Goal: Task Accomplishment & Management: Use online tool/utility

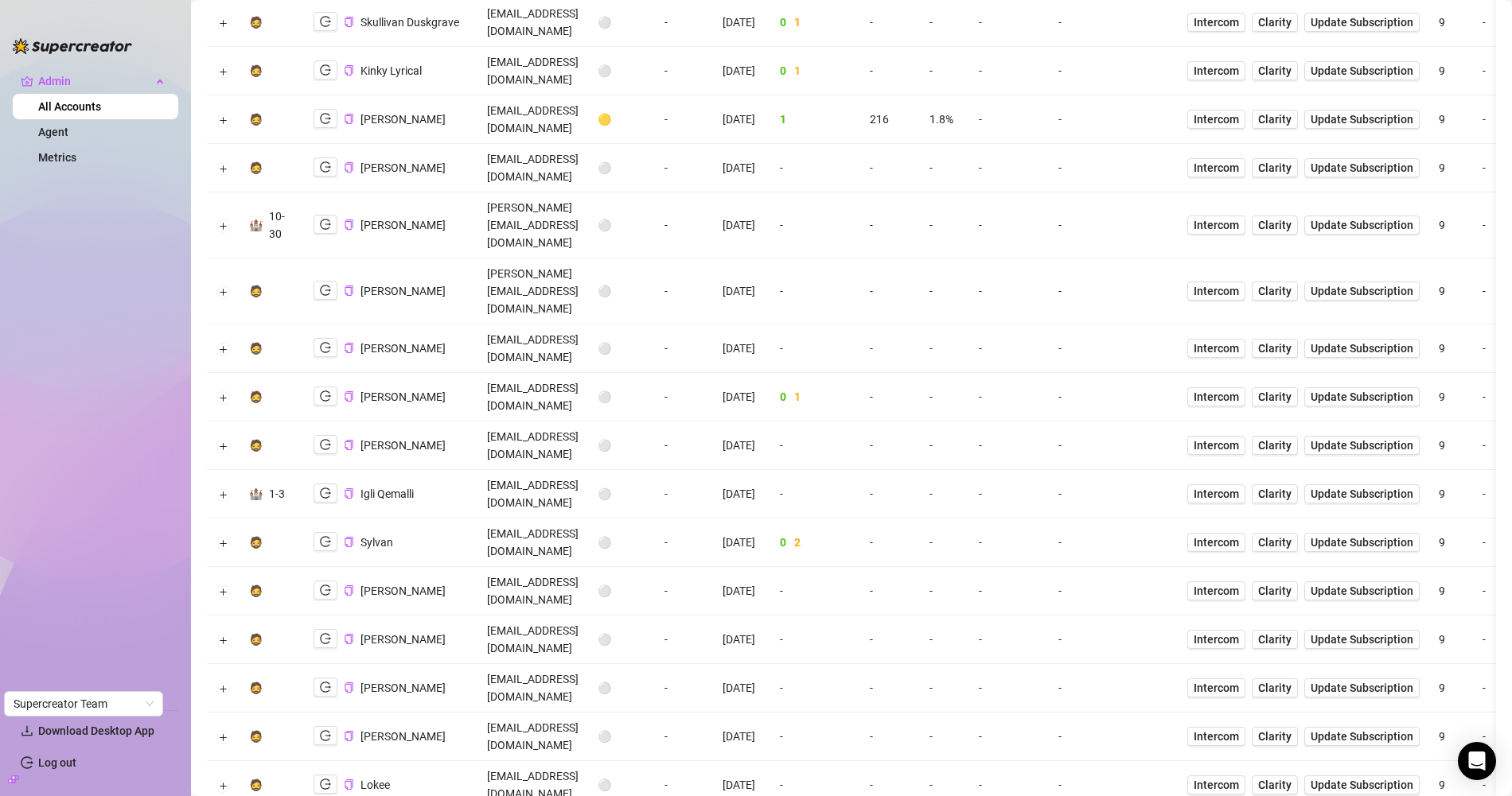
scroll to position [2115, 0]
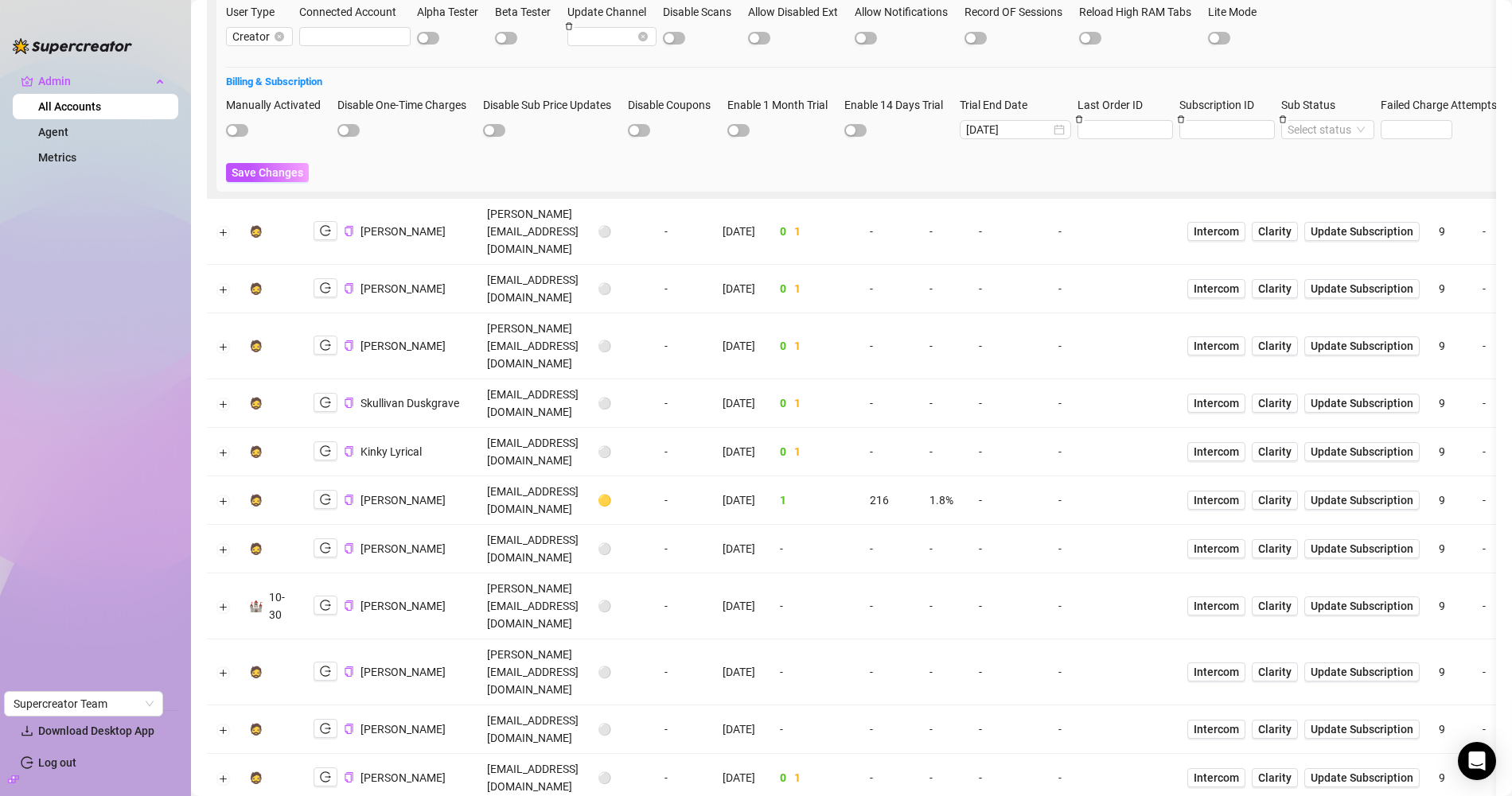
scroll to position [1712, 0]
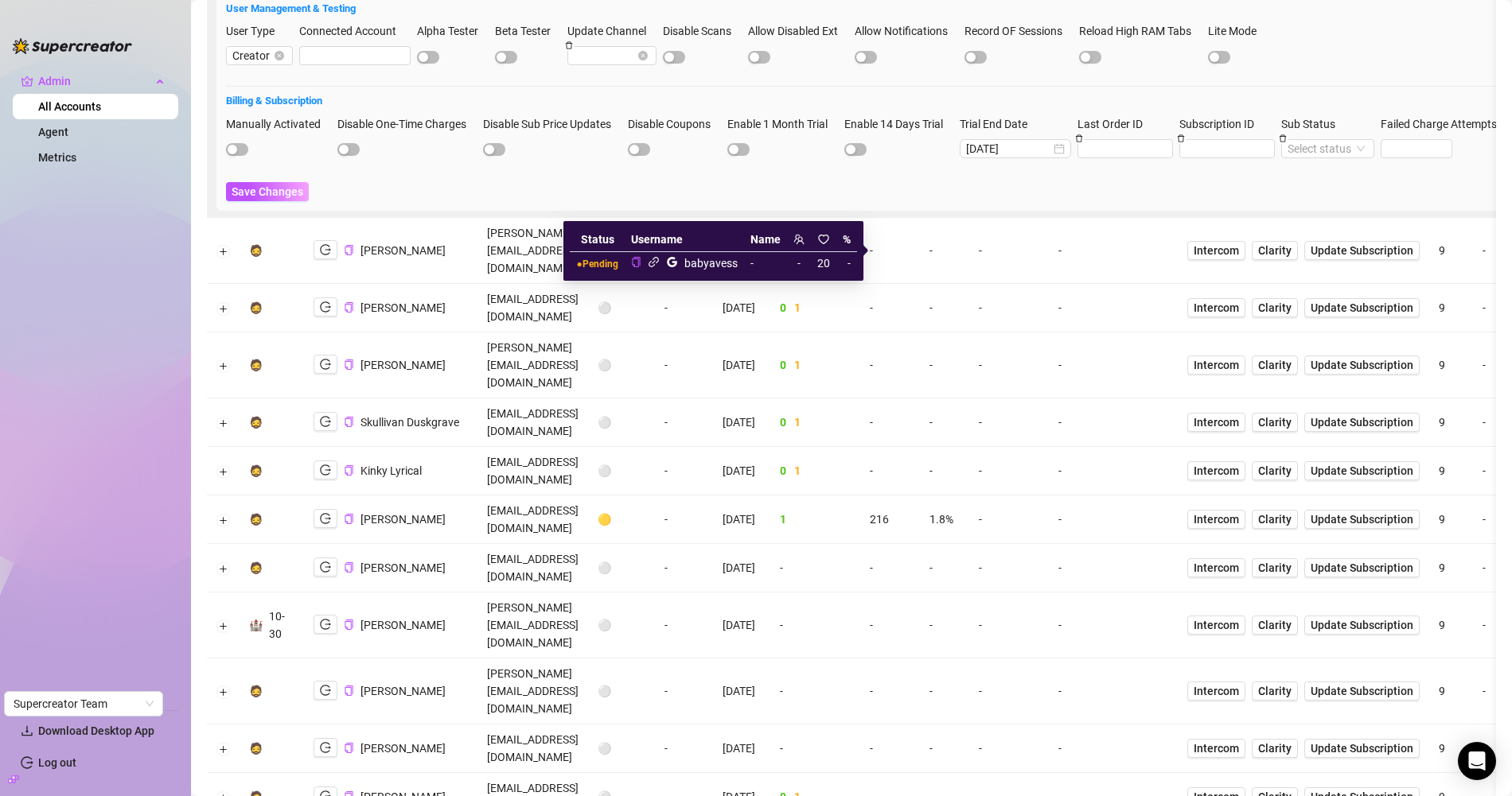
click at [657, 259] on icon "link" at bounding box center [654, 262] width 12 height 12
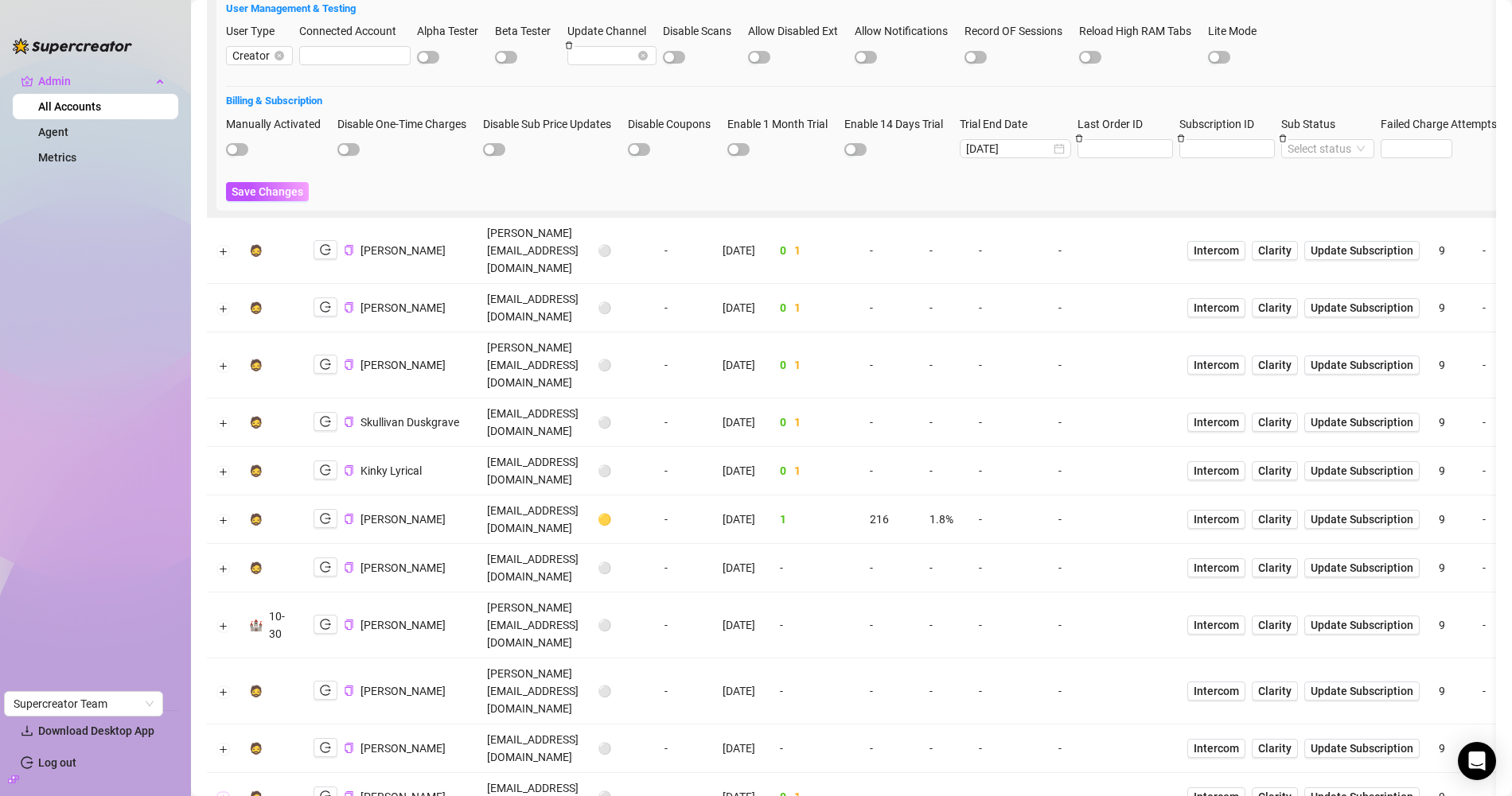
click at [222, 792] on button "Expand row" at bounding box center [223, 798] width 13 height 13
click at [325, 791] on icon "logout" at bounding box center [325, 796] width 11 height 11
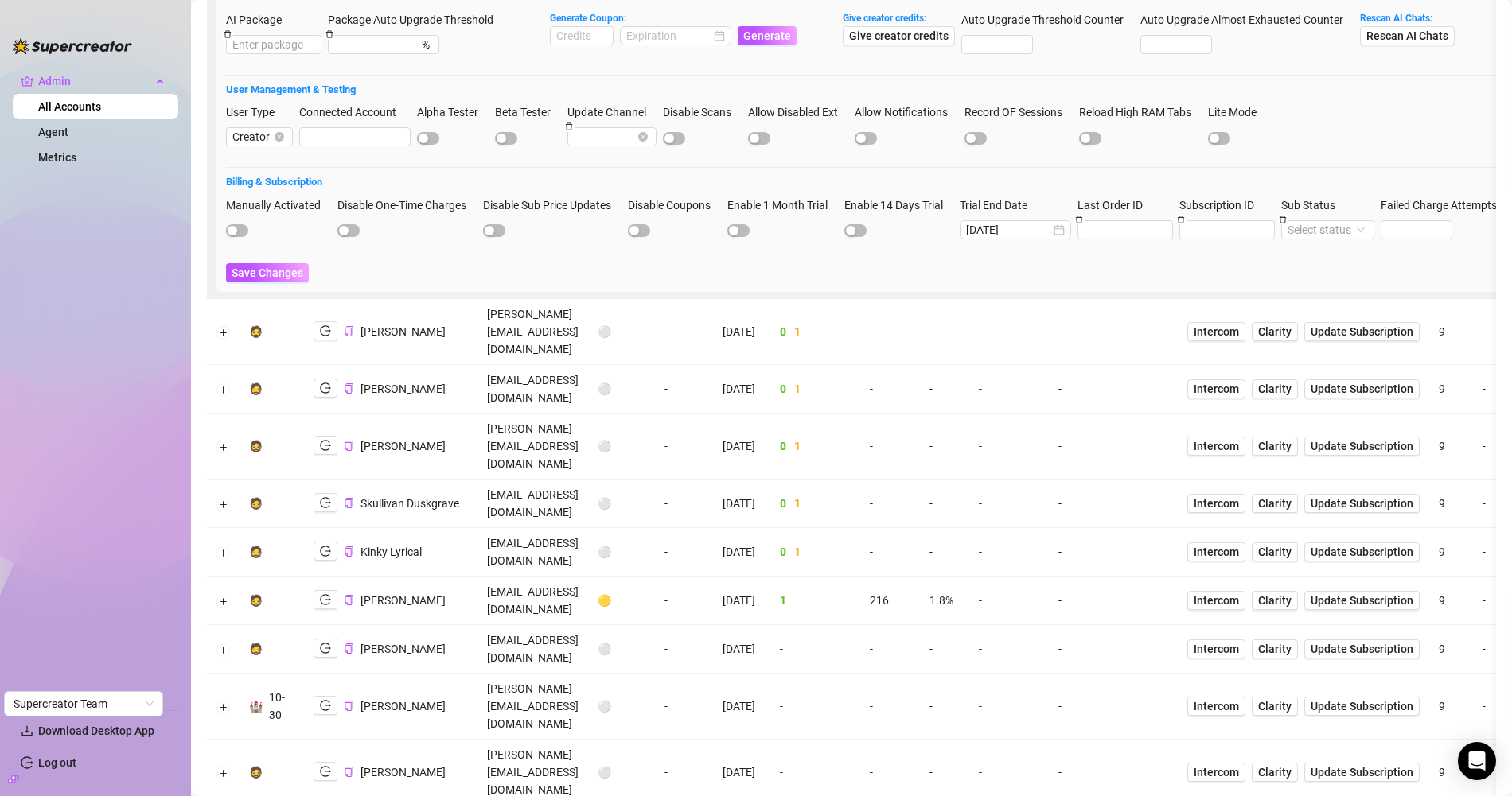
scroll to position [1630, 0]
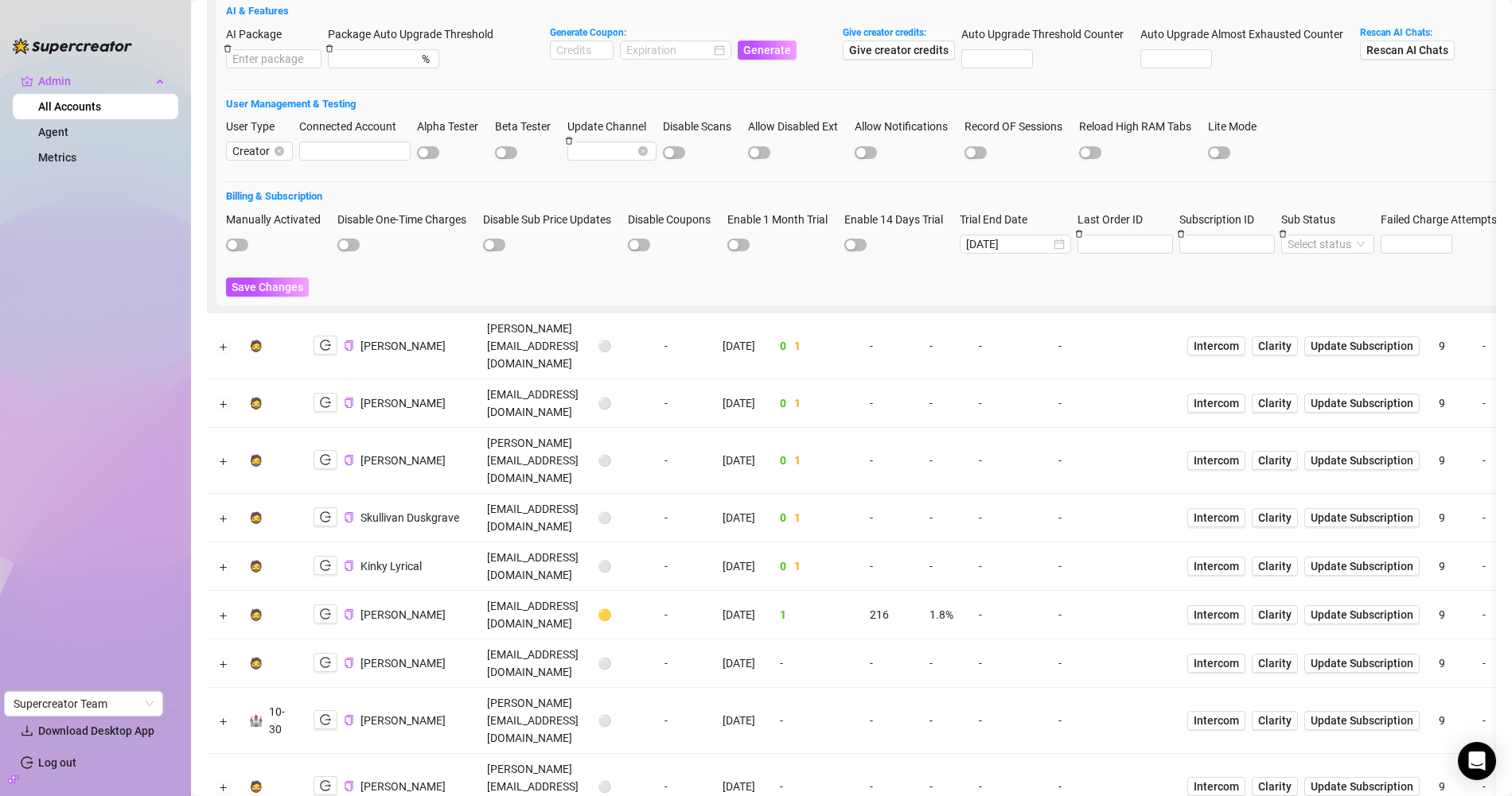
scroll to position [1616, 0]
click at [234, 592] on td at bounding box center [223, 616] width 32 height 48
click at [223, 610] on button "Expand row" at bounding box center [223, 616] width 13 height 13
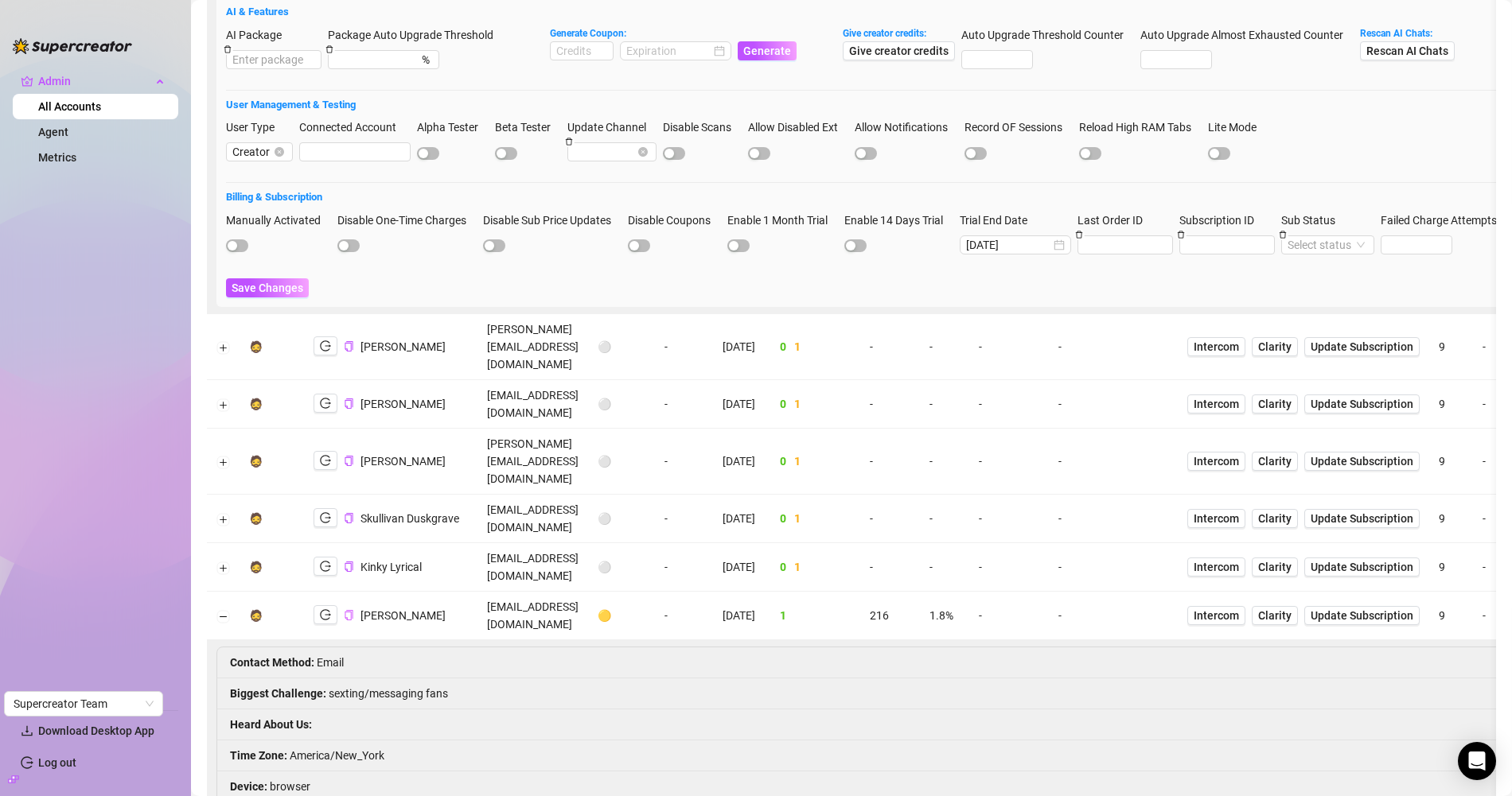
click at [346, 610] on icon "copy" at bounding box center [349, 616] width 11 height 11
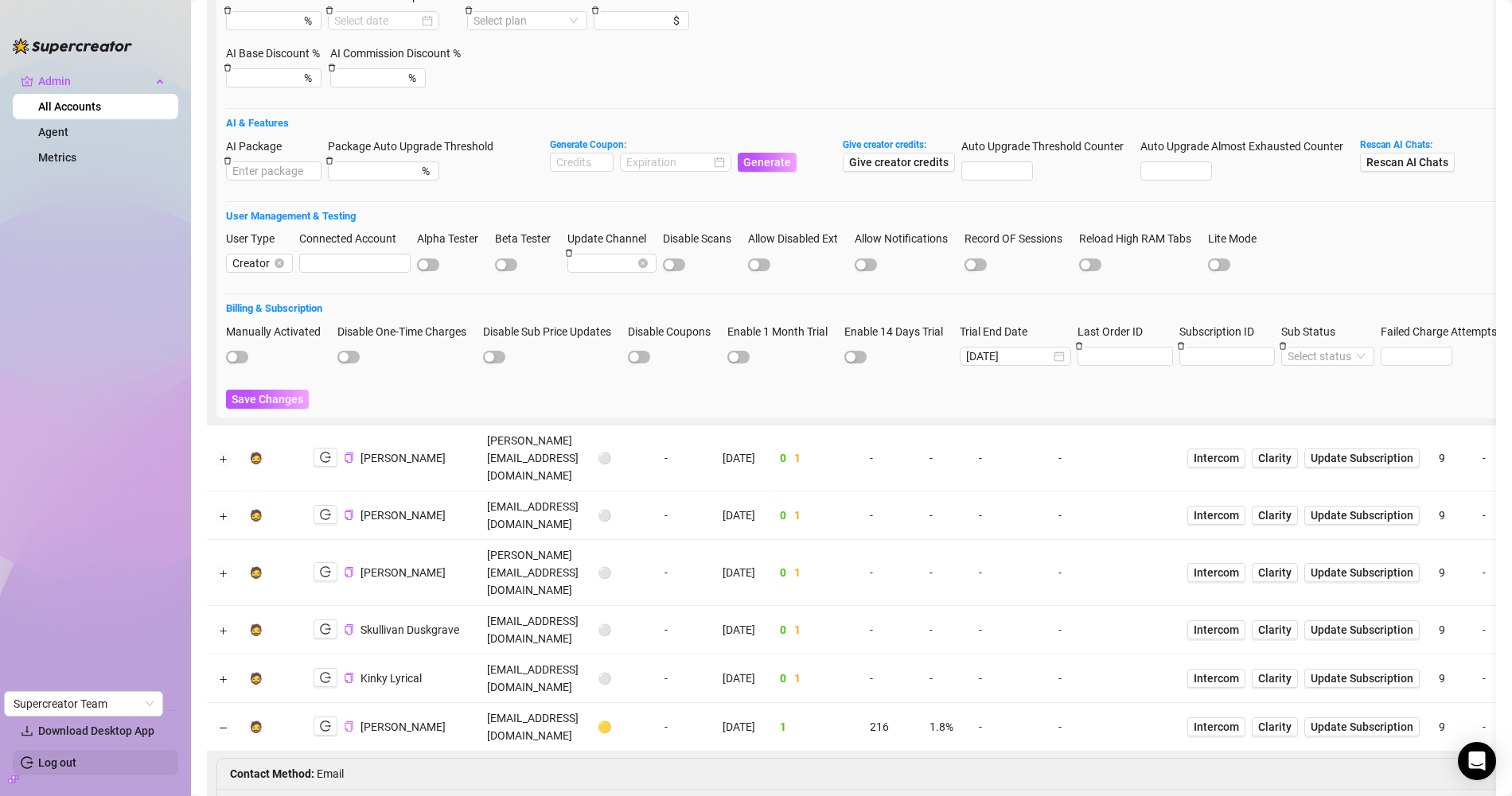
scroll to position [1503, 0]
click at [216, 705] on td at bounding box center [223, 729] width 32 height 48
click at [227, 723] on button "Collapse row" at bounding box center [223, 729] width 13 height 13
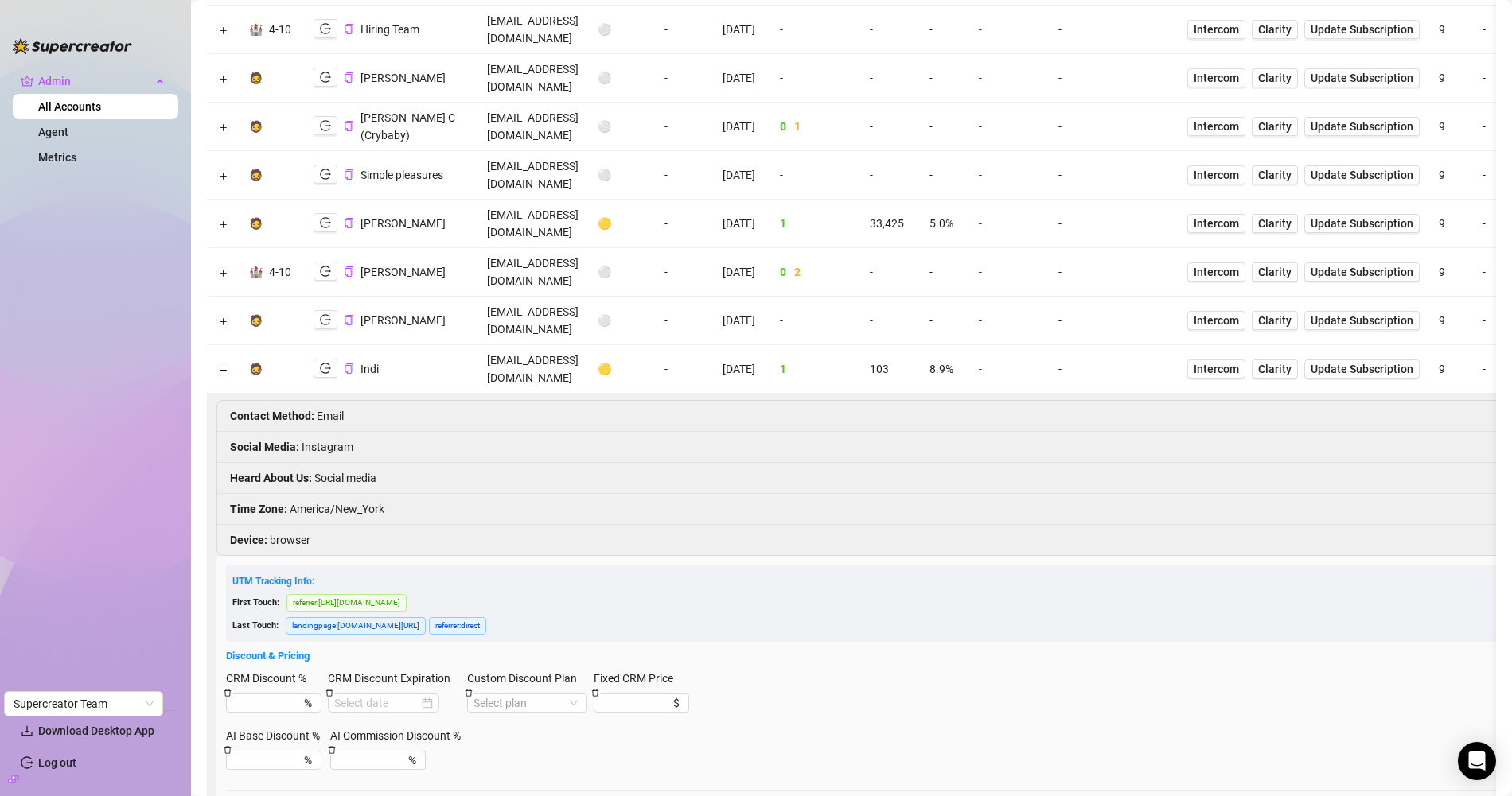
scroll to position [656, 0]
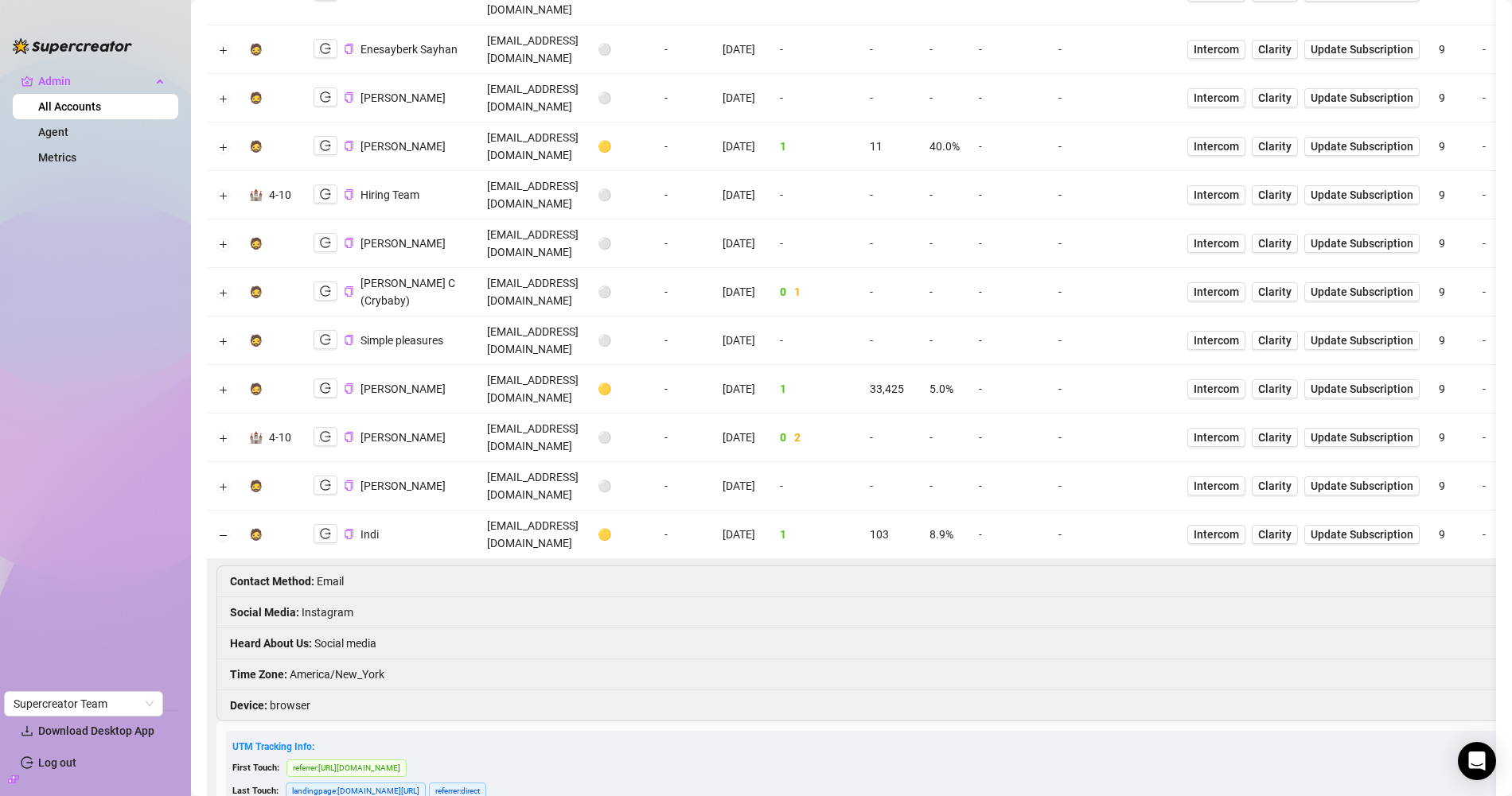
click at [533, 511] on td "grem@shopify.com" at bounding box center [533, 534] width 110 height 48
click at [228, 529] on button "Collapse row" at bounding box center [223, 535] width 13 height 13
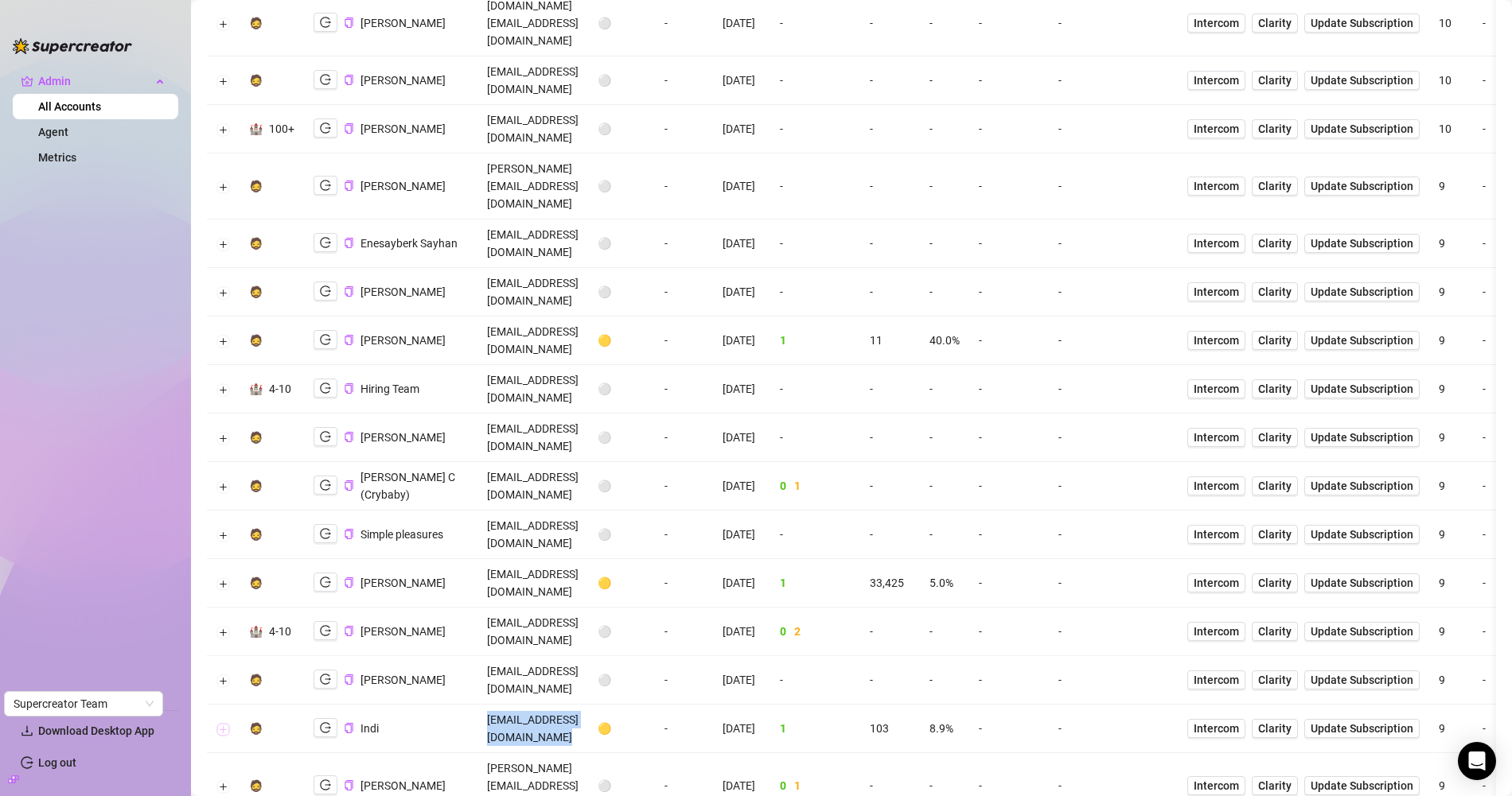
scroll to position [461, 0]
drag, startPoint x: 221, startPoint y: 279, endPoint x: 239, endPoint y: 279, distance: 18.0
click at [221, 578] on button "Expand row" at bounding box center [223, 584] width 13 height 13
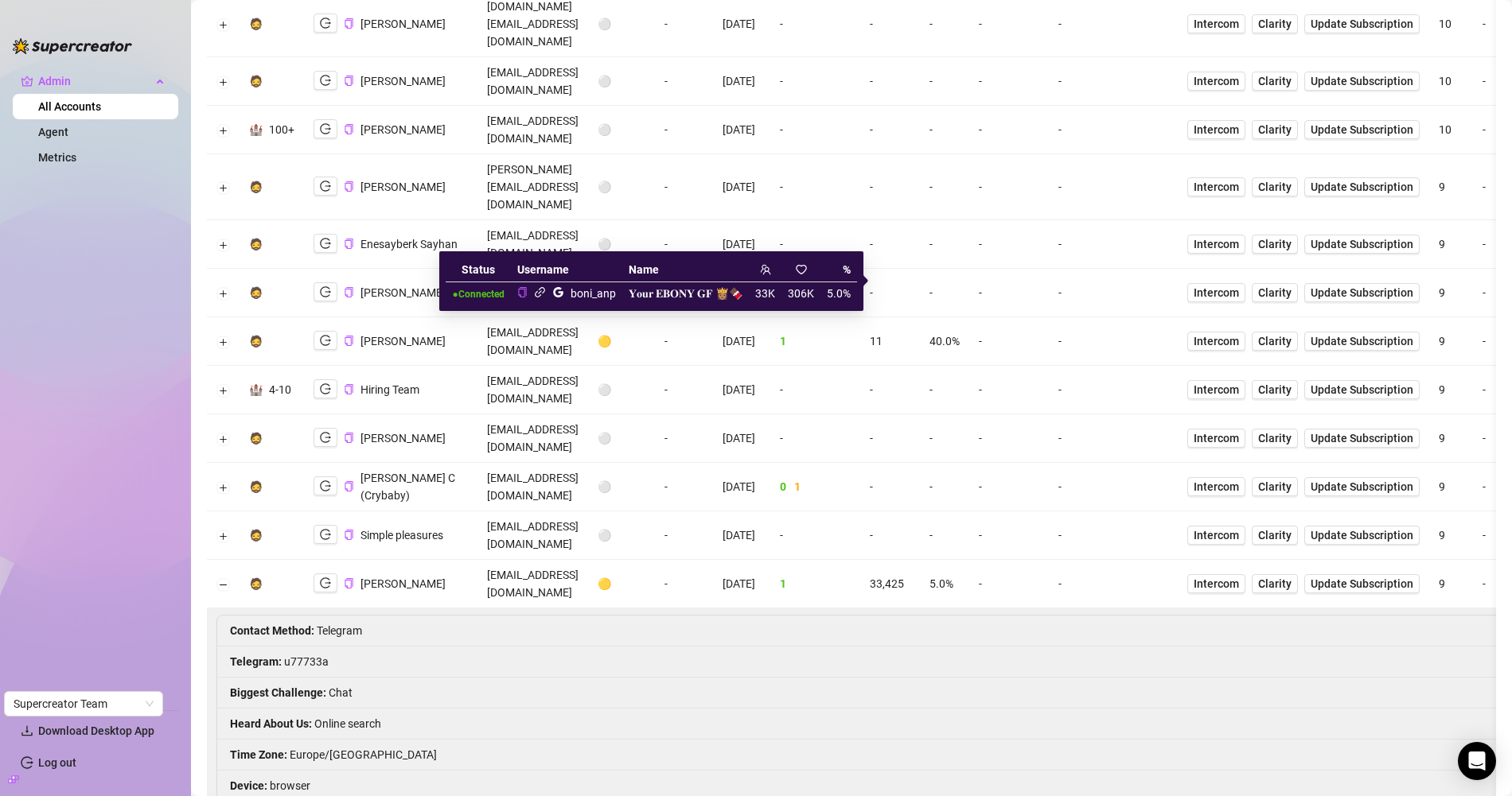
click at [542, 297] on icon "link" at bounding box center [540, 292] width 11 height 11
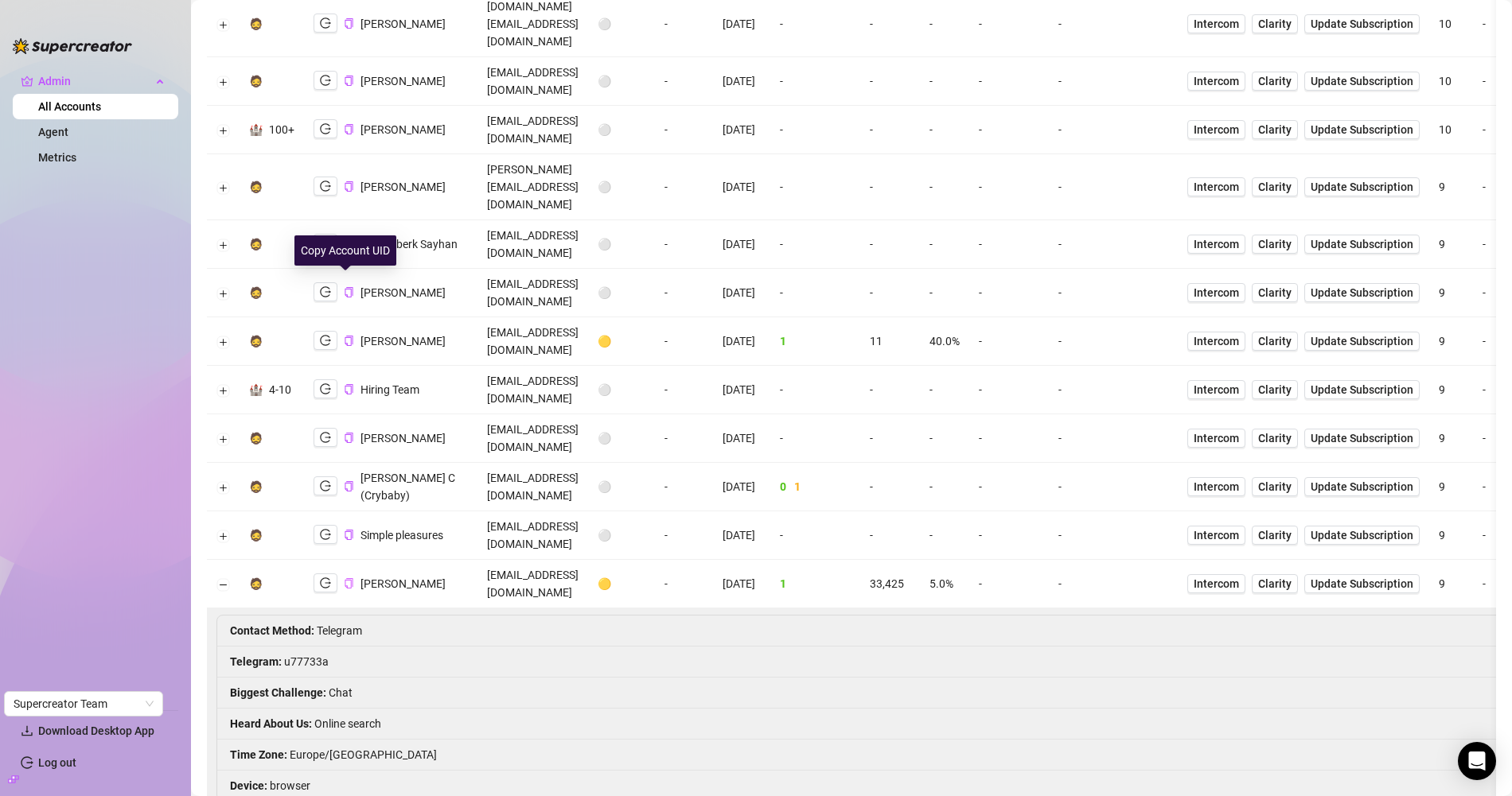
click at [347, 578] on icon "copy" at bounding box center [348, 583] width 8 height 11
click at [530, 560] on td "andreapereaaccs@gmail.com" at bounding box center [533, 583] width 110 height 48
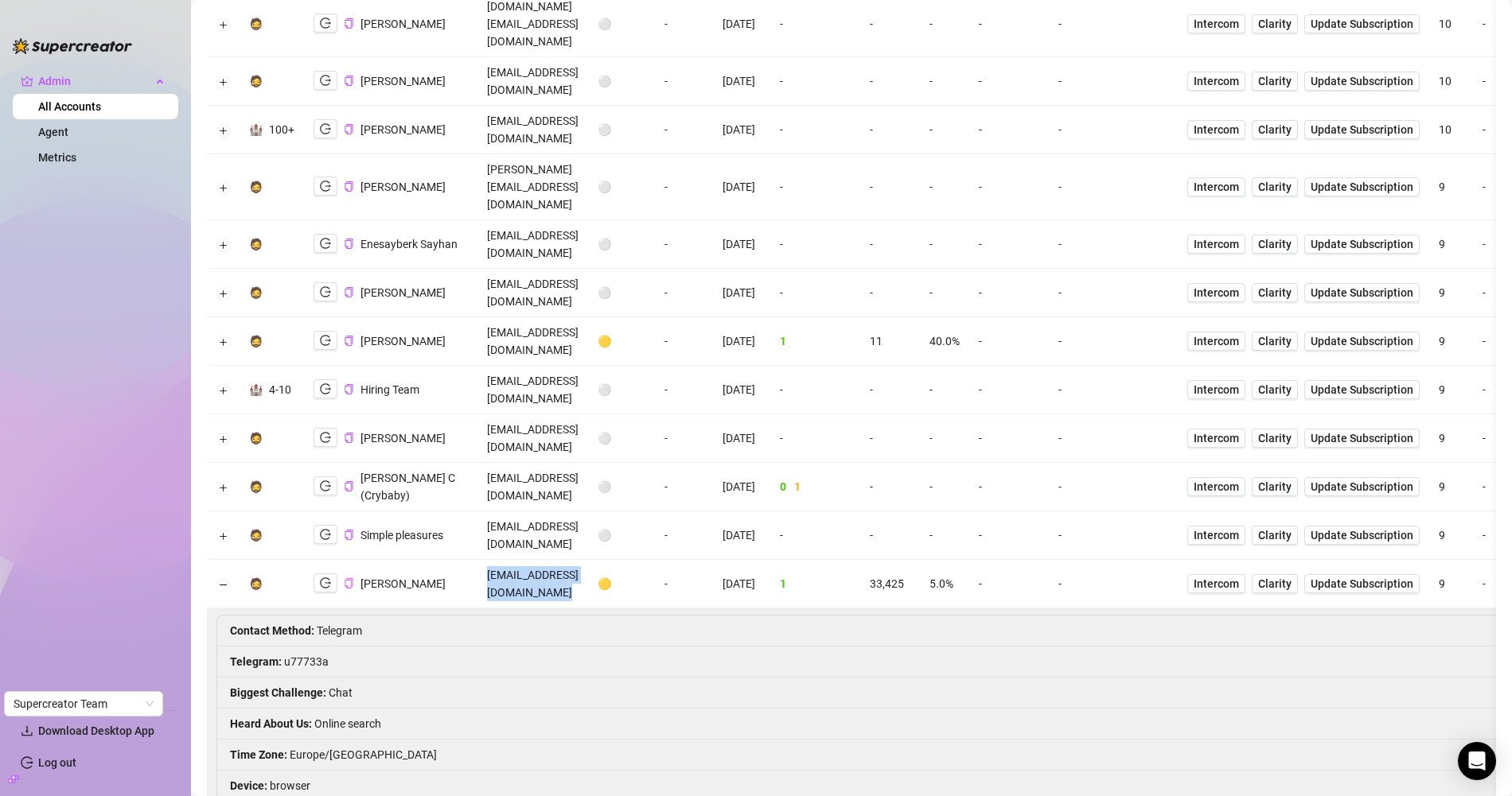
copy td "andreapereaaccs@gmail.com"
click at [304, 646] on li "Telegram : u77733a" at bounding box center [1112, 661] width 1789 height 31
click at [313, 646] on li "Telegram : u77733a" at bounding box center [1112, 661] width 1789 height 31
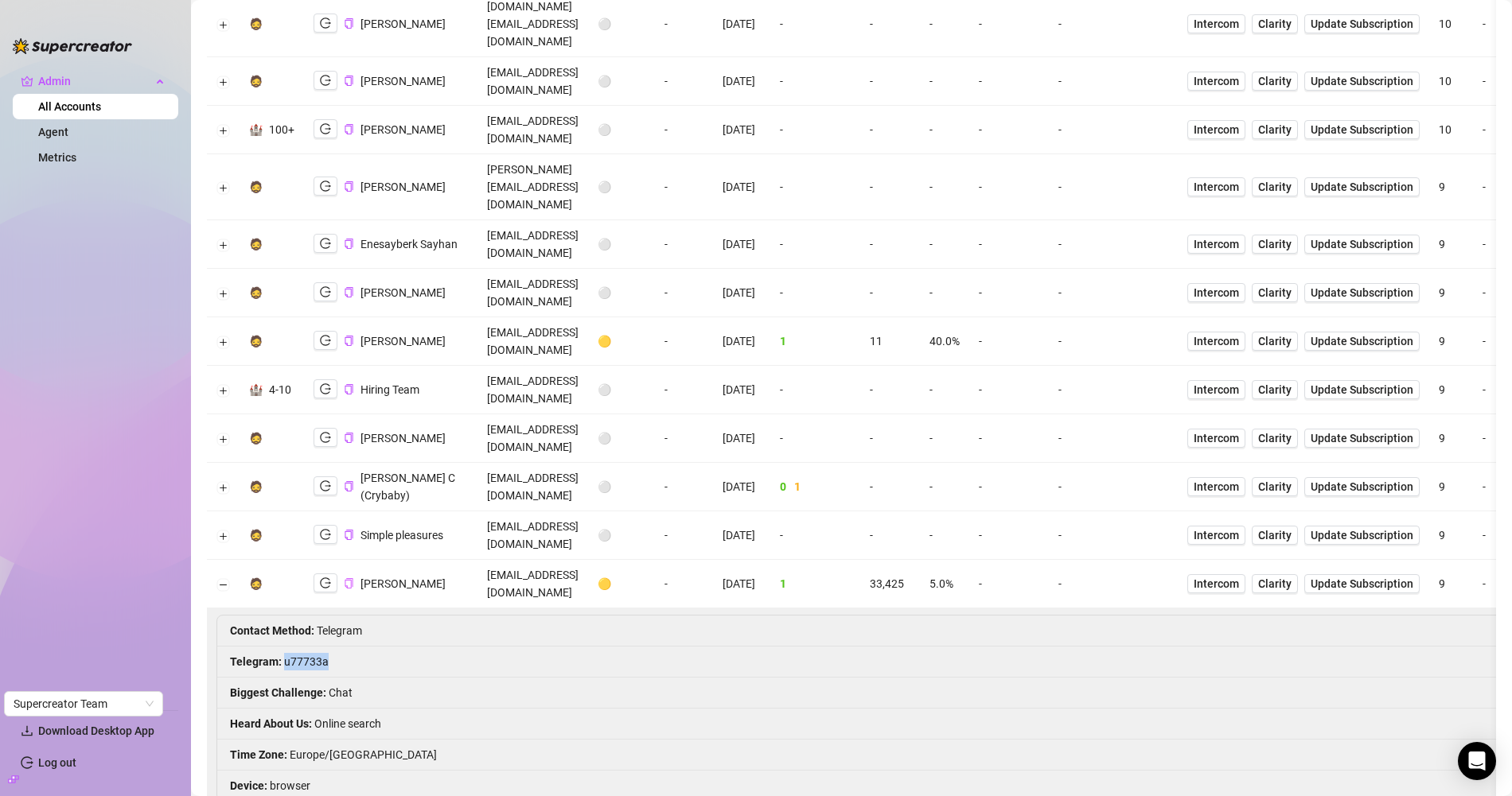
click at [313, 646] on li "Telegram : u77733a" at bounding box center [1112, 661] width 1789 height 31
click at [320, 577] on icon "logout" at bounding box center [325, 582] width 11 height 11
click at [1292, 560] on td "Intercom Clarity Update Subscription" at bounding box center [1303, 583] width 251 height 48
click at [1239, 575] on span "Intercom" at bounding box center [1216, 584] width 46 height 18
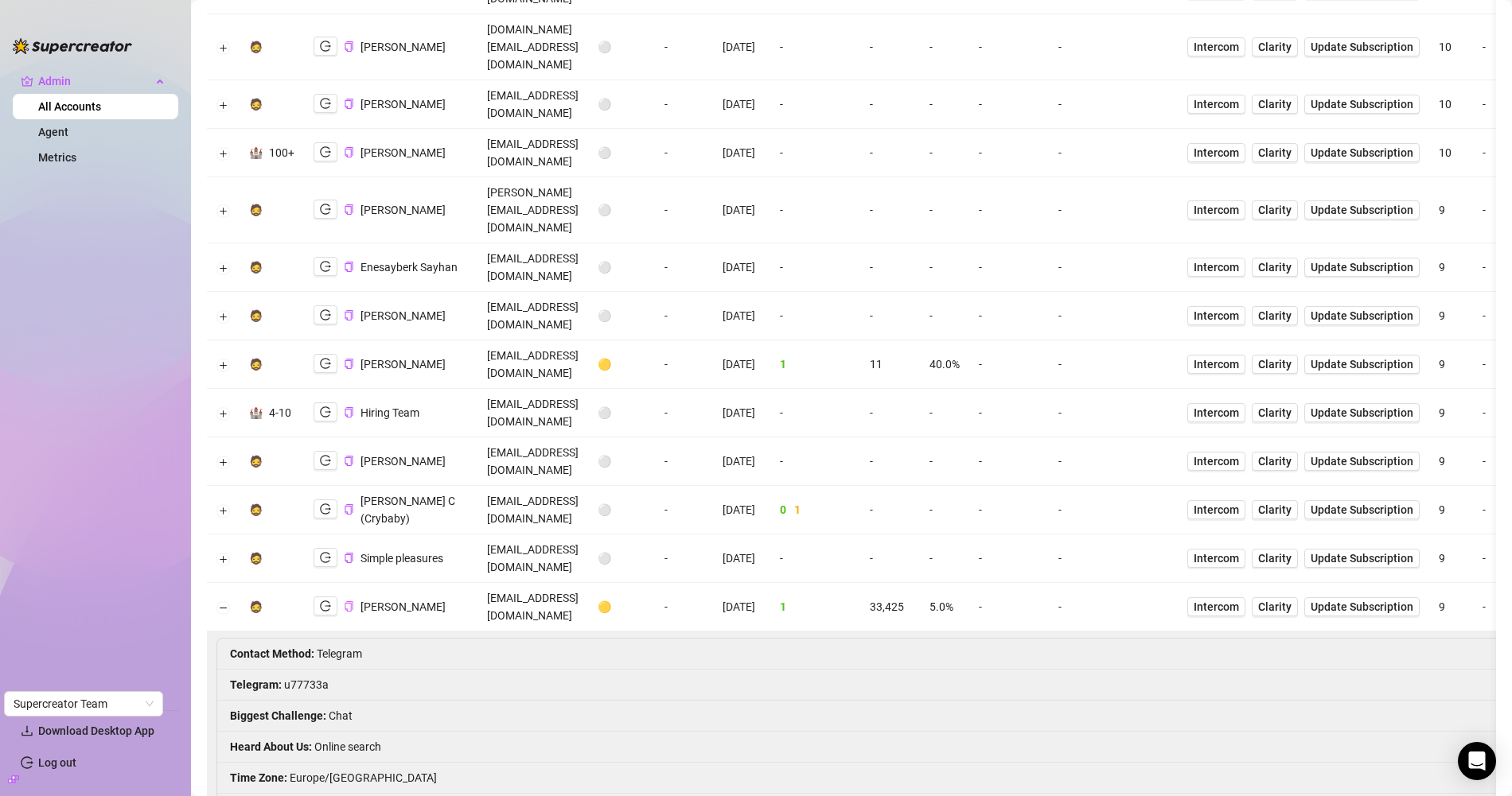
scroll to position [412, 0]
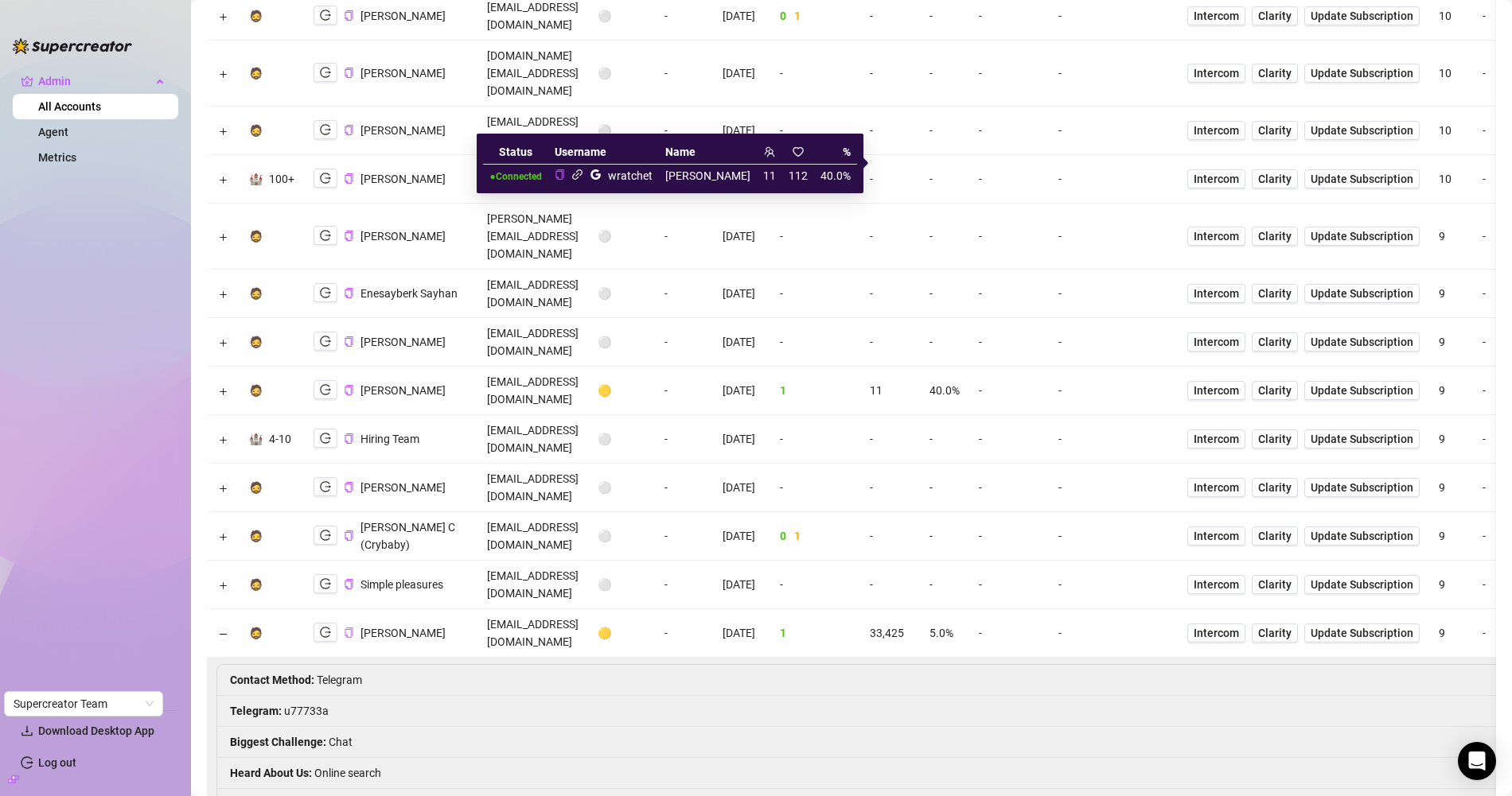
click at [583, 174] on icon "link" at bounding box center [577, 175] width 12 height 12
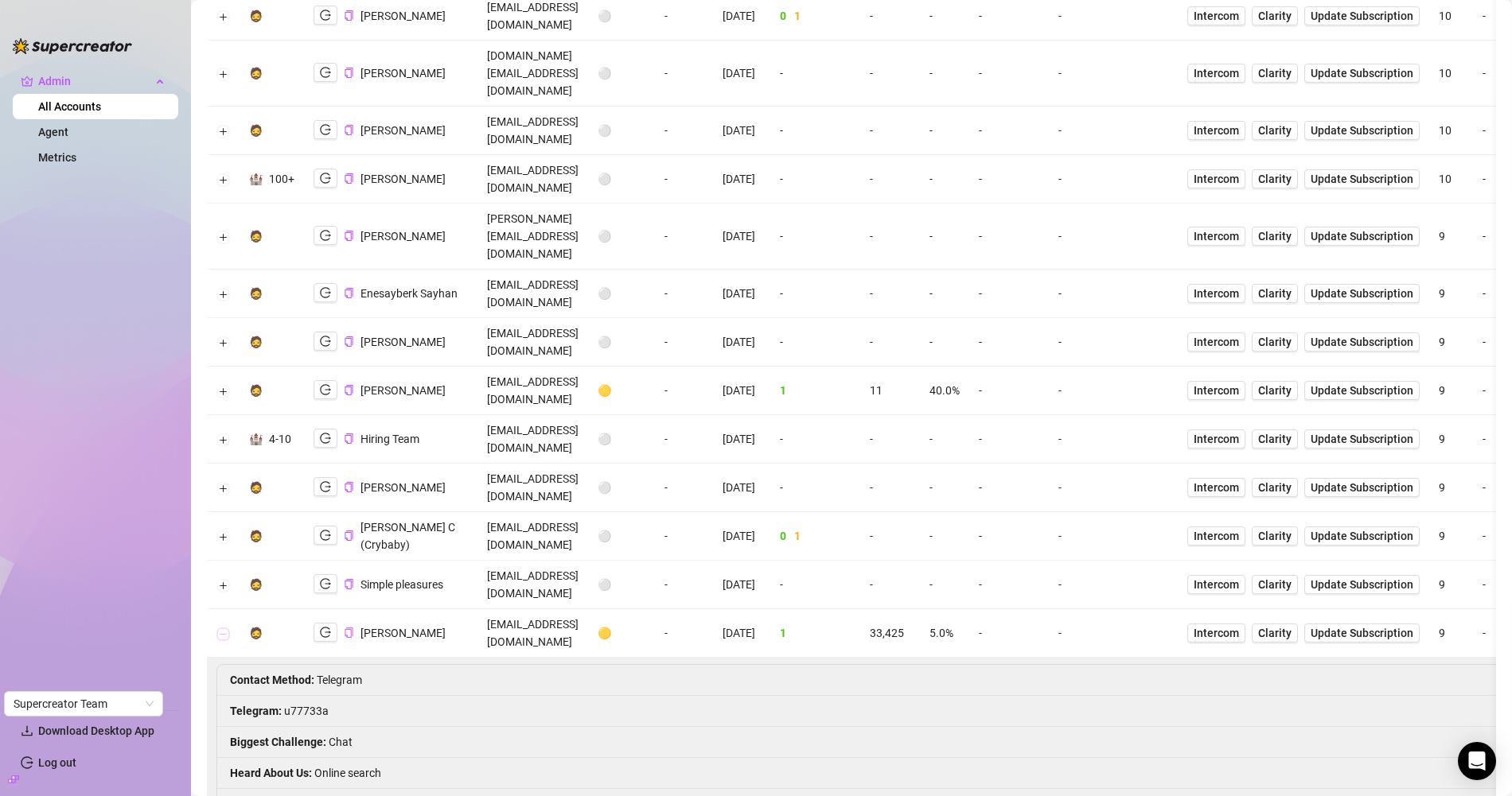
click at [223, 628] on button "Collapse row" at bounding box center [223, 634] width 13 height 13
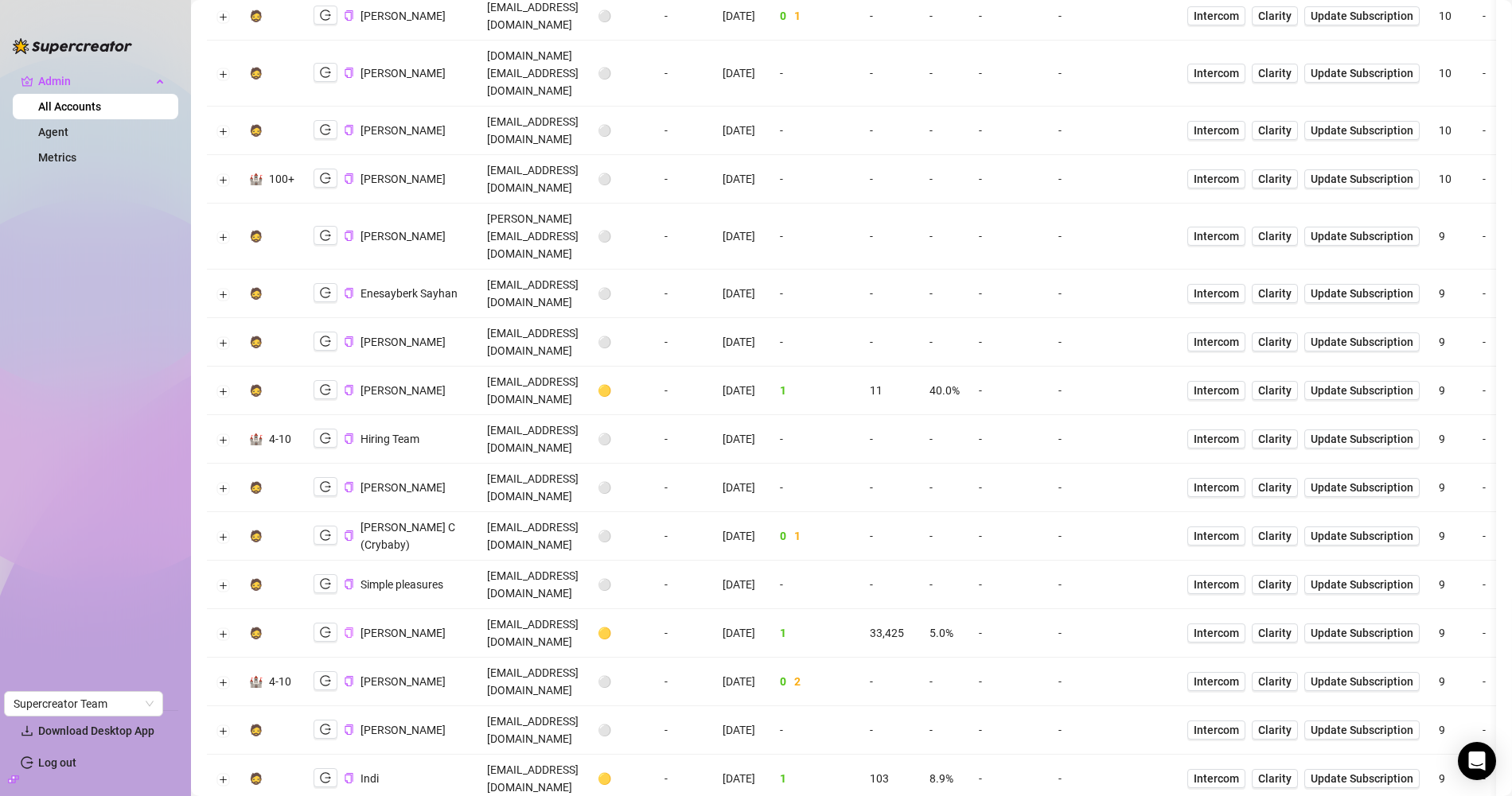
click at [512, 367] on td "rmolina811@gmail.com" at bounding box center [533, 391] width 110 height 48
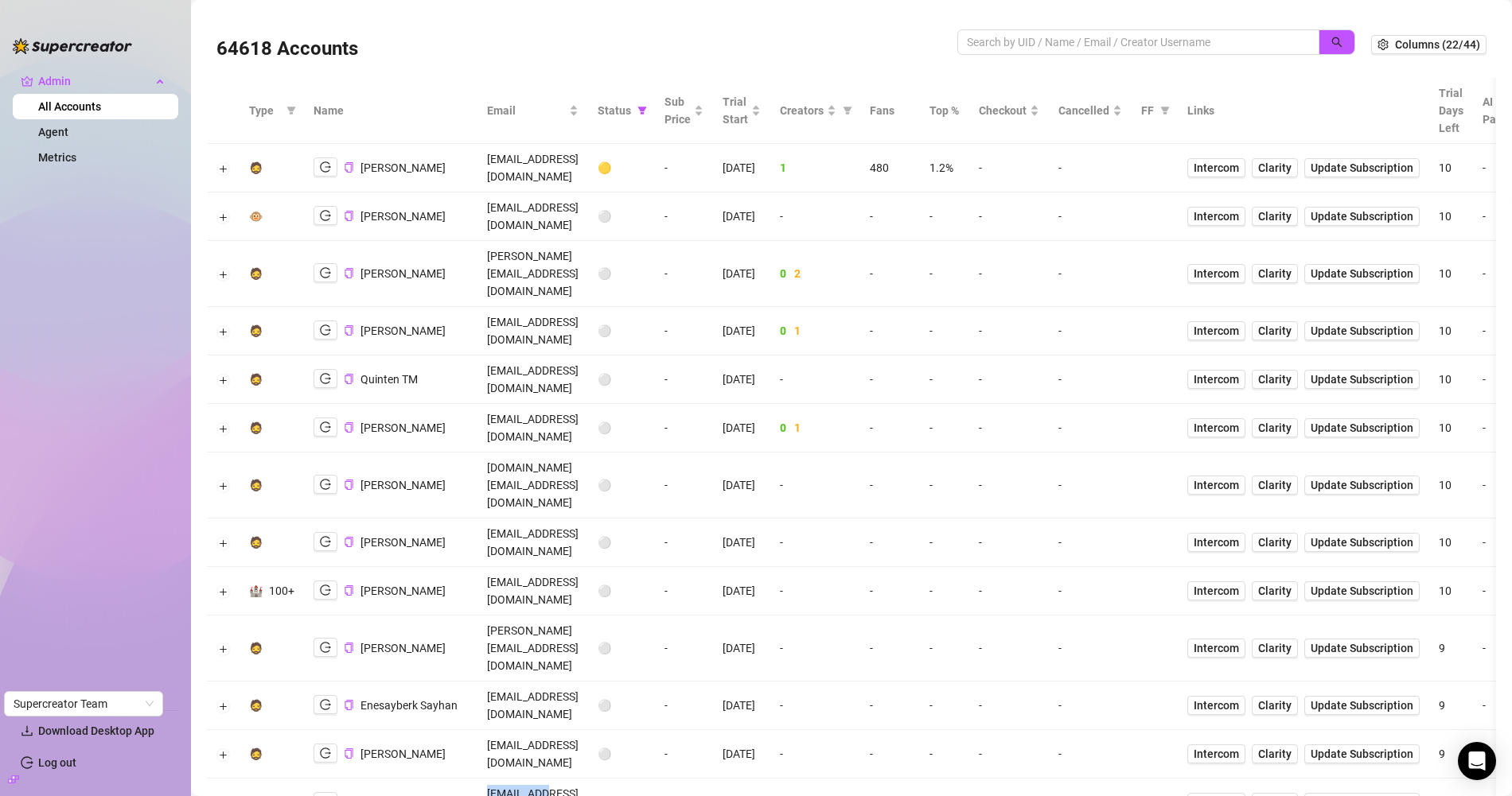
scroll to position [0, 0]
click at [860, 164] on td "1" at bounding box center [815, 167] width 90 height 48
click at [217, 162] on button "Expand row" at bounding box center [223, 168] width 13 height 13
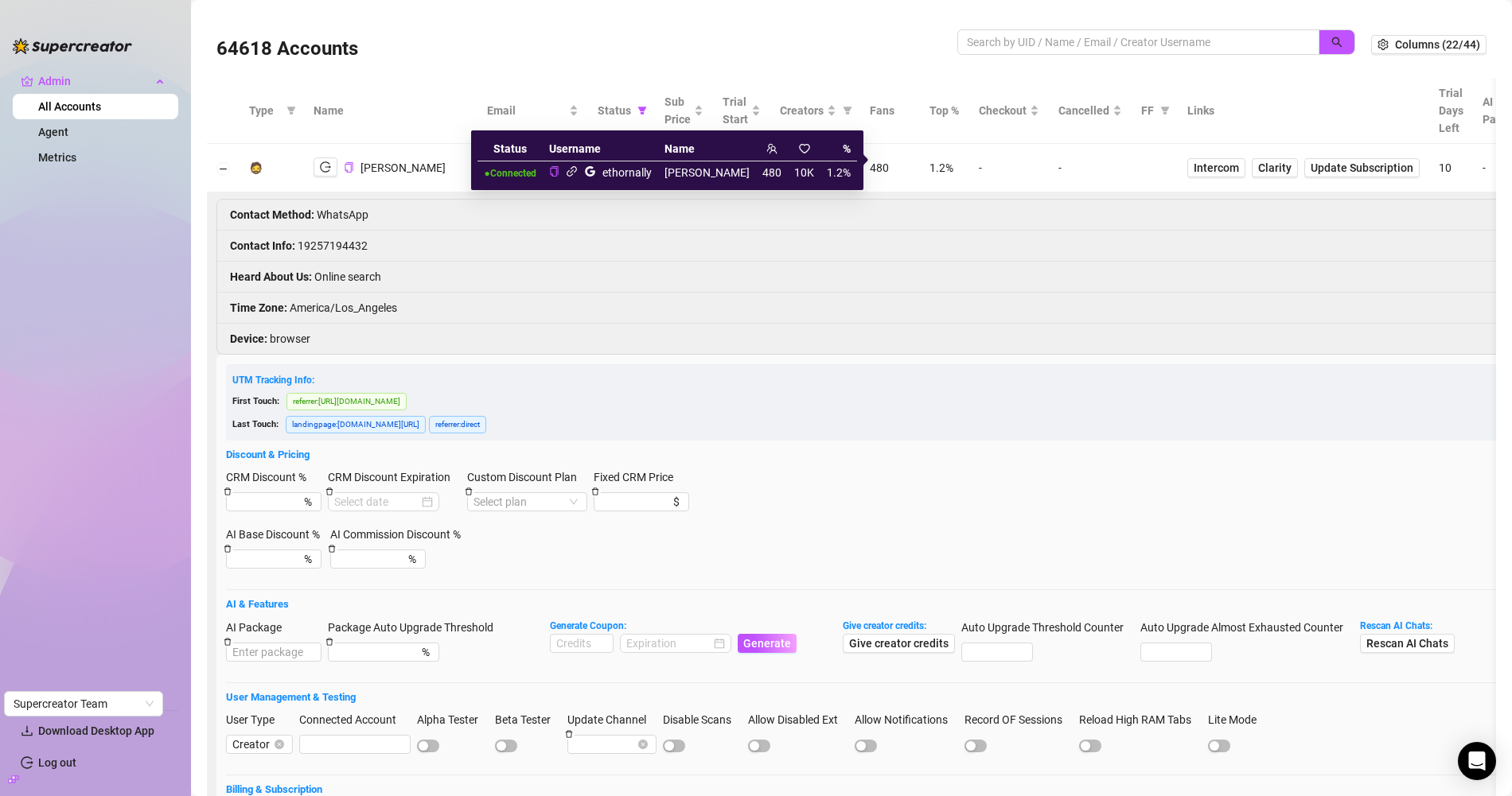
click at [577, 174] on icon "link" at bounding box center [572, 172] width 12 height 12
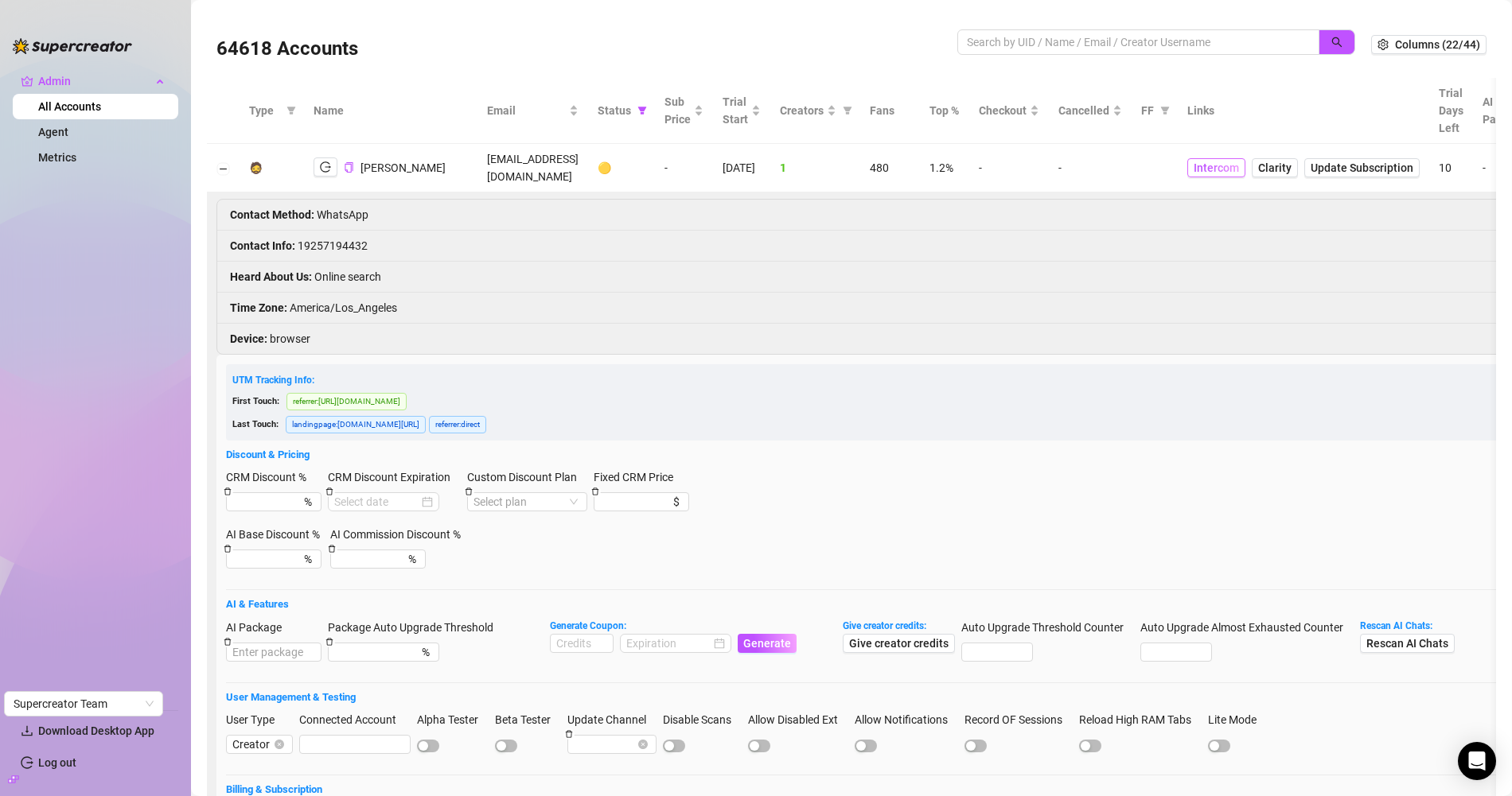
click at [1239, 165] on span "Intercom" at bounding box center [1216, 168] width 46 height 18
click at [324, 161] on icon "logout" at bounding box center [325, 166] width 11 height 11
click at [345, 162] on icon "copy" at bounding box center [349, 167] width 11 height 11
click at [532, 156] on td "erikthornally@yahoo.com" at bounding box center [533, 167] width 110 height 48
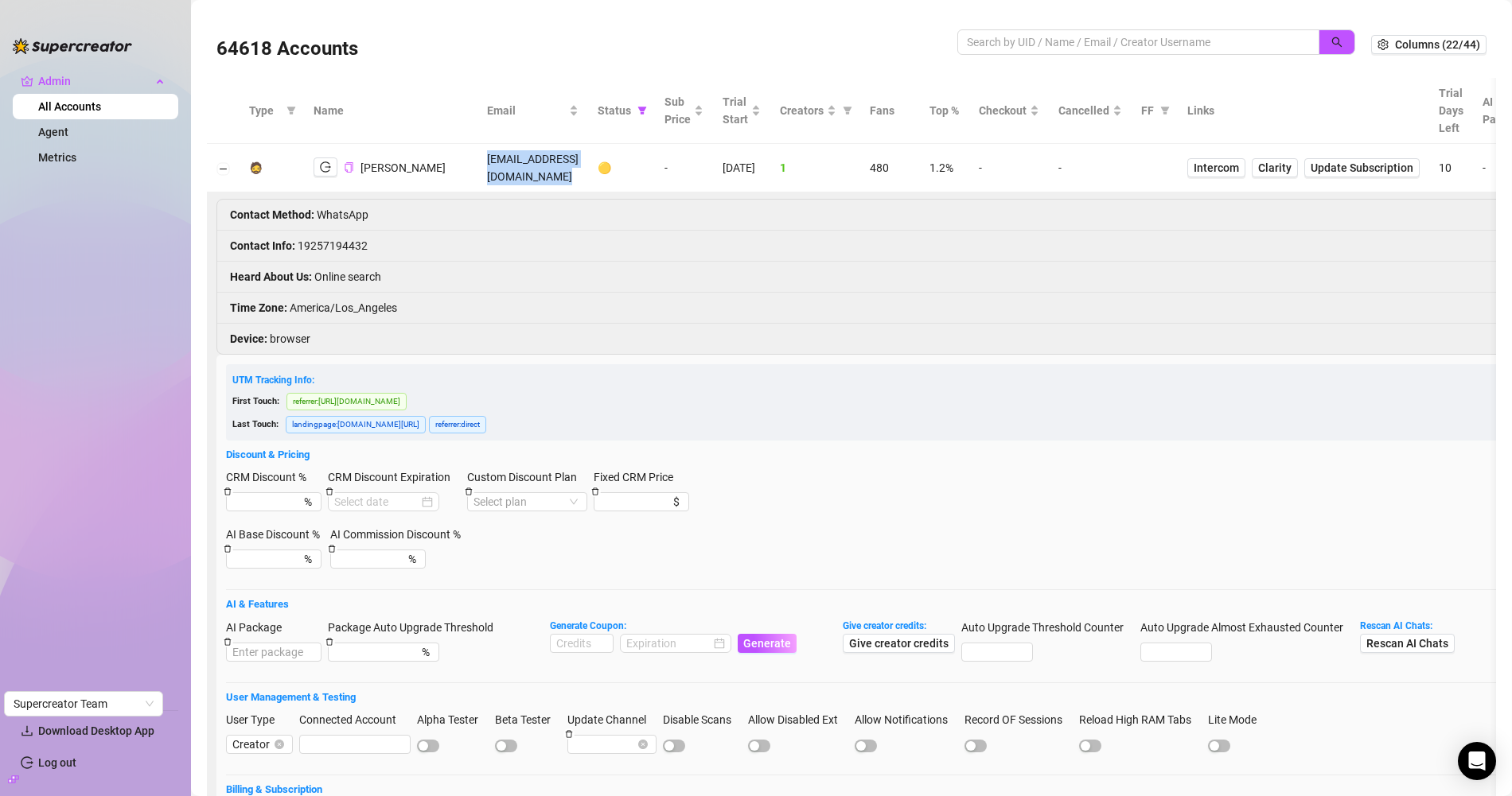
click at [532, 156] on td "erikthornally@yahoo.com" at bounding box center [533, 167] width 110 height 48
copy td "erikthornally@yahoo.com"
click at [338, 230] on li "Contact Info : 19257194432" at bounding box center [1112, 245] width 1789 height 31
copy li "19257194432"
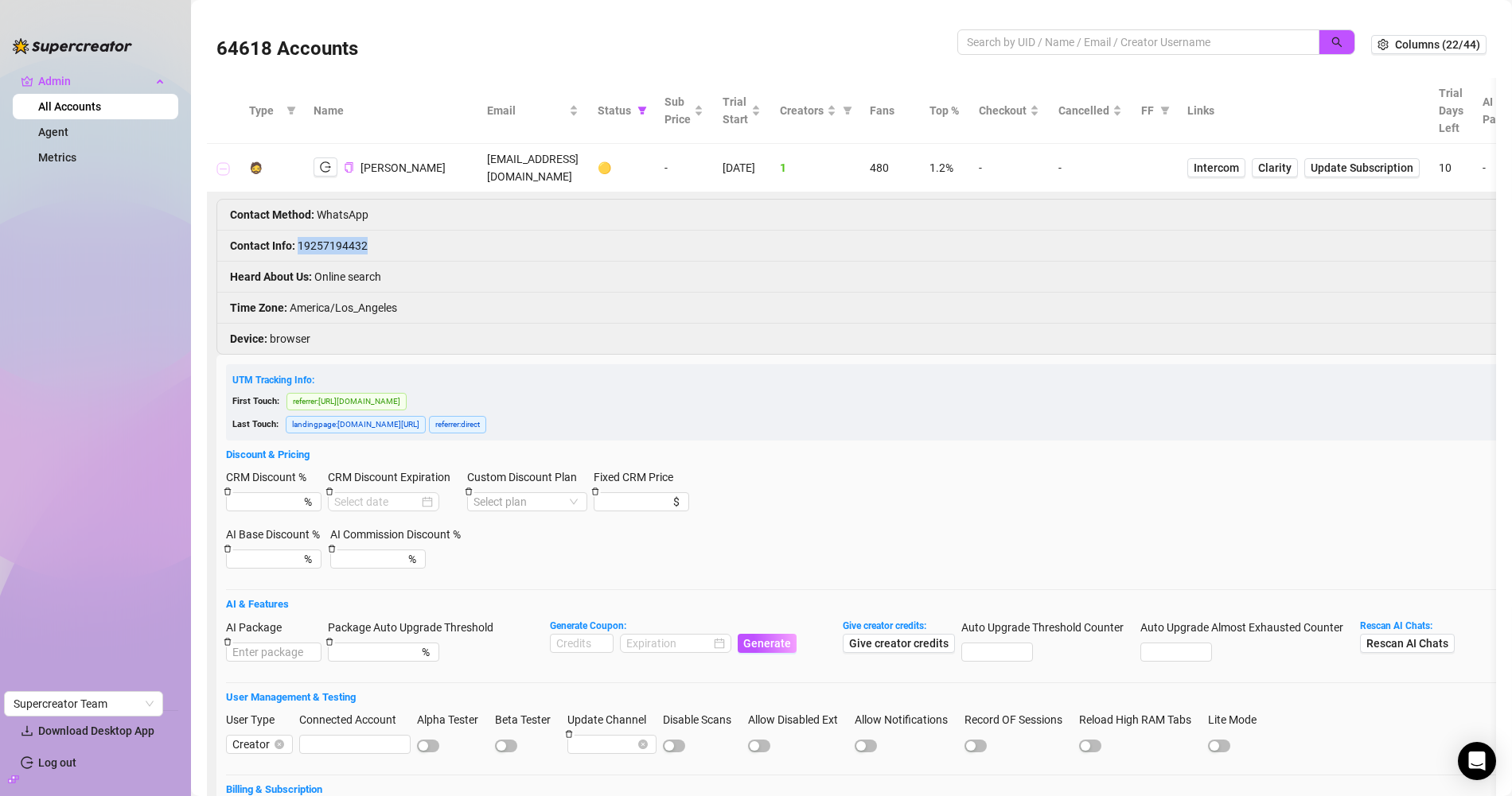
click at [229, 162] on button "Collapse row" at bounding box center [223, 168] width 13 height 13
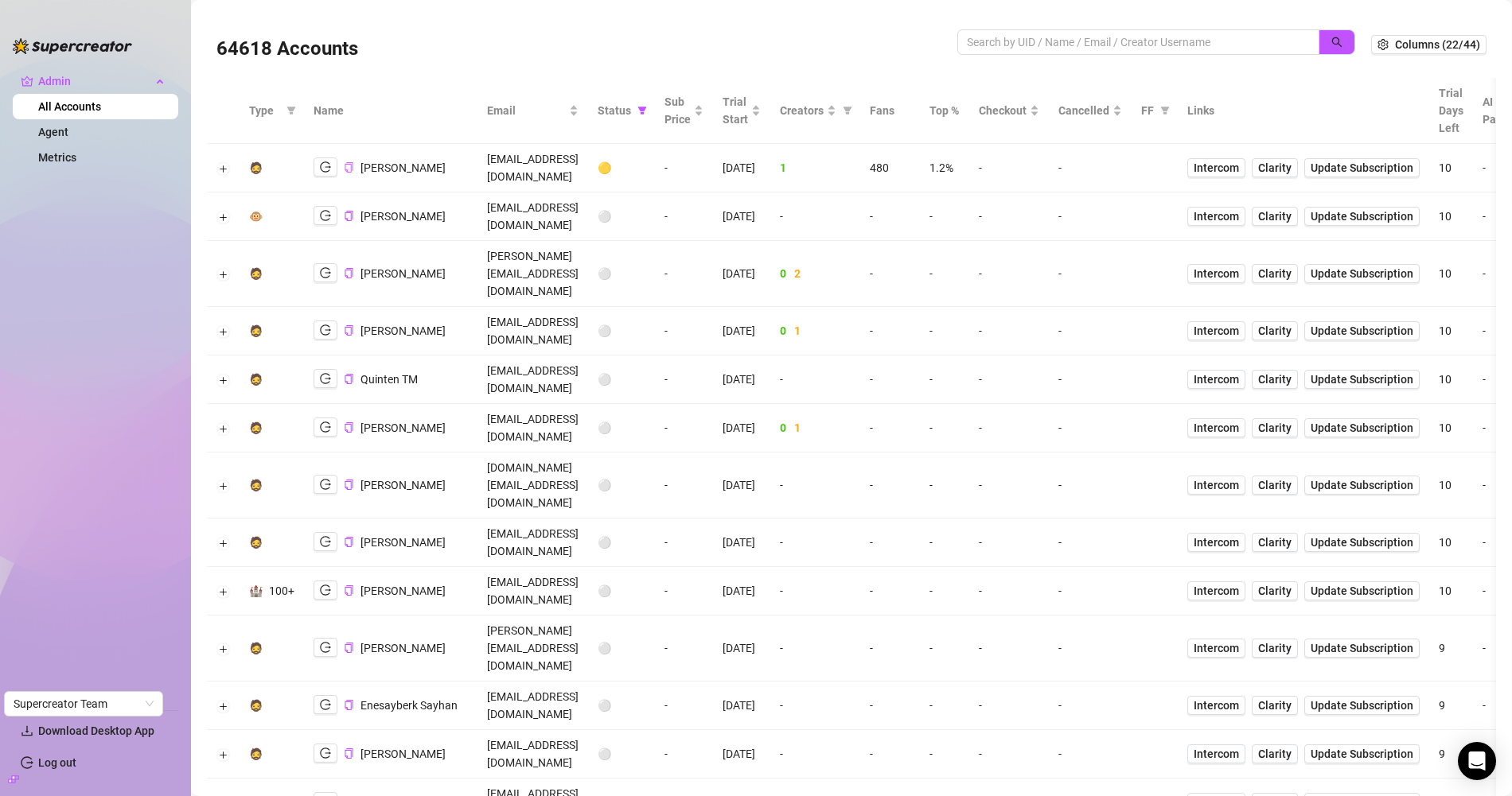
click at [233, 156] on td at bounding box center [223, 167] width 32 height 48
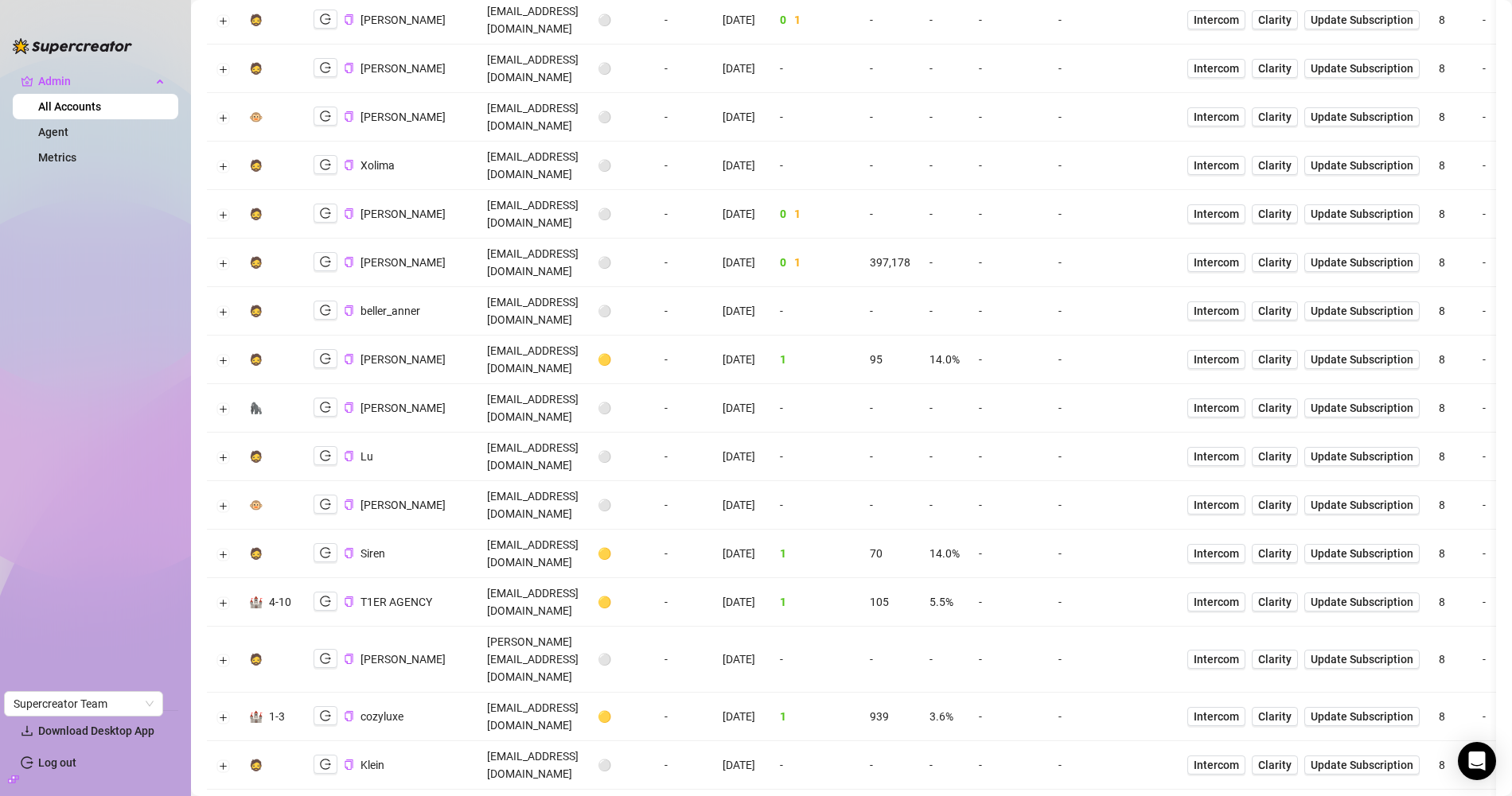
scroll to position [2905, 0]
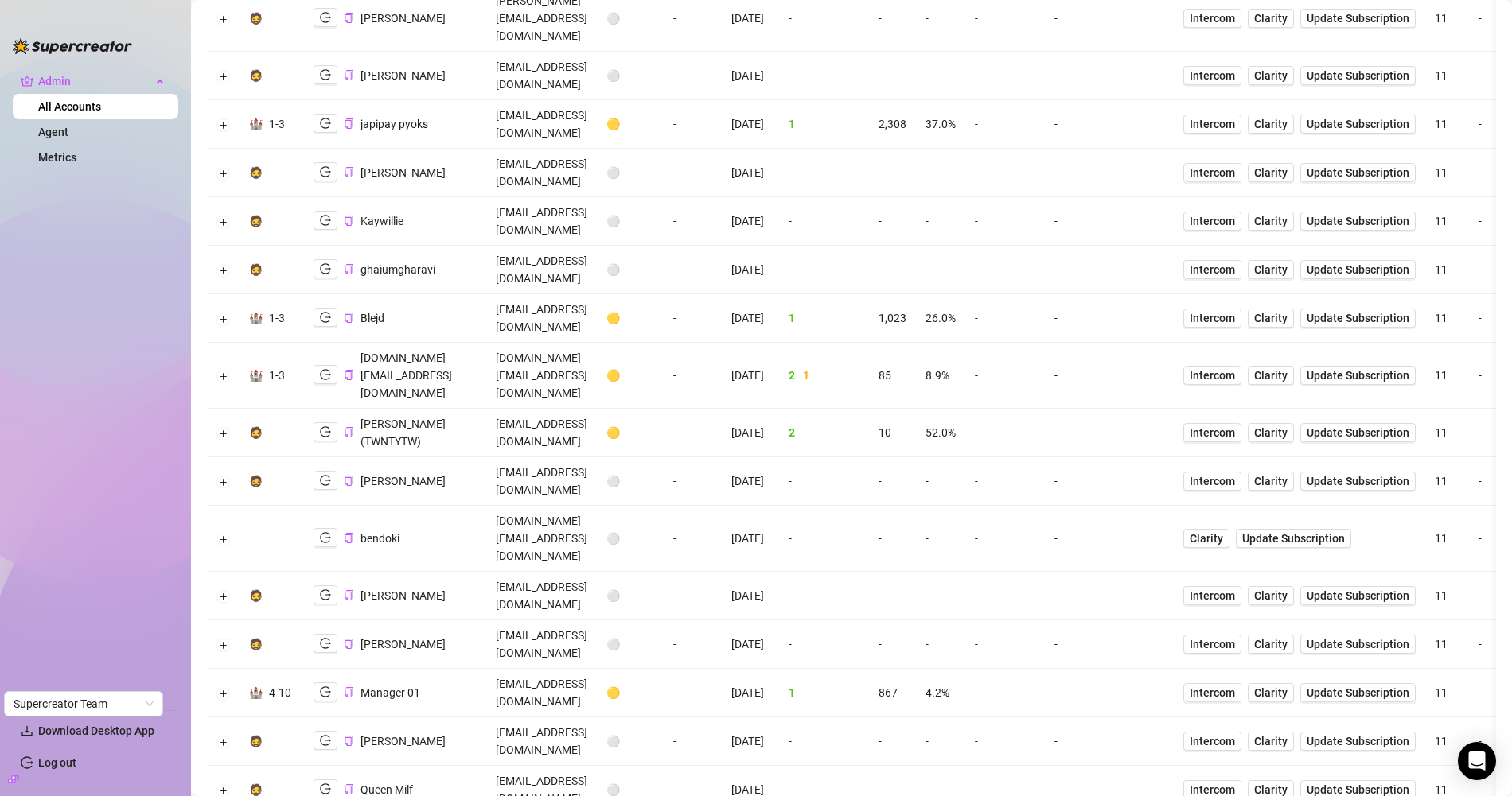
scroll to position [2816, 0]
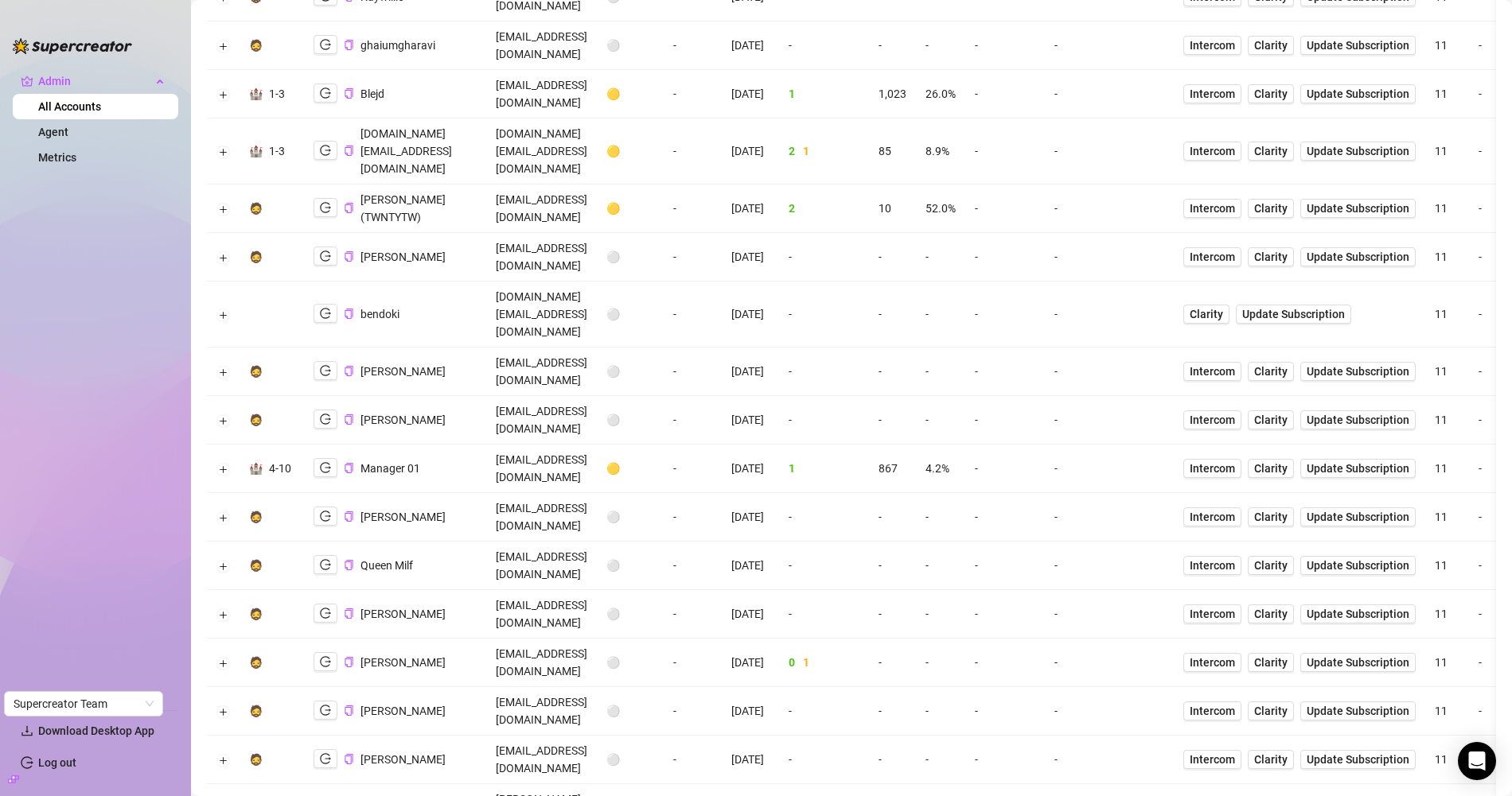
copy td "kissandra370@gmail.com"
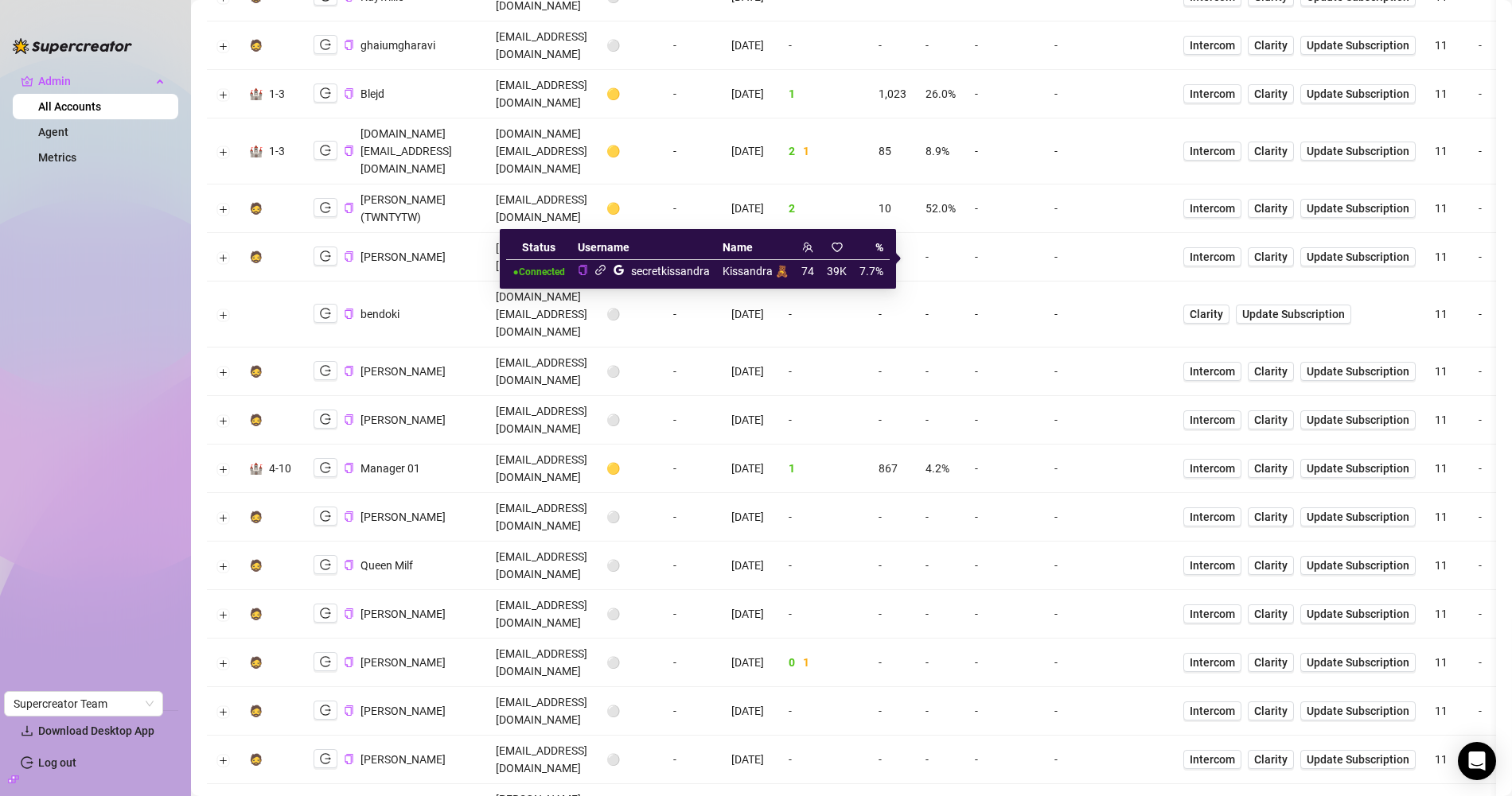
click at [599, 273] on icon "link" at bounding box center [600, 270] width 11 height 11
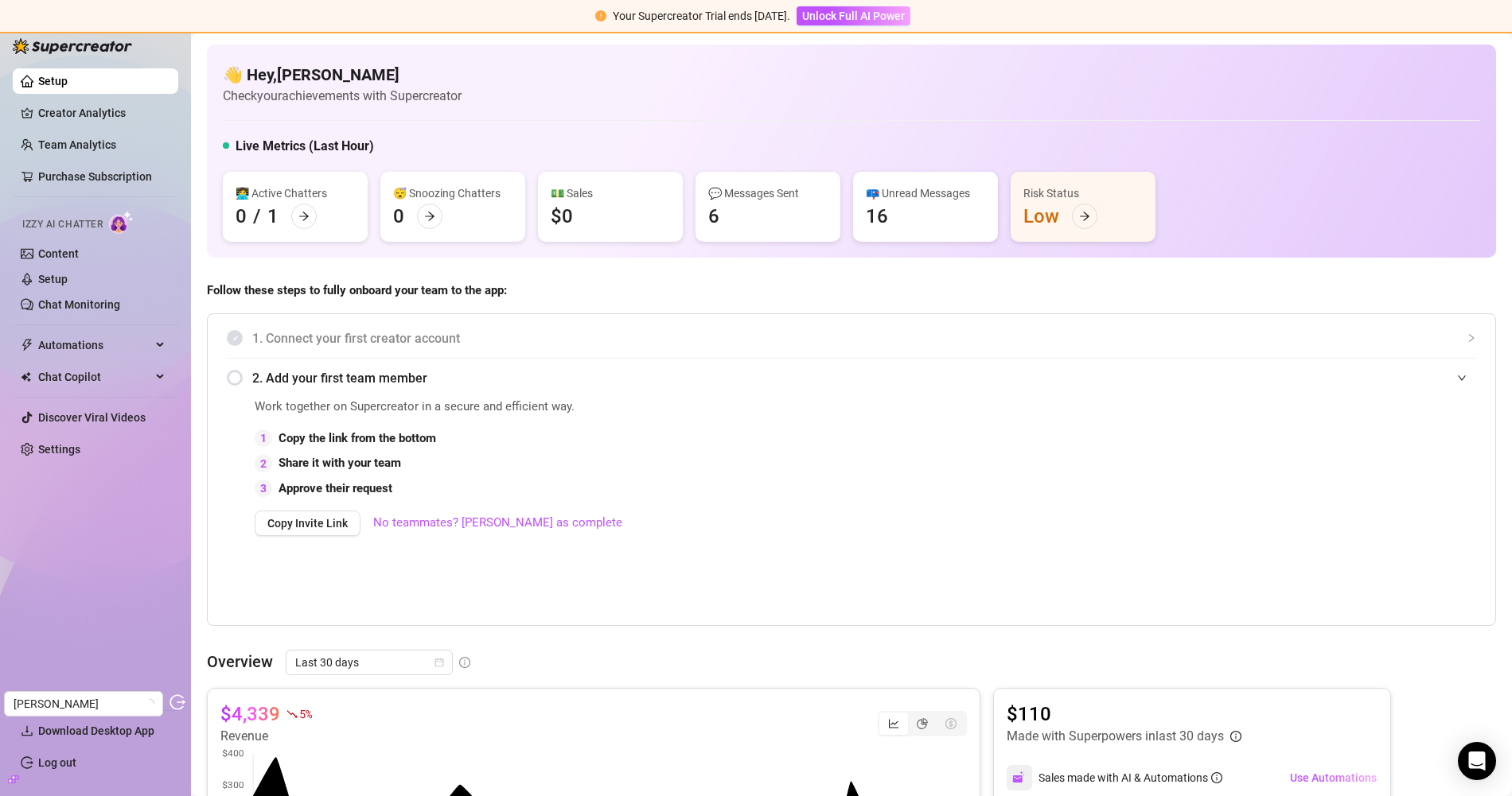
click at [112, 122] on link "Creator Analytics" at bounding box center [102, 112] width 127 height 25
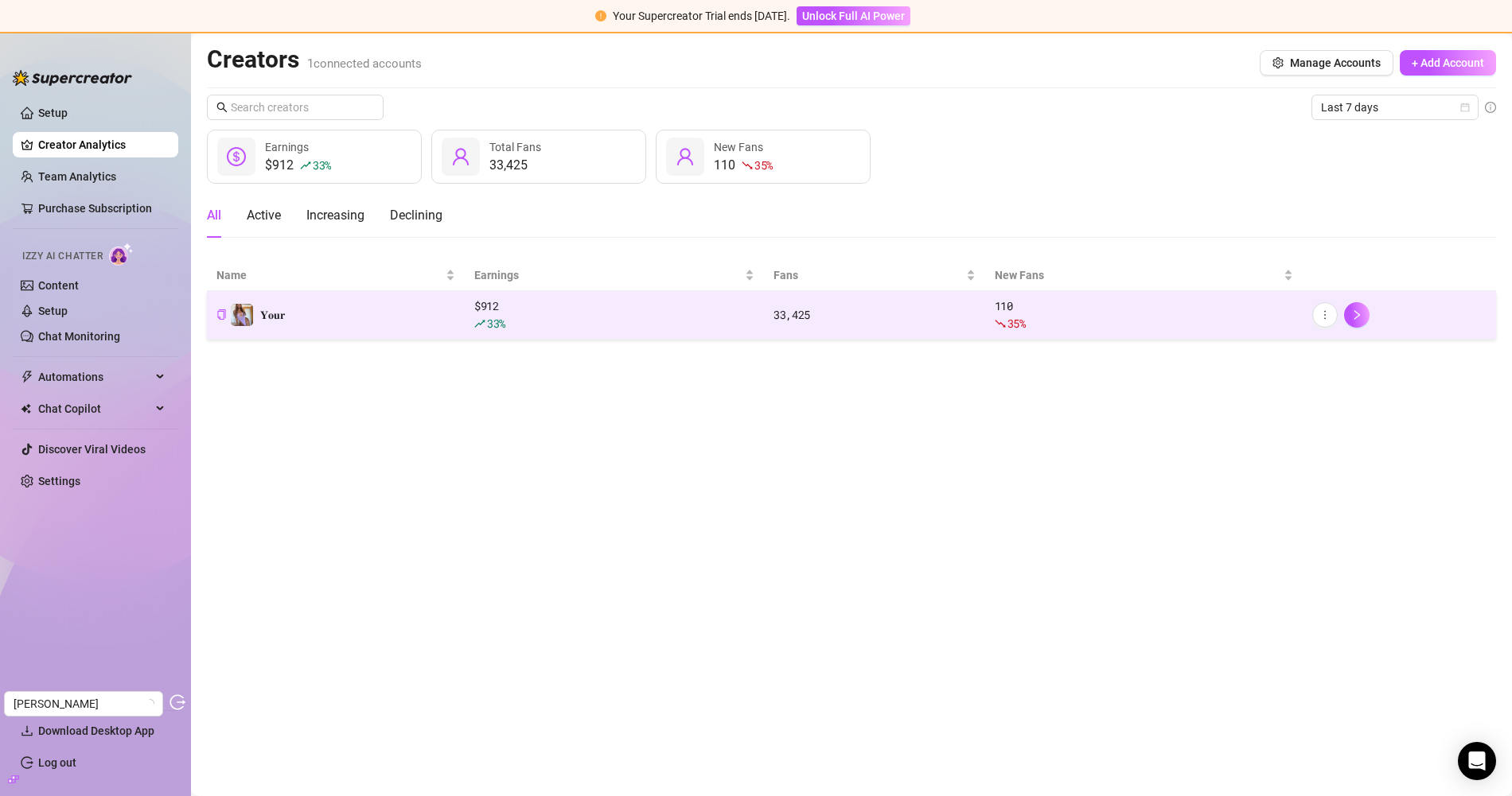
click at [326, 325] on td "𝐘𝐨𝐮𝐫" at bounding box center [336, 314] width 258 height 48
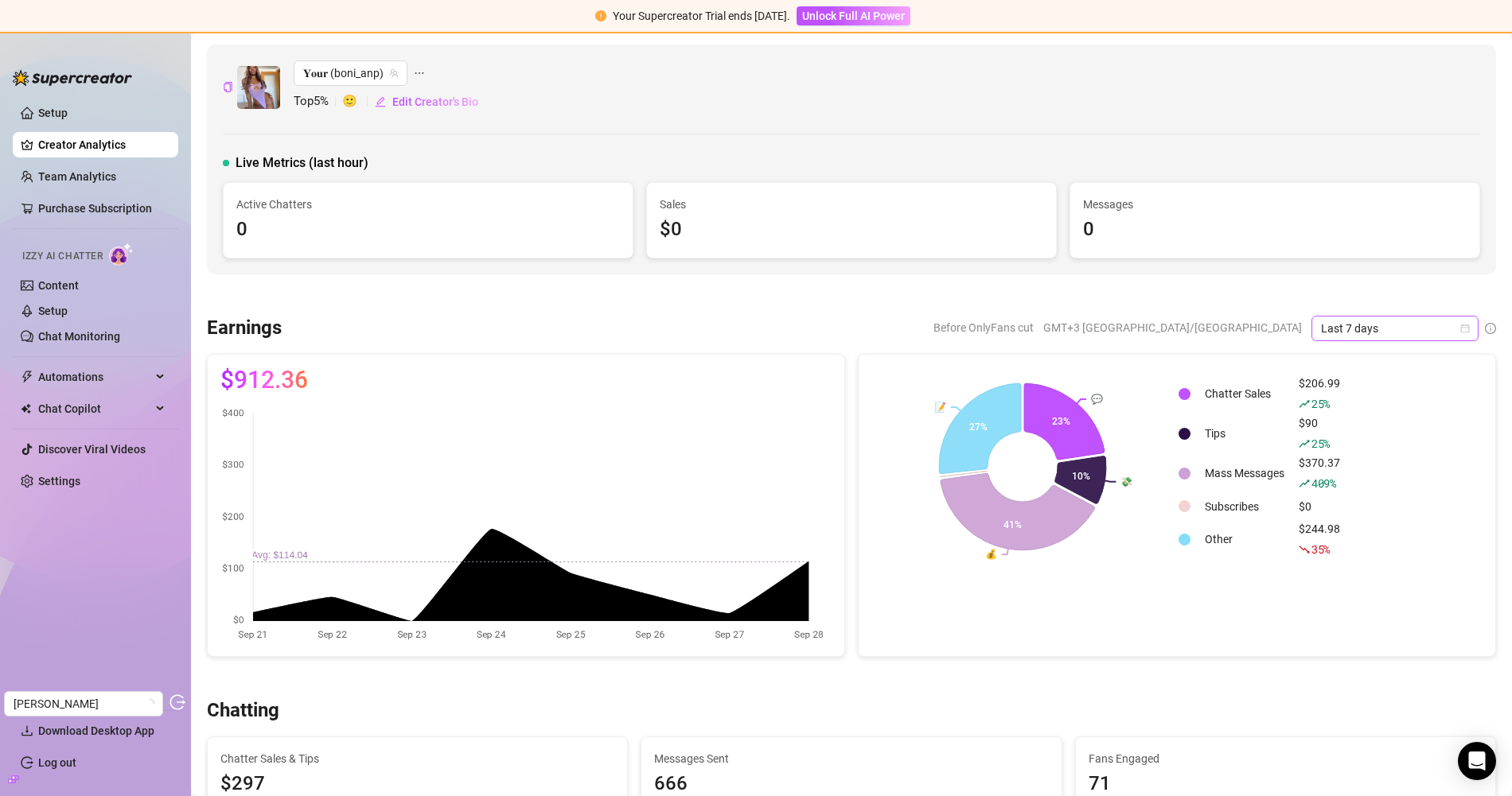
click at [1358, 327] on span "Last 7 days" at bounding box center [1395, 328] width 148 height 24
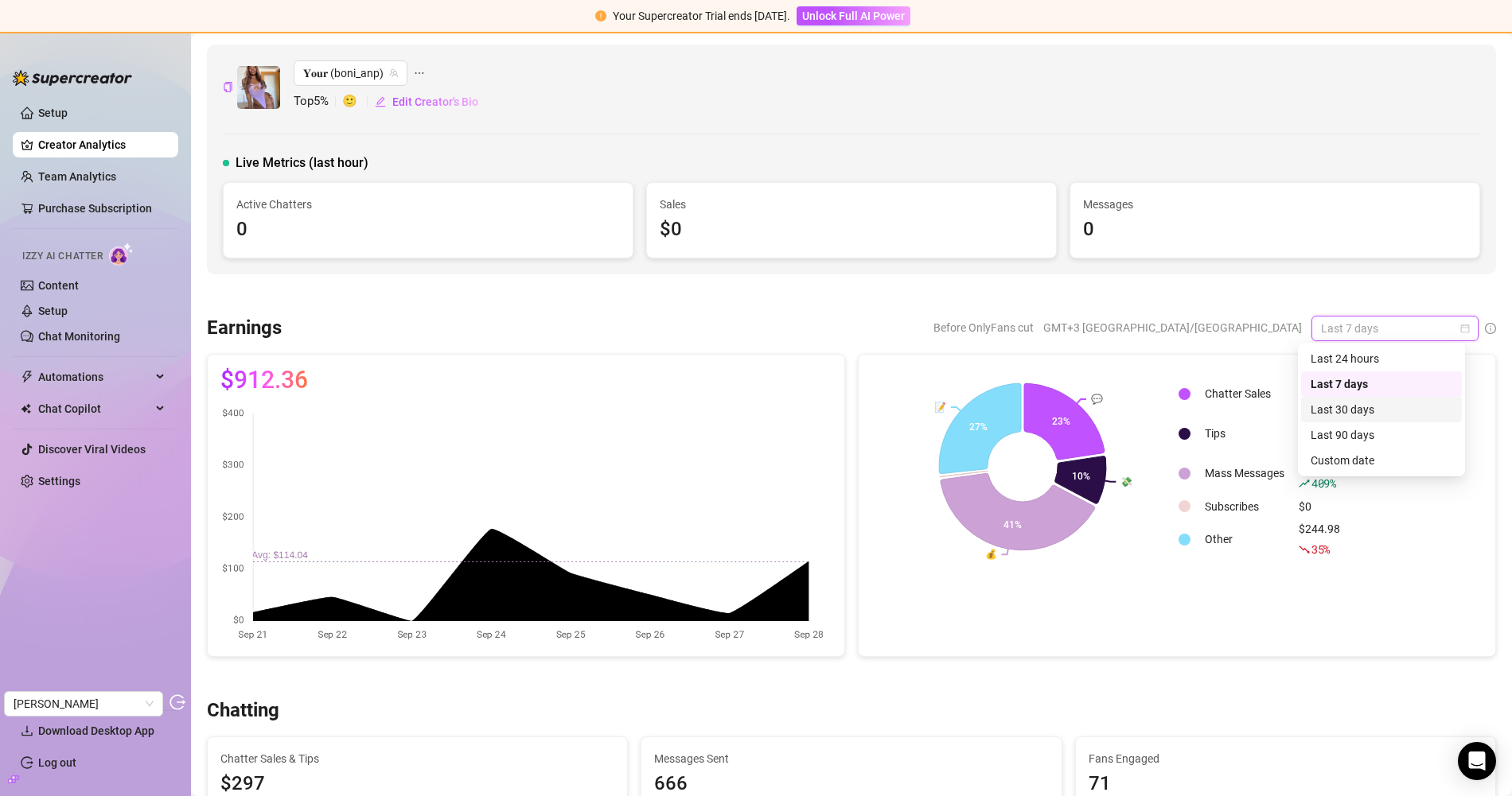
click at [1339, 412] on div "Last 30 days" at bounding box center [1381, 410] width 142 height 18
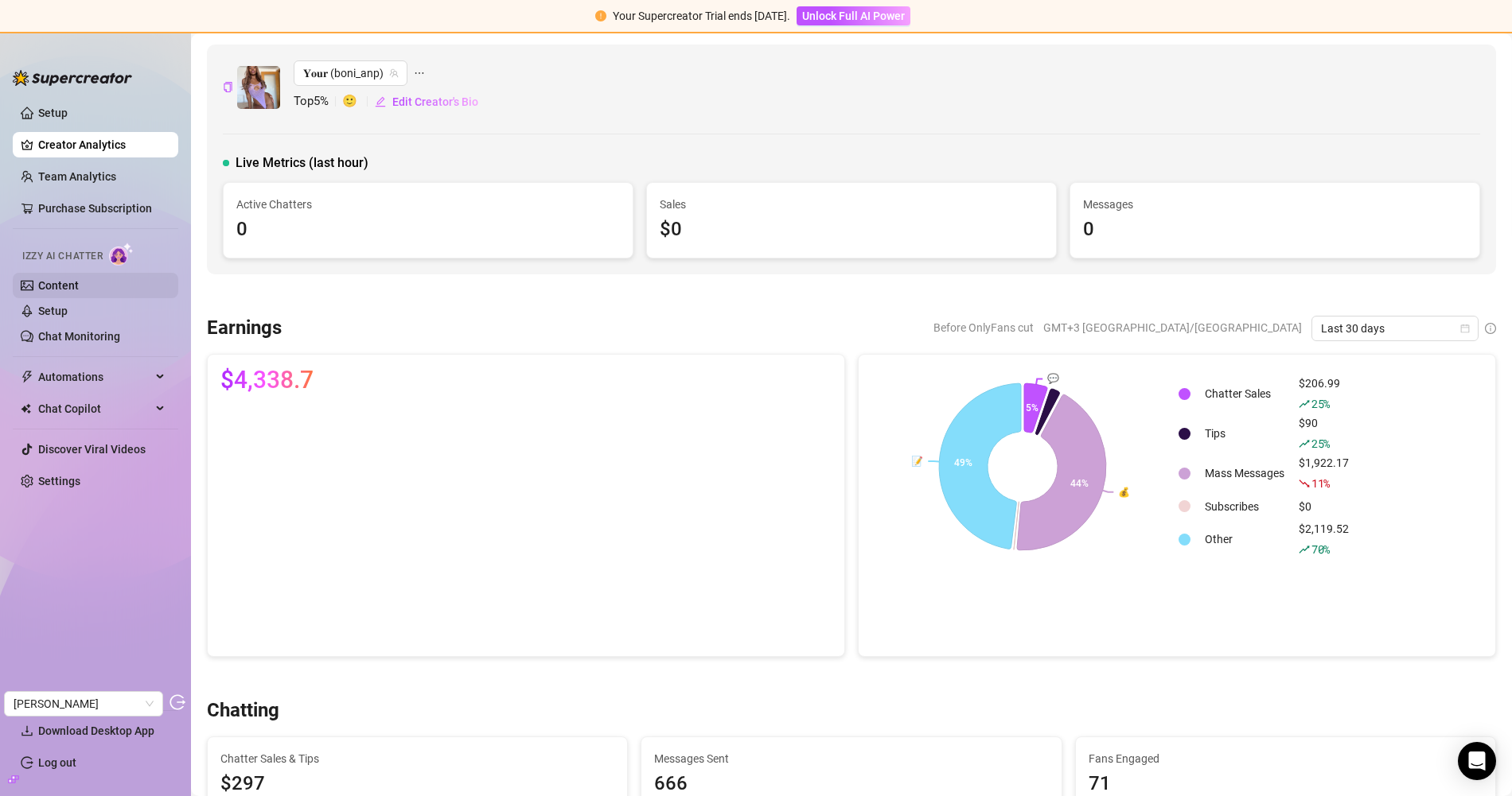
click at [79, 279] on link "Content" at bounding box center [59, 285] width 40 height 13
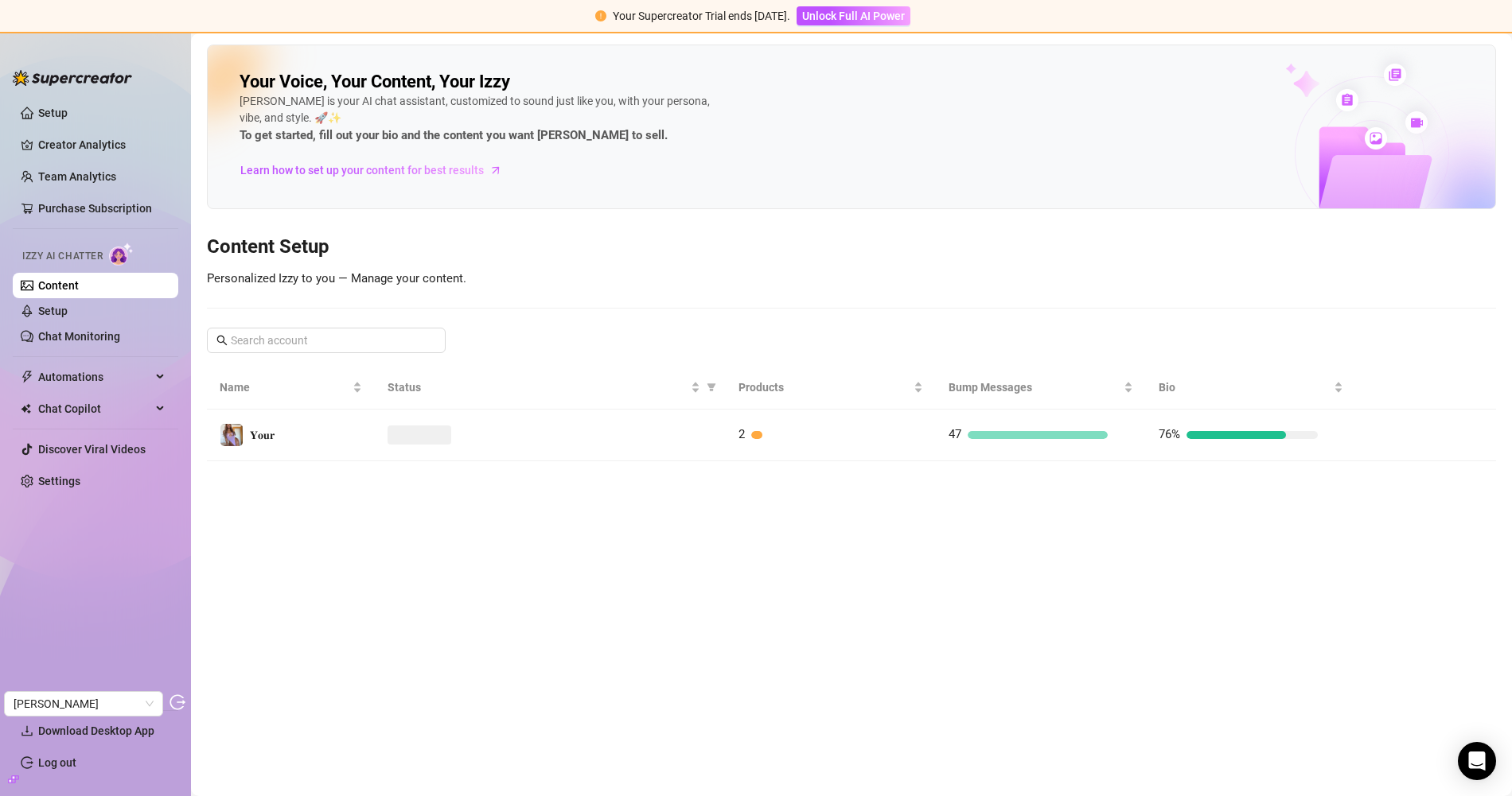
click at [545, 426] on div at bounding box center [549, 435] width 325 height 19
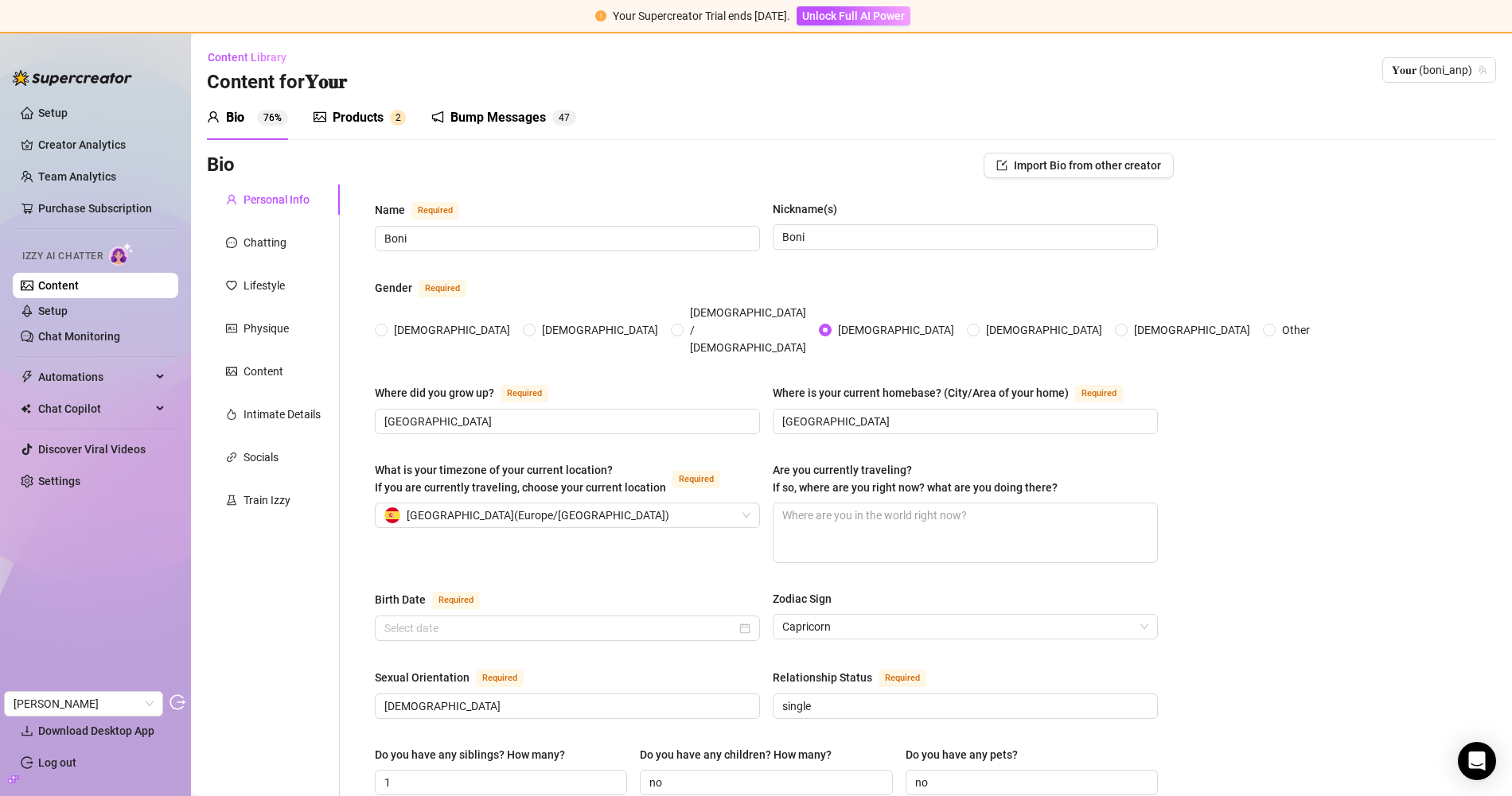
type input "January 5th, 1999"
click at [341, 129] on div "Products 2" at bounding box center [359, 117] width 92 height 45
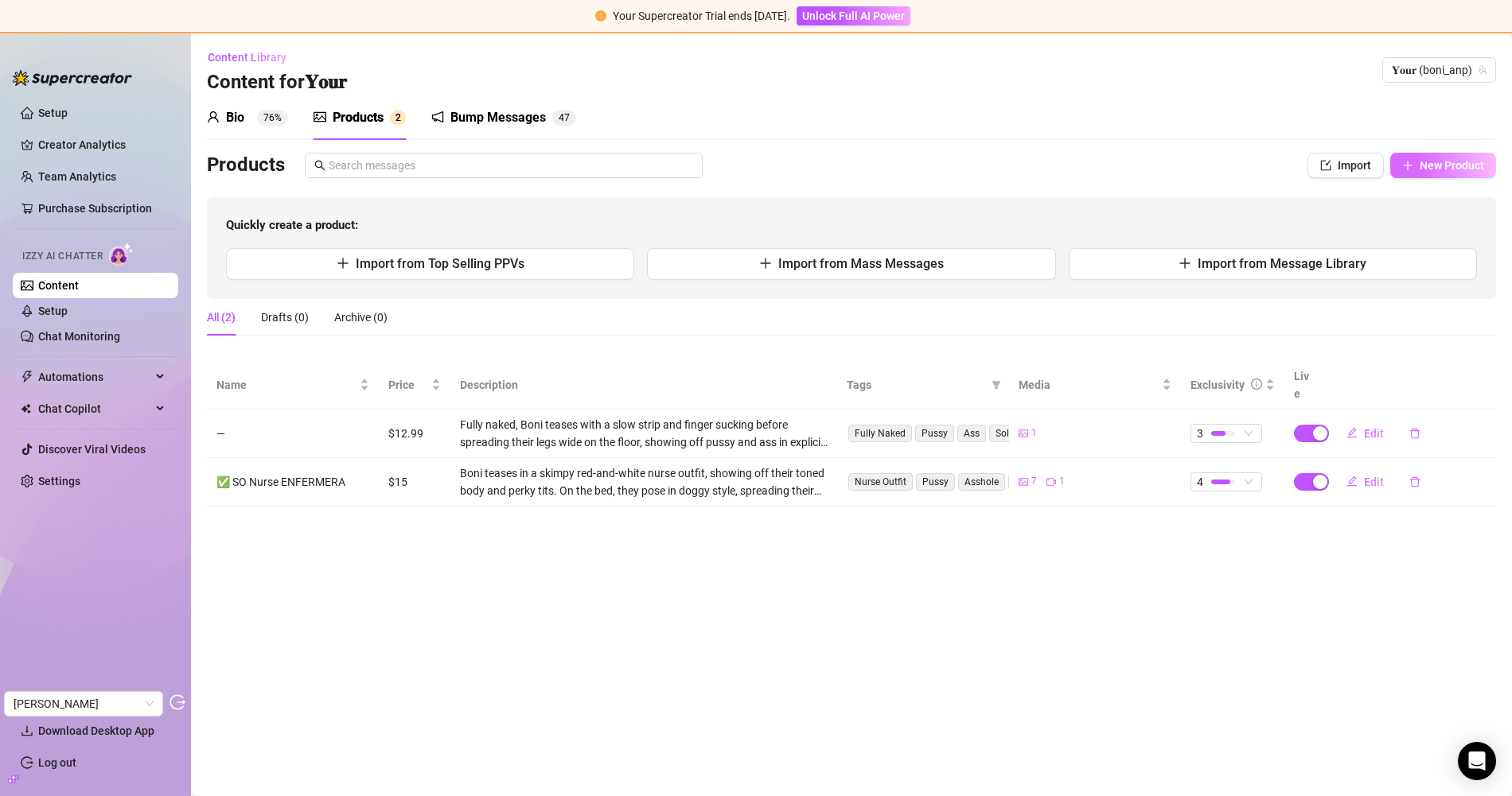
click at [1454, 171] on span "New Product" at bounding box center [1452, 166] width 65 height 13
type textarea "Type your message here..."
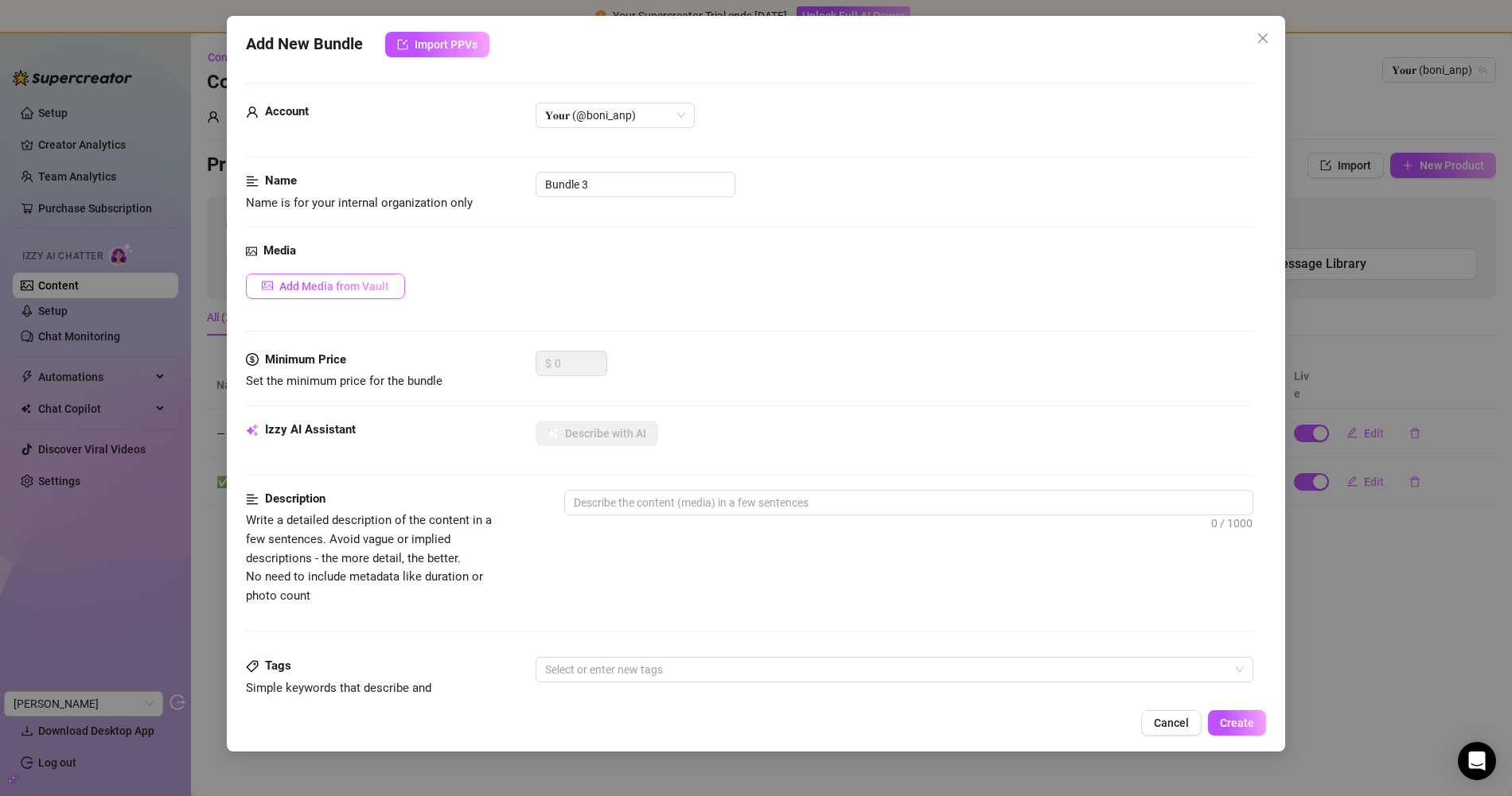
click at [351, 284] on span "Add Media from Vault" at bounding box center [334, 286] width 110 height 13
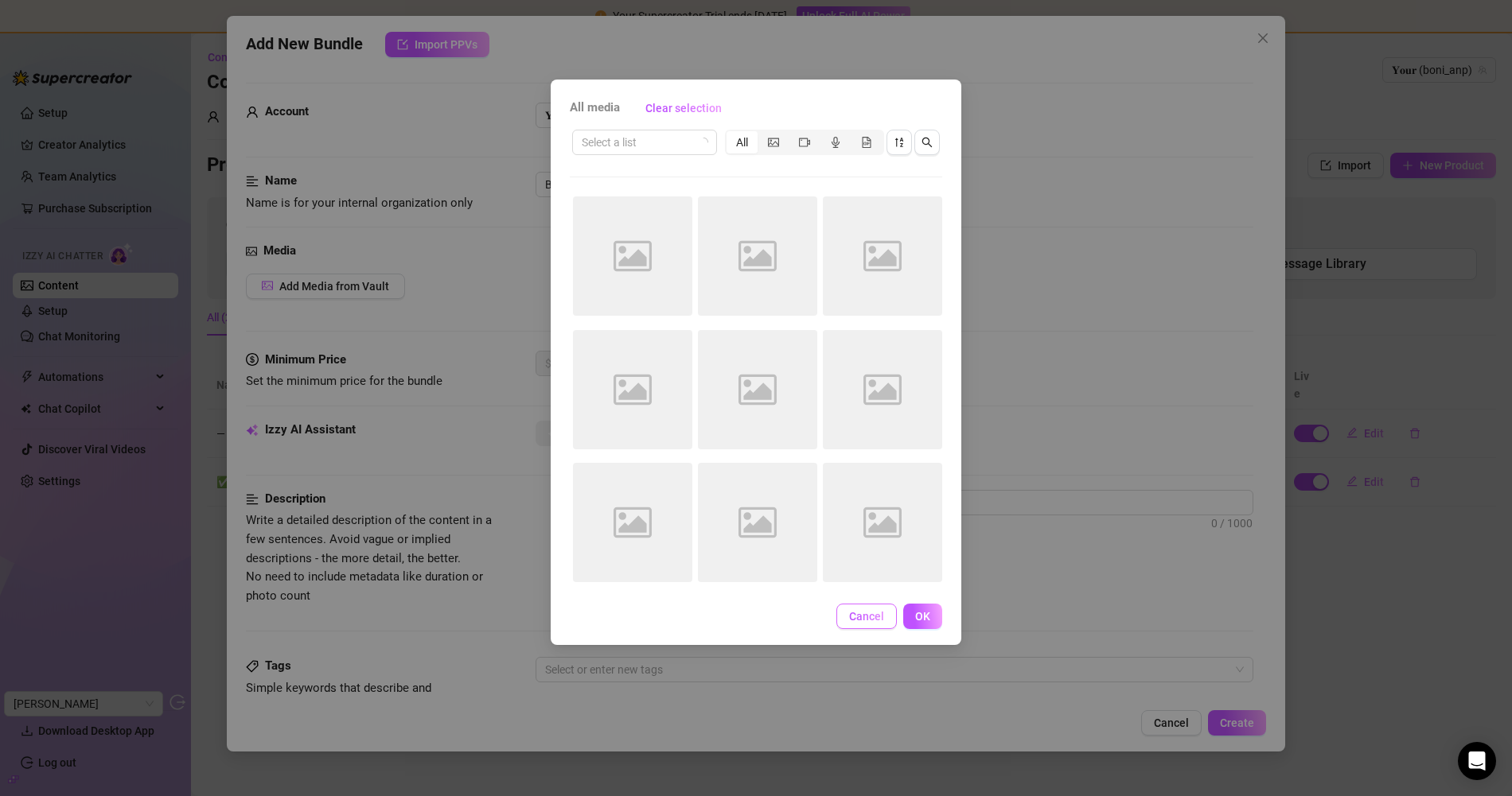
click at [862, 619] on span "Cancel" at bounding box center [866, 616] width 35 height 13
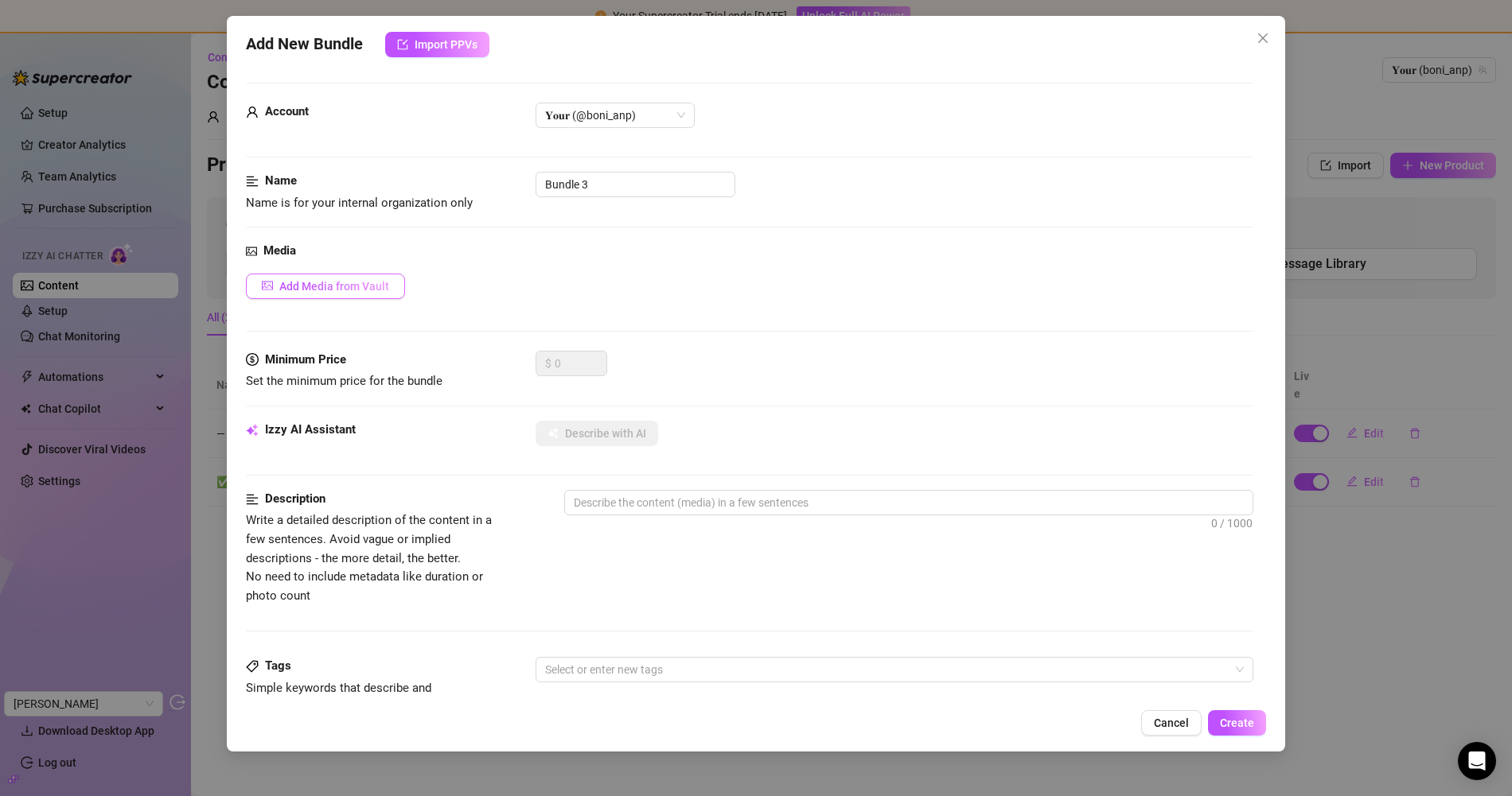
click at [309, 276] on button "Add Media from Vault" at bounding box center [326, 285] width 159 height 25
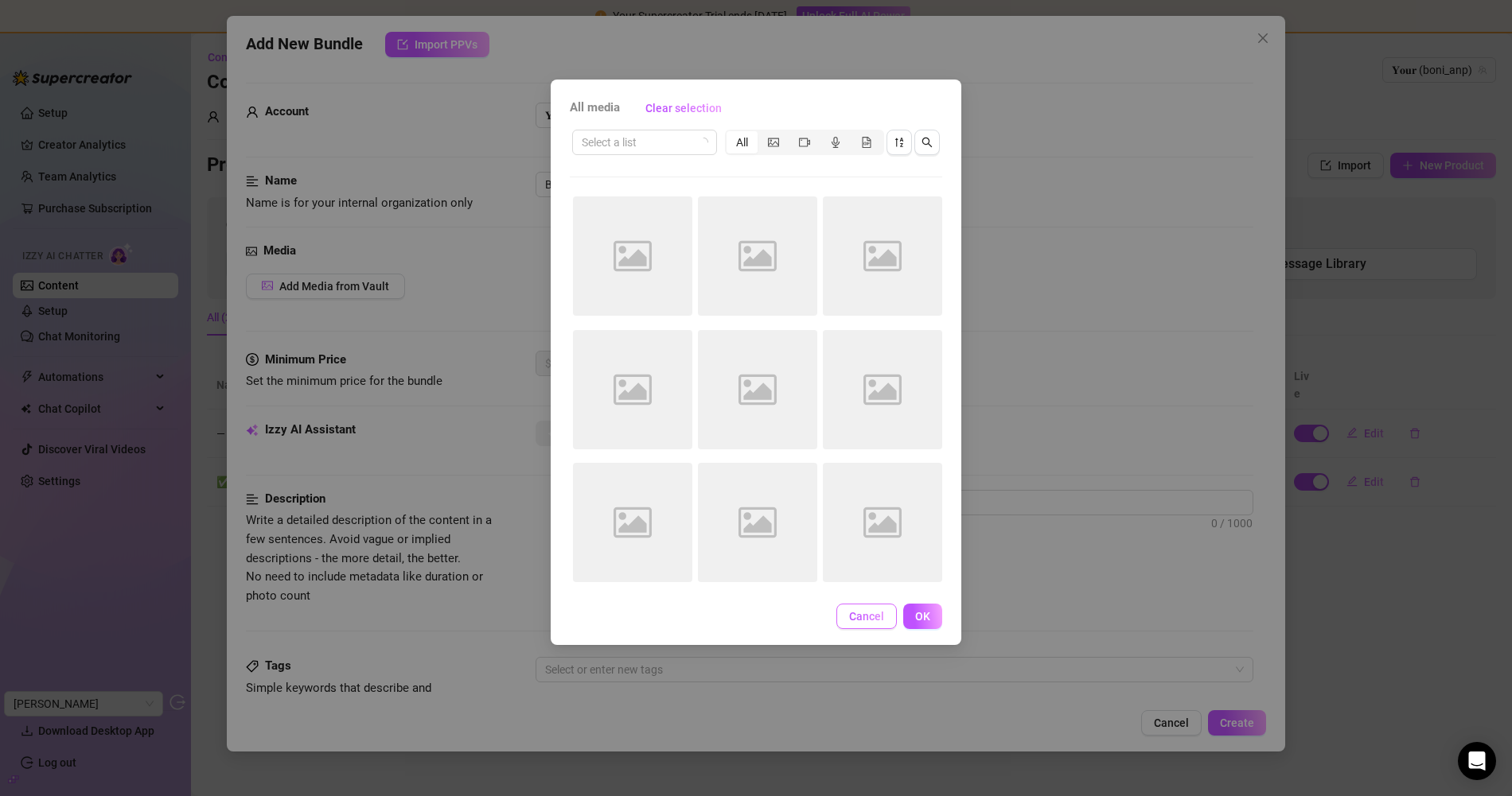
click at [862, 611] on span "Cancel" at bounding box center [866, 616] width 35 height 13
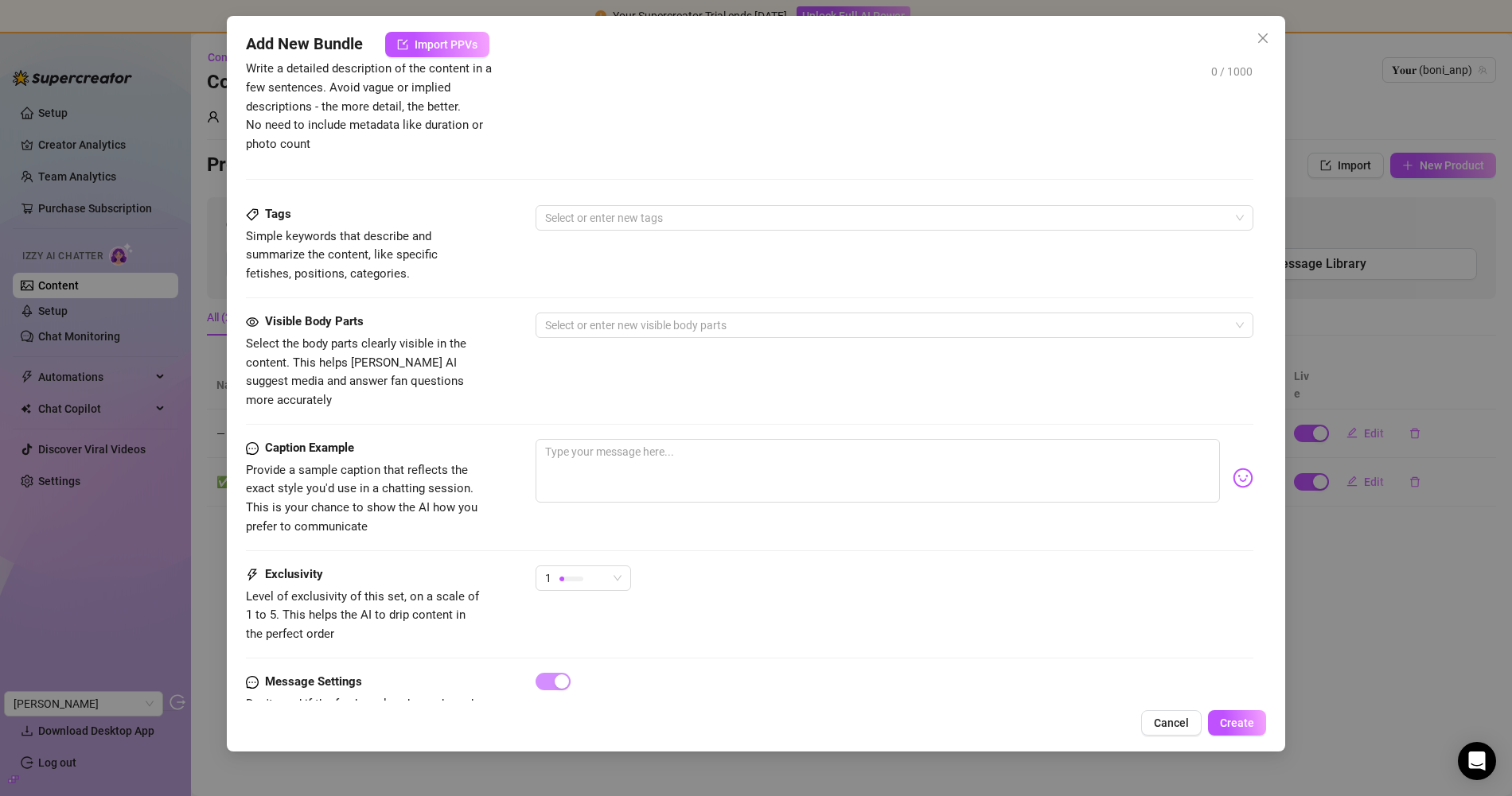
scroll to position [490, 0]
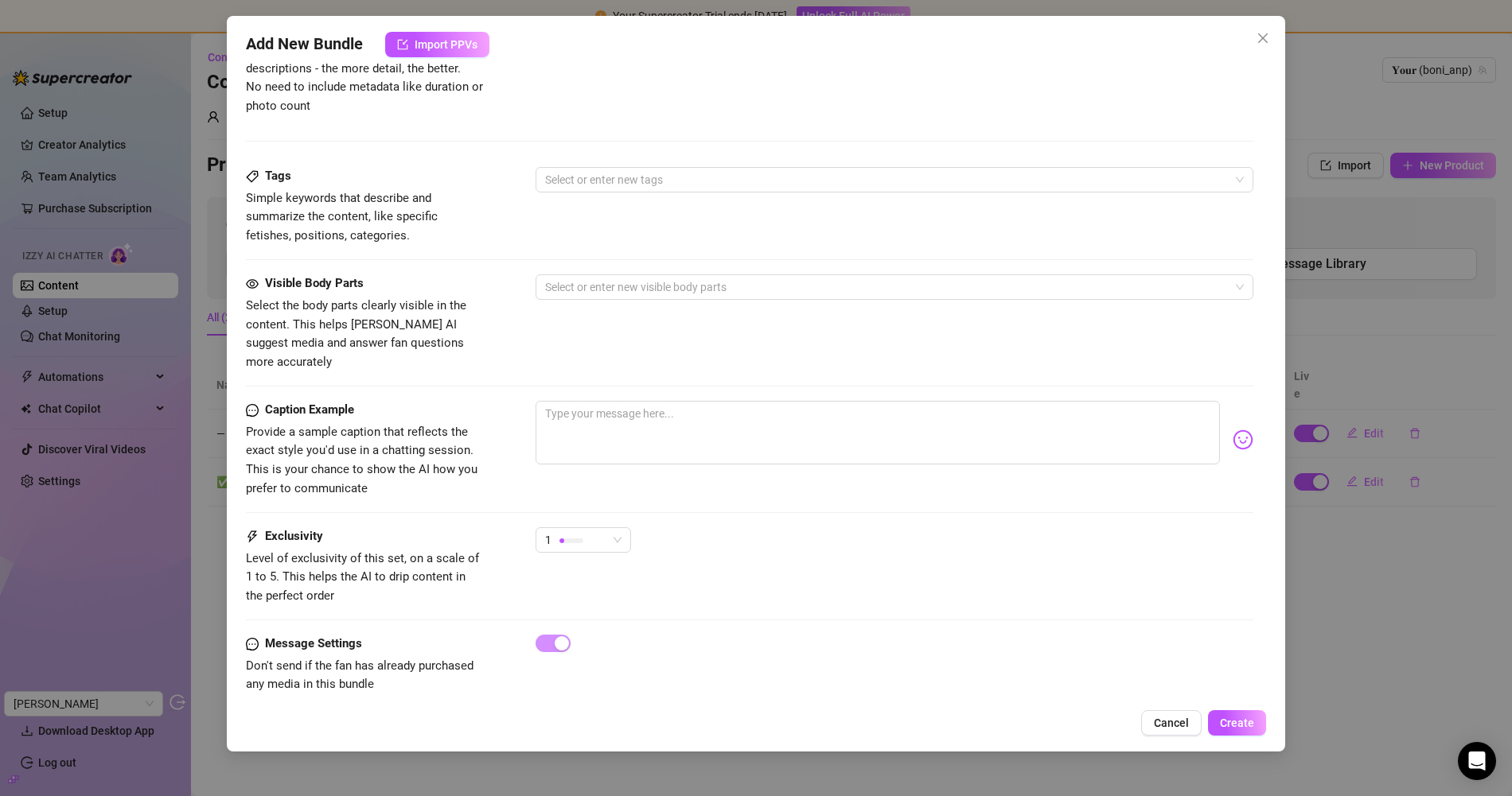
click at [1253, 34] on span "Close" at bounding box center [1262, 38] width 25 height 13
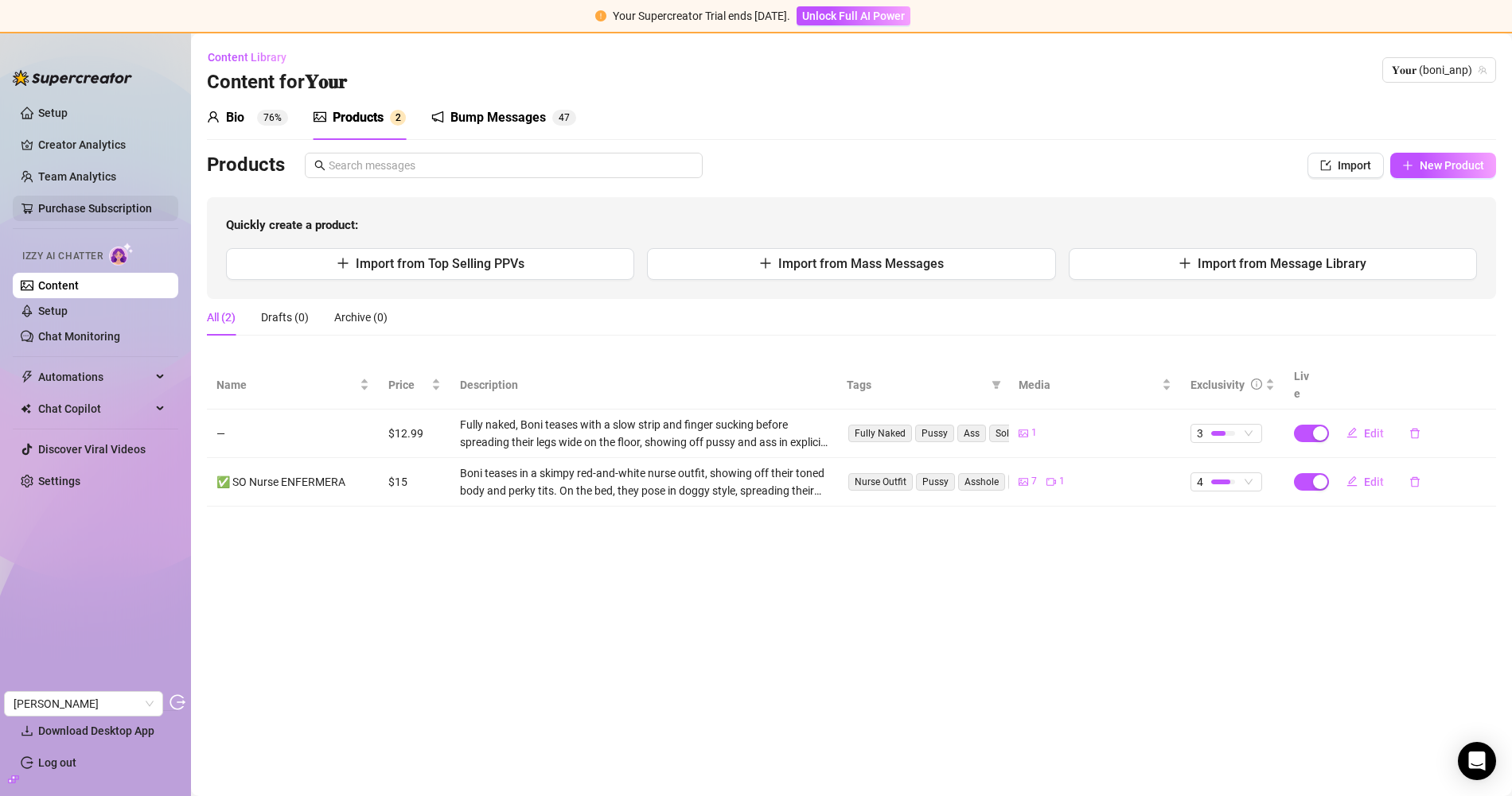
click at [111, 204] on link "Purchase Subscription" at bounding box center [102, 208] width 127 height 25
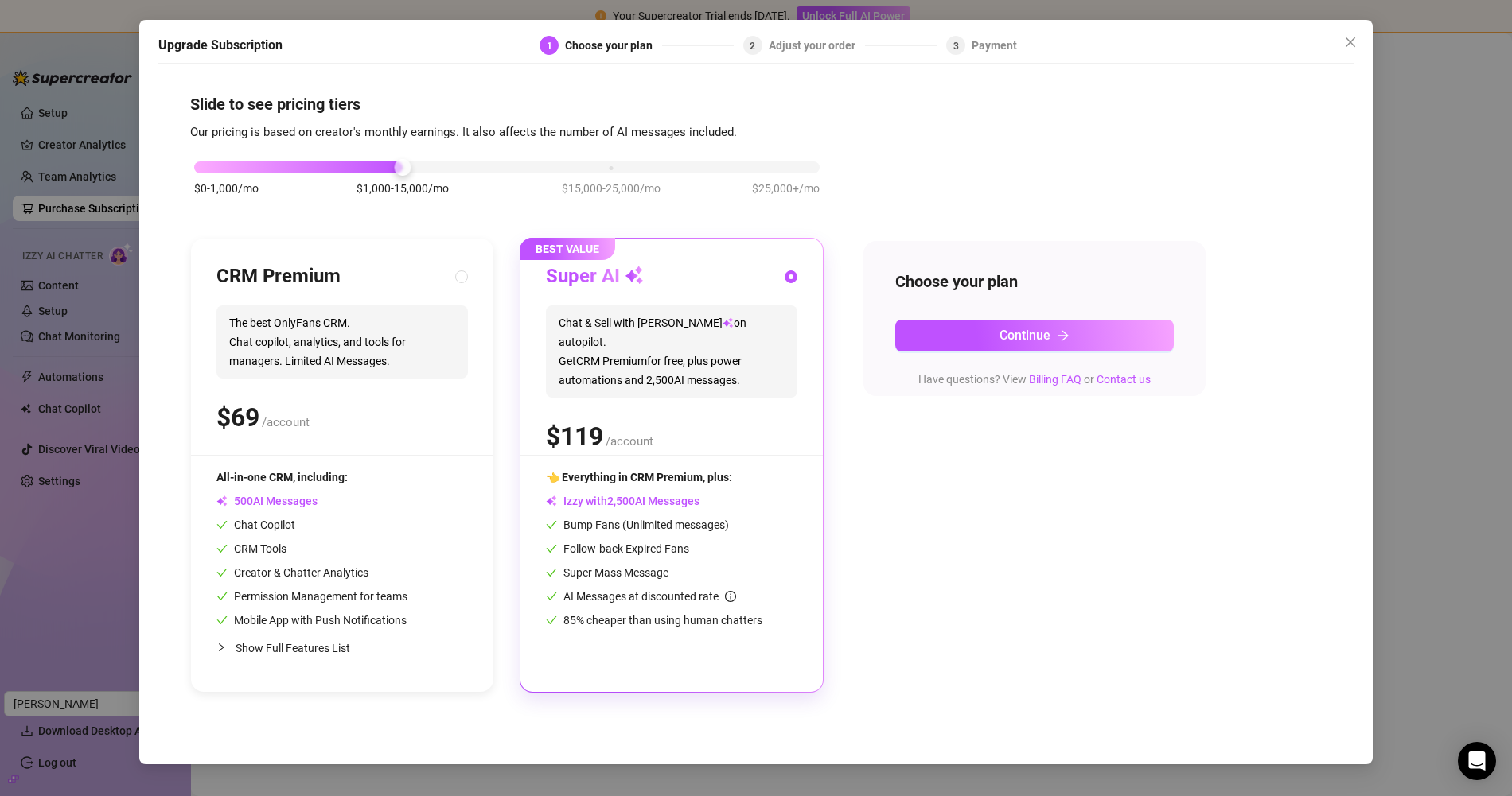
click at [46, 328] on div "Upgrade Subscription 1 Choose your plan 2 Adjust your order 3 Payment Slide to …" at bounding box center [756, 398] width 1512 height 796
click at [64, 306] on link "Setup" at bounding box center [53, 311] width 30 height 13
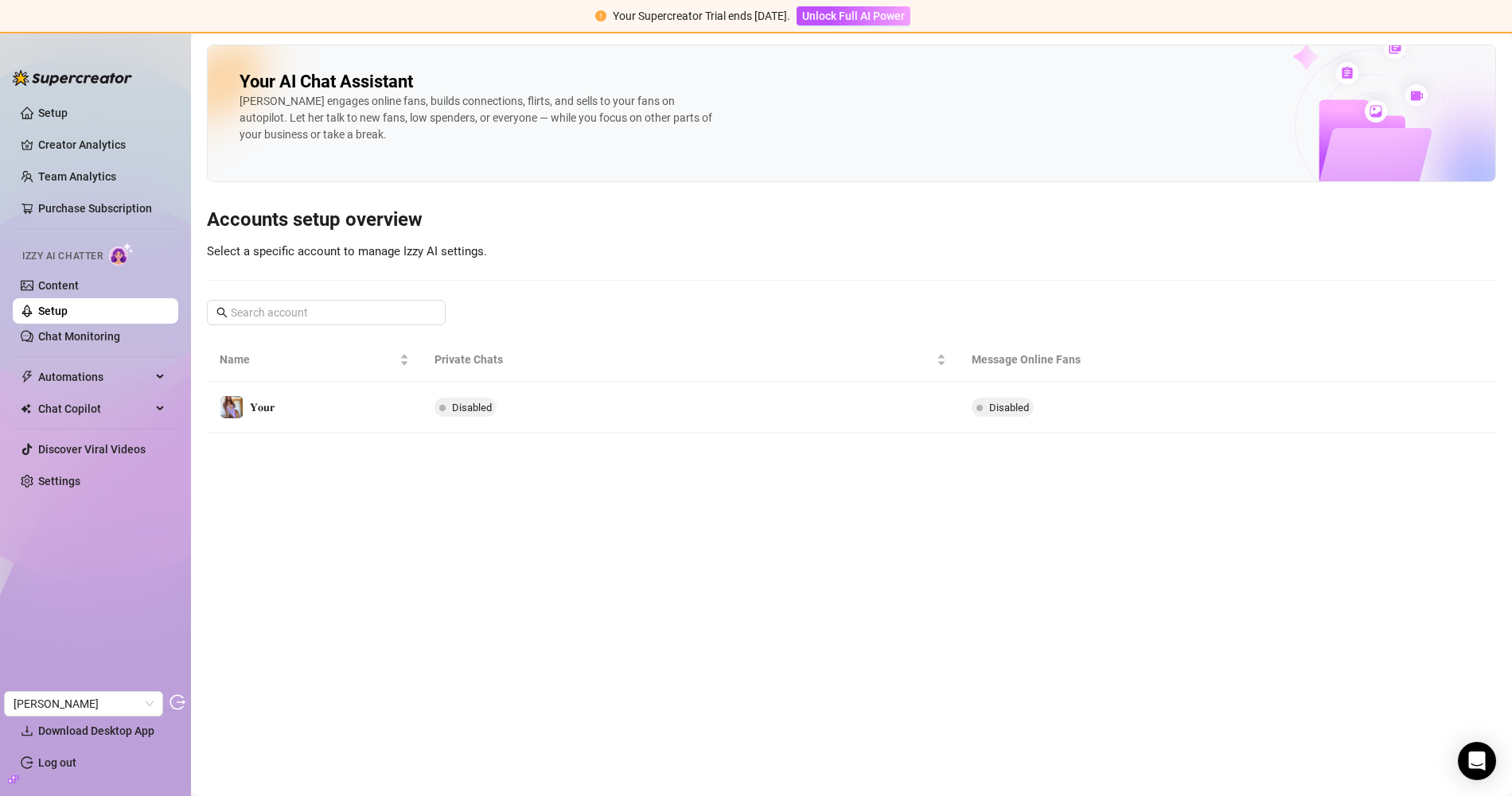
click at [61, 313] on link "Setup" at bounding box center [53, 311] width 30 height 13
click at [79, 282] on link "Content" at bounding box center [59, 285] width 40 height 13
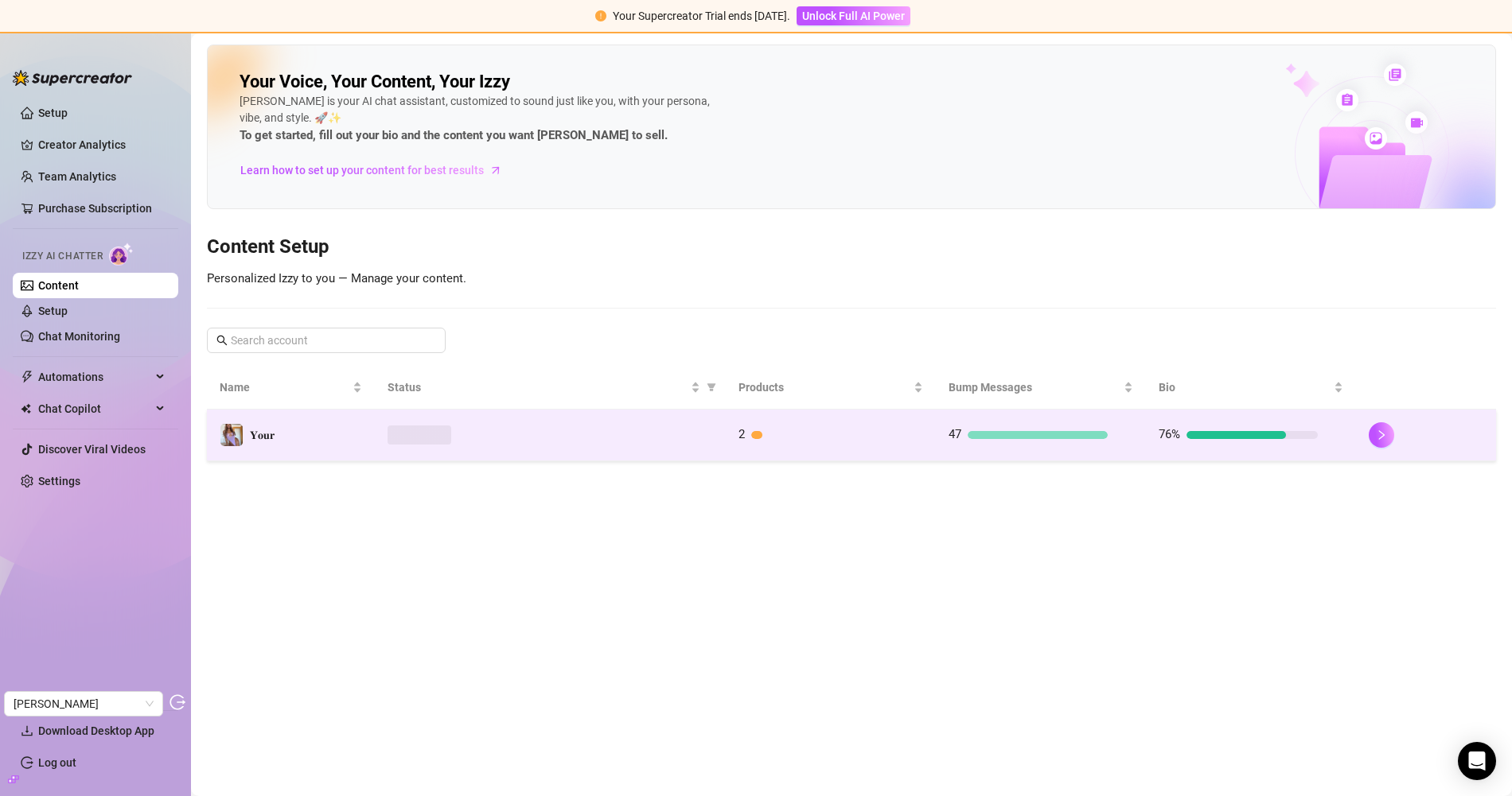
click at [488, 438] on div at bounding box center [549, 435] width 325 height 19
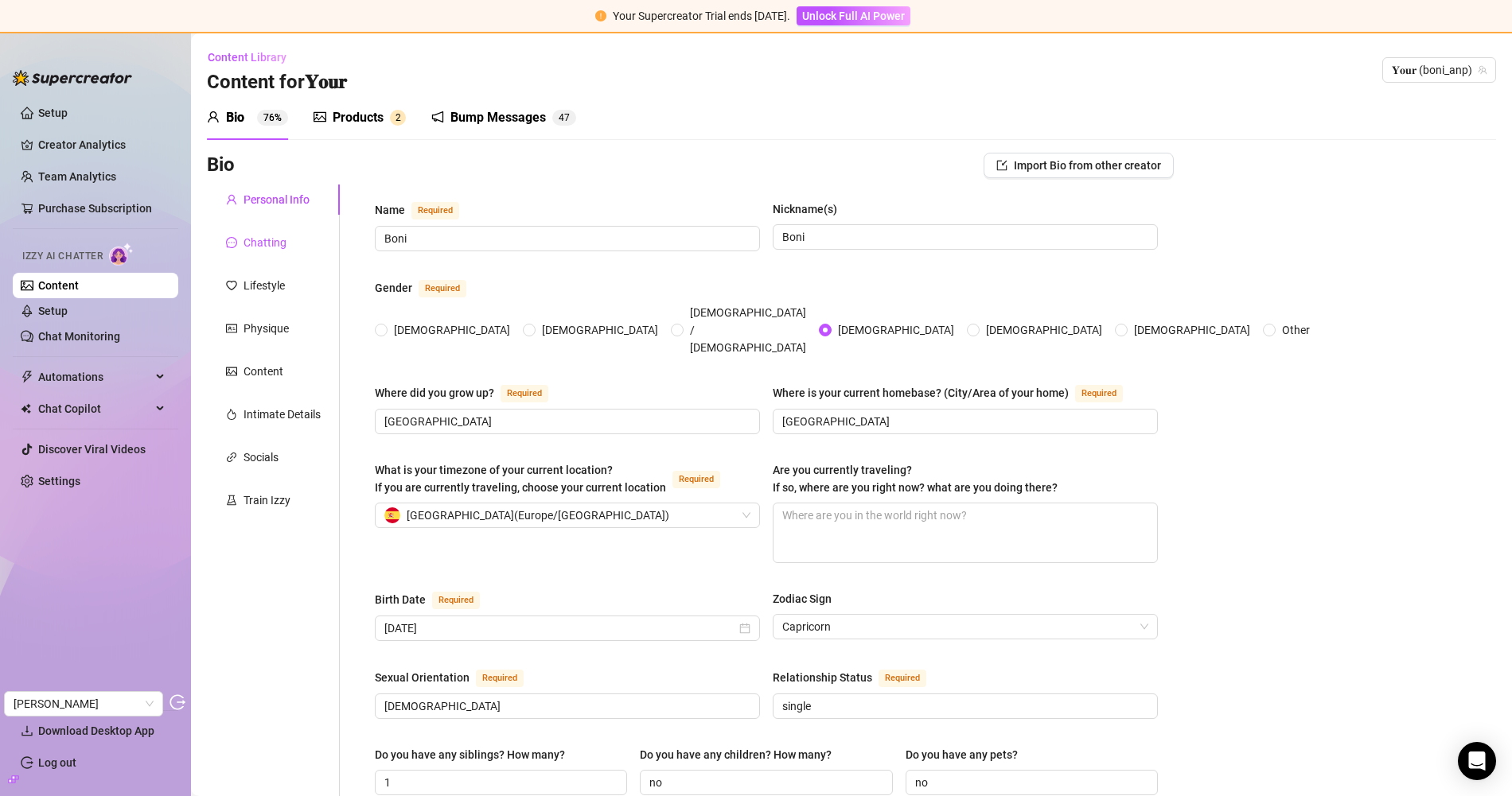
click at [244, 234] on div "Chatting" at bounding box center [265, 243] width 43 height 18
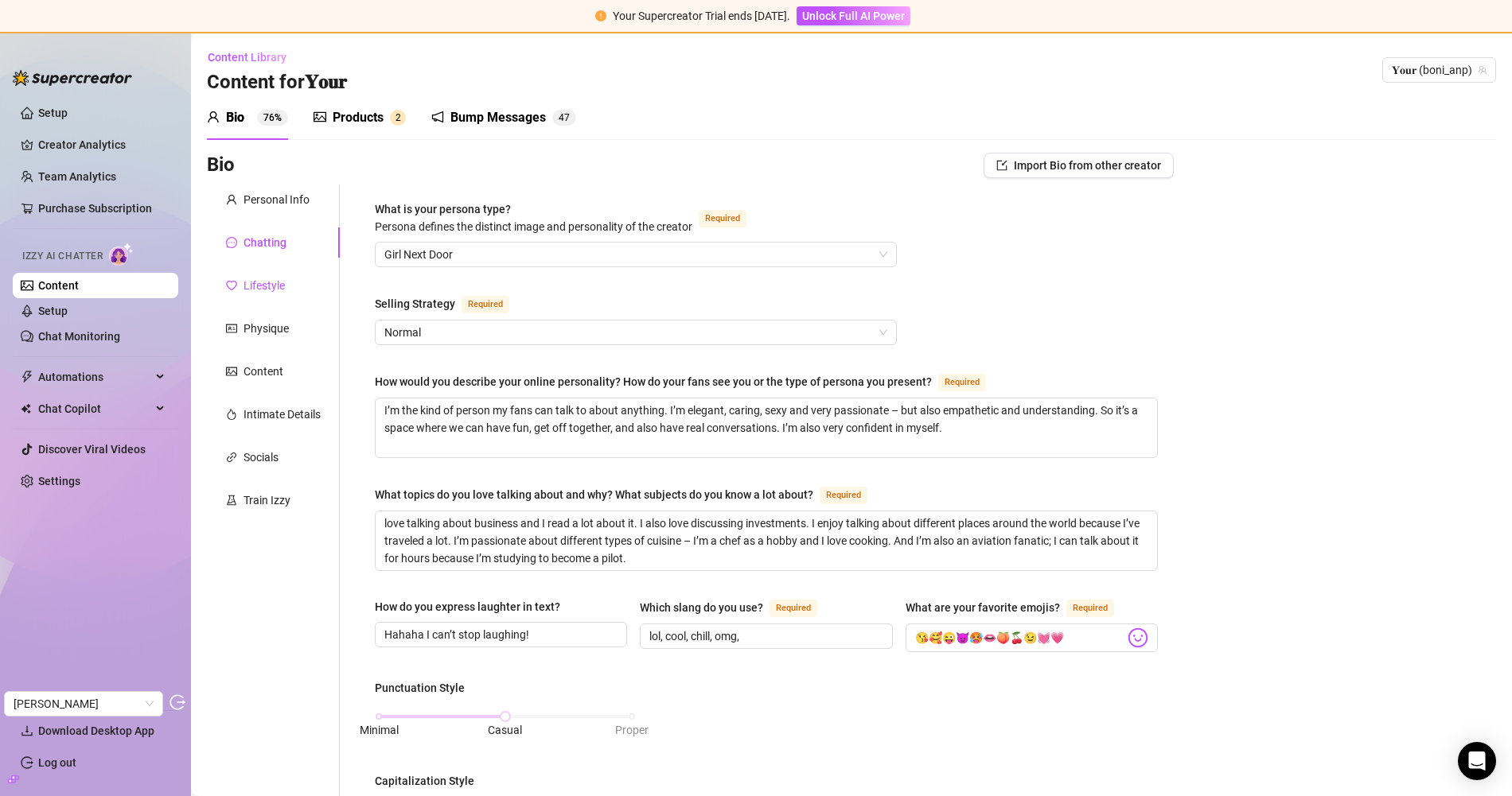
click at [257, 284] on div "Lifestyle" at bounding box center [264, 285] width 41 height 18
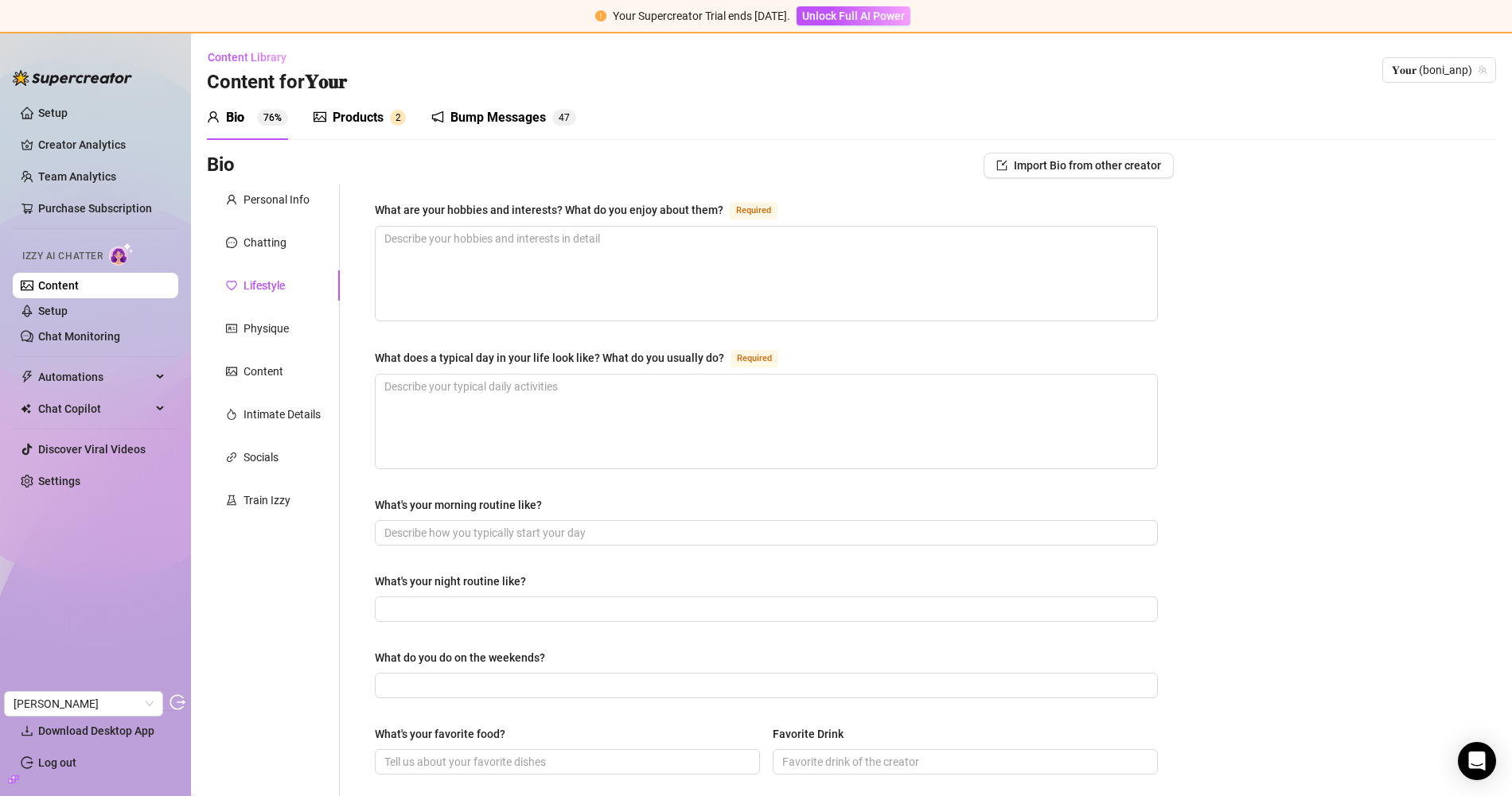
click at [348, 109] on div "Products" at bounding box center [358, 118] width 51 height 19
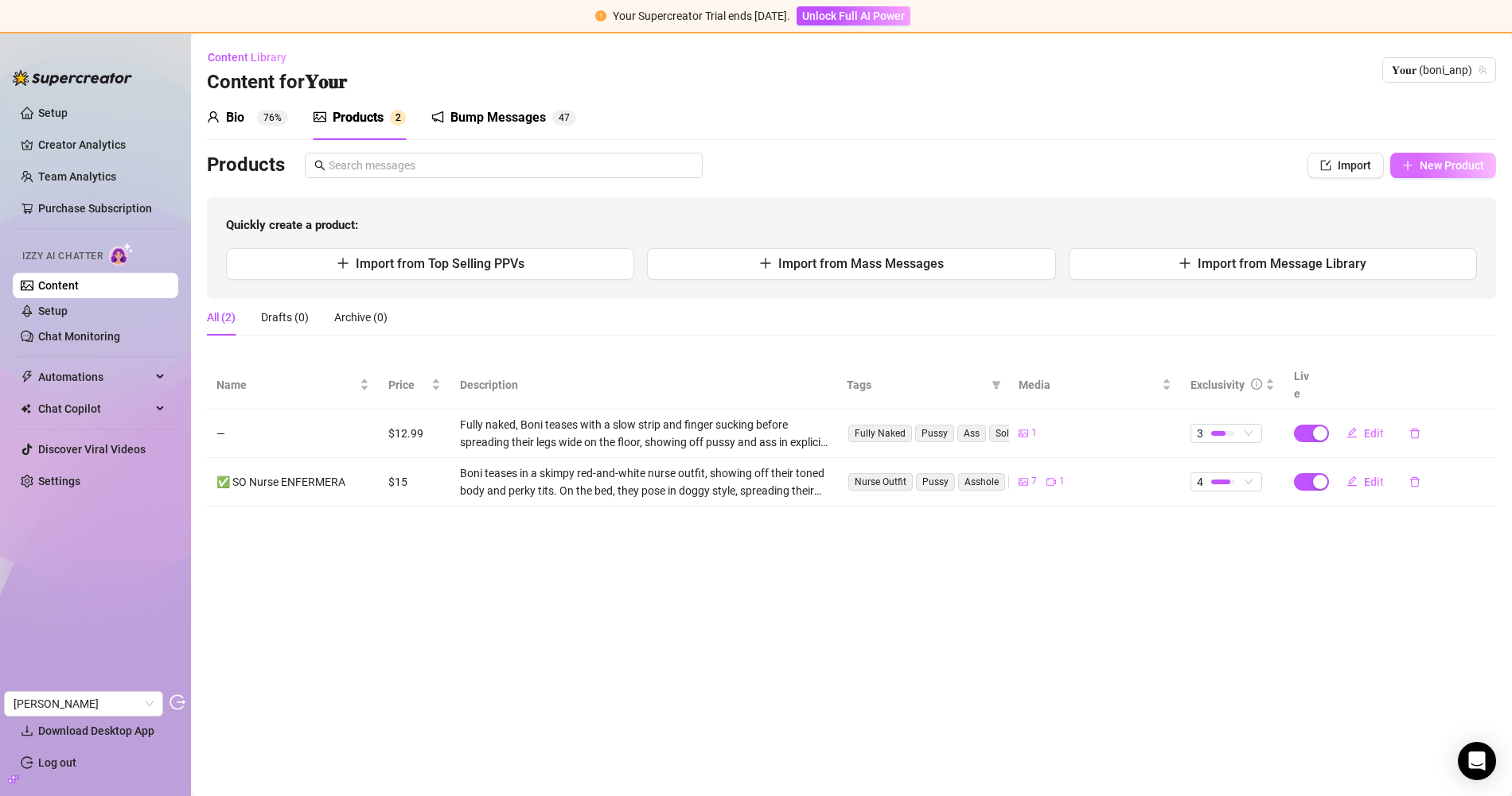
click at [1456, 161] on span "New Product" at bounding box center [1452, 166] width 65 height 13
type textarea "Type your message here..."
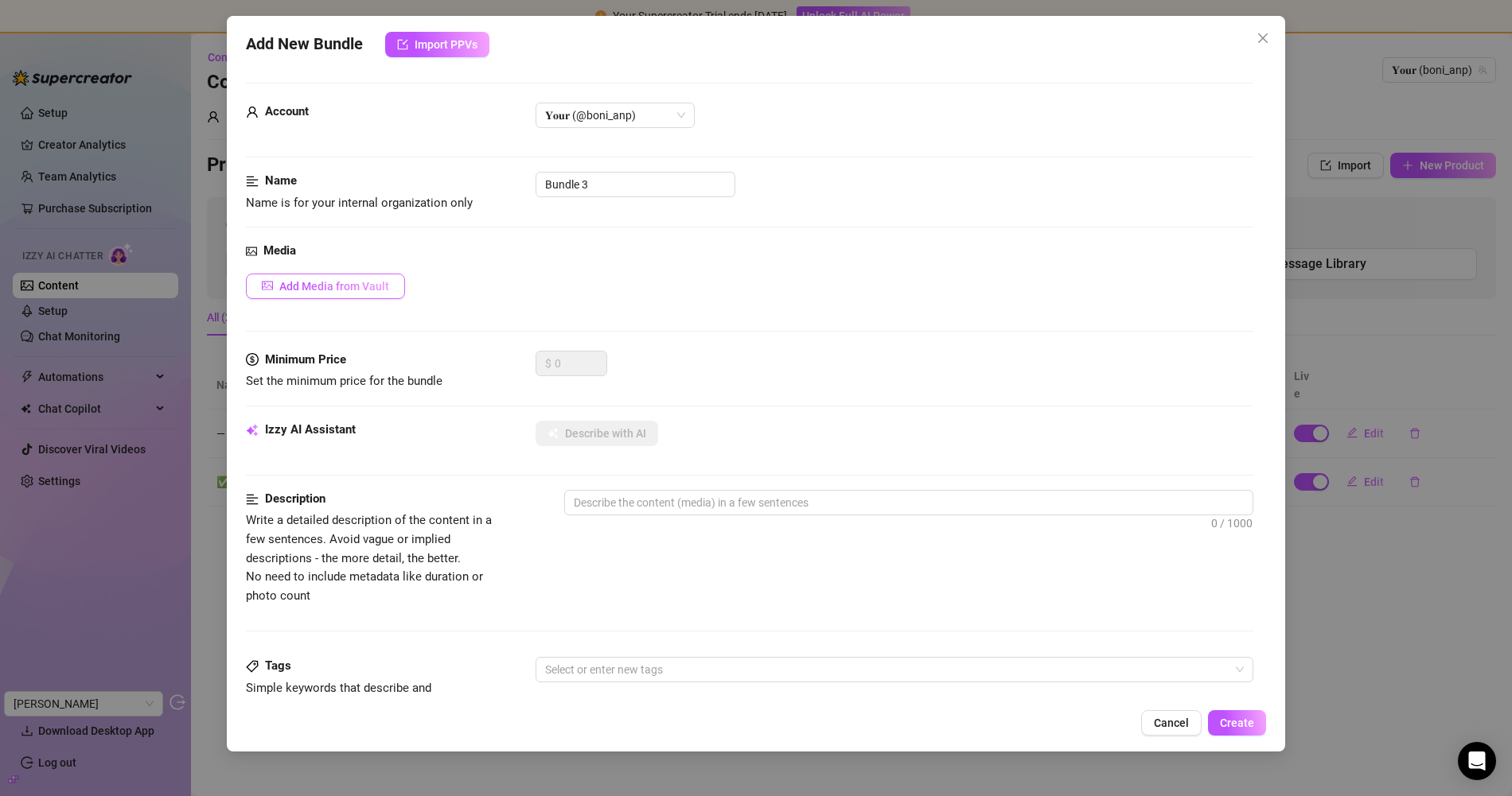
click at [343, 278] on button "Add Media from Vault" at bounding box center [326, 285] width 159 height 25
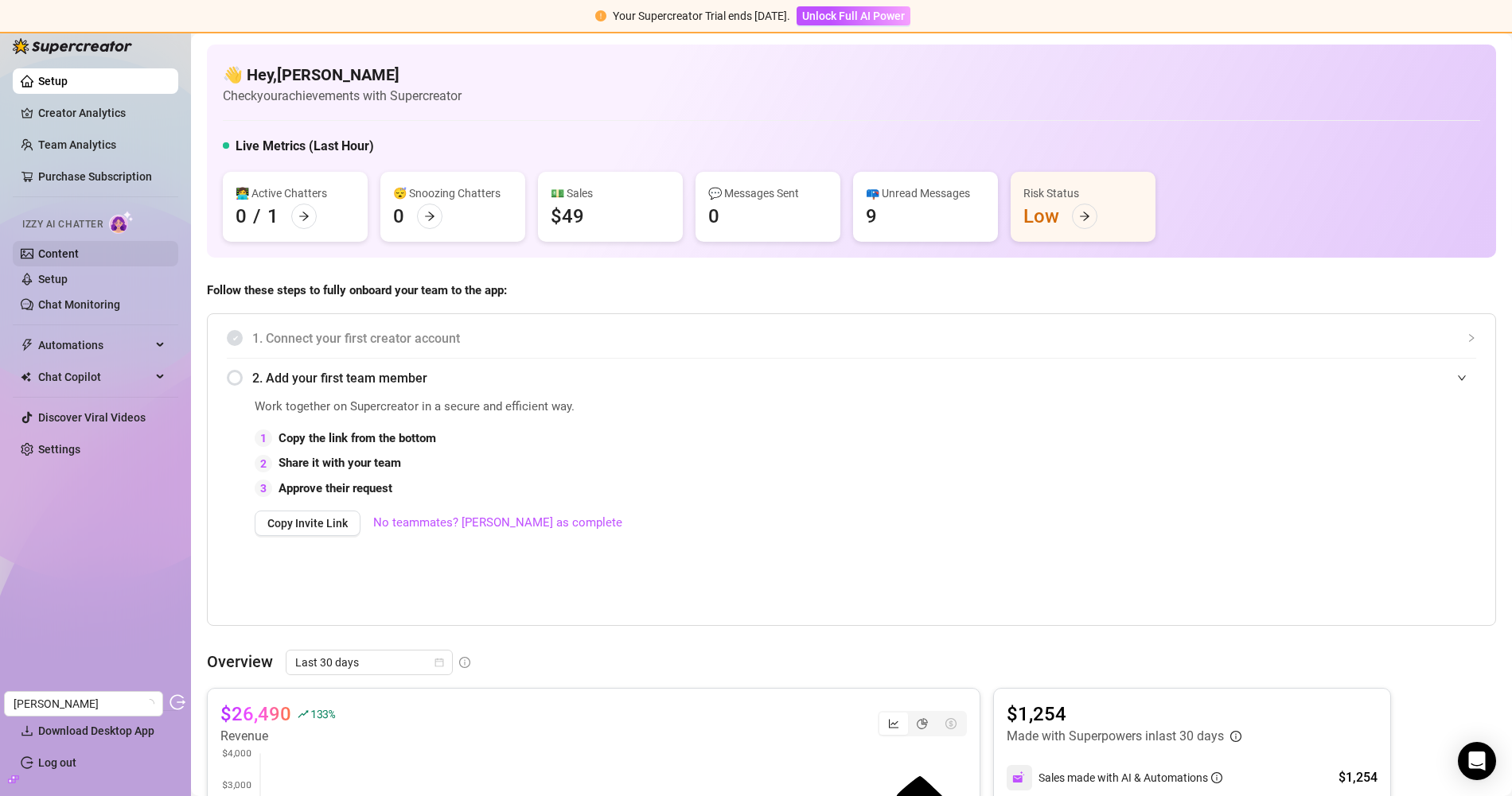
click at [79, 257] on link "Content" at bounding box center [59, 253] width 40 height 13
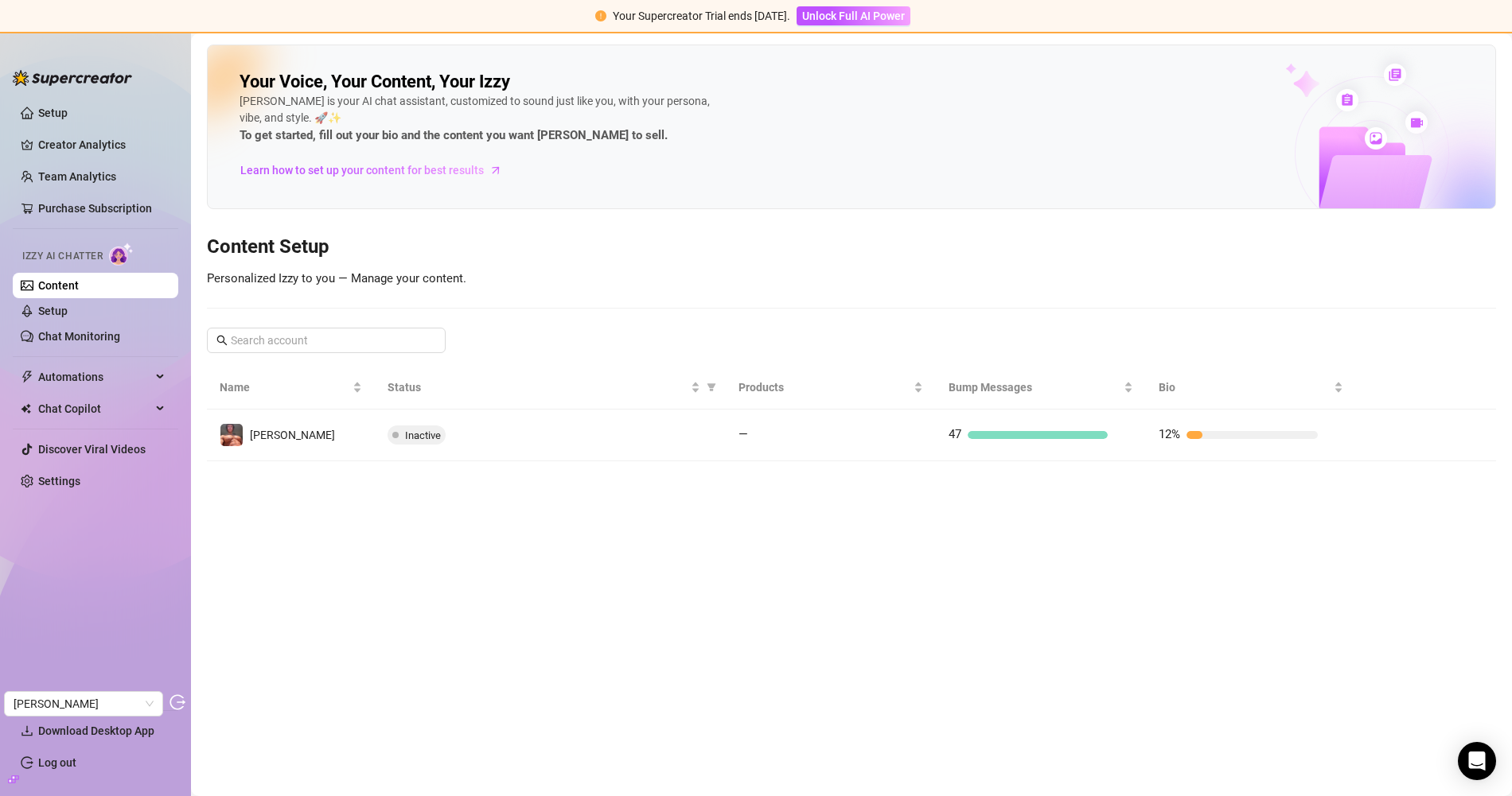
drag, startPoint x: 498, startPoint y: 428, endPoint x: 603, endPoint y: 399, distance: 108.9
click at [498, 428] on div "Inactive" at bounding box center [549, 435] width 325 height 19
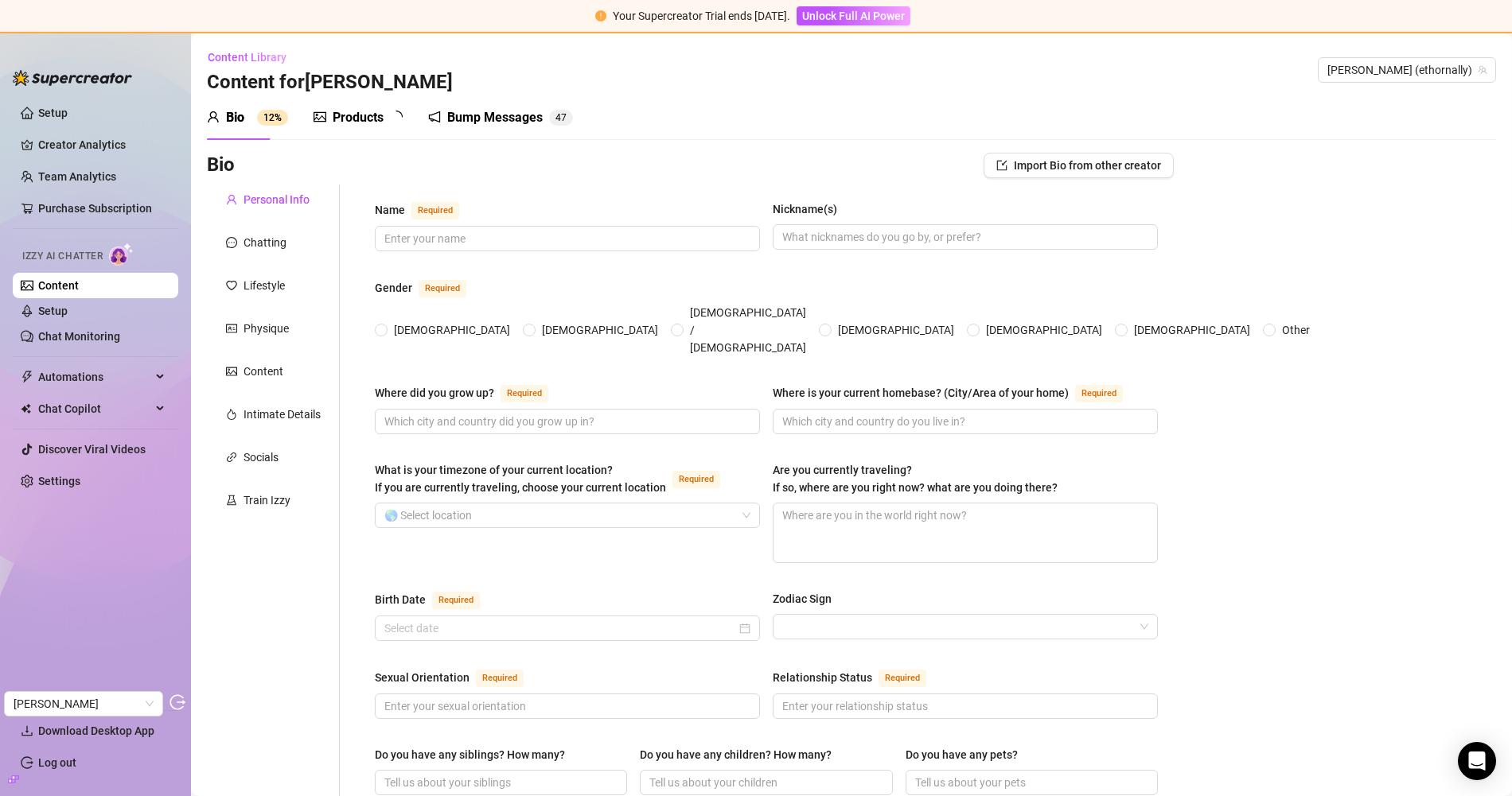
click at [336, 109] on div "Products" at bounding box center [358, 118] width 51 height 19
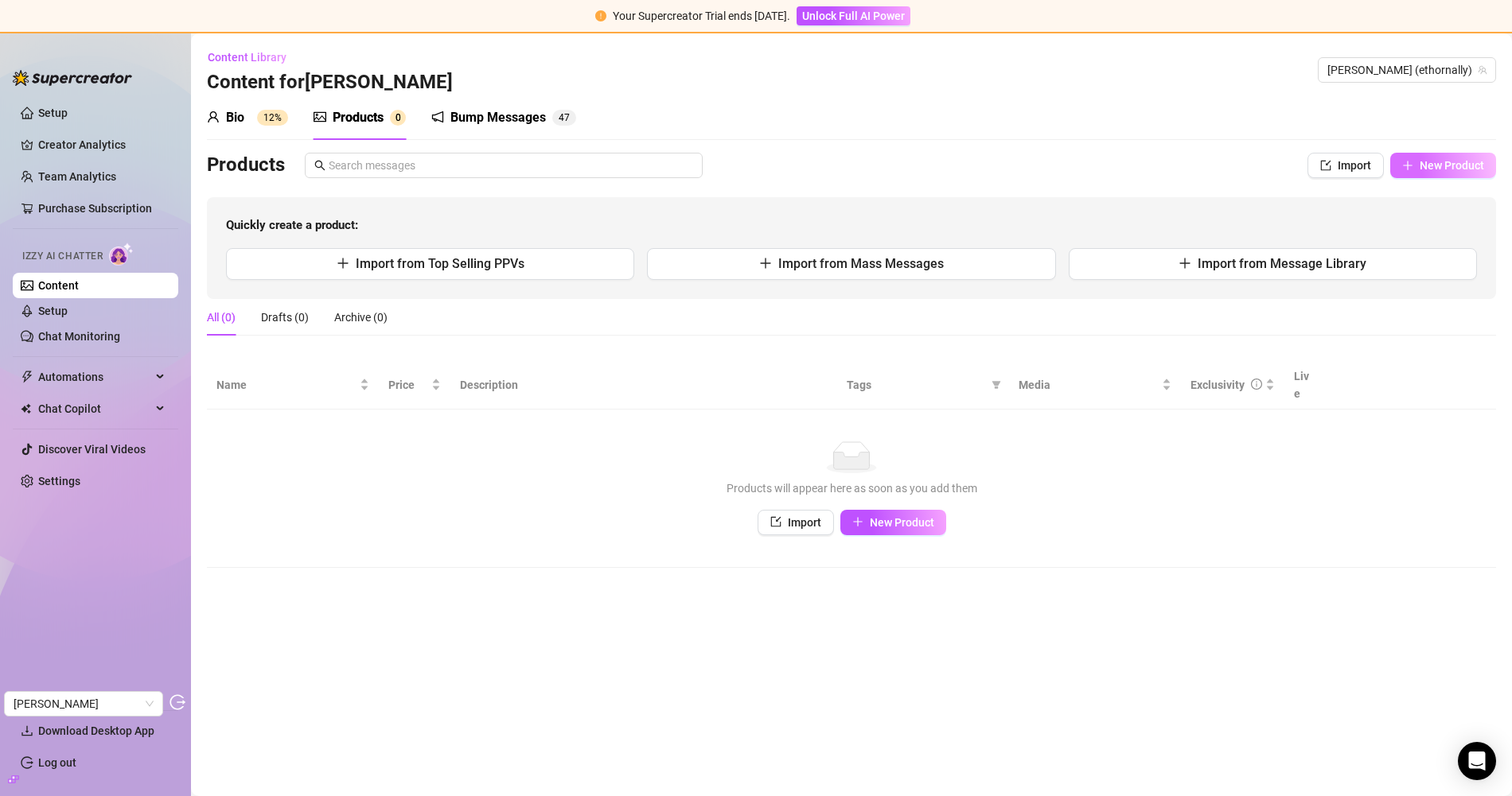
click at [1438, 160] on span "New Product" at bounding box center [1452, 166] width 65 height 13
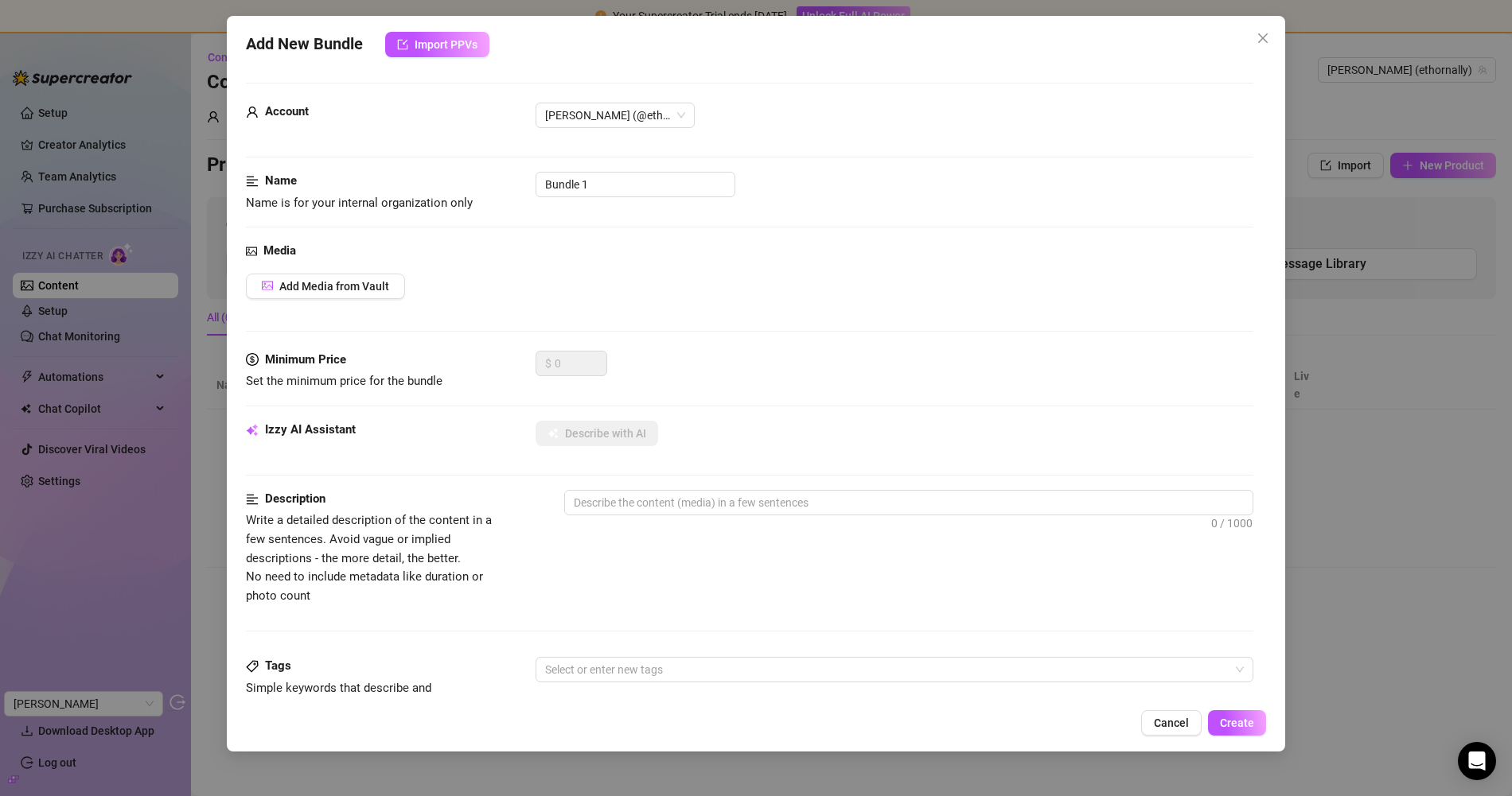
click at [349, 260] on div "Media Add Media from Vault" at bounding box center [750, 296] width 1007 height 109
click at [344, 276] on button "Add Media from Vault" at bounding box center [326, 285] width 159 height 25
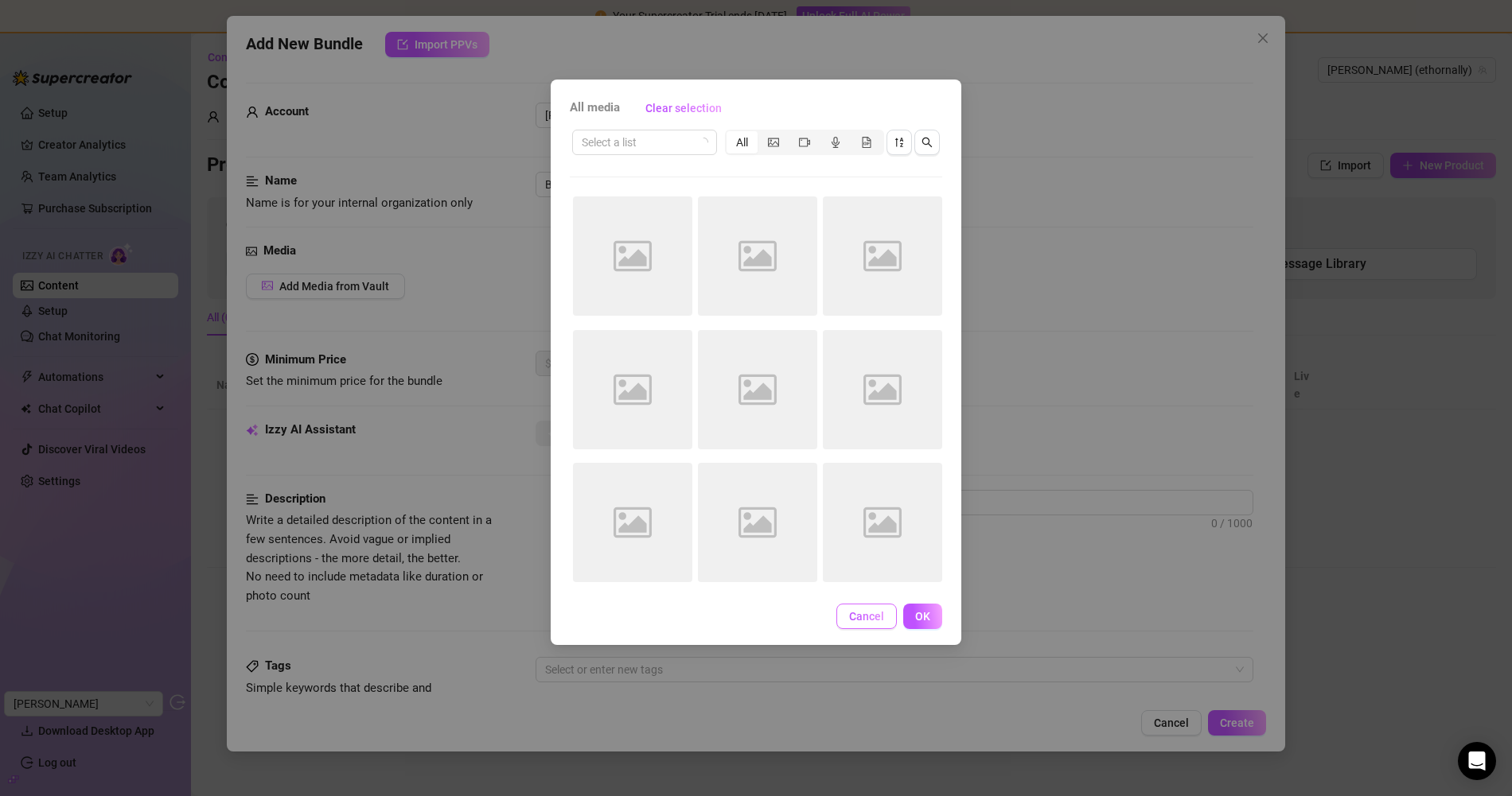
click at [863, 607] on button "Cancel" at bounding box center [866, 616] width 60 height 25
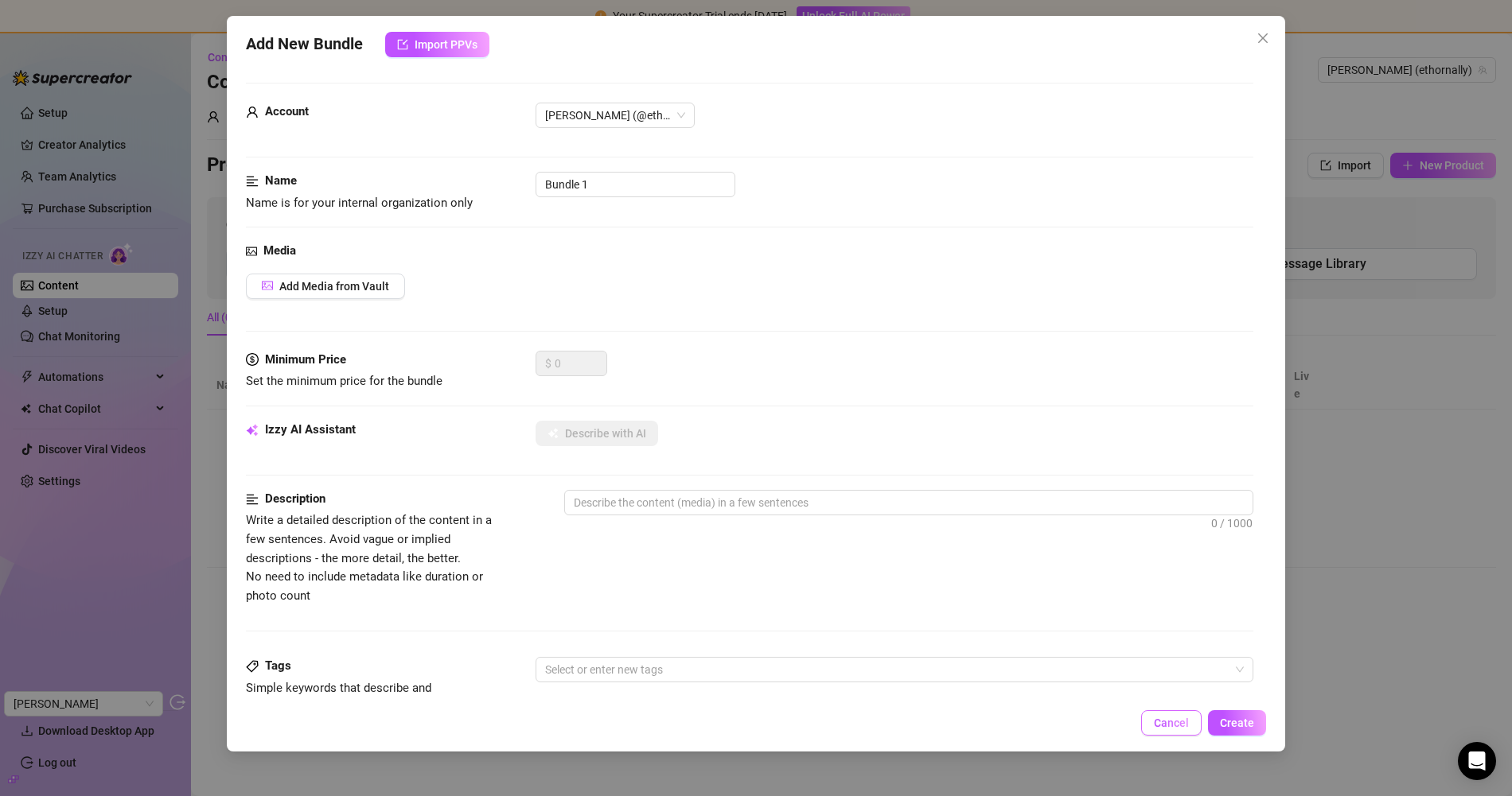
click at [1186, 726] on span "Cancel" at bounding box center [1171, 722] width 35 height 13
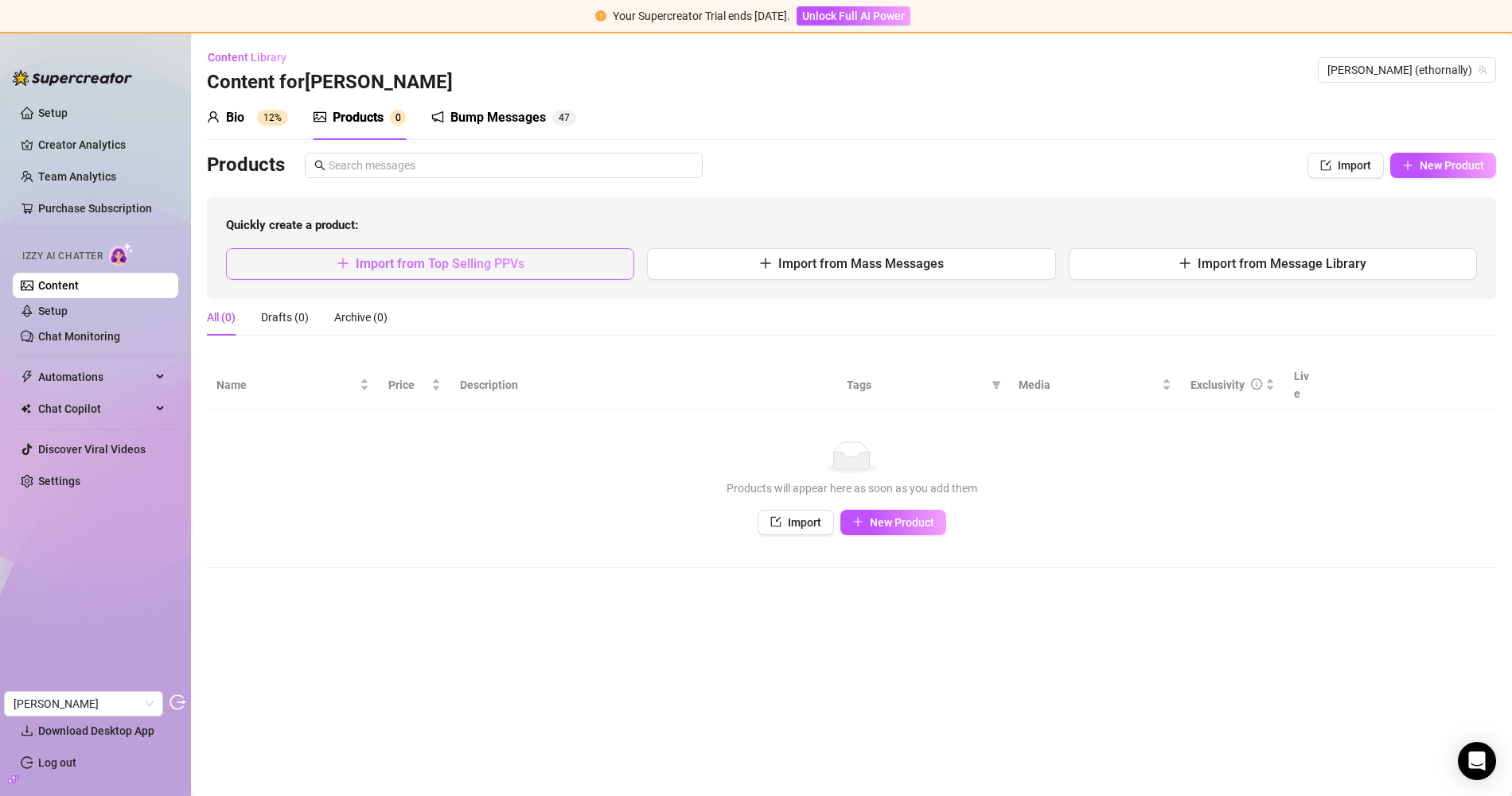
click at [556, 261] on button "Import from Top Selling PPVs" at bounding box center [430, 264] width 408 height 32
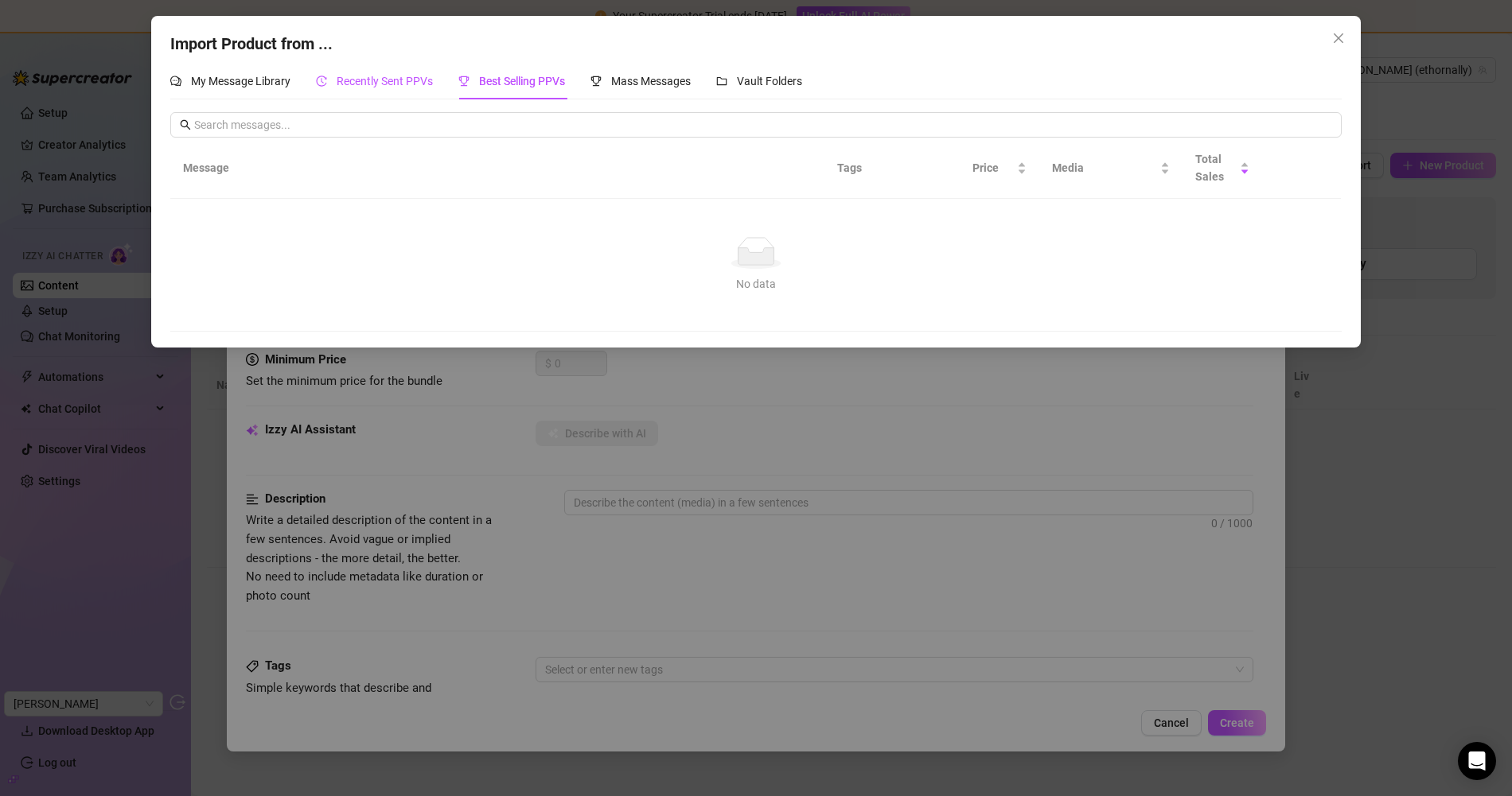
click at [396, 85] on span "Recently Sent PPVs" at bounding box center [385, 81] width 96 height 13
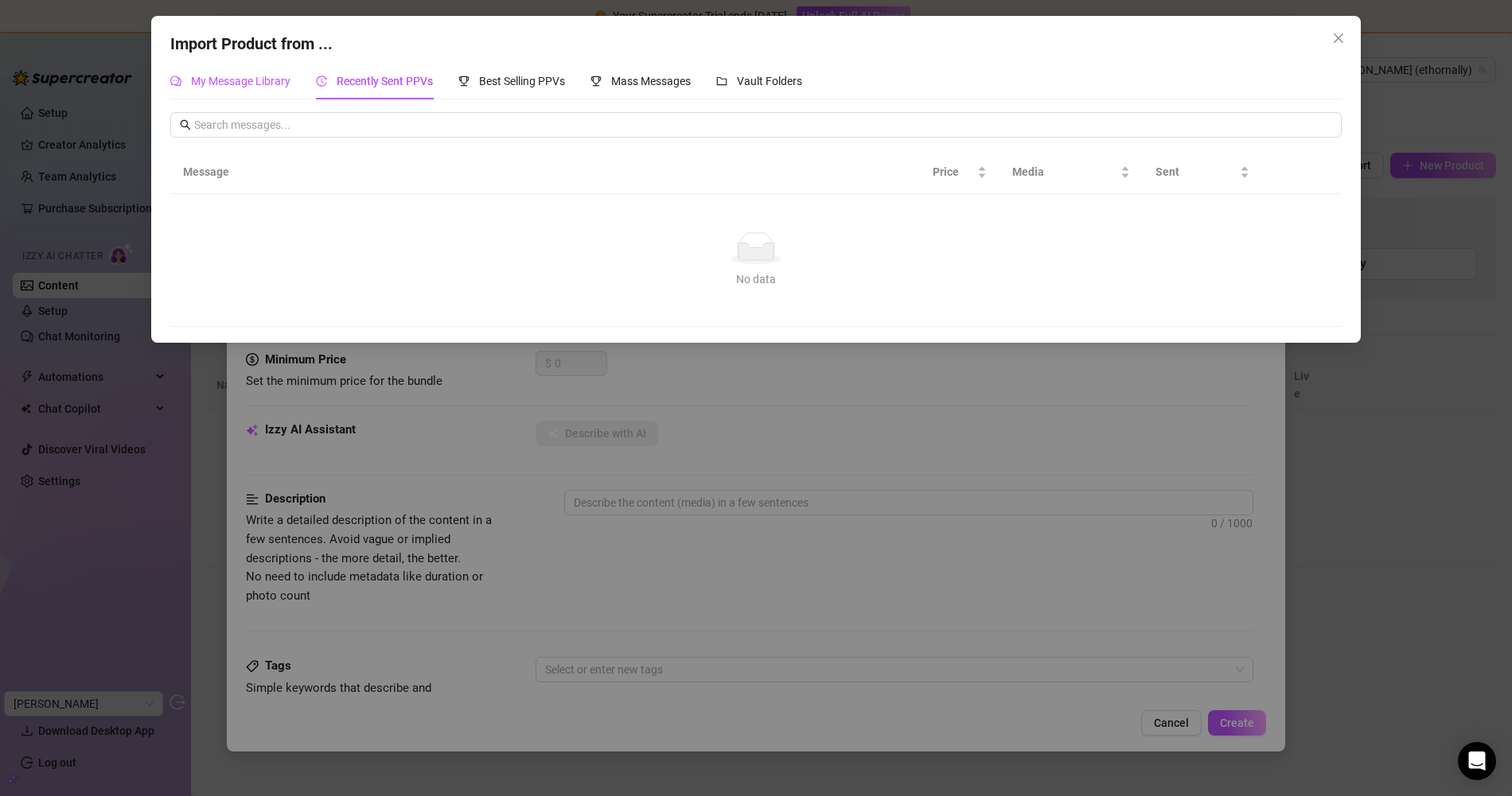
click at [256, 87] on span "My Message Library" at bounding box center [241, 81] width 100 height 13
click at [1342, 41] on icon "close" at bounding box center [1338, 38] width 13 height 13
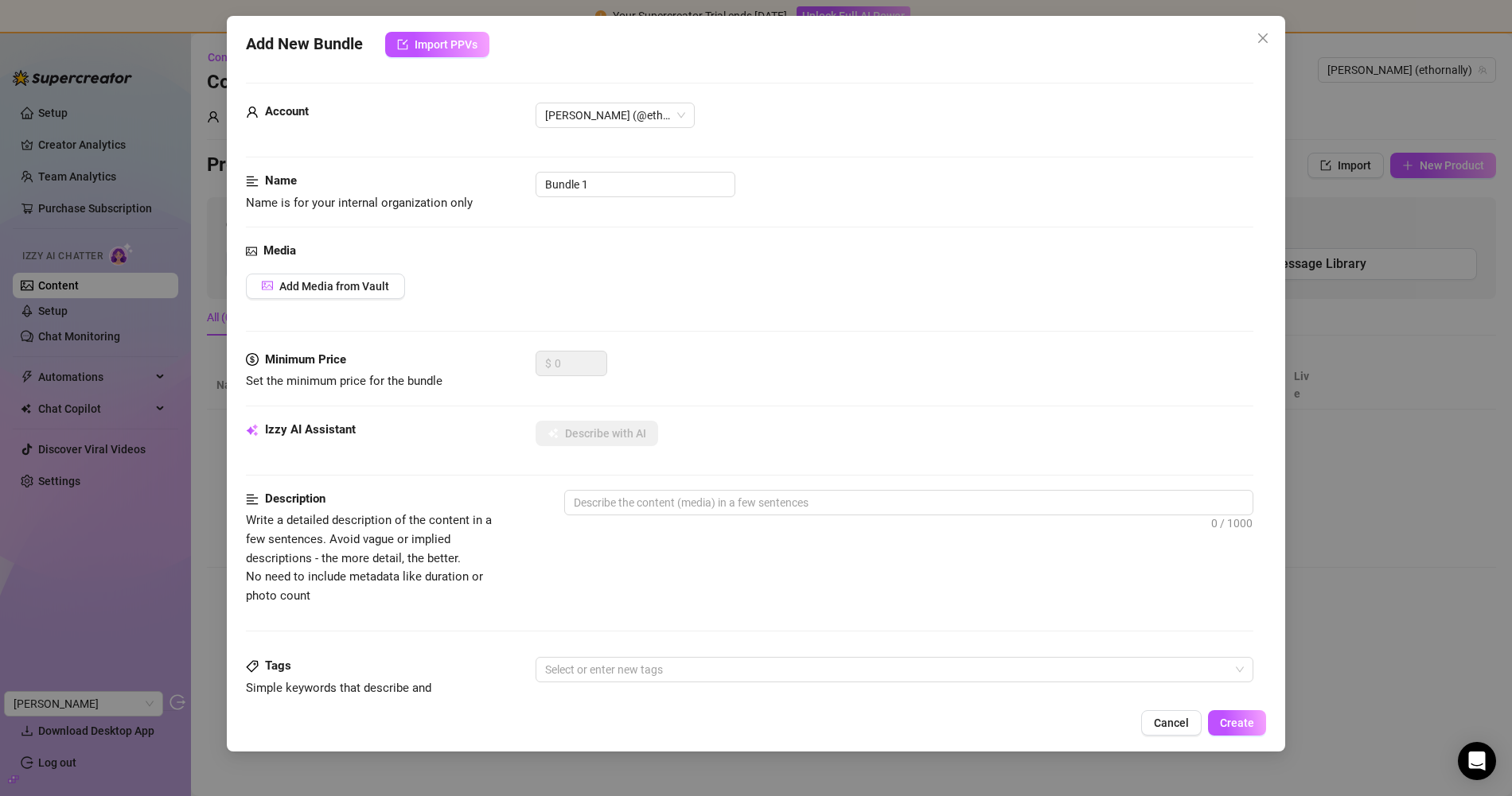
click at [1262, 24] on div "Add New Bundle Import PPVs Account Erik (@ethornally) Name Name is for your int…" at bounding box center [756, 384] width 1058 height 736
click at [1261, 32] on icon "close" at bounding box center [1262, 38] width 13 height 13
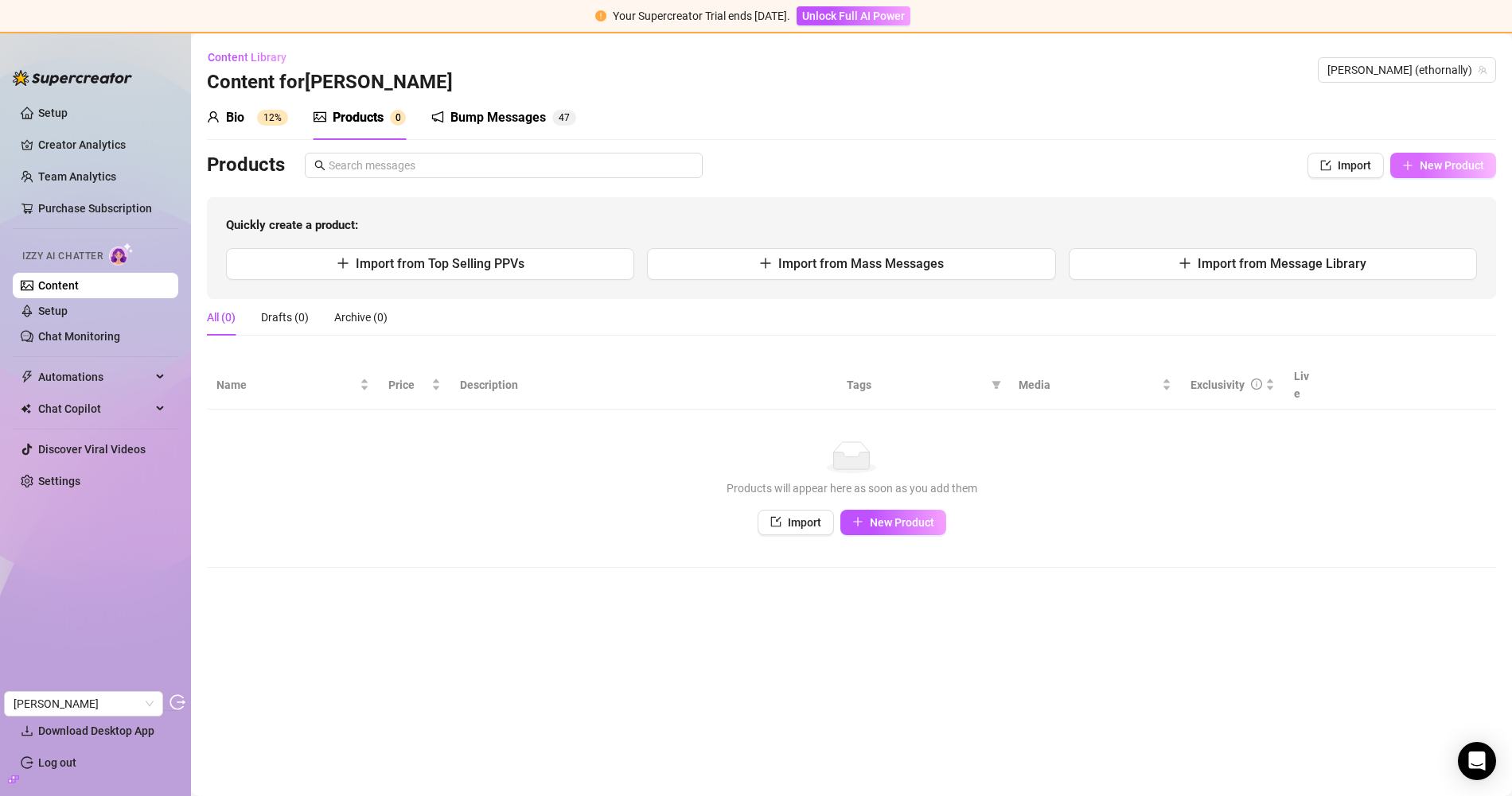
click at [1438, 165] on span "New Product" at bounding box center [1452, 166] width 65 height 13
type textarea "Type your message here..."
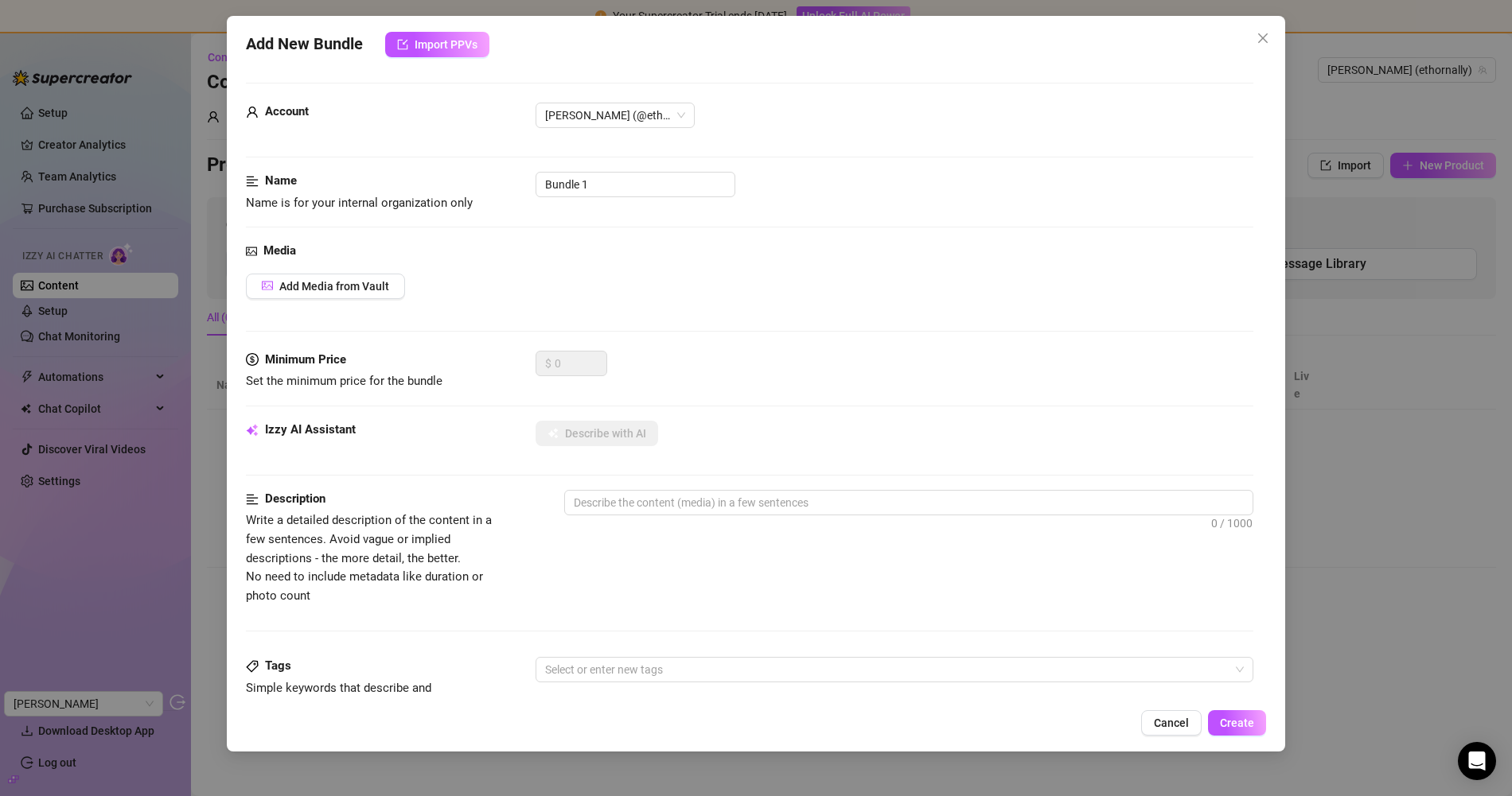
click at [343, 266] on div "Media Add Media from Vault" at bounding box center [750, 296] width 1007 height 109
click at [338, 280] on span "Add Media from Vault" at bounding box center [334, 286] width 110 height 13
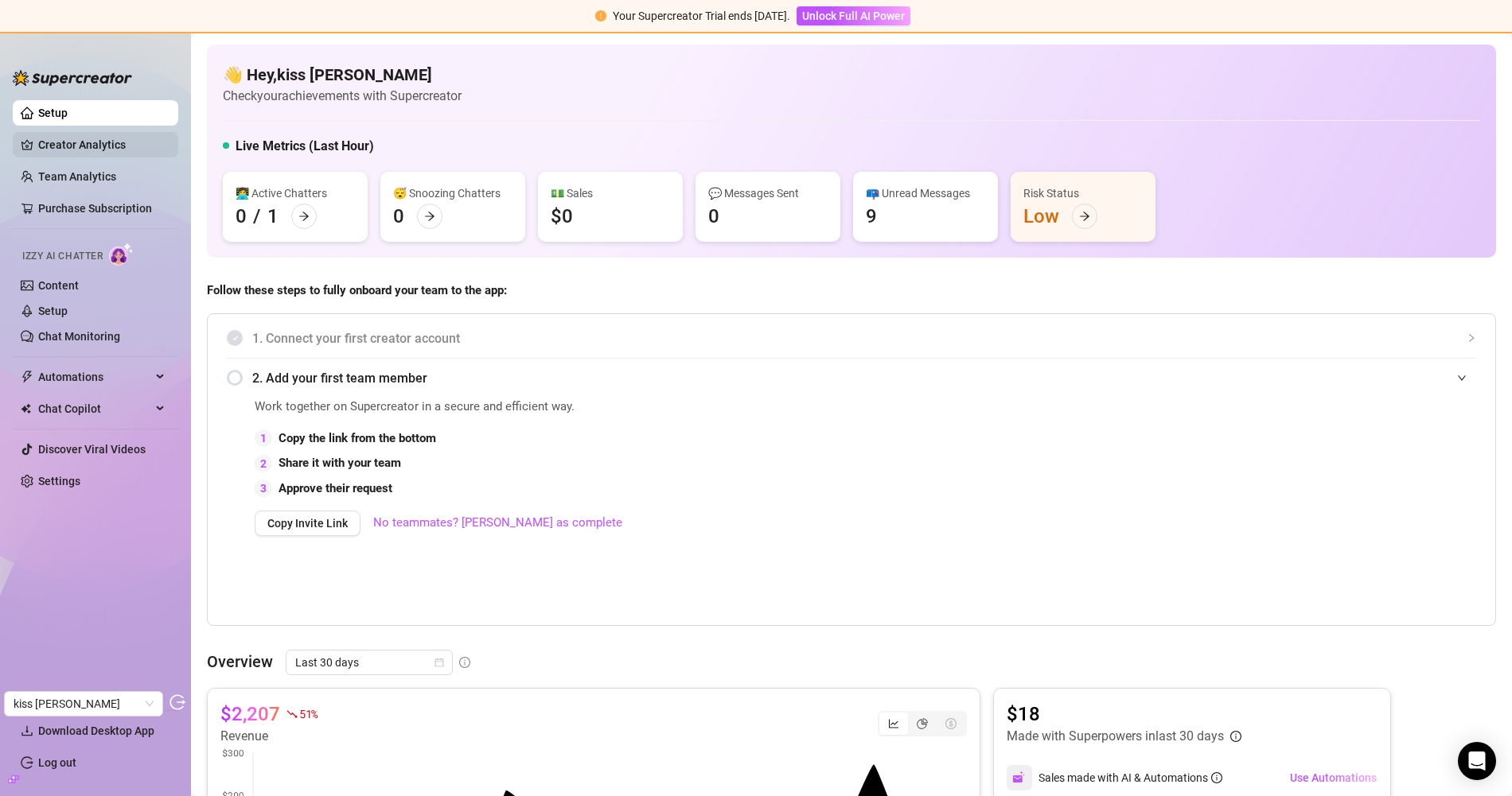
click at [91, 137] on link "Creator Analytics" at bounding box center [102, 144] width 127 height 25
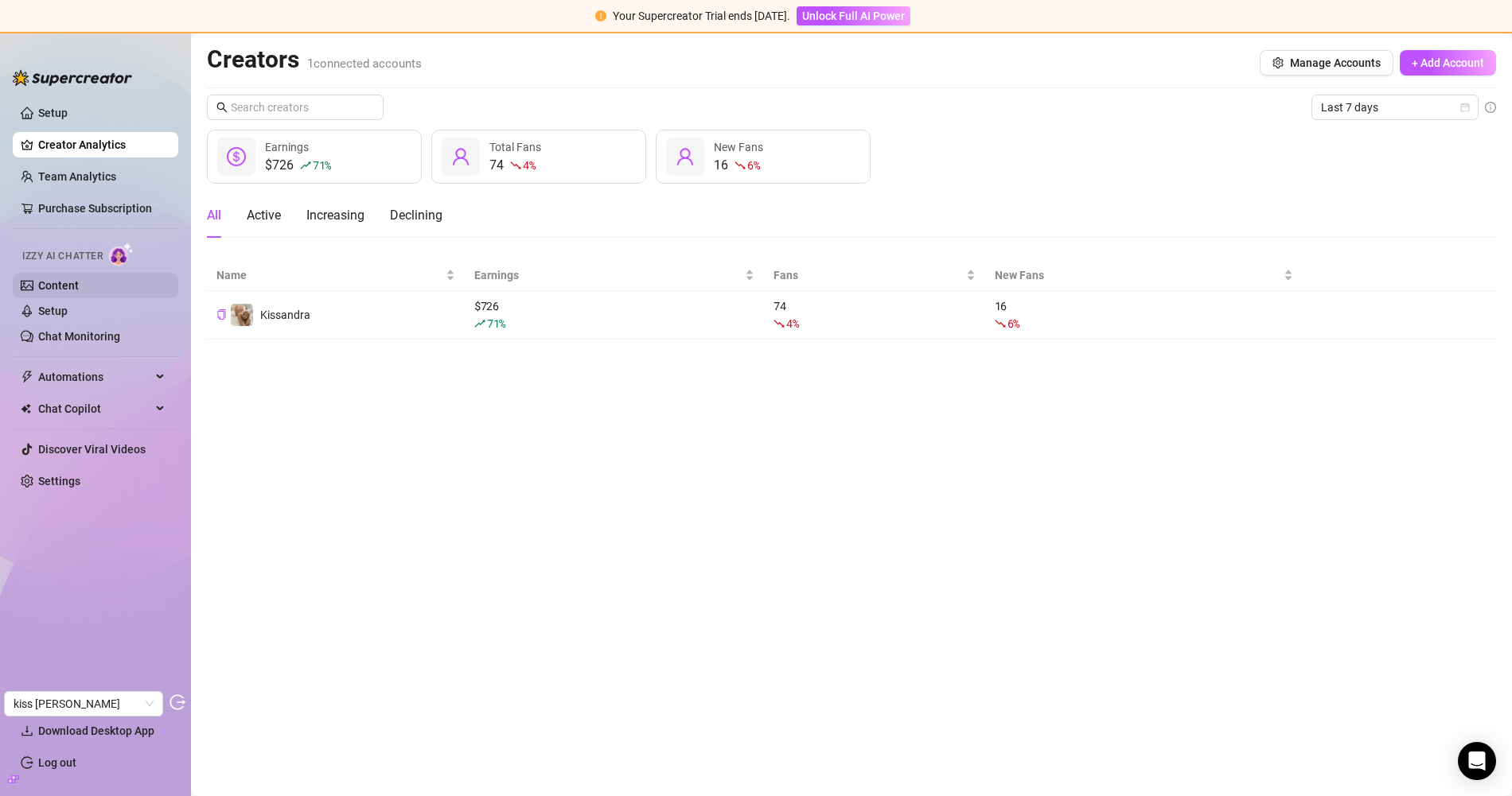
drag, startPoint x: 71, startPoint y: 282, endPoint x: 143, endPoint y: 297, distance: 73.5
click at [71, 282] on link "Content" at bounding box center [59, 285] width 40 height 13
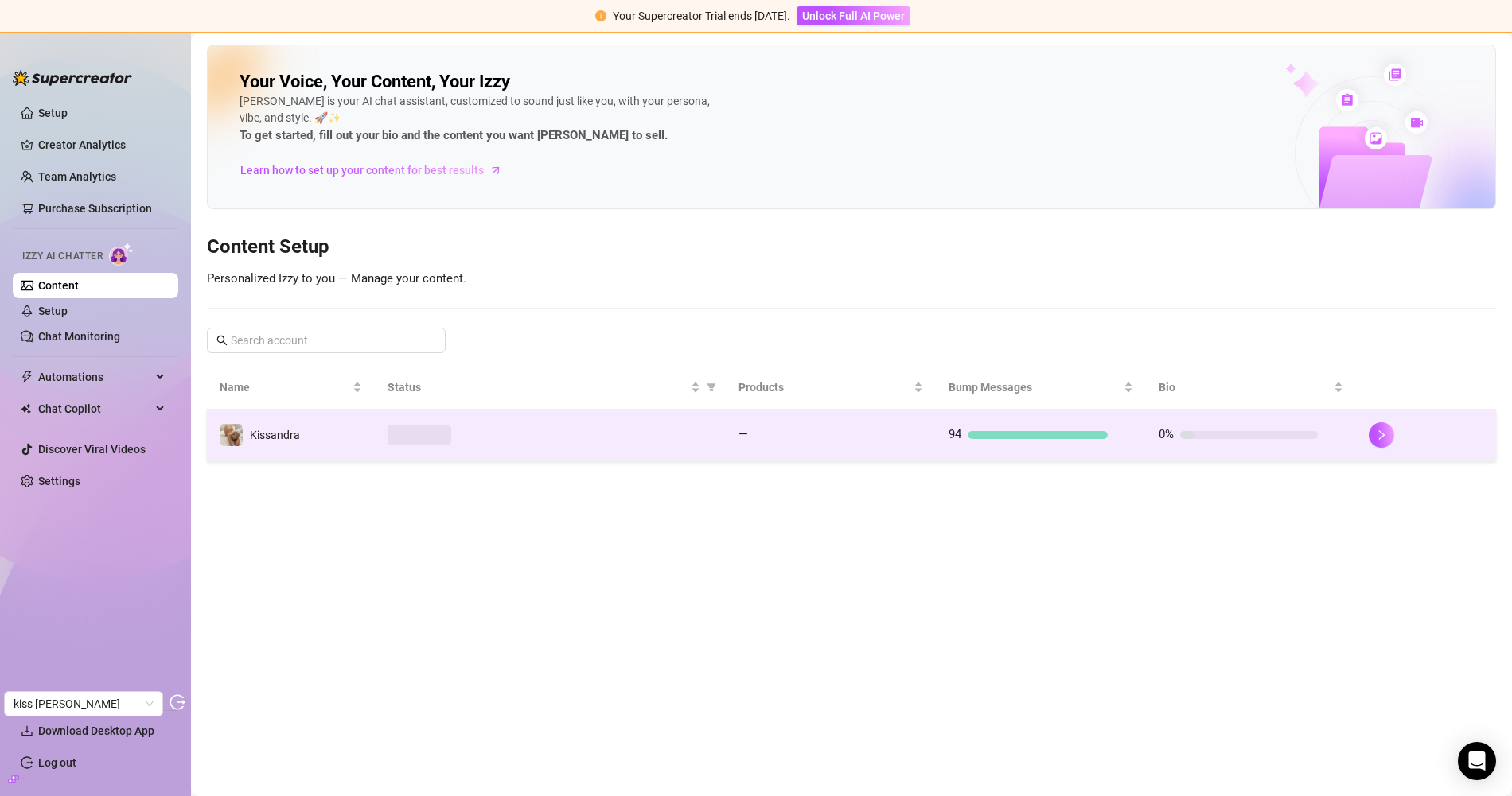
click at [604, 440] on div at bounding box center [549, 435] width 325 height 19
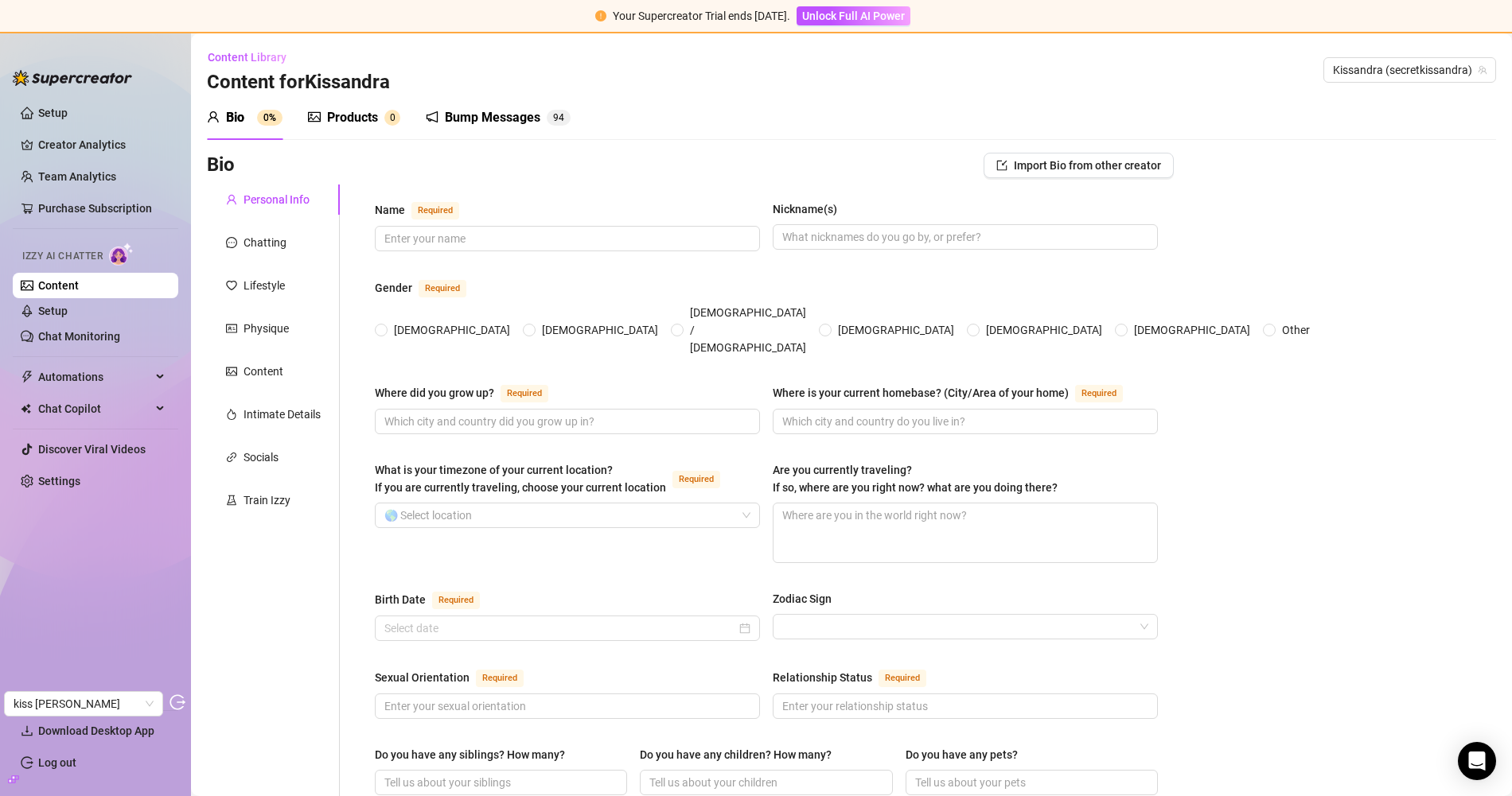
click at [334, 117] on div "Products" at bounding box center [352, 118] width 51 height 19
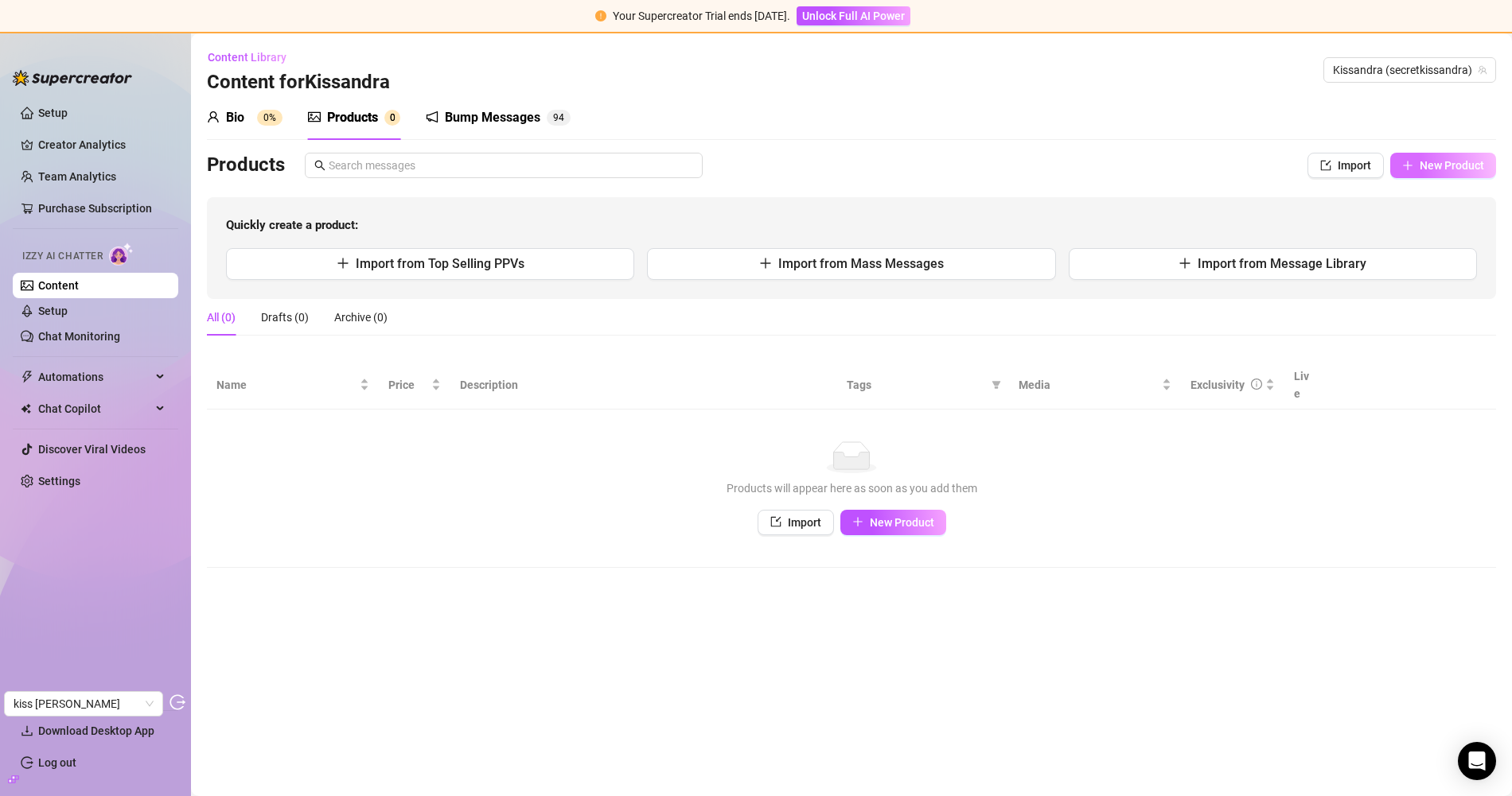
click at [1360, 168] on span "New Product" at bounding box center [1452, 166] width 65 height 13
type textarea "Type your message here..."
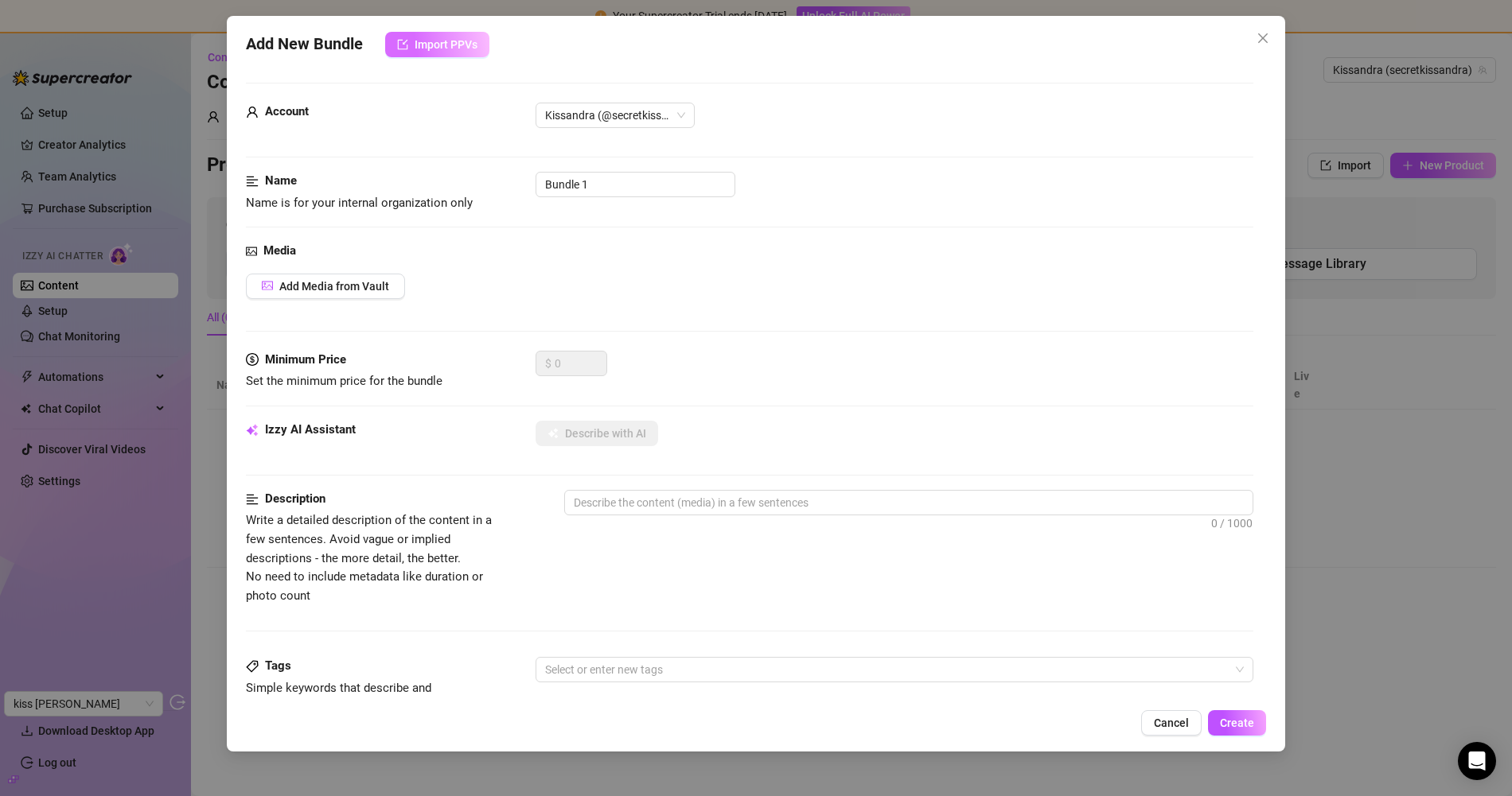
click at [431, 39] on span "Import PPVs" at bounding box center [446, 45] width 63 height 13
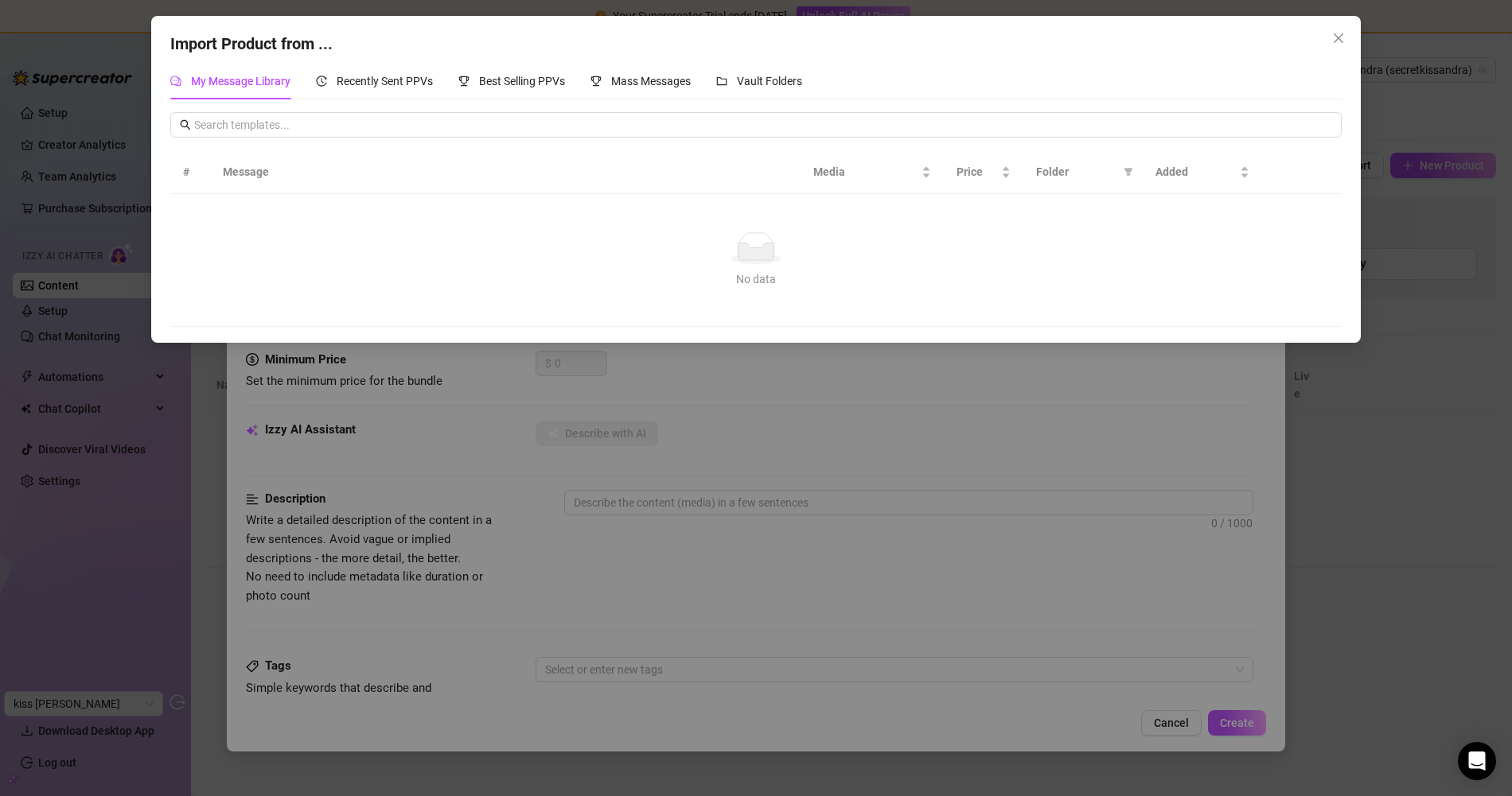
click at [919, 447] on div "Import Product from ... My Message Library Recently Sent PPVs Best Selling PPVs…" at bounding box center [756, 398] width 1512 height 796
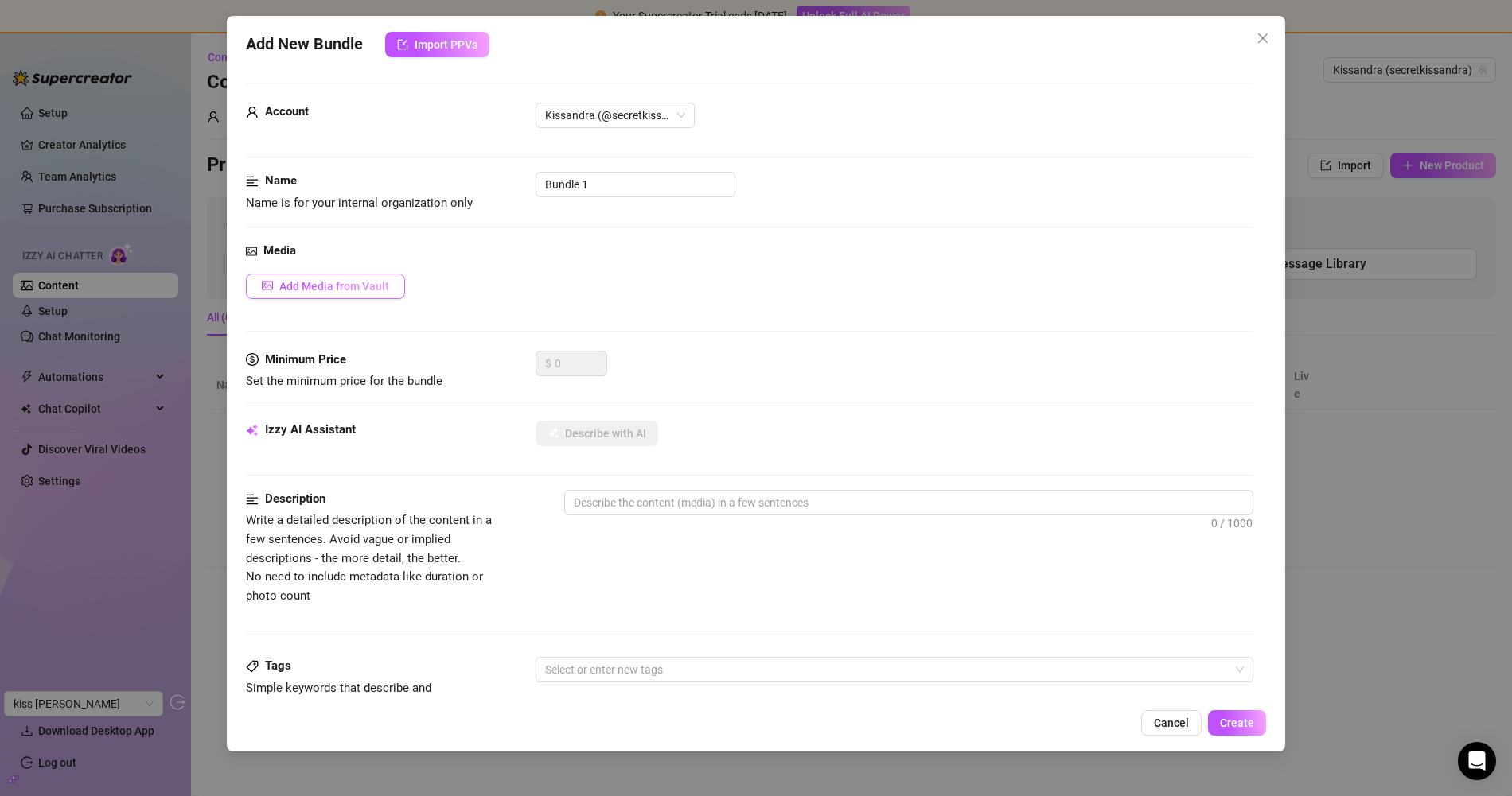
click at [337, 293] on button "Add Media from Vault" at bounding box center [326, 285] width 159 height 25
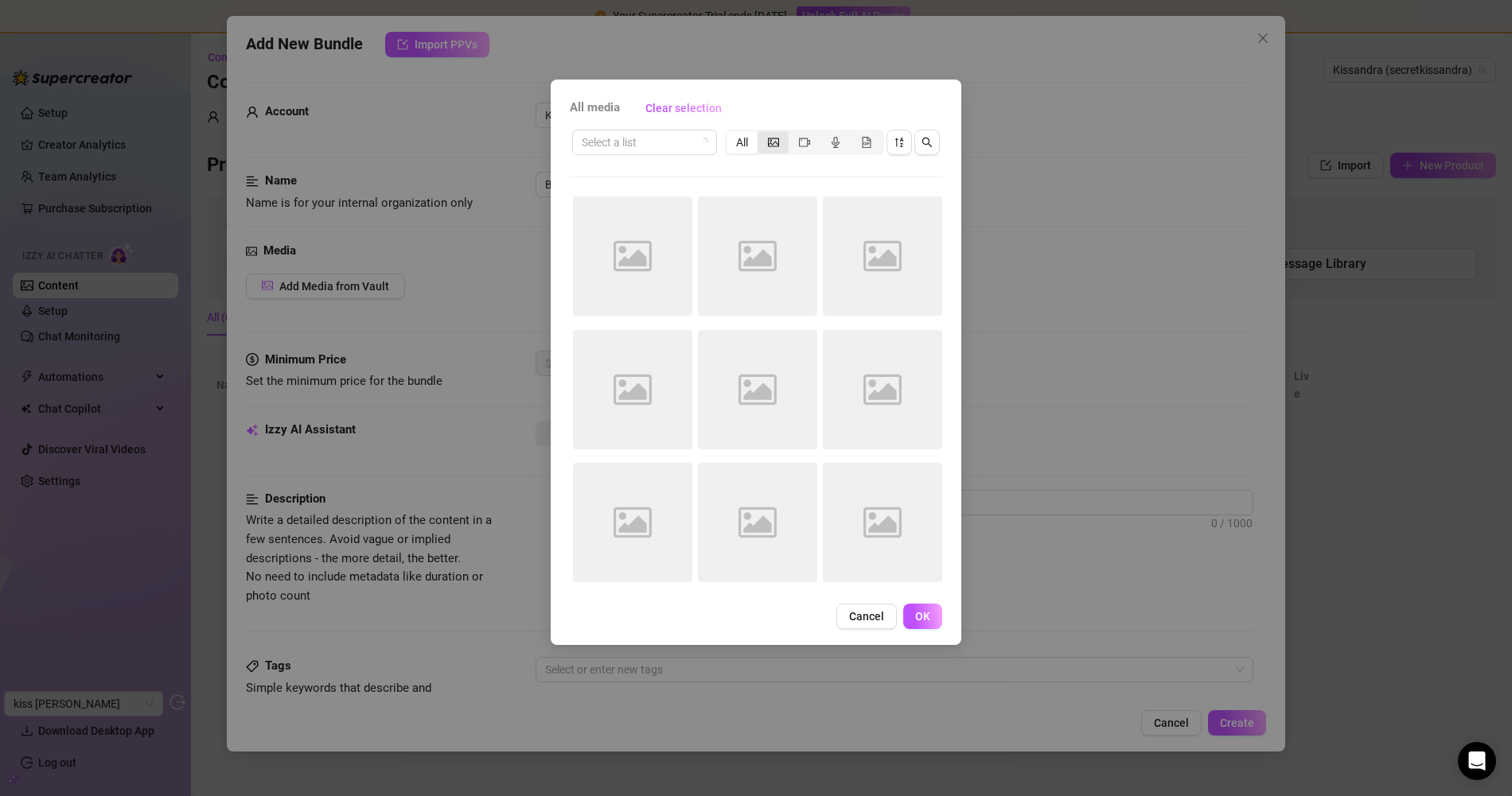
click at [781, 137] on div "segmented control" at bounding box center [773, 142] width 31 height 22
click at [761, 134] on input "segmented control" at bounding box center [761, 134] width 0 height 0
click at [866, 610] on span "Cancel" at bounding box center [866, 616] width 35 height 13
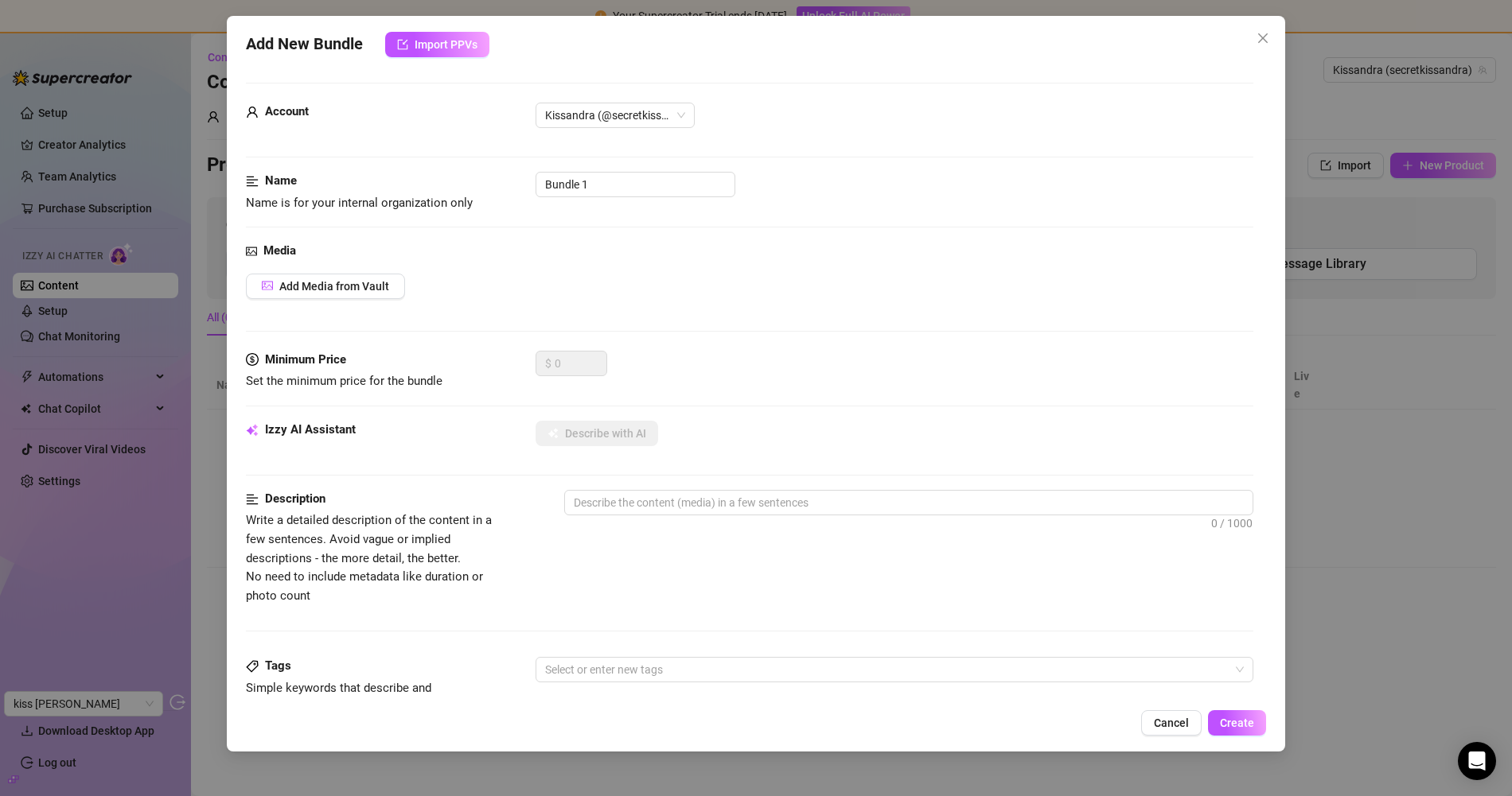
click at [1264, 53] on div "Add New Bundle Import PPVs" at bounding box center [756, 44] width 1020 height 25
click at [1245, 39] on div "Add New Bundle Import PPVs" at bounding box center [756, 44] width 1020 height 25
click at [1253, 39] on span "Close" at bounding box center [1262, 38] width 25 height 13
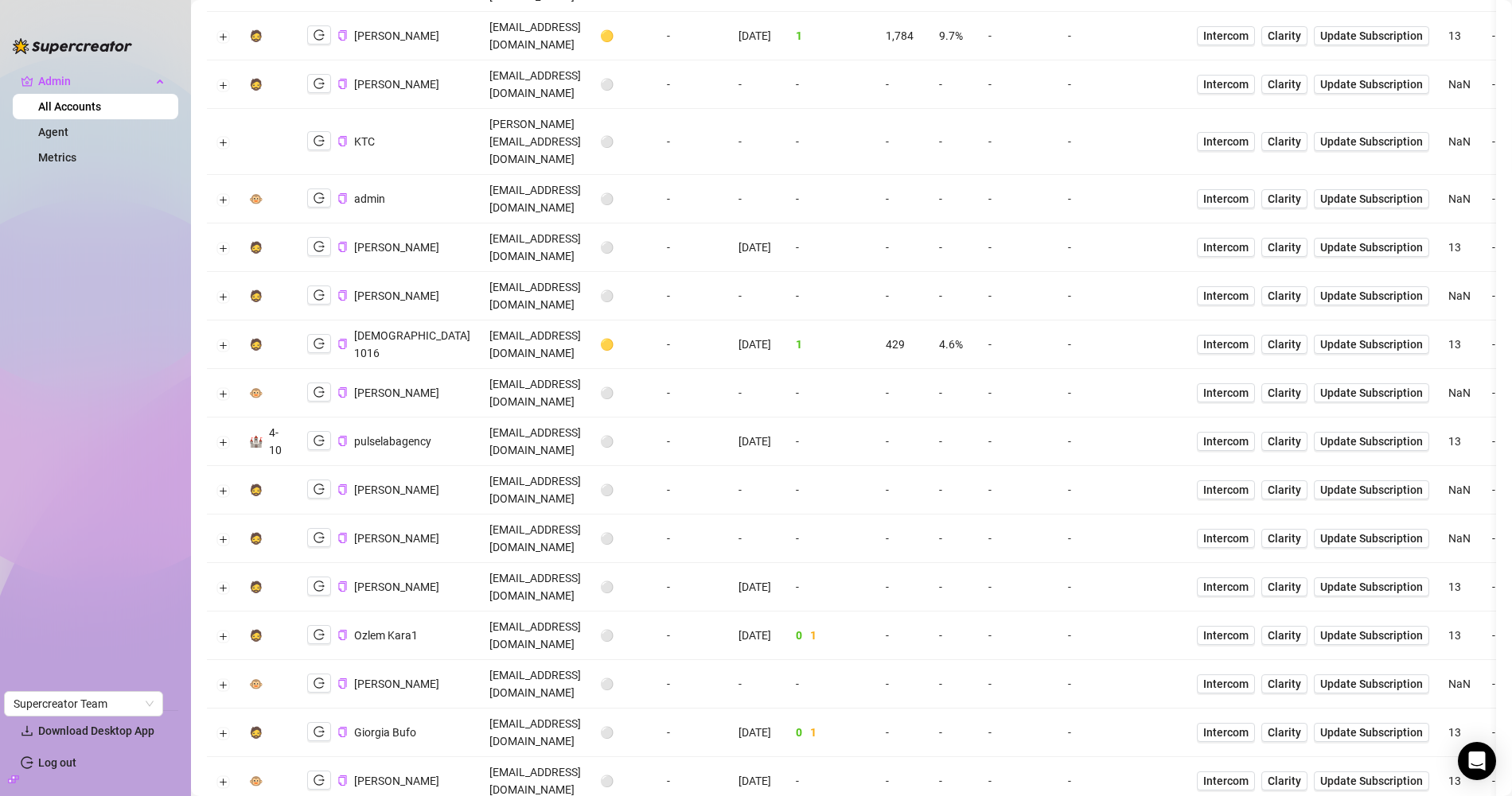
scroll to position [2861, 0]
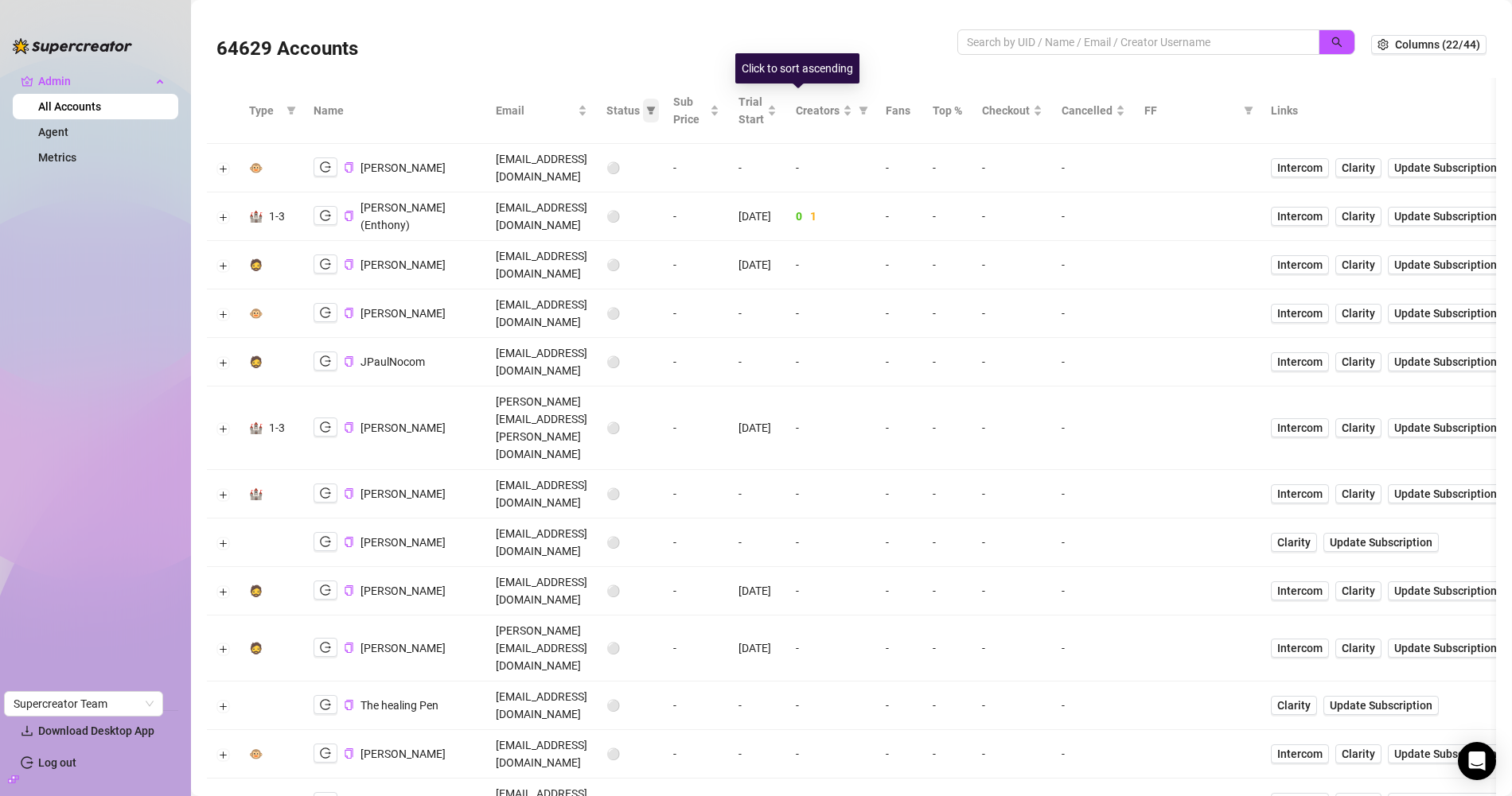
click at [659, 116] on span at bounding box center [651, 110] width 16 height 24
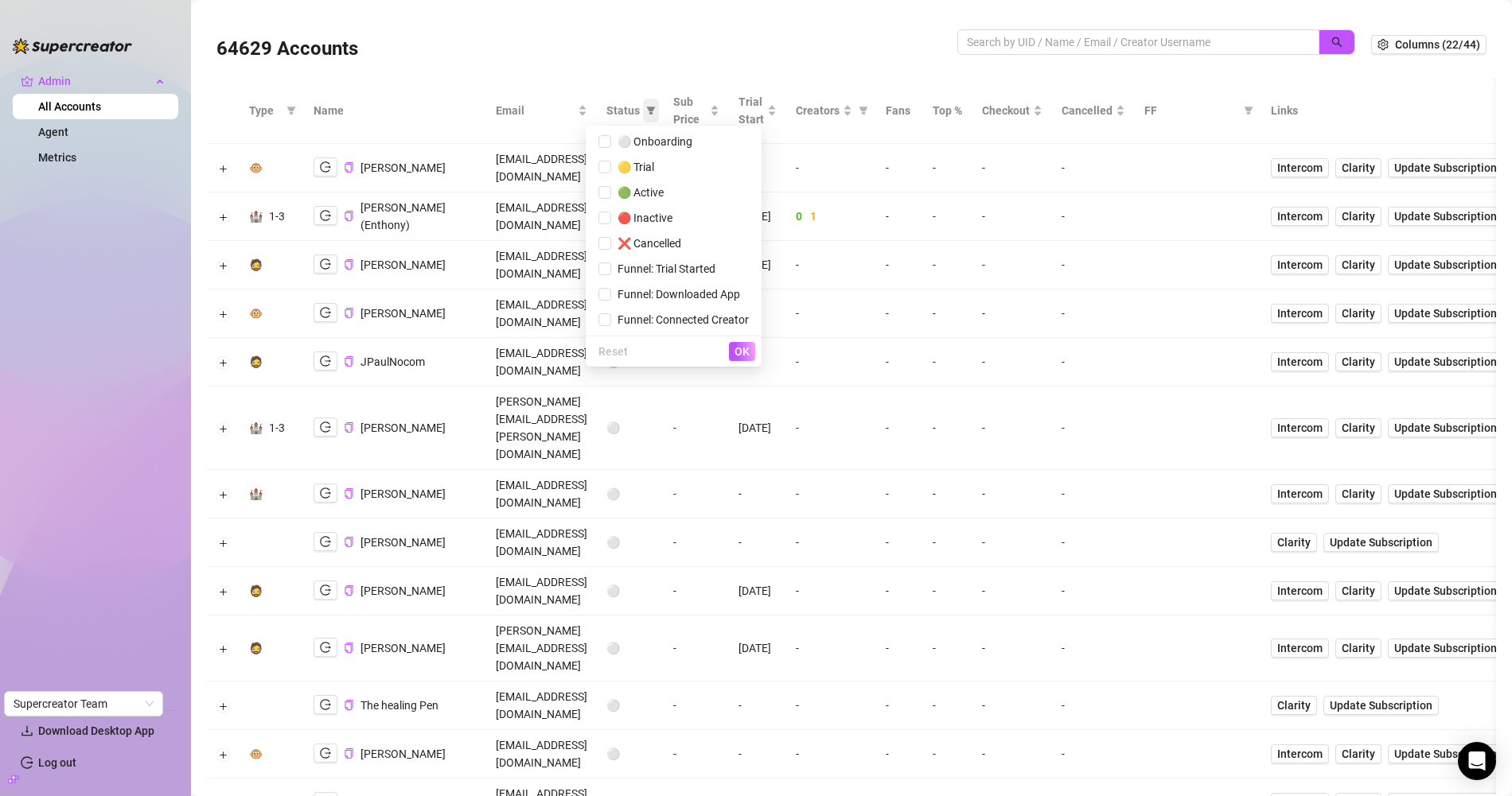
click at [655, 113] on icon "filter" at bounding box center [651, 110] width 10 height 10
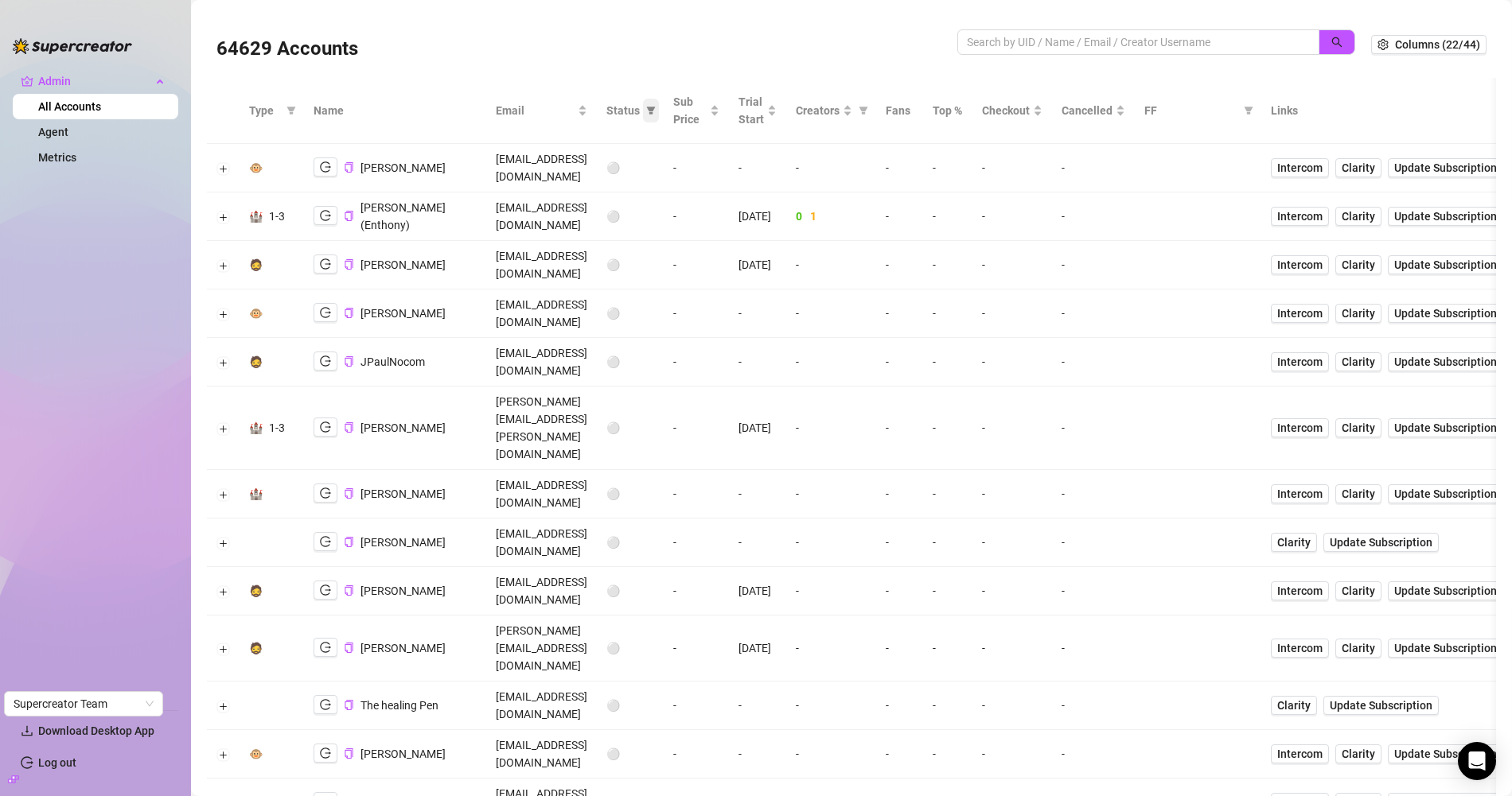
click at [659, 115] on span at bounding box center [651, 110] width 16 height 24
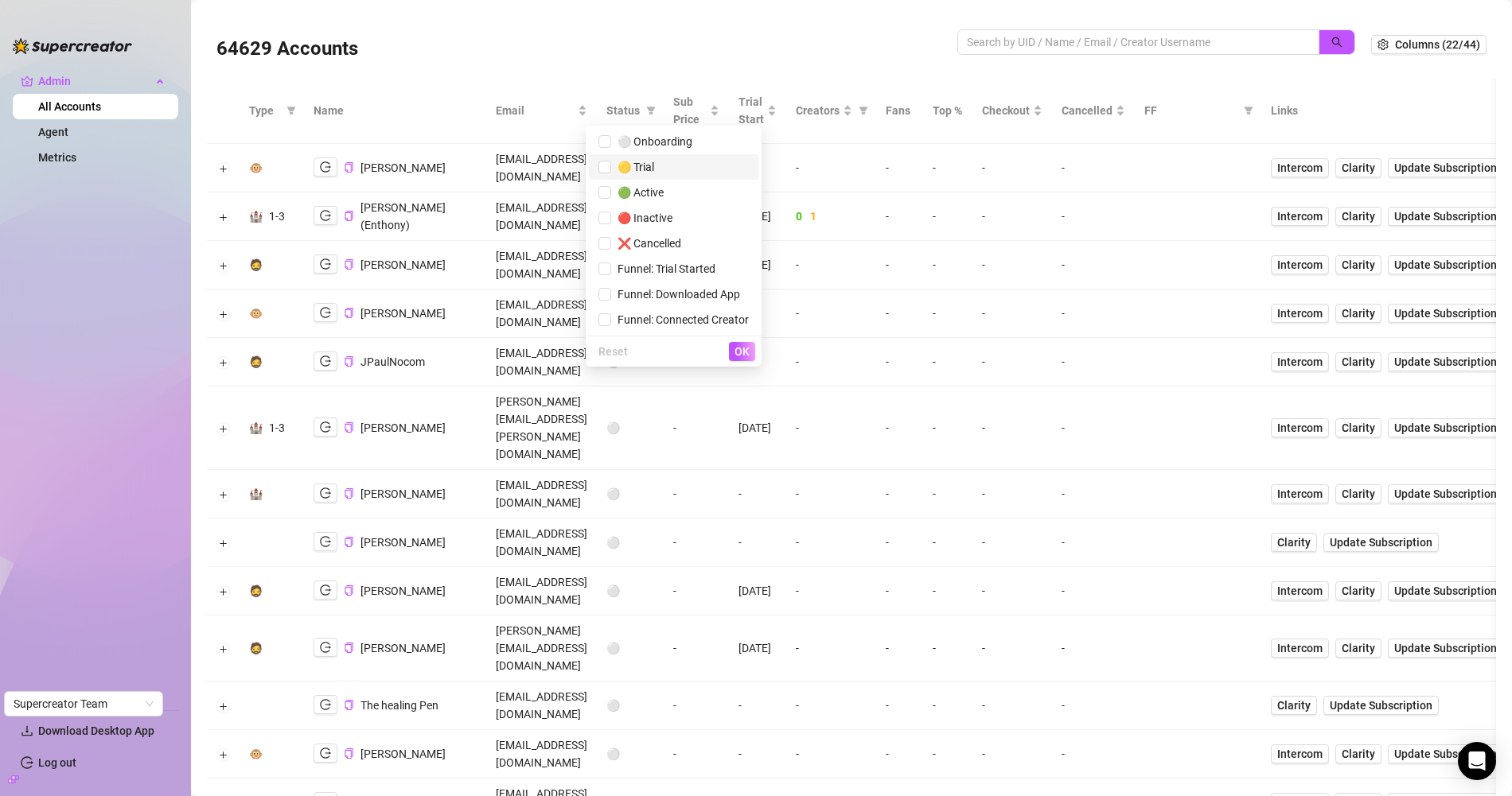
click at [654, 166] on span "🟡 Trial" at bounding box center [674, 167] width 151 height 18
checkbox input "true"
click at [738, 342] on button "OK" at bounding box center [742, 352] width 26 height 19
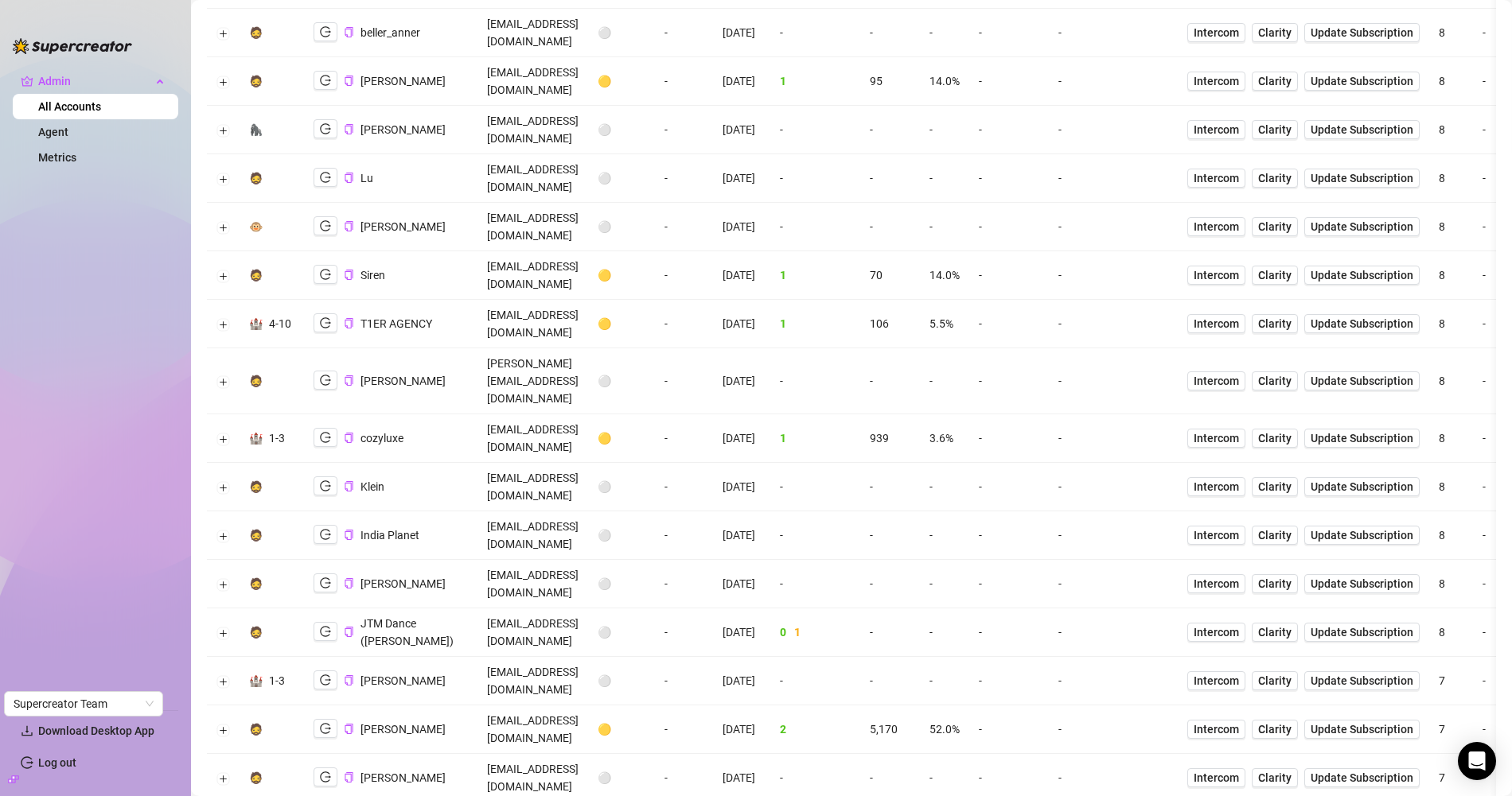
scroll to position [2905, 0]
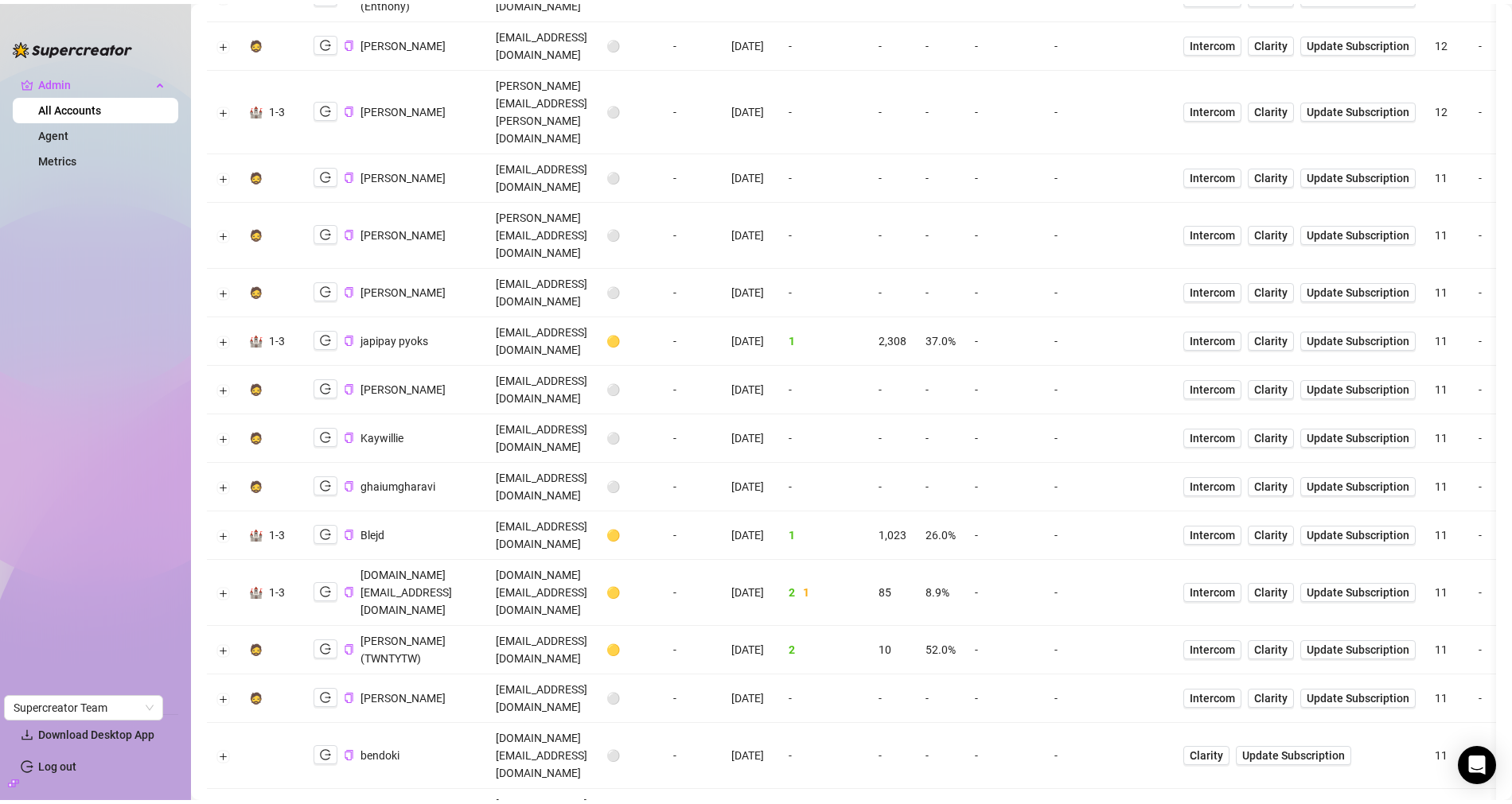
scroll to position [2817, 0]
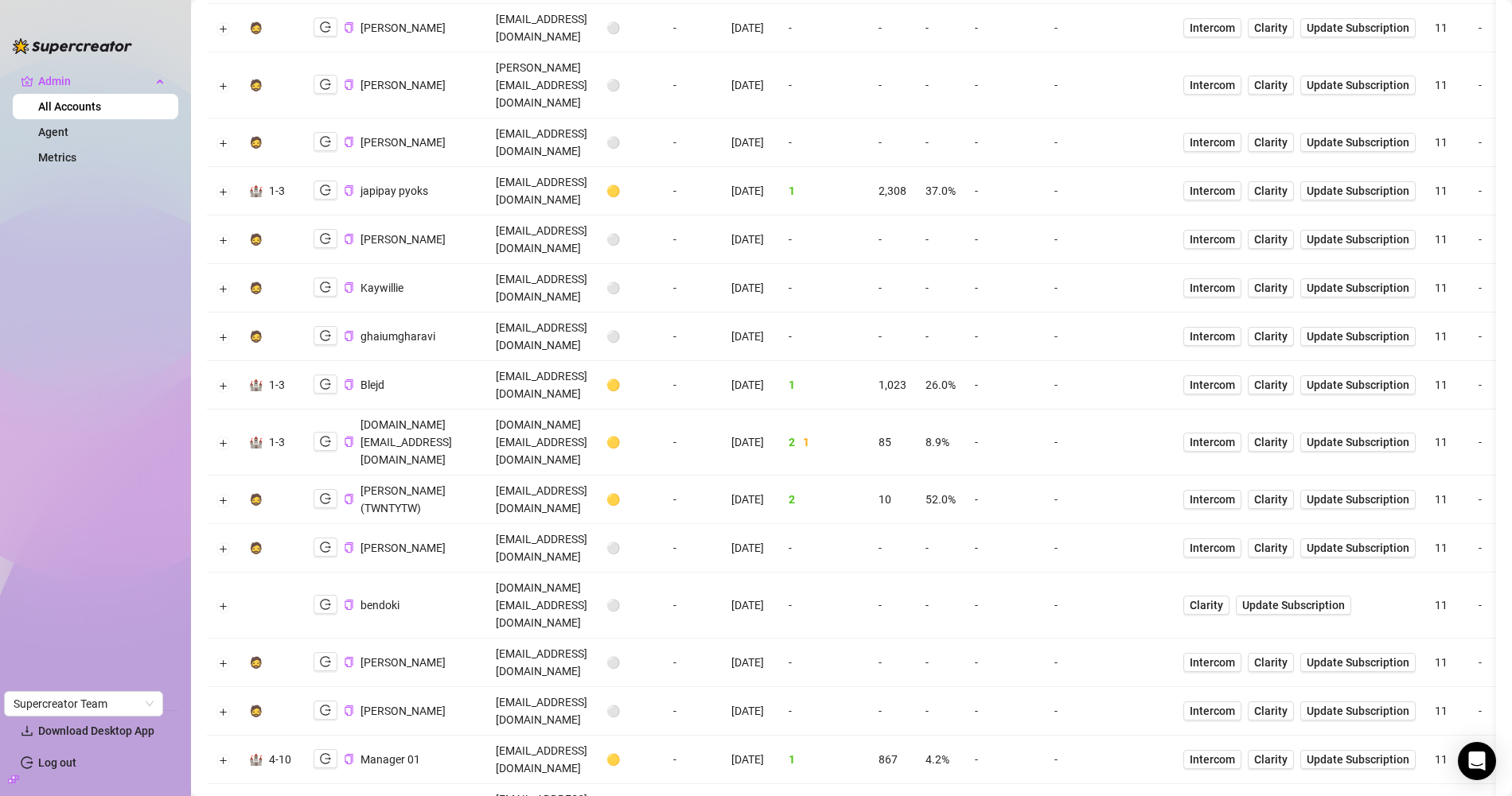
copy td "jpgmediamiami@gmail.com"
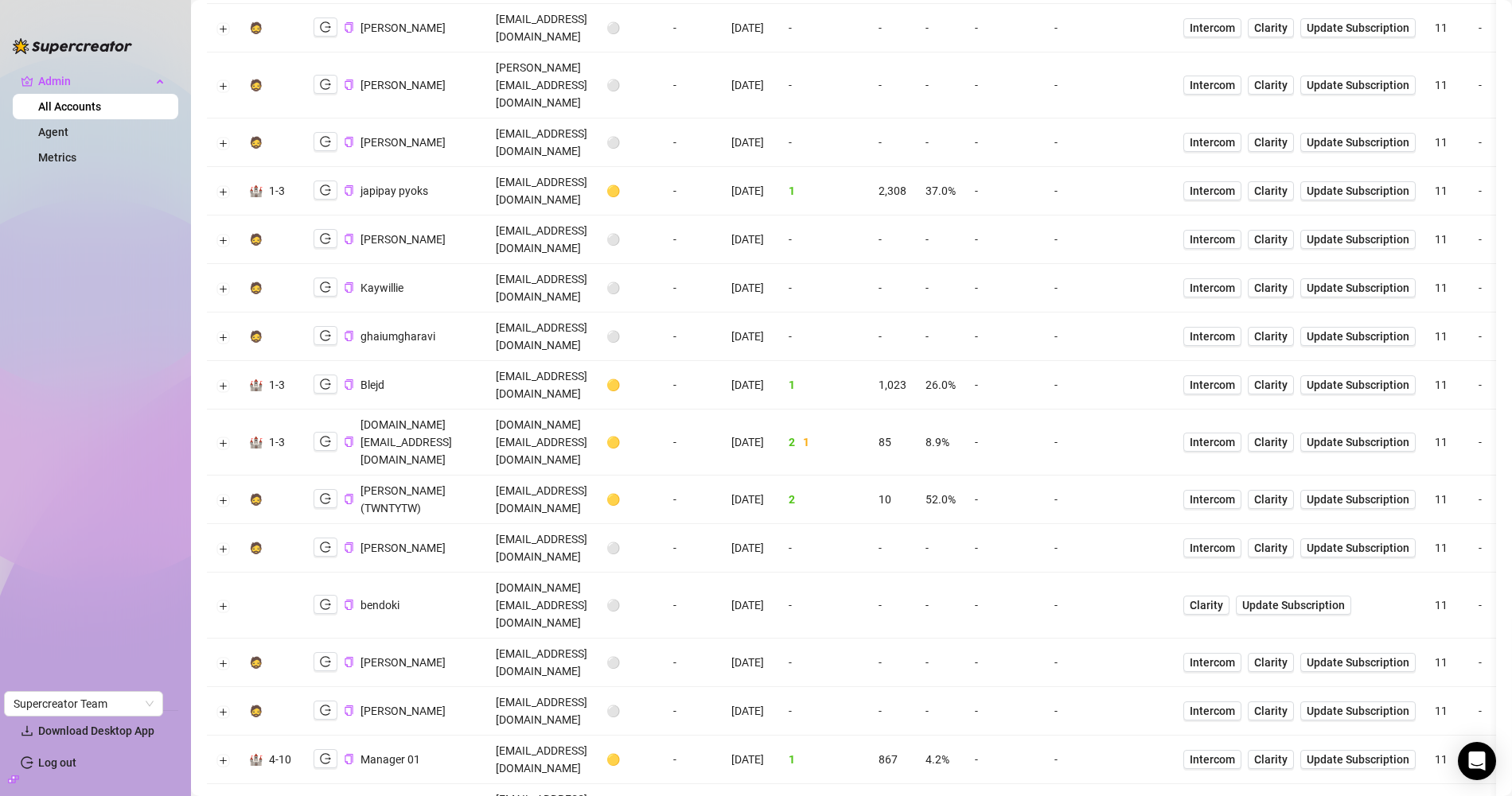
copy li "blairelily"
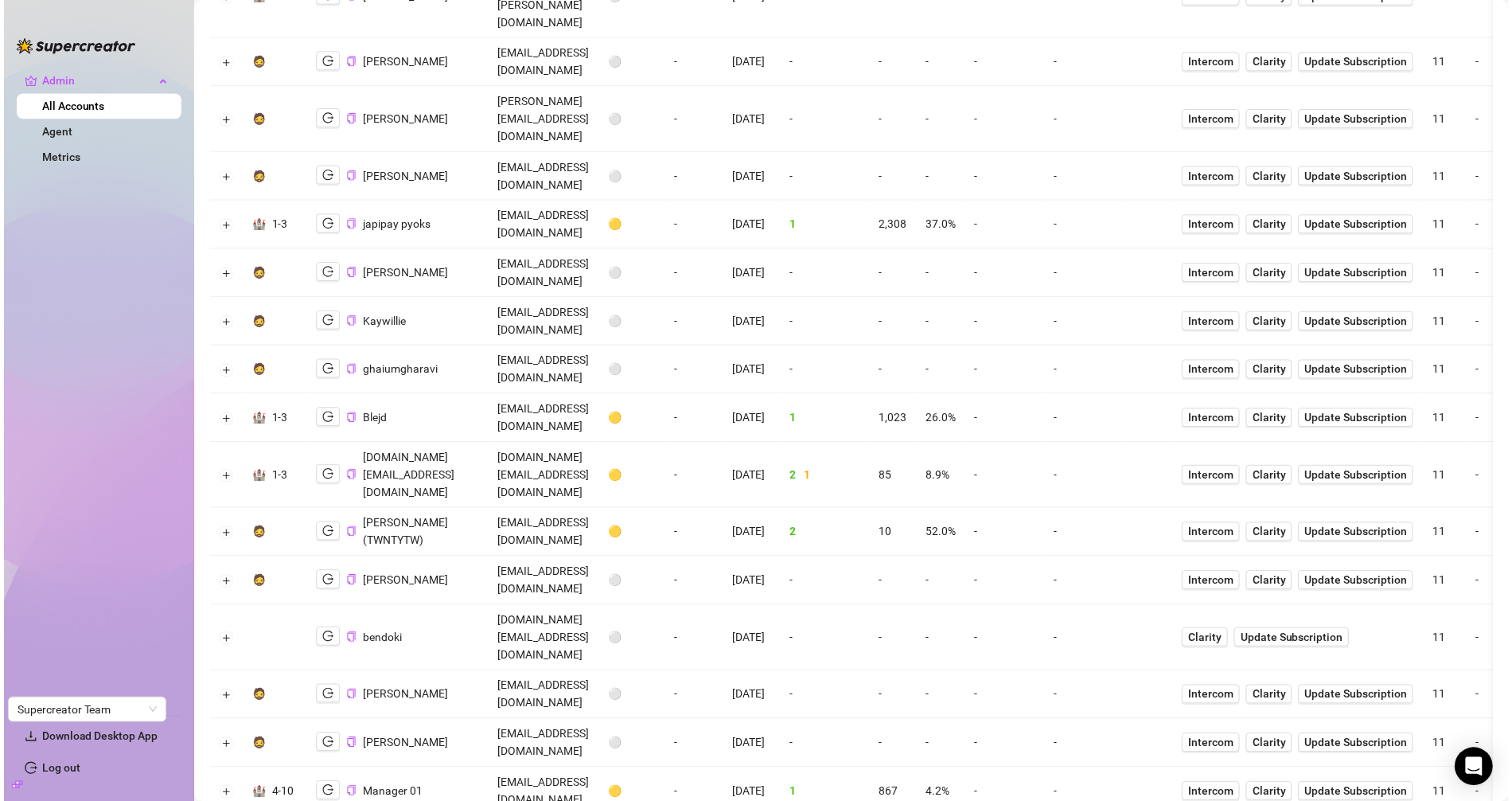
scroll to position [2783, 0]
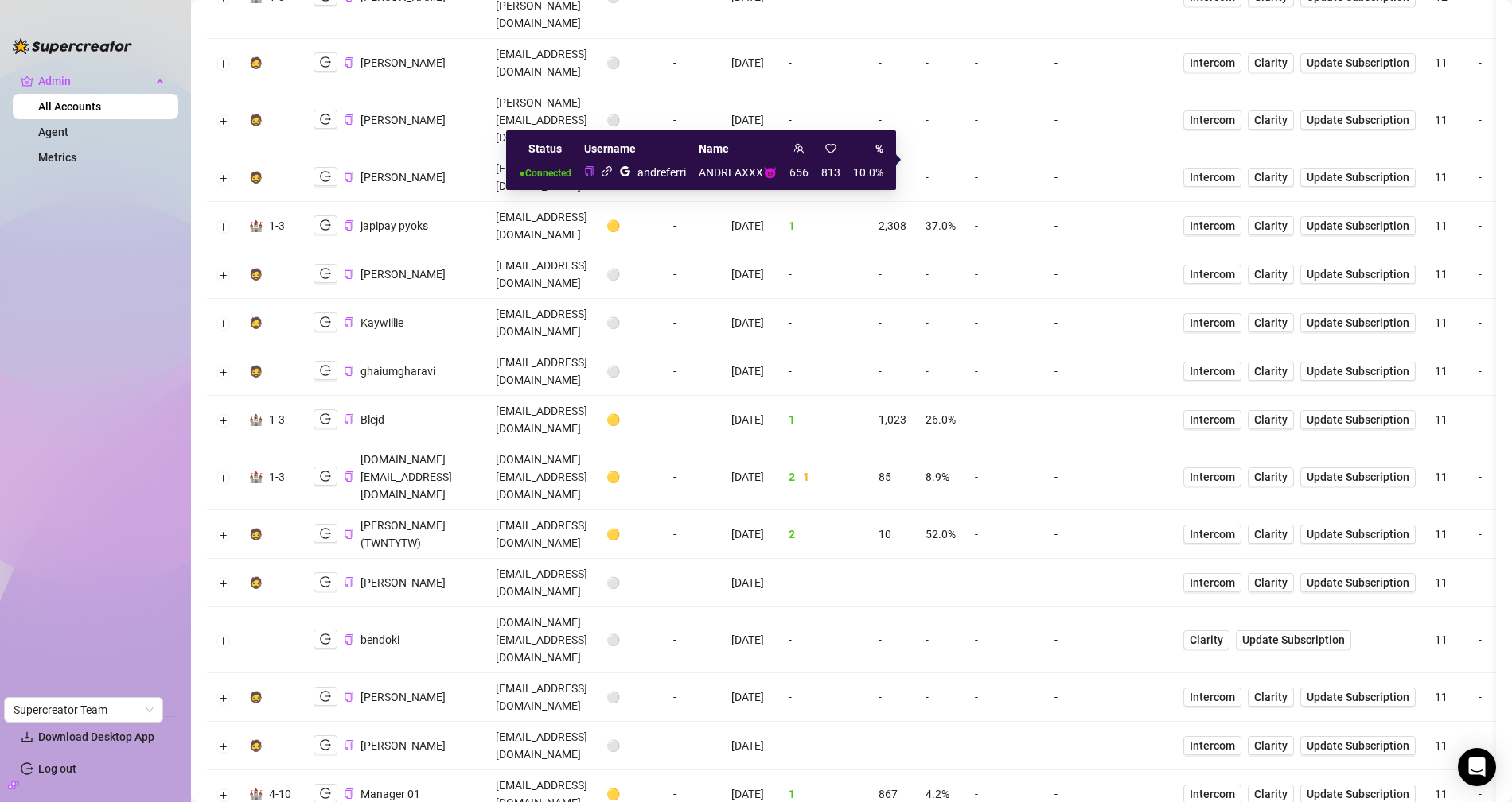
click at [611, 172] on icon "link" at bounding box center [607, 172] width 12 height 12
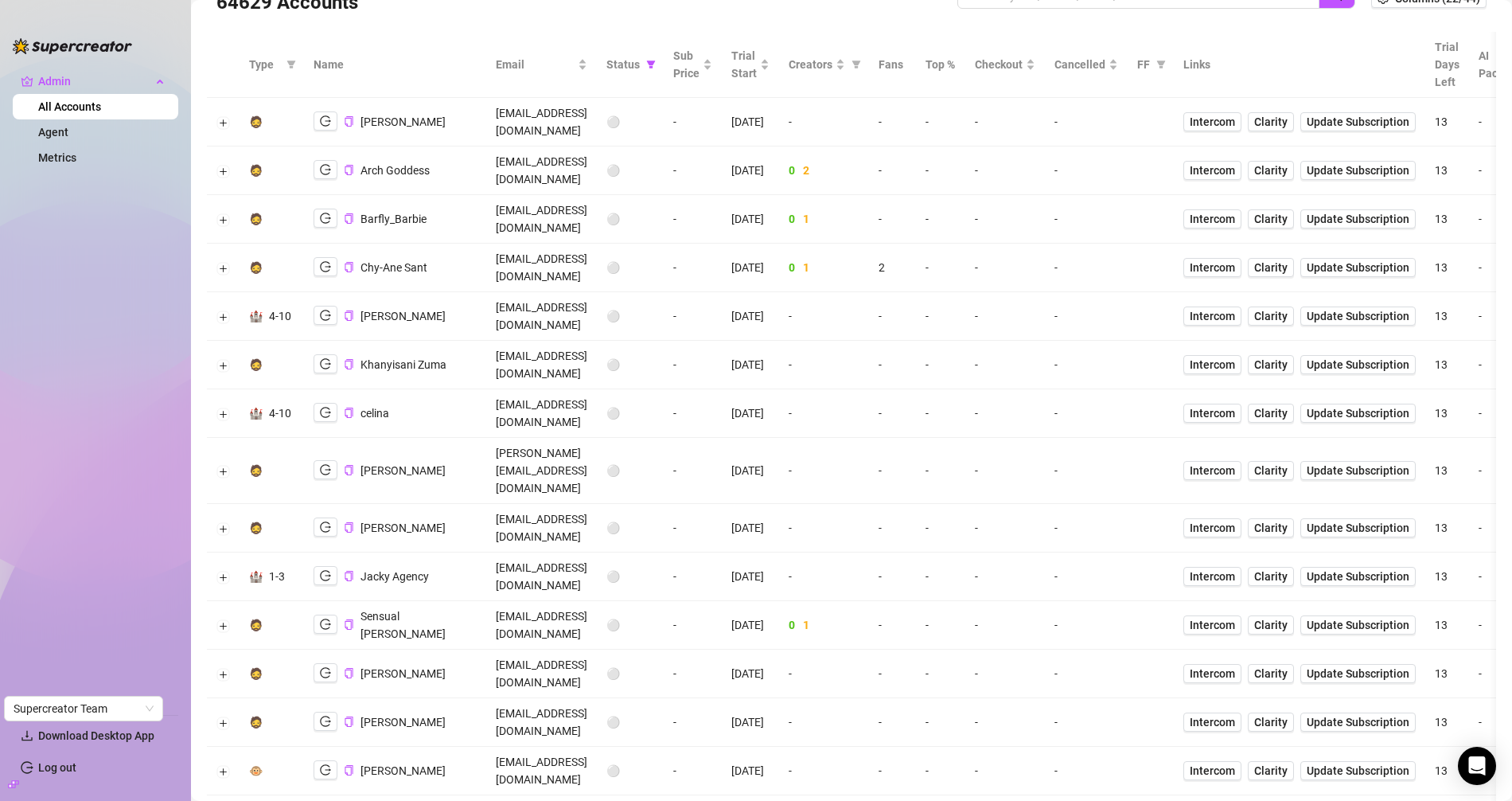
scroll to position [0, 0]
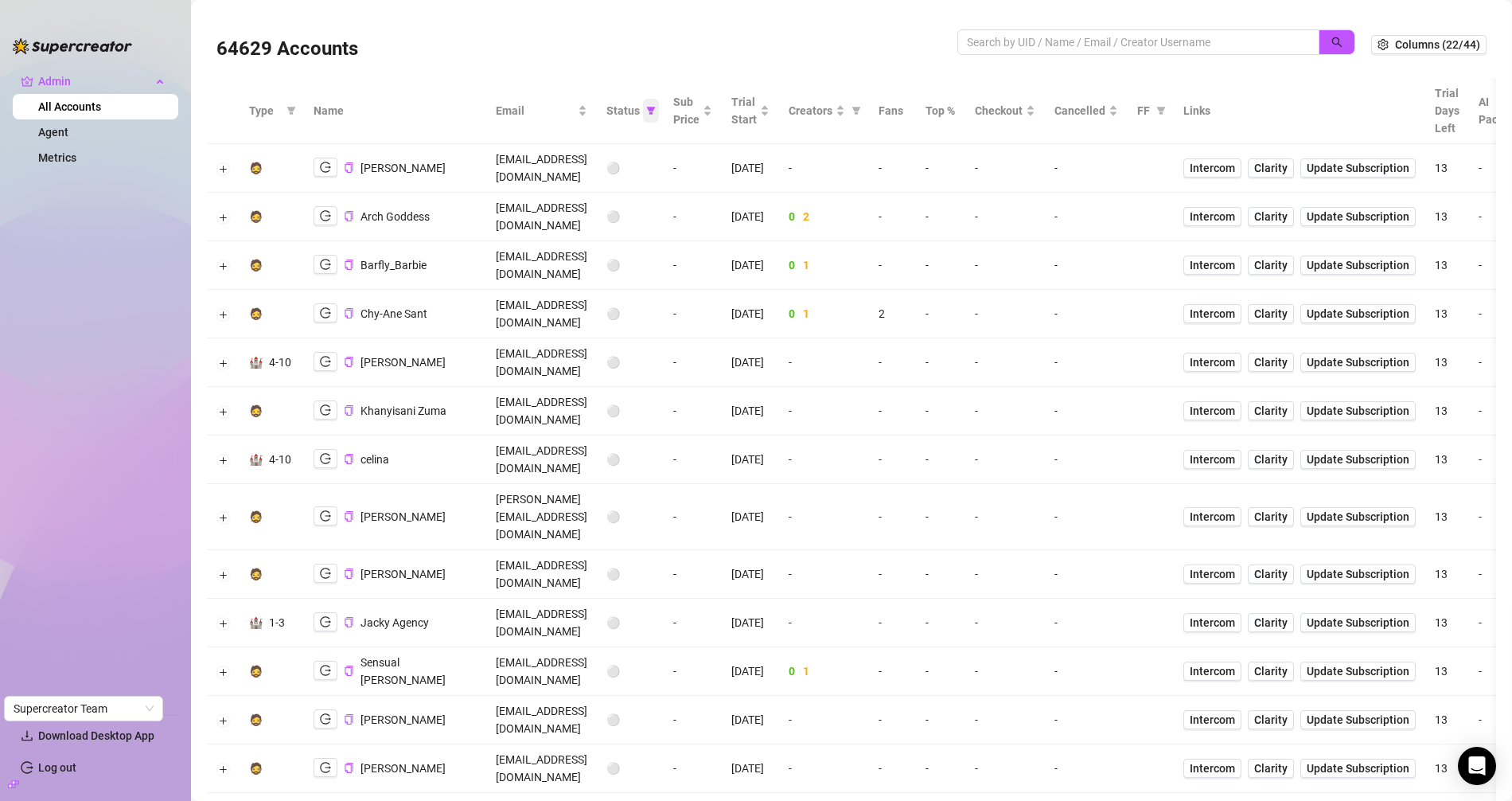
click at [655, 110] on icon "filter" at bounding box center [651, 110] width 10 height 10
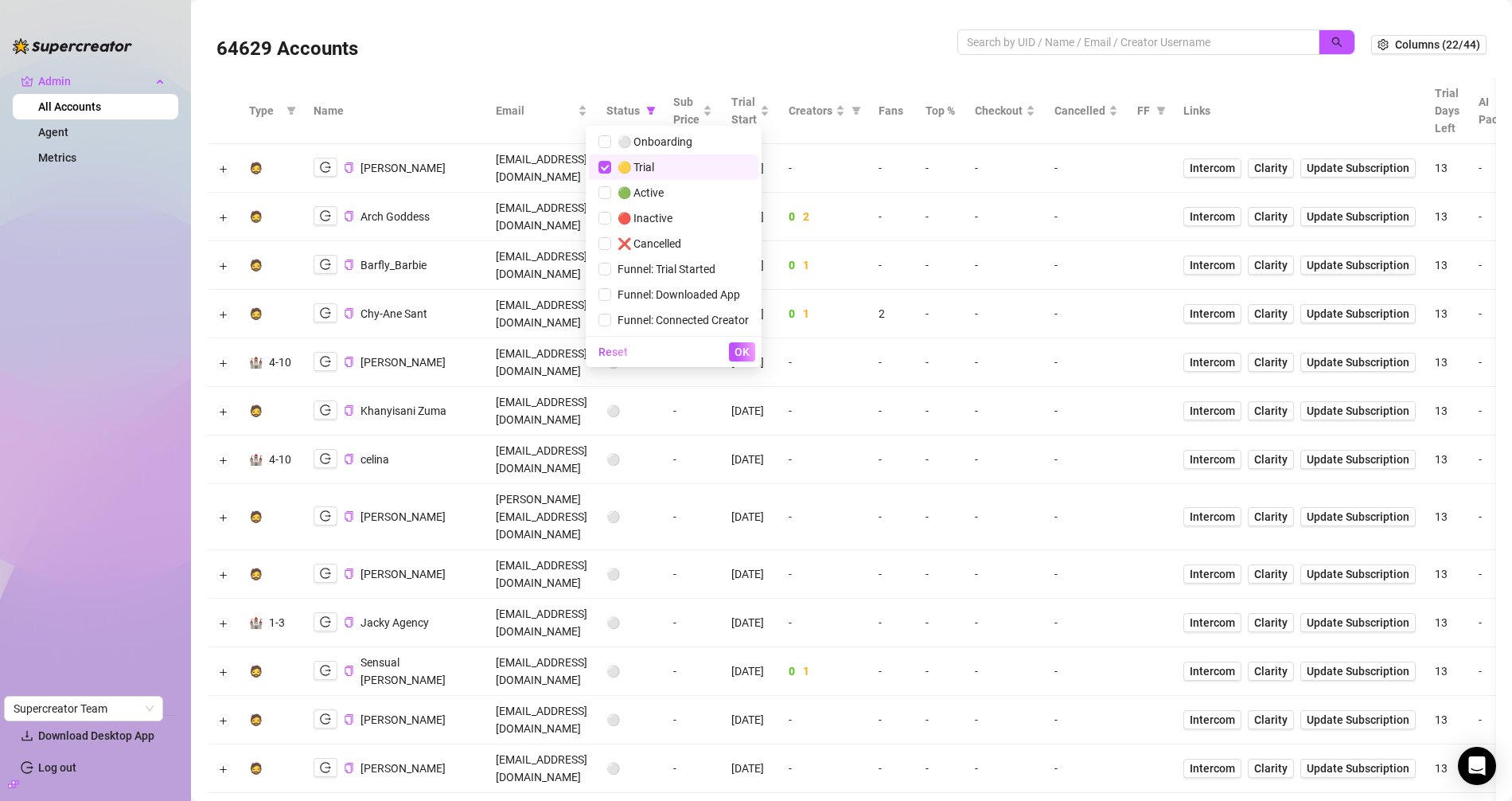
click at [661, 164] on span "🟡 Trial" at bounding box center [674, 167] width 151 height 18
checkbox input "false"
click at [741, 345] on span "OK" at bounding box center [741, 351] width 15 height 13
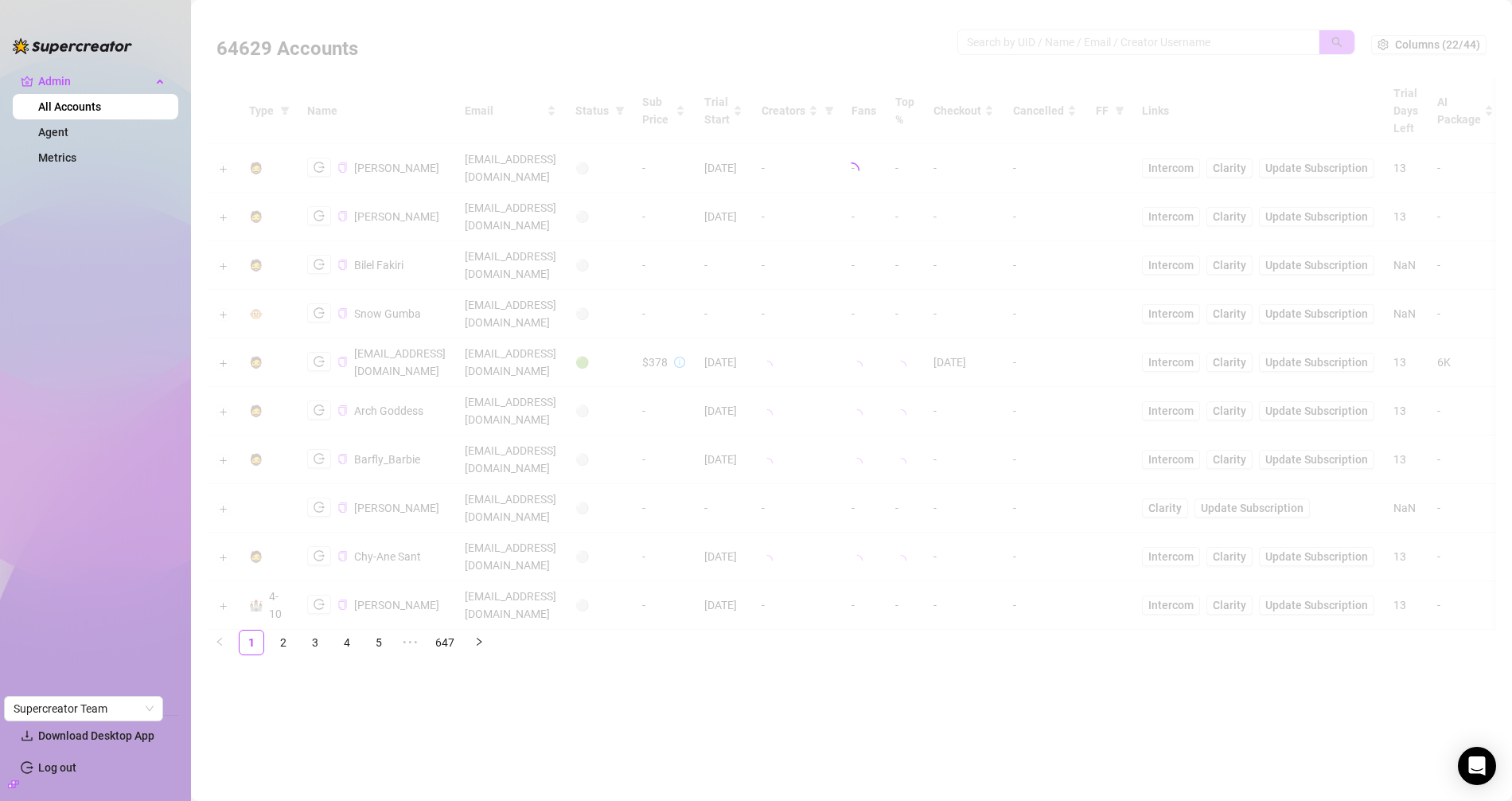
drag, startPoint x: 1041, startPoint y: 31, endPoint x: 1035, endPoint y: 39, distance: 10.0
click at [1037, 32] on div at bounding box center [851, 170] width 1289 height 318
click at [1035, 39] on div at bounding box center [851, 170] width 1289 height 318
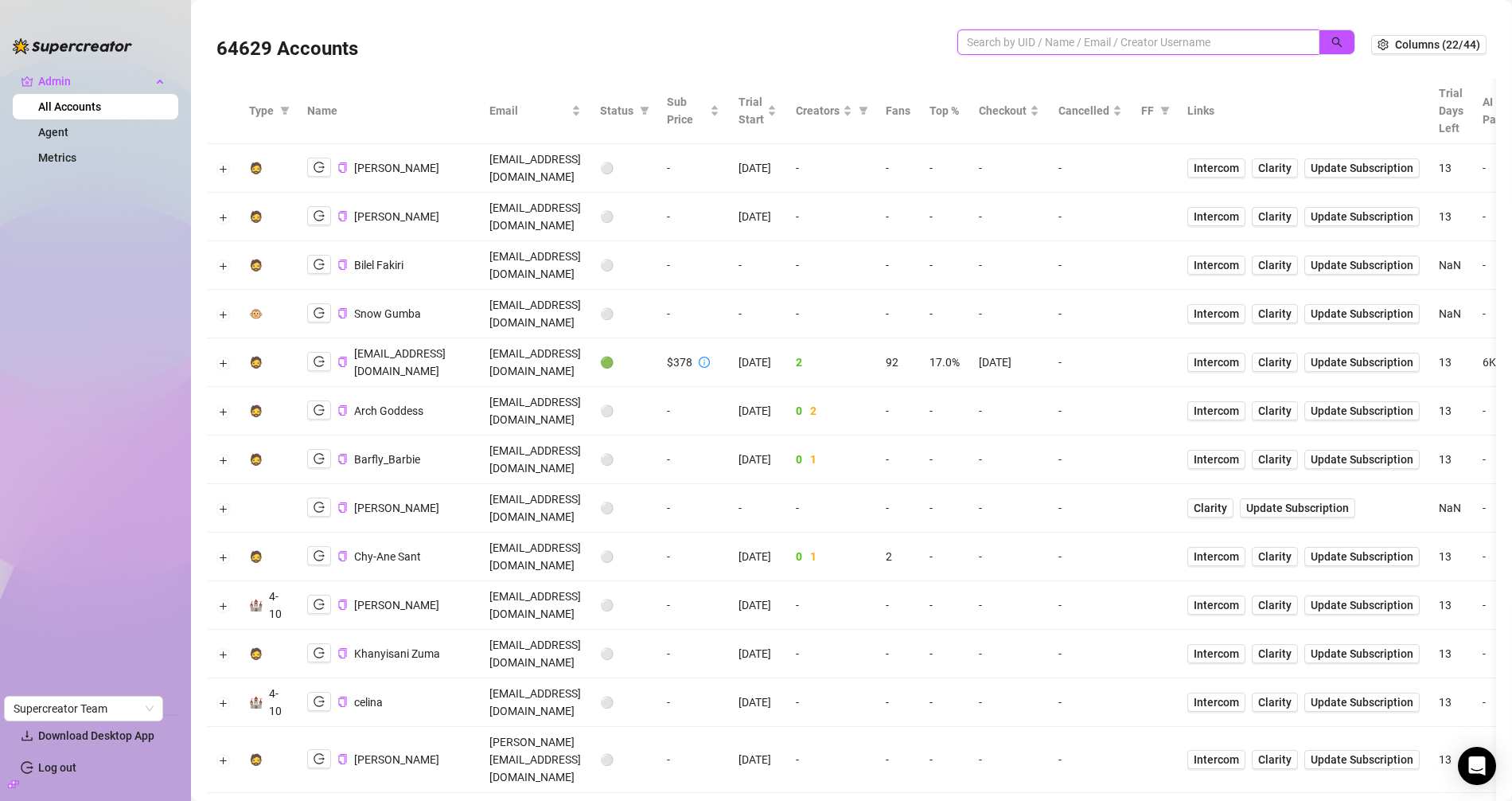
click at [1034, 42] on input "search" at bounding box center [1132, 42] width 330 height 18
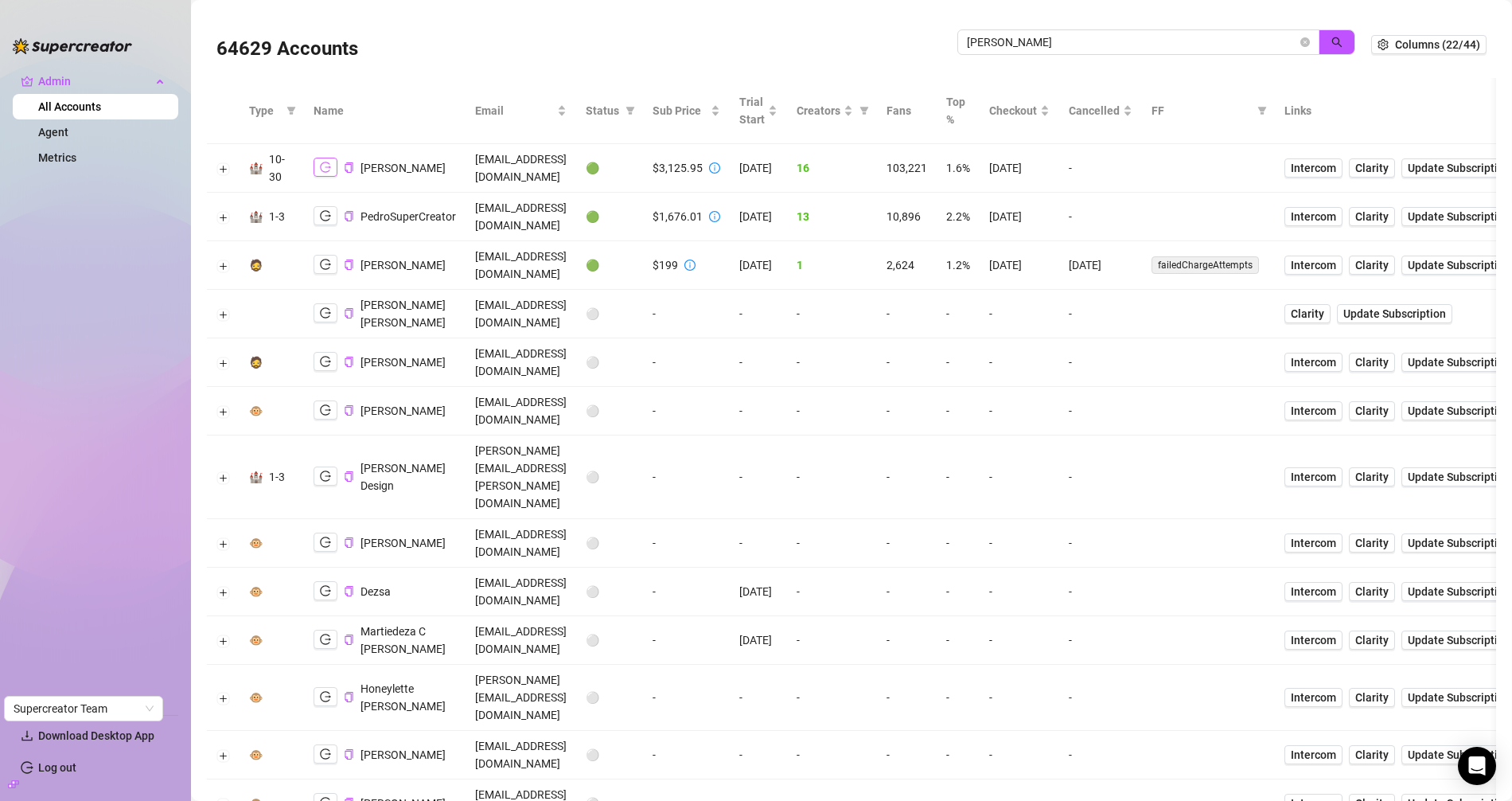
click at [320, 164] on icon "logout" at bounding box center [325, 167] width 11 height 11
click at [347, 169] on icon "copy" at bounding box center [349, 167] width 11 height 11
click at [1028, 39] on input "[PERSON_NAME]" at bounding box center [1132, 42] width 330 height 18
click at [1028, 39] on input "[PERSON_NAME]" at bounding box center [1132, 42] width 330 height 18
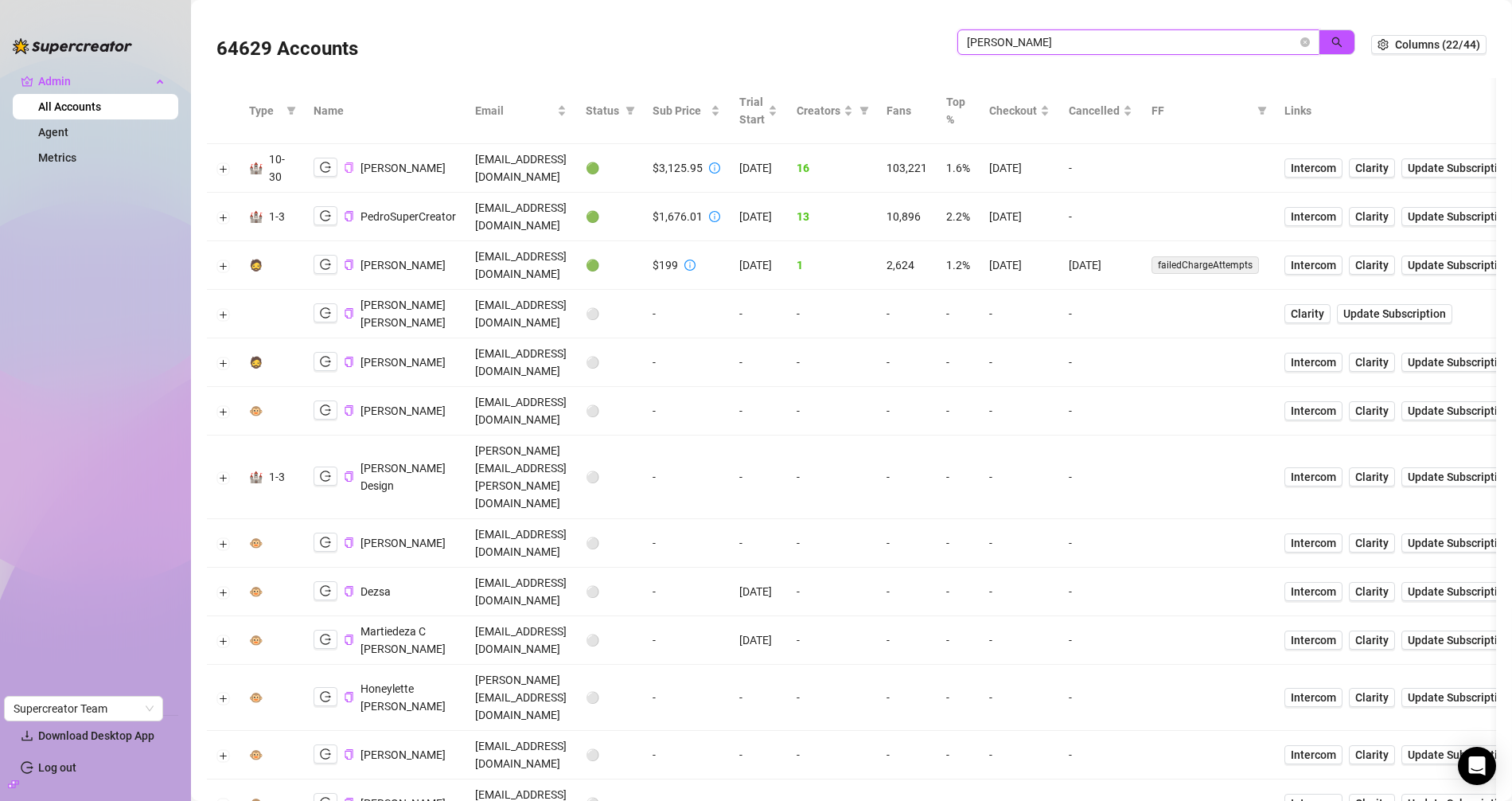
paste input "mTqQrGwriHVtmO3zB0eFIdtZH2n1"
type input "mTqQrGwriHVtmO3zB0eFIdtZH2n1"
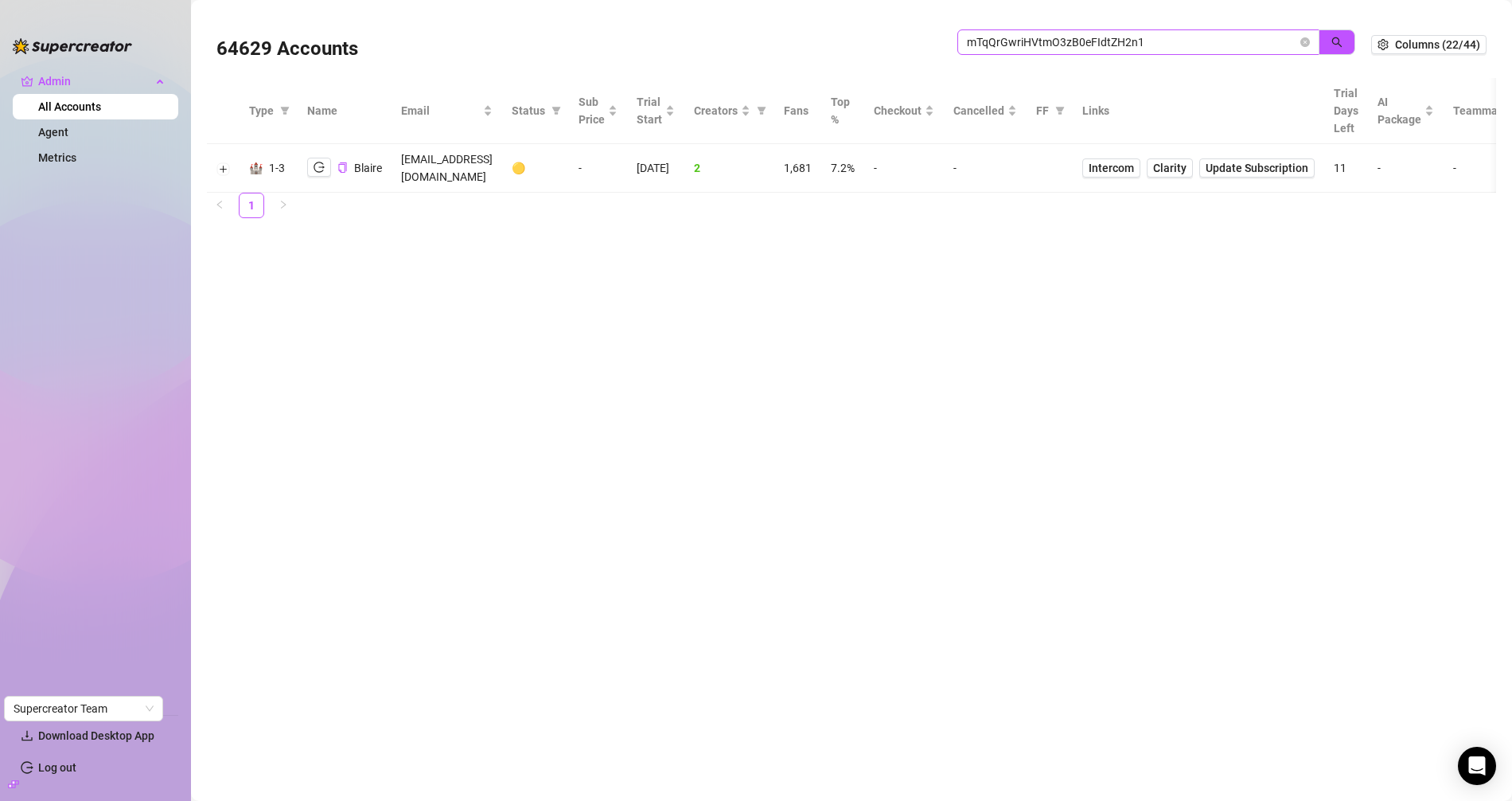
click at [1300, 46] on span "mTqQrGwriHVtmO3zB0eFIdtZH2n1" at bounding box center [1138, 42] width 362 height 25
click at [1305, 45] on icon "close-circle" at bounding box center [1304, 42] width 10 height 10
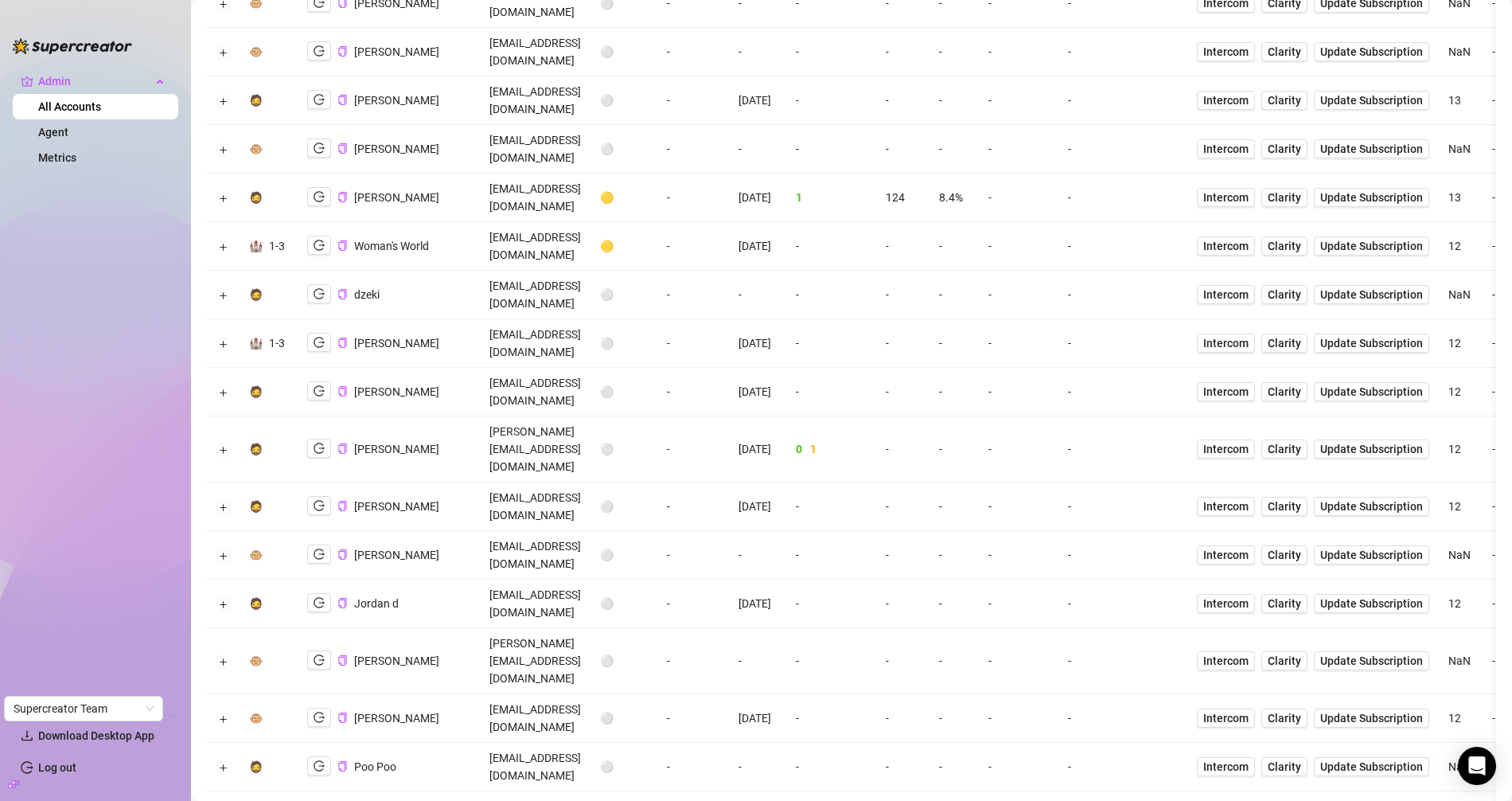
scroll to position [2897, 0]
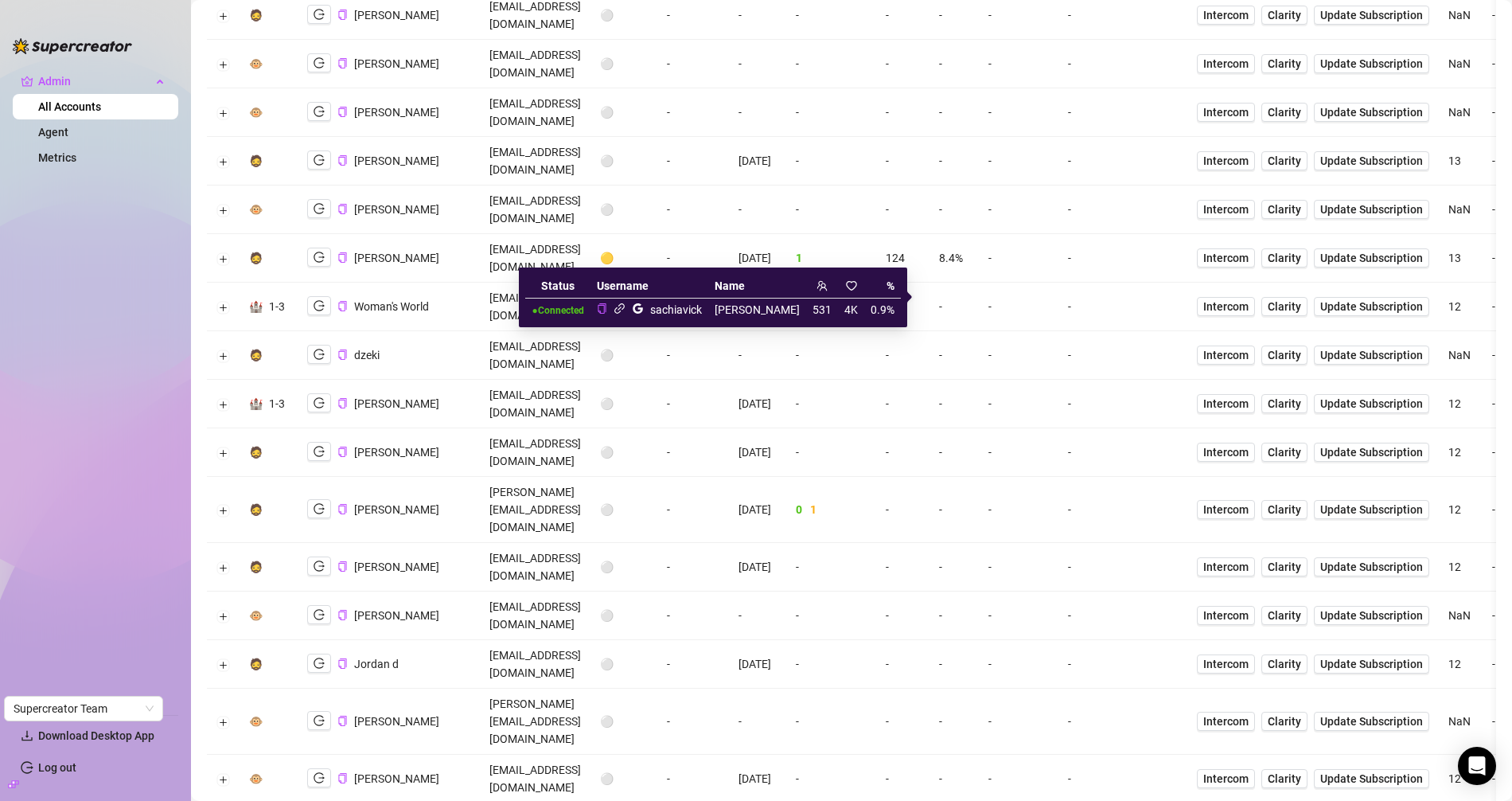
click at [625, 311] on icon "link" at bounding box center [619, 308] width 12 height 12
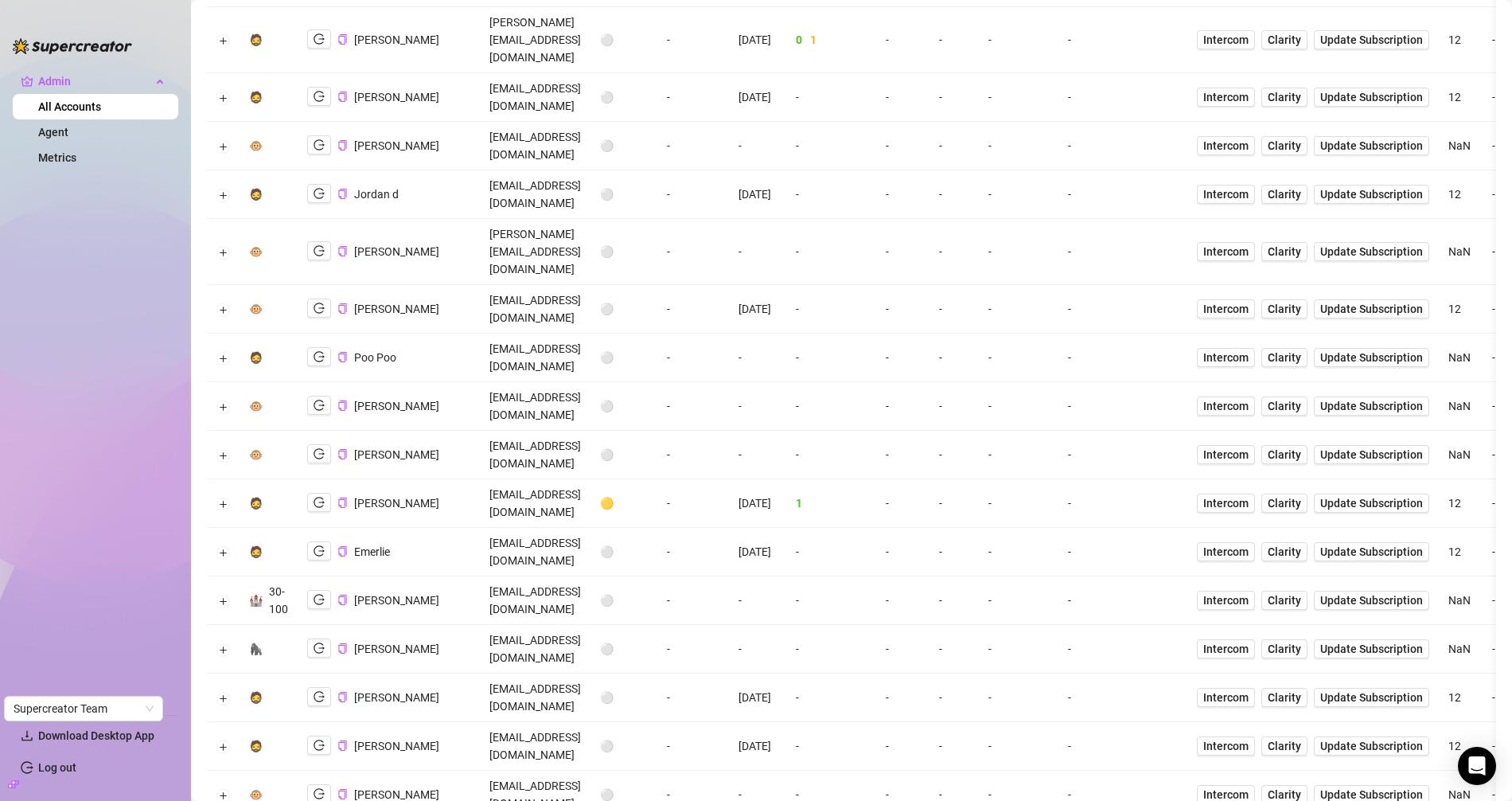
scroll to position [3332, 0]
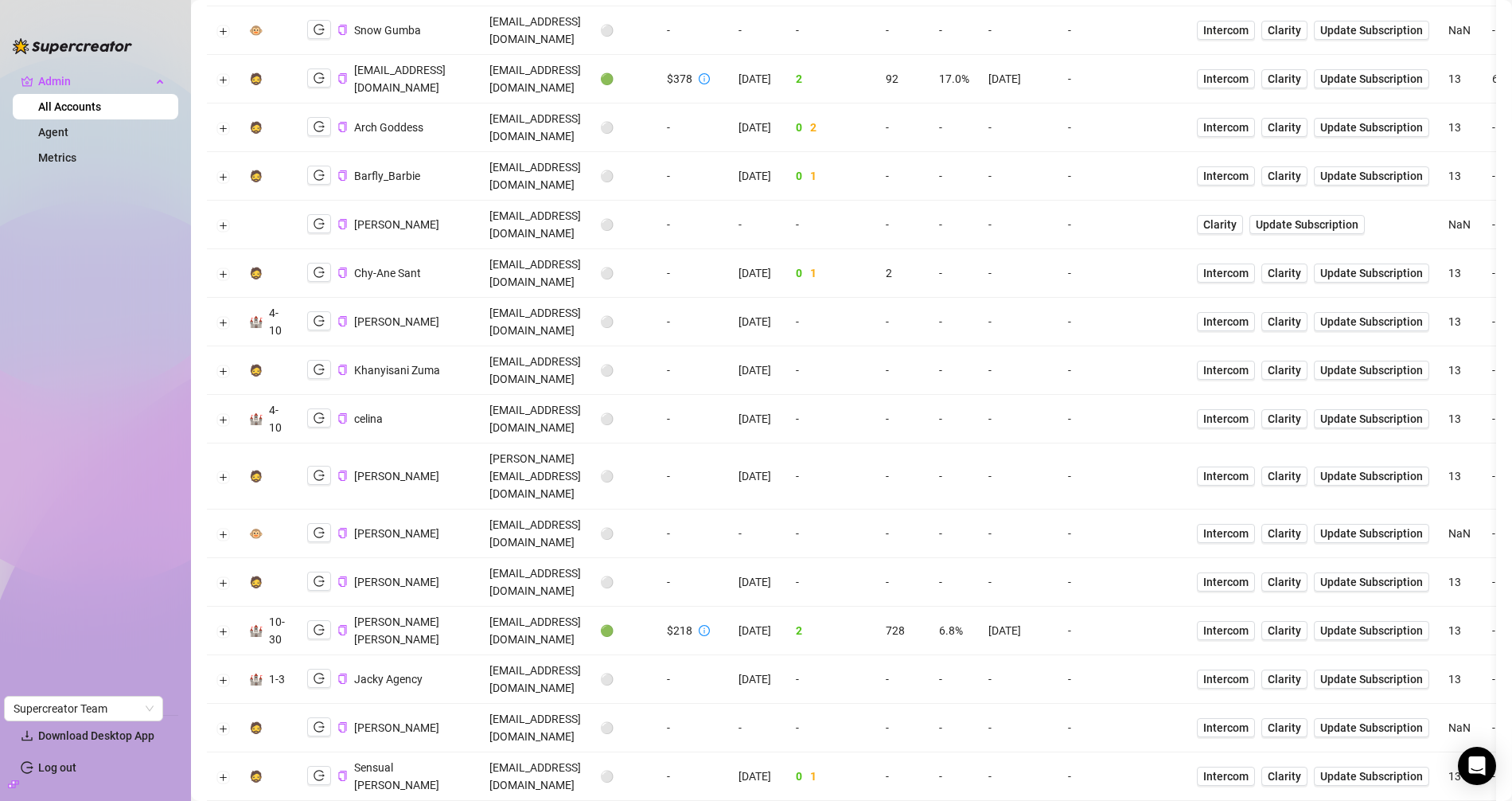
scroll to position [0, 0]
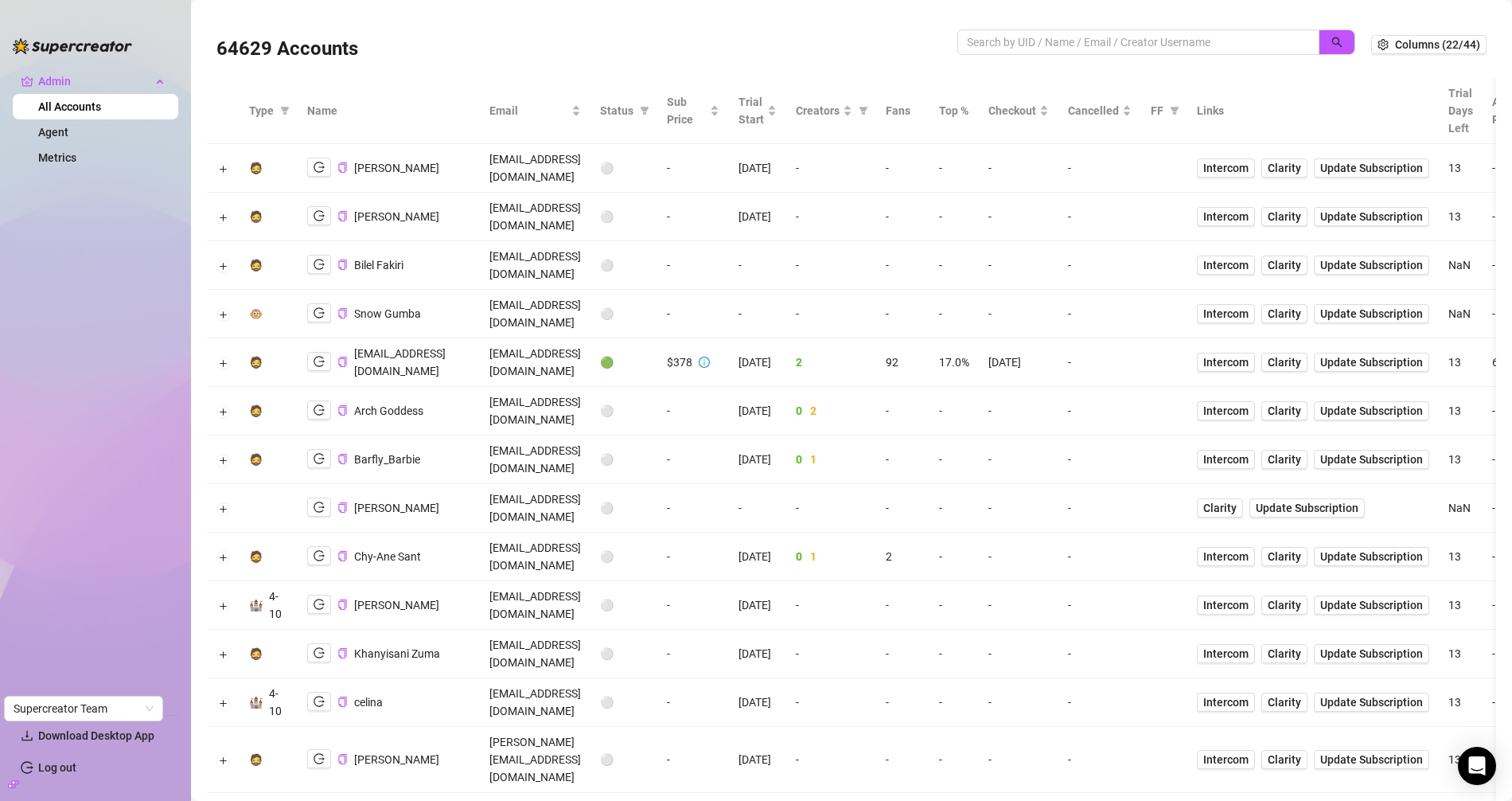
click at [657, 112] on th "Status" at bounding box center [624, 110] width 67 height 66
click at [649, 112] on icon "filter" at bounding box center [644, 110] width 10 height 10
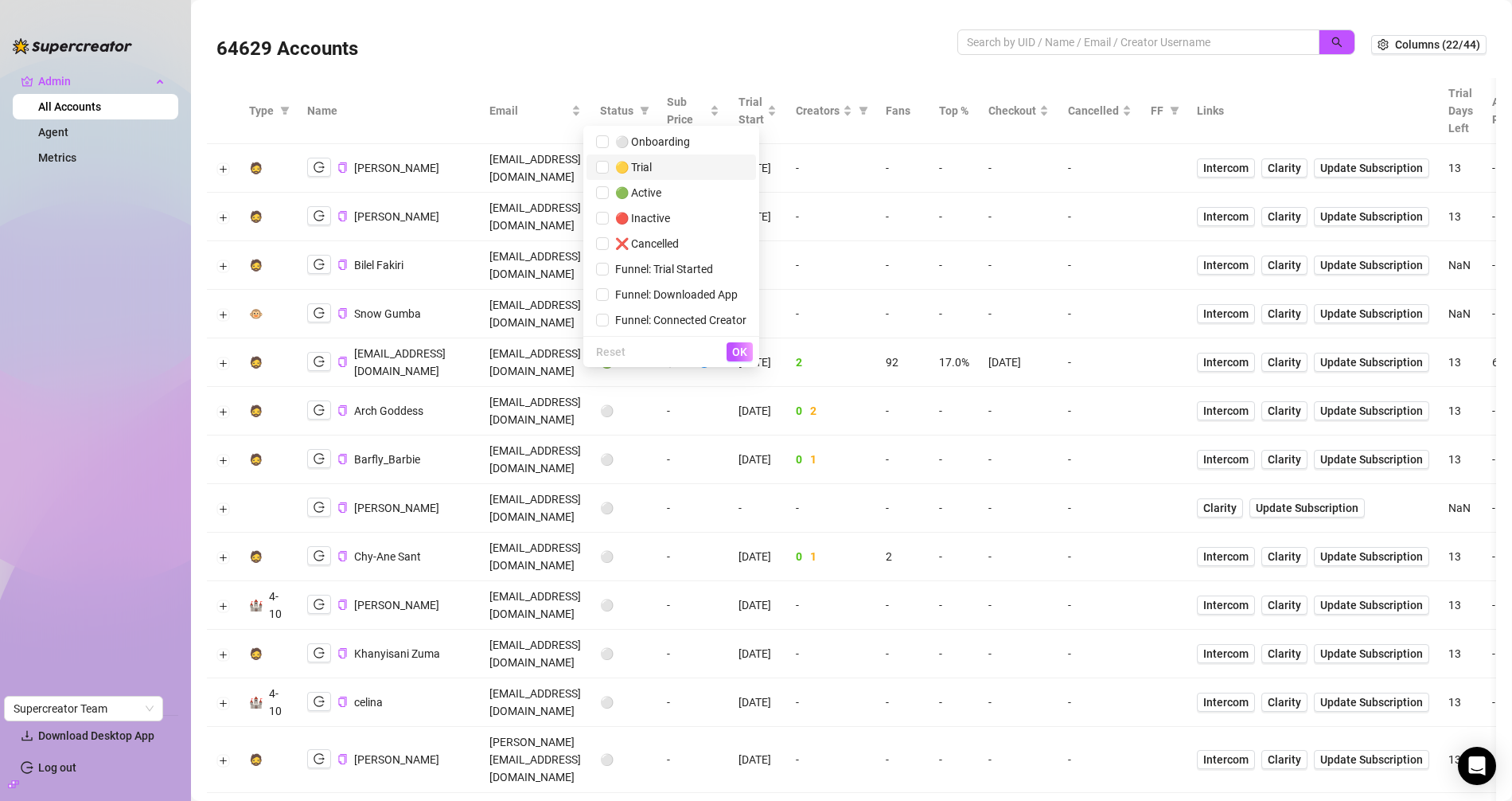
click at [685, 172] on span "🟡 Trial" at bounding box center [671, 167] width 151 height 18
click at [734, 345] on span "OK" at bounding box center [739, 351] width 15 height 13
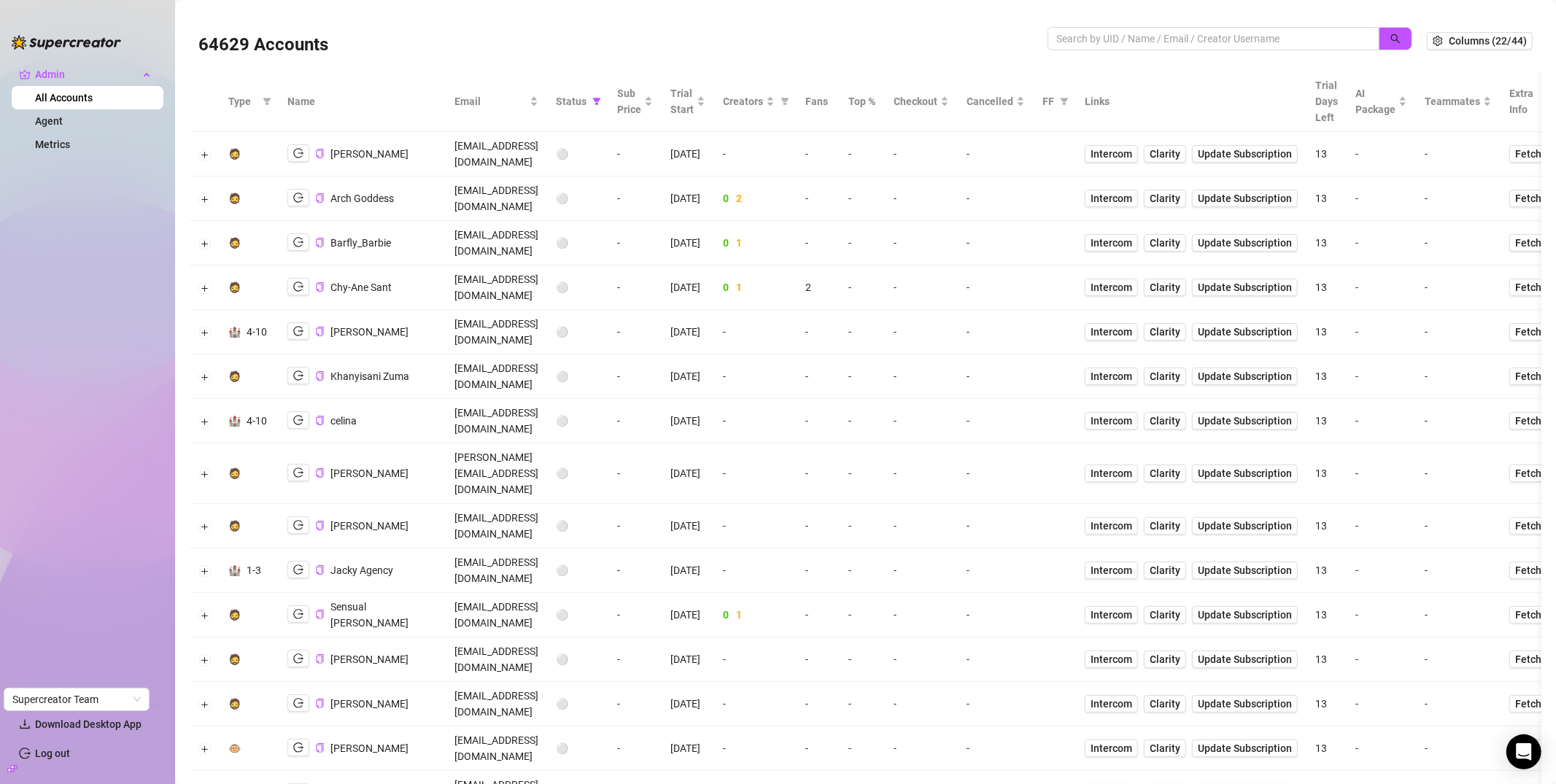
click at [608, 108] on th "Status" at bounding box center [578, 101] width 61 height 60
click at [604, 104] on span at bounding box center [597, 101] width 14 height 22
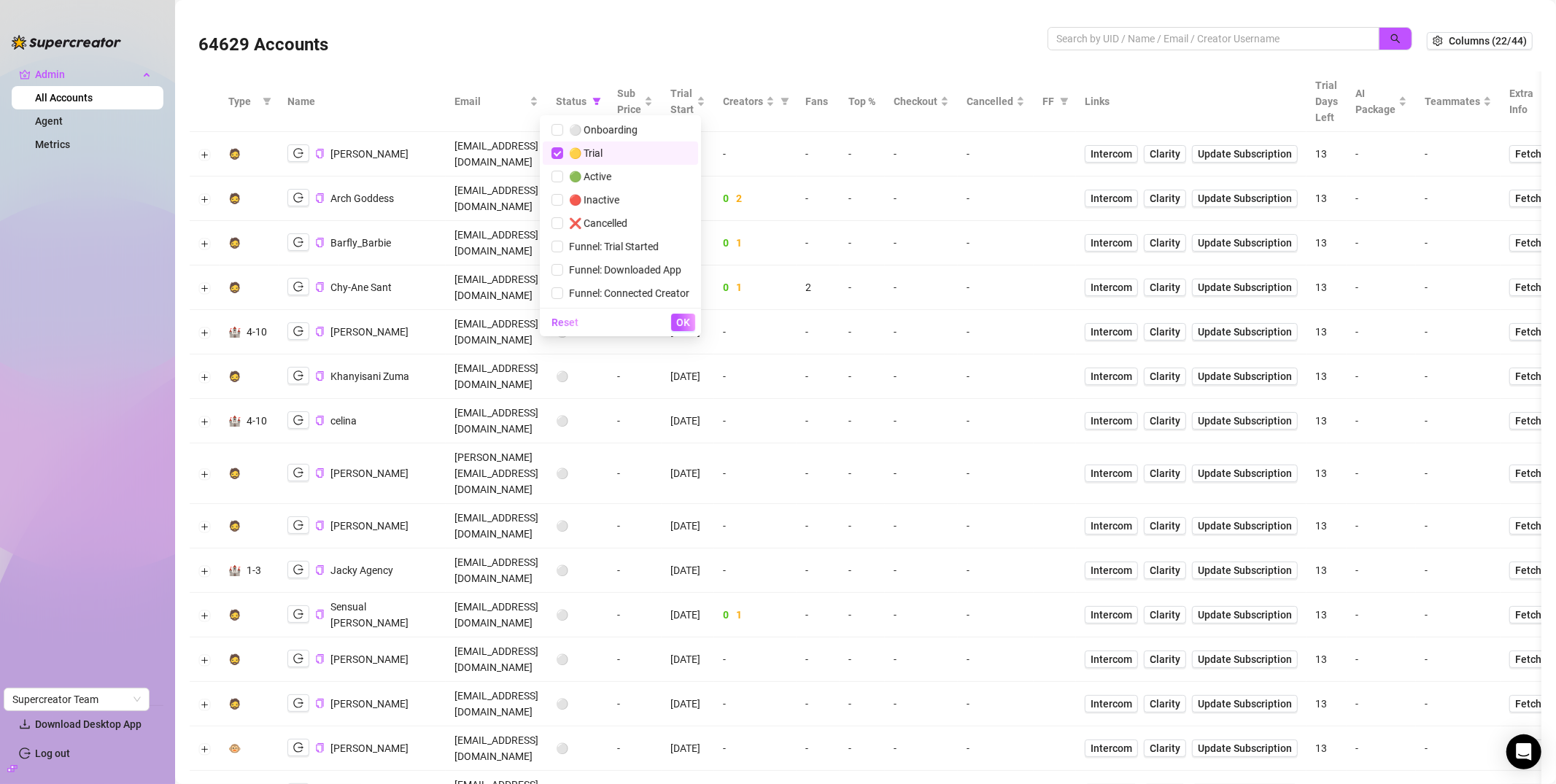
click at [601, 104] on icon "filter" at bounding box center [597, 101] width 8 height 7
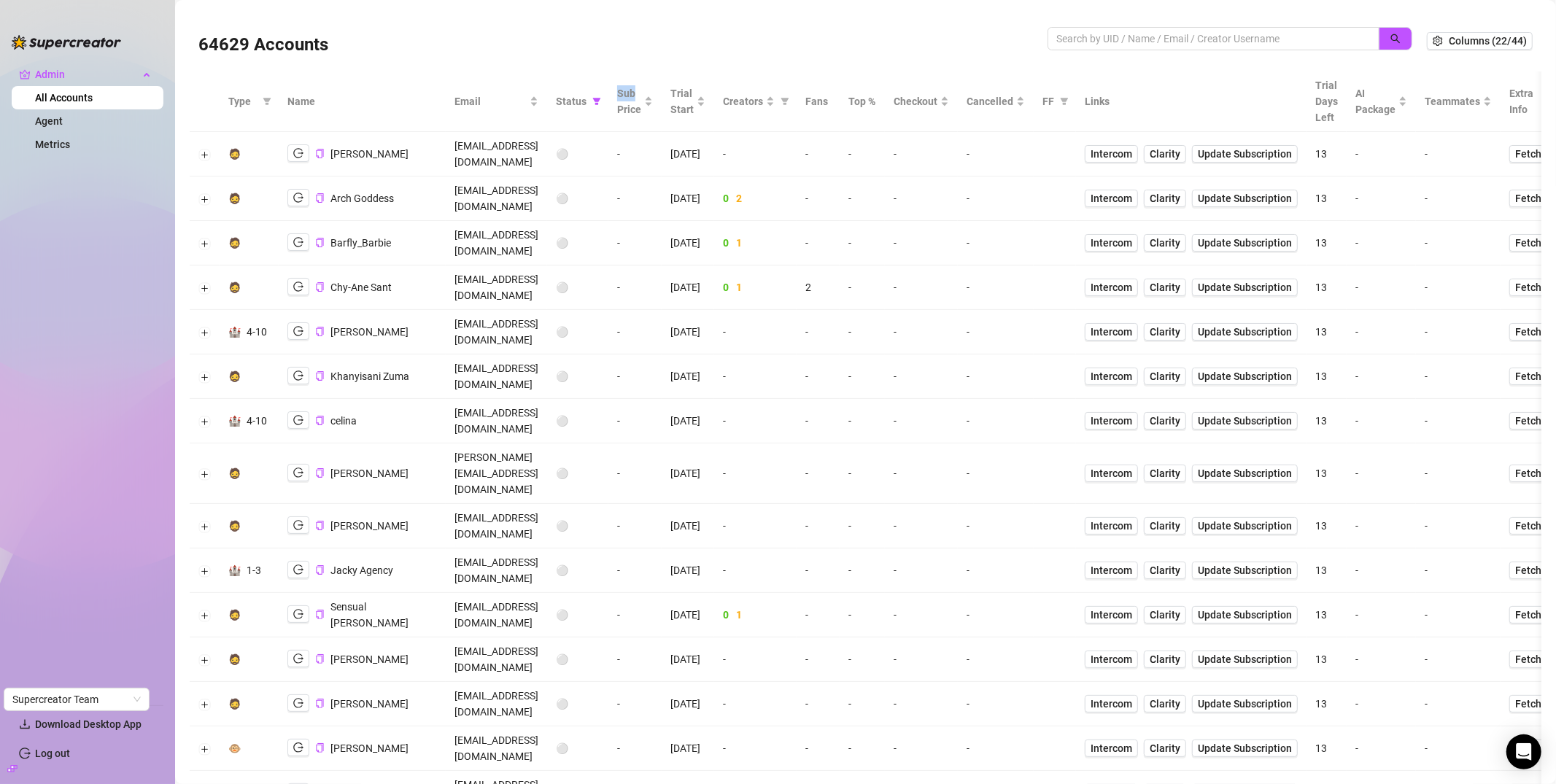
click at [601, 103] on icon "filter" at bounding box center [597, 101] width 9 height 9
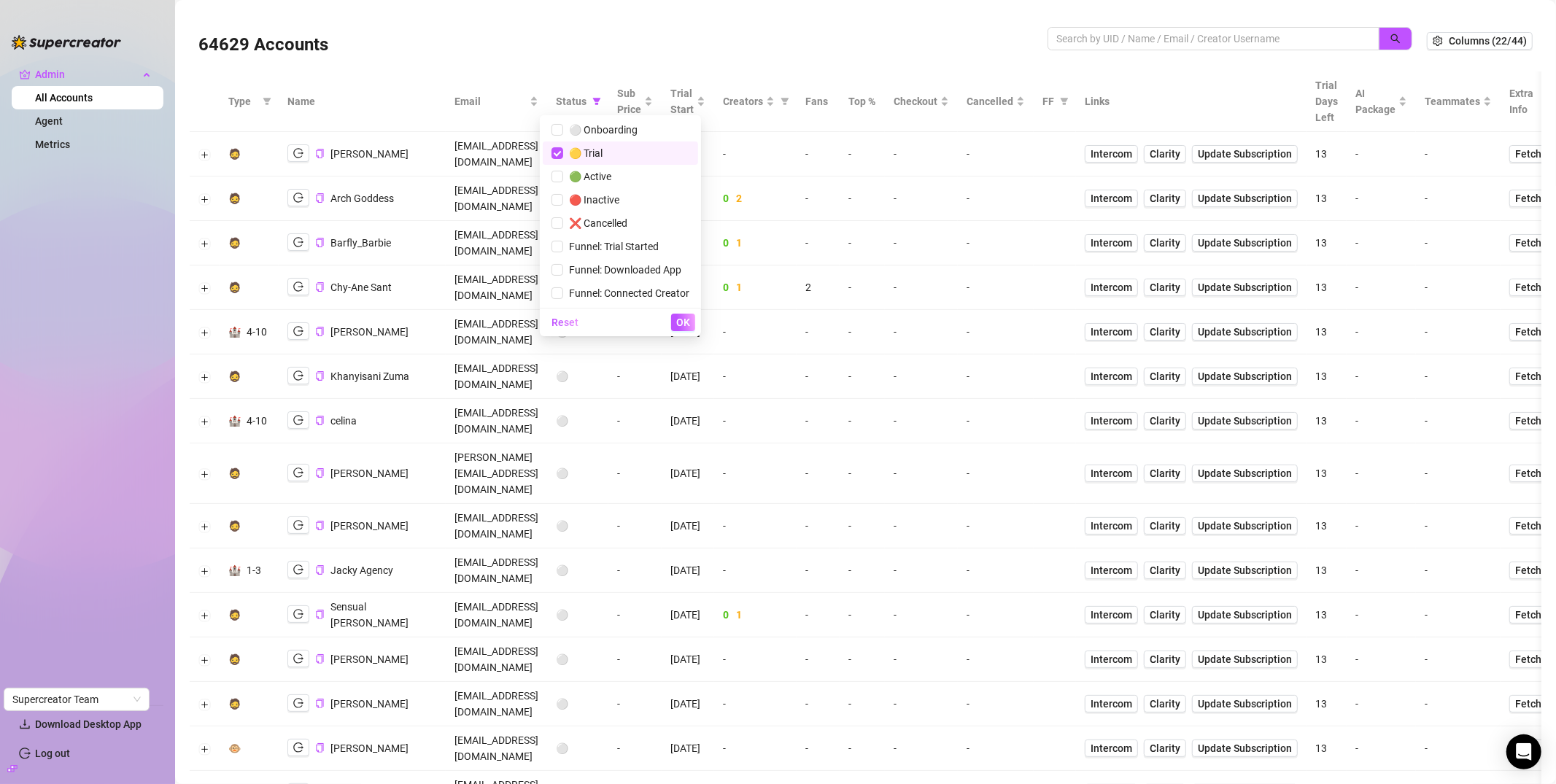
click at [591, 150] on span "🟡 Trial" at bounding box center [582, 153] width 39 height 12
checkbox input "false"
click at [689, 321] on span "OK" at bounding box center [683, 322] width 14 height 12
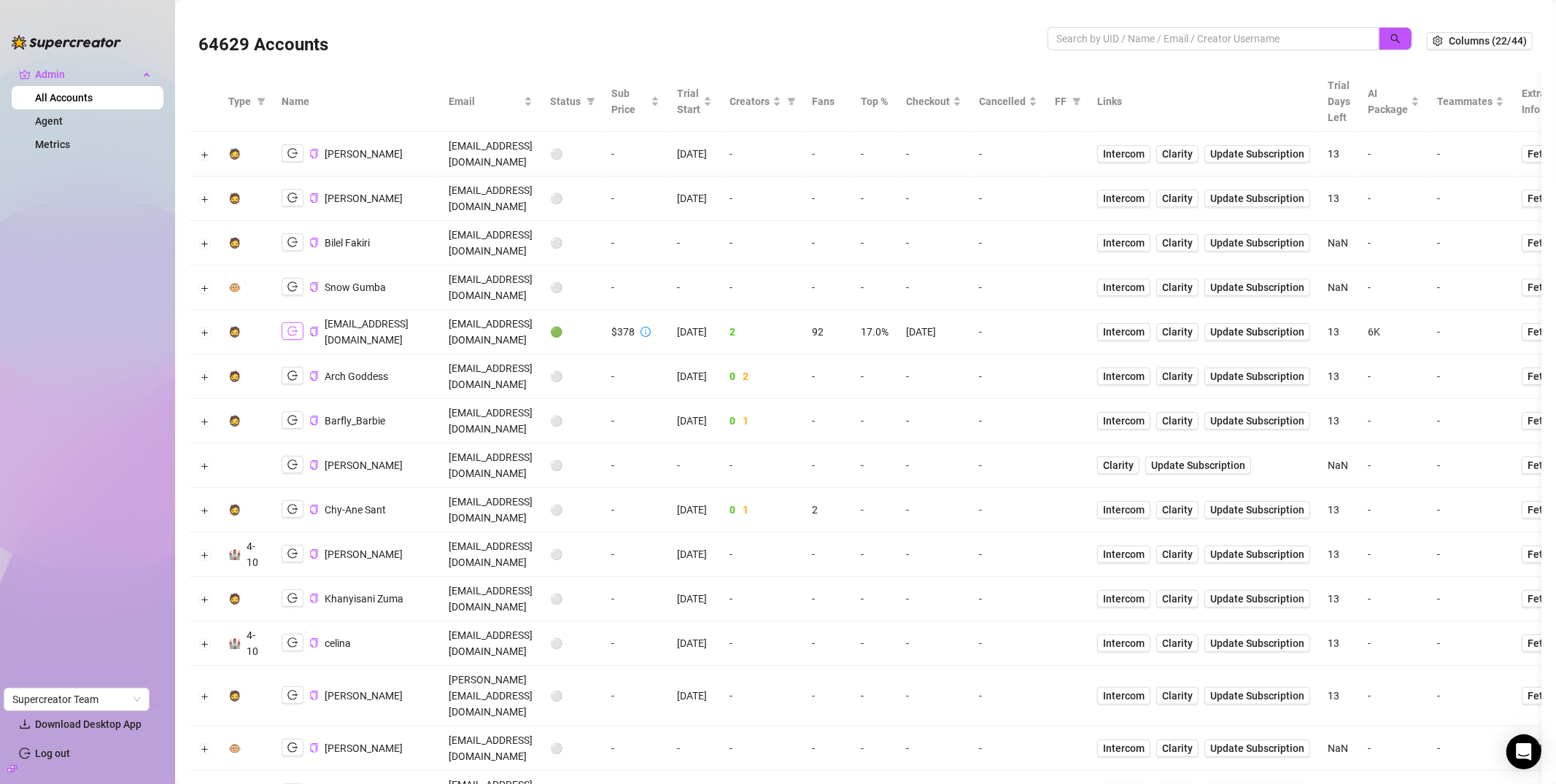
drag, startPoint x: 704, startPoint y: 108, endPoint x: 294, endPoint y: 276, distance: 443.1
click at [294, 322] on button "button" at bounding box center [292, 331] width 22 height 18
click at [292, 326] on icon "logout" at bounding box center [292, 331] width 10 height 10
click at [298, 322] on button "button" at bounding box center [292, 331] width 22 height 18
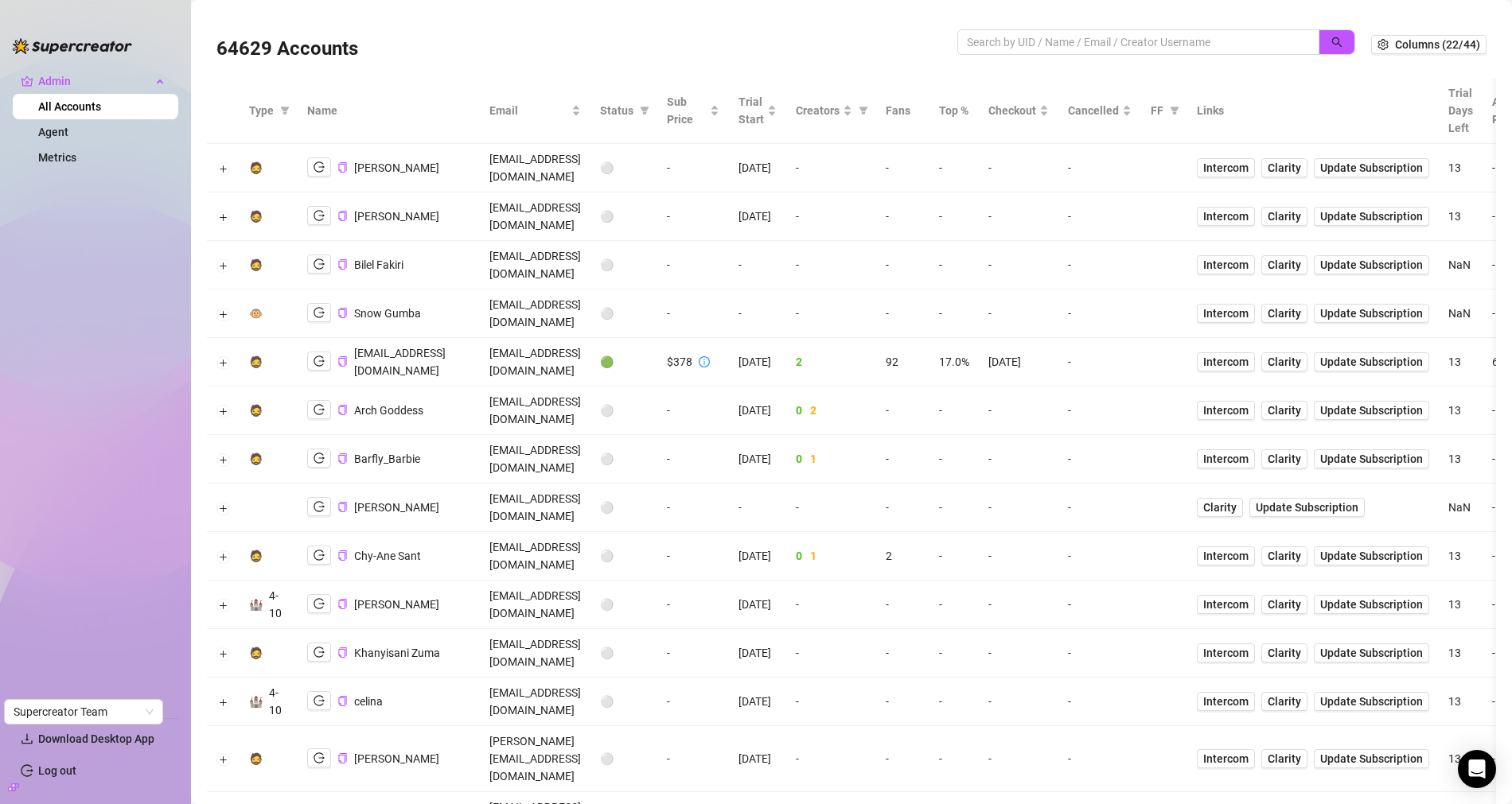
click at [657, 114] on th "Status" at bounding box center [624, 110] width 67 height 66
click at [649, 109] on icon "filter" at bounding box center [645, 110] width 9 height 8
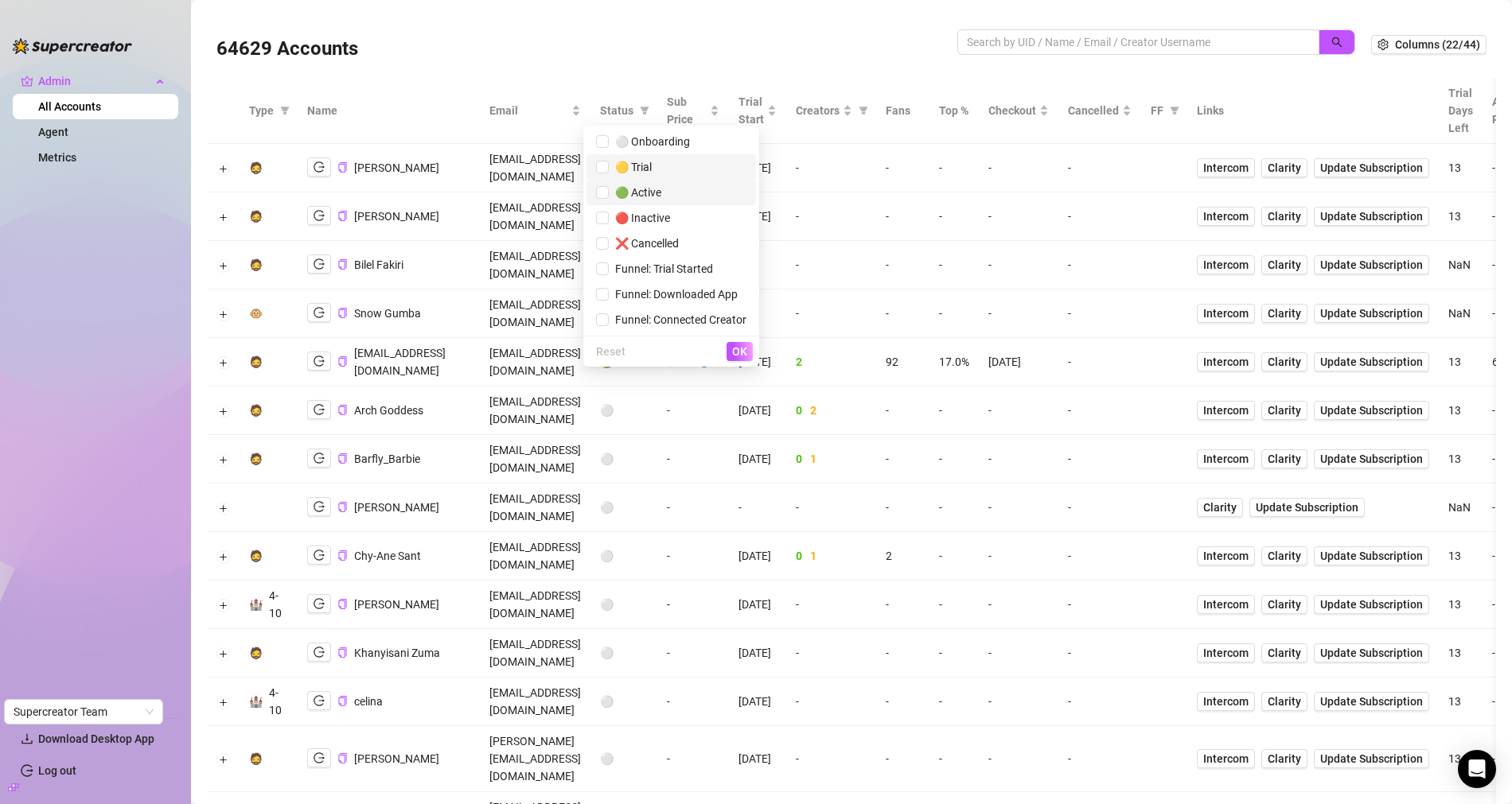
click at [637, 169] on span "🟡 Trial" at bounding box center [630, 166] width 43 height 13
click at [732, 348] on span "OK" at bounding box center [739, 351] width 15 height 13
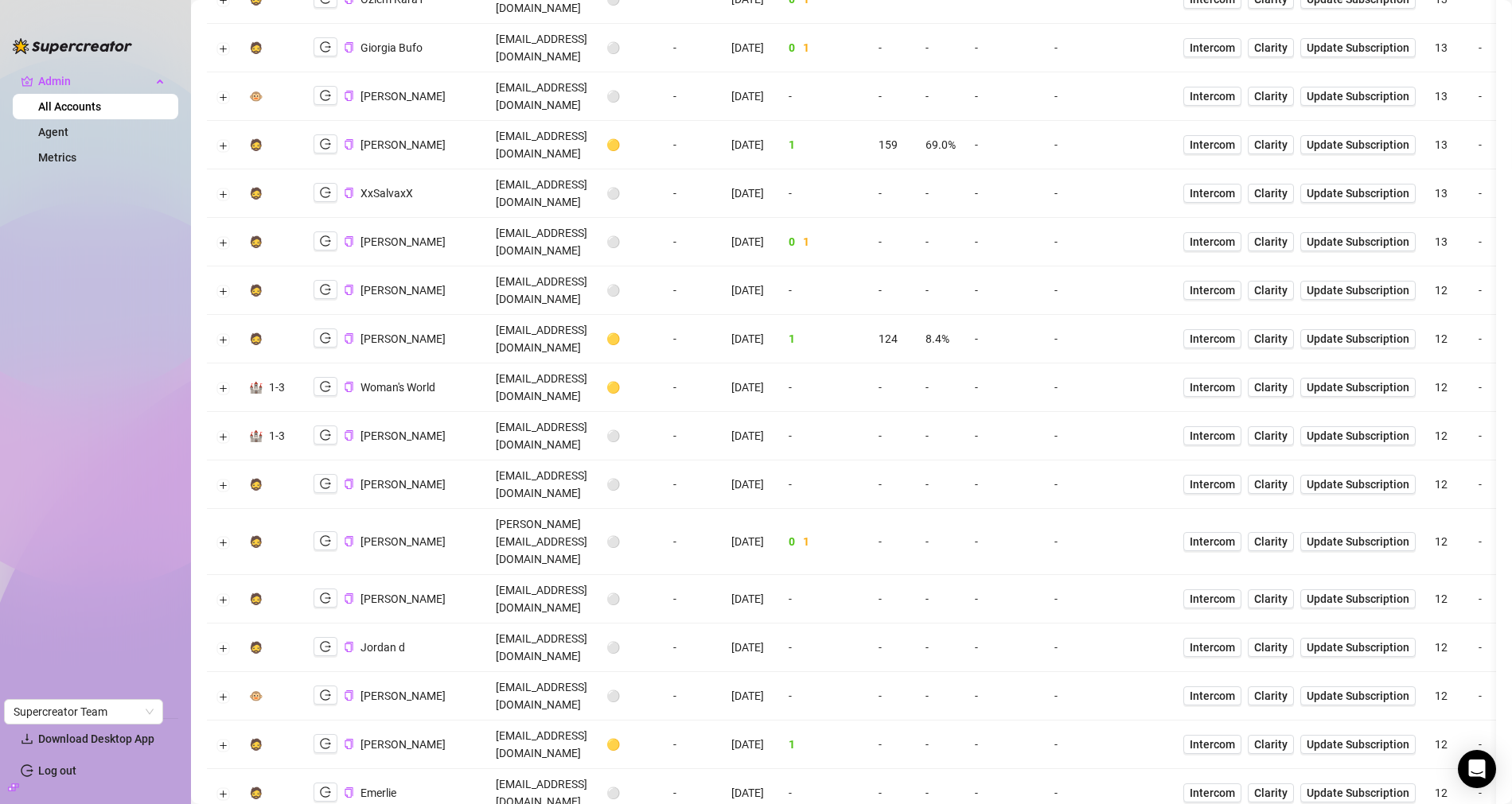
scroll to position [2809, 0]
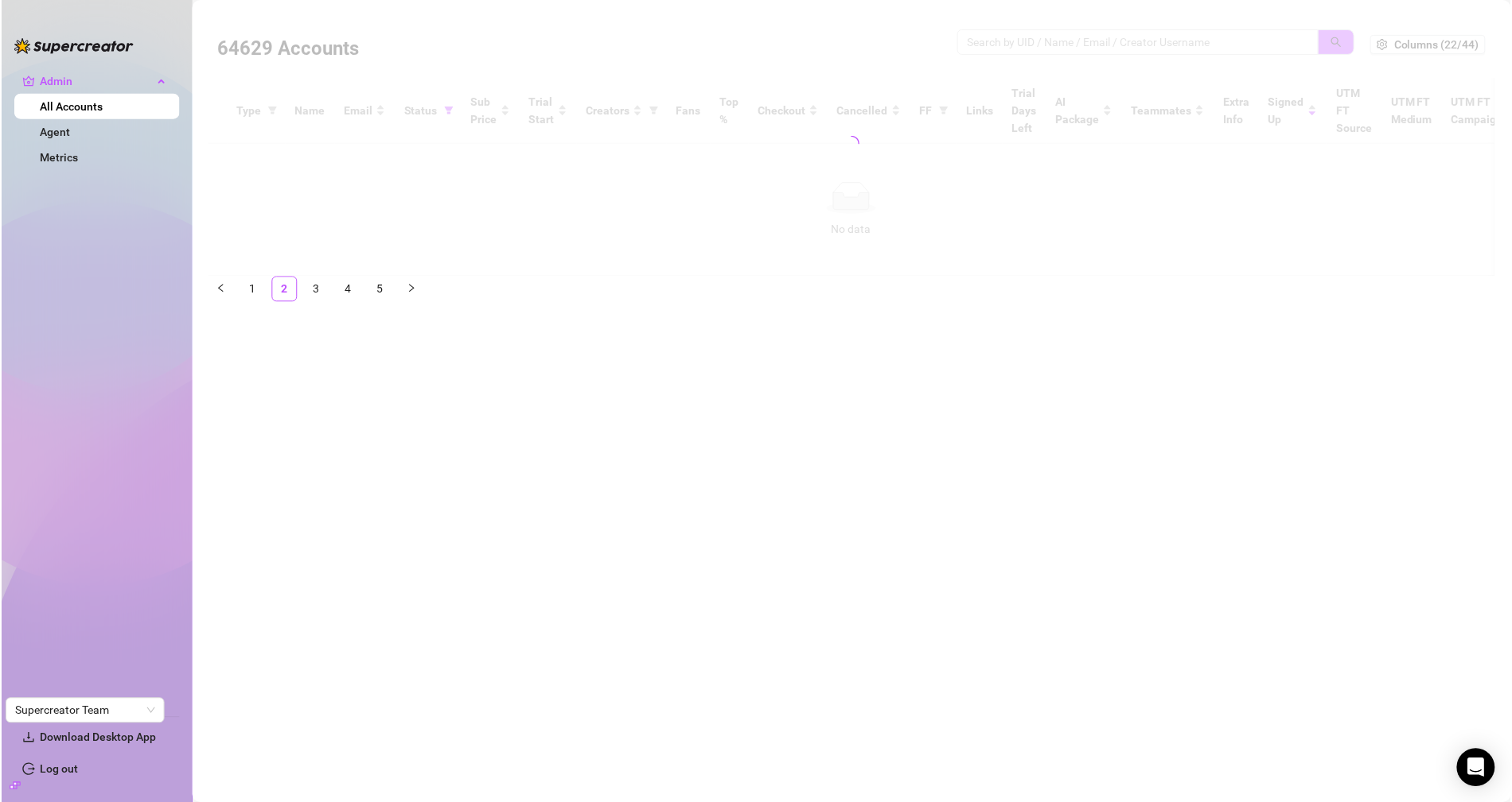
scroll to position [0, 0]
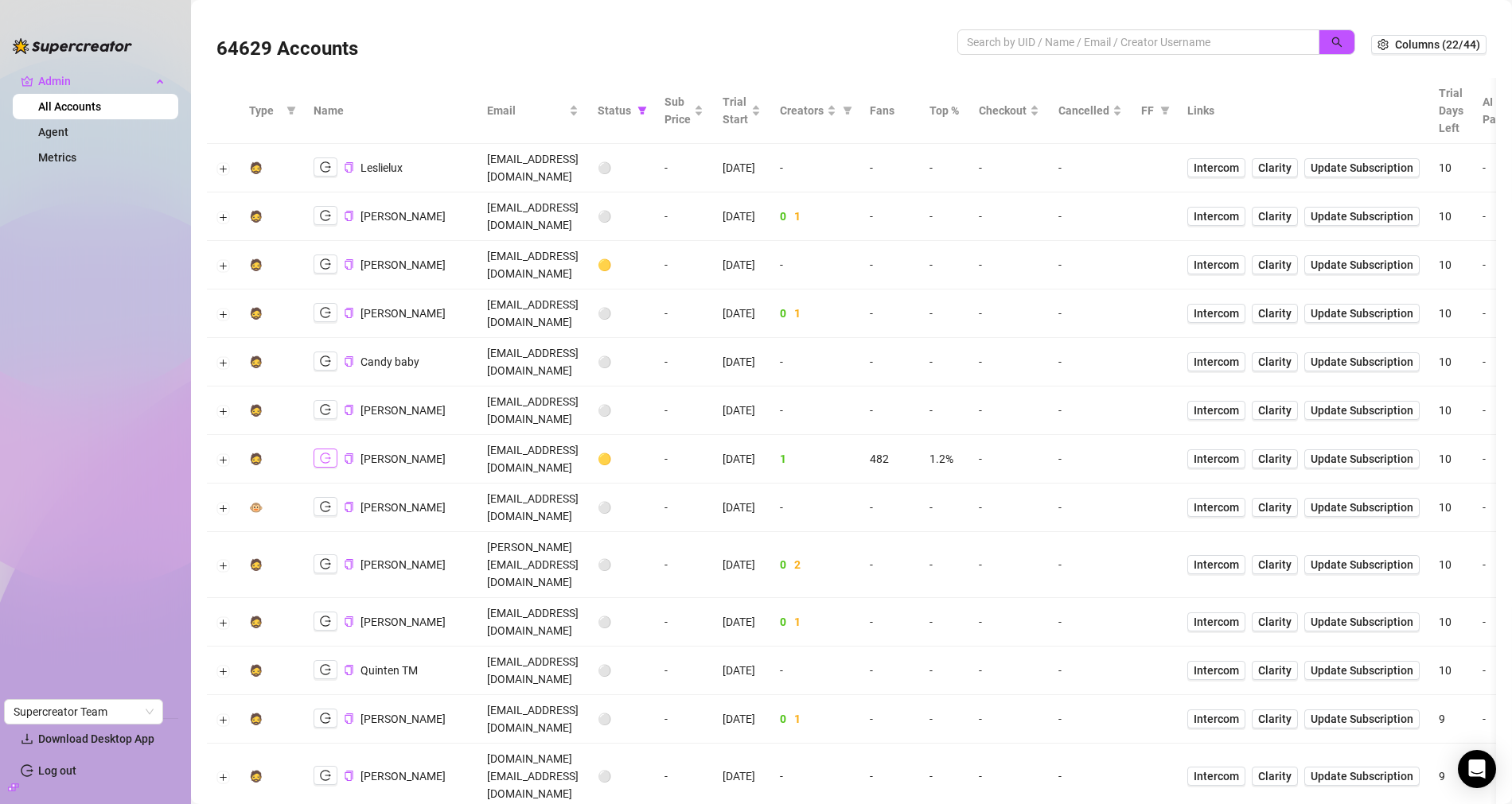
click at [325, 453] on icon "logout" at bounding box center [325, 458] width 11 height 11
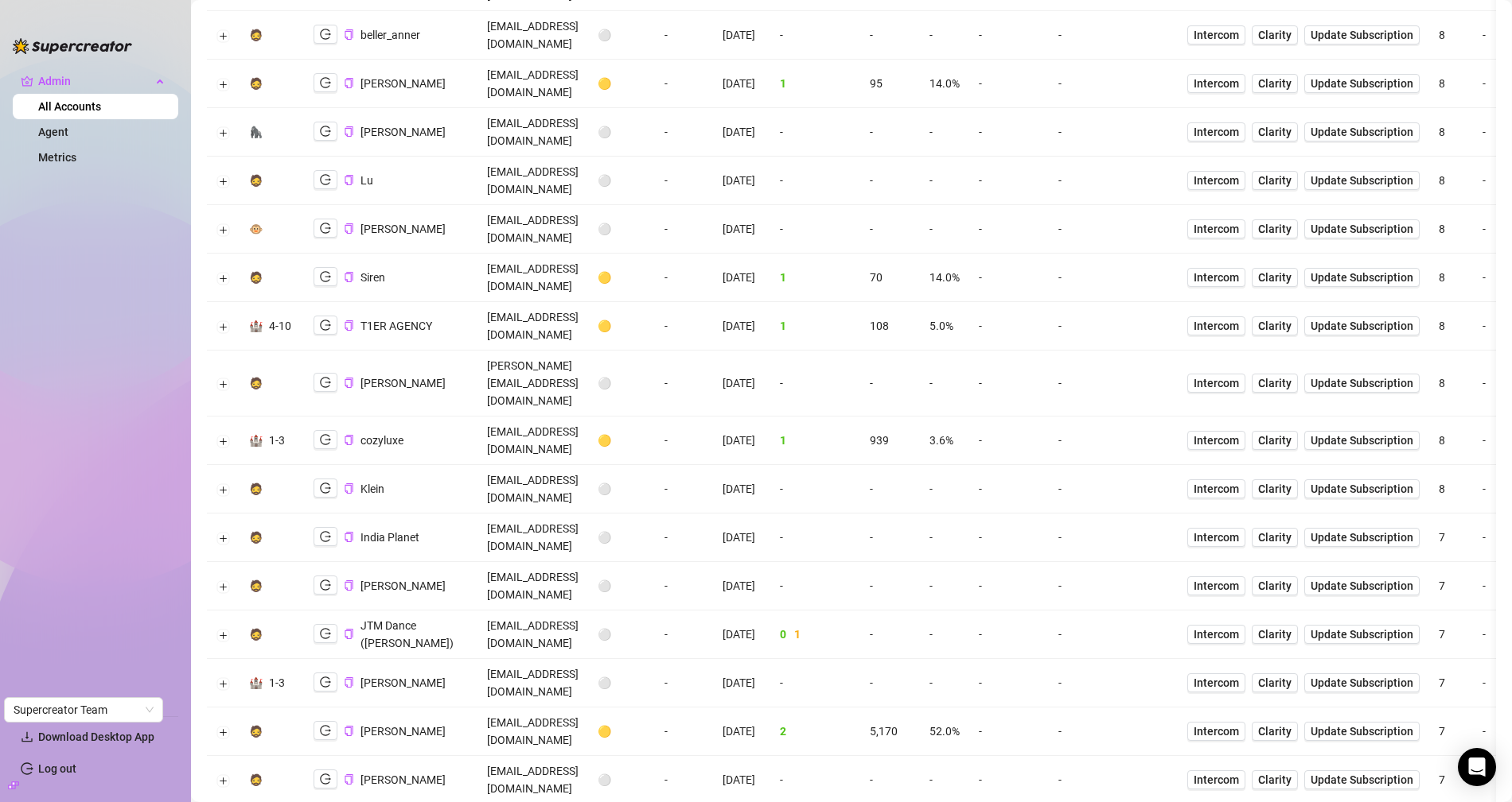
scroll to position [2899, 0]
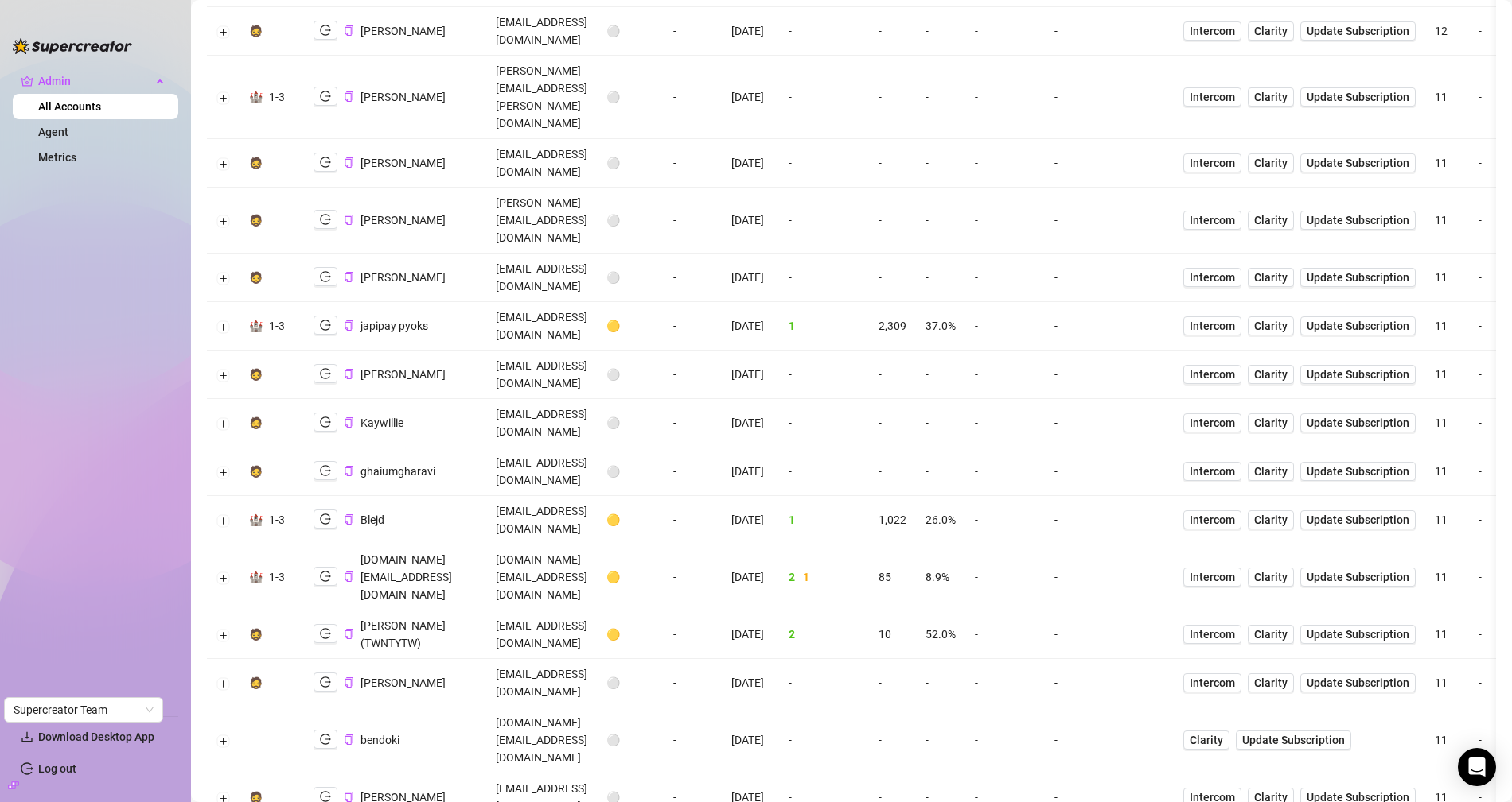
scroll to position [2810, 0]
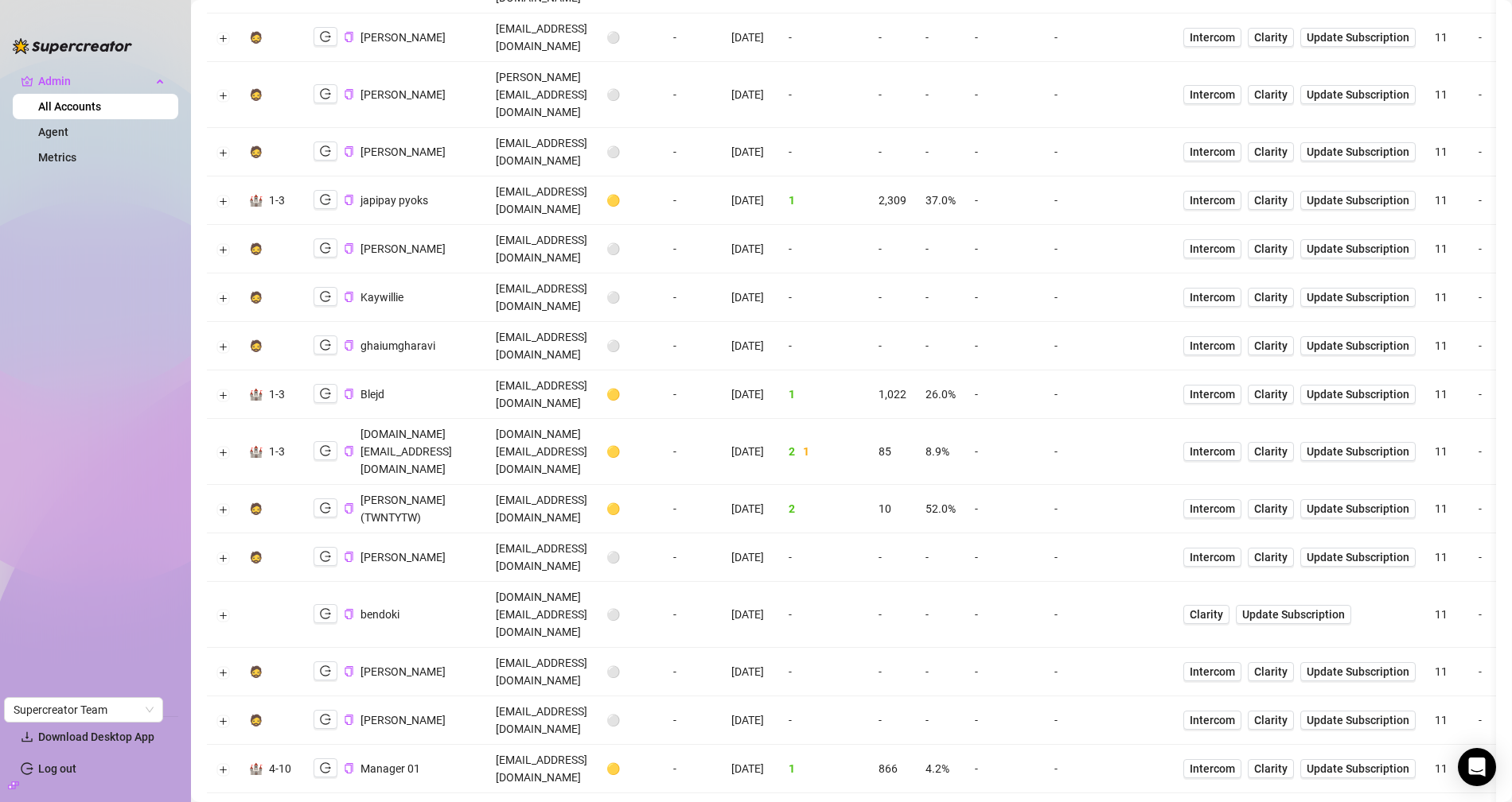
scroll to position [2803, 0]
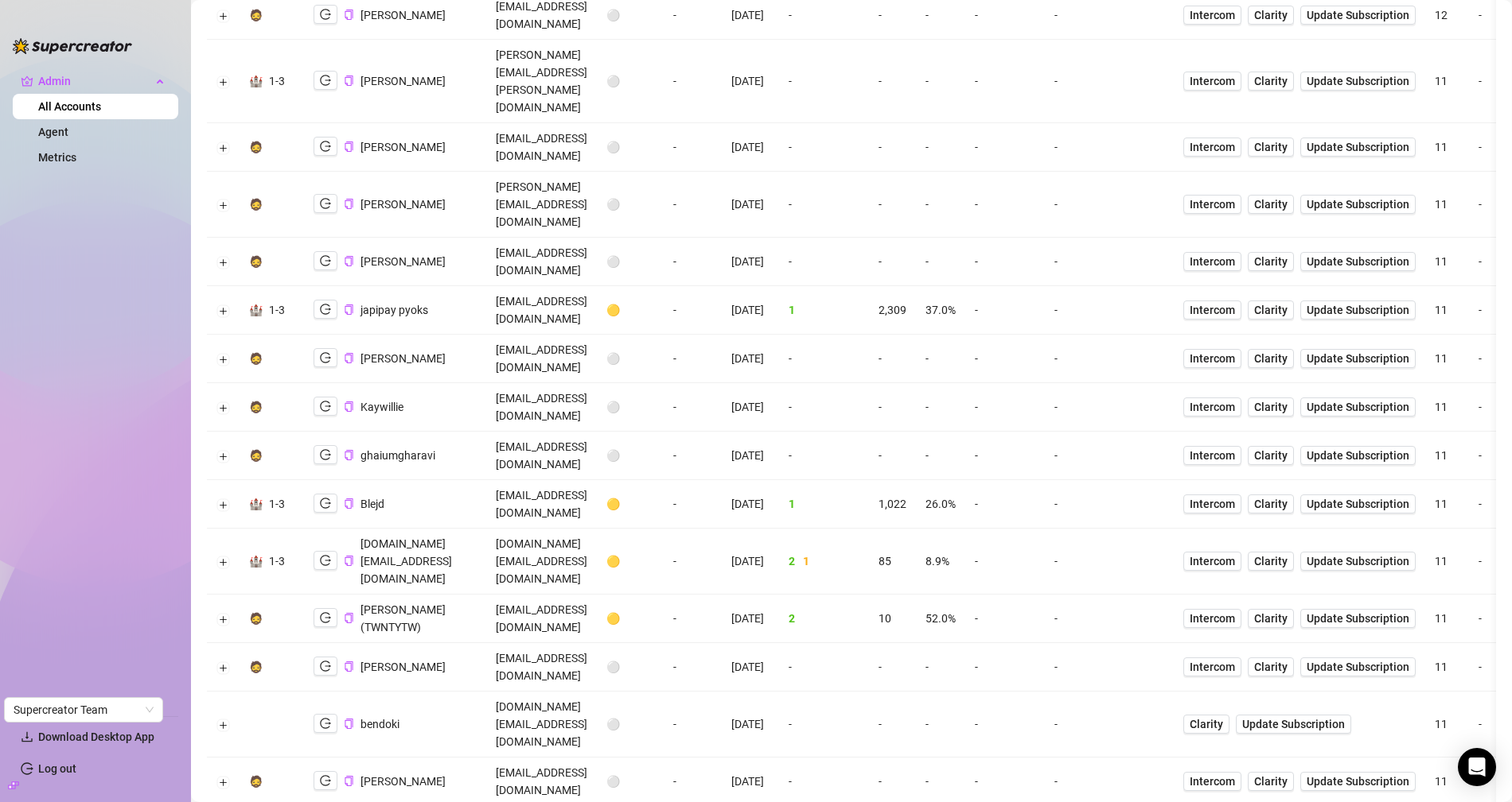
scroll to position [2610, 0]
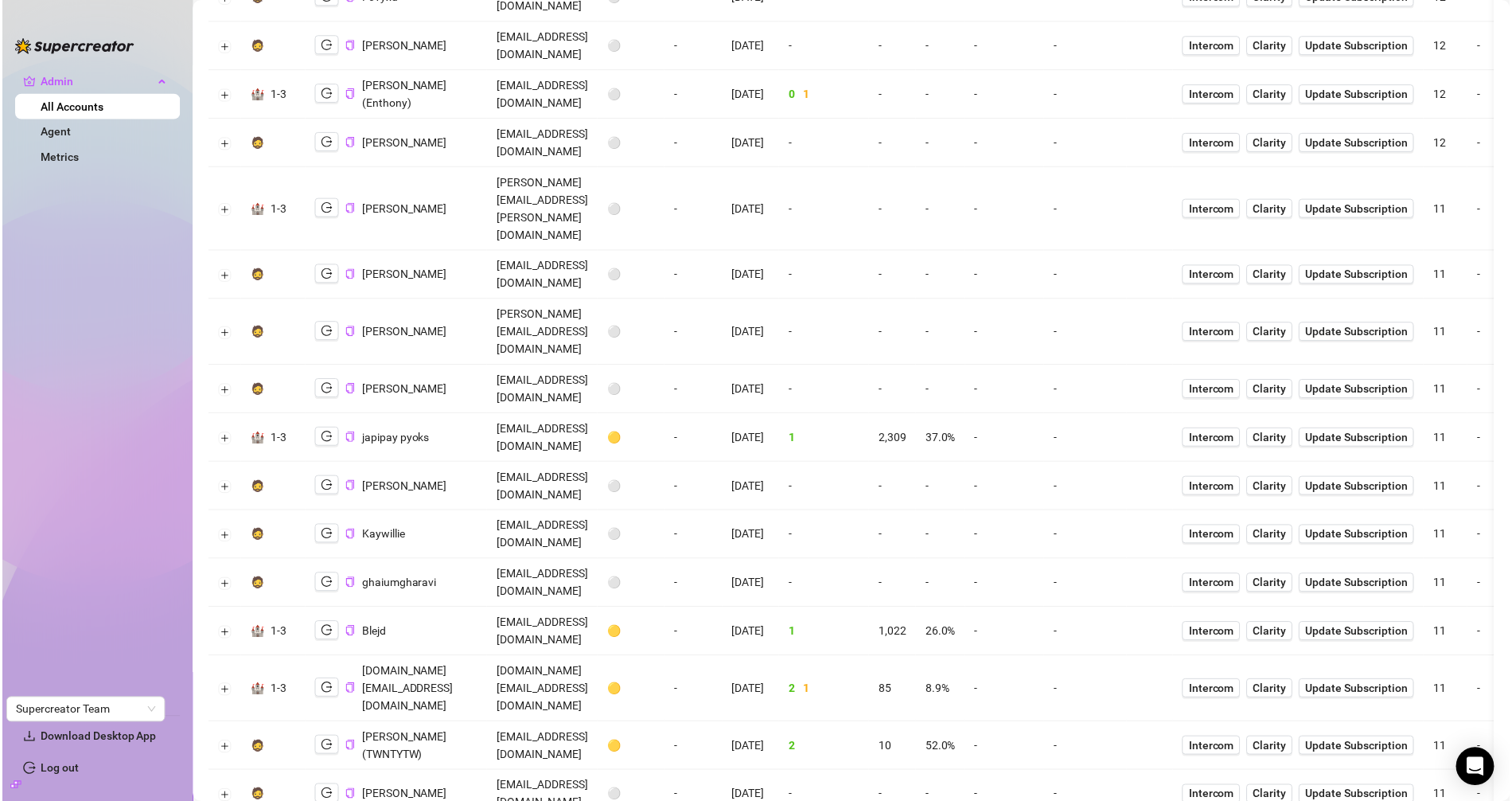
scroll to position [2541, 0]
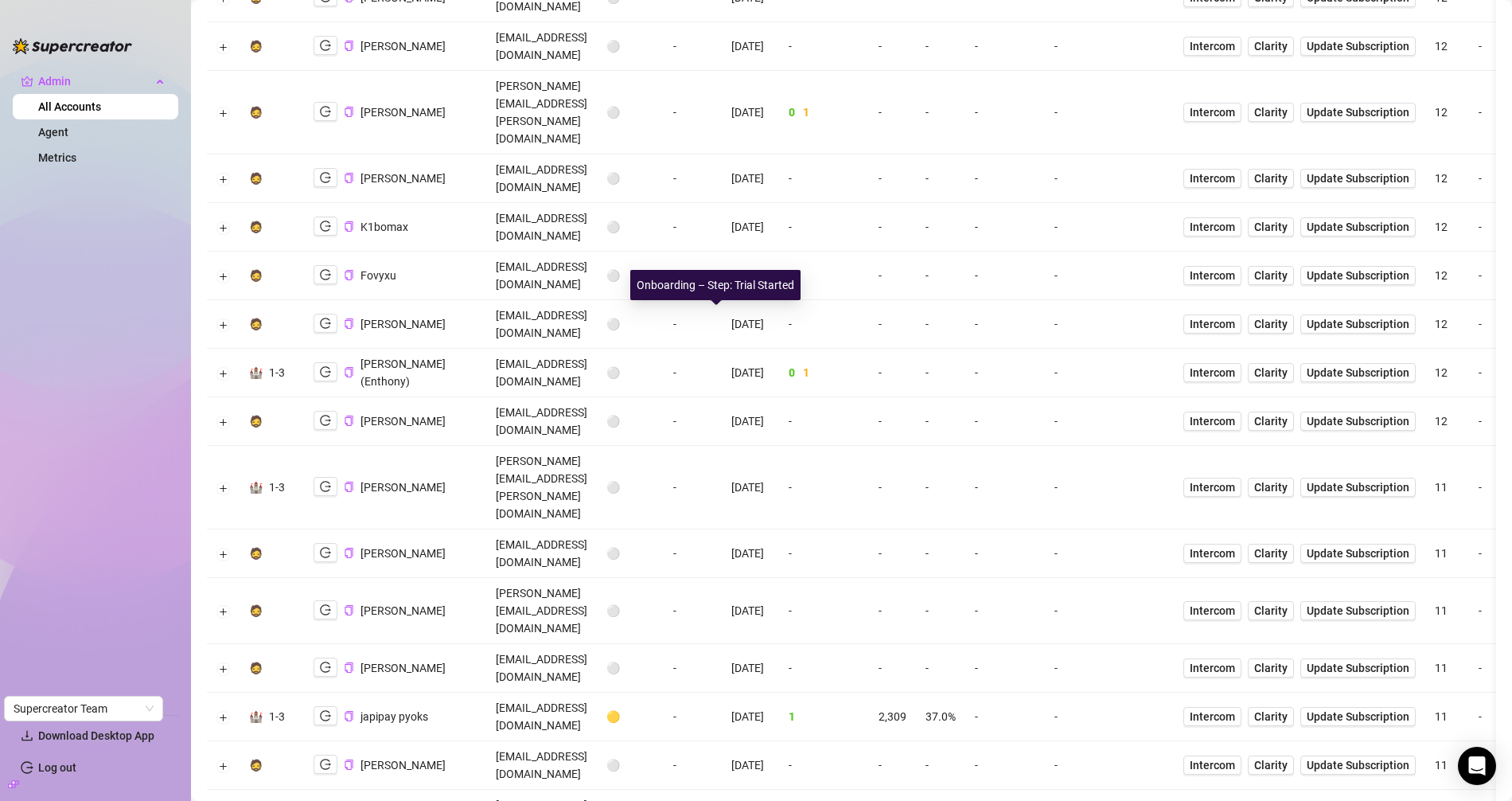
scroll to position [2265, 0]
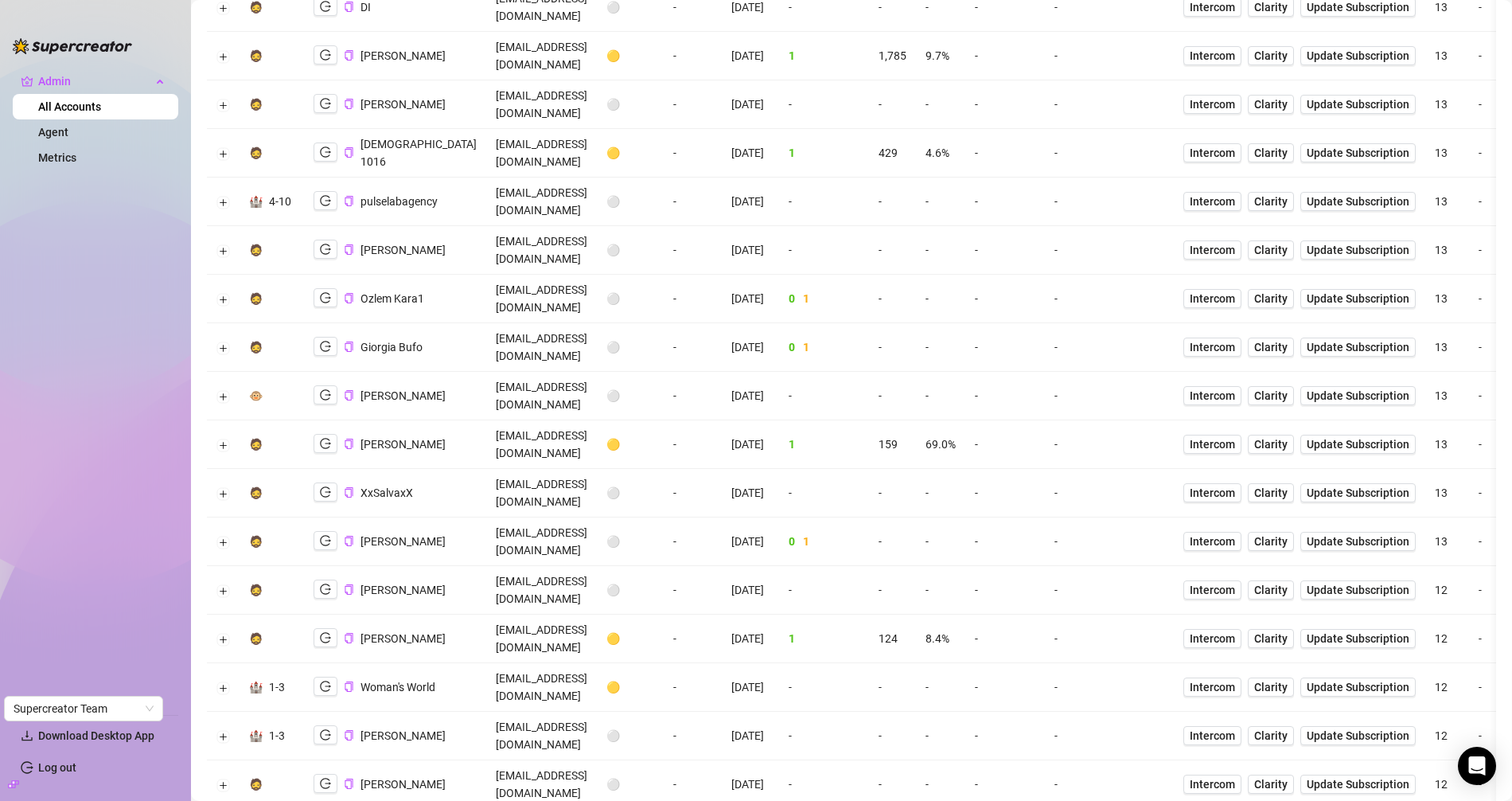
scroll to position [1062, 0]
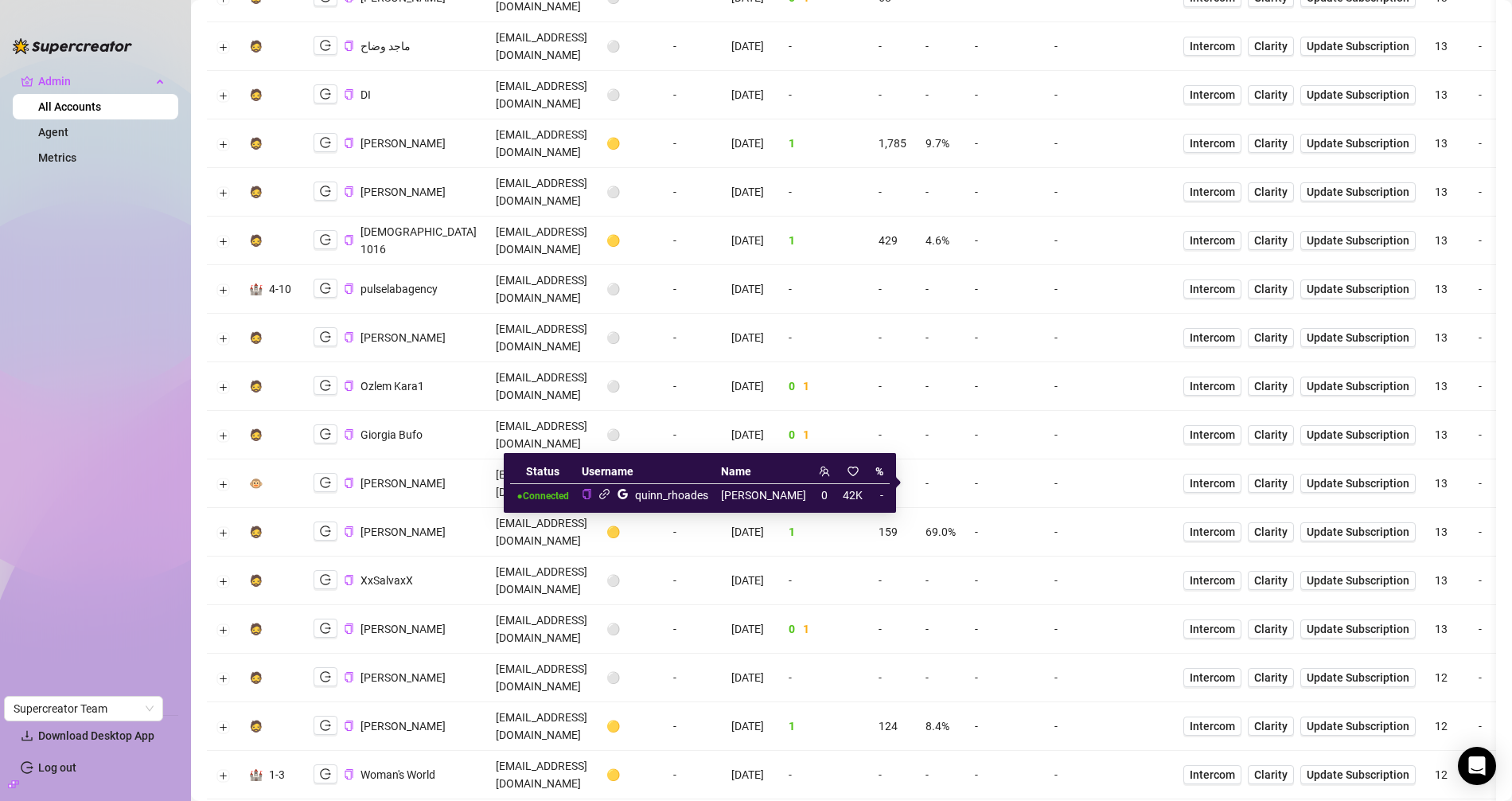
click at [611, 490] on icon "link" at bounding box center [604, 494] width 12 height 12
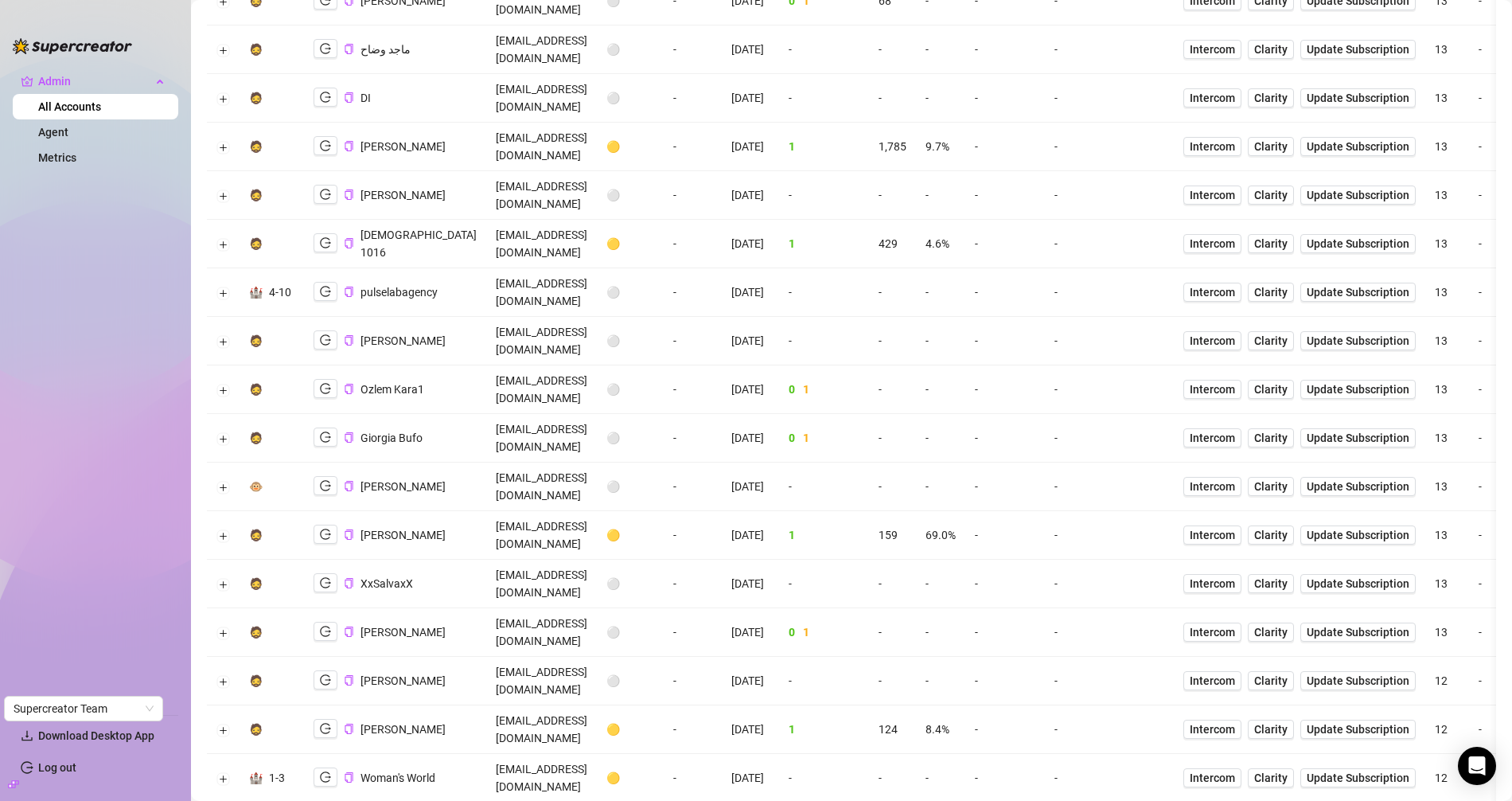
scroll to position [1029, 0]
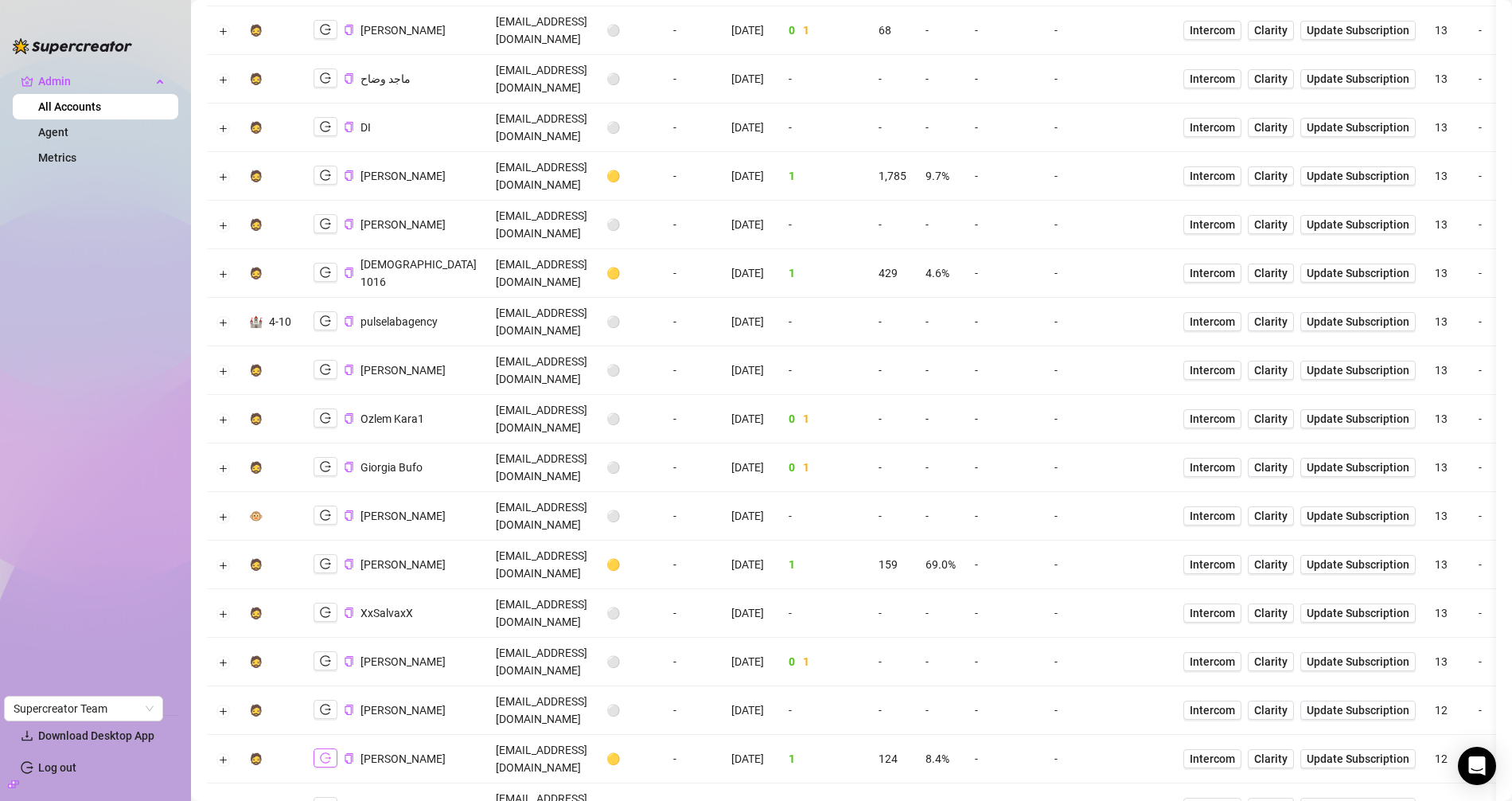
click at [325, 752] on icon "logout" at bounding box center [325, 757] width 11 height 11
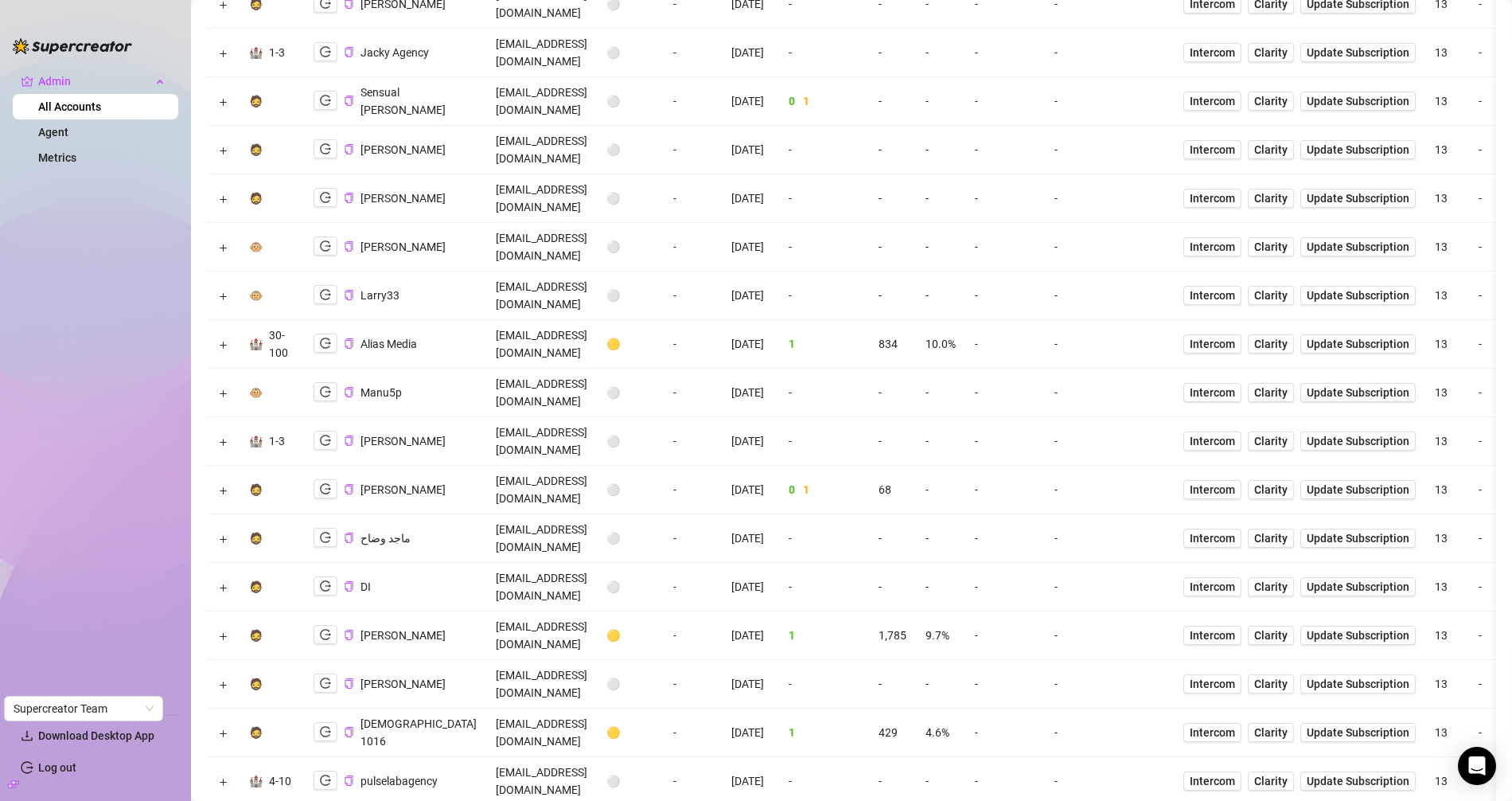
scroll to position [504, 0]
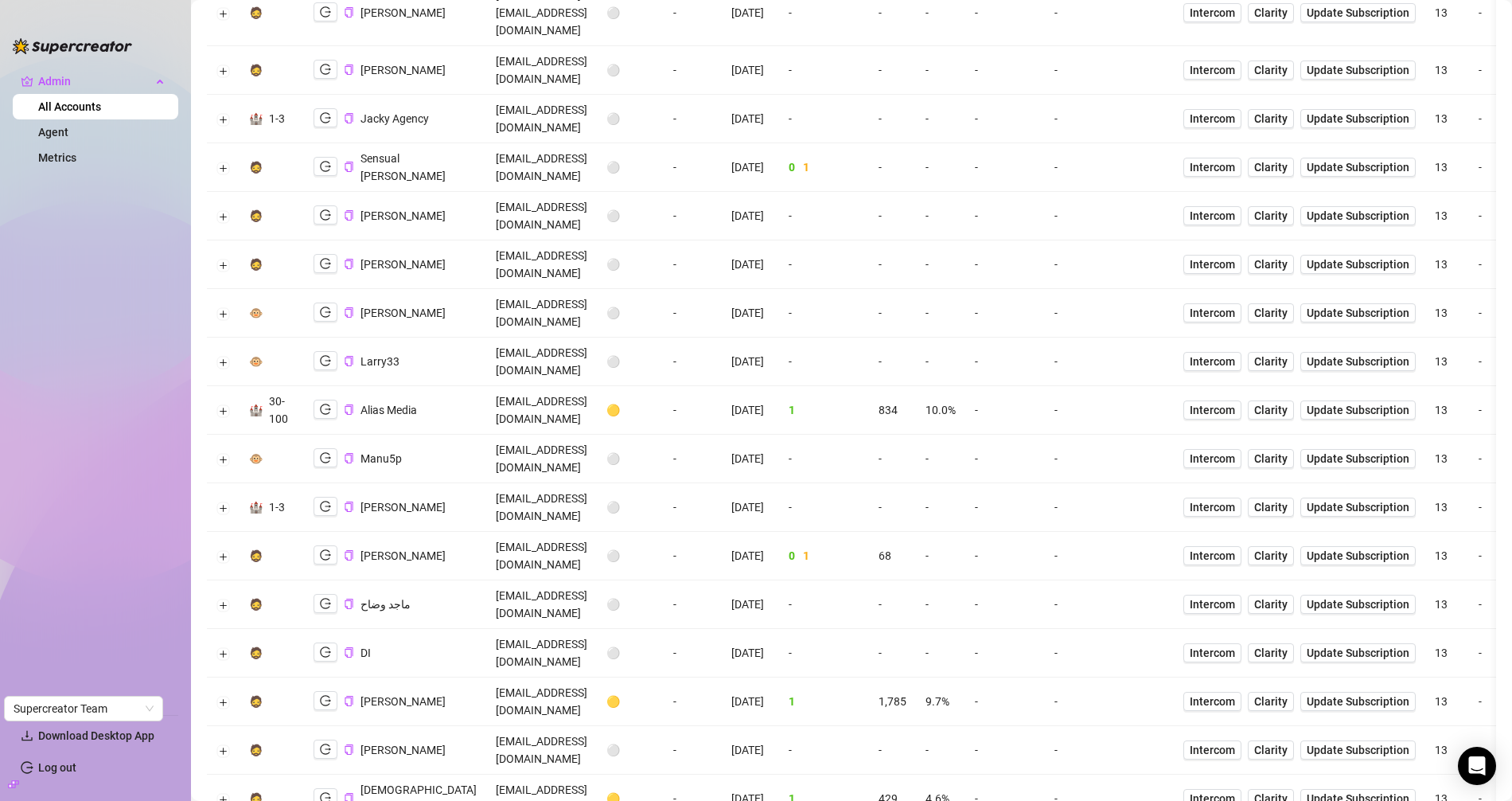
click at [542, 775] on td "susanmuhoro14@gmail.com" at bounding box center [541, 798] width 110 height 48
click at [224, 599] on button "Expand row" at bounding box center [223, 605] width 13 height 13
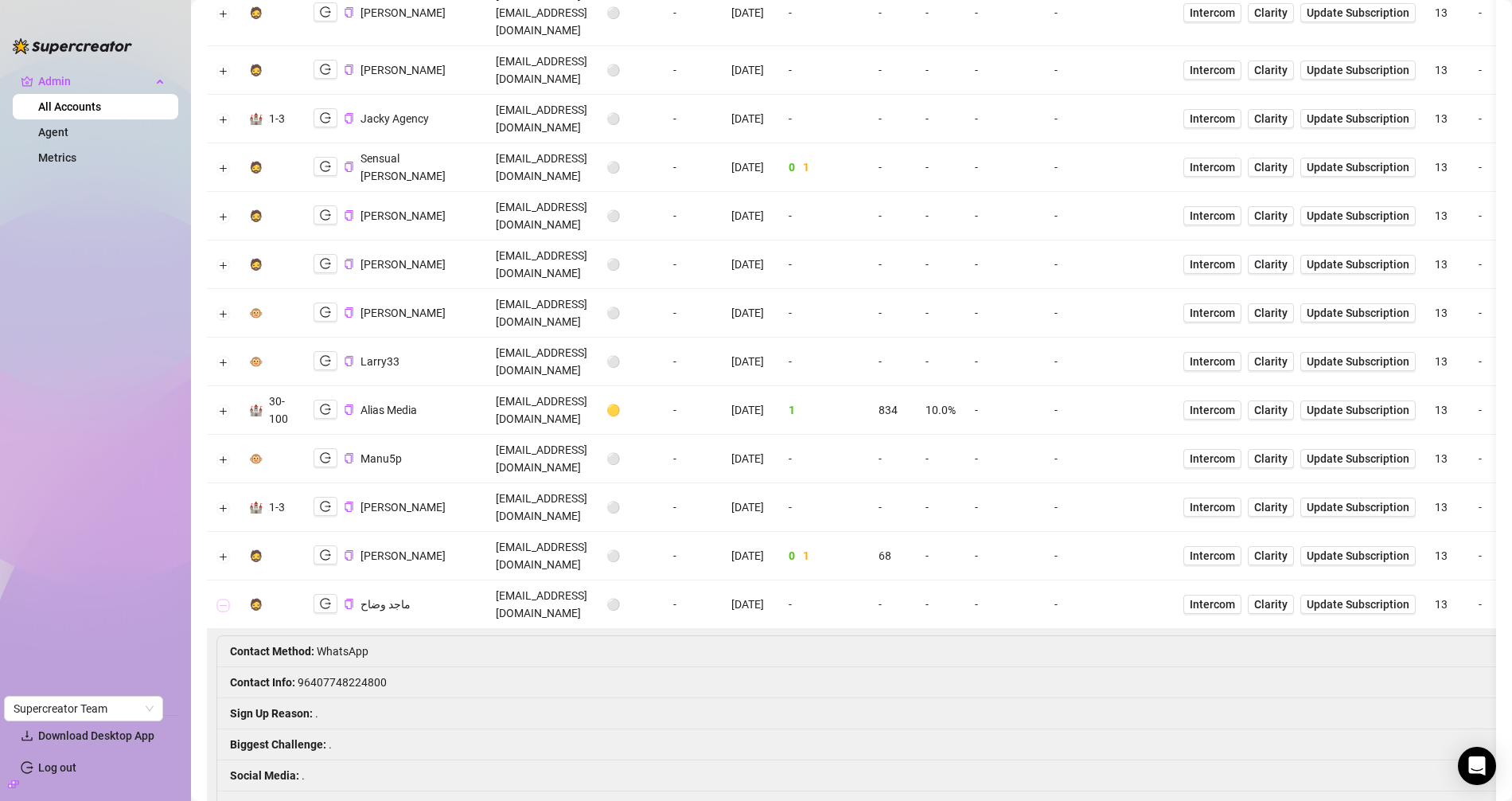
click at [224, 599] on button "Collapse row" at bounding box center [223, 605] width 13 height 13
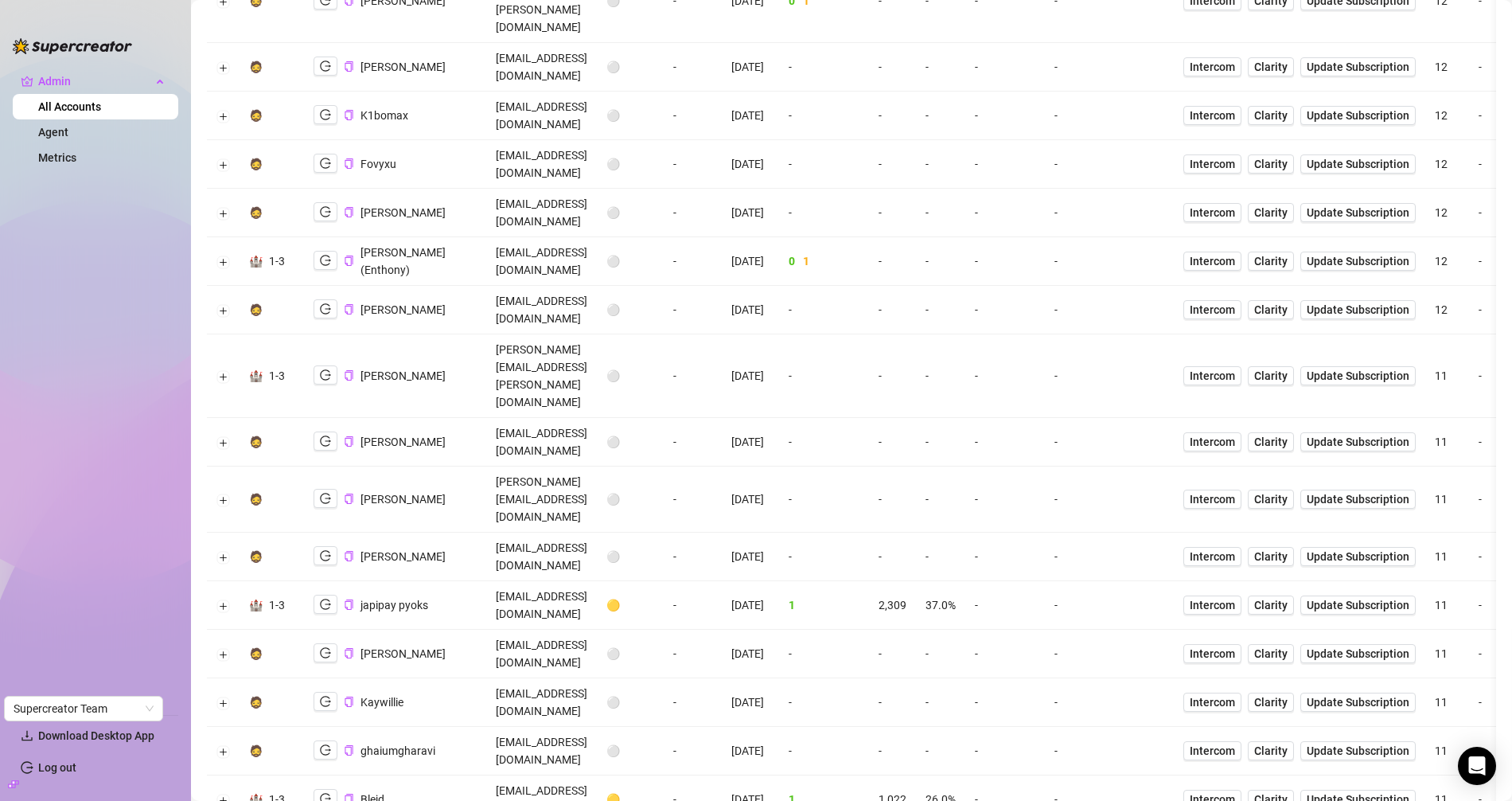
scroll to position [2815, 0]
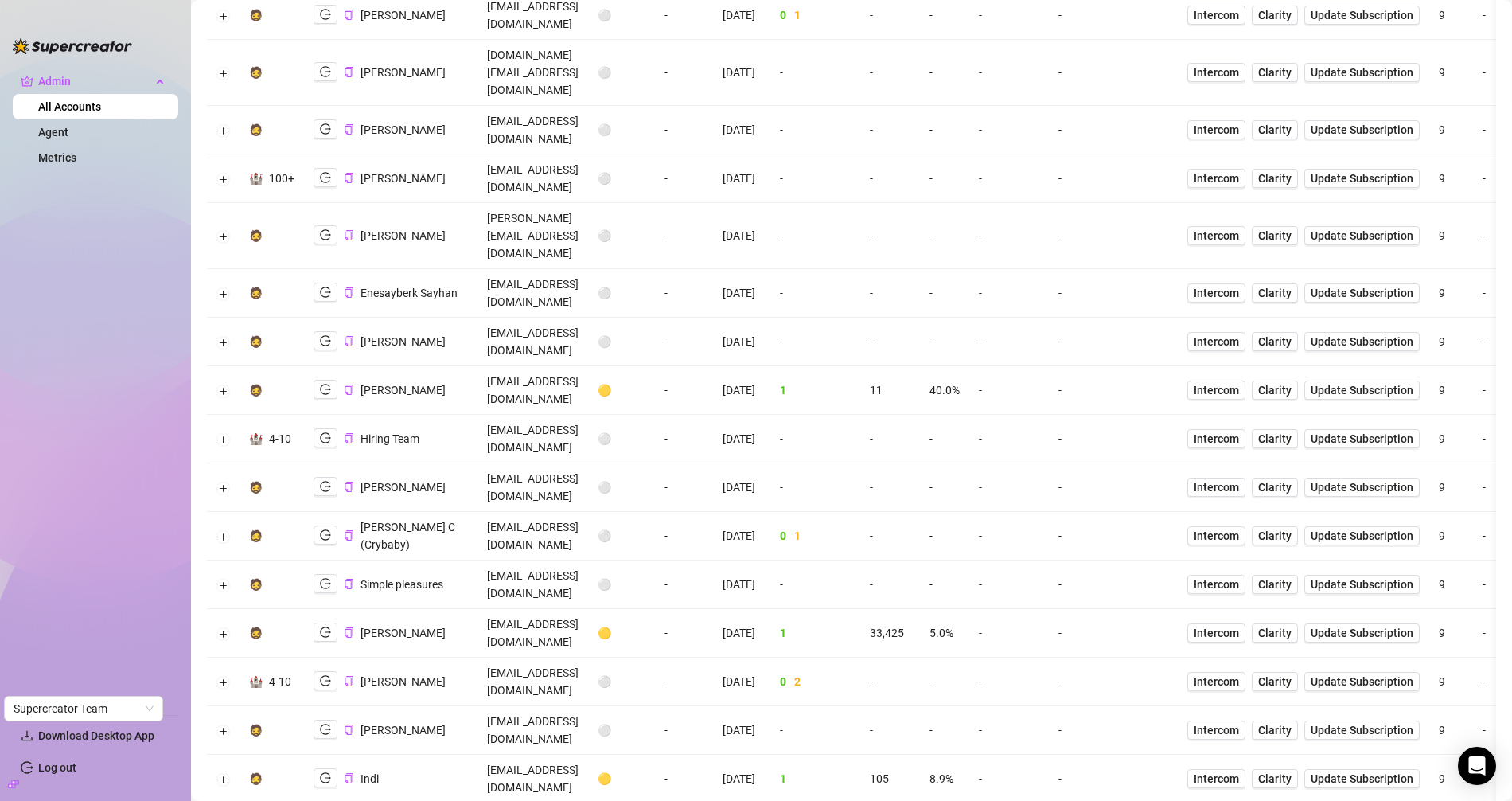
scroll to position [719, 0]
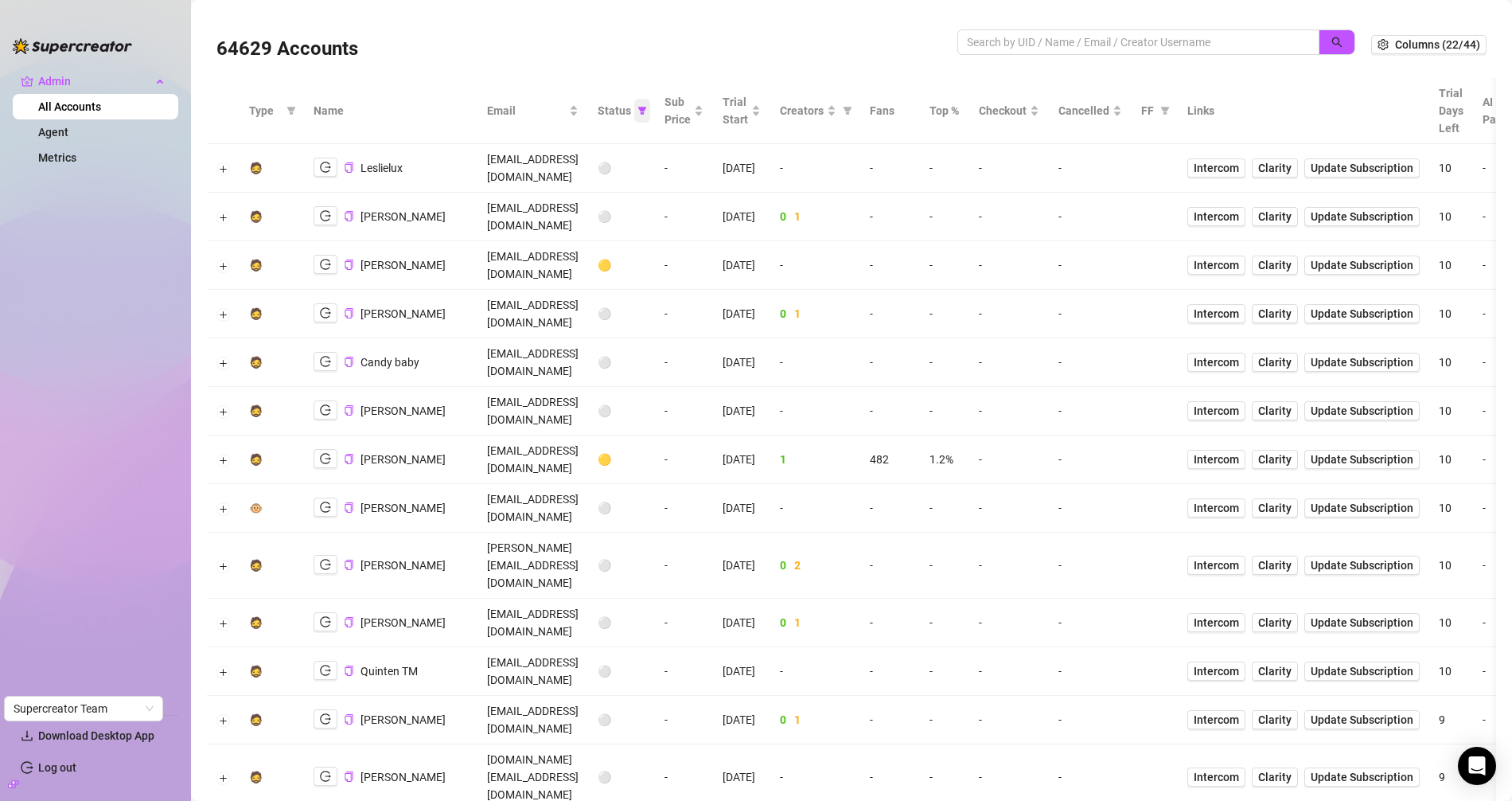
click at [646, 109] on icon "filter" at bounding box center [642, 110] width 10 height 10
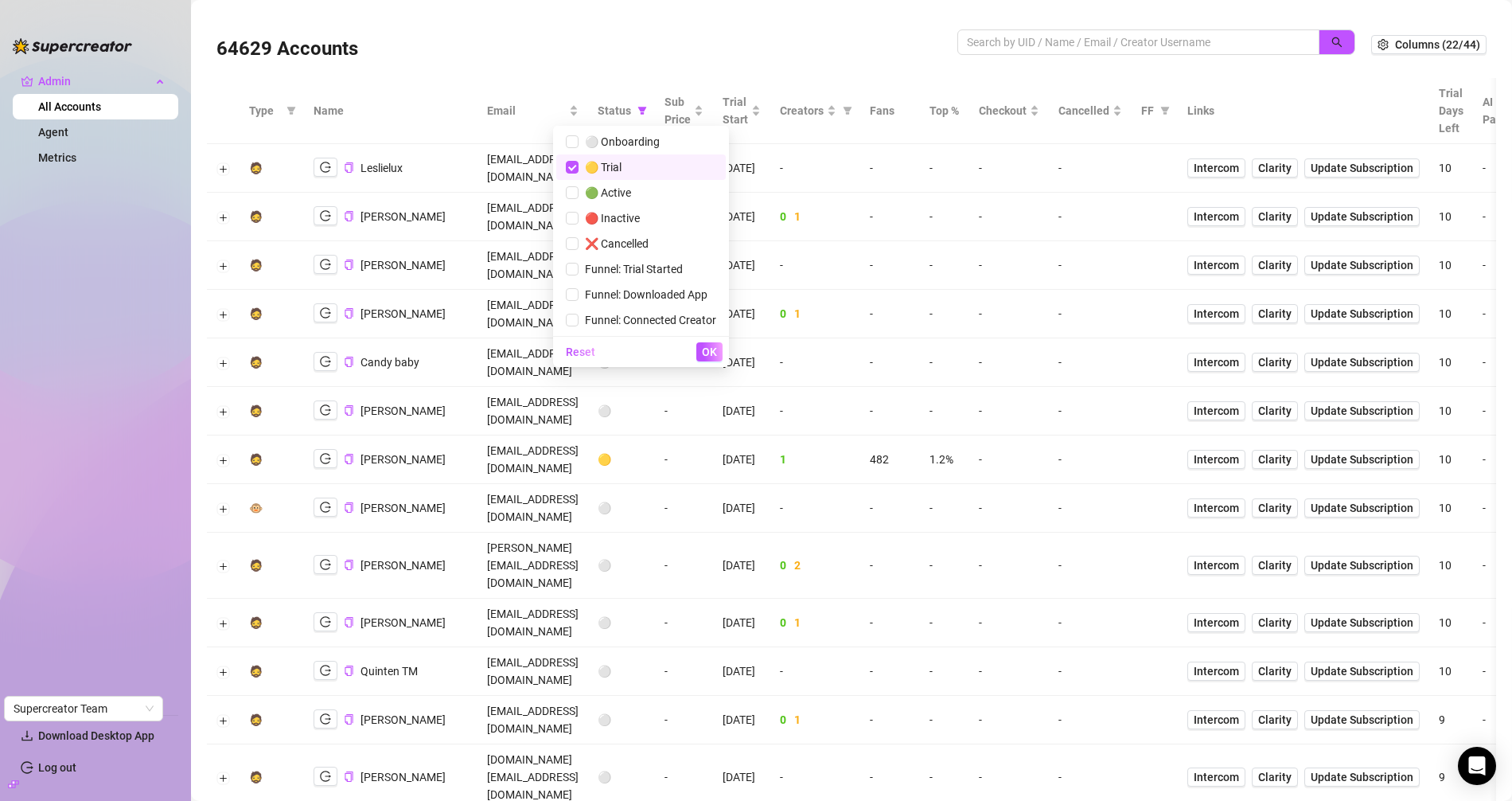
click at [622, 179] on li "🟡 Trial" at bounding box center [640, 167] width 169 height 25
checkbox input "false"
click at [614, 194] on span "🟢 Active" at bounding box center [604, 193] width 53 height 13
checkbox input "true"
drag, startPoint x: 710, startPoint y: 346, endPoint x: 436, endPoint y: 58, distance: 397.5
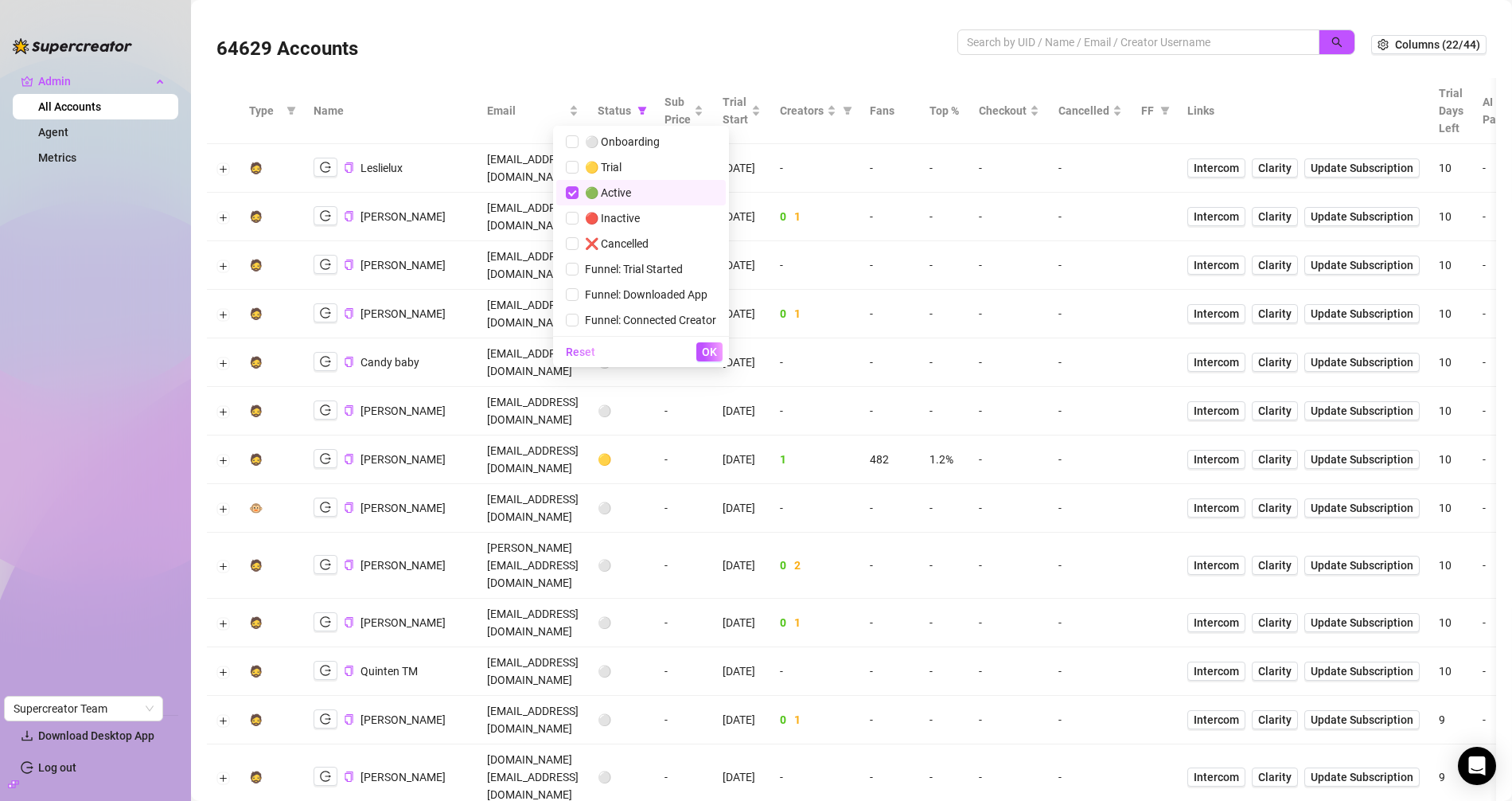
click at [710, 346] on span "OK" at bounding box center [709, 351] width 15 height 13
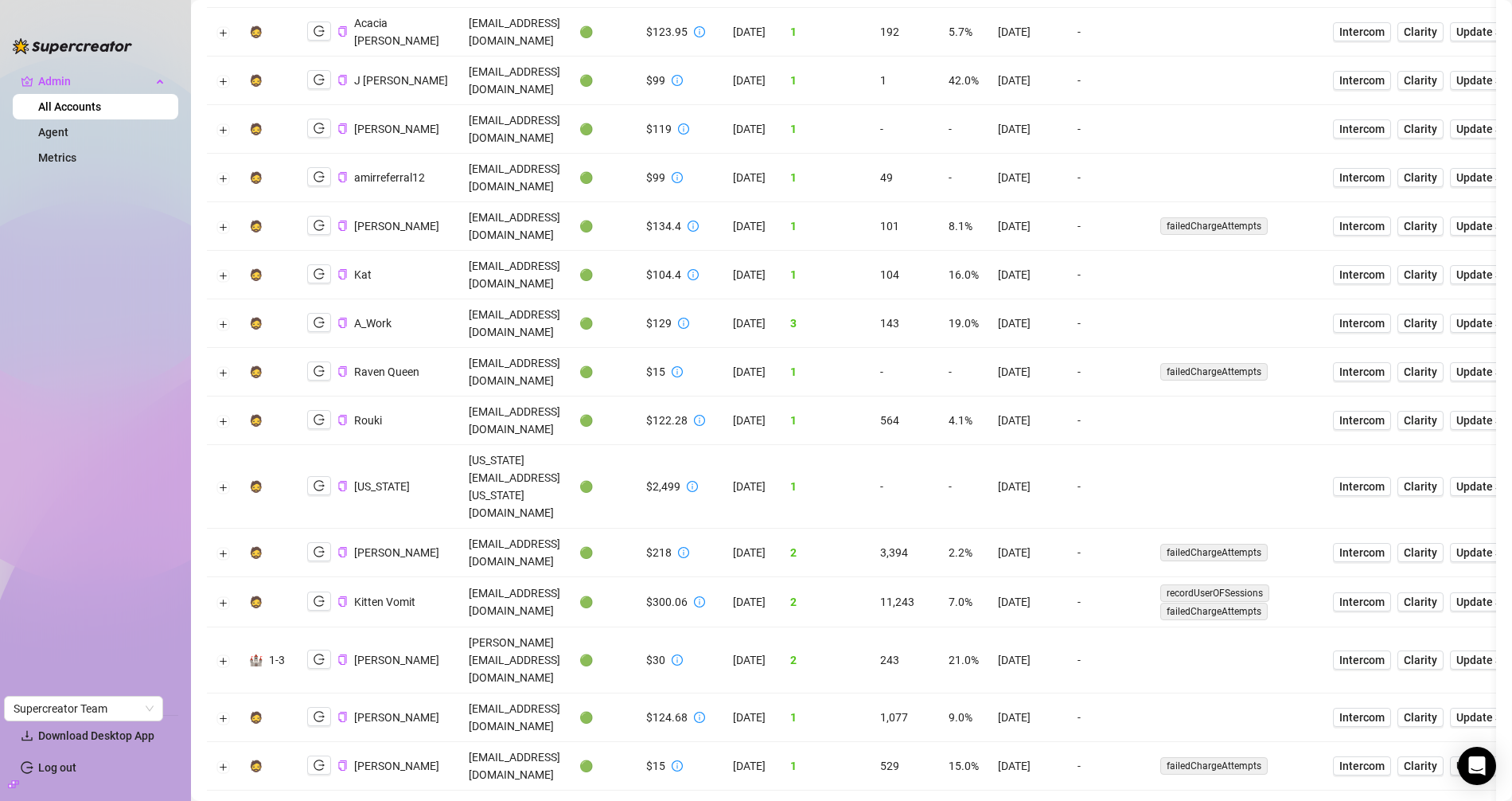
scroll to position [1245, 0]
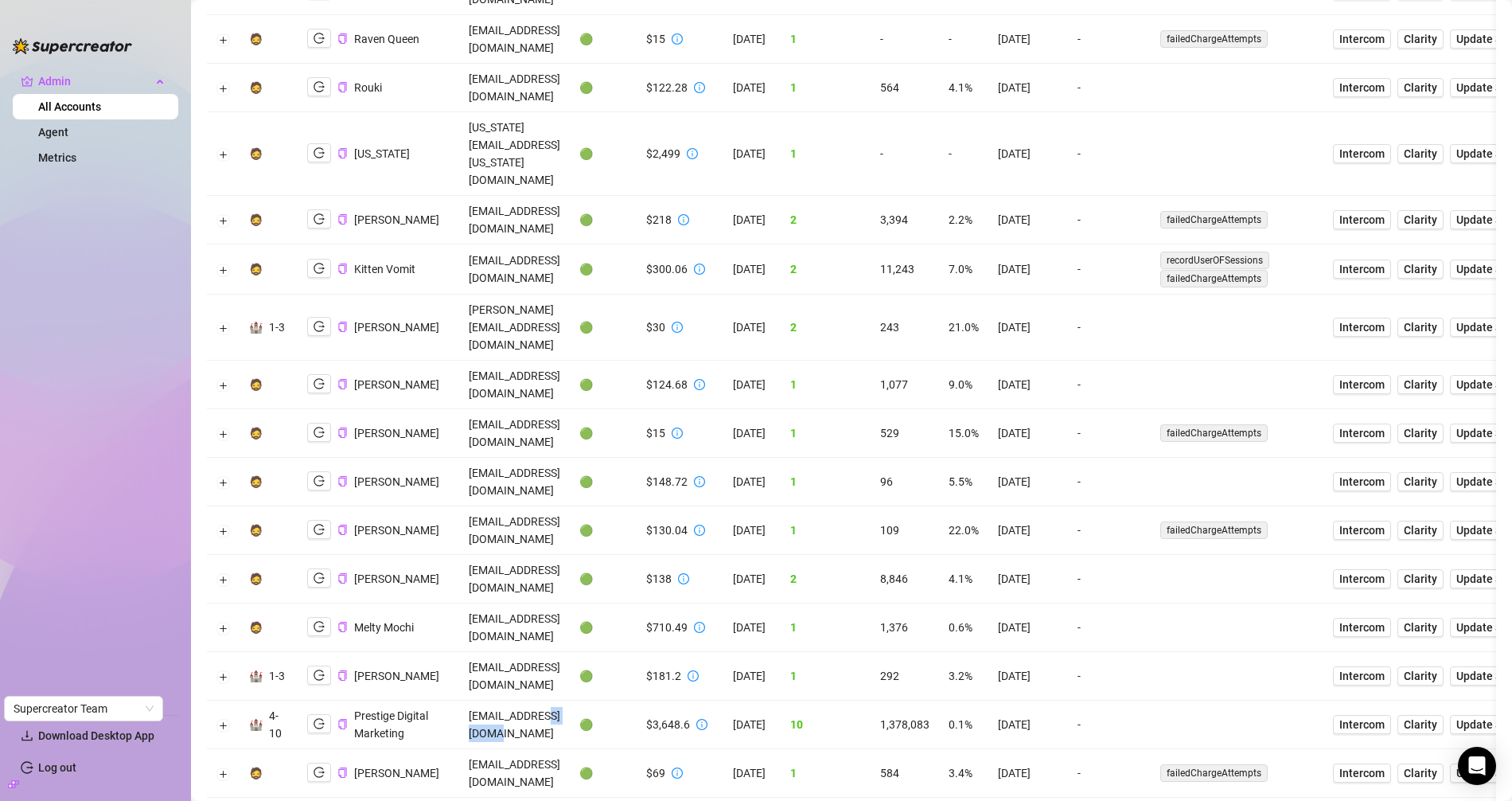
drag, startPoint x: 591, startPoint y: 172, endPoint x: 626, endPoint y: 172, distance: 35.0
click at [569, 700] on td "admin@pdmsocials.net" at bounding box center [514, 724] width 110 height 48
click at [220, 719] on button "Expand row" at bounding box center [223, 725] width 13 height 13
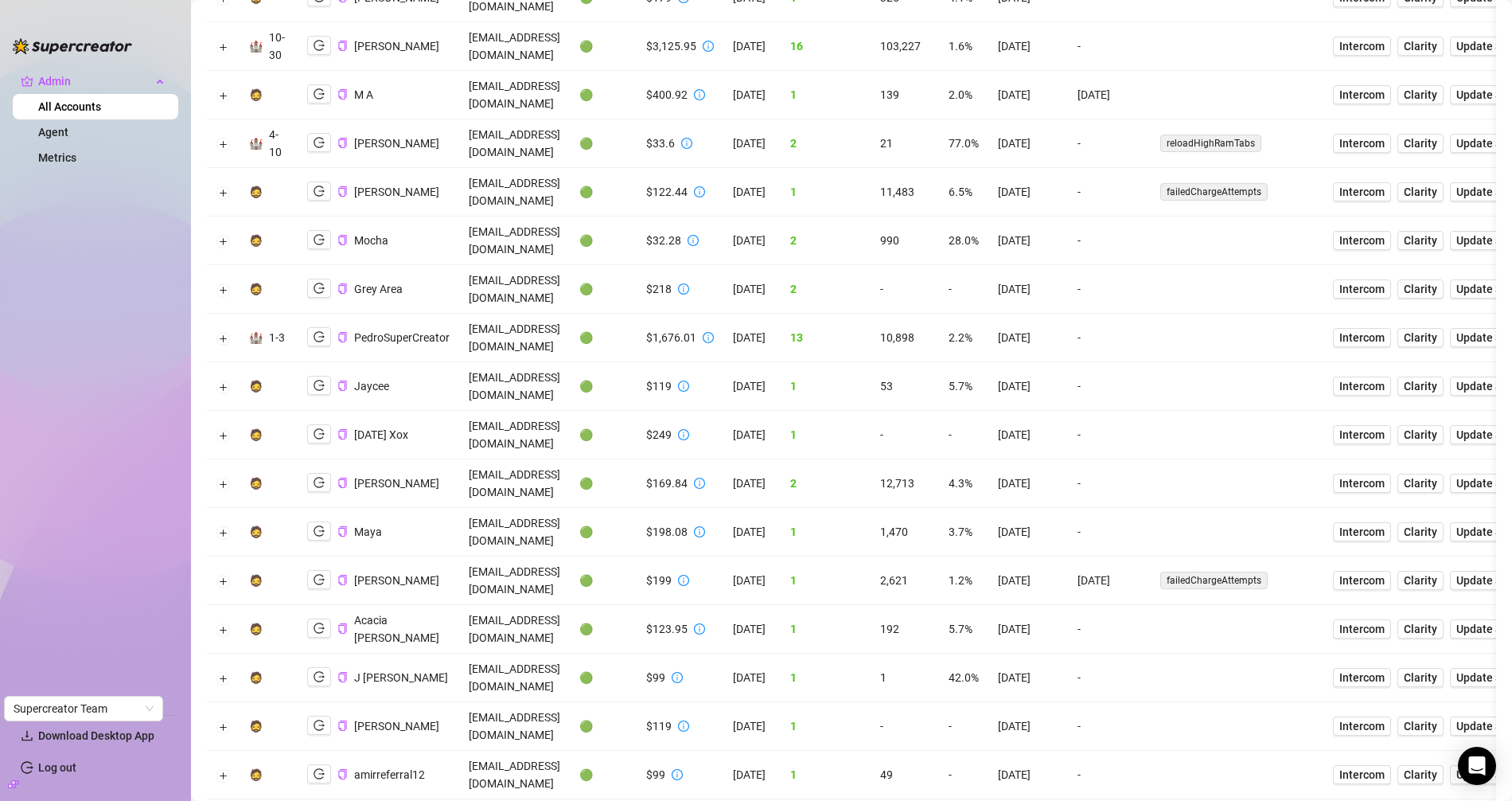
scroll to position [0, 0]
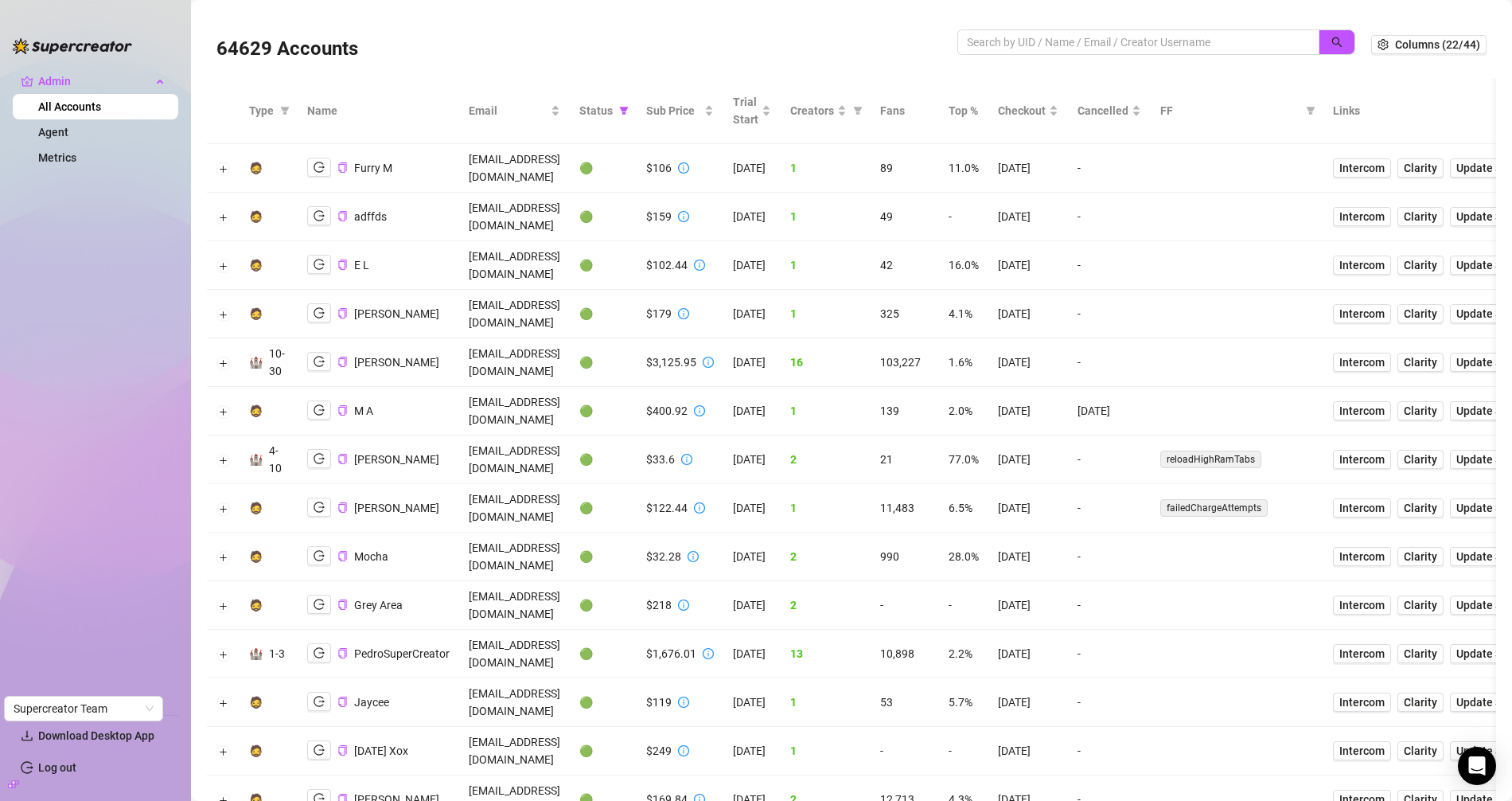
click at [1134, 55] on div at bounding box center [1156, 51] width 398 height 42
click at [1141, 36] on input "search" at bounding box center [1132, 42] width 330 height 18
type input "pedro"
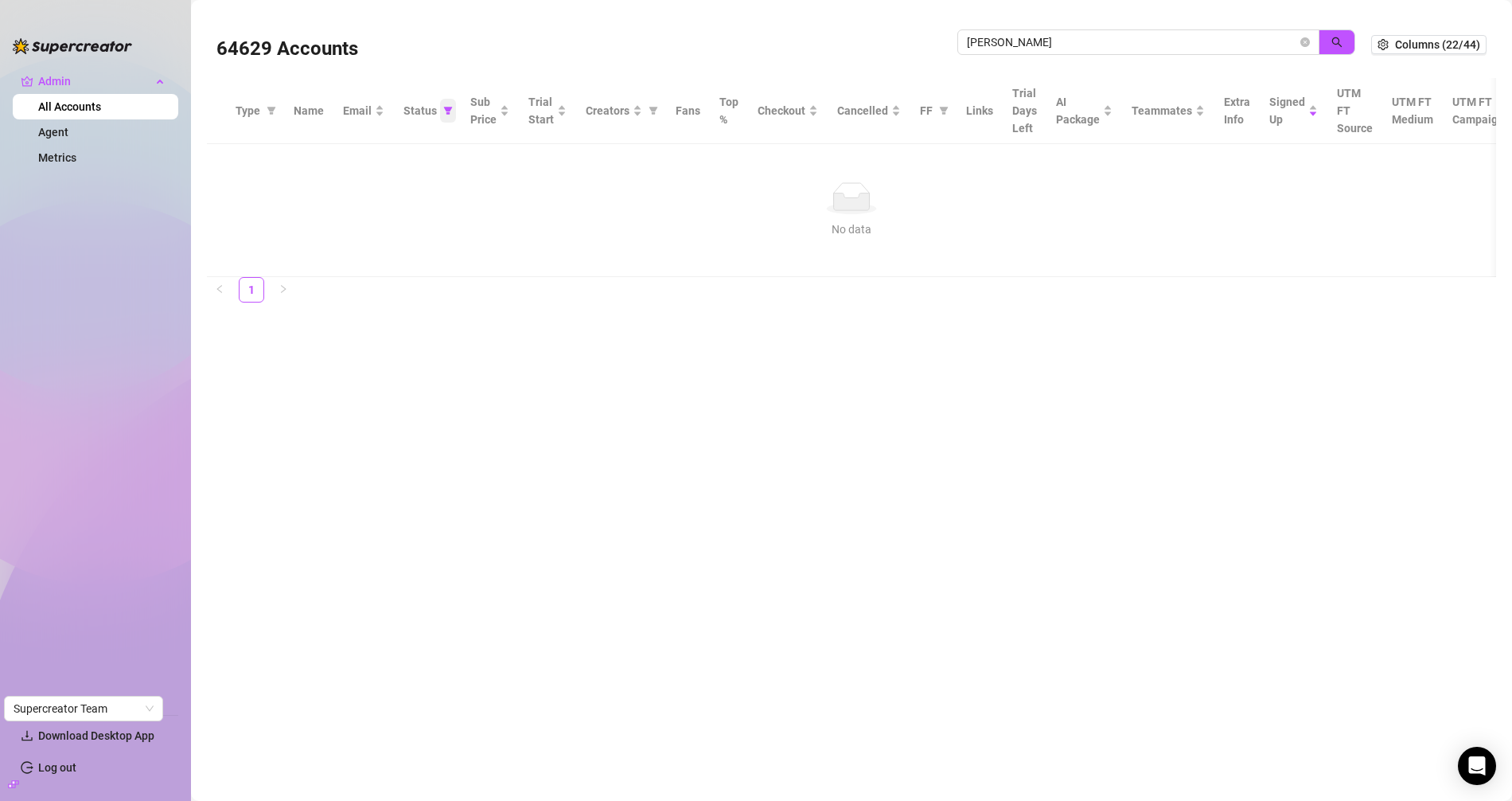
click at [447, 108] on icon "filter" at bounding box center [449, 110] width 9 height 8
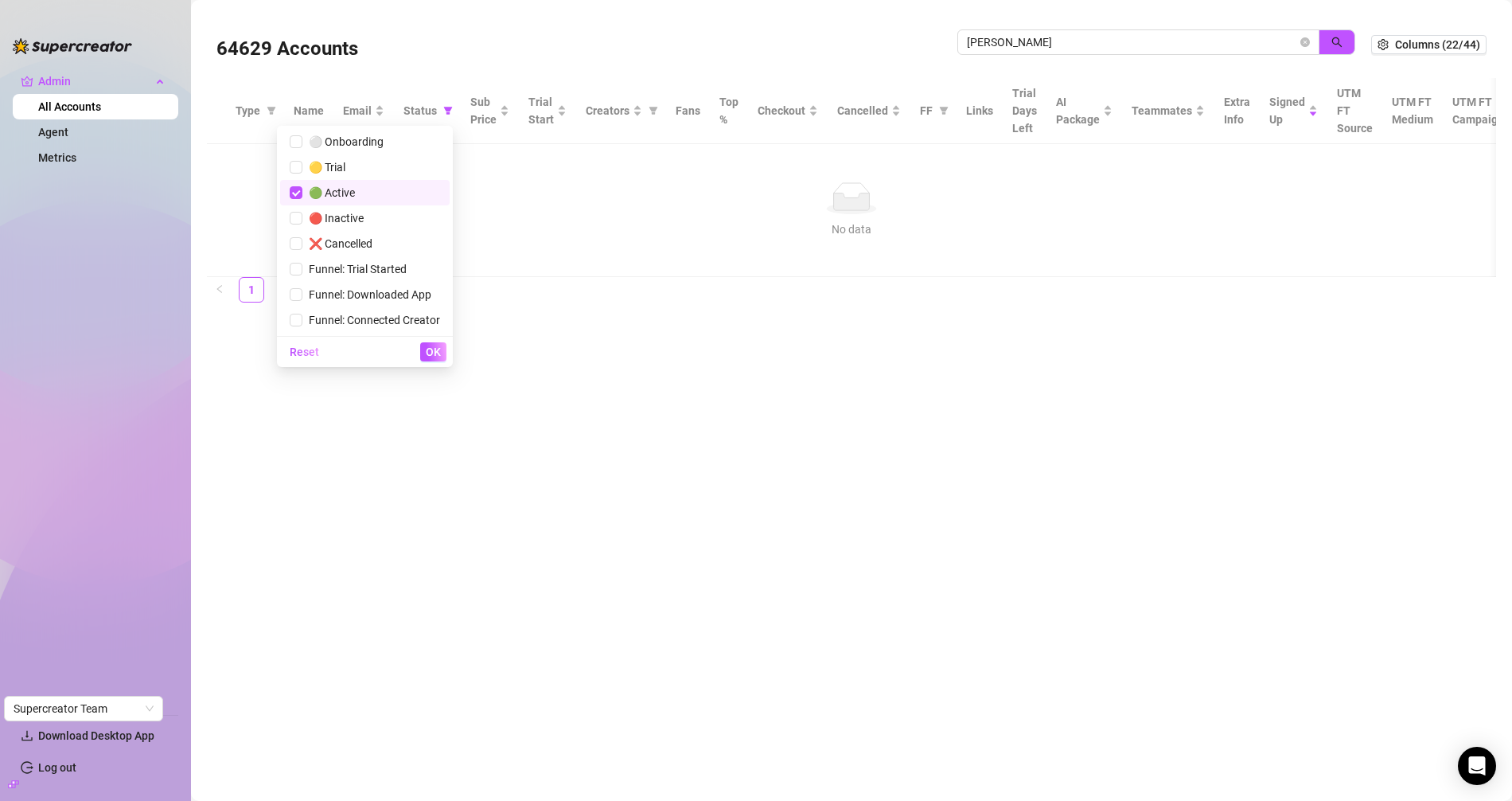
click at [358, 192] on span "🟢 Active" at bounding box center [365, 193] width 151 height 18
checkbox input "false"
click at [431, 351] on span "OK" at bounding box center [433, 351] width 15 height 13
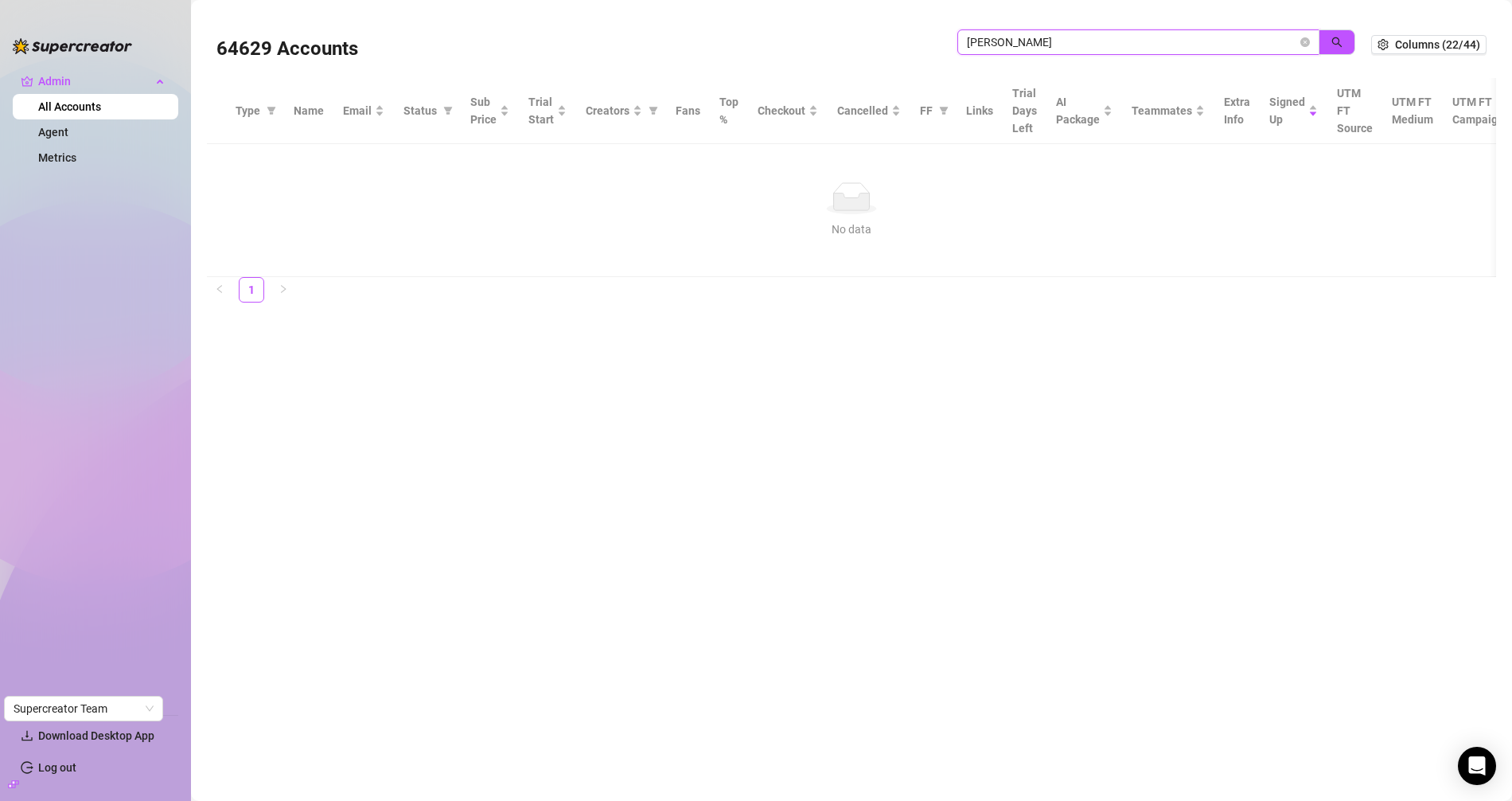
click at [1067, 42] on input "pedro" at bounding box center [1132, 42] width 330 height 18
type input "p"
type input "pedro"
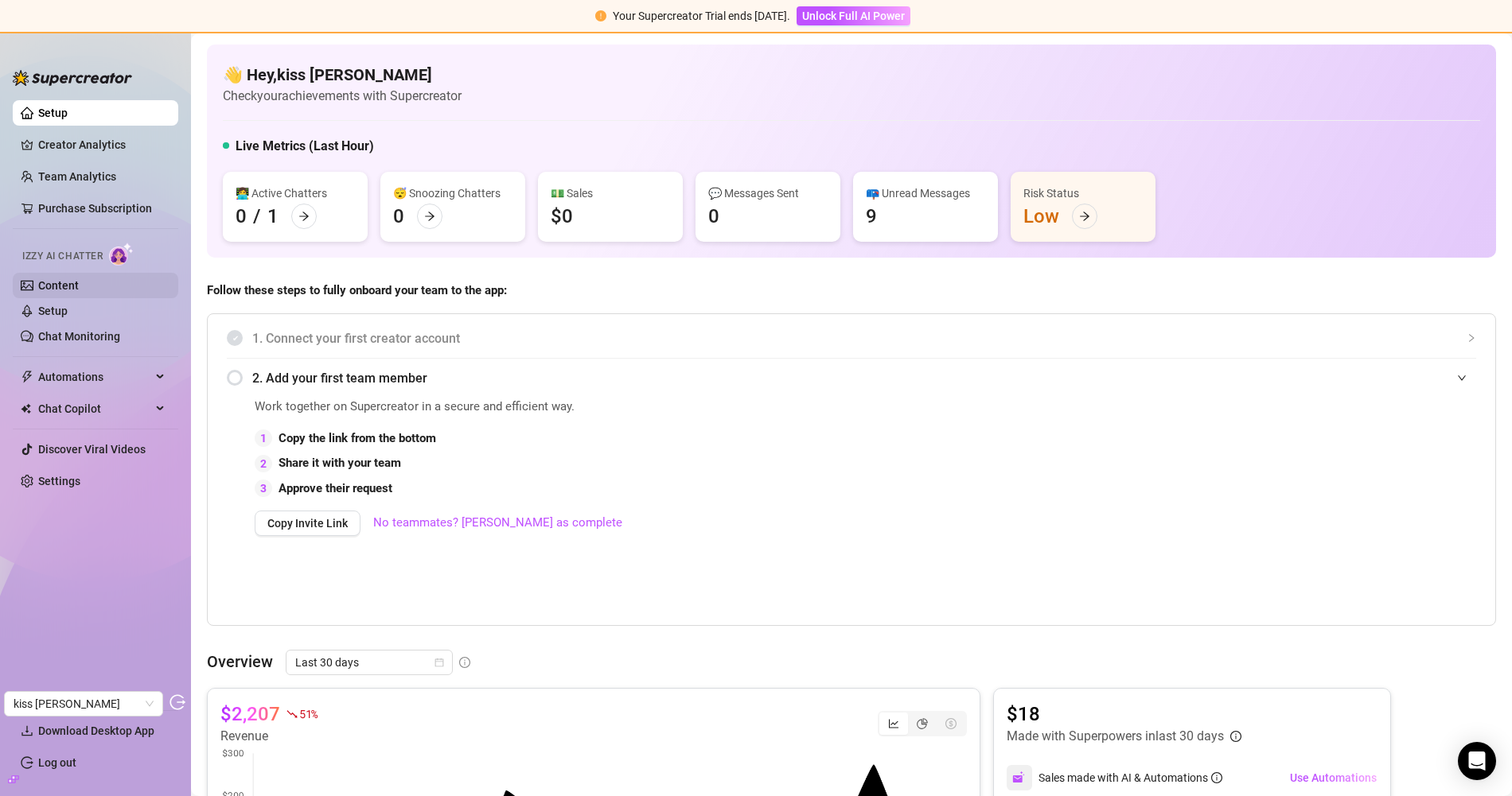
click at [62, 289] on link "Content" at bounding box center [59, 285] width 40 height 13
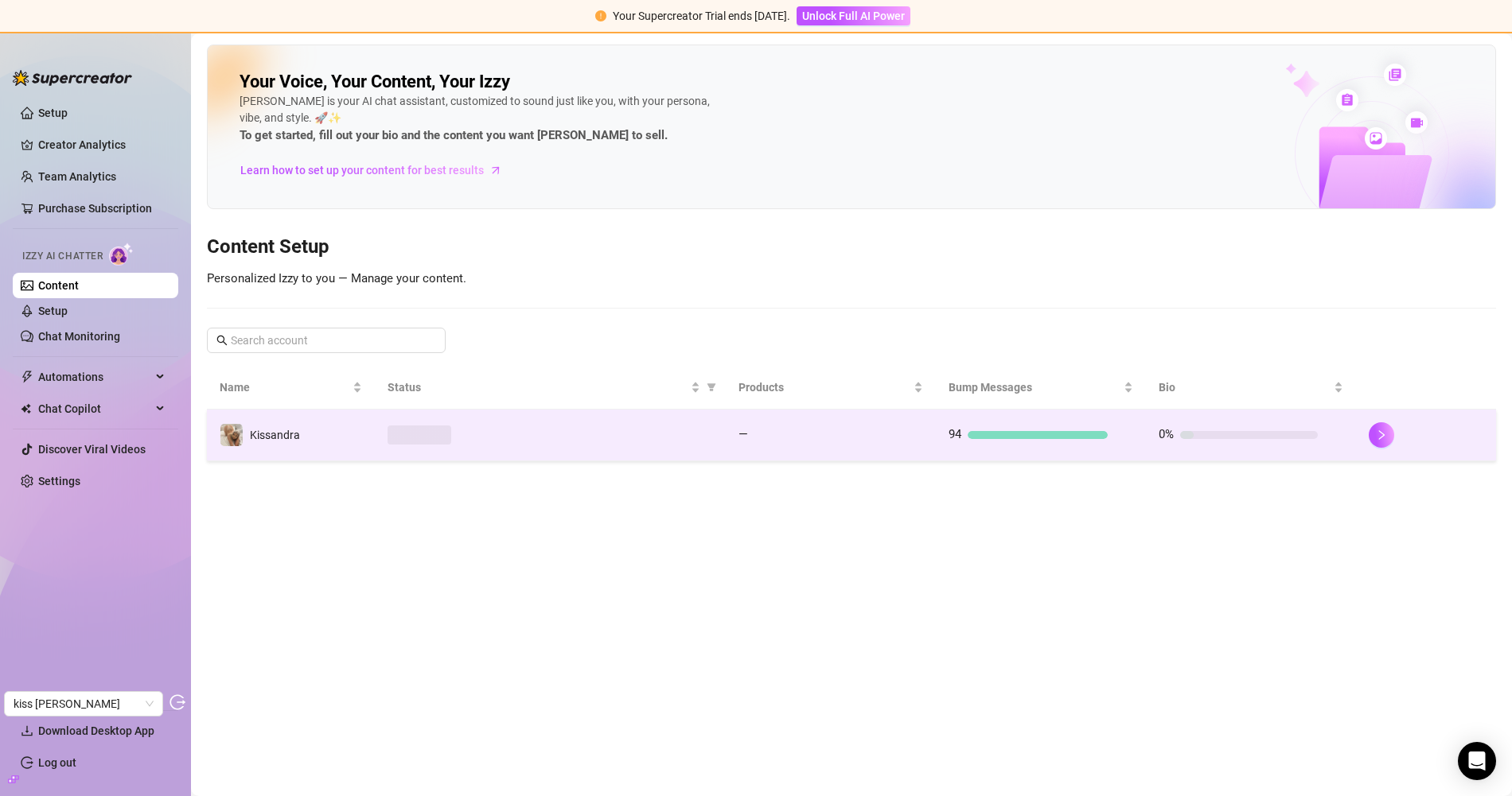
click at [421, 440] on span at bounding box center [419, 435] width 64 height 19
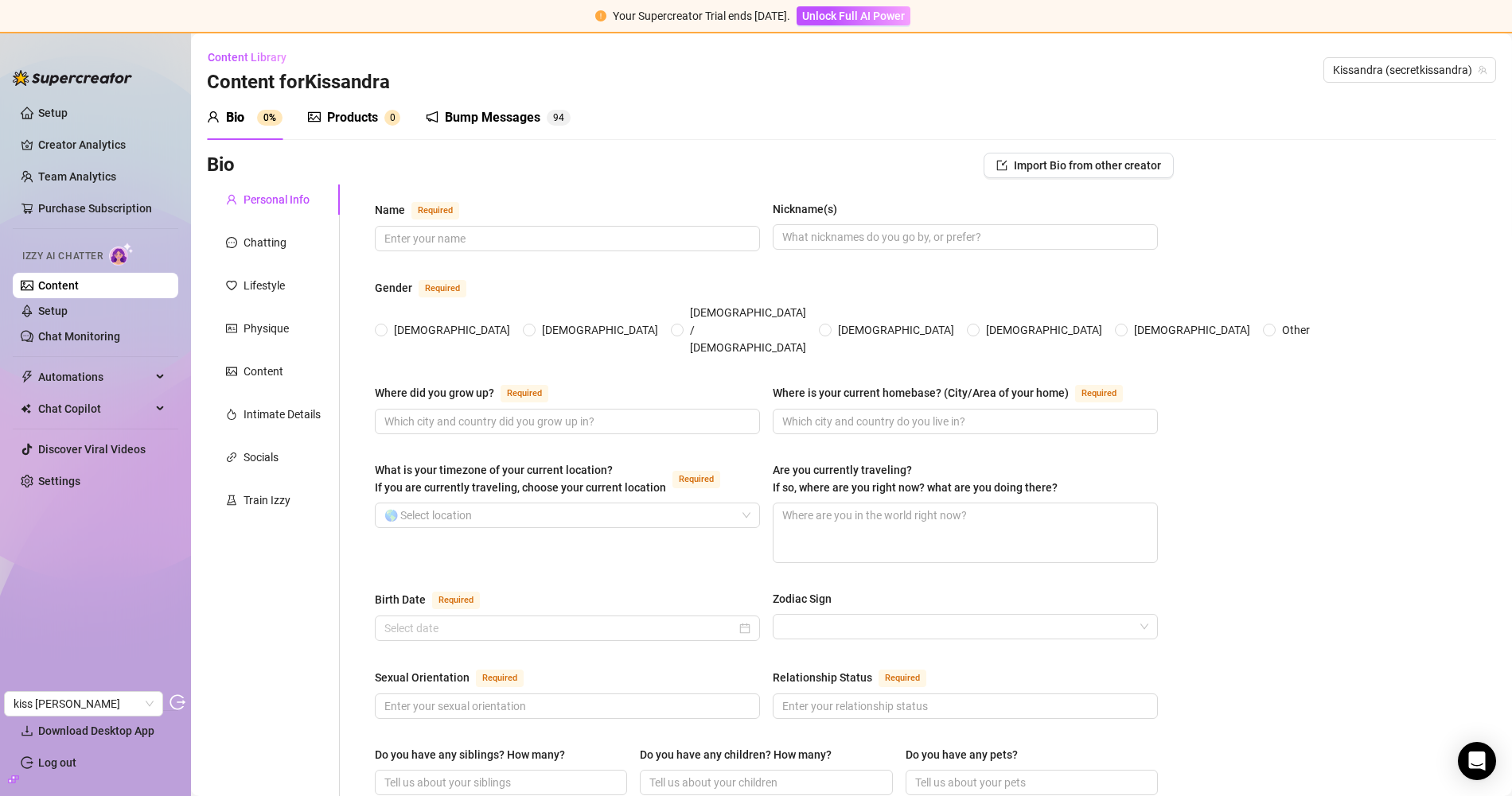
click at [327, 114] on div "Products" at bounding box center [352, 118] width 51 height 19
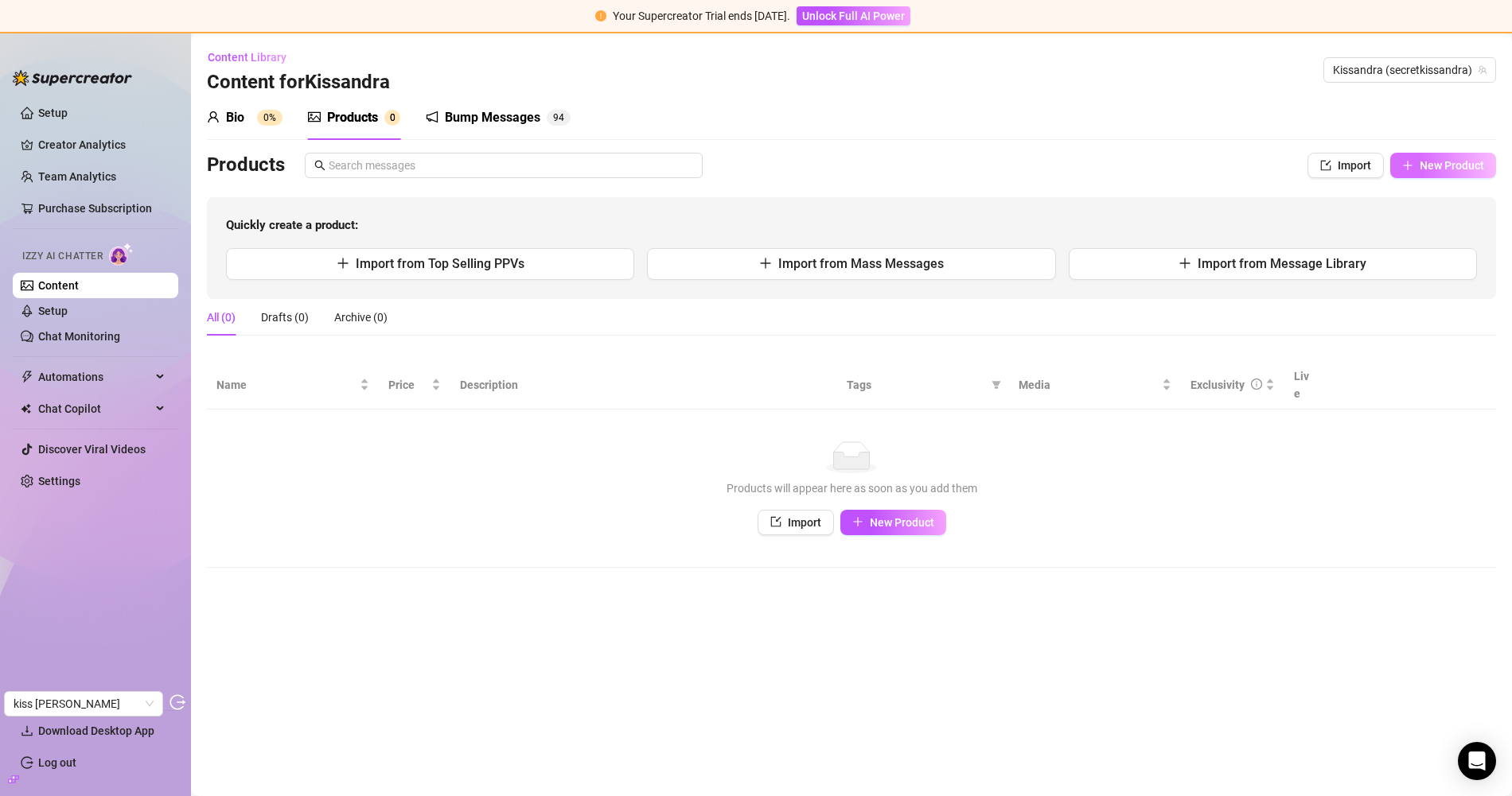
click at [1426, 174] on button "New Product" at bounding box center [1443, 165] width 106 height 25
type textarea "Type your message here..."
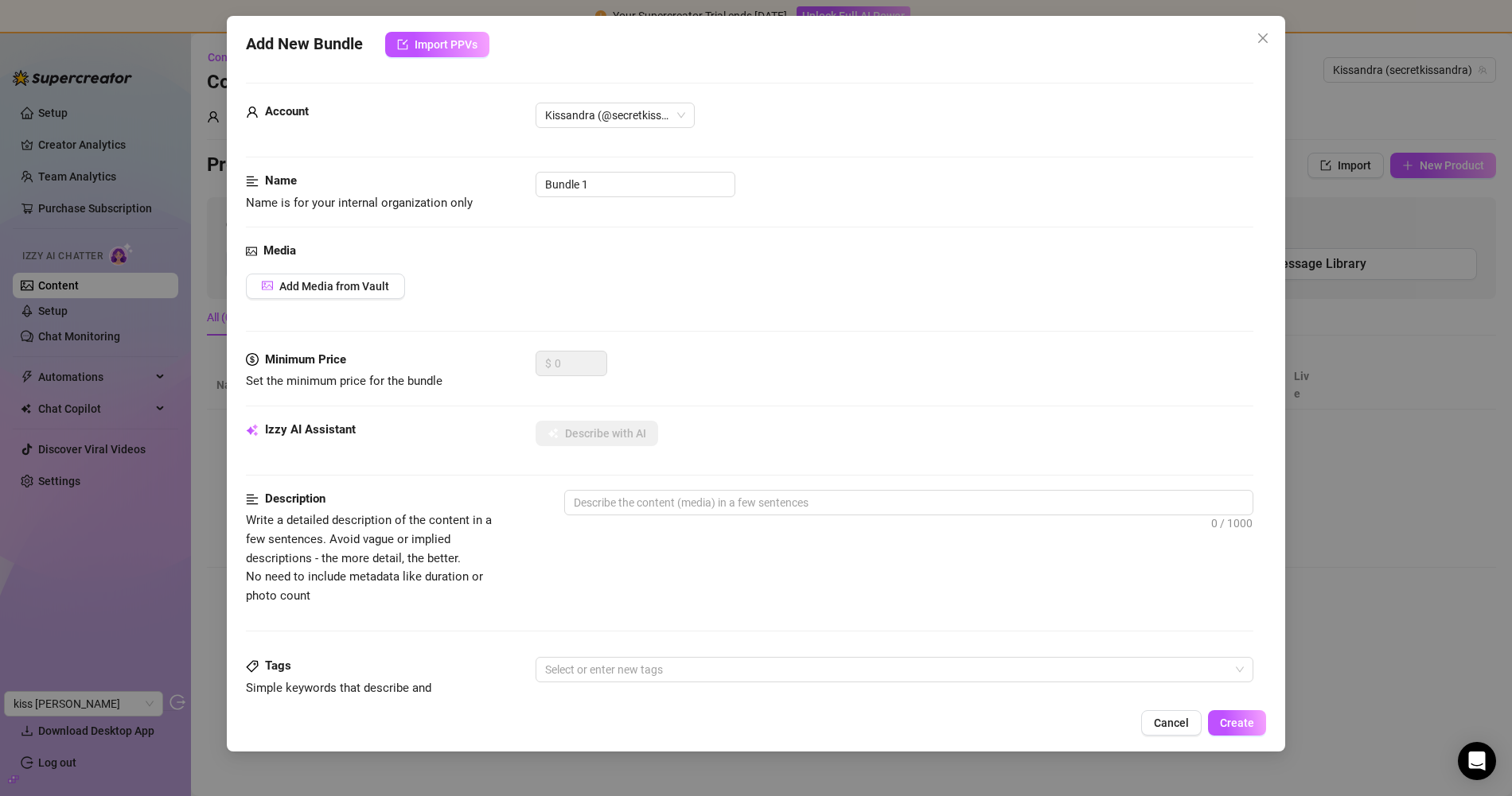
click at [316, 270] on div "Media Add Media from Vault" at bounding box center [750, 296] width 1007 height 109
click at [322, 276] on button "Add Media from Vault" at bounding box center [326, 285] width 159 height 25
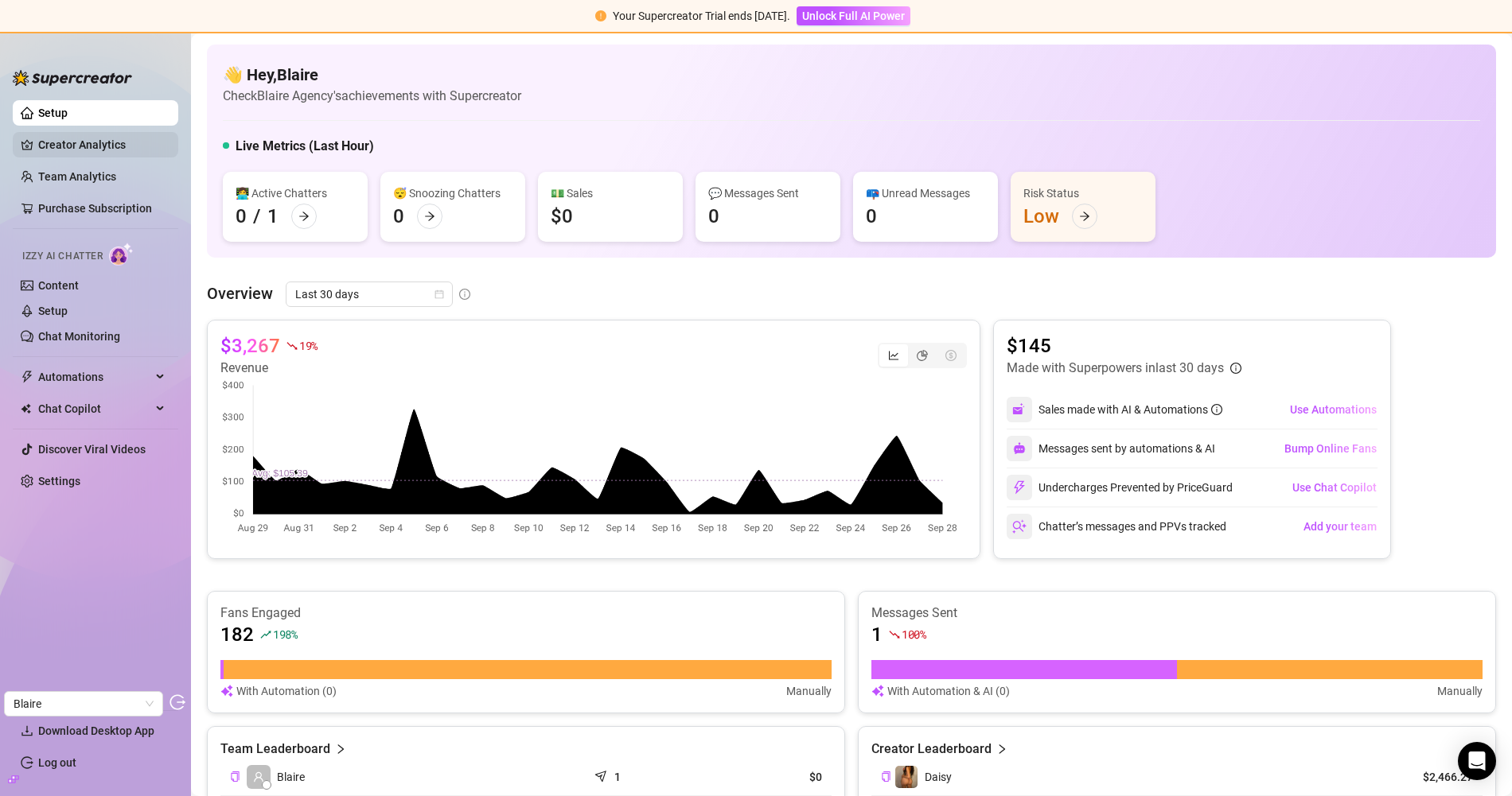
click at [129, 132] on link "Creator Analytics" at bounding box center [102, 144] width 127 height 25
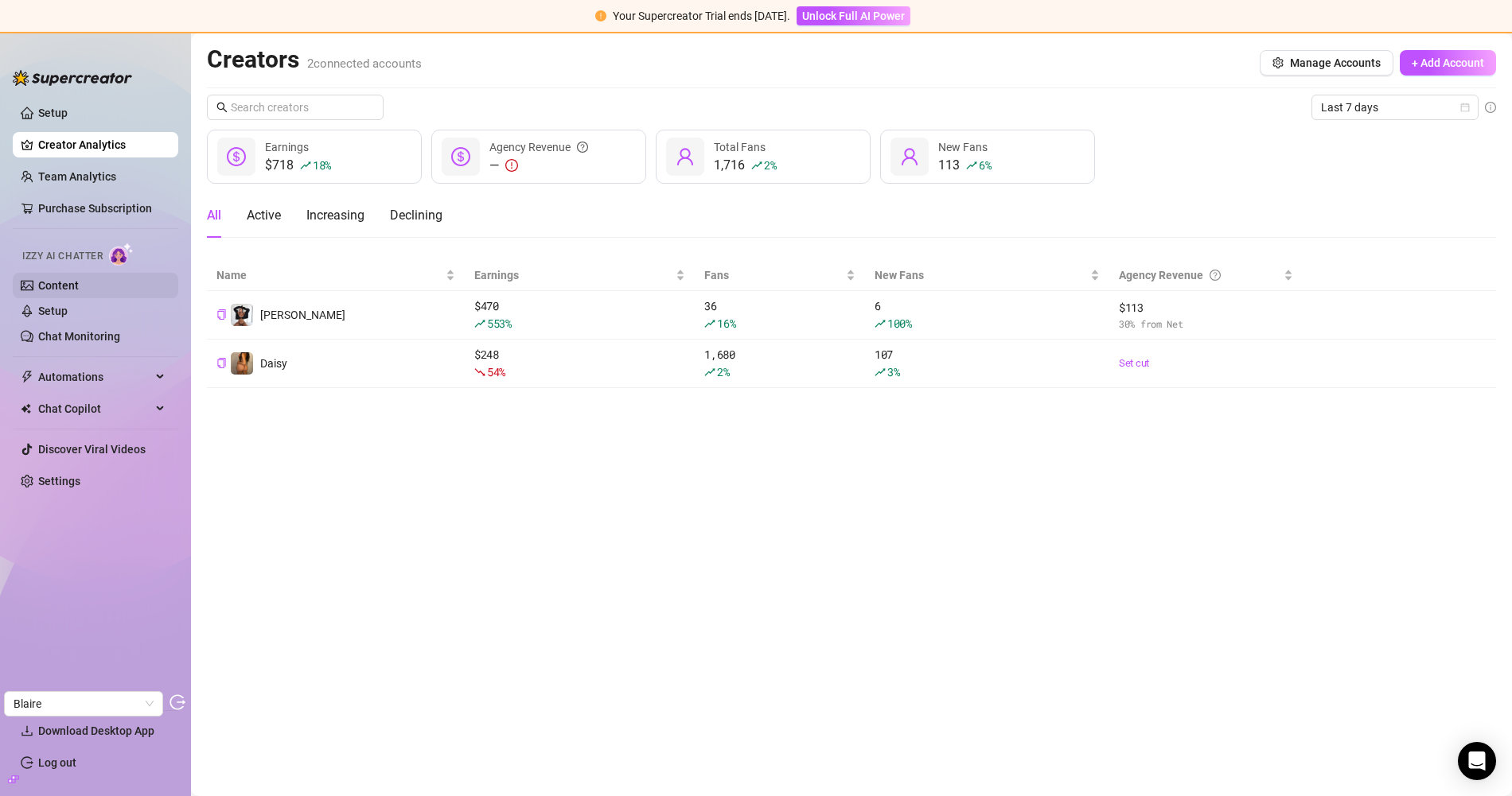
click at [79, 291] on link "Content" at bounding box center [59, 285] width 40 height 13
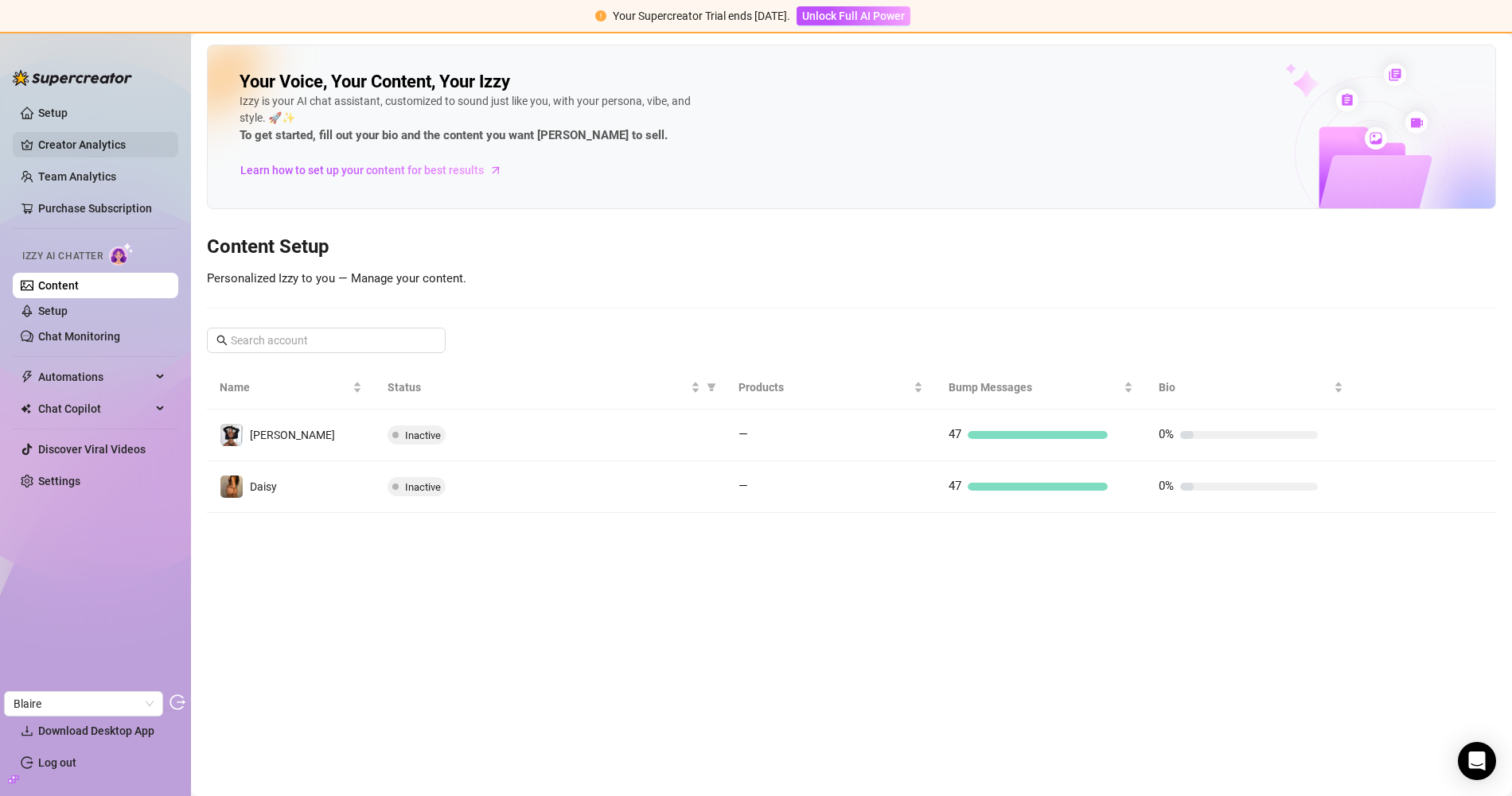
click at [88, 139] on link "Creator Analytics" at bounding box center [102, 144] width 127 height 25
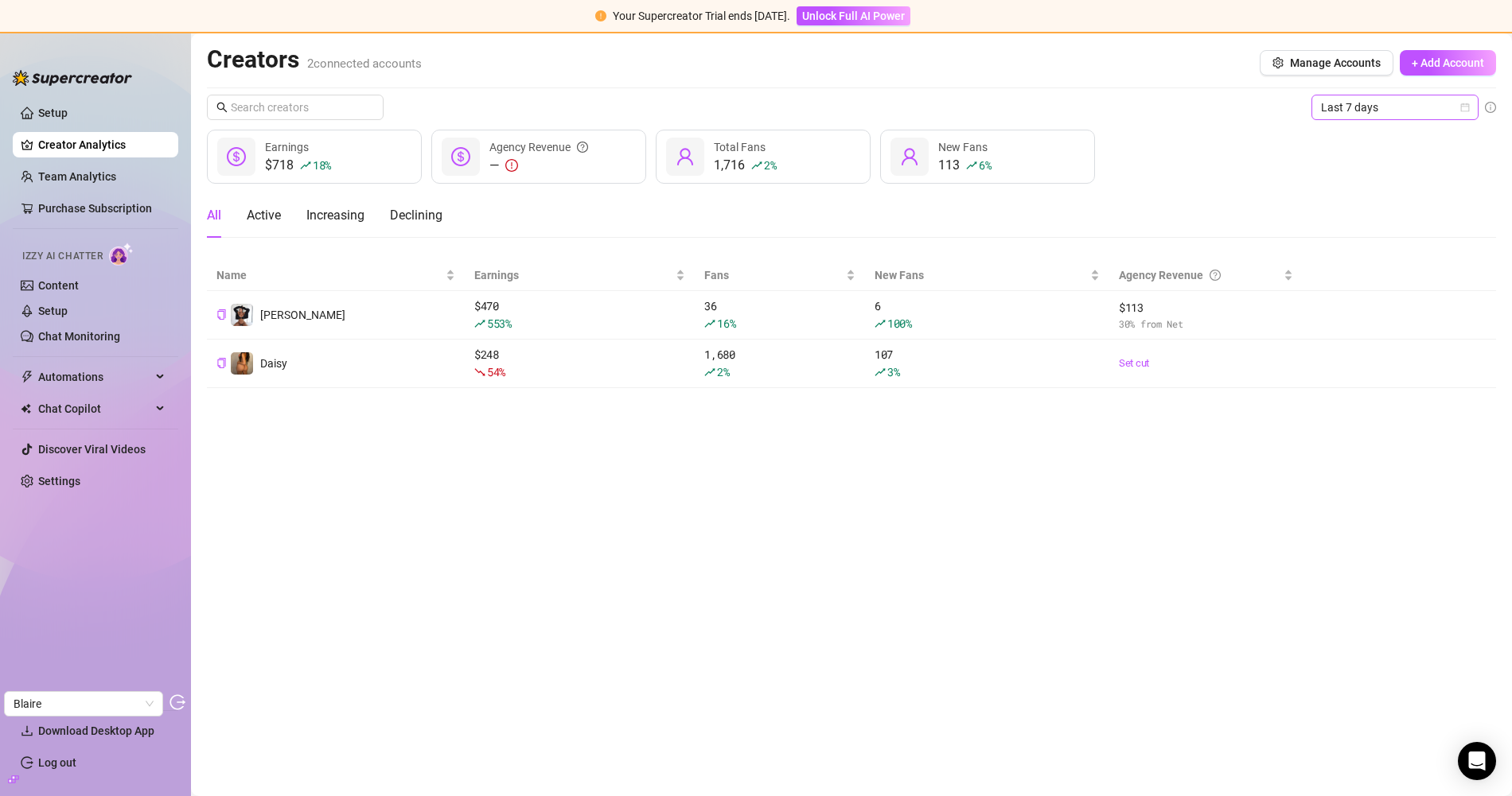
click at [1353, 113] on span "Last 7 days" at bounding box center [1395, 107] width 148 height 24
click at [1355, 188] on div "Last 30 days" at bounding box center [1395, 189] width 142 height 18
click at [52, 280] on link "Content" at bounding box center [59, 285] width 40 height 13
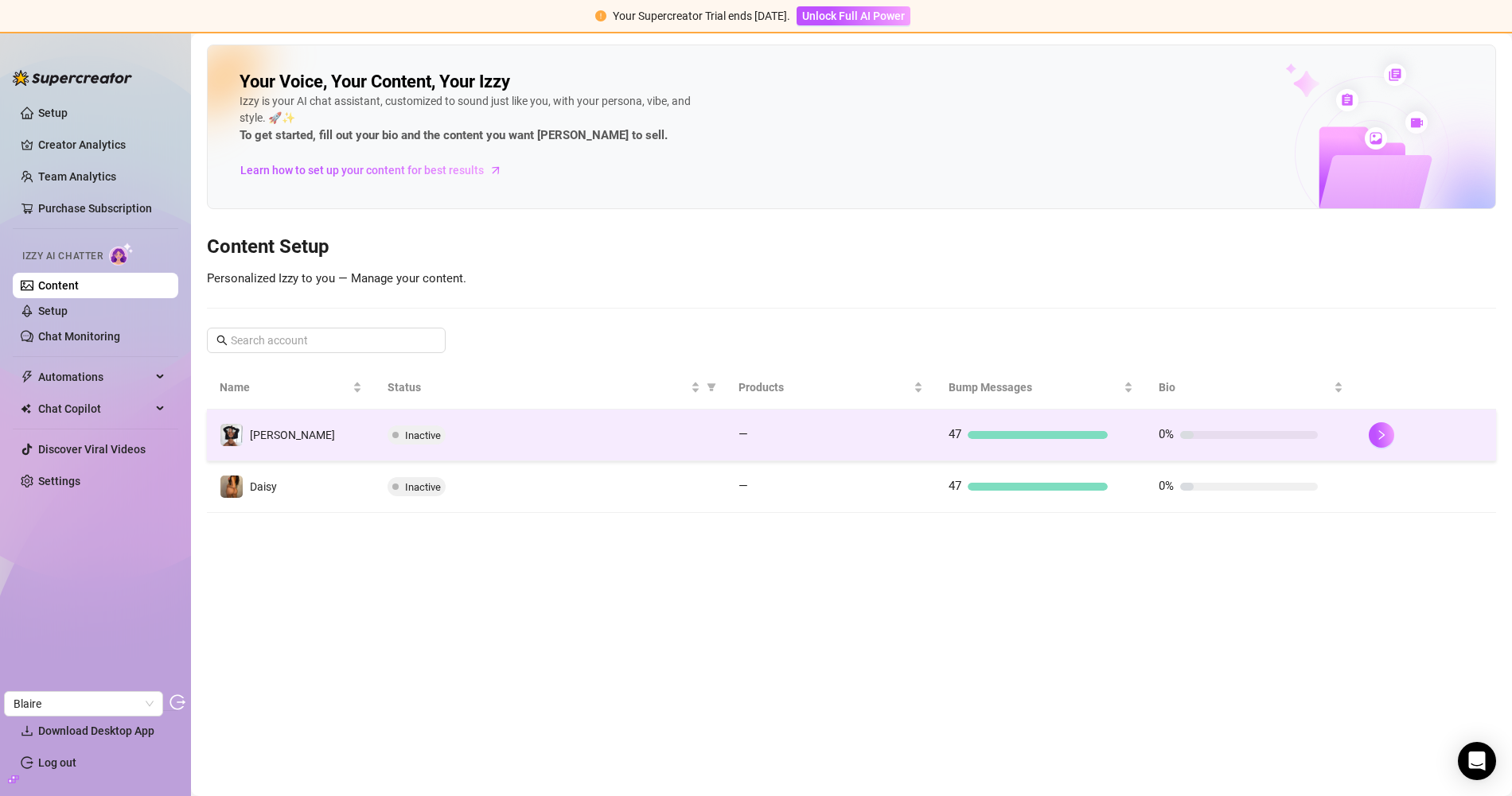
click at [340, 435] on td "Taylor" at bounding box center [291, 435] width 168 height 52
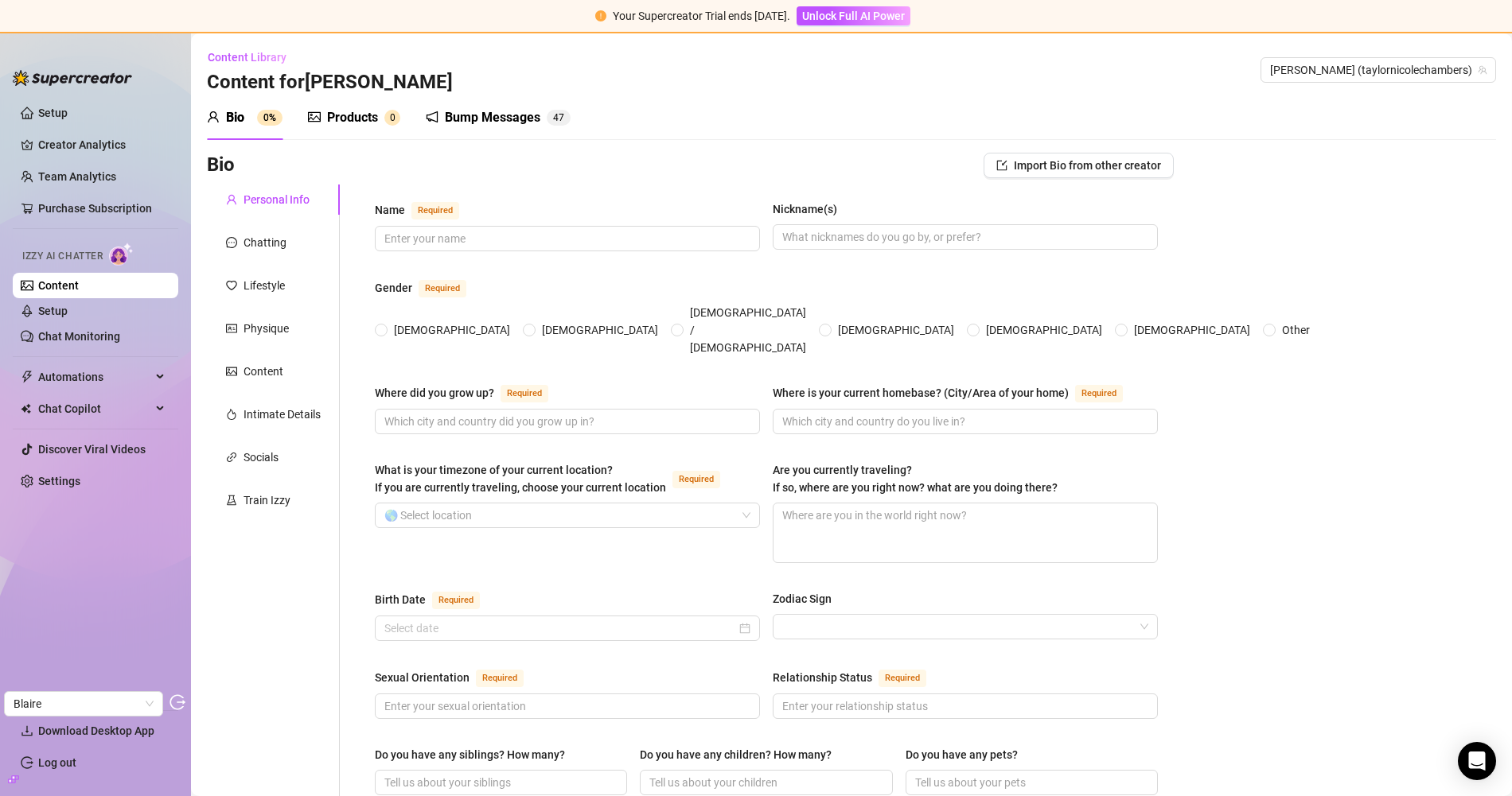
click at [353, 118] on div "Products" at bounding box center [352, 118] width 51 height 19
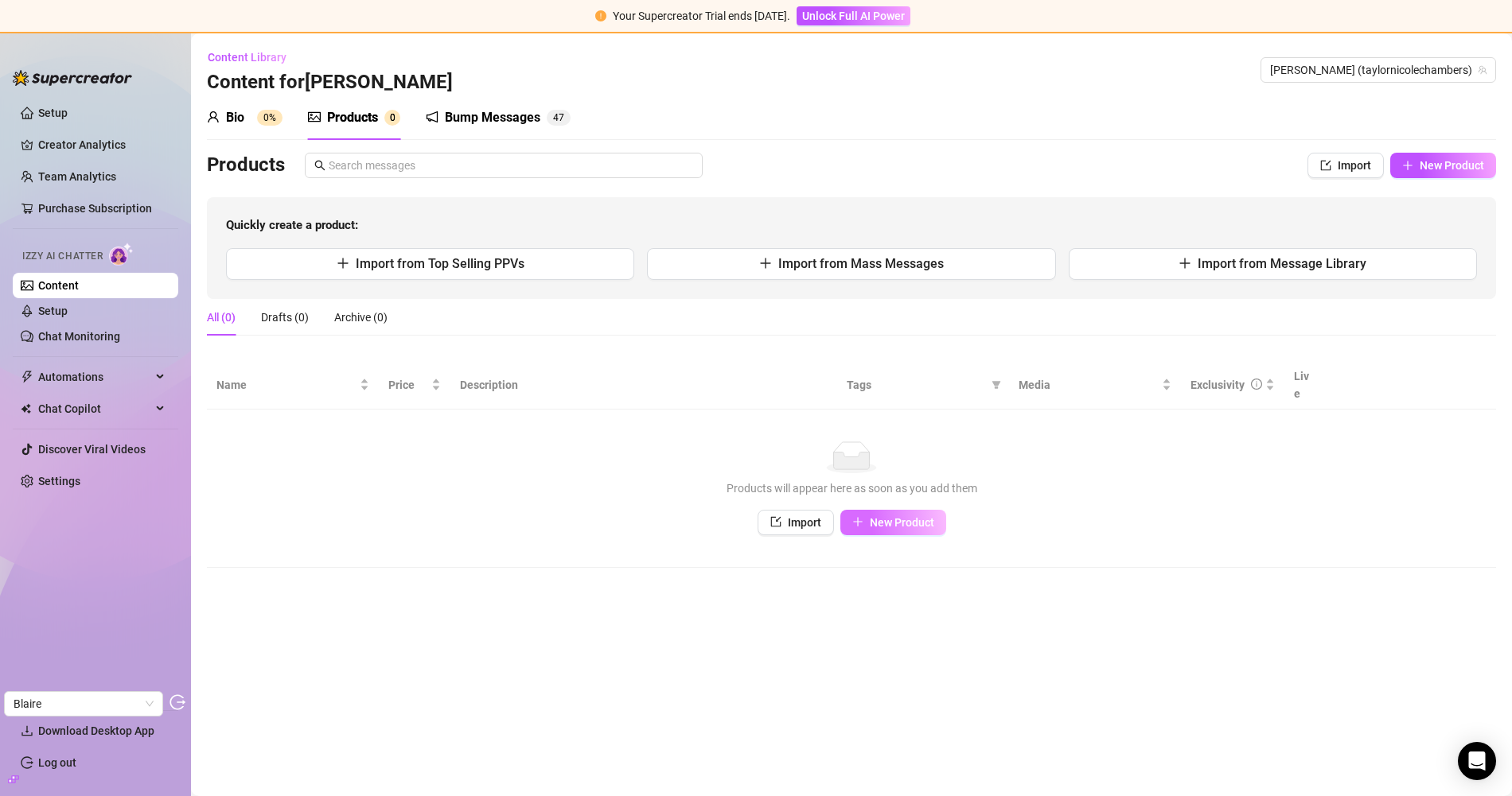
click at [898, 516] on span "New Product" at bounding box center [902, 522] width 65 height 13
type textarea "Type your message here..."
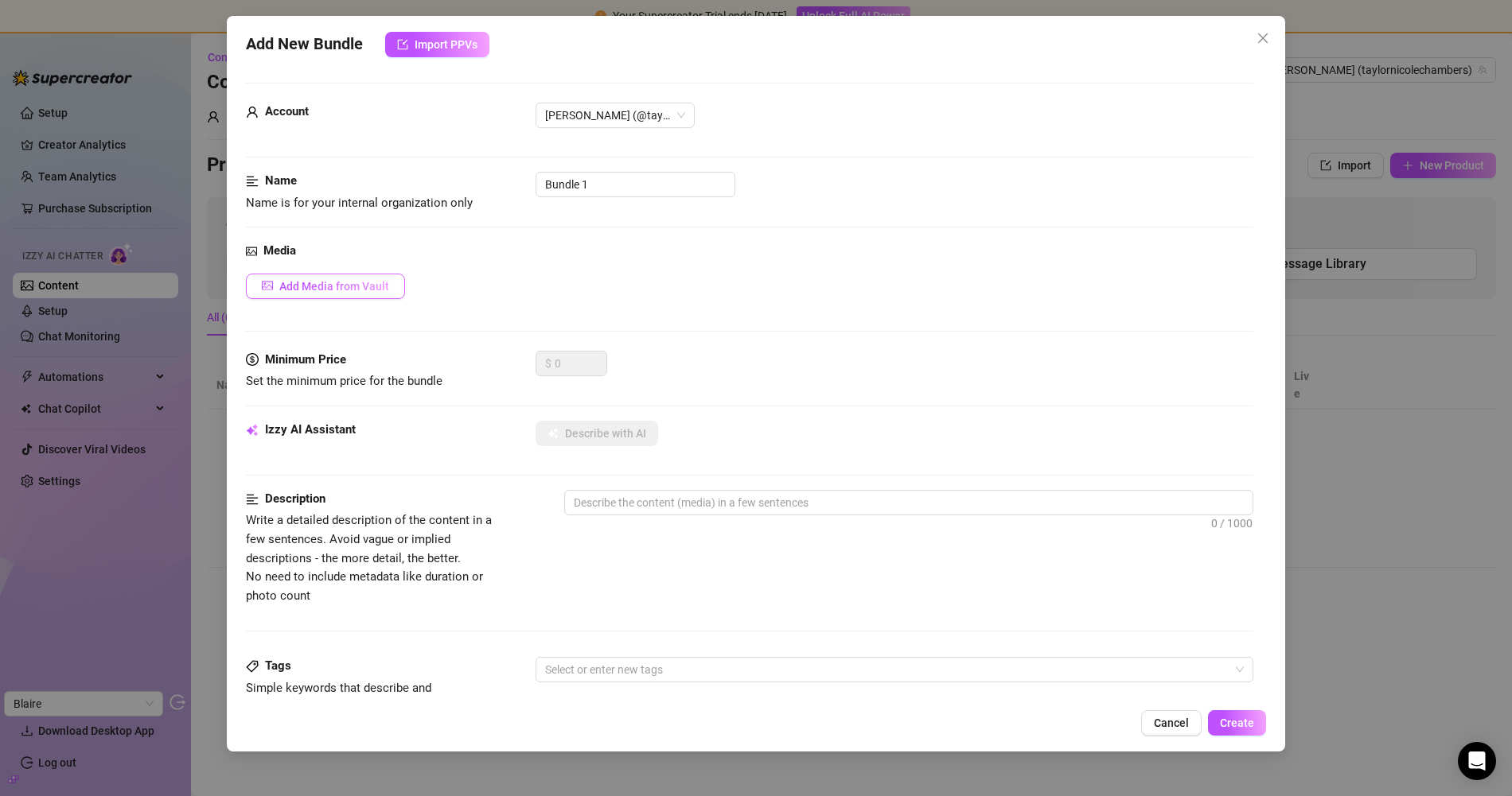
click at [318, 280] on span "Add Media from Vault" at bounding box center [334, 286] width 110 height 13
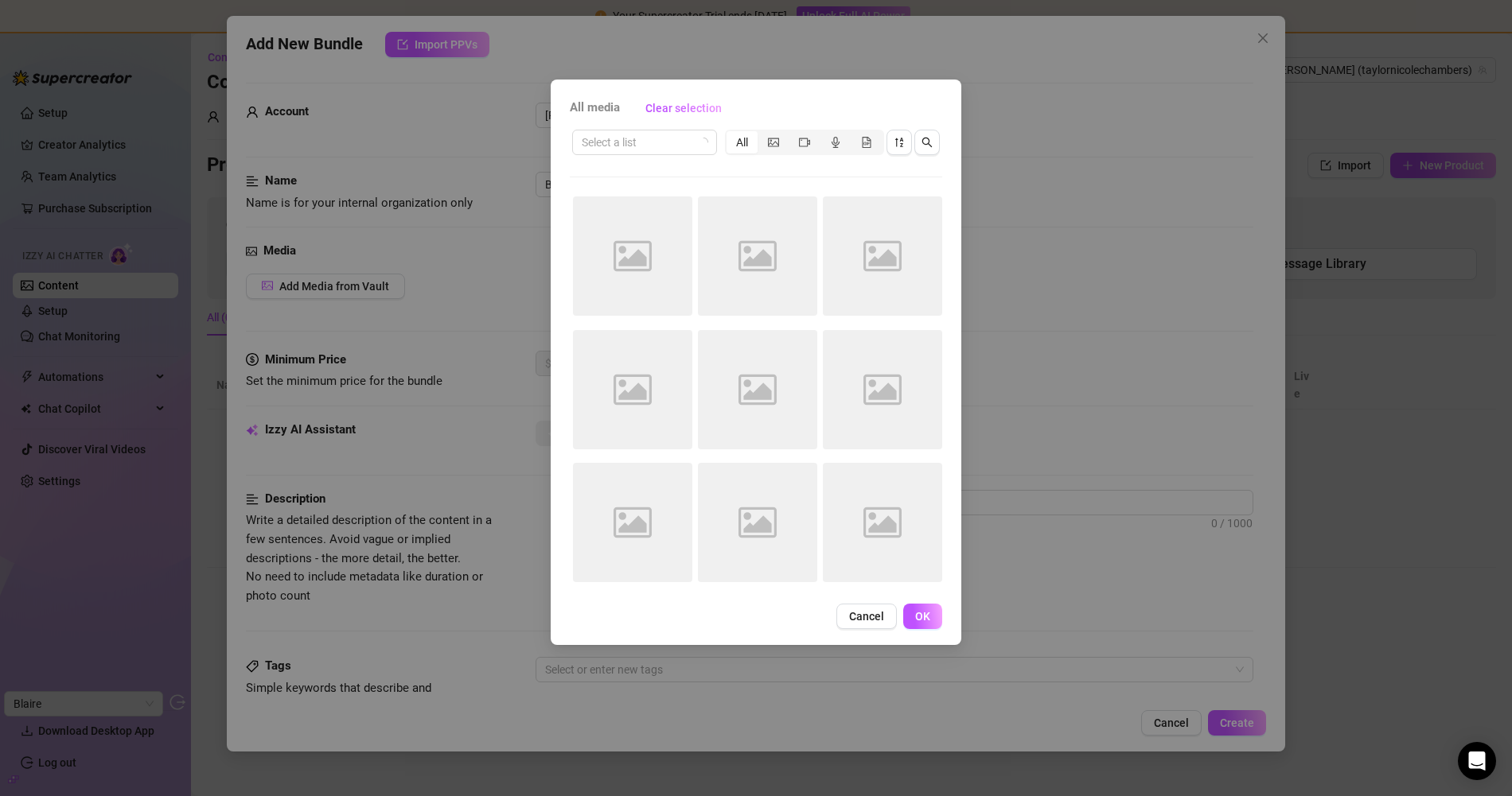
click at [409, 82] on div "All media Clear selection Select a list All Image placeholder Image placeholder…" at bounding box center [756, 398] width 1512 height 796
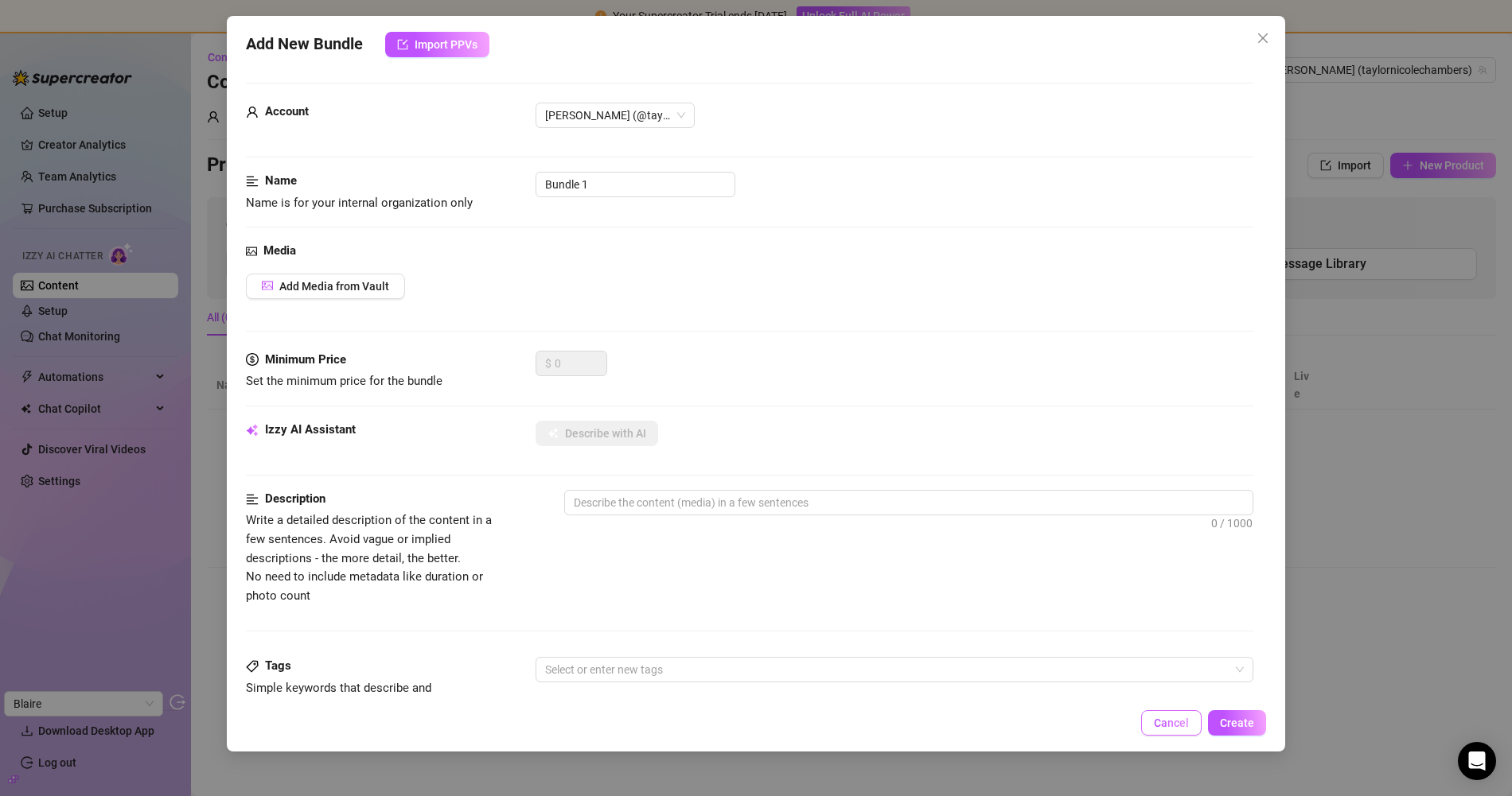
click at [1160, 716] on span "Cancel" at bounding box center [1171, 722] width 35 height 13
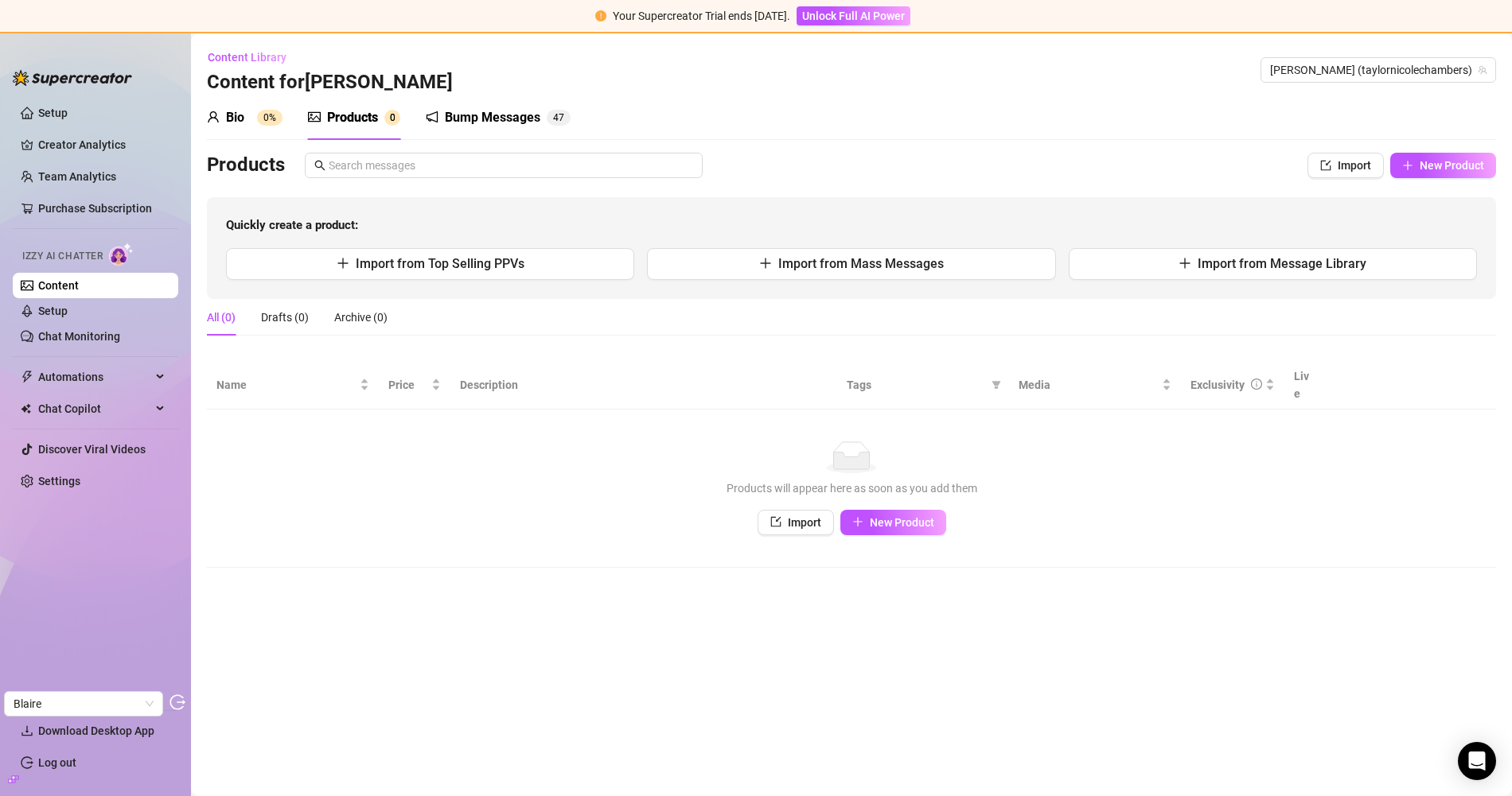
drag, startPoint x: 135, startPoint y: 285, endPoint x: 172, endPoint y: 290, distance: 37.3
click at [79, 285] on link "Content" at bounding box center [59, 285] width 40 height 13
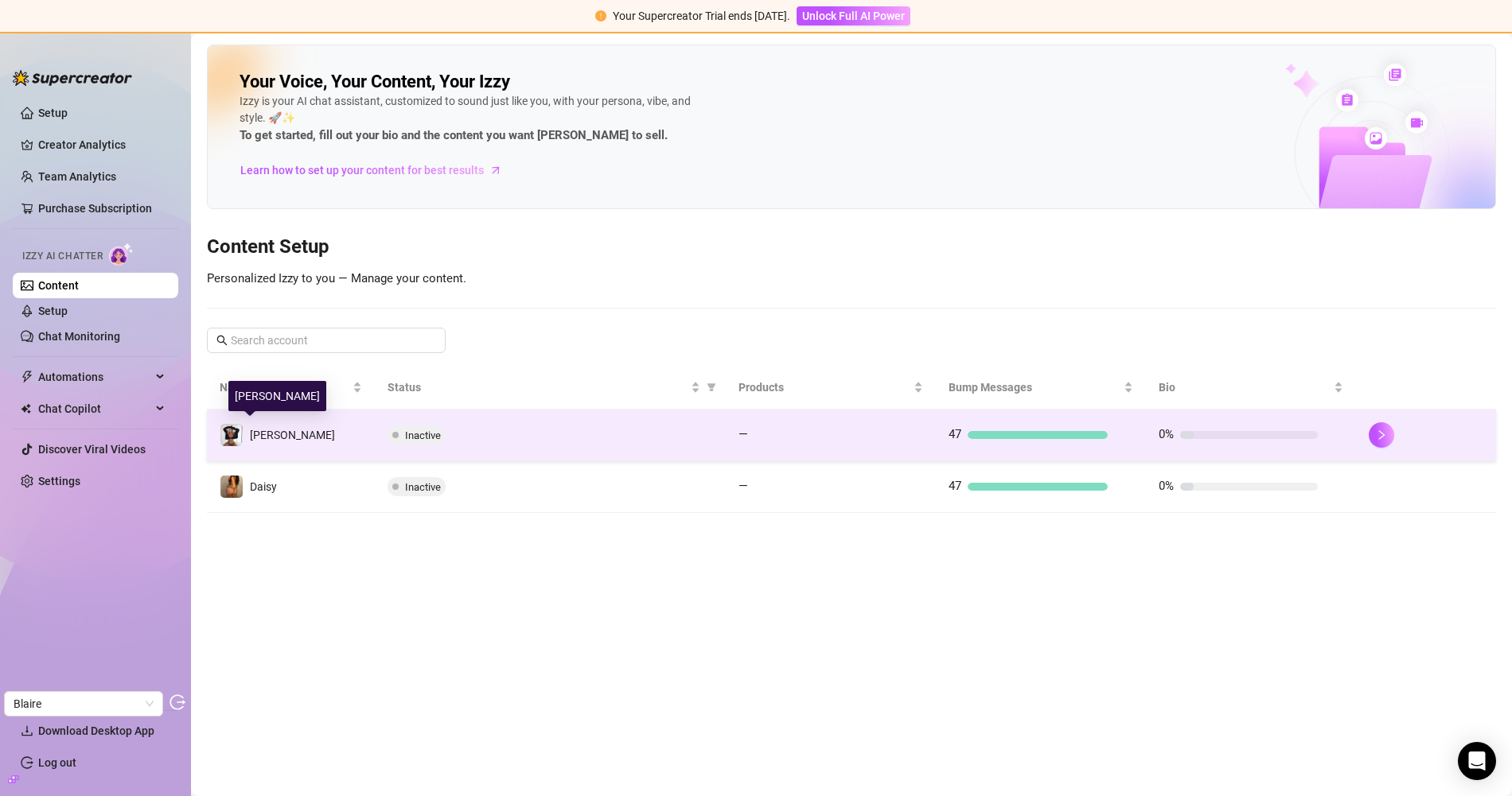
click at [247, 427] on div "Taylor" at bounding box center [278, 434] width 116 height 24
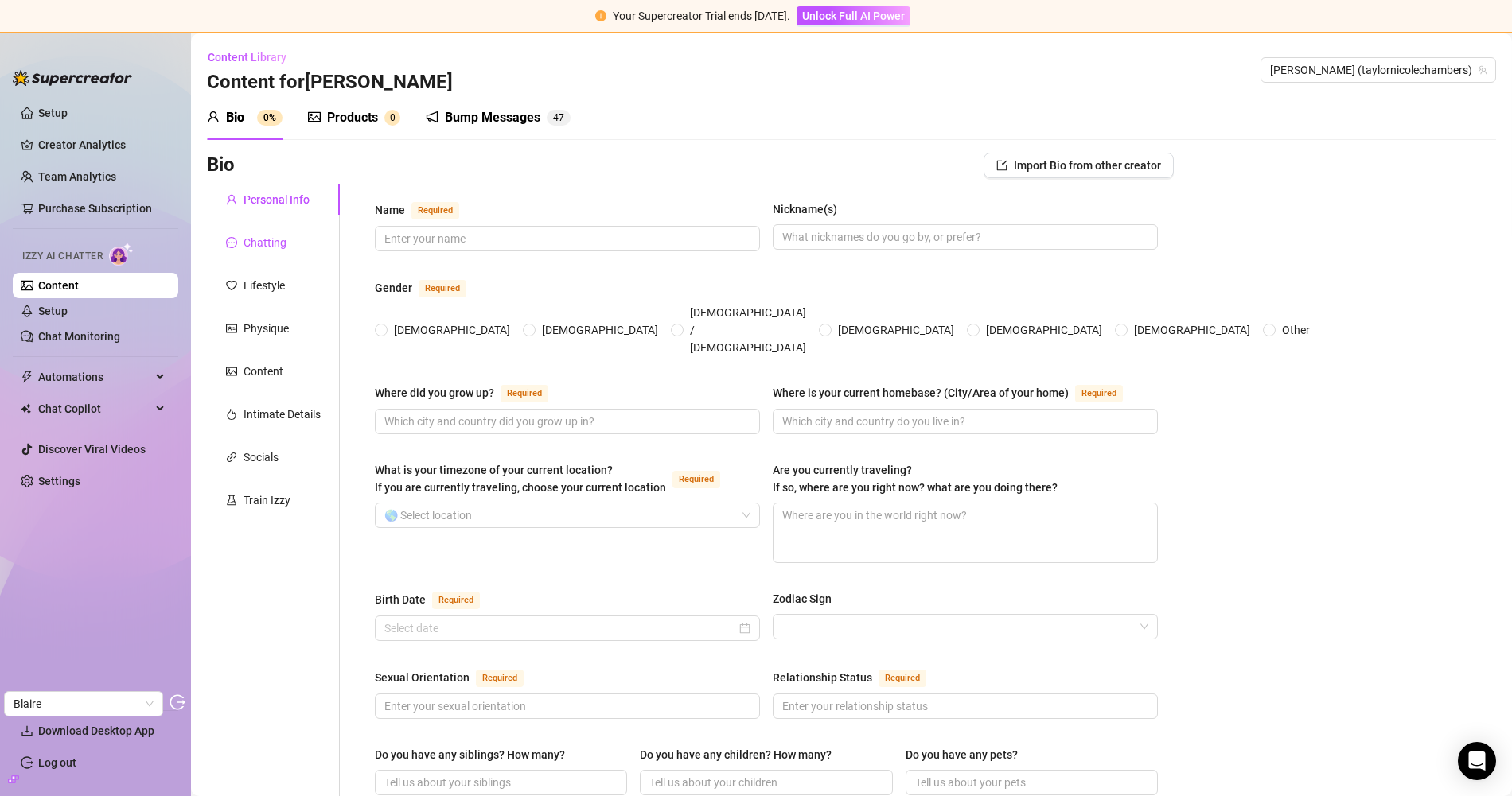
click at [257, 245] on div "Chatting" at bounding box center [265, 243] width 43 height 18
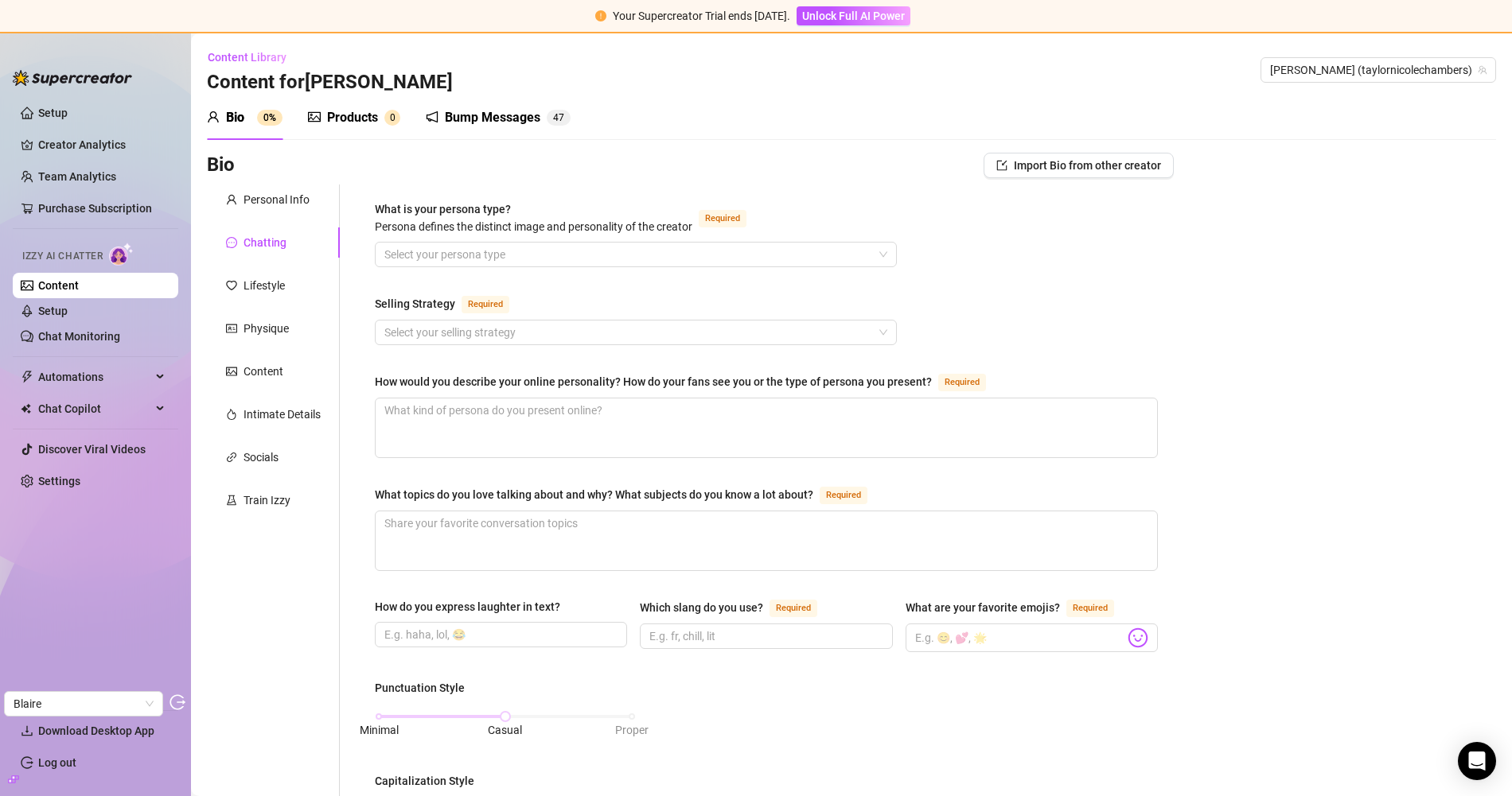
click at [594, 285] on div "What is your persona type? Persona defines the distinct image and personality o…" at bounding box center [767, 778] width 783 height 1156
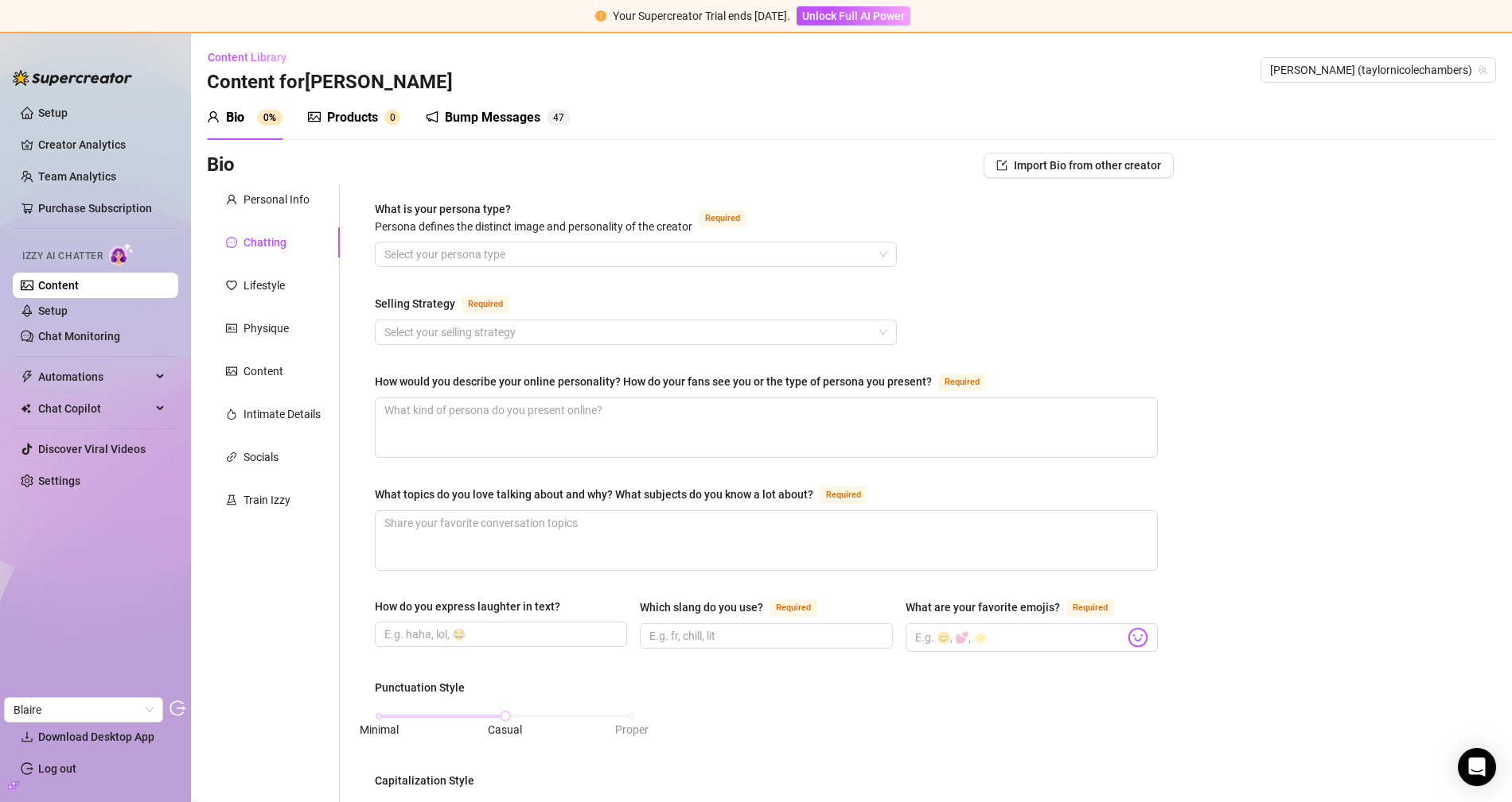
click at [349, 111] on div "Products" at bounding box center [352, 118] width 51 height 19
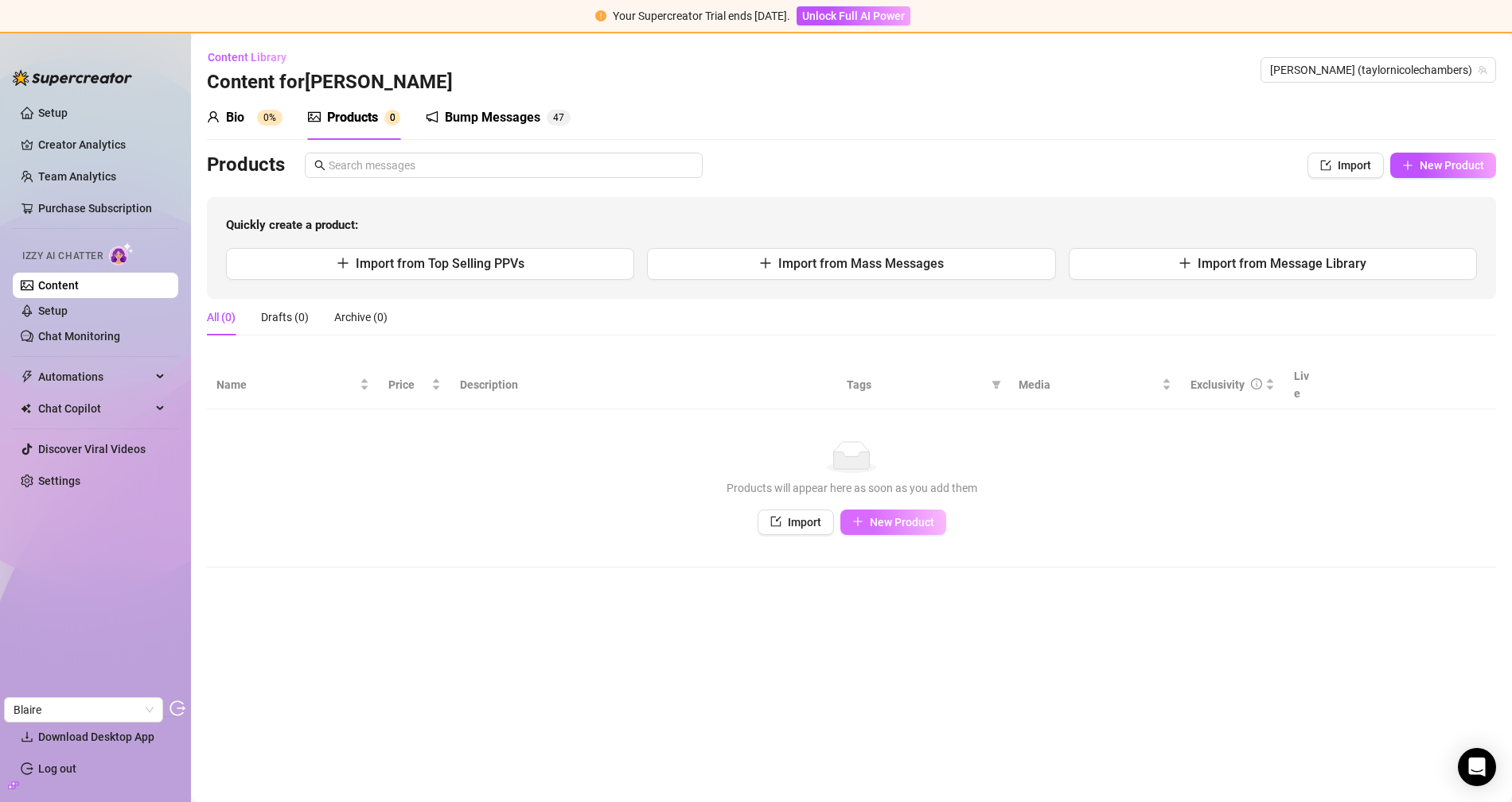
click at [881, 516] on span "New Product" at bounding box center [902, 522] width 65 height 13
type textarea "Type your message here..."
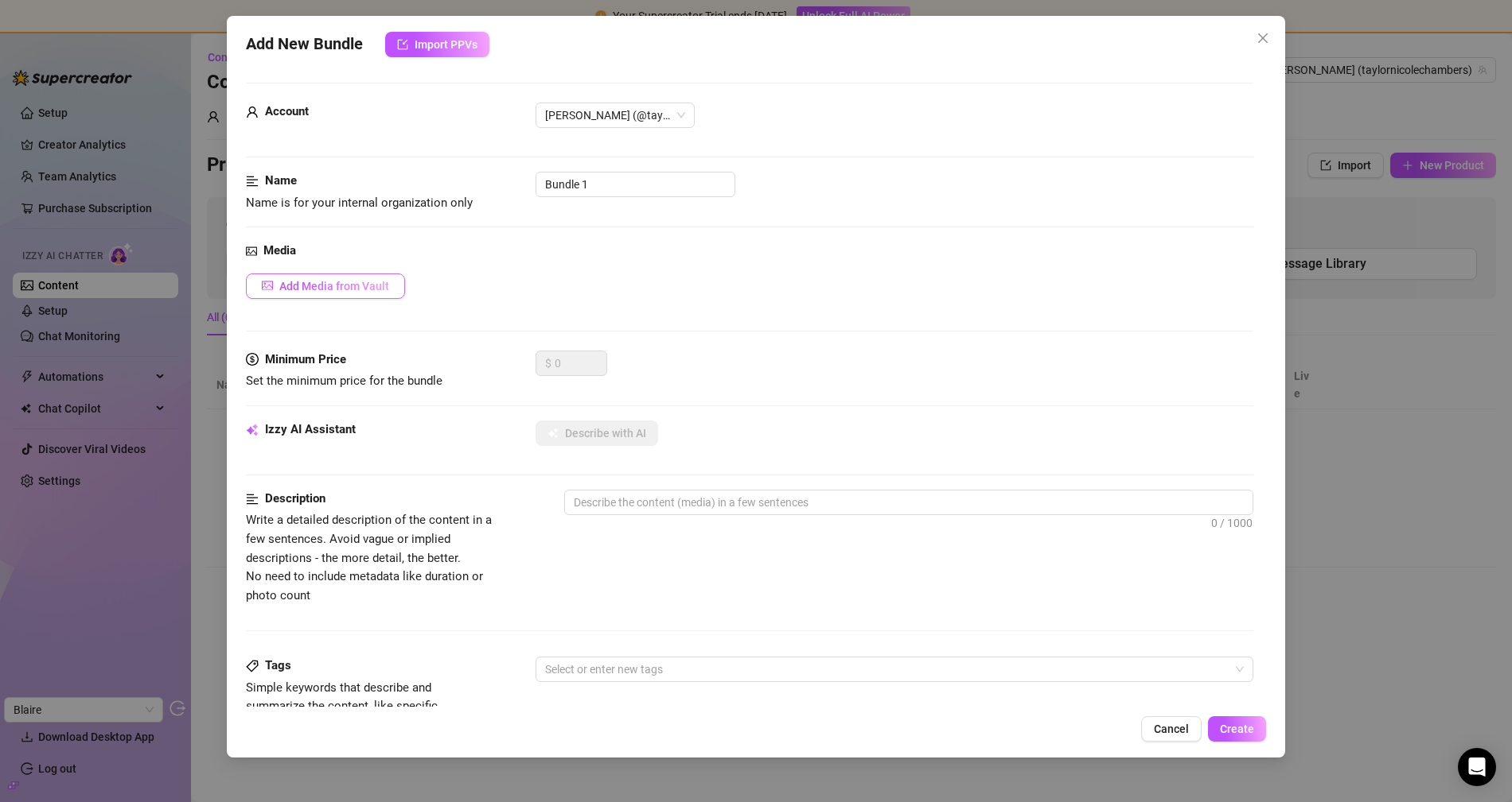
click at [335, 280] on span "Add Media from Vault" at bounding box center [334, 286] width 110 height 13
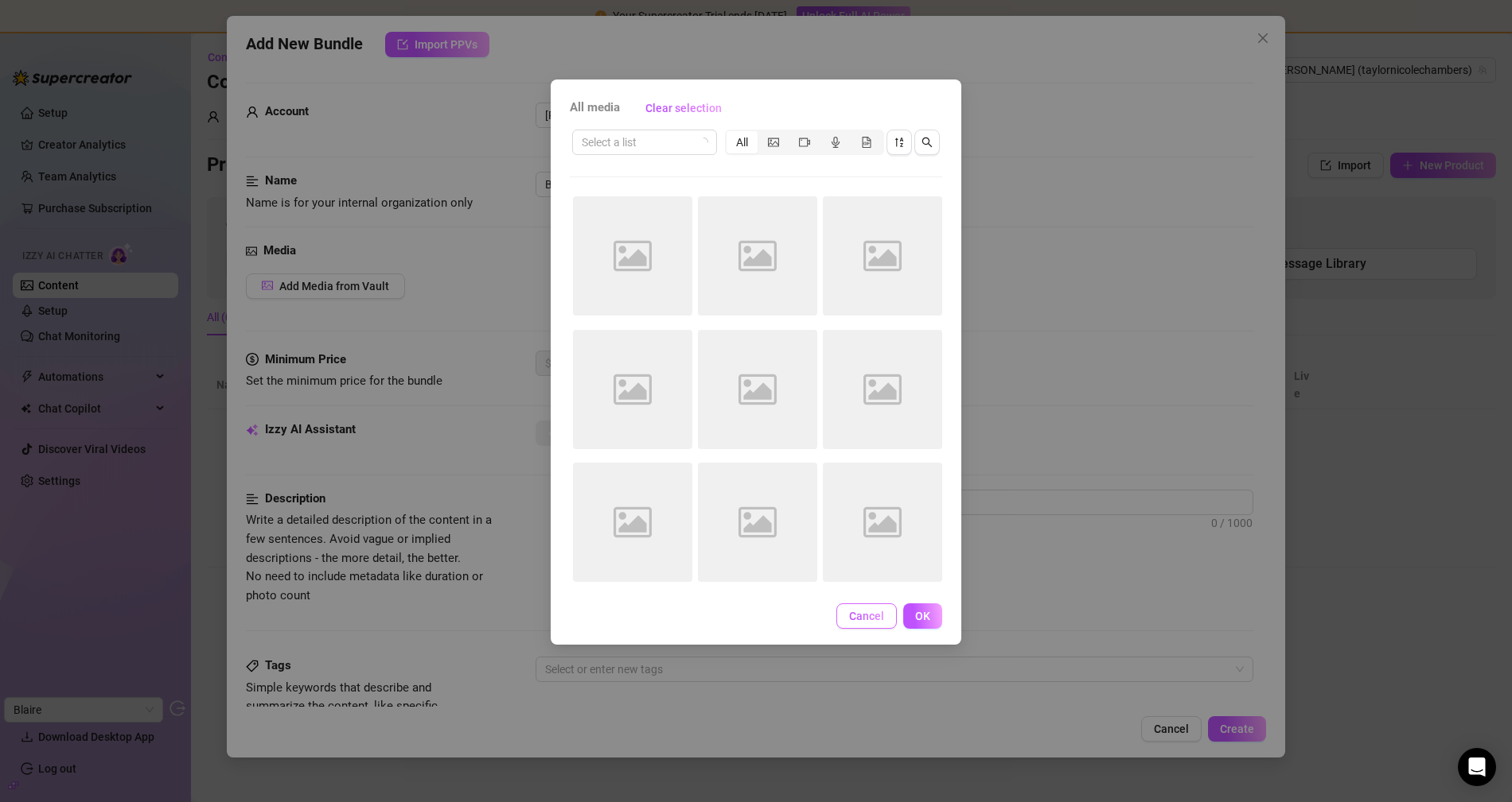
click at [864, 613] on span "Cancel" at bounding box center [866, 616] width 35 height 13
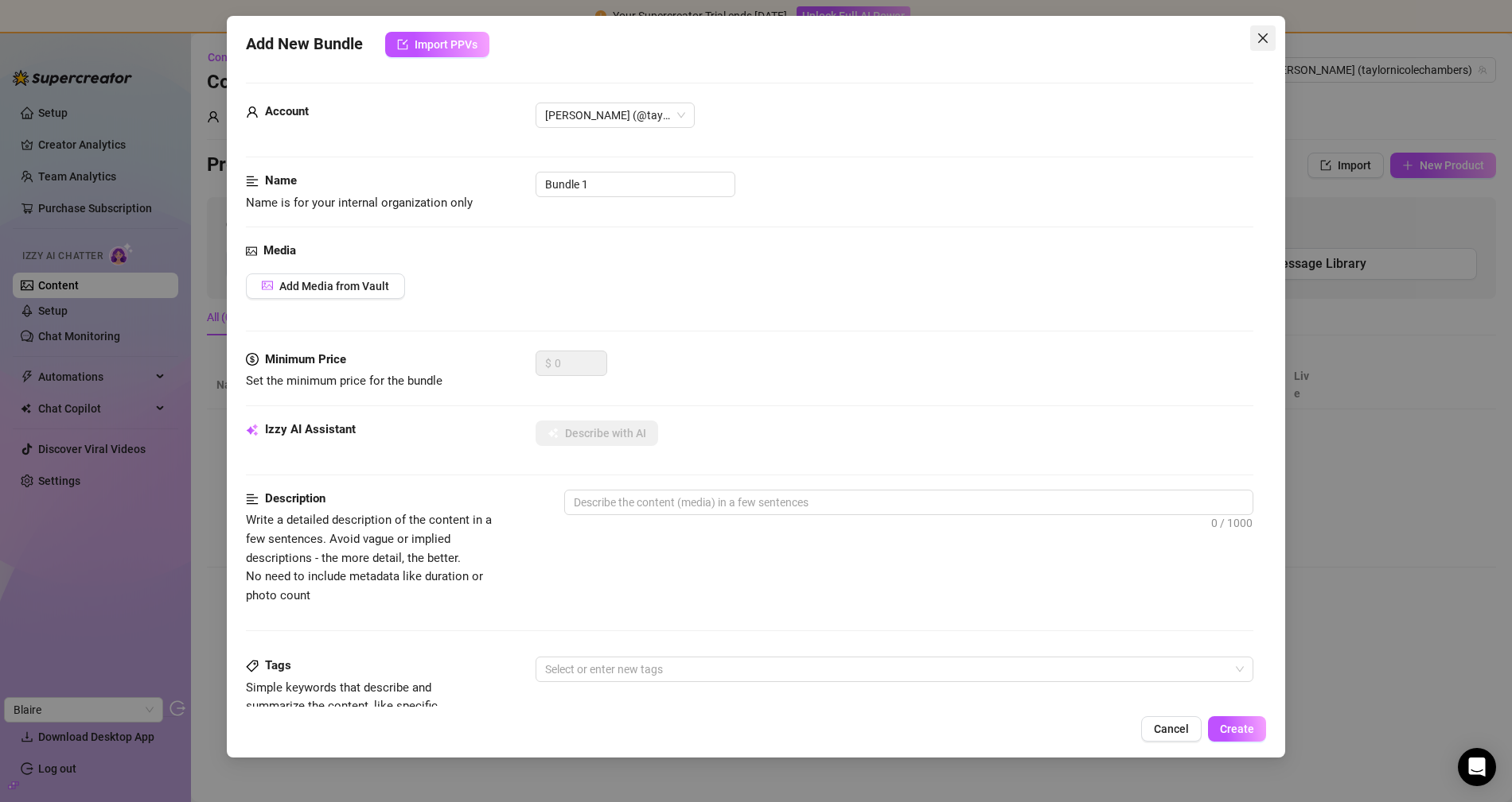
click at [1268, 44] on icon "close" at bounding box center [1262, 38] width 13 height 13
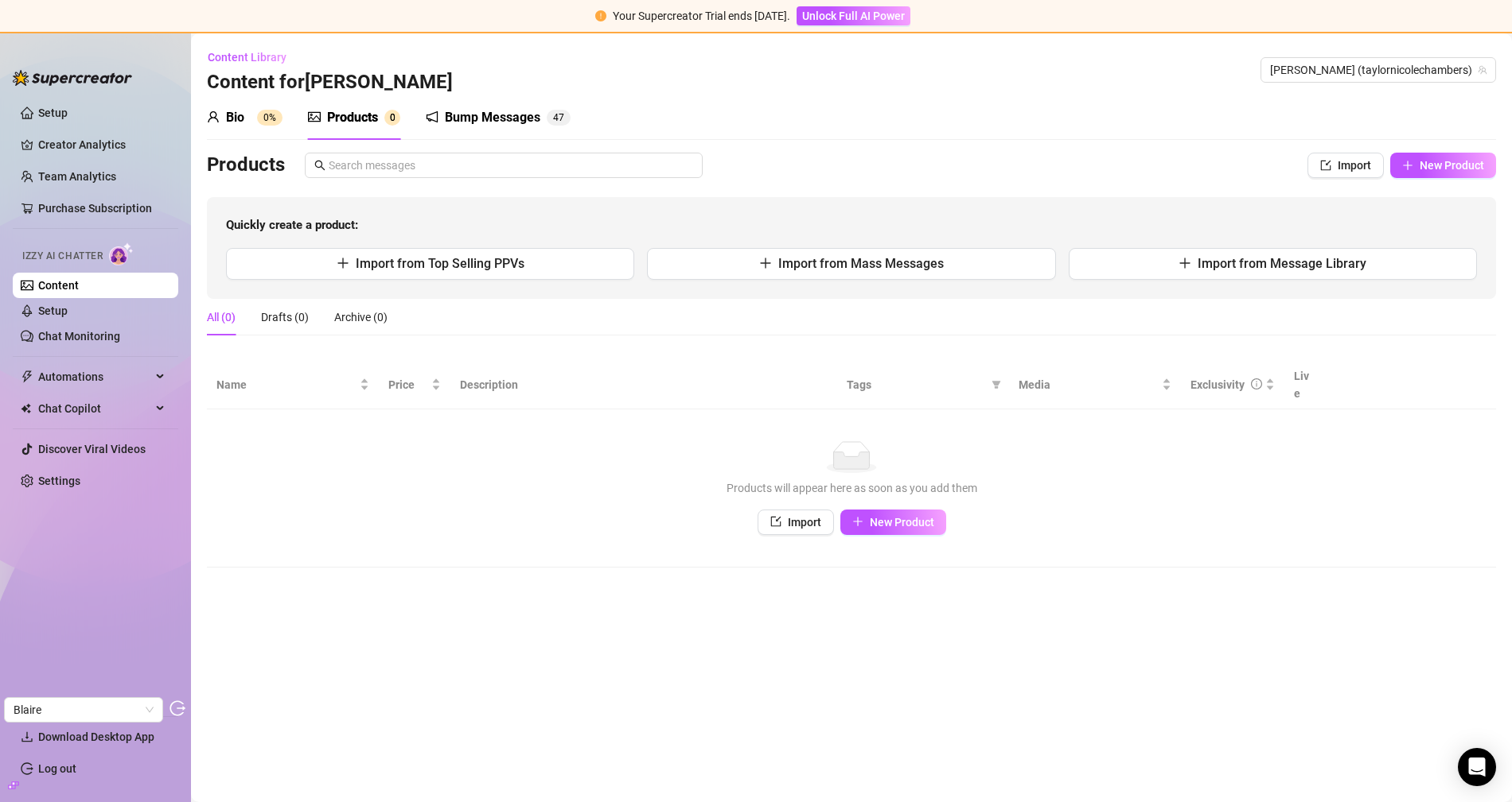
click at [79, 279] on link "Content" at bounding box center [59, 285] width 40 height 13
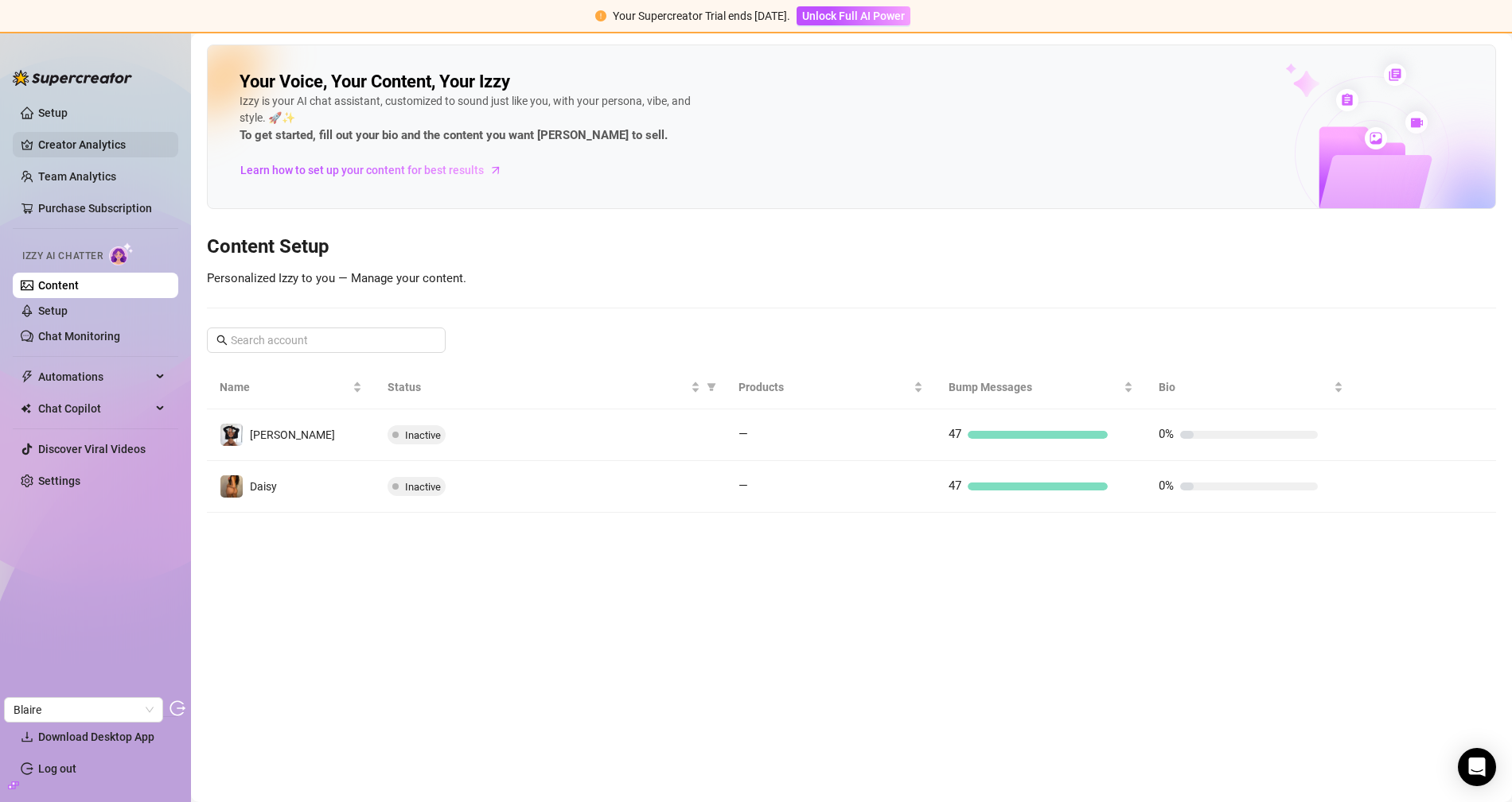
click at [134, 146] on link "Creator Analytics" at bounding box center [102, 144] width 127 height 25
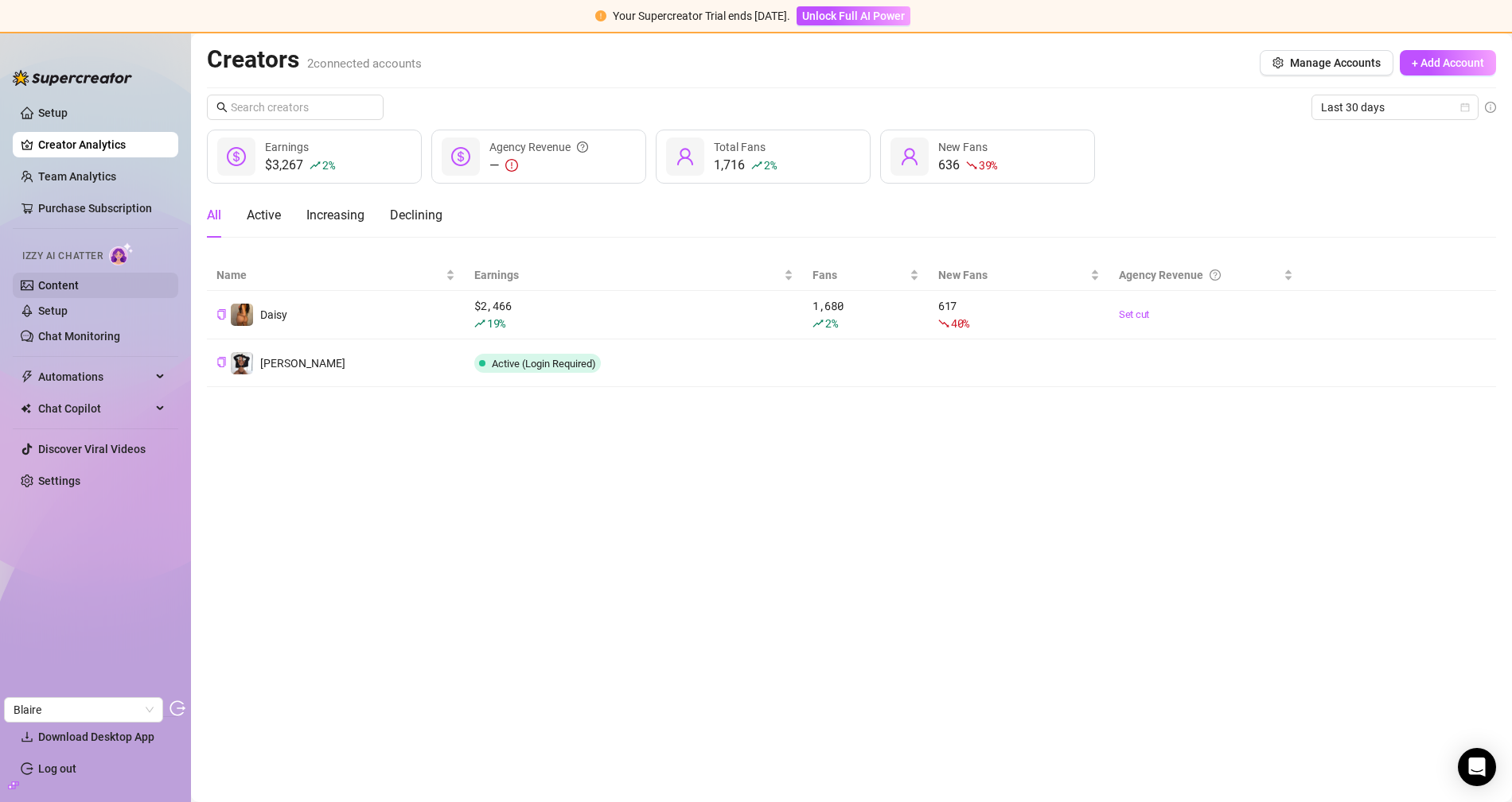
click at [79, 292] on link "Content" at bounding box center [59, 285] width 40 height 13
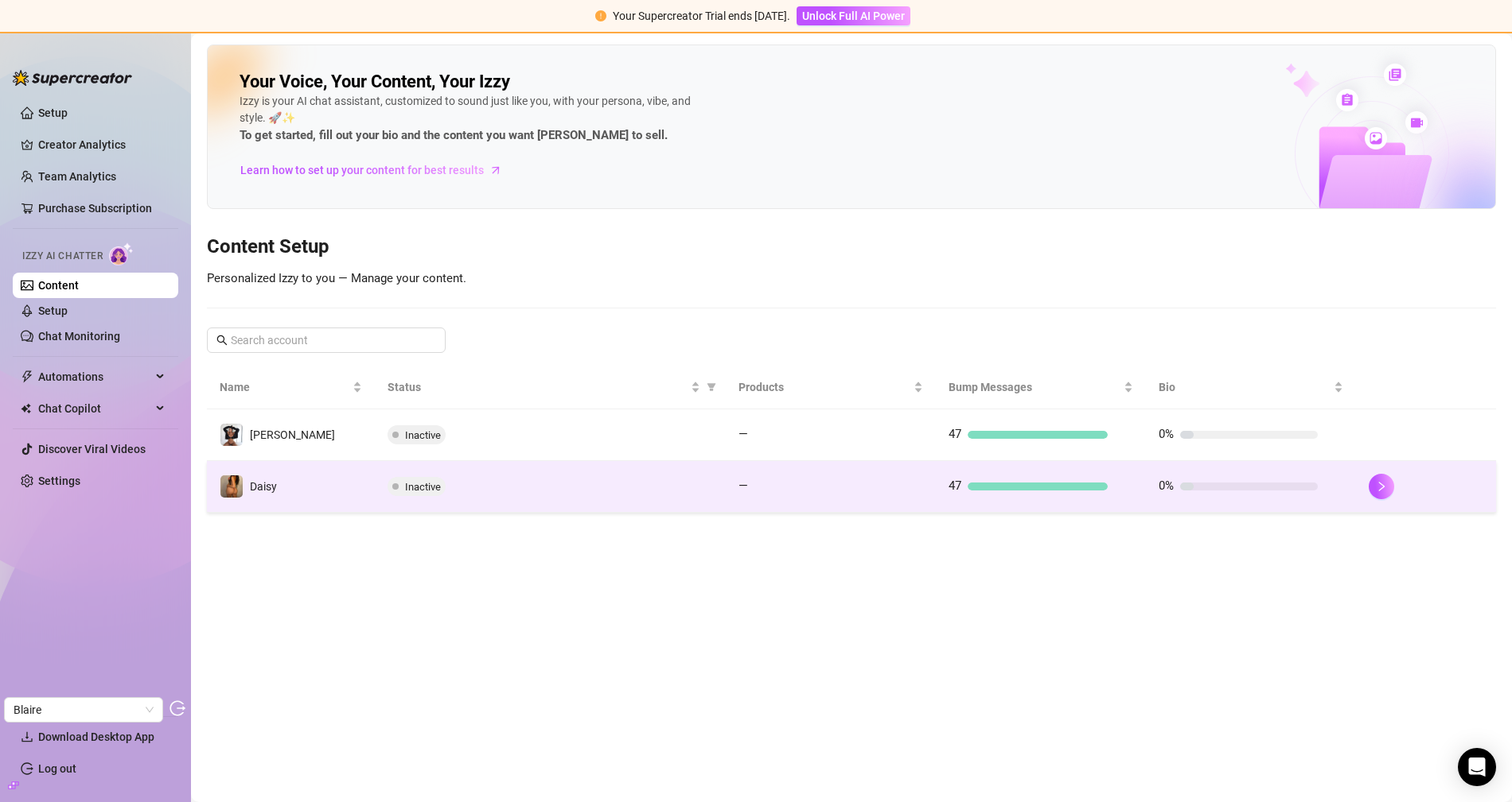
click at [340, 489] on td "Daisy" at bounding box center [291, 487] width 168 height 52
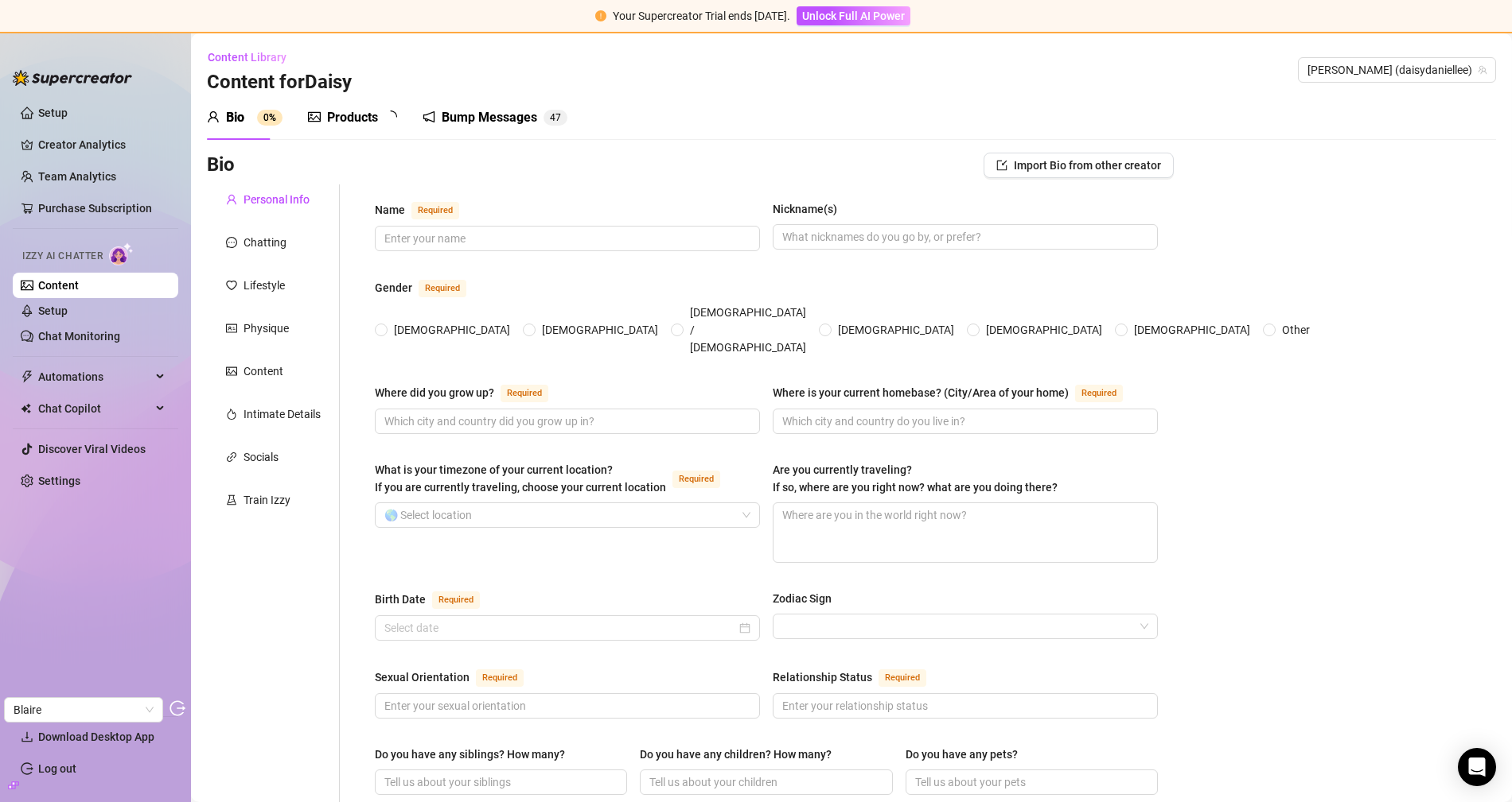
click at [320, 116] on icon "picture" at bounding box center [314, 117] width 13 height 11
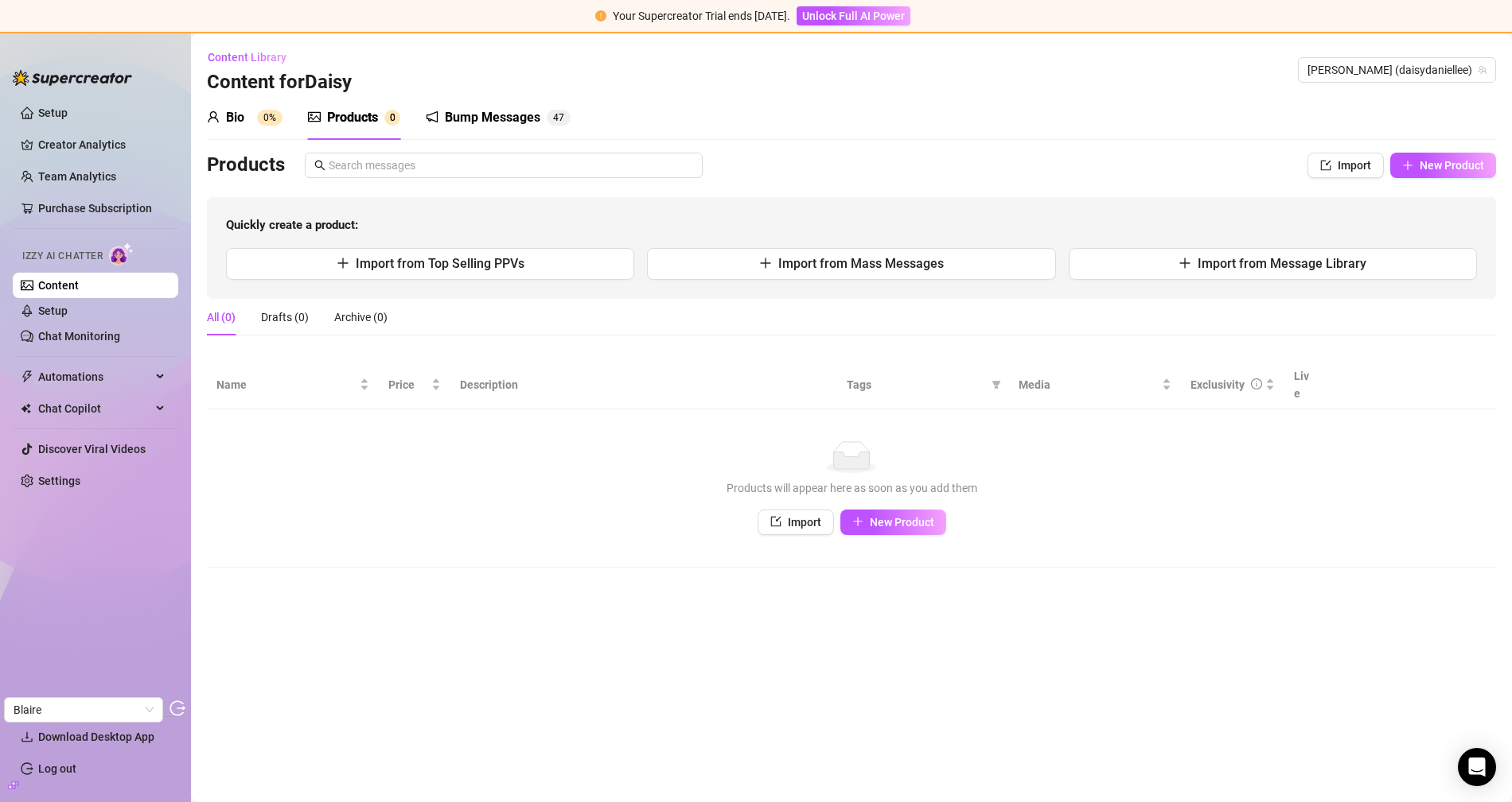
click at [924, 517] on td "No data Products will appear here as soon as you add them Import New Product" at bounding box center [851, 489] width 1289 height 158
click at [893, 511] on button "New Product" at bounding box center [893, 522] width 106 height 25
type textarea "Type your message here..."
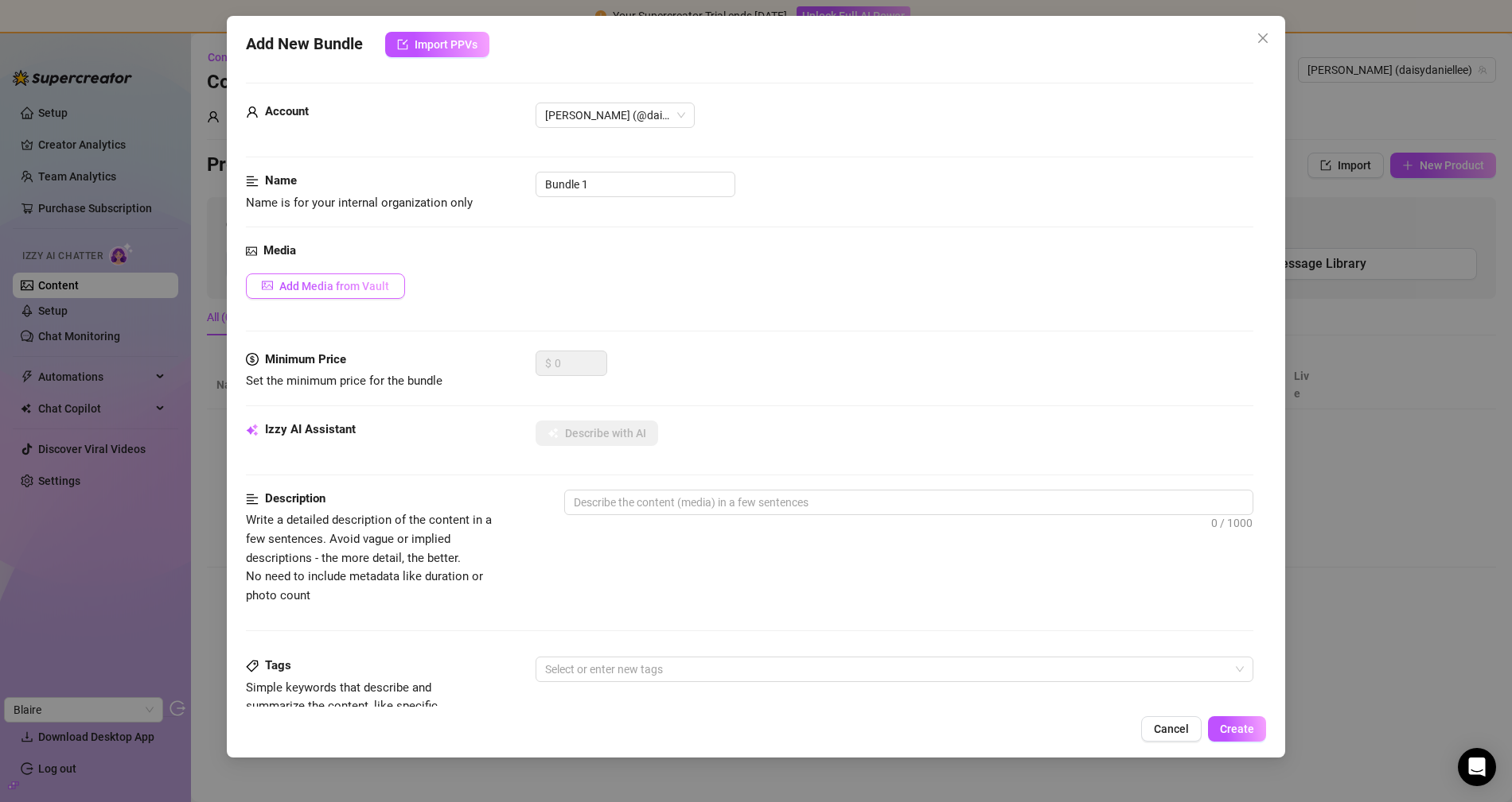
click at [343, 275] on button "Add Media from Vault" at bounding box center [326, 285] width 159 height 25
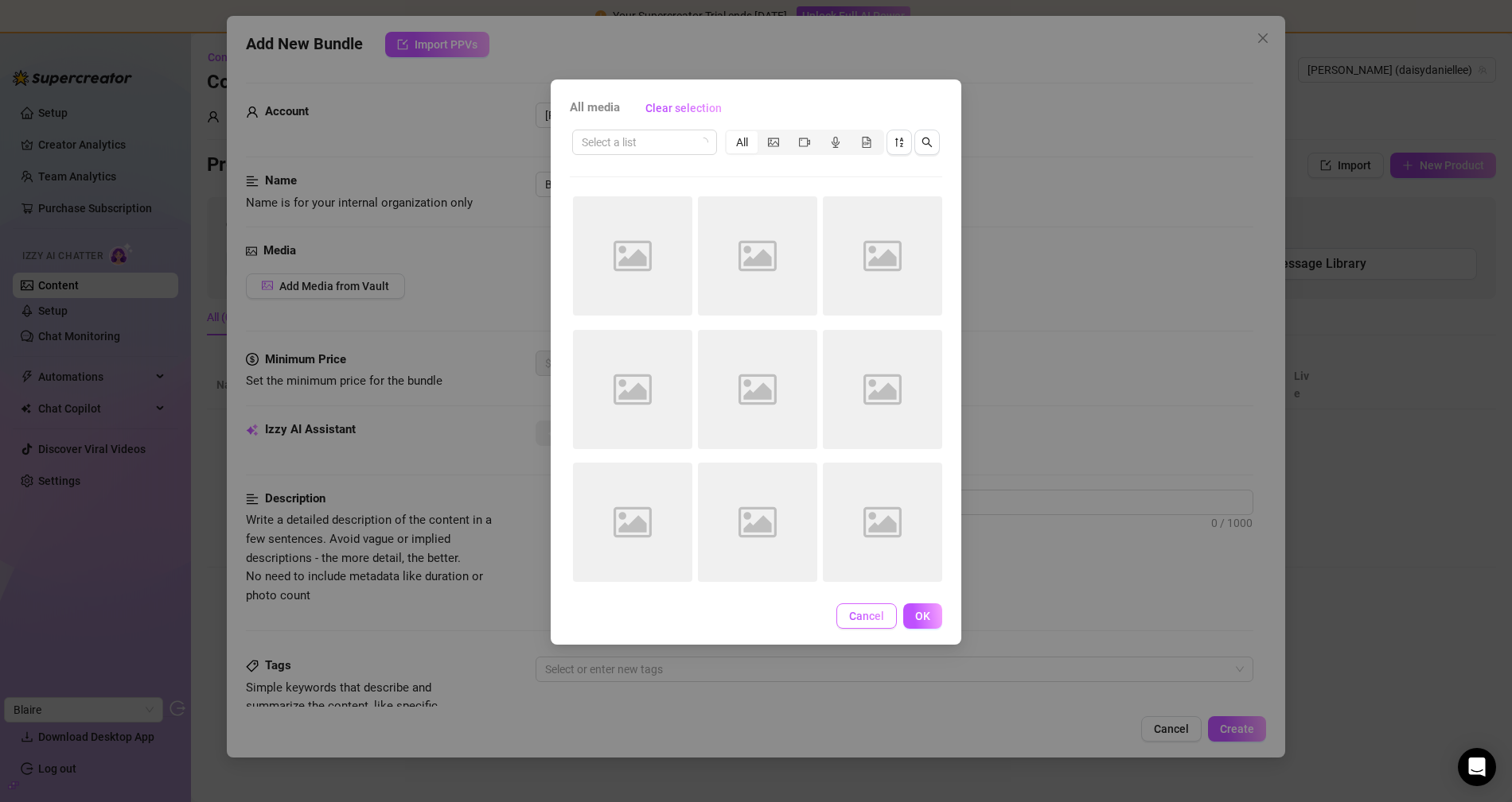
click at [873, 623] on button "Cancel" at bounding box center [866, 616] width 60 height 25
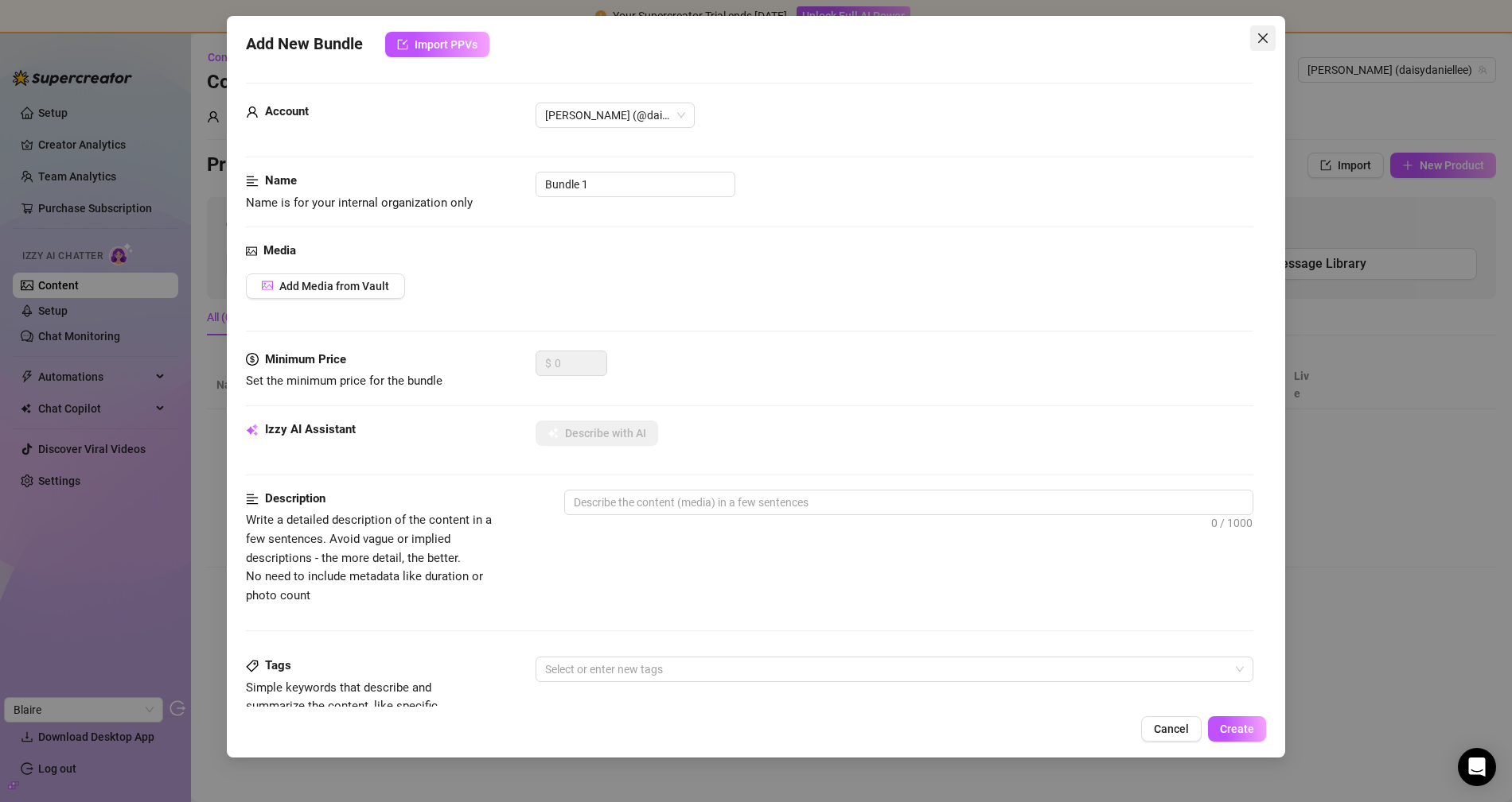
click at [1270, 39] on span "Close" at bounding box center [1262, 38] width 25 height 13
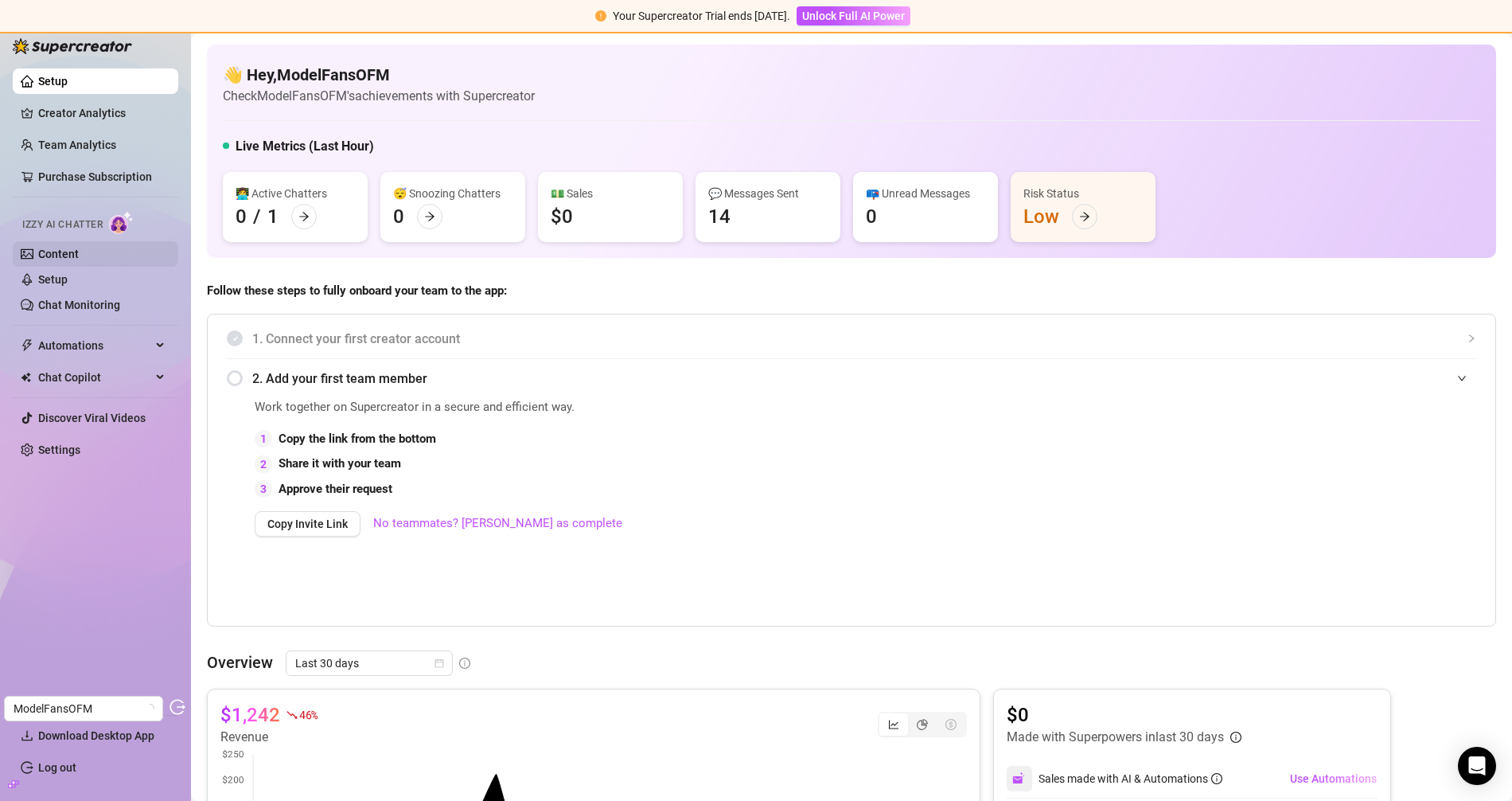
click at [69, 256] on link "Content" at bounding box center [59, 253] width 40 height 13
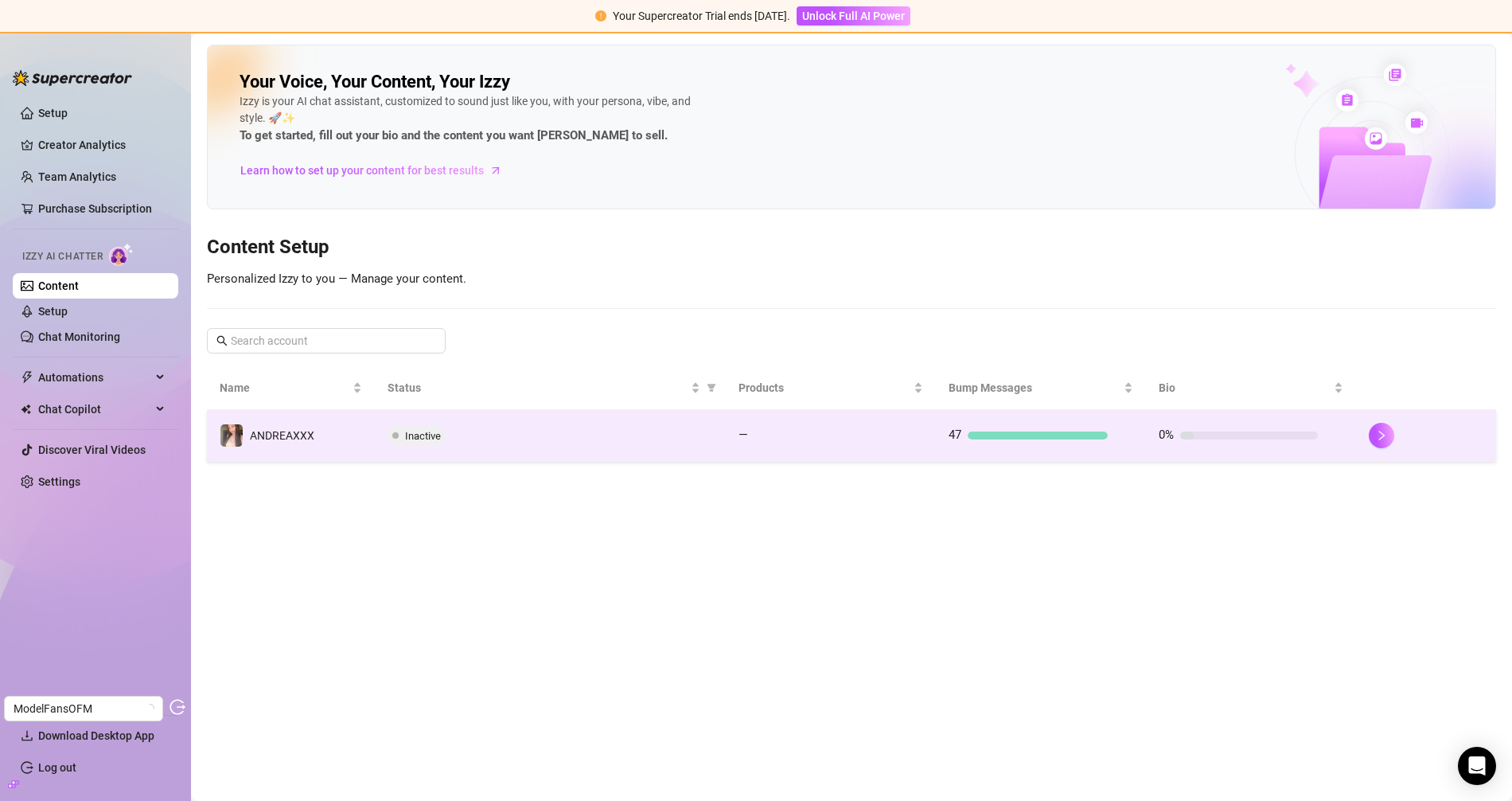
click at [405, 429] on span "Inactive" at bounding box center [422, 436] width 36 height 12
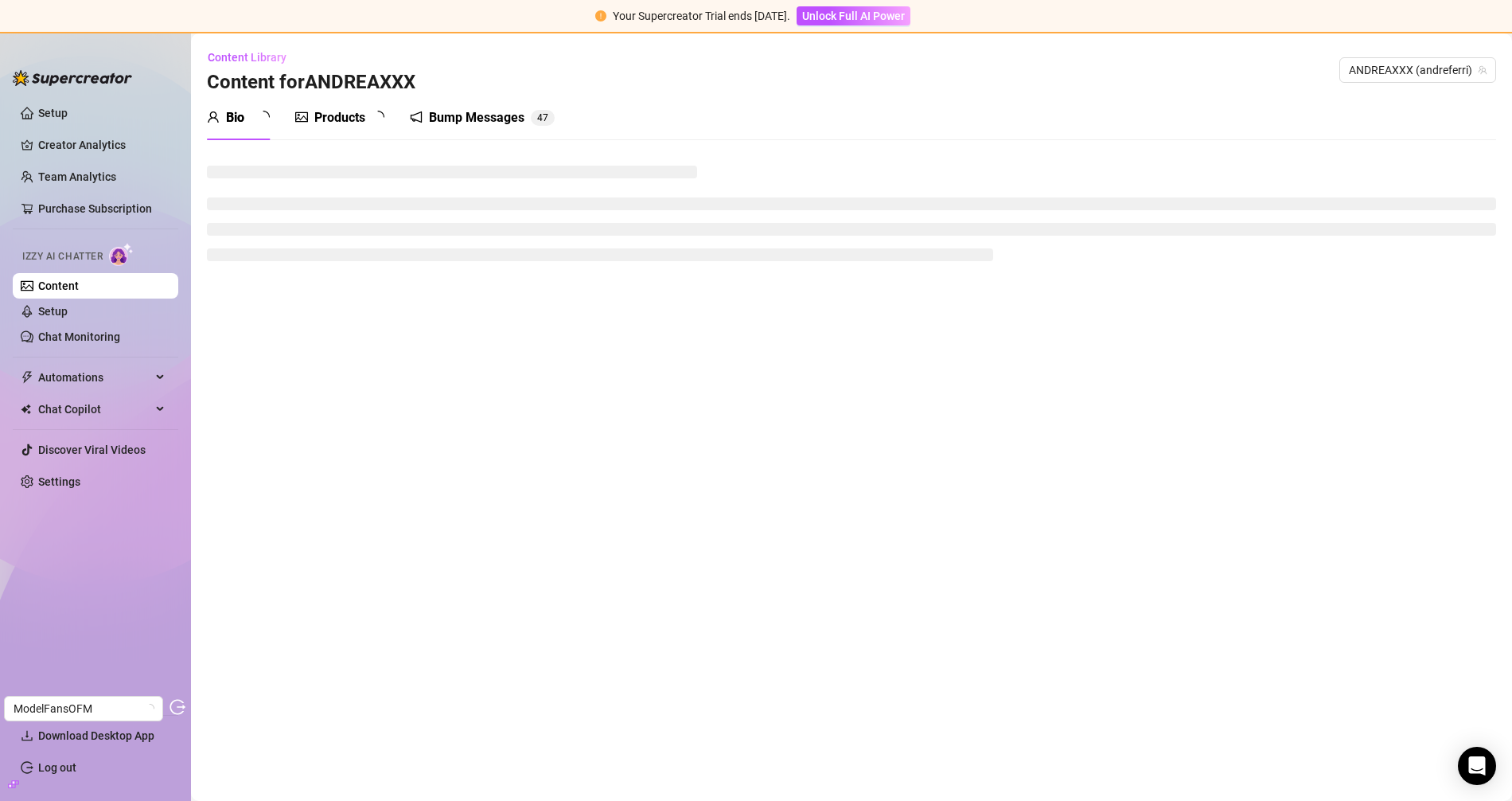
click at [351, 118] on div "Products" at bounding box center [340, 118] width 51 height 19
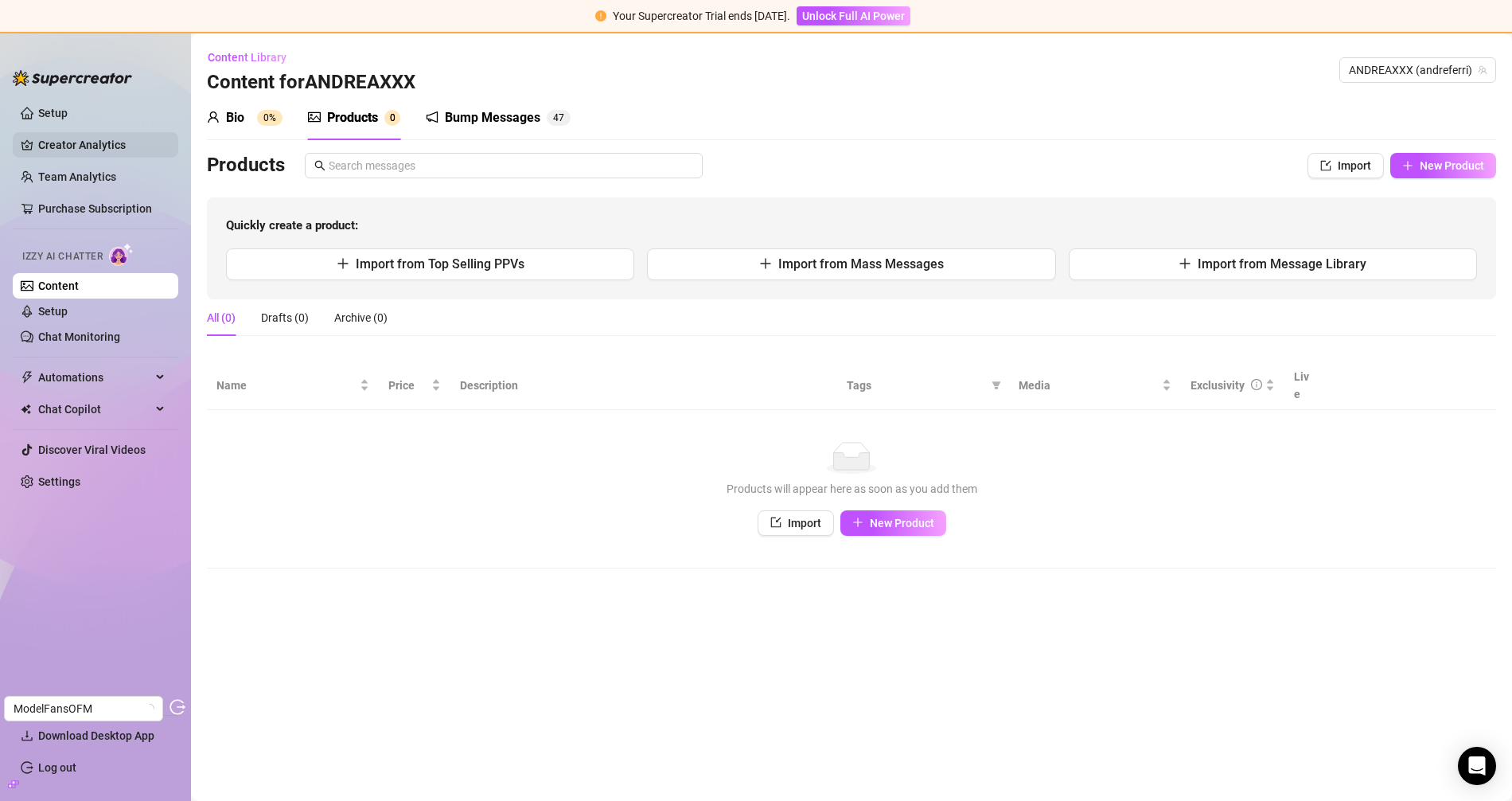
click at [109, 150] on link "Creator Analytics" at bounding box center [102, 145] width 127 height 25
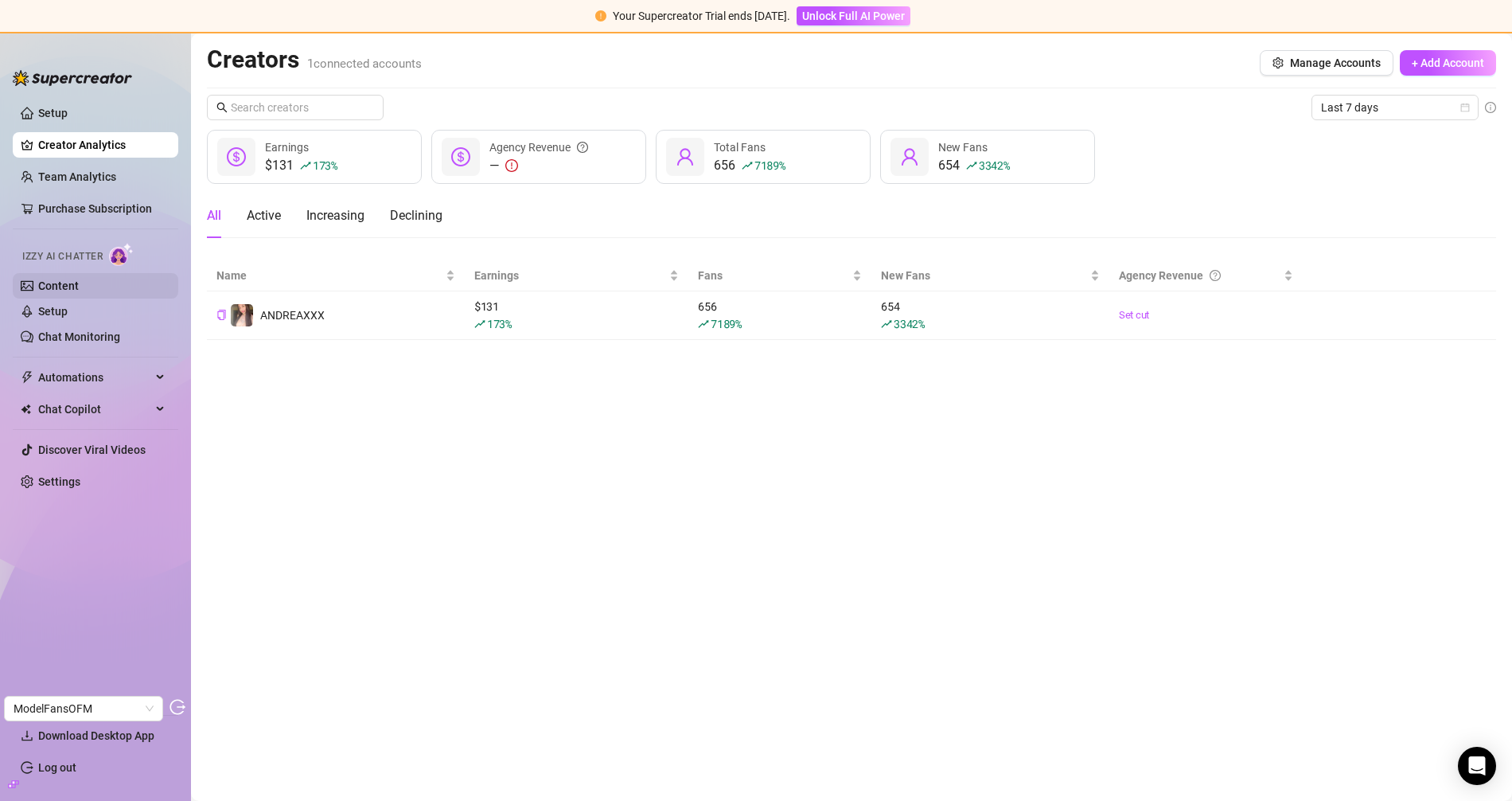
click at [60, 291] on link "Content" at bounding box center [59, 286] width 40 height 13
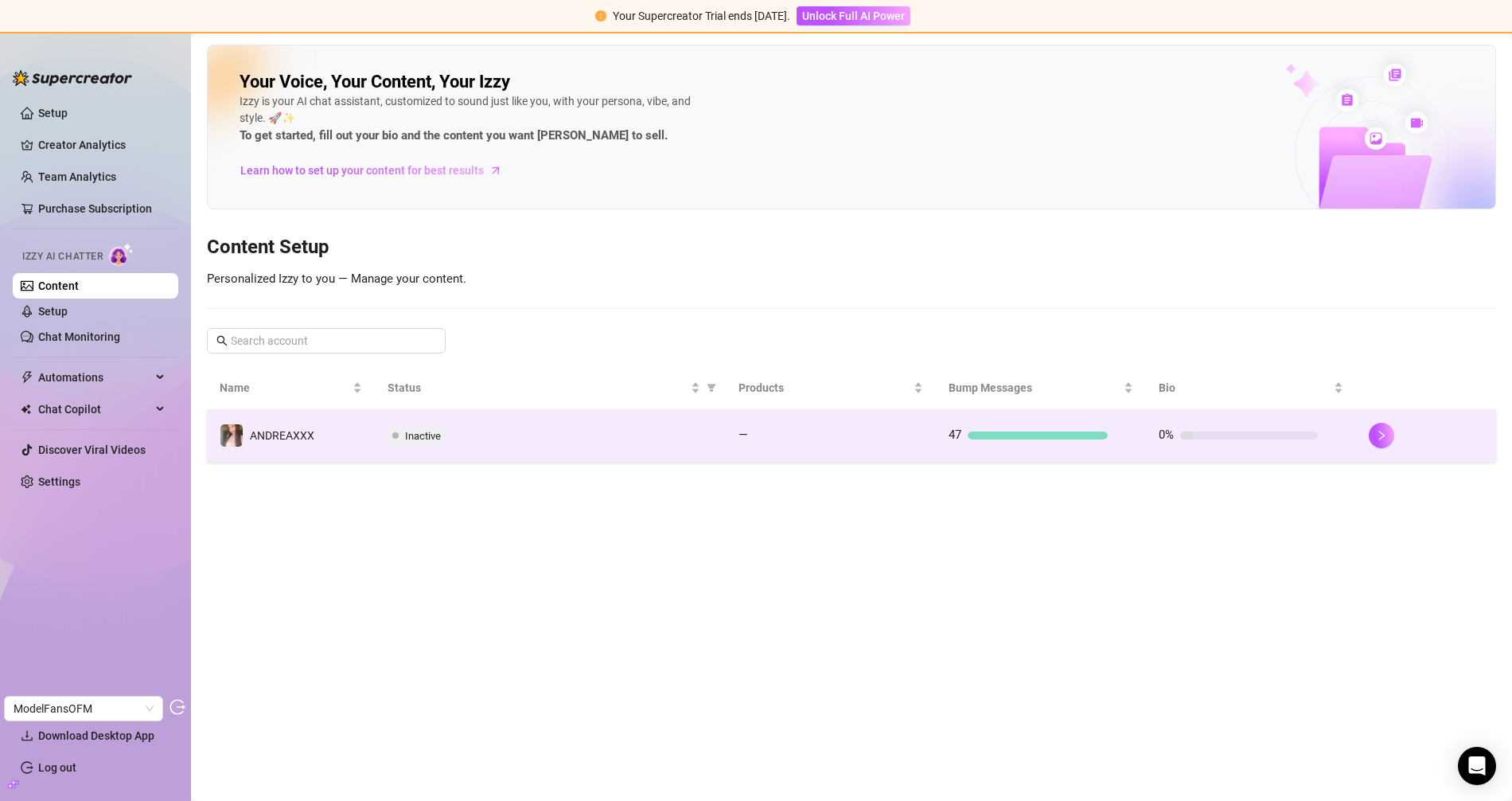
click at [496, 432] on div "Inactive" at bounding box center [549, 436] width 325 height 19
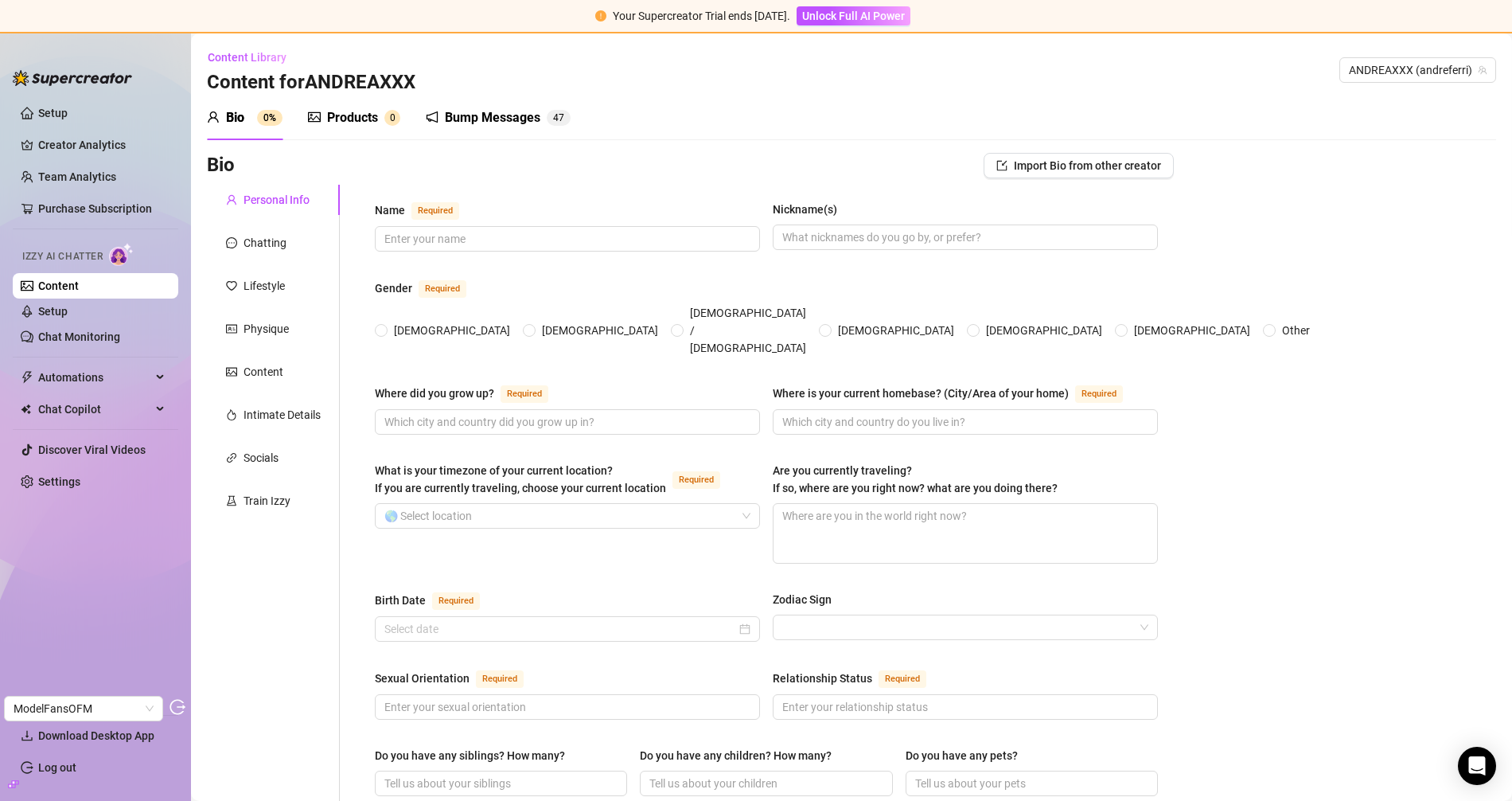
drag, startPoint x: 371, startPoint y: 119, endPoint x: 383, endPoint y: 96, distance: 25.9
click at [371, 119] on div "Products" at bounding box center [352, 118] width 51 height 19
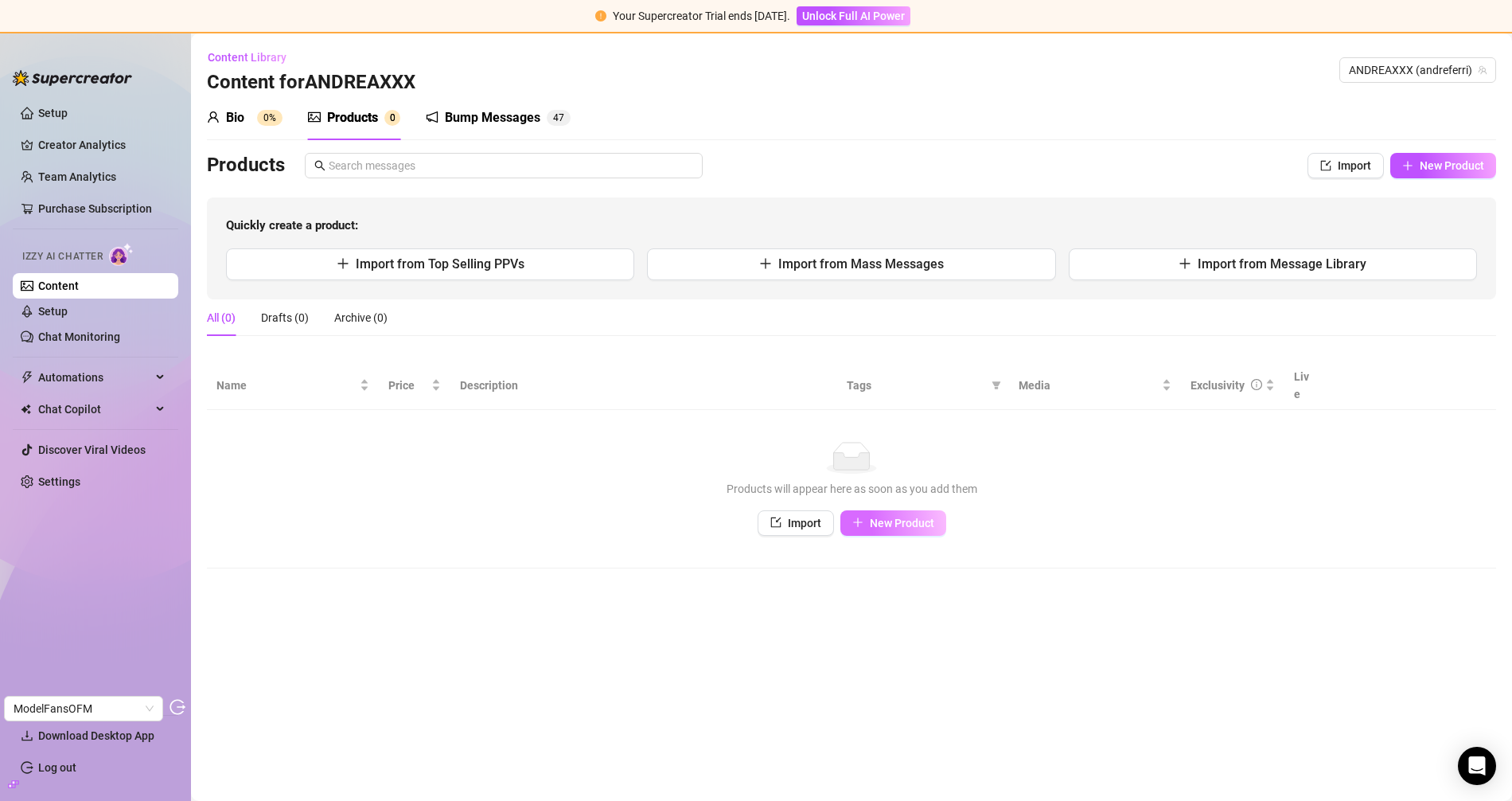
click at [887, 516] on span "New Product" at bounding box center [902, 522] width 65 height 13
type textarea "Type your message here..."
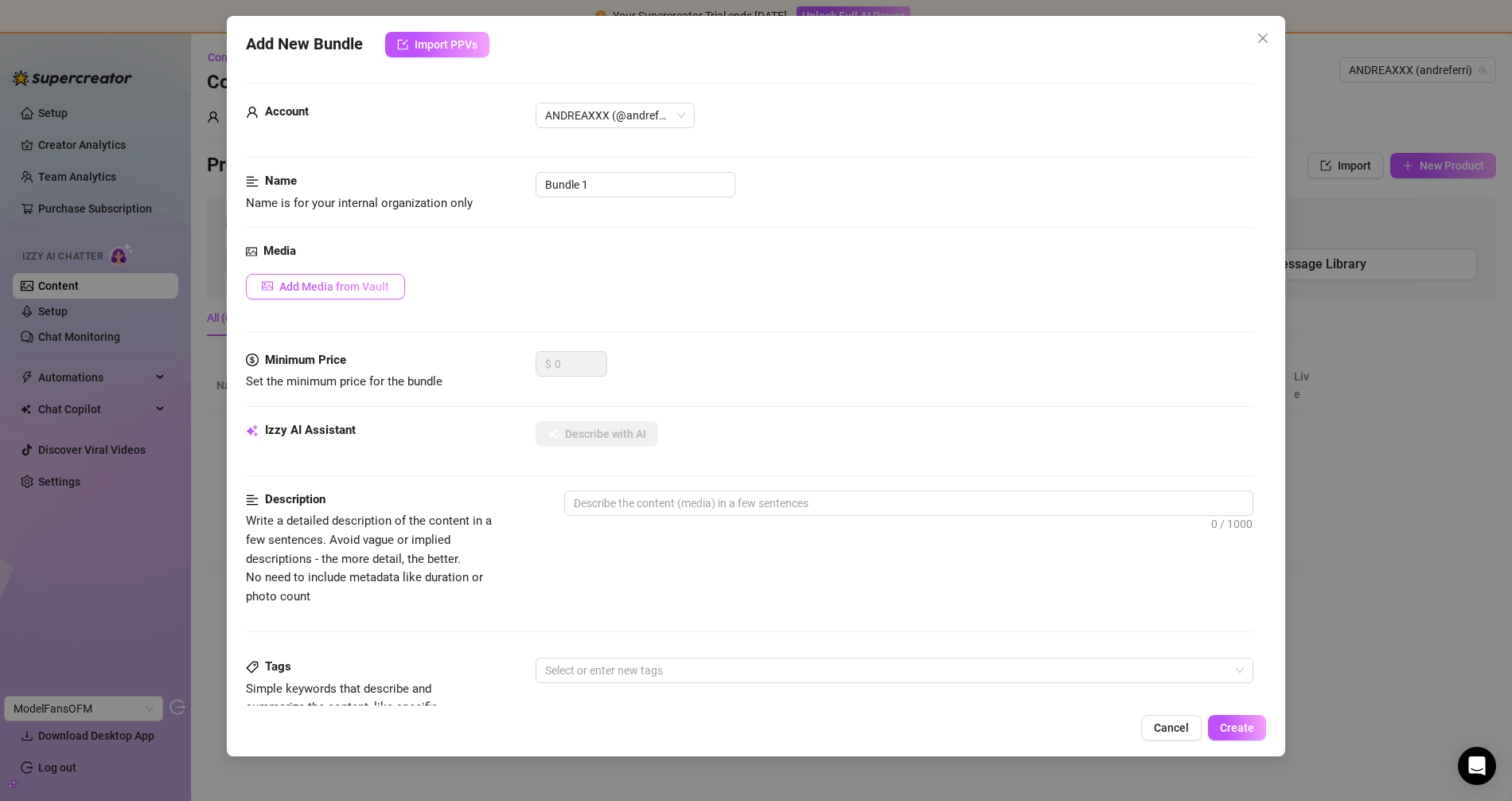
click at [348, 281] on span "Add Media from Vault" at bounding box center [334, 287] width 110 height 13
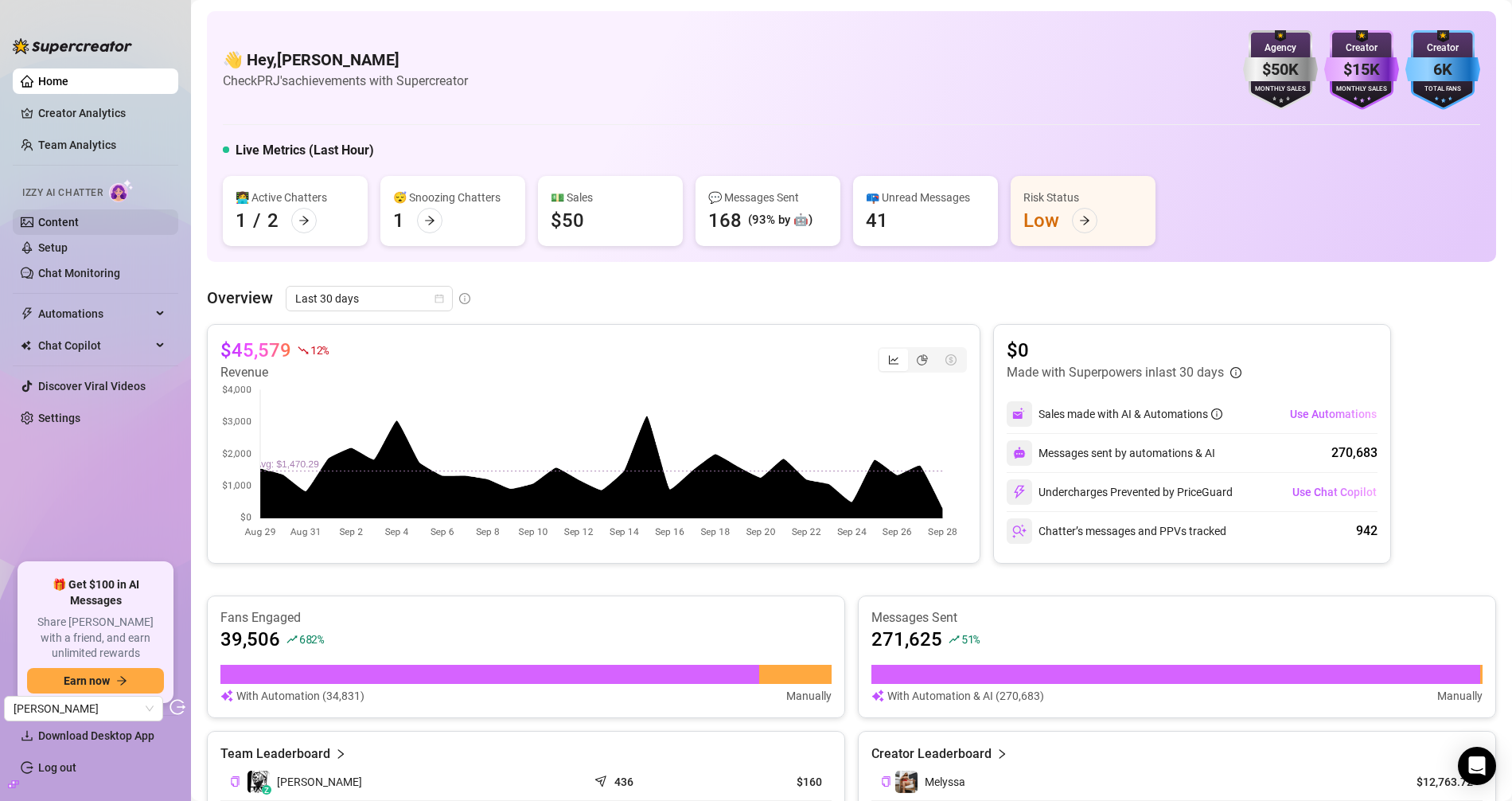
click at [79, 216] on link "Content" at bounding box center [59, 222] width 40 height 13
click at [79, 217] on link "Content" at bounding box center [59, 222] width 40 height 13
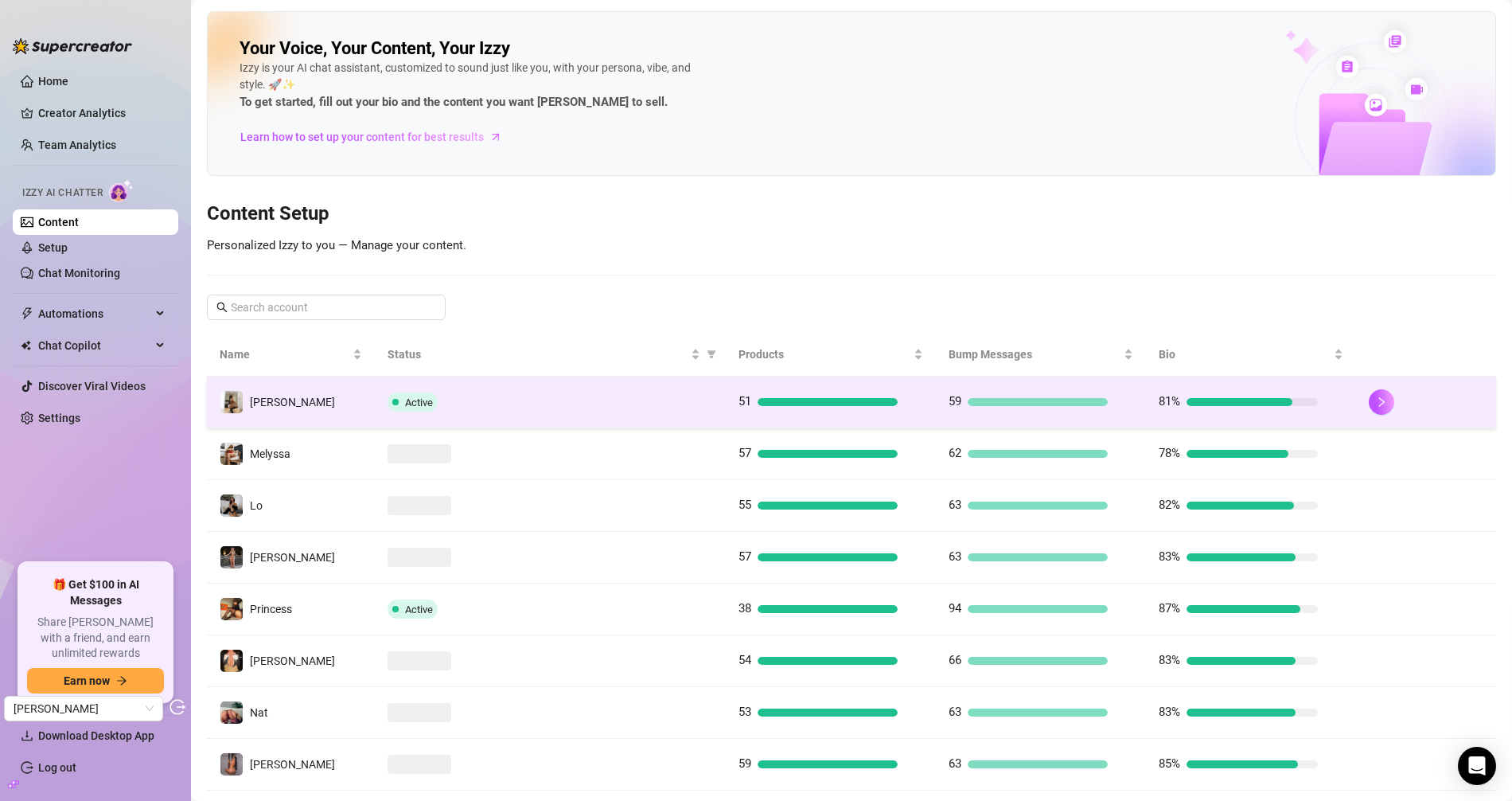
click at [327, 390] on td "[PERSON_NAME]" at bounding box center [291, 402] width 168 height 52
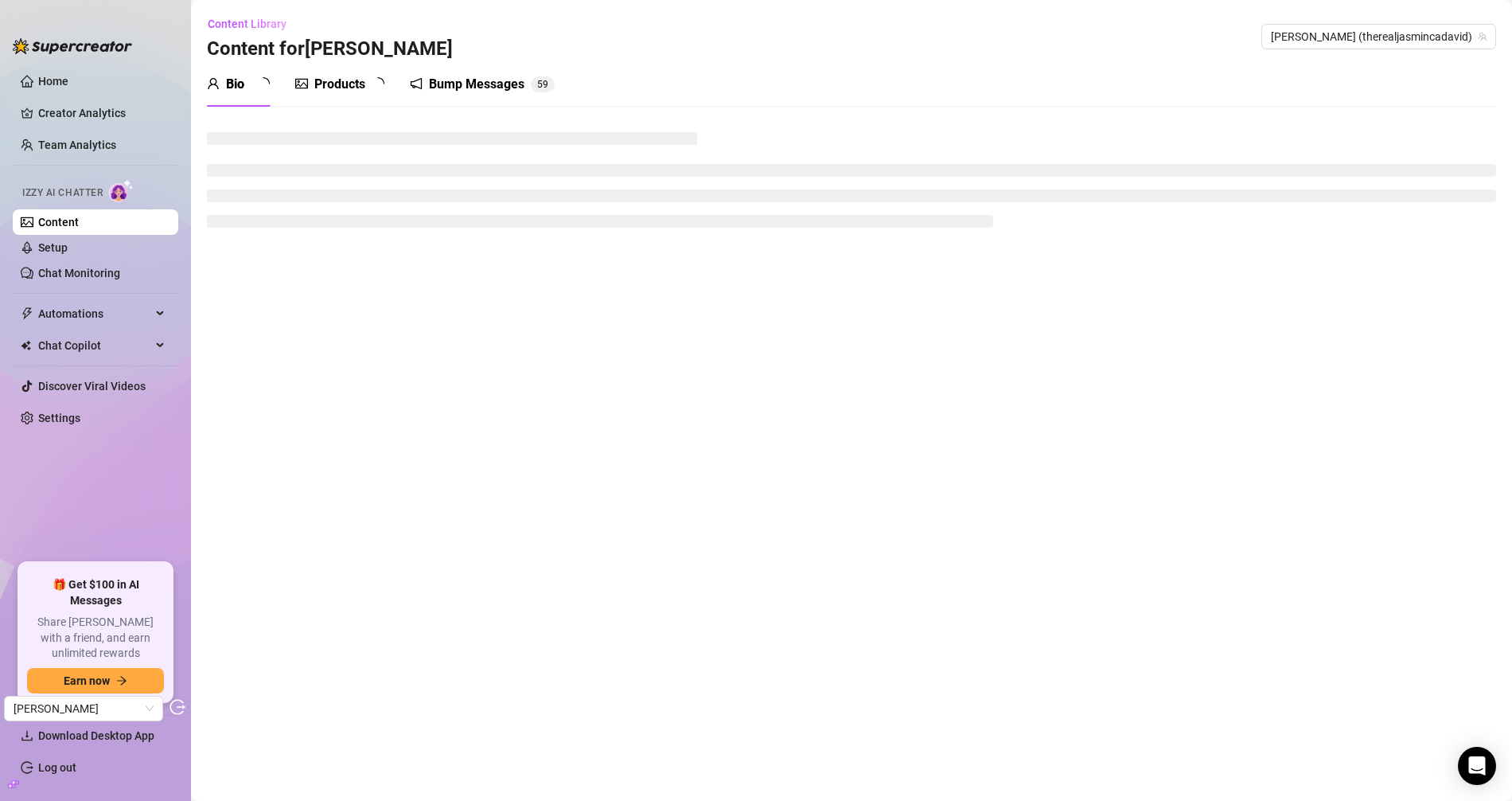
click at [341, 90] on div "Products" at bounding box center [340, 84] width 51 height 19
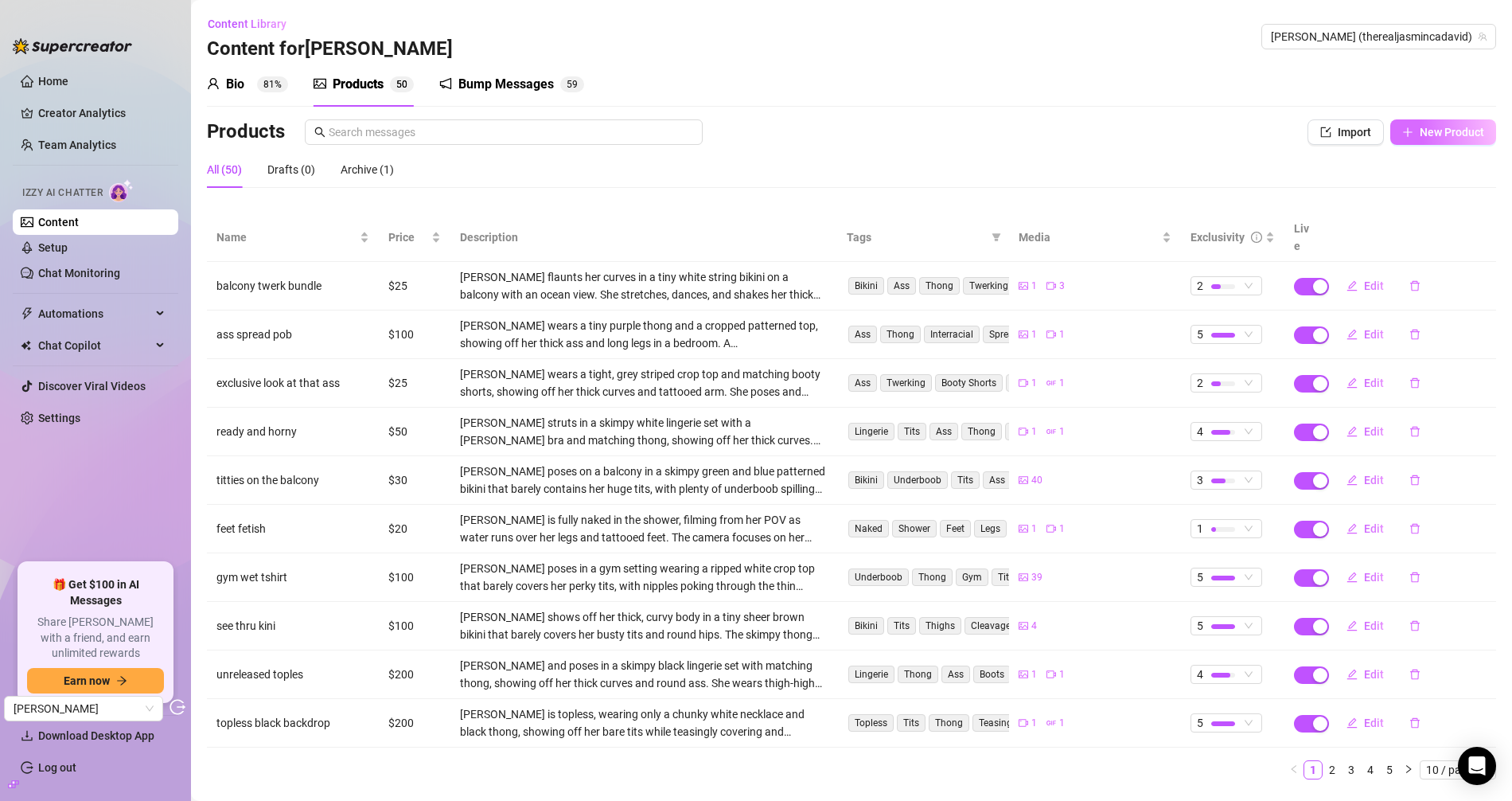
click at [1422, 139] on button "New Product" at bounding box center [1443, 131] width 106 height 25
type textarea "Type your message here..."
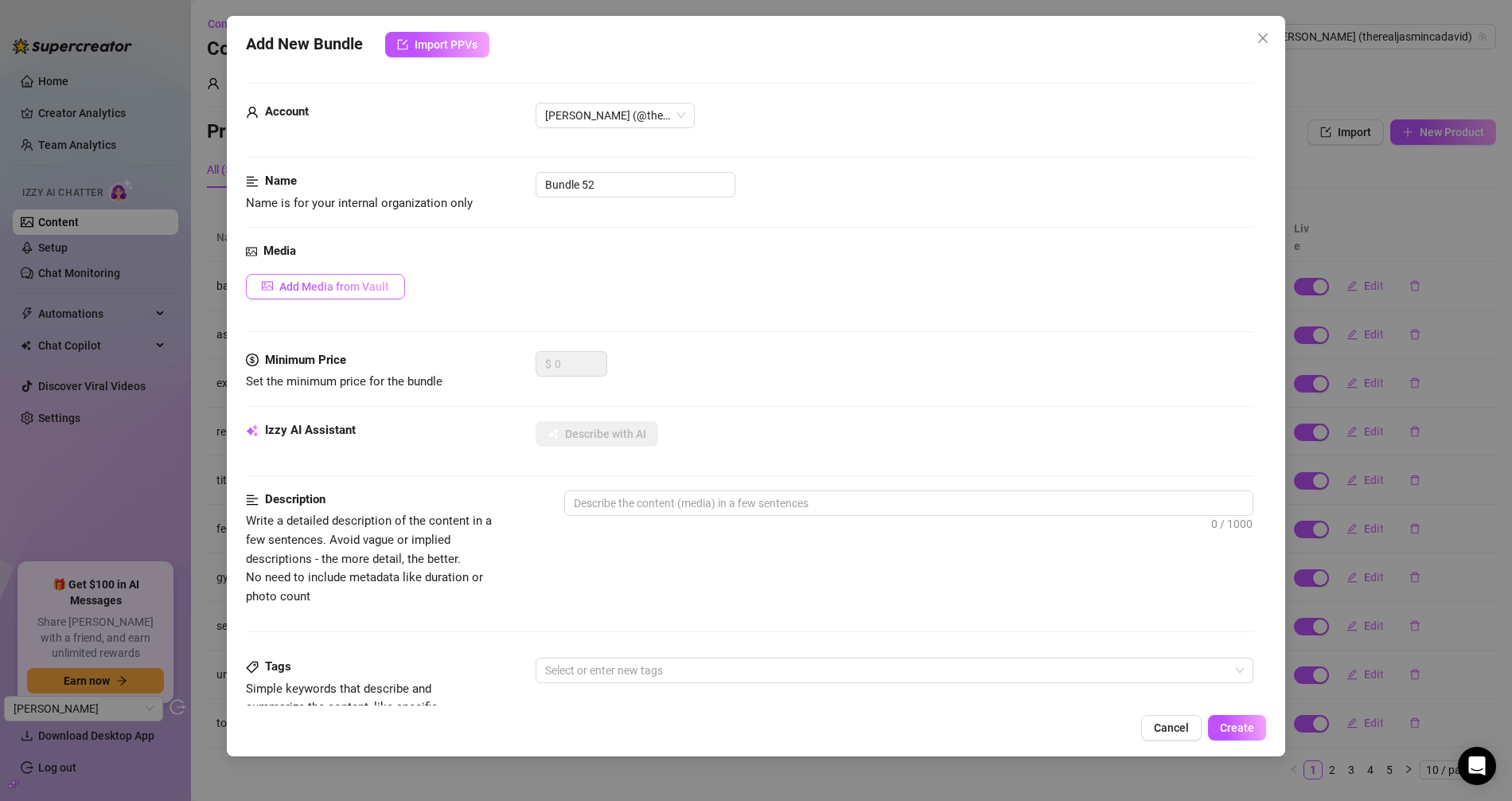
click at [360, 280] on span "Add Media from Vault" at bounding box center [334, 287] width 110 height 13
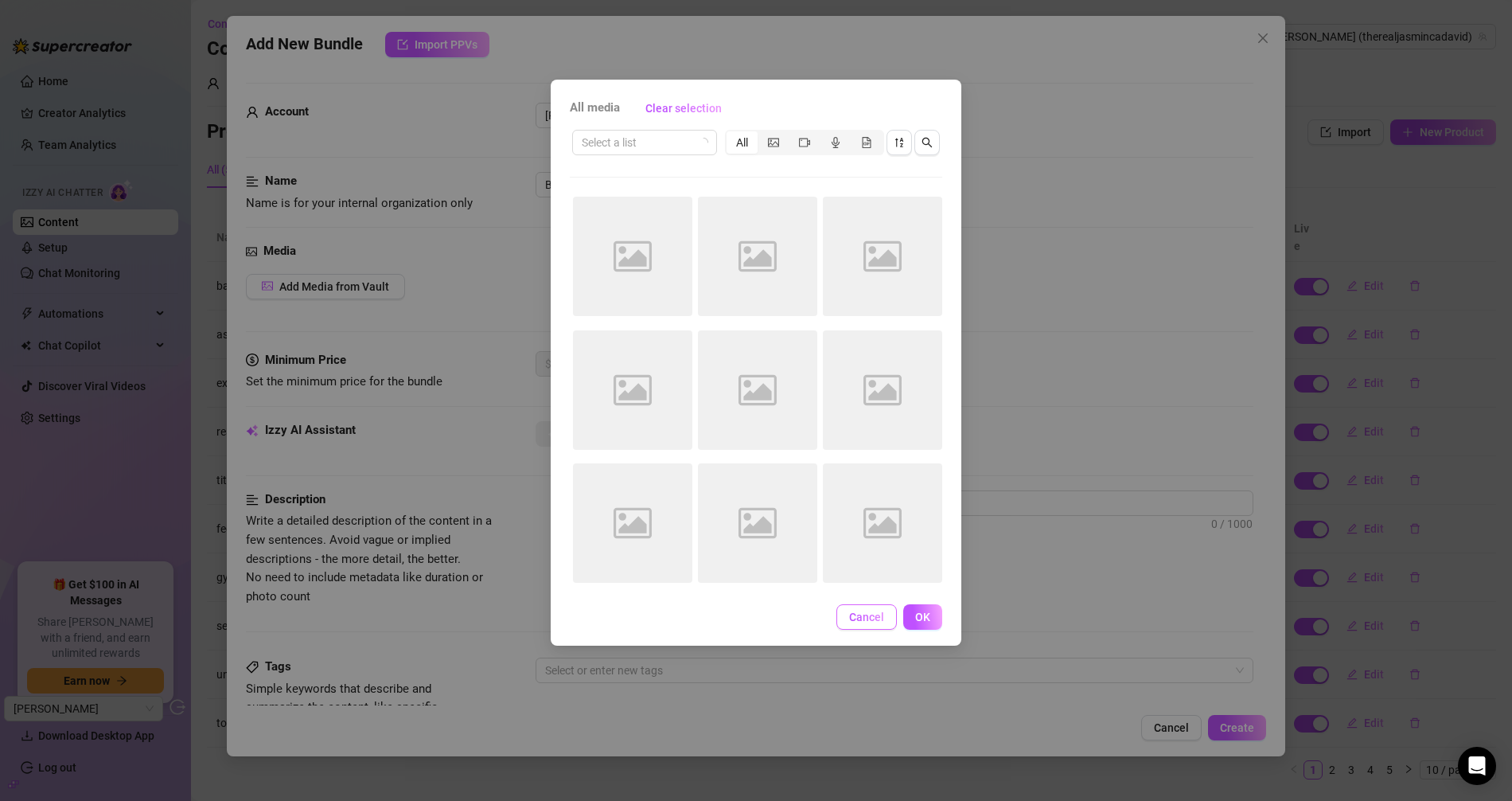
click at [865, 617] on span "Cancel" at bounding box center [866, 617] width 35 height 13
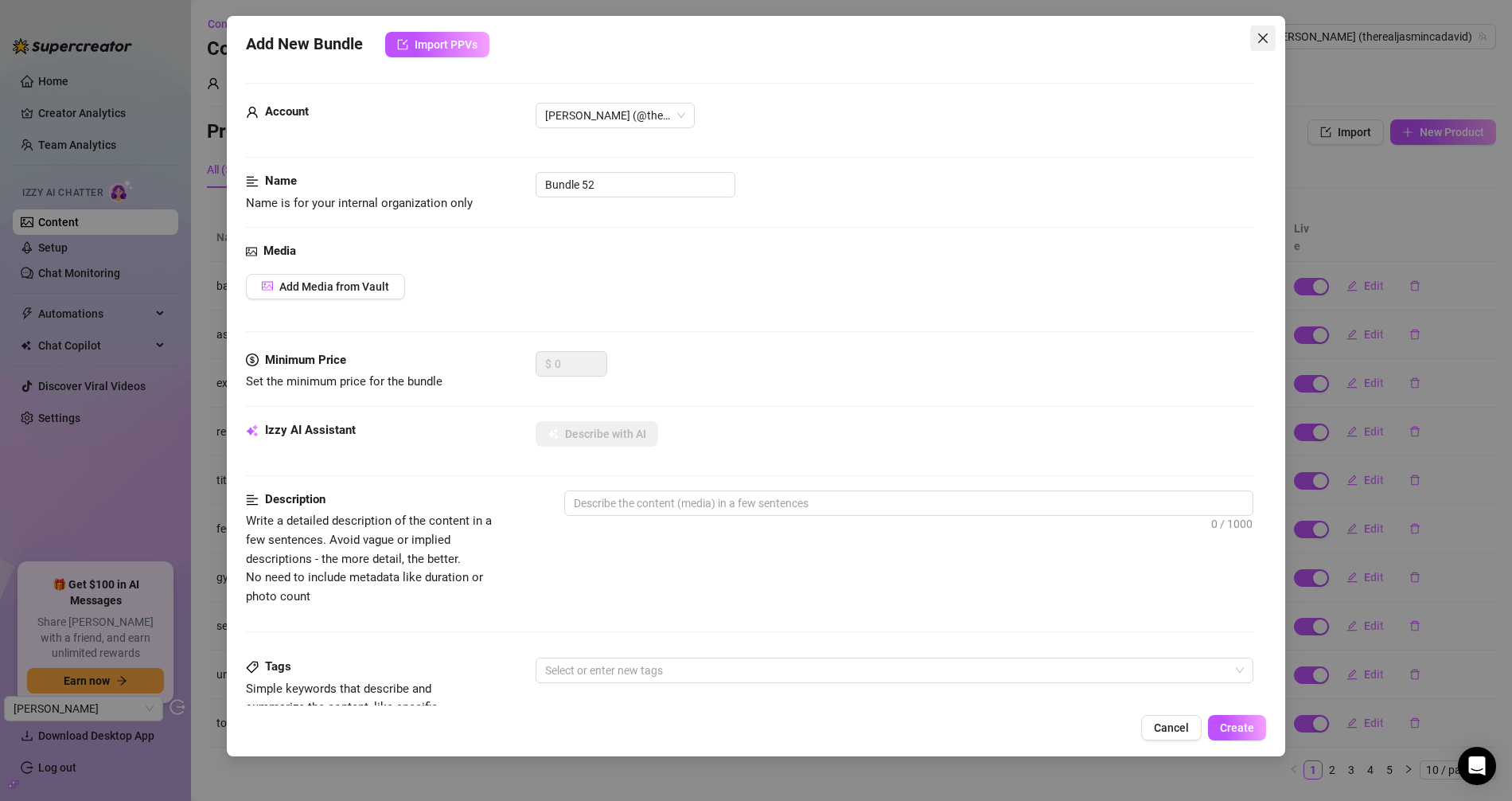
click at [1261, 33] on icon "close" at bounding box center [1262, 38] width 13 height 13
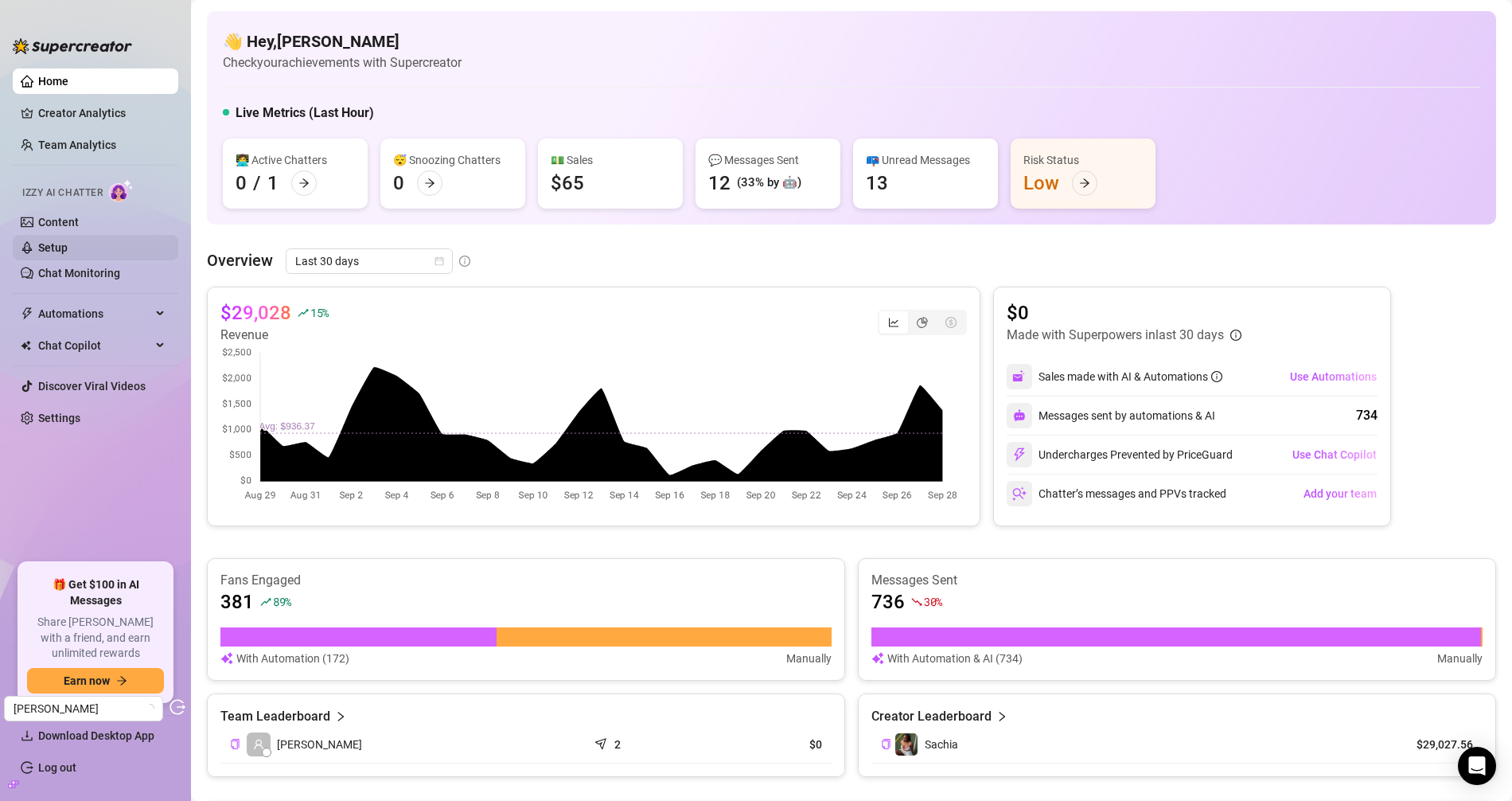
click at [67, 241] on link "Setup" at bounding box center [53, 247] width 30 height 13
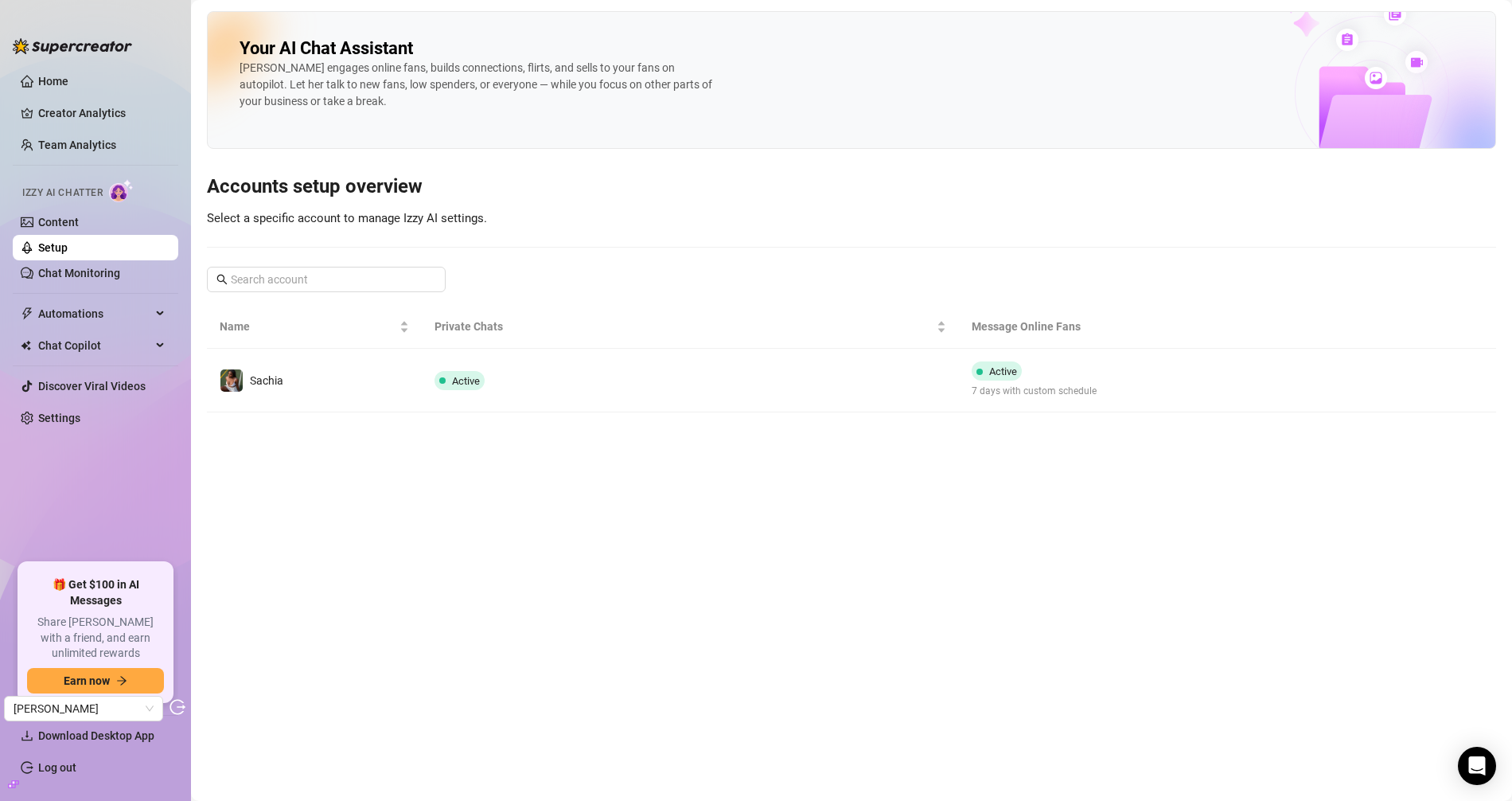
click at [525, 370] on td "Active" at bounding box center [689, 380] width 537 height 64
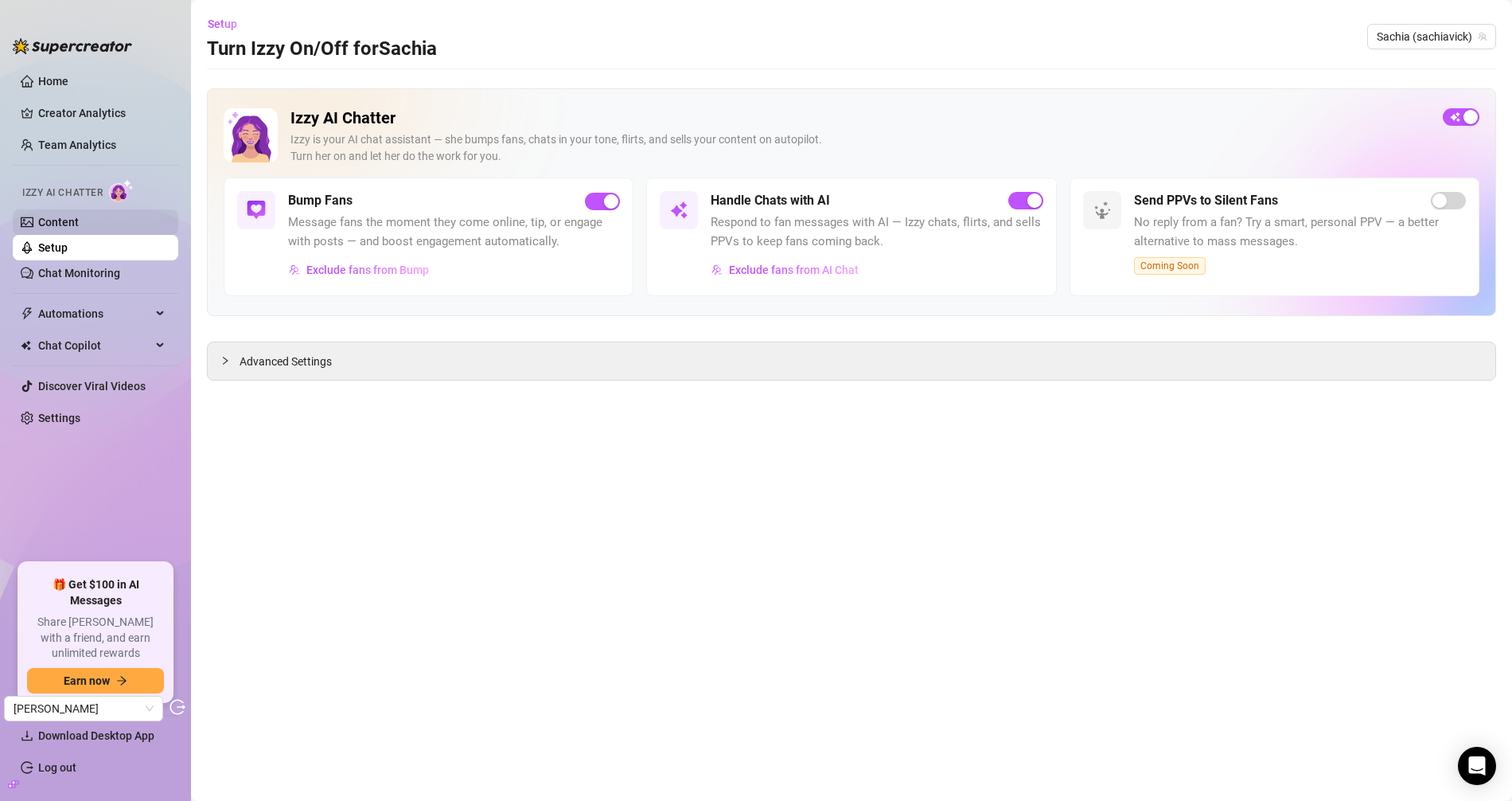
drag, startPoint x: 104, startPoint y: 215, endPoint x: 118, endPoint y: 218, distance: 14.3
click at [79, 216] on link "Content" at bounding box center [59, 222] width 40 height 13
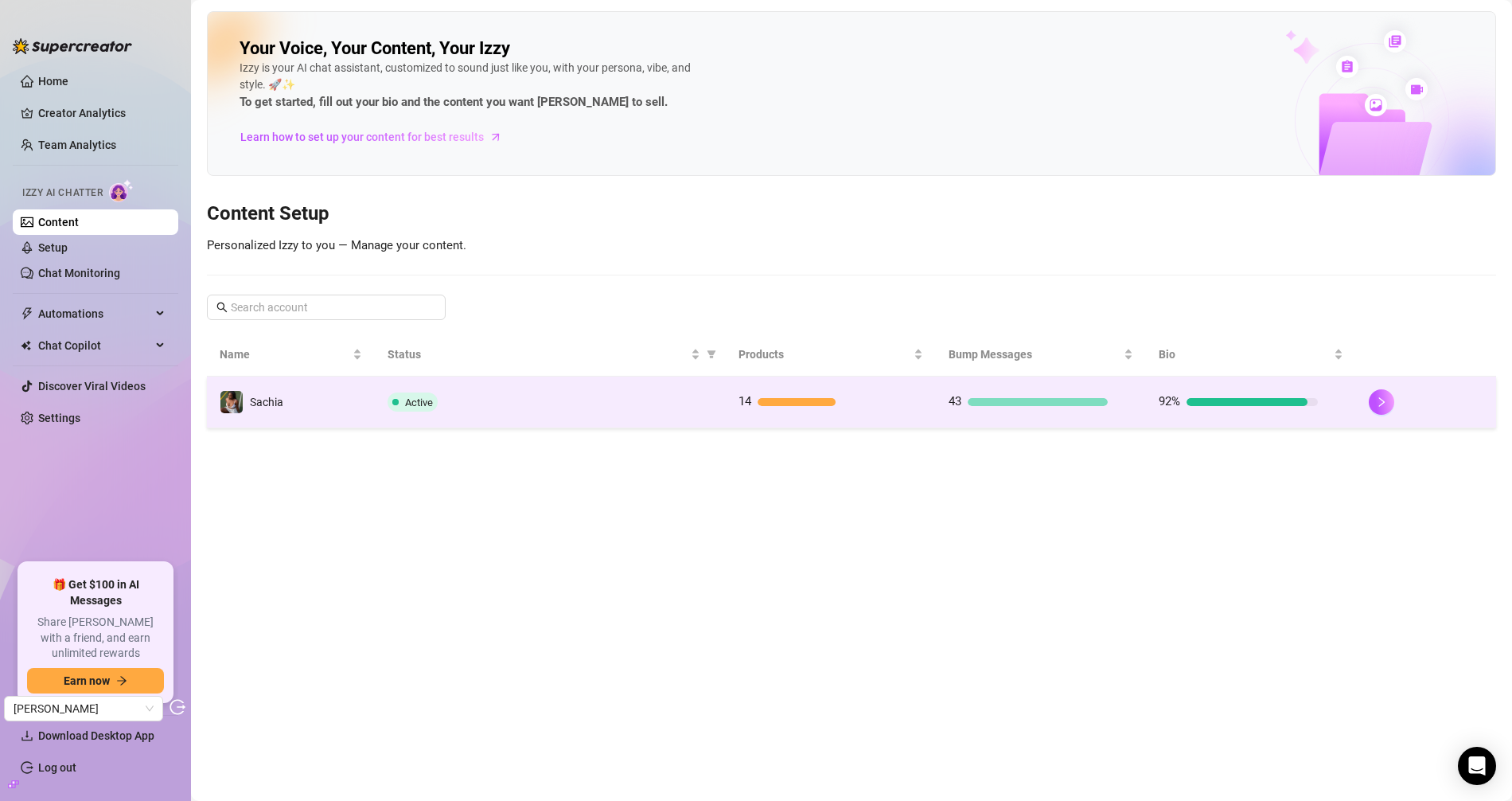
click at [559, 398] on div "Active" at bounding box center [549, 402] width 325 height 19
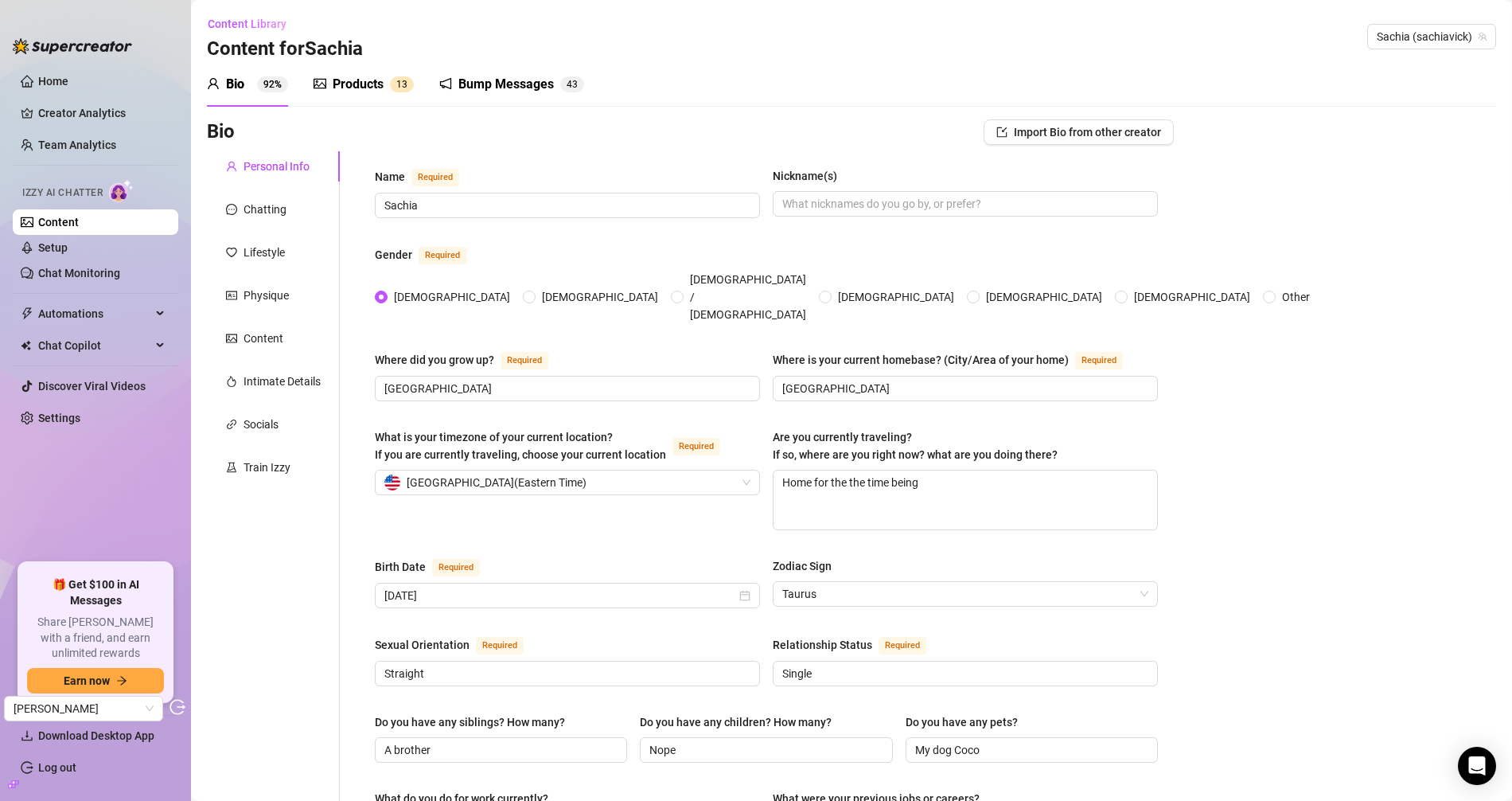
click at [260, 188] on div "Personal Info Chatting Lifestyle Physique Content Intimate Details Socials Trai…" at bounding box center [273, 811] width 133 height 1318
click at [255, 219] on div "Chatting" at bounding box center [273, 209] width 133 height 31
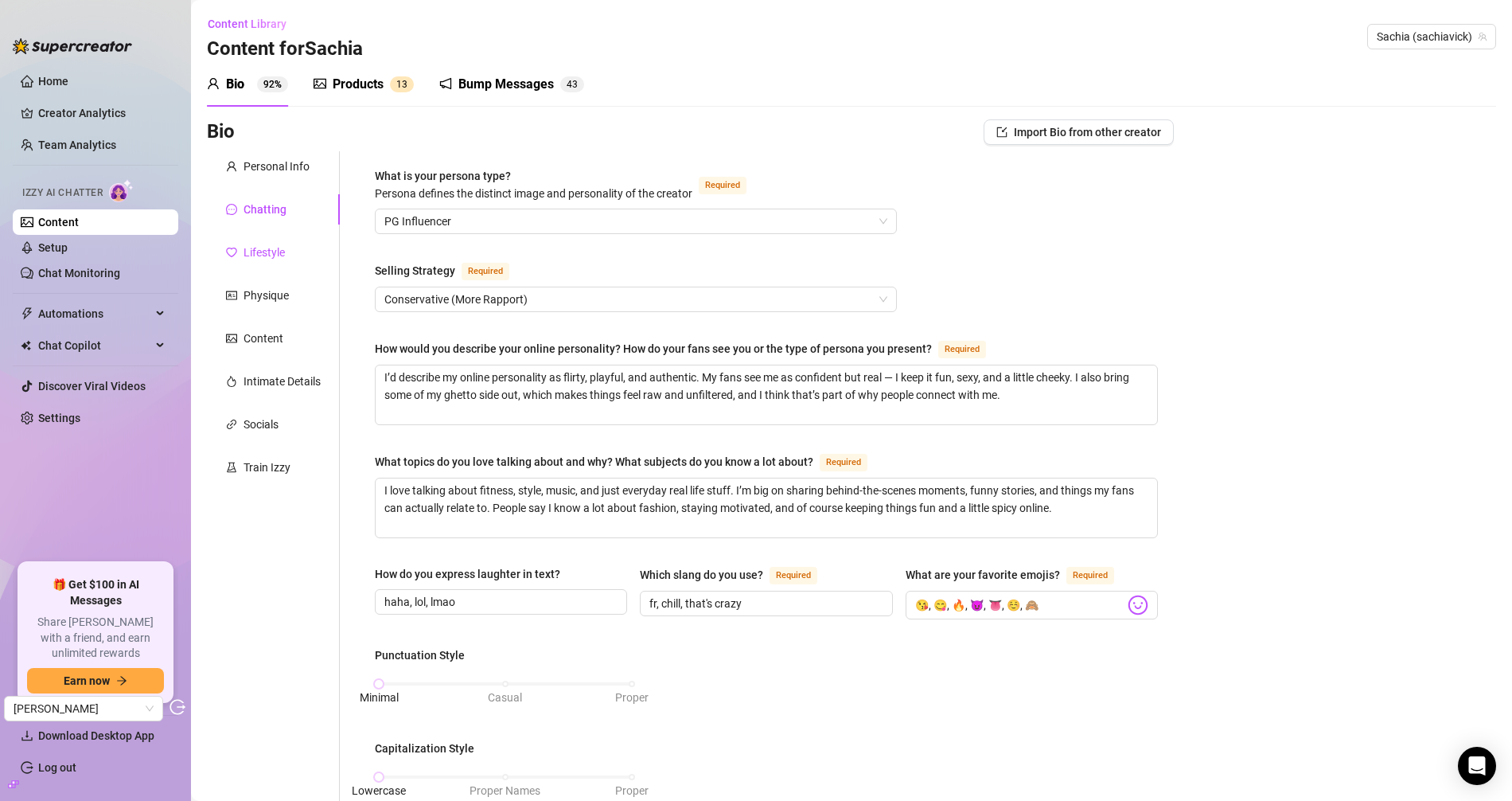
click at [258, 249] on div "Lifestyle" at bounding box center [264, 252] width 41 height 18
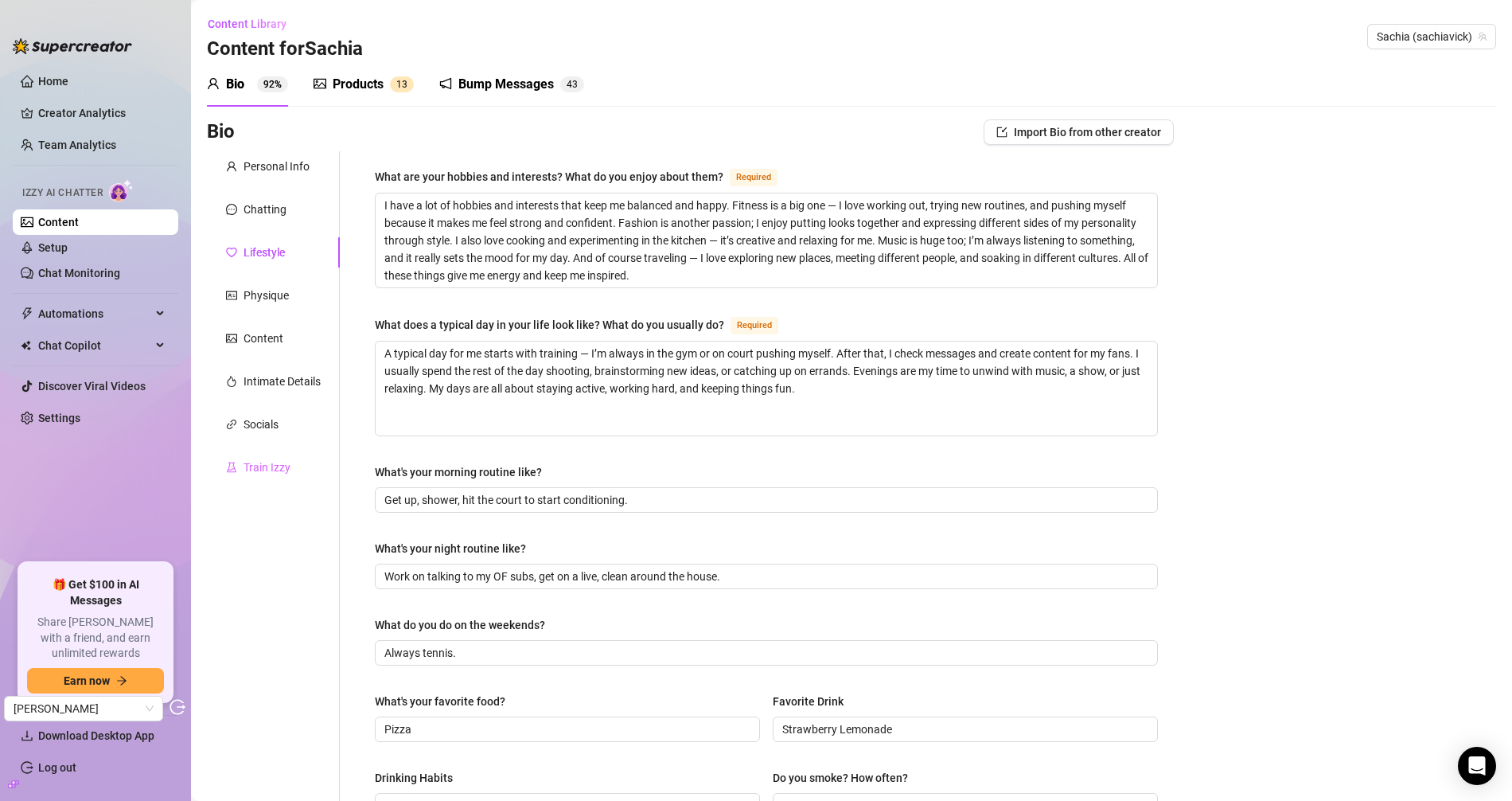
click at [269, 481] on div "Train Izzy" at bounding box center [273, 467] width 133 height 31
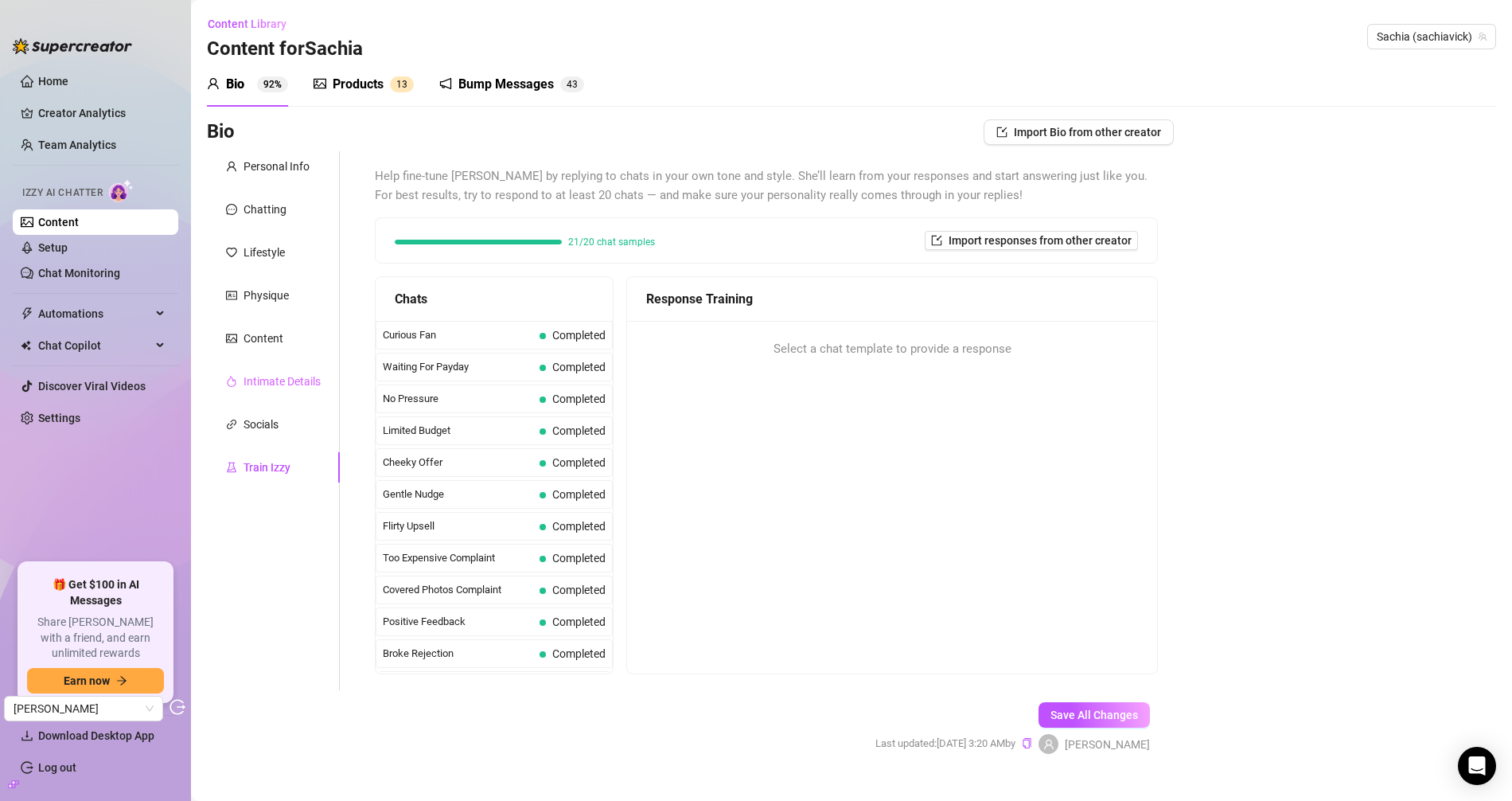
click at [269, 394] on div "Intimate Details" at bounding box center [273, 381] width 133 height 31
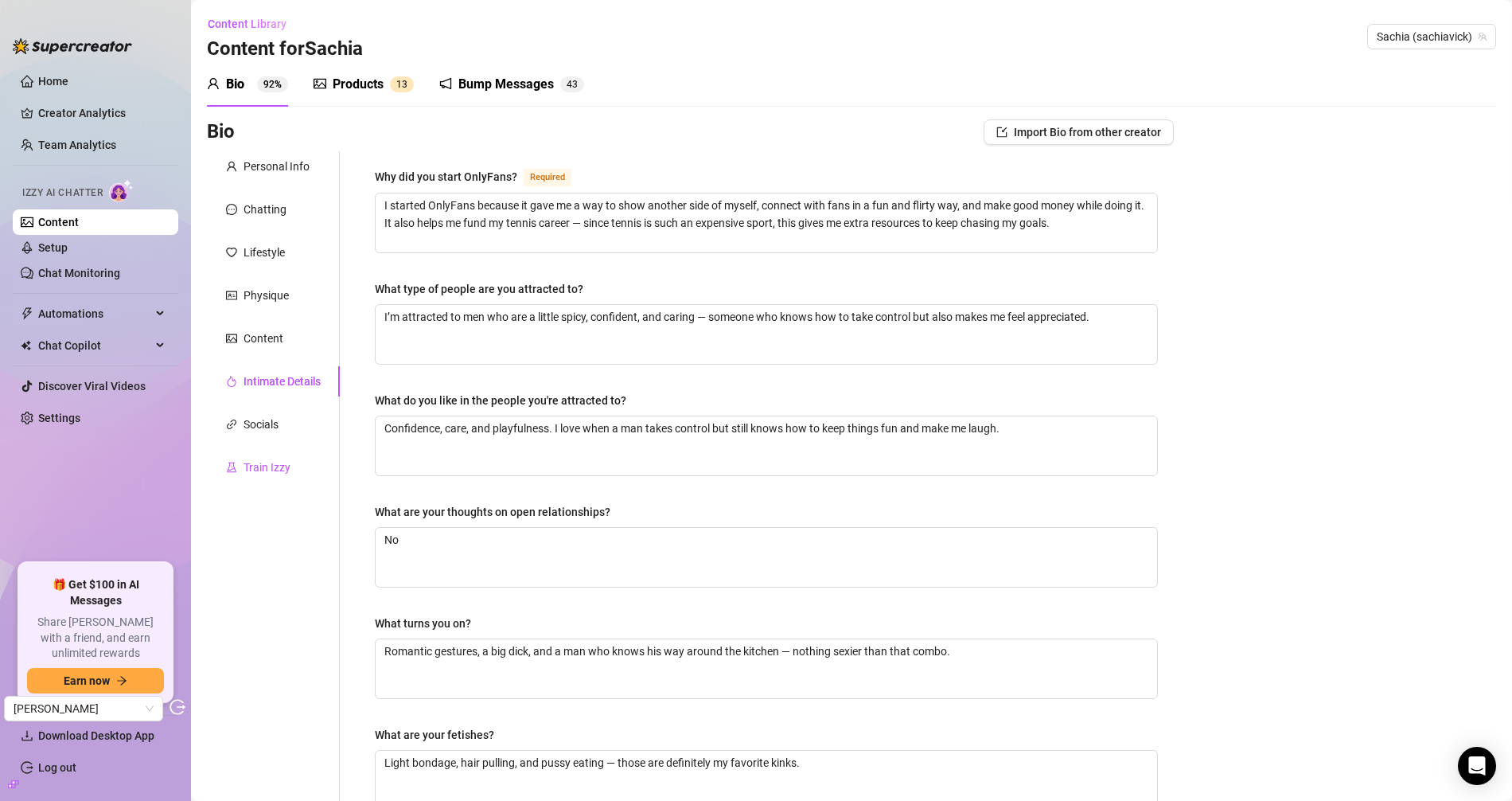
click at [251, 473] on div "Train Izzy" at bounding box center [267, 467] width 47 height 18
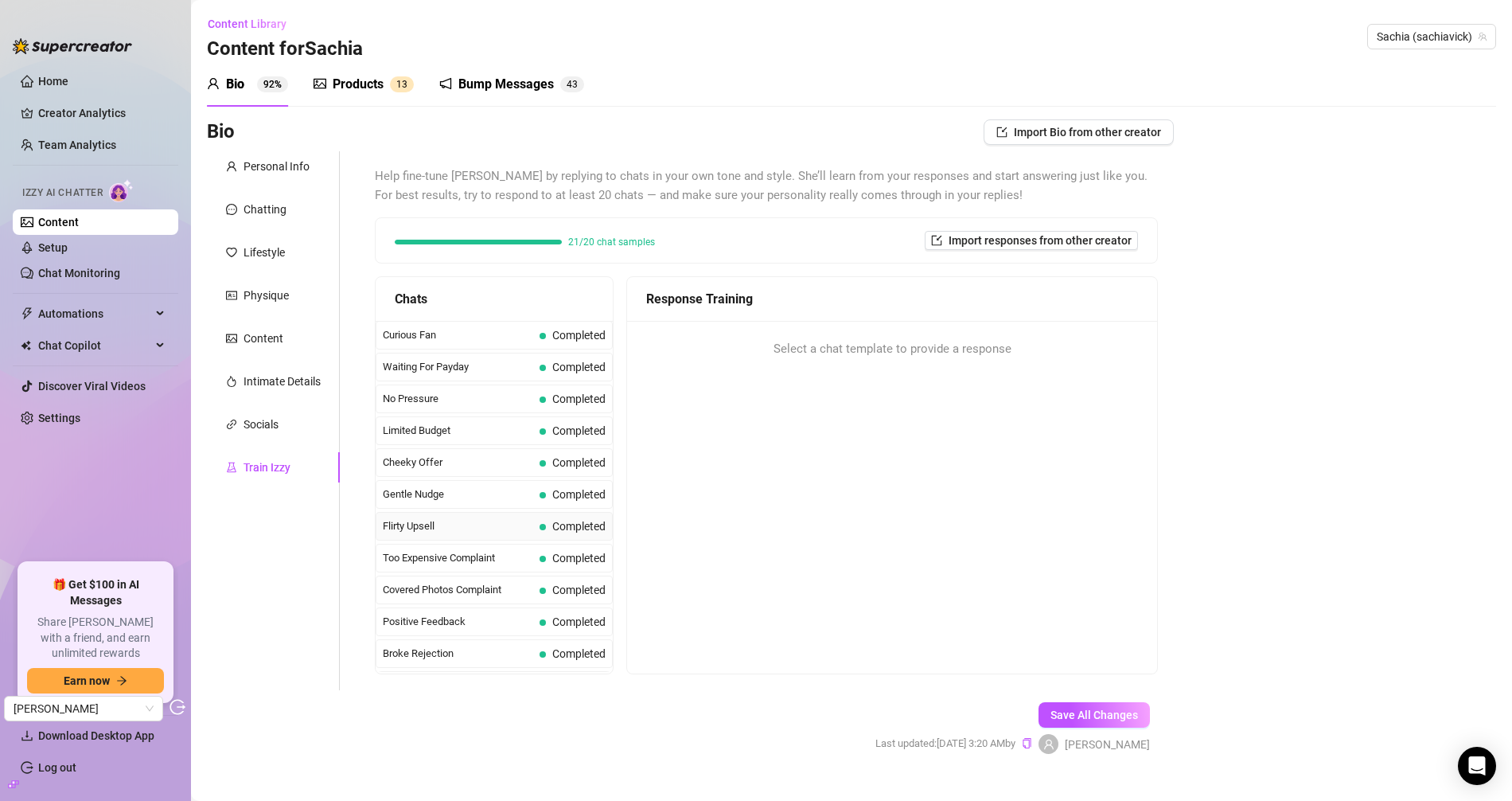
click at [417, 520] on span "Flirty Upsell" at bounding box center [458, 526] width 151 height 16
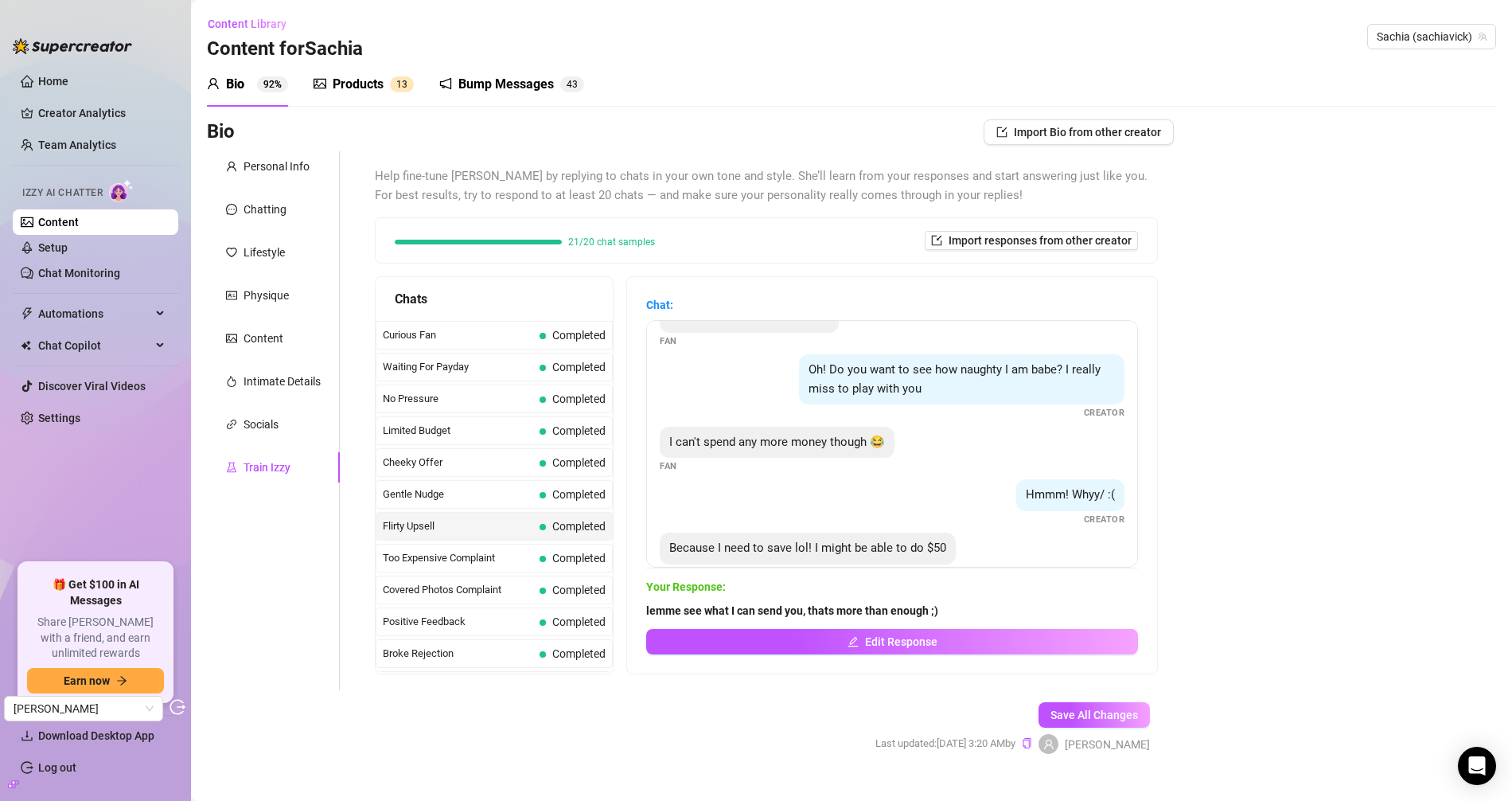
scroll to position [328, 0]
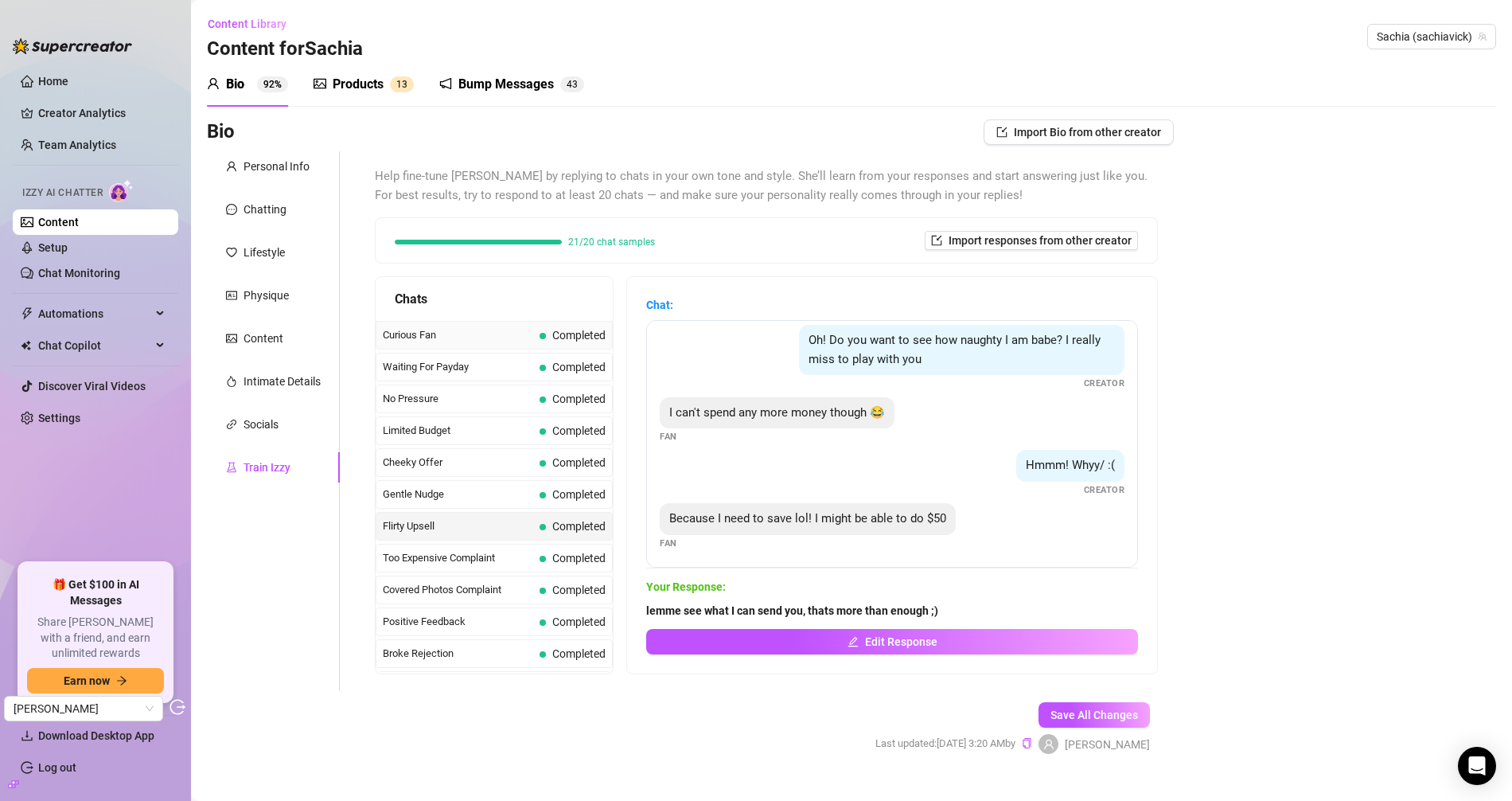
click at [447, 343] on div "Curious Fan Completed" at bounding box center [494, 335] width 237 height 29
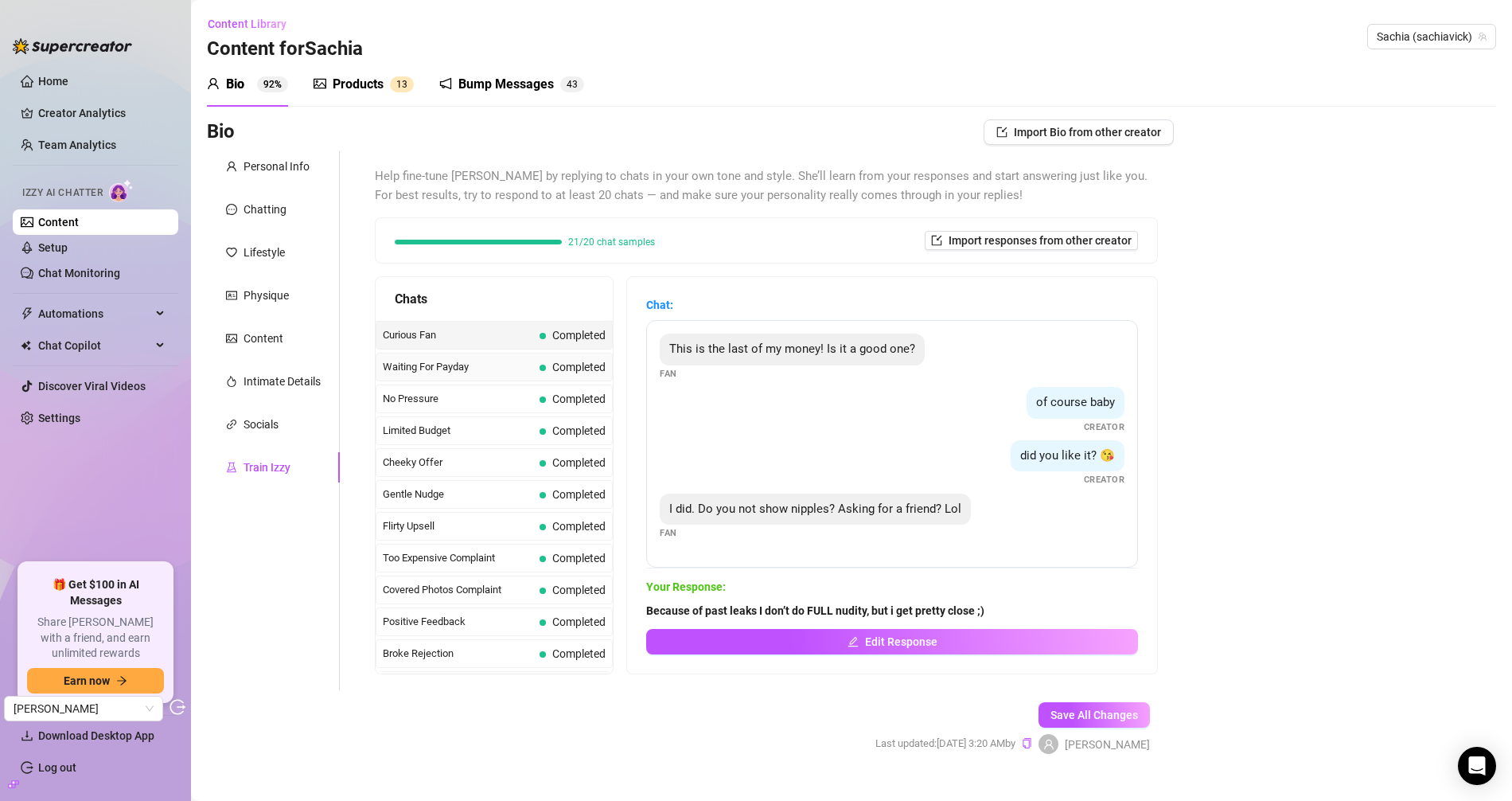
click at [451, 372] on span "Waiting For Payday" at bounding box center [458, 367] width 151 height 16
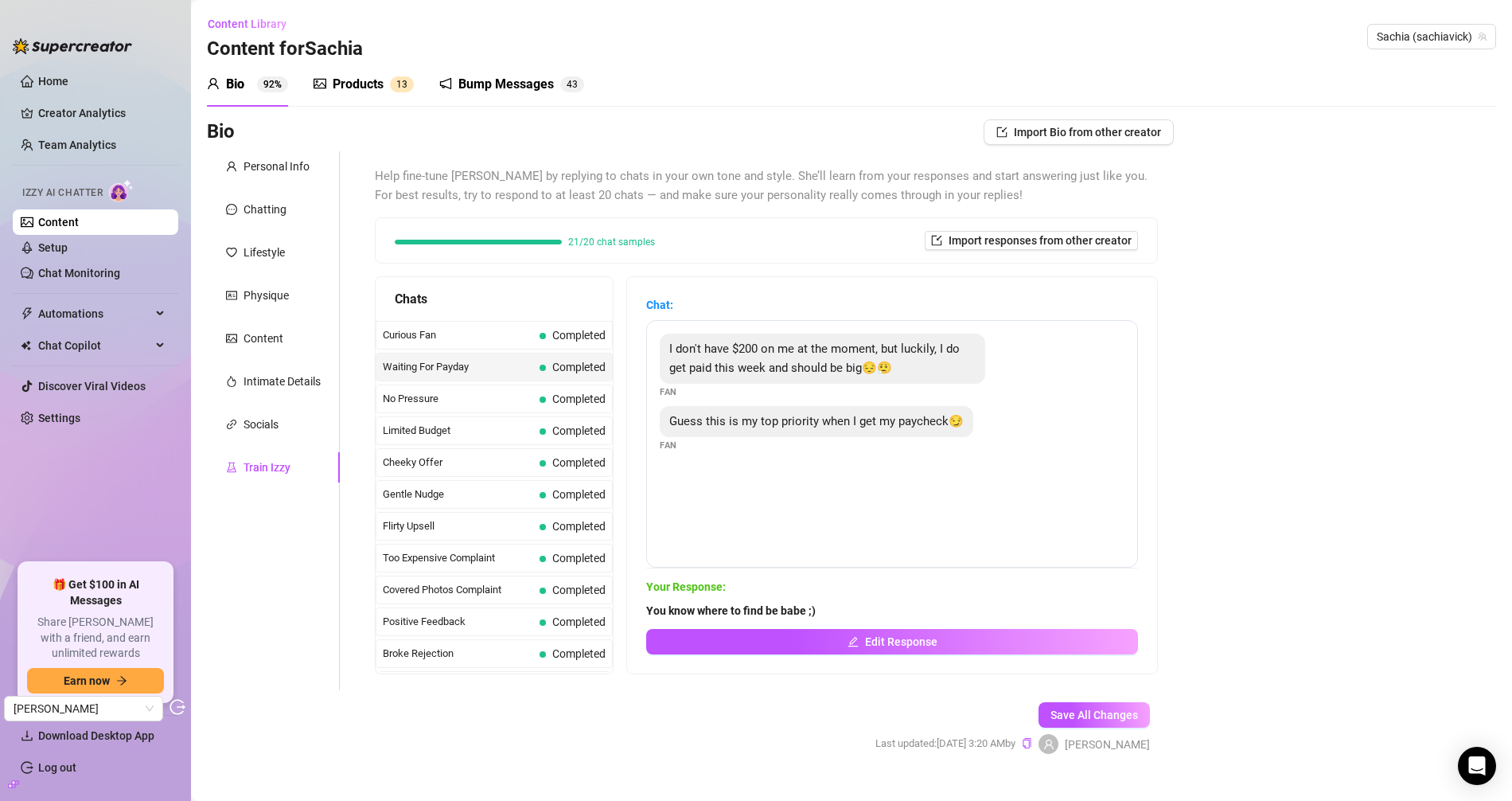
click at [371, 99] on div "Products 1 3" at bounding box center [364, 84] width 100 height 45
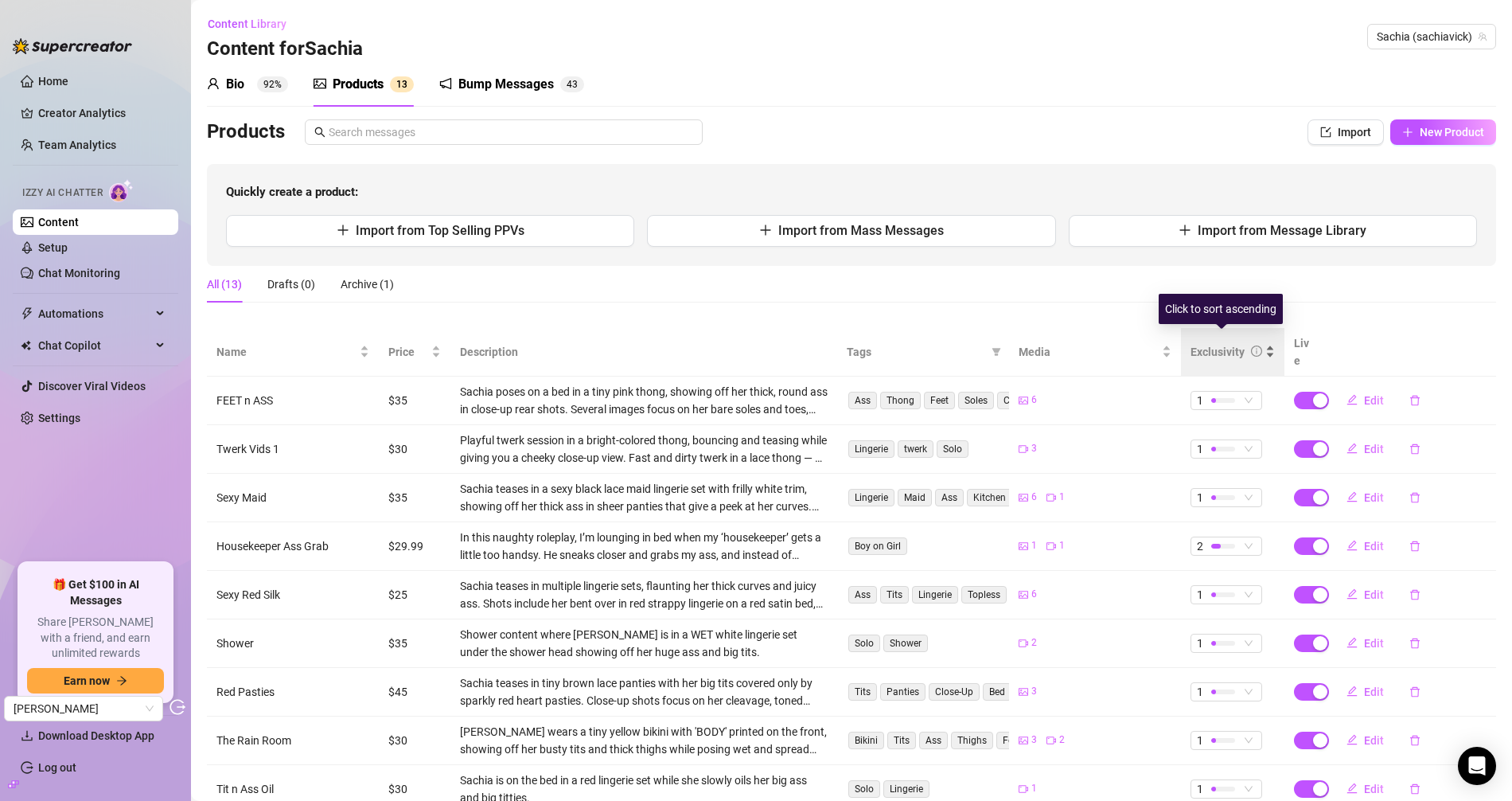
click at [1193, 343] on div "Exclusivity" at bounding box center [1218, 351] width 54 height 18
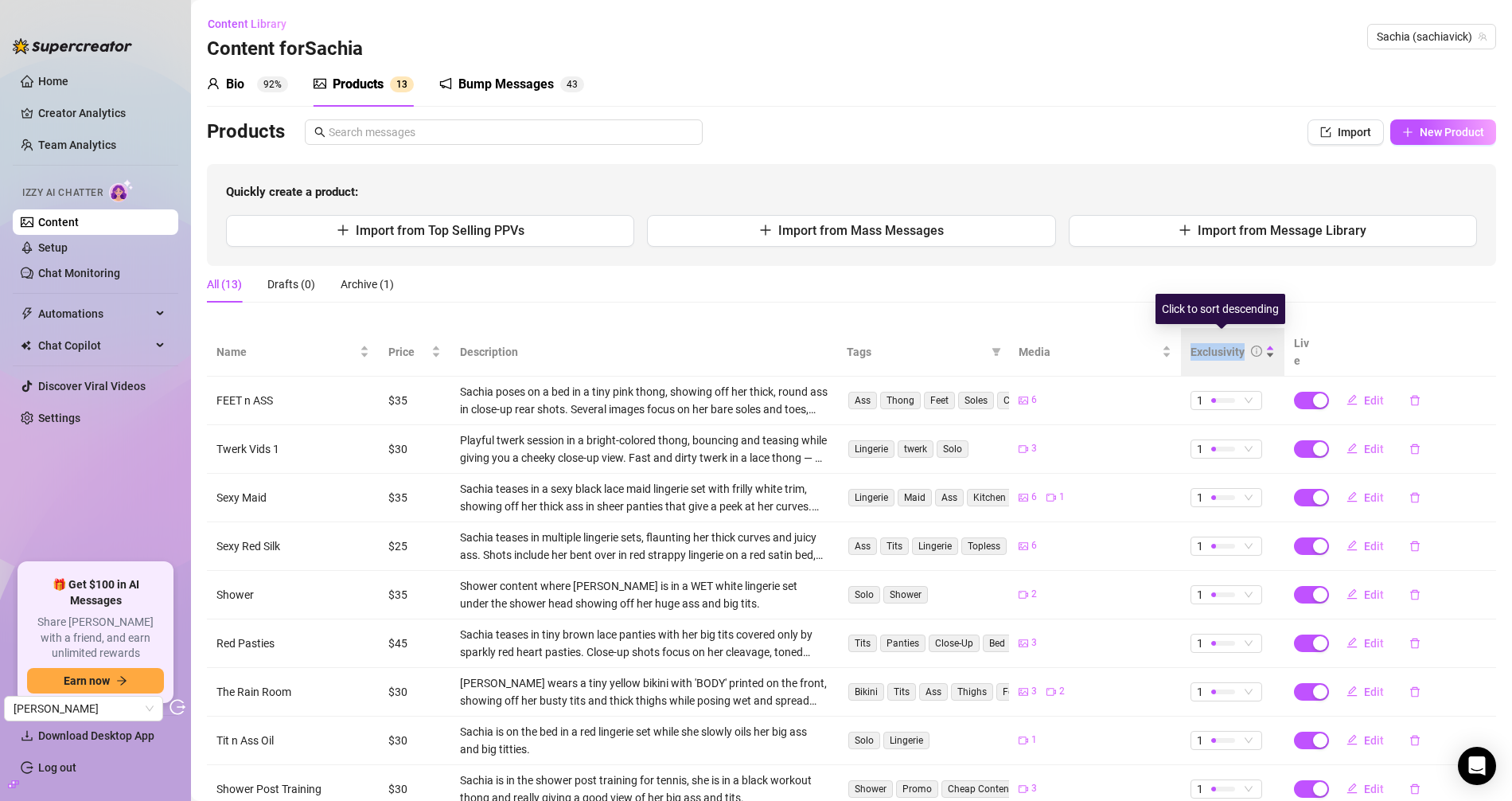
click at [1193, 343] on div "Exclusivity" at bounding box center [1218, 351] width 54 height 18
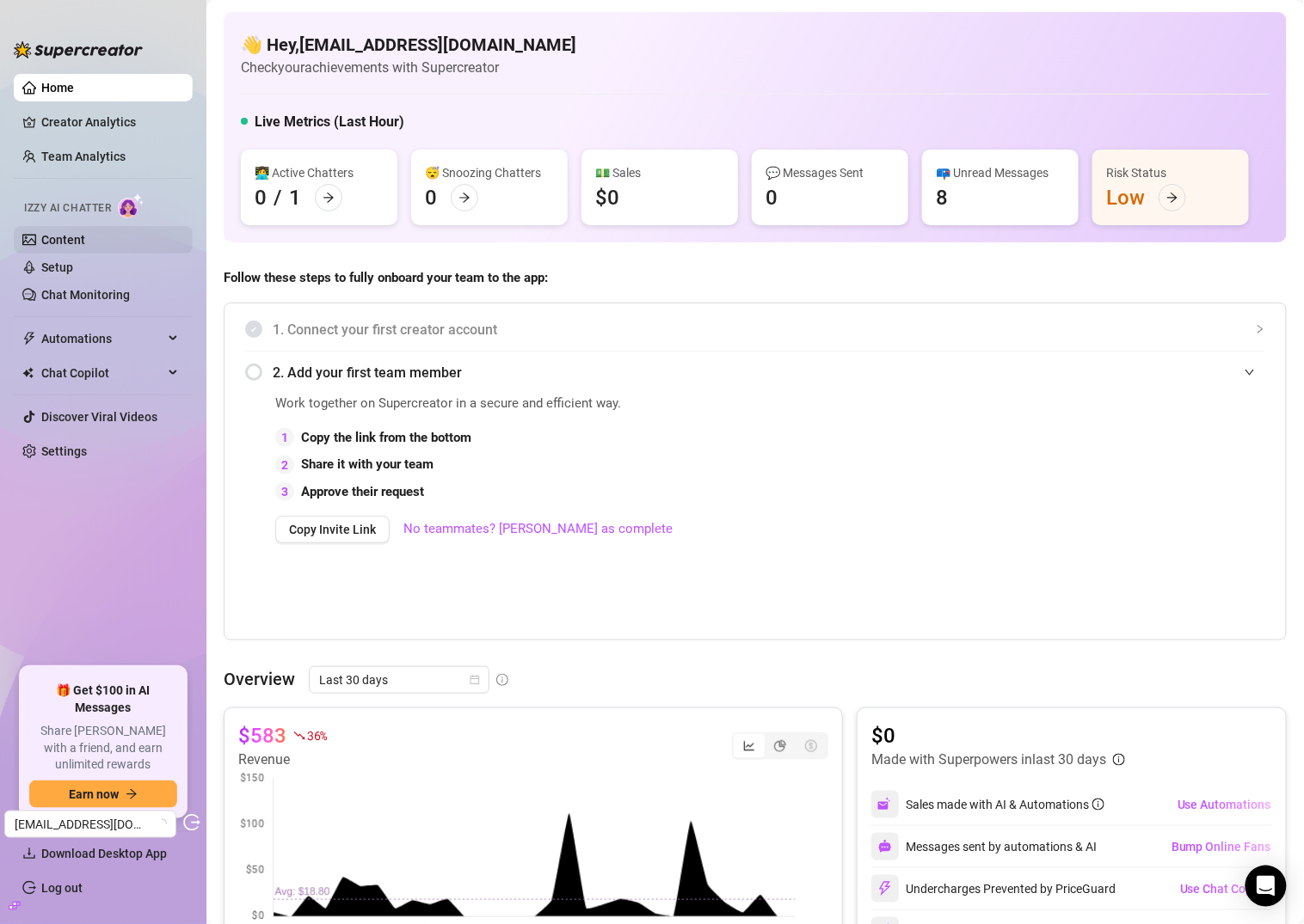
click at [85, 247] on link "Content" at bounding box center [63, 240] width 44 height 14
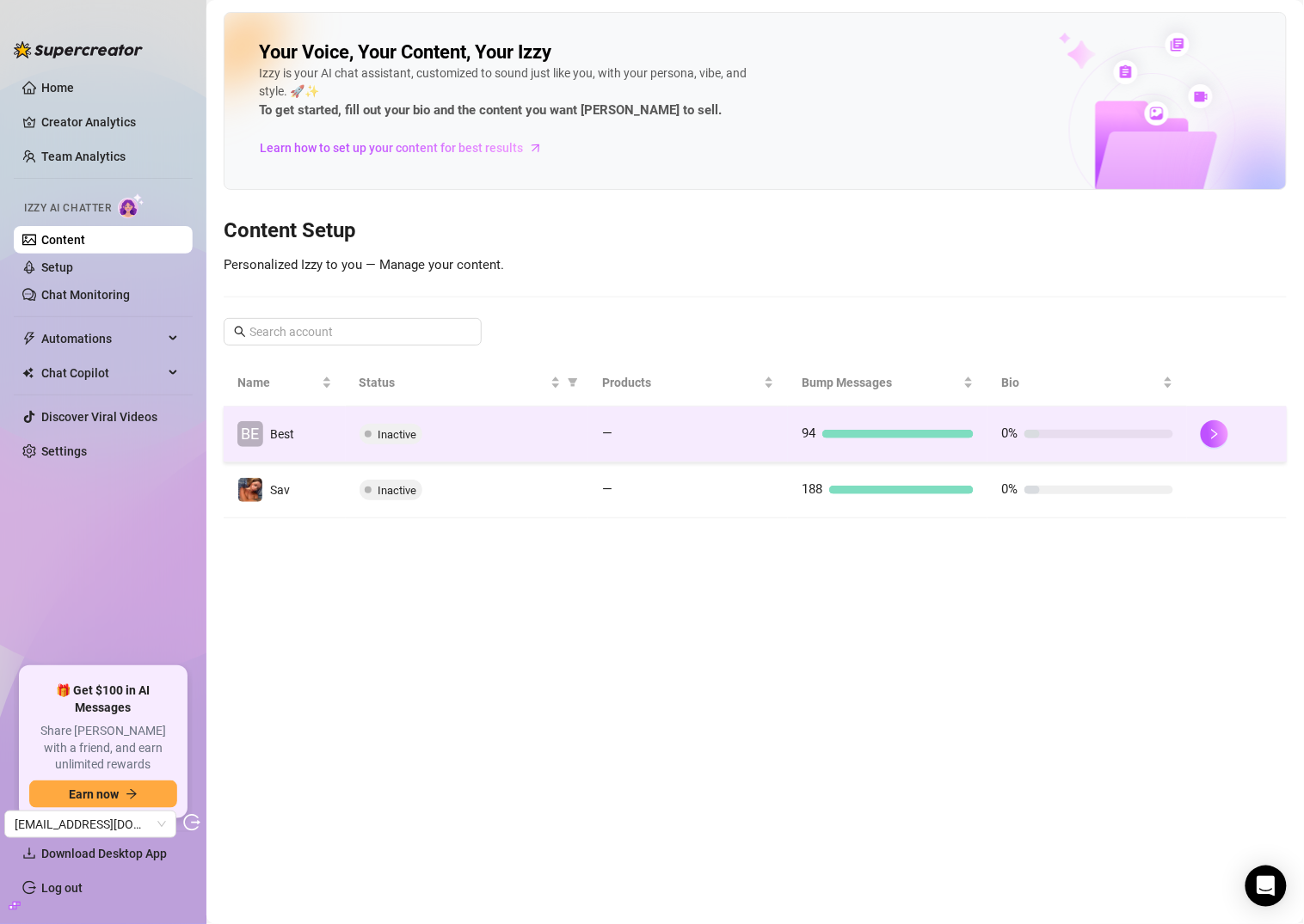
click at [423, 432] on div "Inactive" at bounding box center [468, 435] width 216 height 21
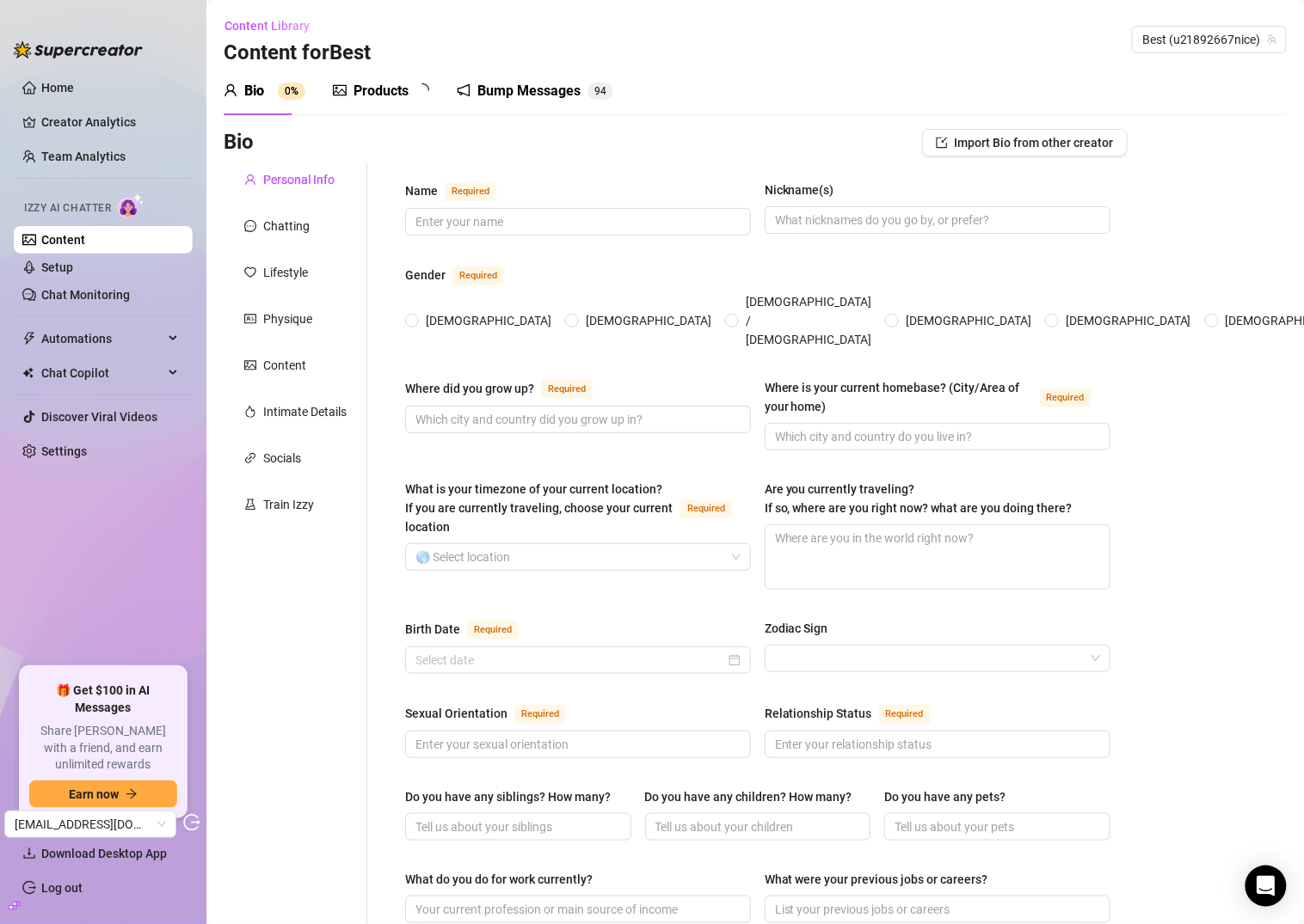
click at [371, 98] on div "Products" at bounding box center [381, 91] width 55 height 21
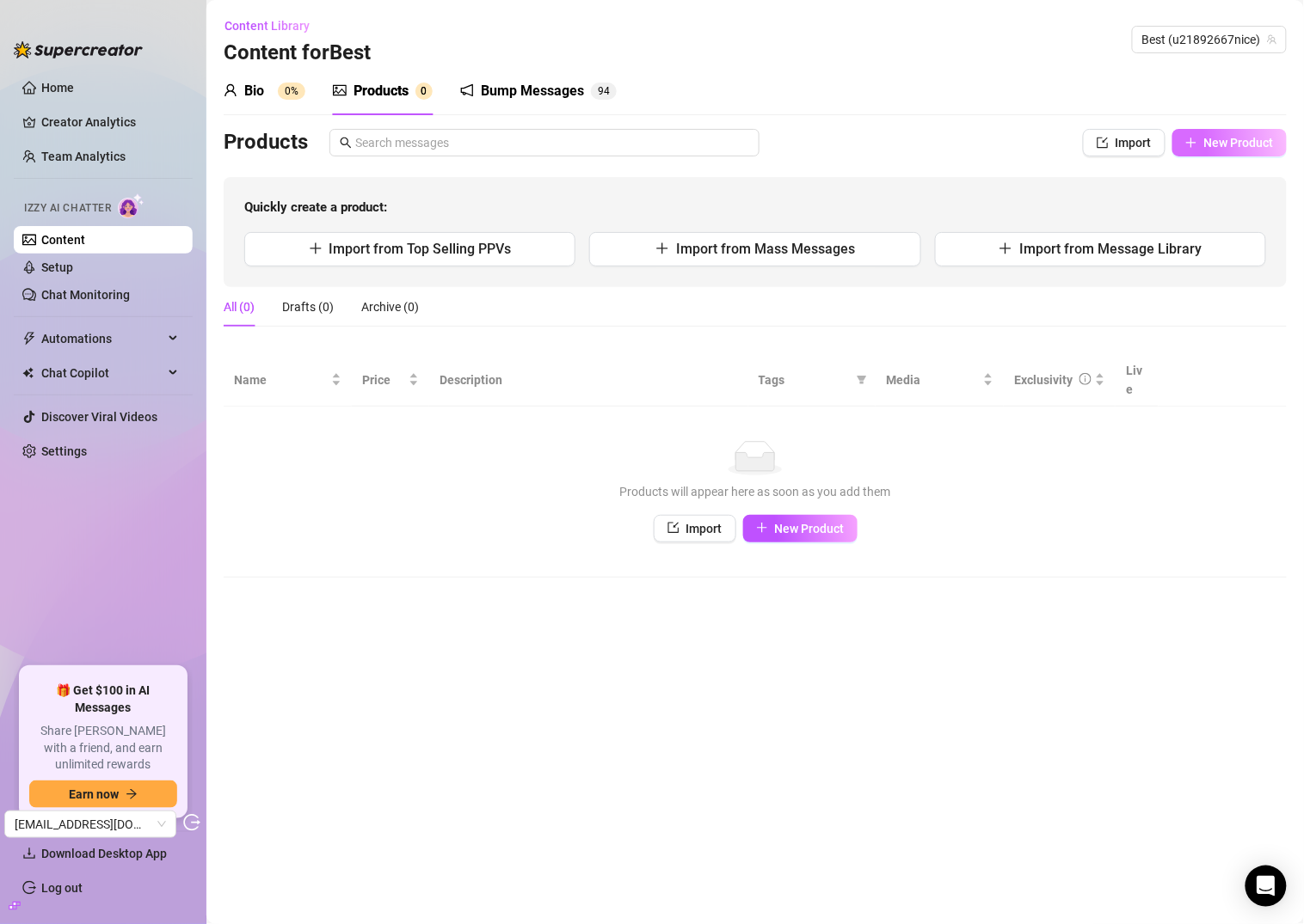
click at [1251, 143] on span "New Product" at bounding box center [1240, 143] width 70 height 14
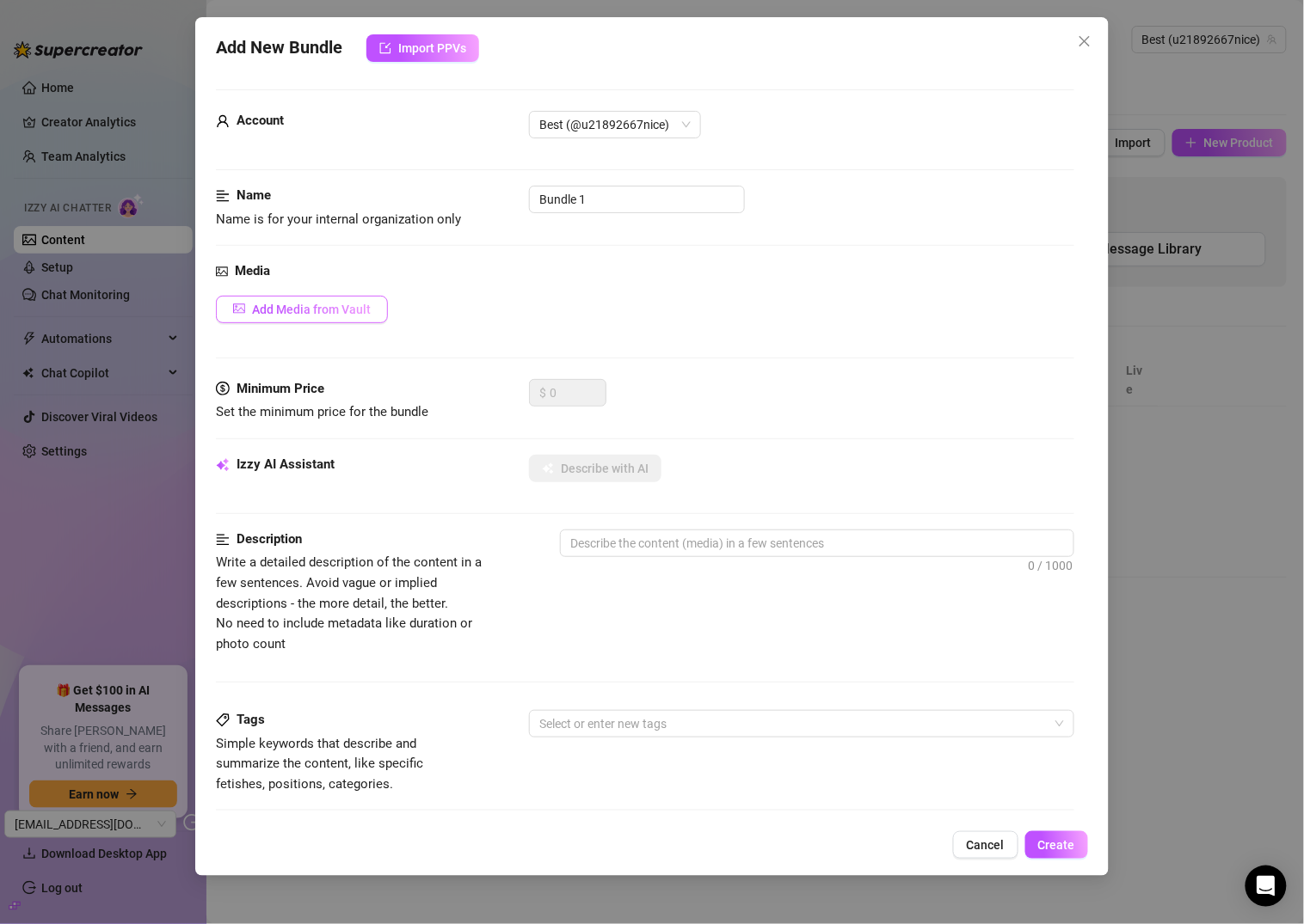
click at [298, 312] on span "Add Media from Vault" at bounding box center [311, 310] width 118 height 14
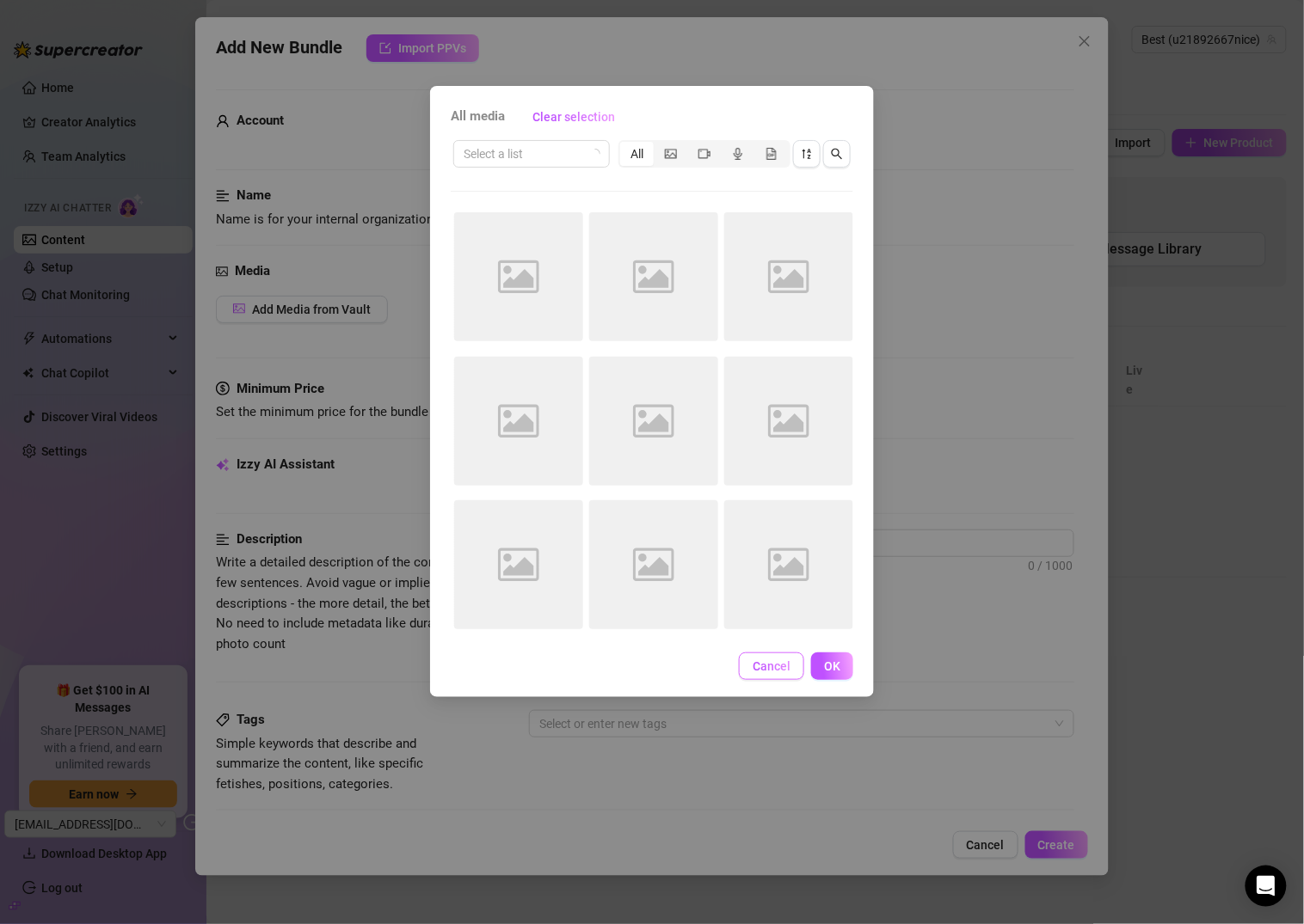
click at [774, 669] on span "Cancel" at bounding box center [772, 666] width 38 height 14
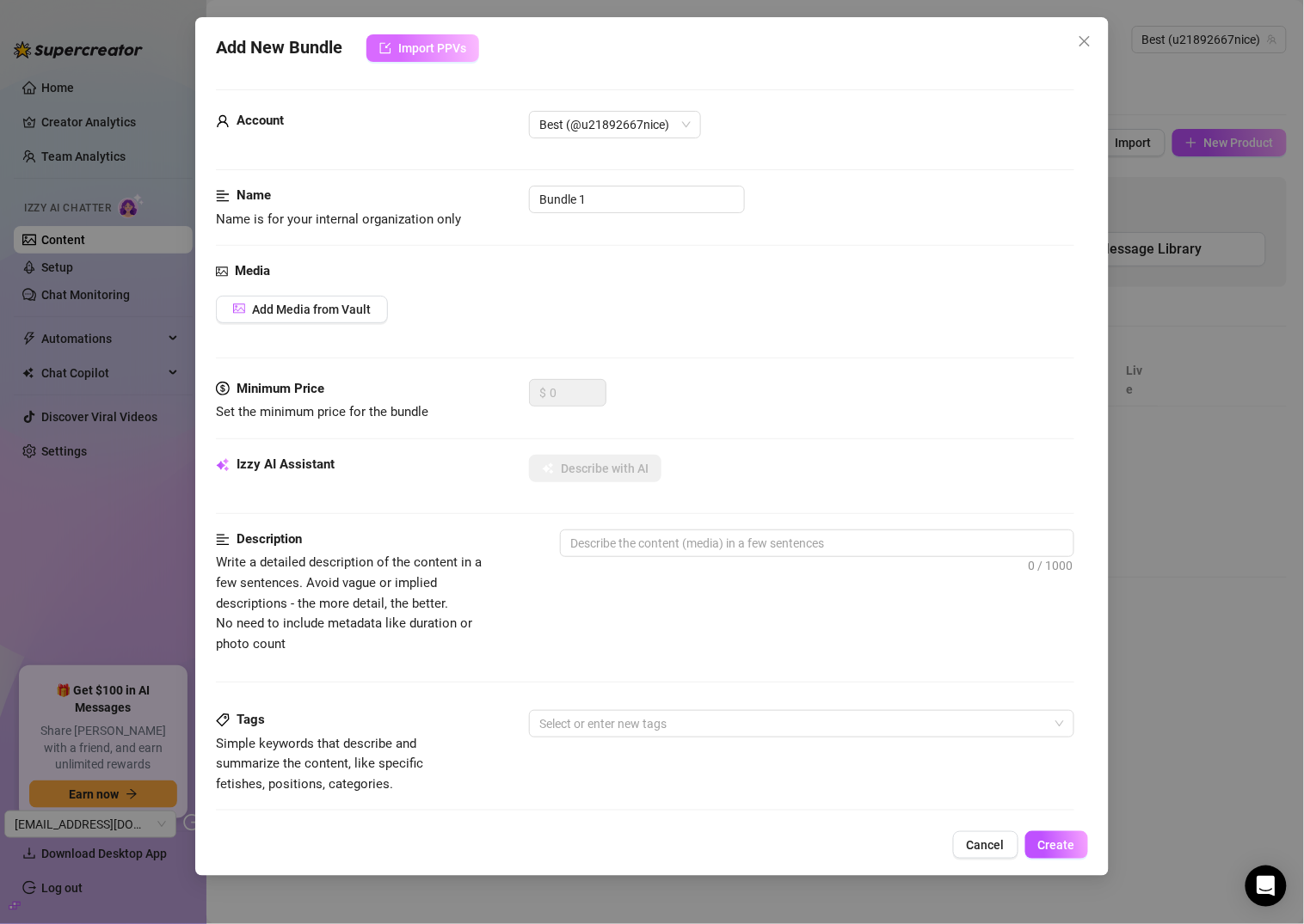
click at [436, 54] on span "Import PPVs" at bounding box center [433, 48] width 68 height 14
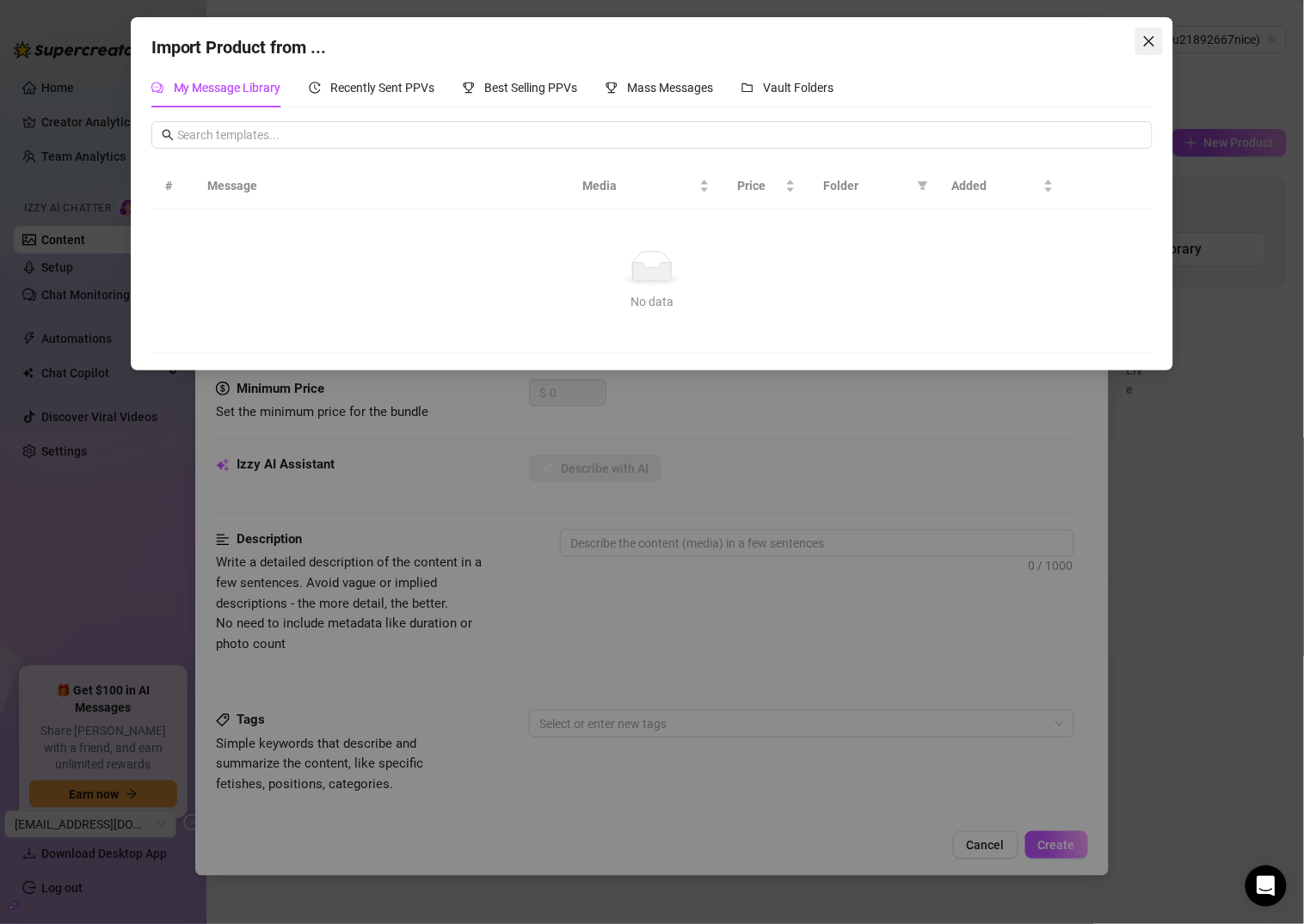
click at [1149, 37] on icon "close" at bounding box center [1149, 41] width 14 height 14
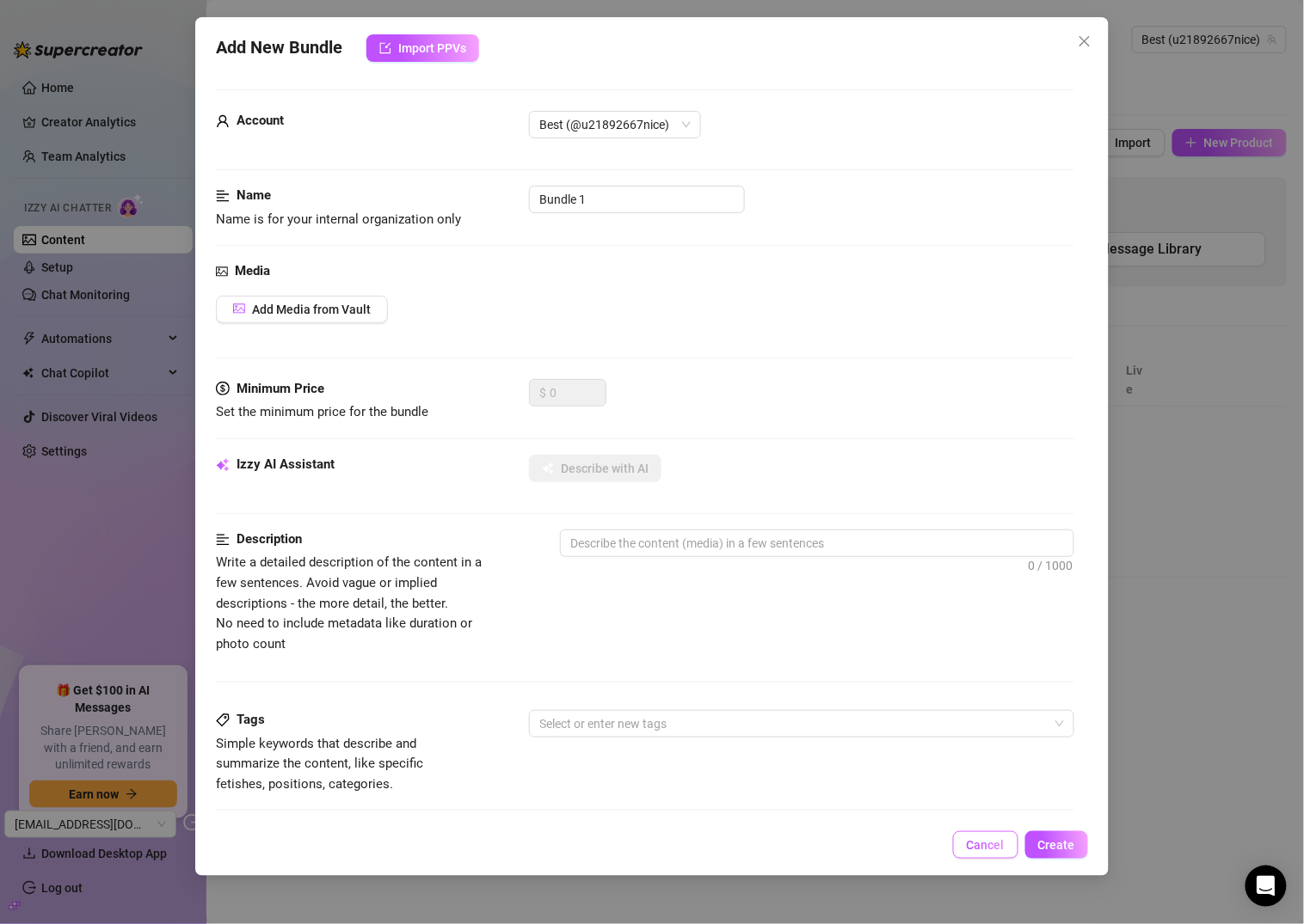
click at [1006, 836] on button "Cancel" at bounding box center [985, 844] width 65 height 27
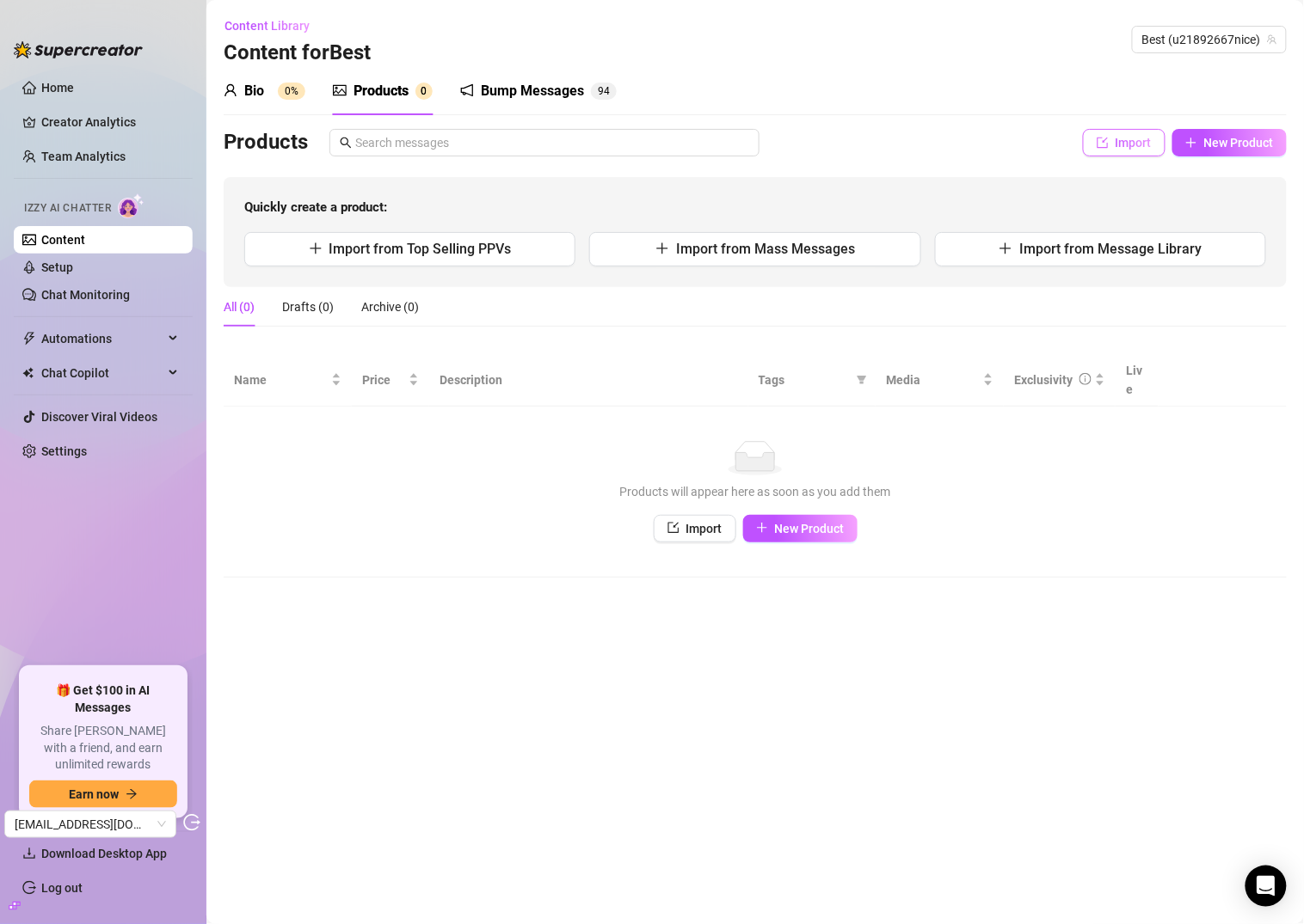
click at [1111, 138] on button "Import" at bounding box center [1123, 142] width 82 height 27
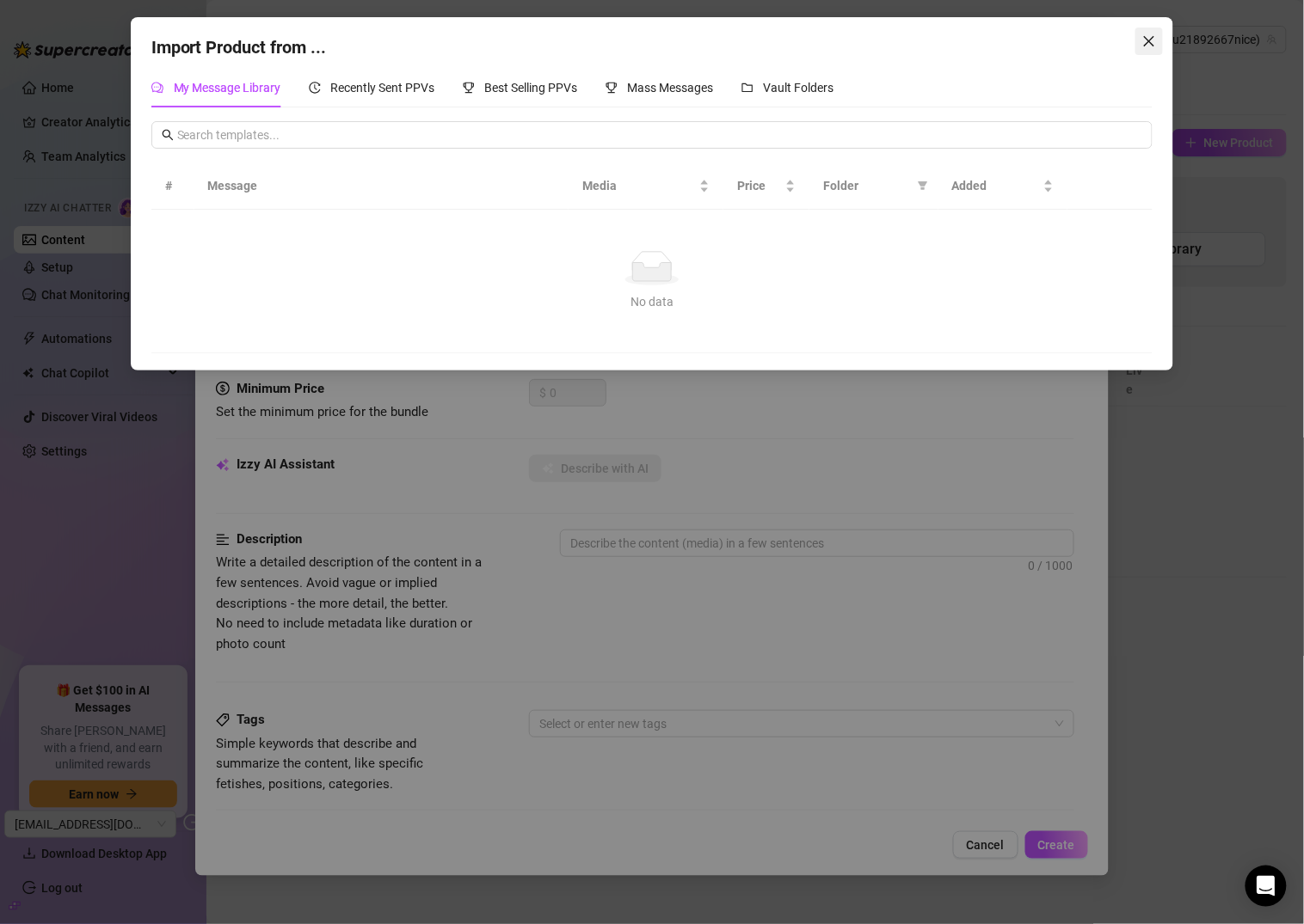
click at [1140, 41] on span "Close" at bounding box center [1149, 41] width 27 height 14
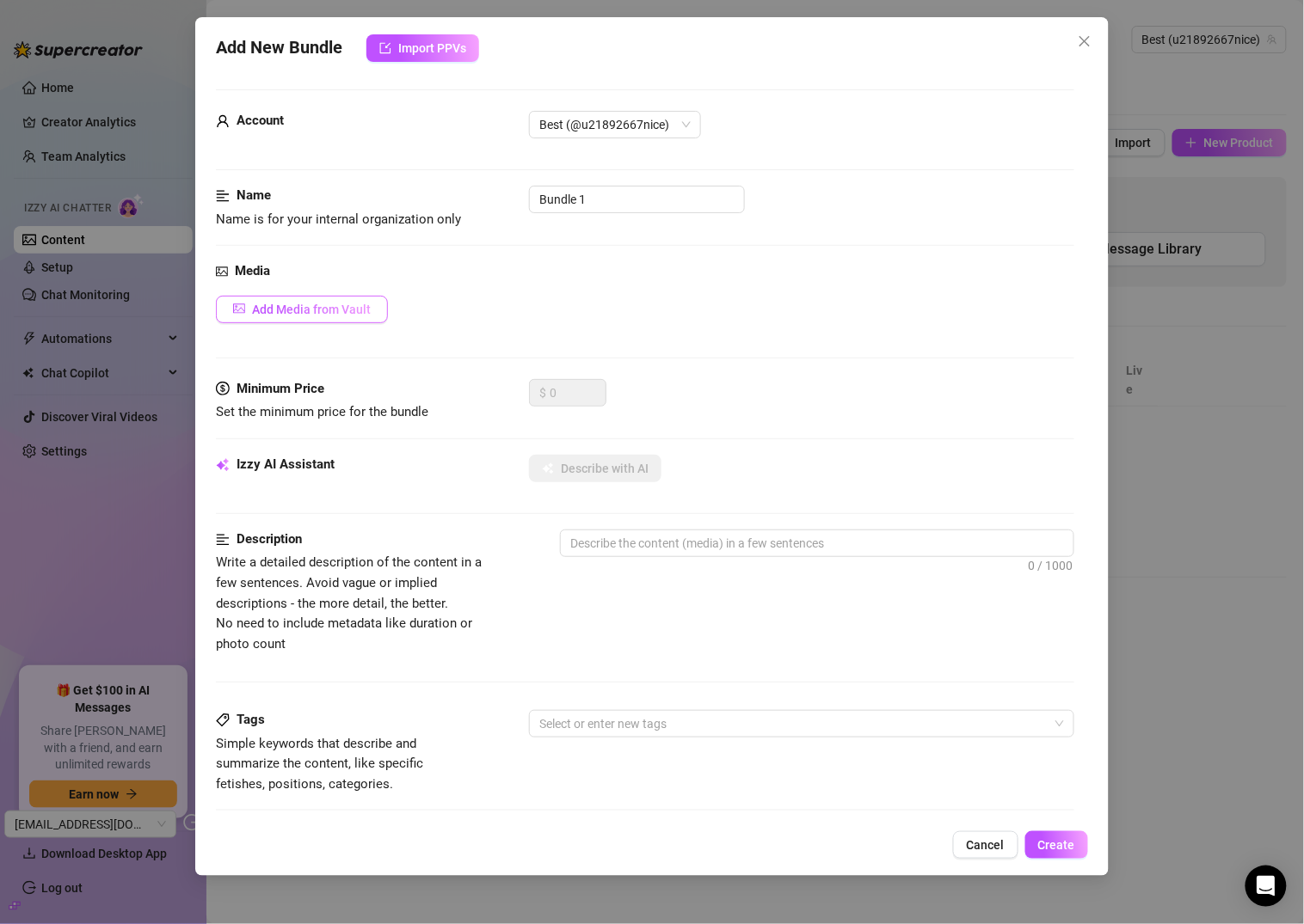
click at [365, 303] on span "Add Media from Vault" at bounding box center [311, 310] width 118 height 14
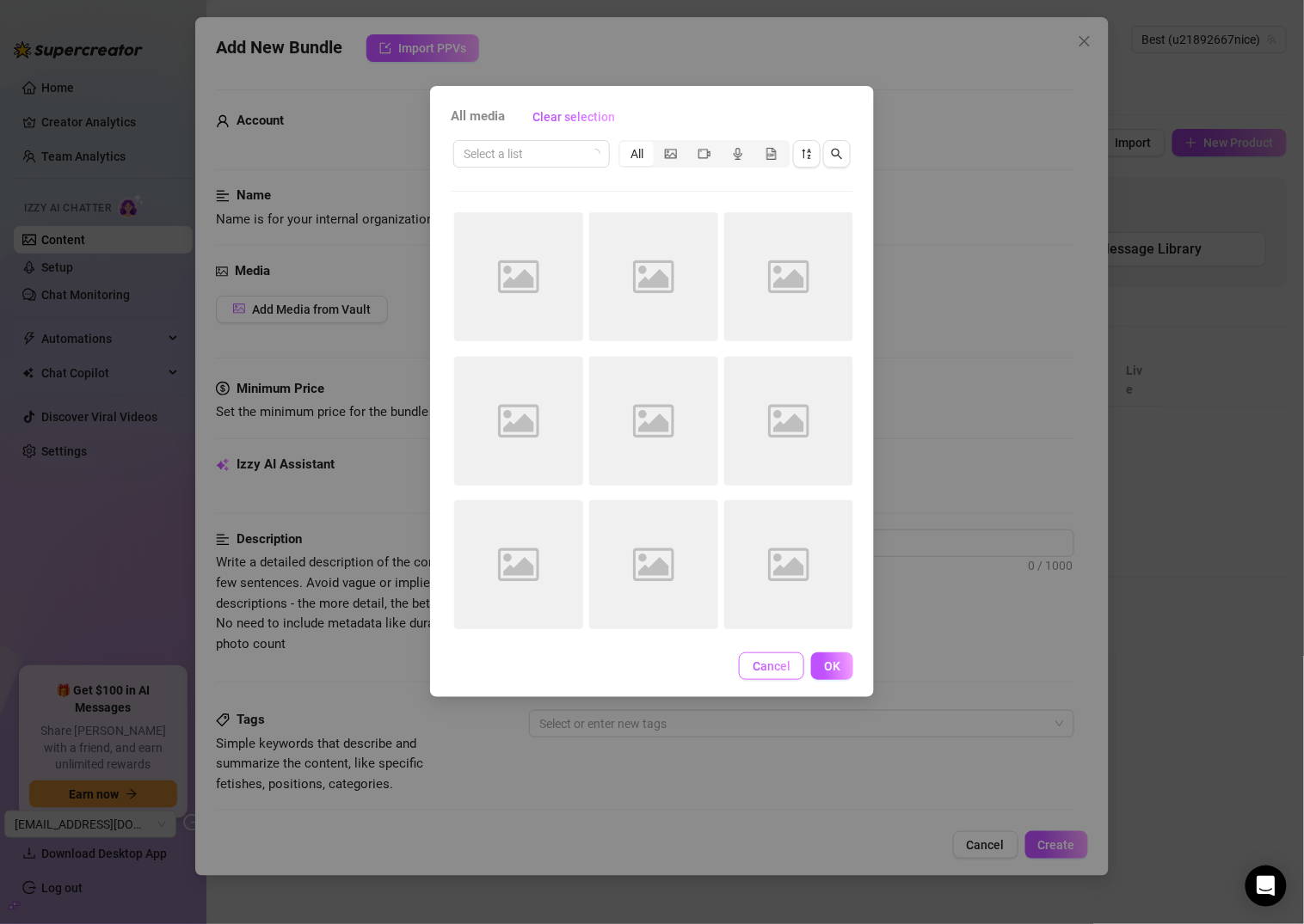
click at [764, 662] on span "Cancel" at bounding box center [772, 666] width 38 height 14
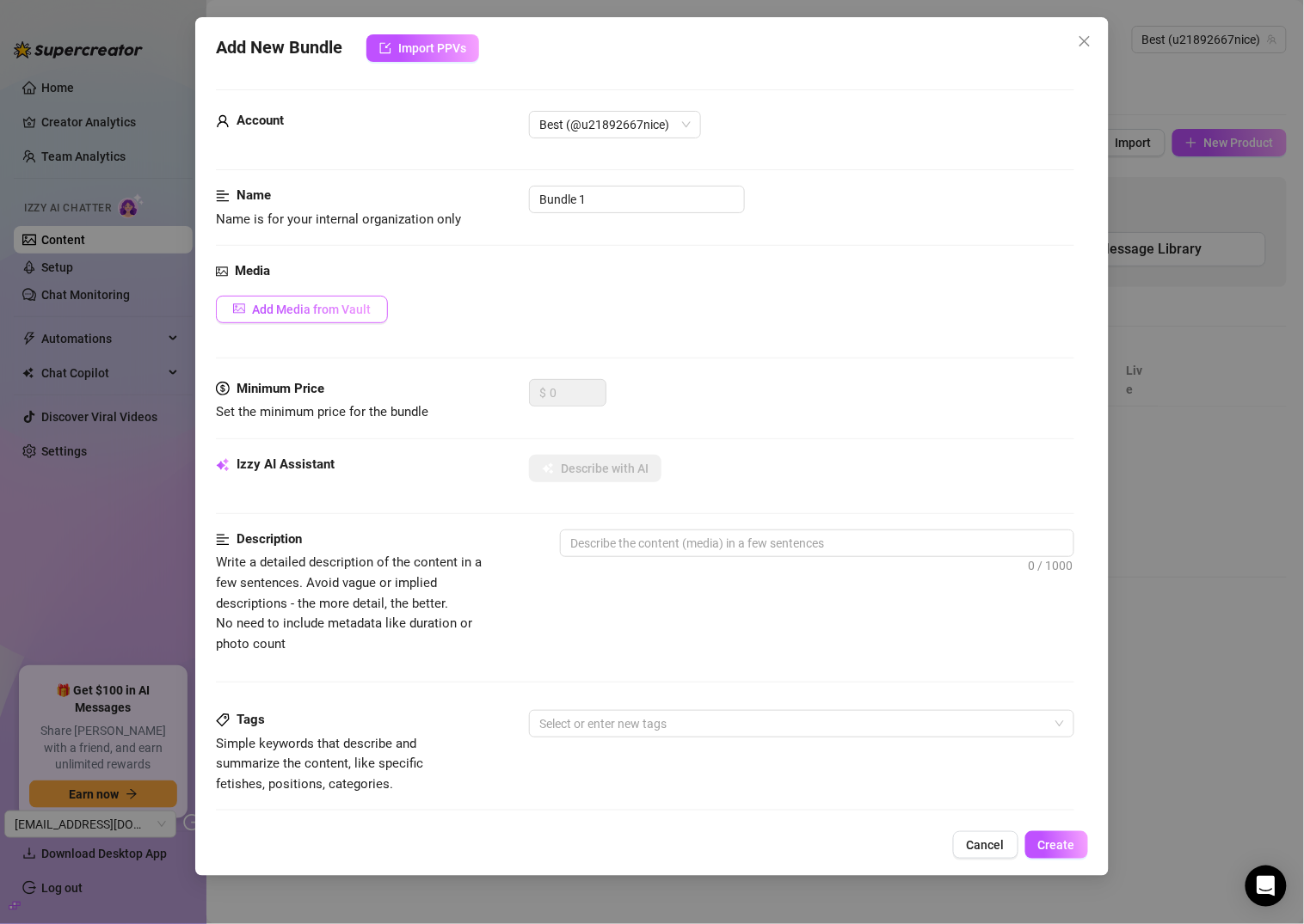
click at [250, 307] on button "Add Media from Vault" at bounding box center [302, 309] width 172 height 27
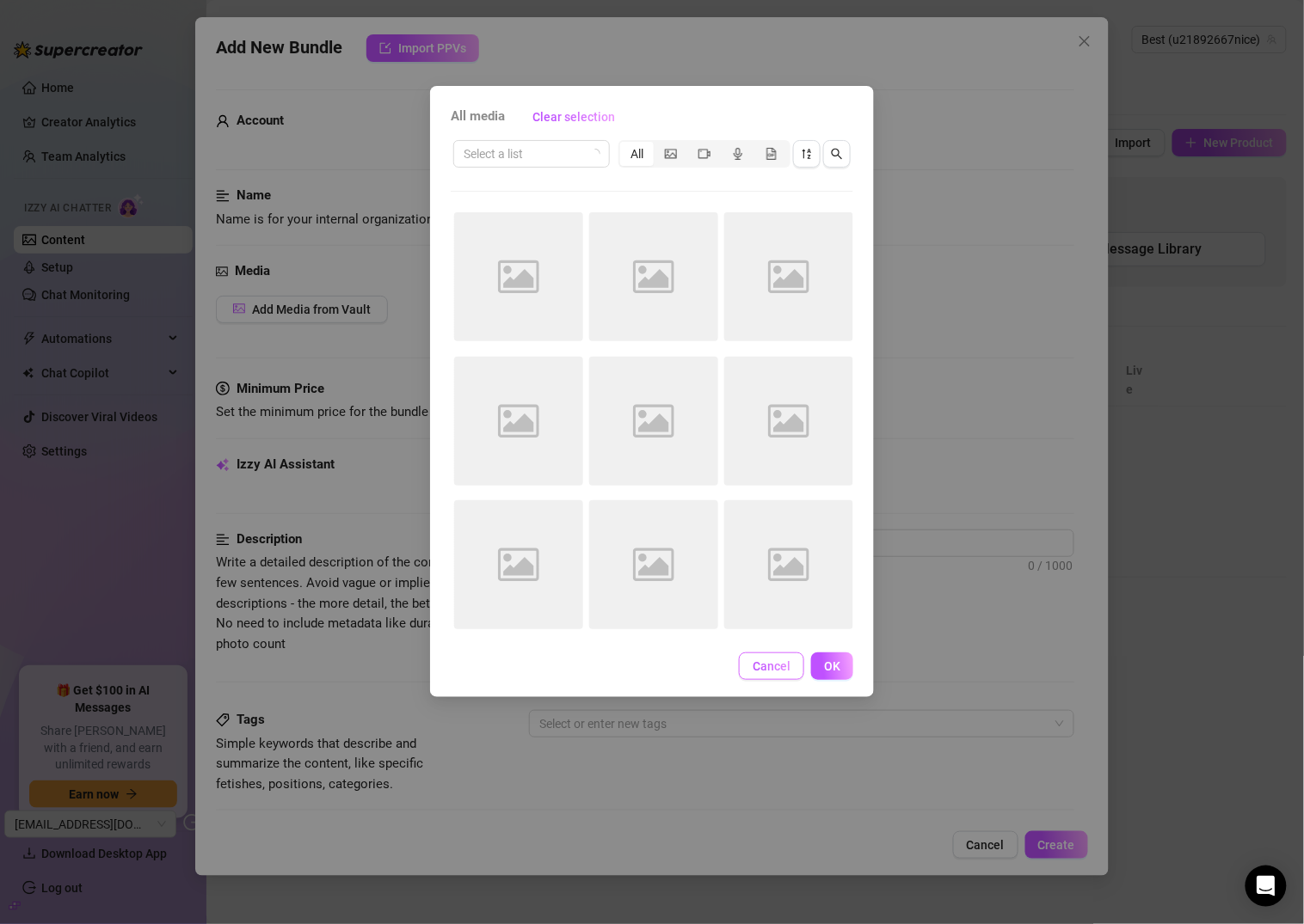
click at [772, 658] on button "Cancel" at bounding box center [771, 666] width 65 height 27
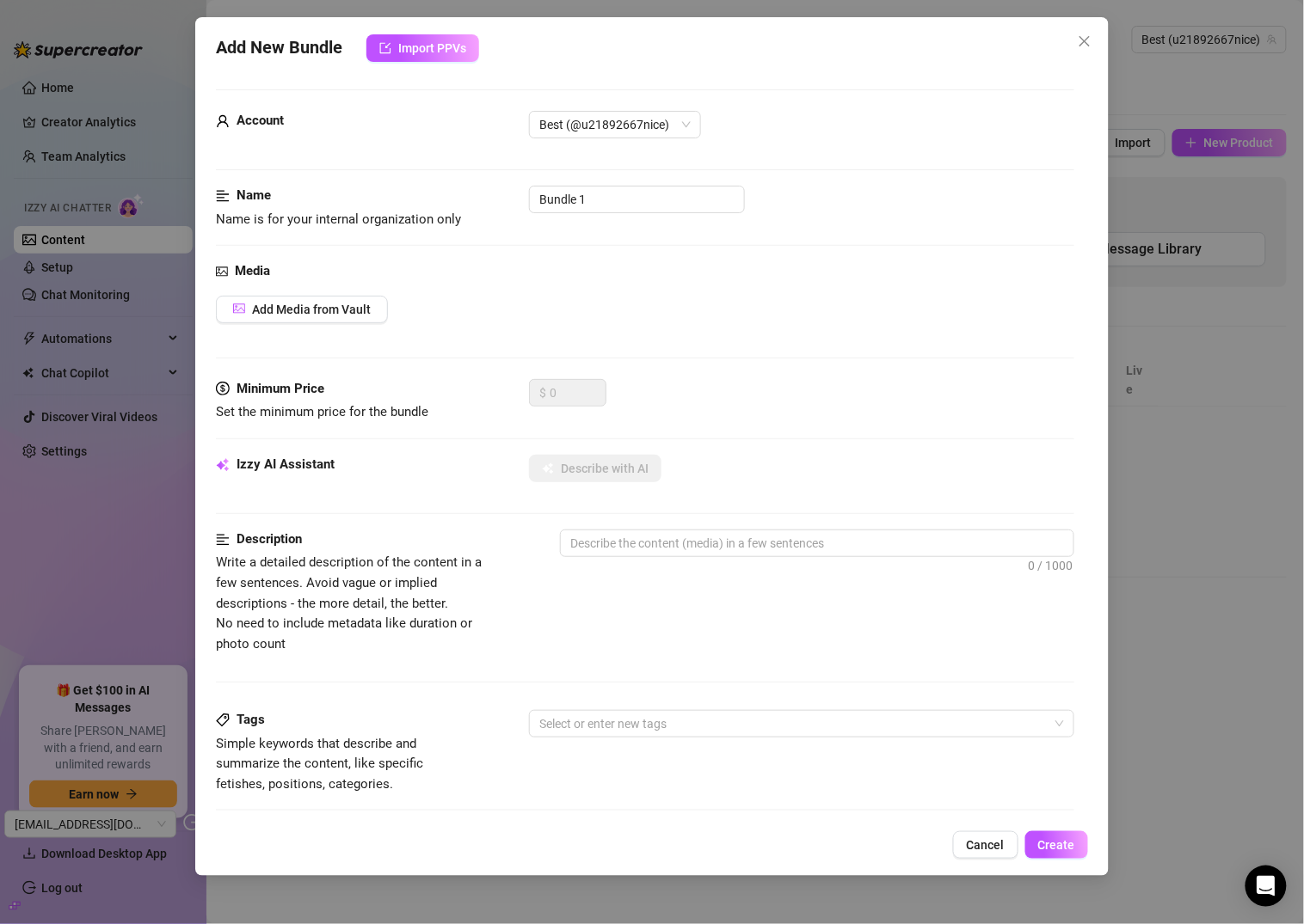
click at [1212, 458] on div "Add New Bundle Import PPVs Account Best (@u21892667nice) Name Name is for your …" at bounding box center [652, 462] width 1304 height 924
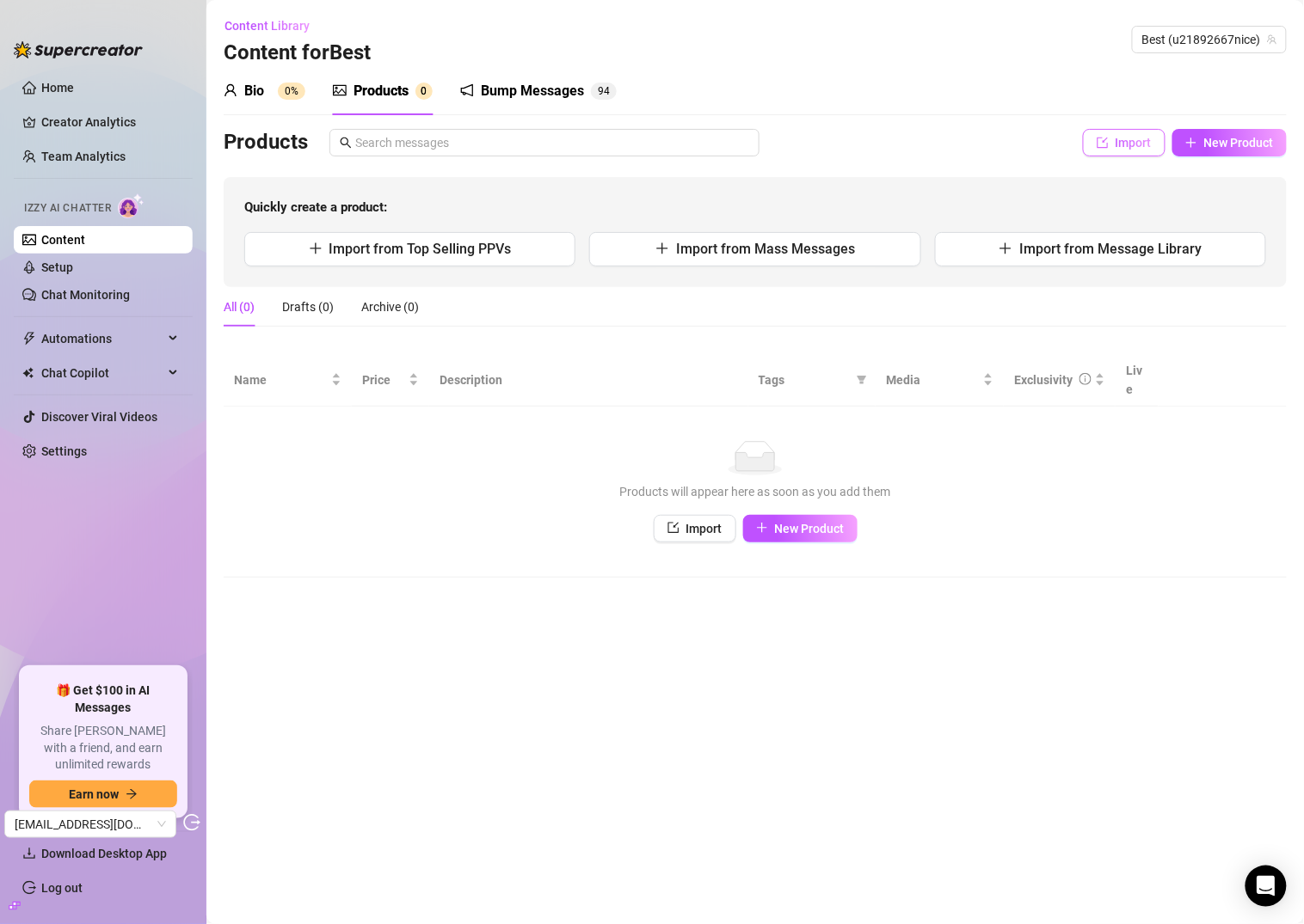
click at [1134, 150] on span "Import" at bounding box center [1134, 143] width 36 height 14
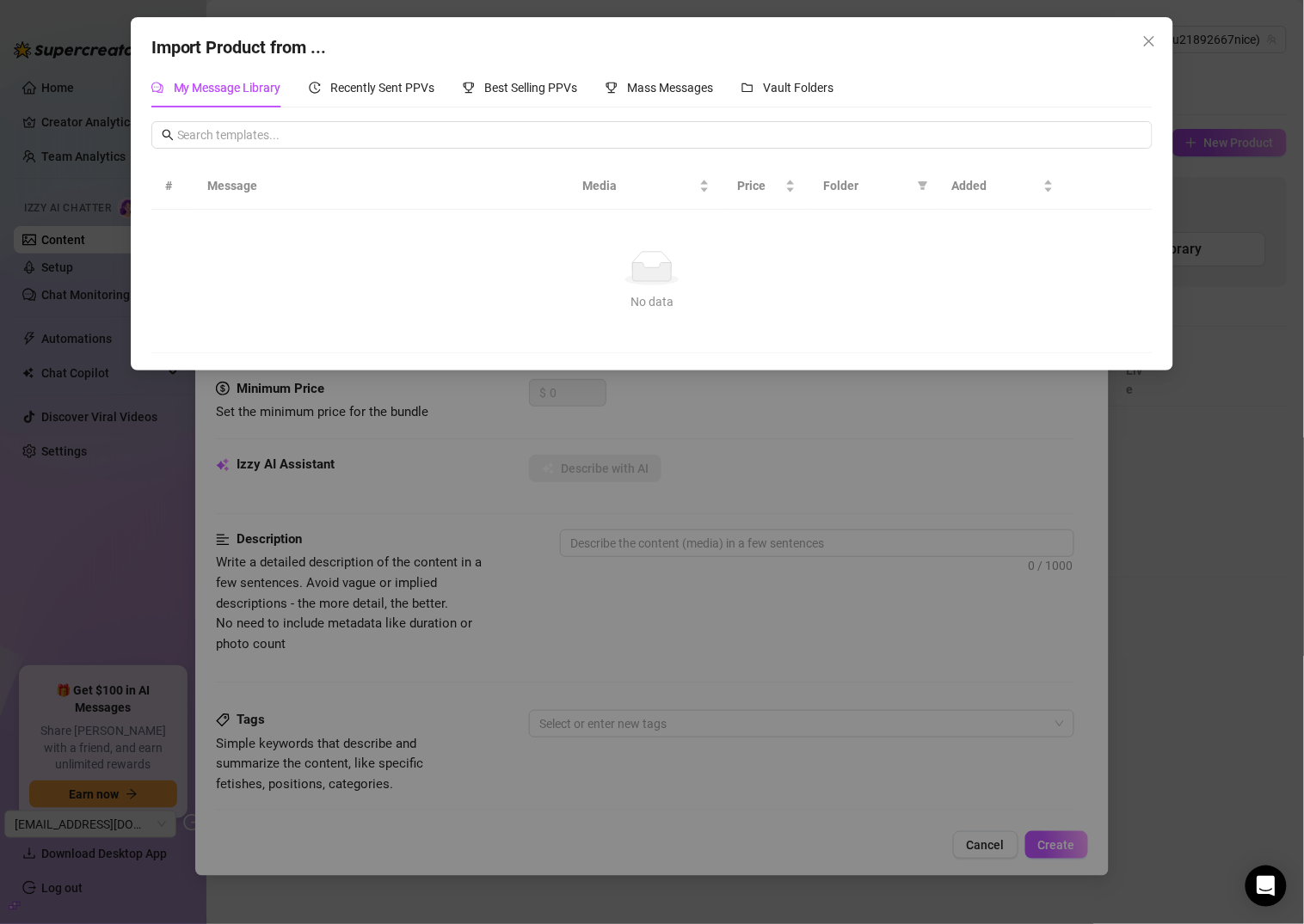
click at [814, 439] on div "Import Product from ... My Message Library Recently Sent PPVs Best Selling PPVs…" at bounding box center [652, 462] width 1304 height 924
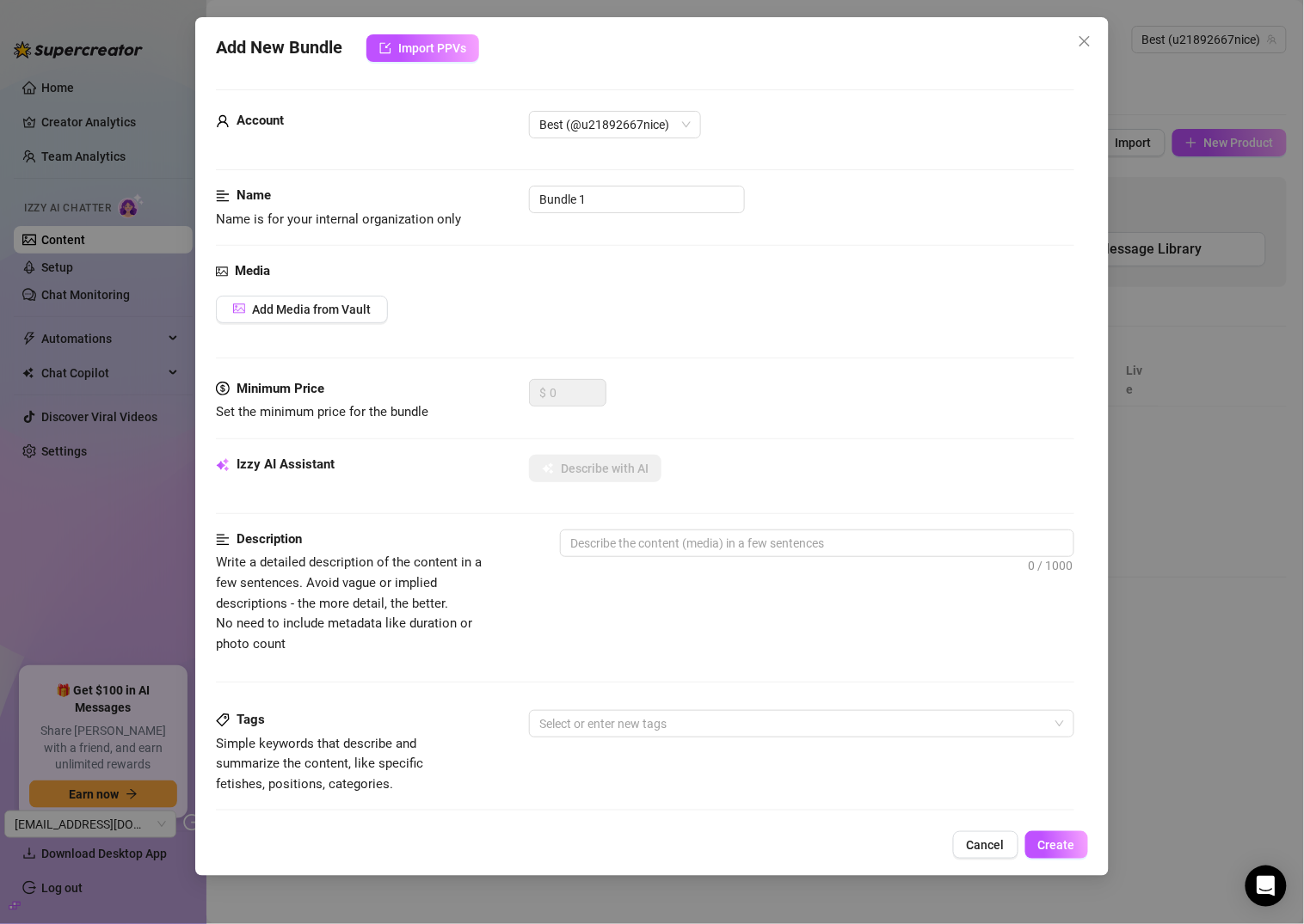
click at [1208, 460] on div "Add New Bundle Import PPVs Account Best (@u21892667nice) Name Name is for your …" at bounding box center [652, 462] width 1304 height 924
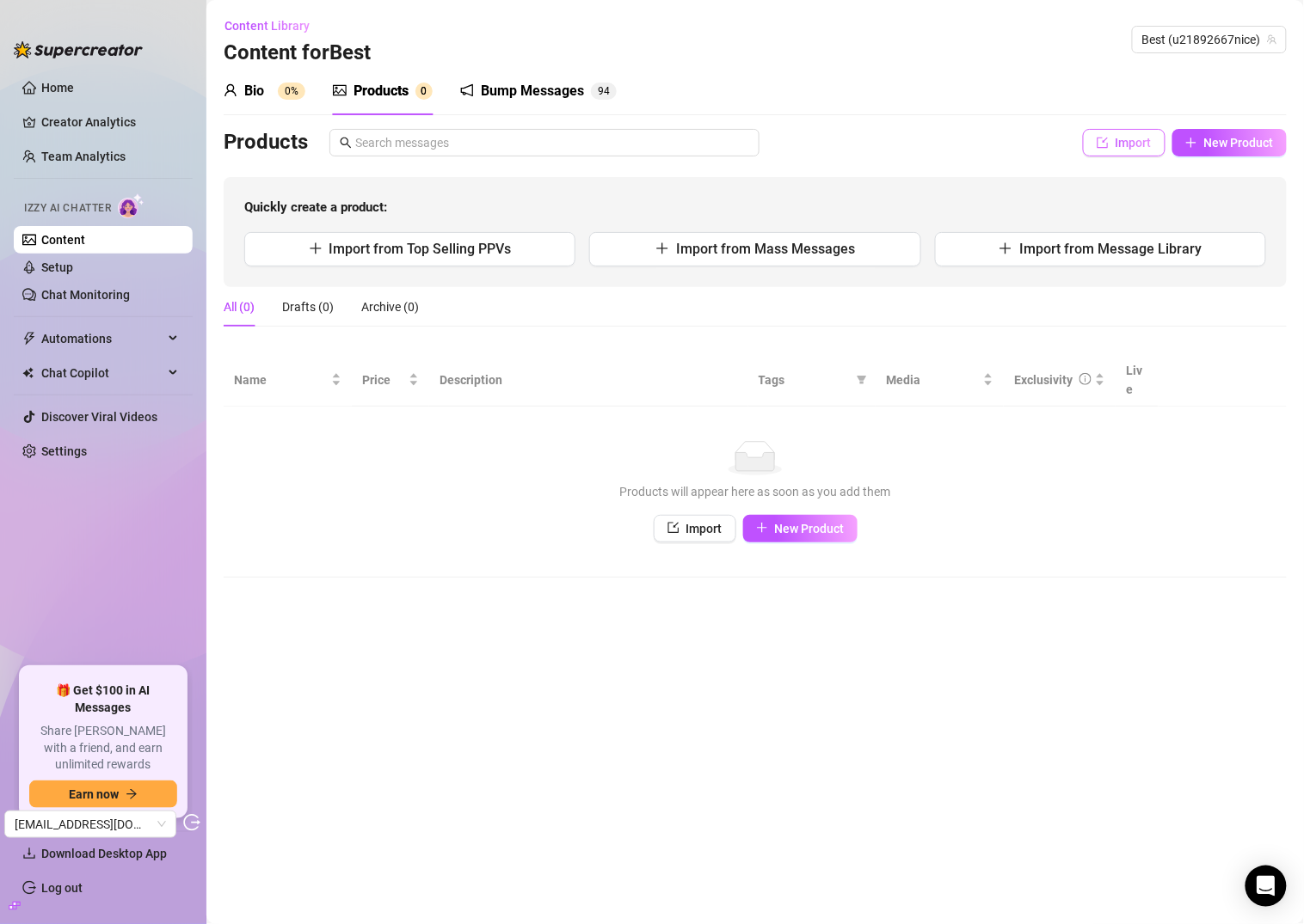
click at [1111, 148] on button "Import" at bounding box center [1123, 142] width 82 height 27
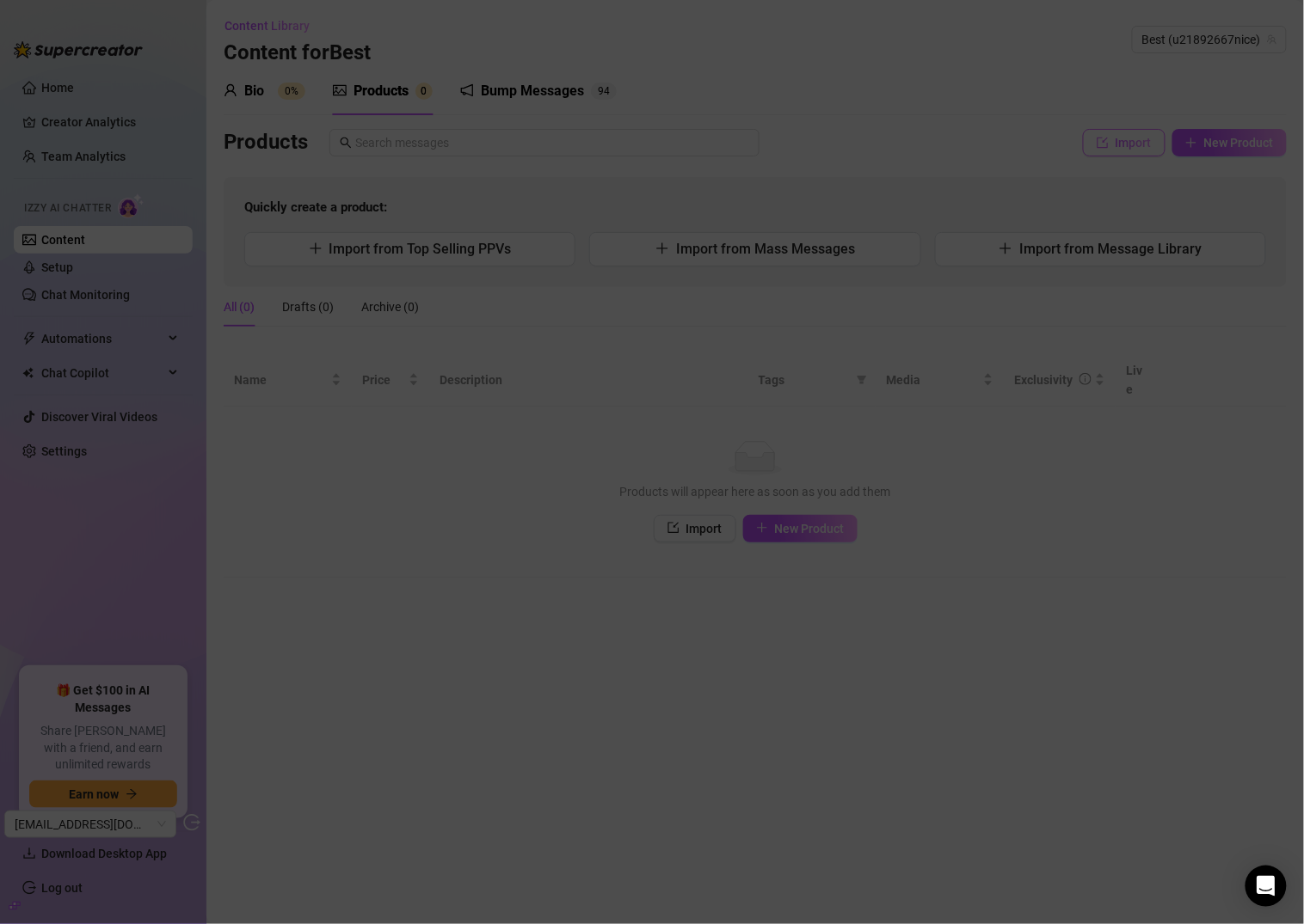
type textarea "Type your message here..."
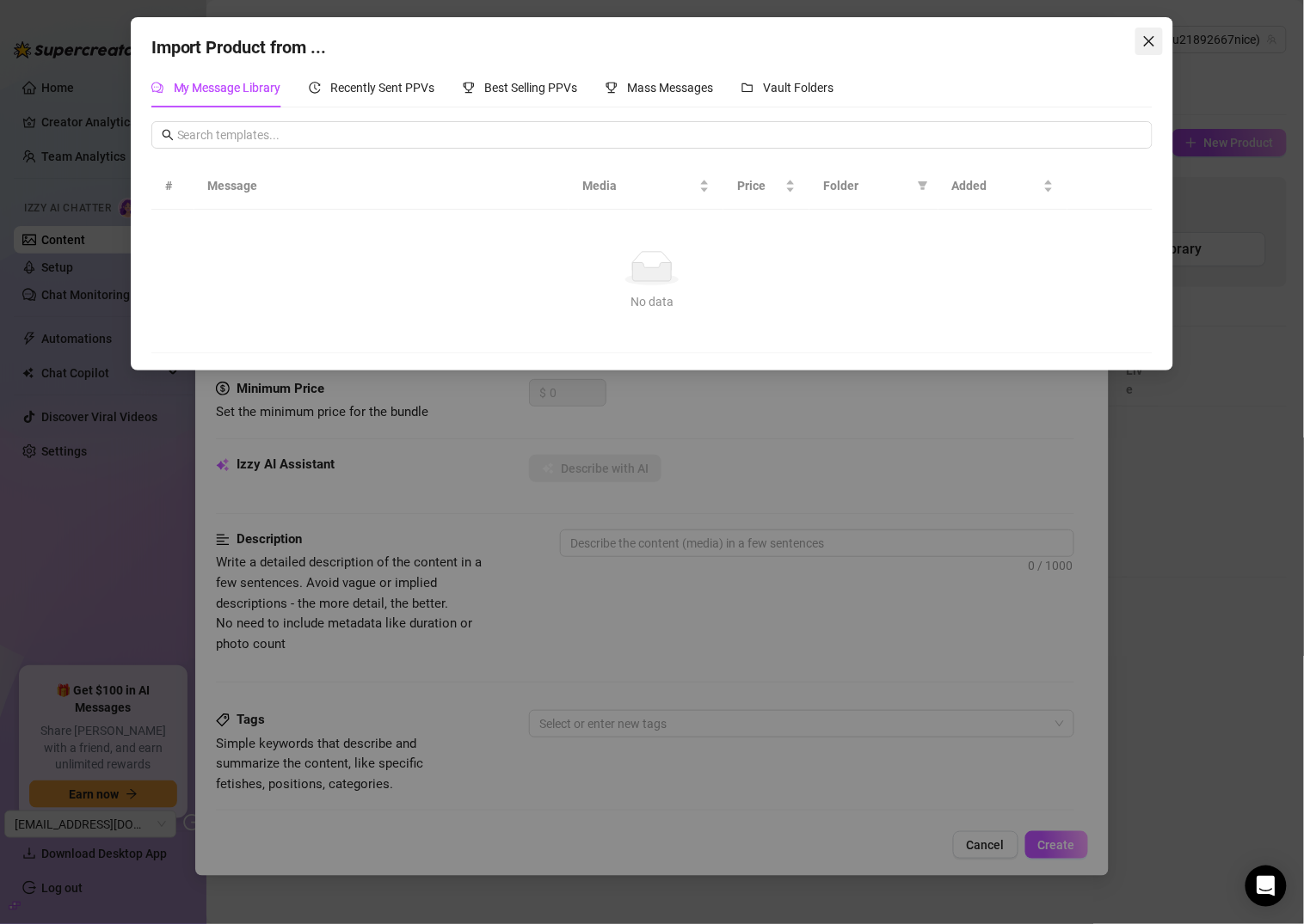
click at [1151, 47] on icon "close" at bounding box center [1149, 41] width 14 height 14
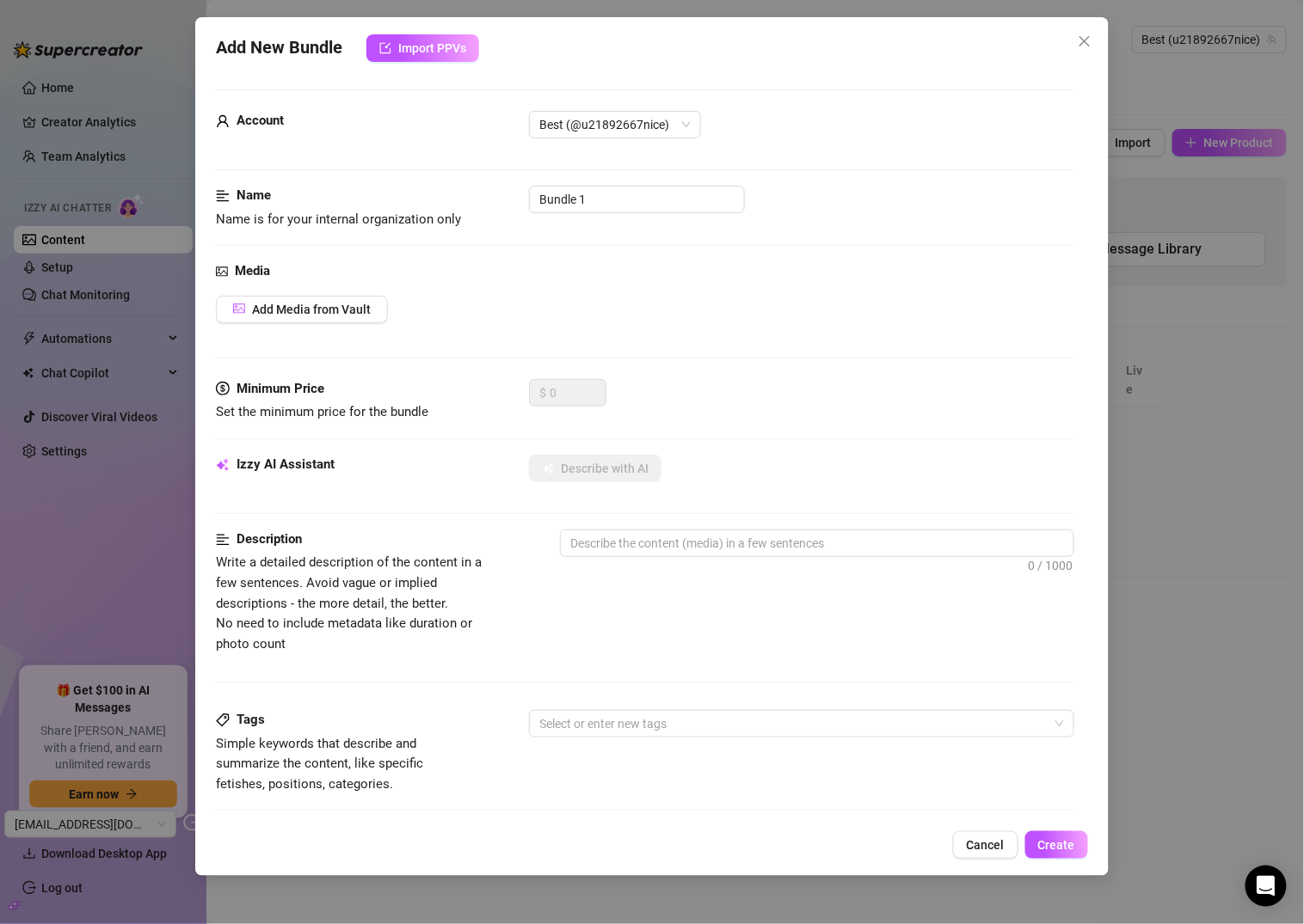
click at [1170, 646] on div "Add New Bundle Import PPVs Account Best (@u21892667nice) Name Name is for your …" at bounding box center [652, 462] width 1304 height 924
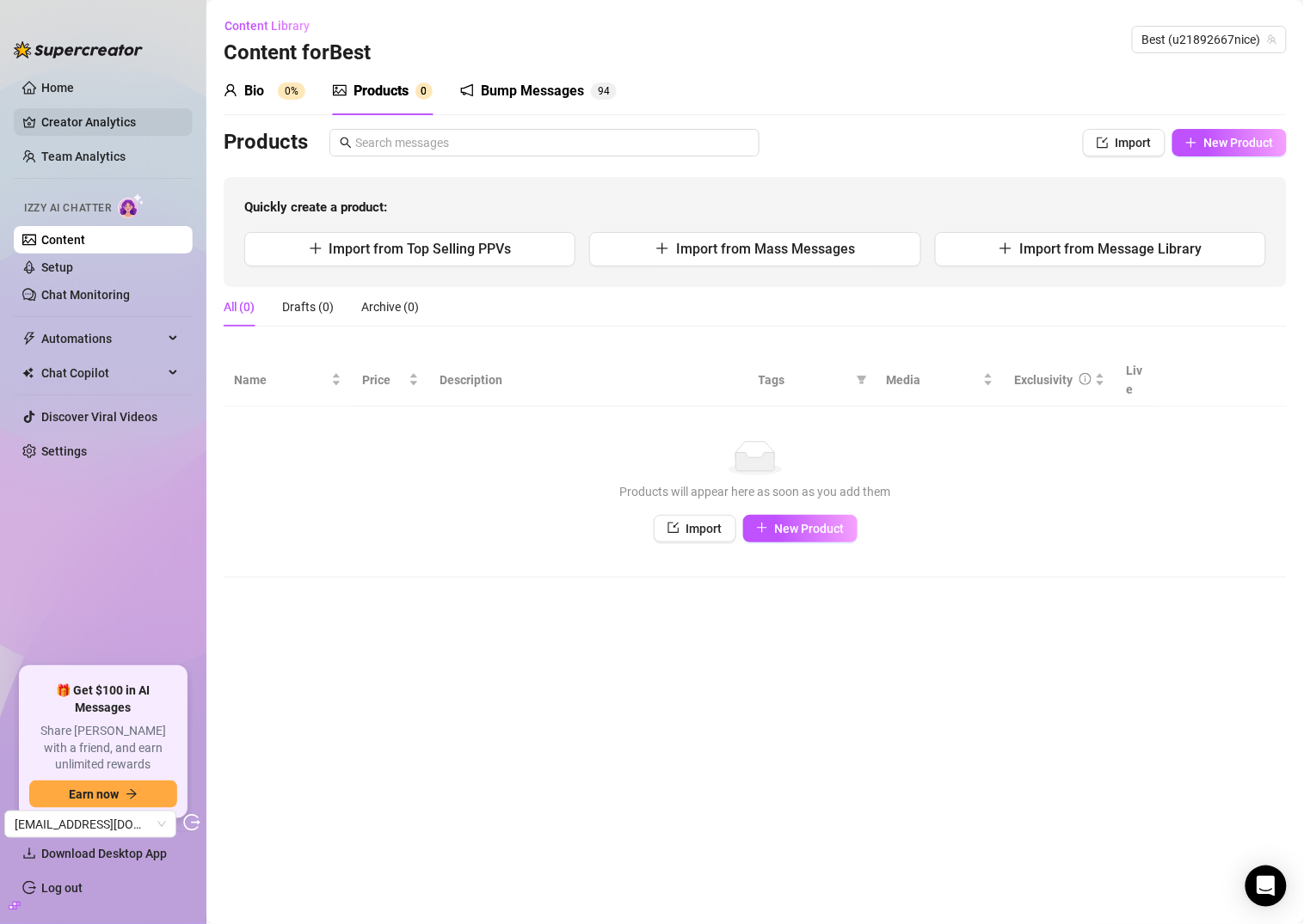
click at [62, 122] on link "Creator Analytics" at bounding box center [110, 121] width 137 height 27
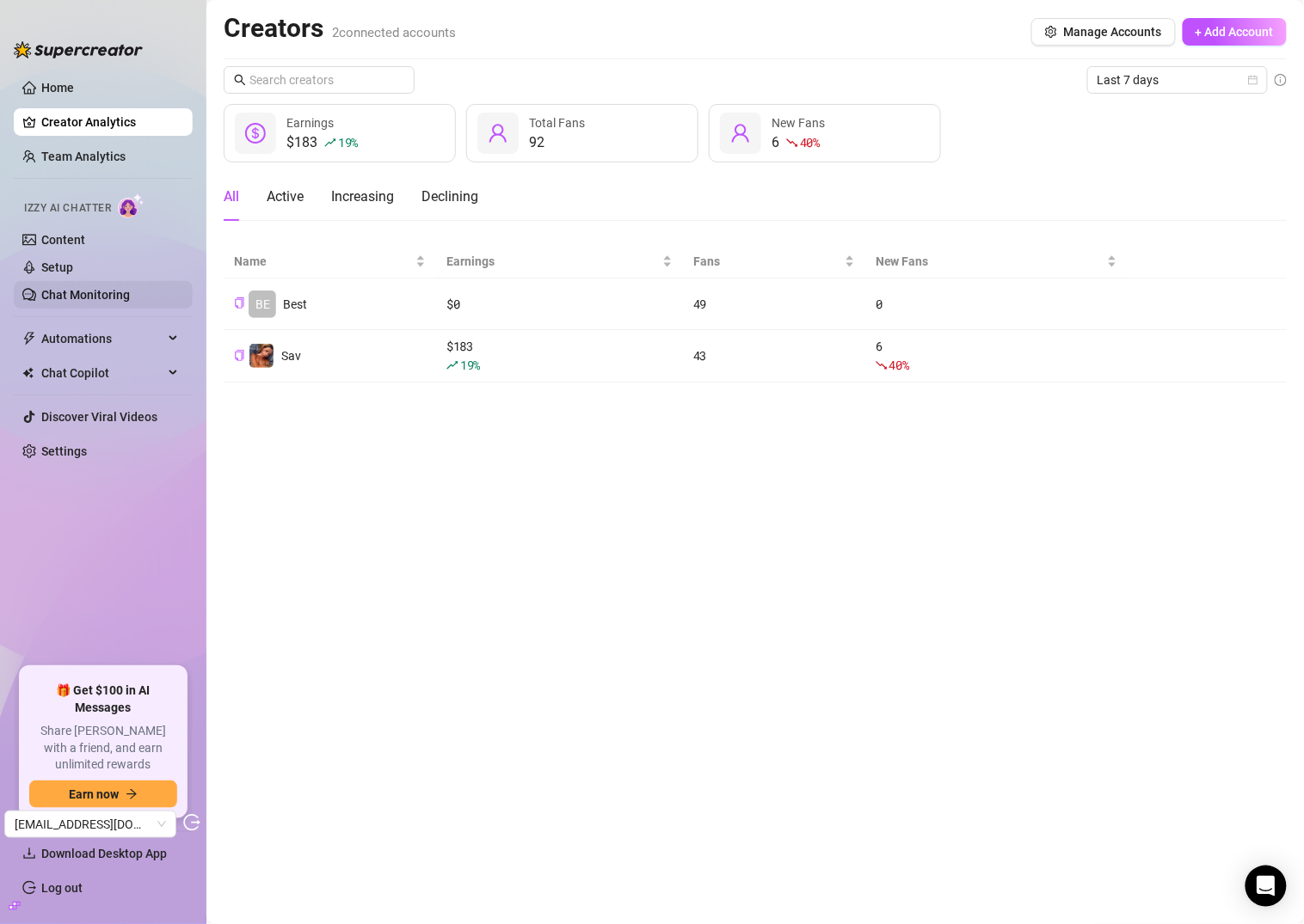
click at [52, 288] on link "Chat Monitoring" at bounding box center [86, 294] width 89 height 14
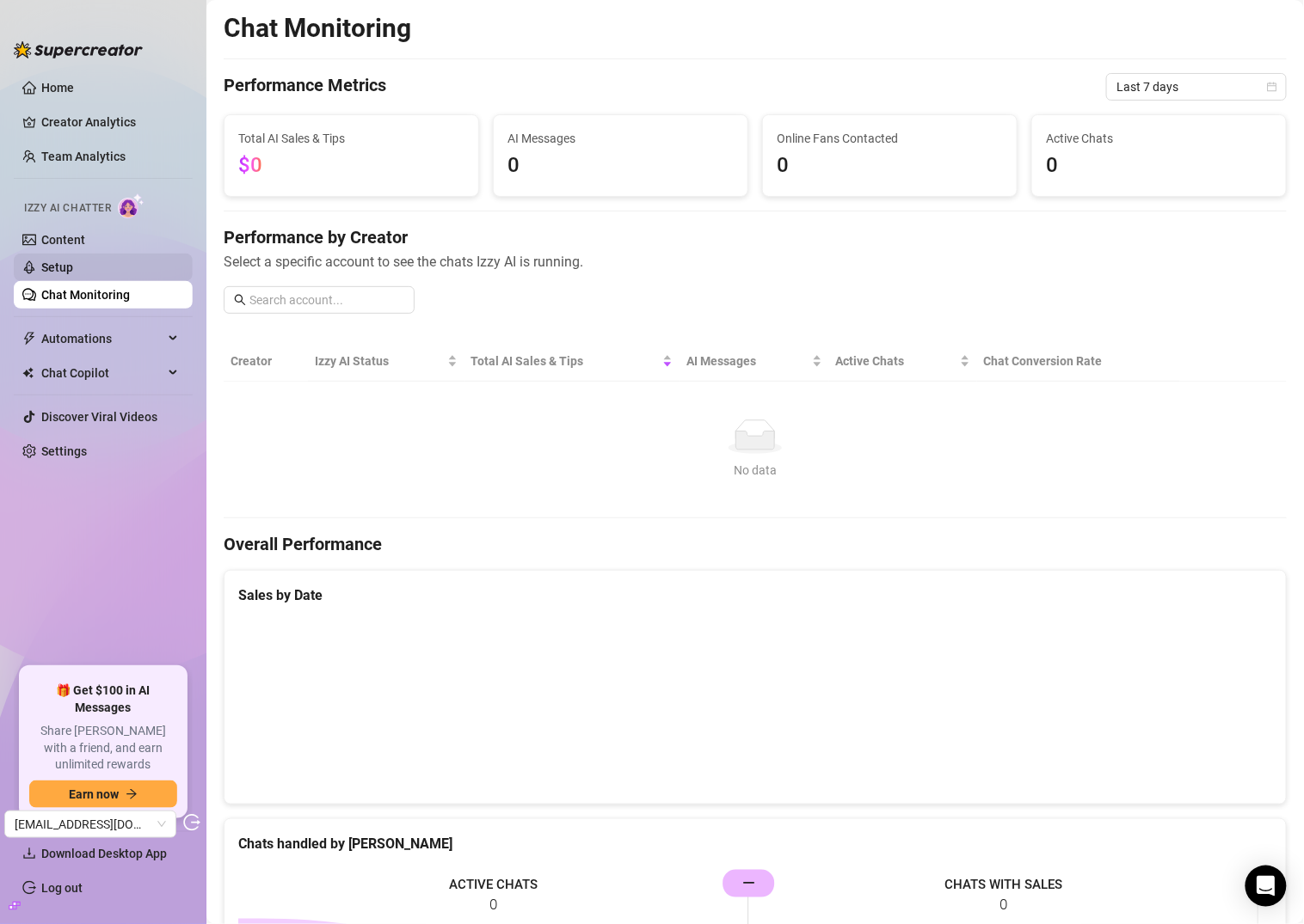
click at [85, 243] on link "Content" at bounding box center [63, 240] width 44 height 14
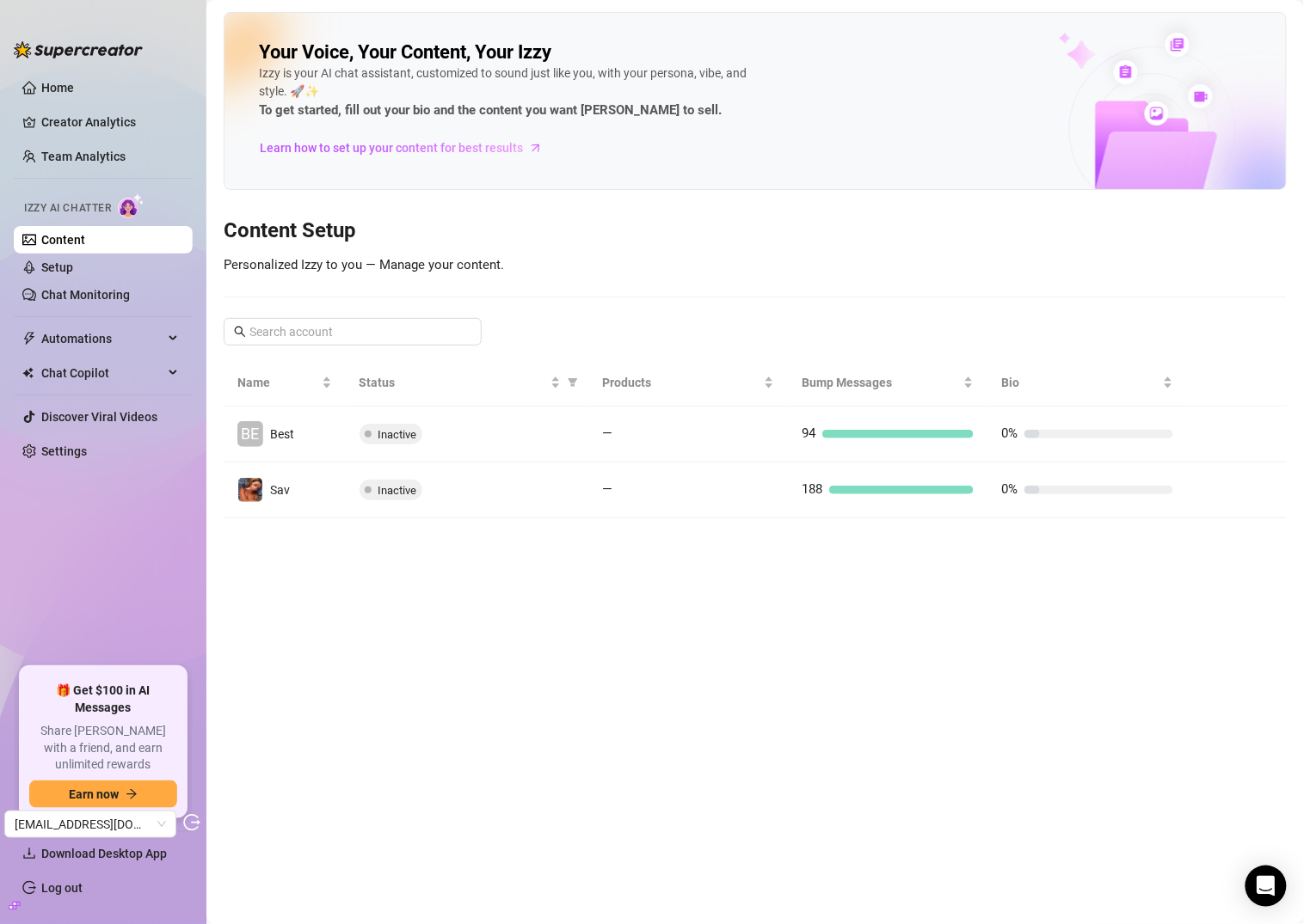
drag, startPoint x: 323, startPoint y: 487, endPoint x: 547, endPoint y: 362, distance: 256.5
click at [323, 487] on td "Sav" at bounding box center [284, 490] width 122 height 56
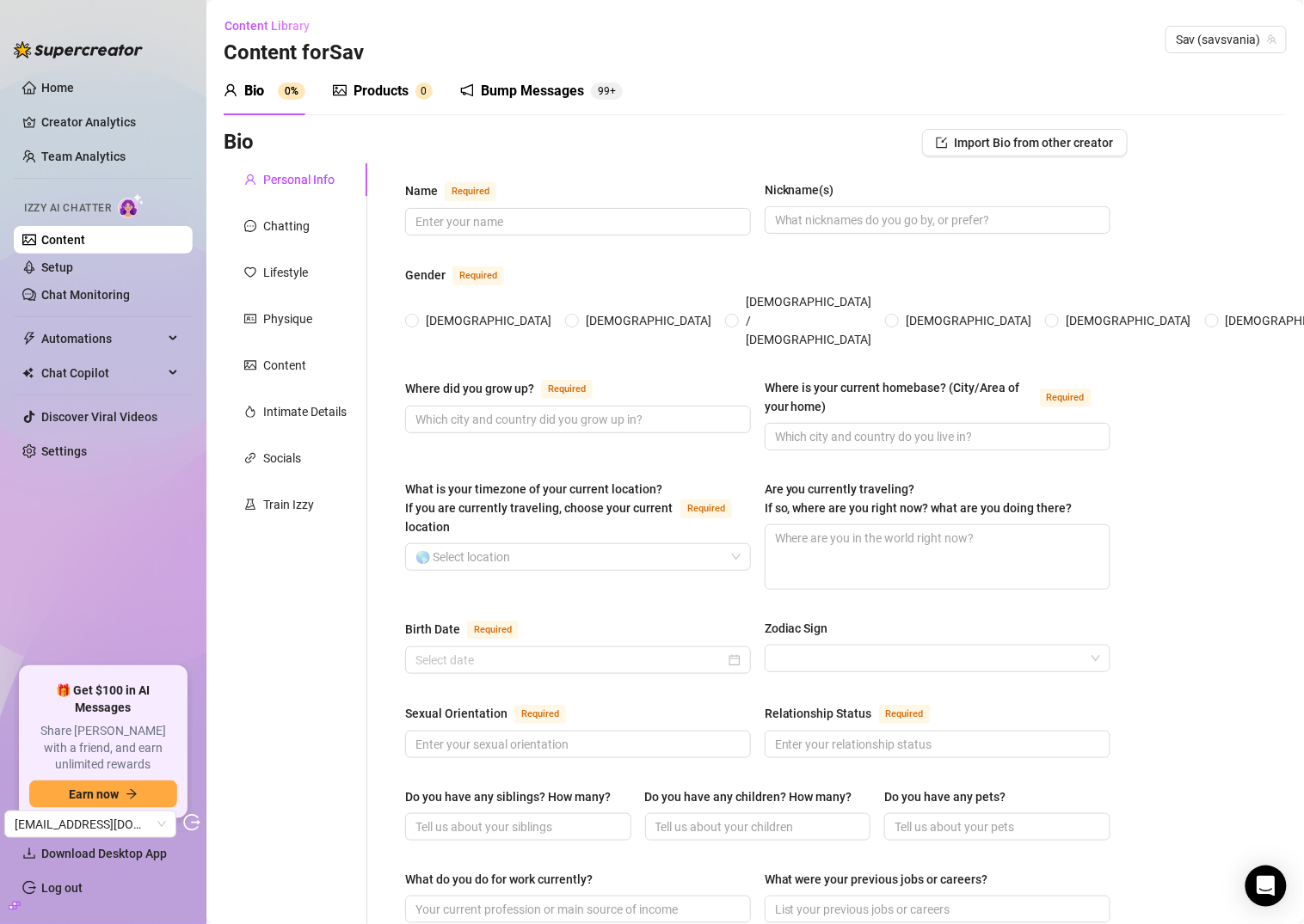
drag, startPoint x: 402, startPoint y: 105, endPoint x: 427, endPoint y: 108, distance: 25.2
click at [402, 104] on div "Products 0" at bounding box center [382, 91] width 99 height 48
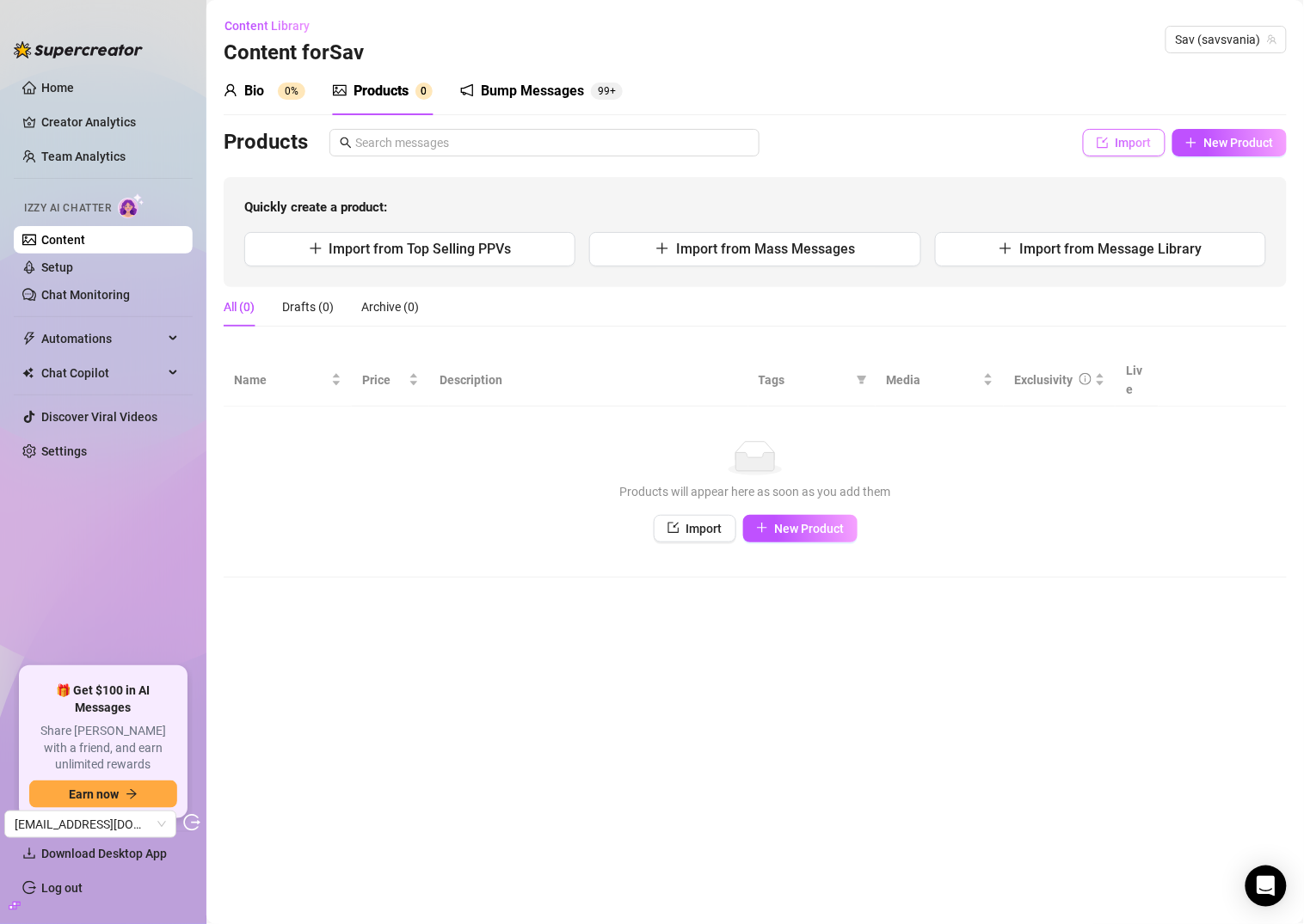
click at [1110, 145] on button "Import" at bounding box center [1123, 142] width 82 height 27
type textarea "Type your message here..."
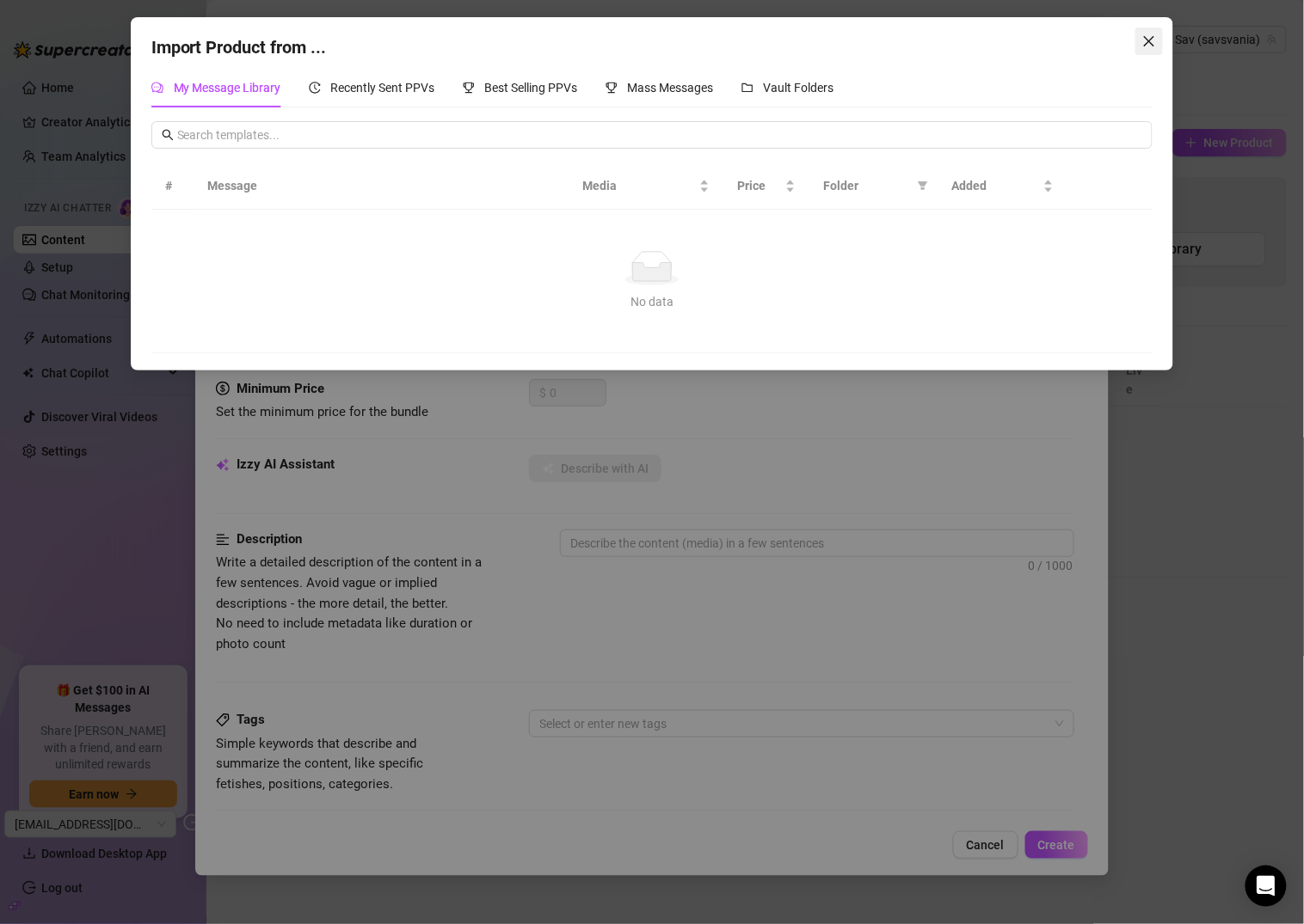
click at [1159, 41] on span "Close" at bounding box center [1149, 41] width 27 height 14
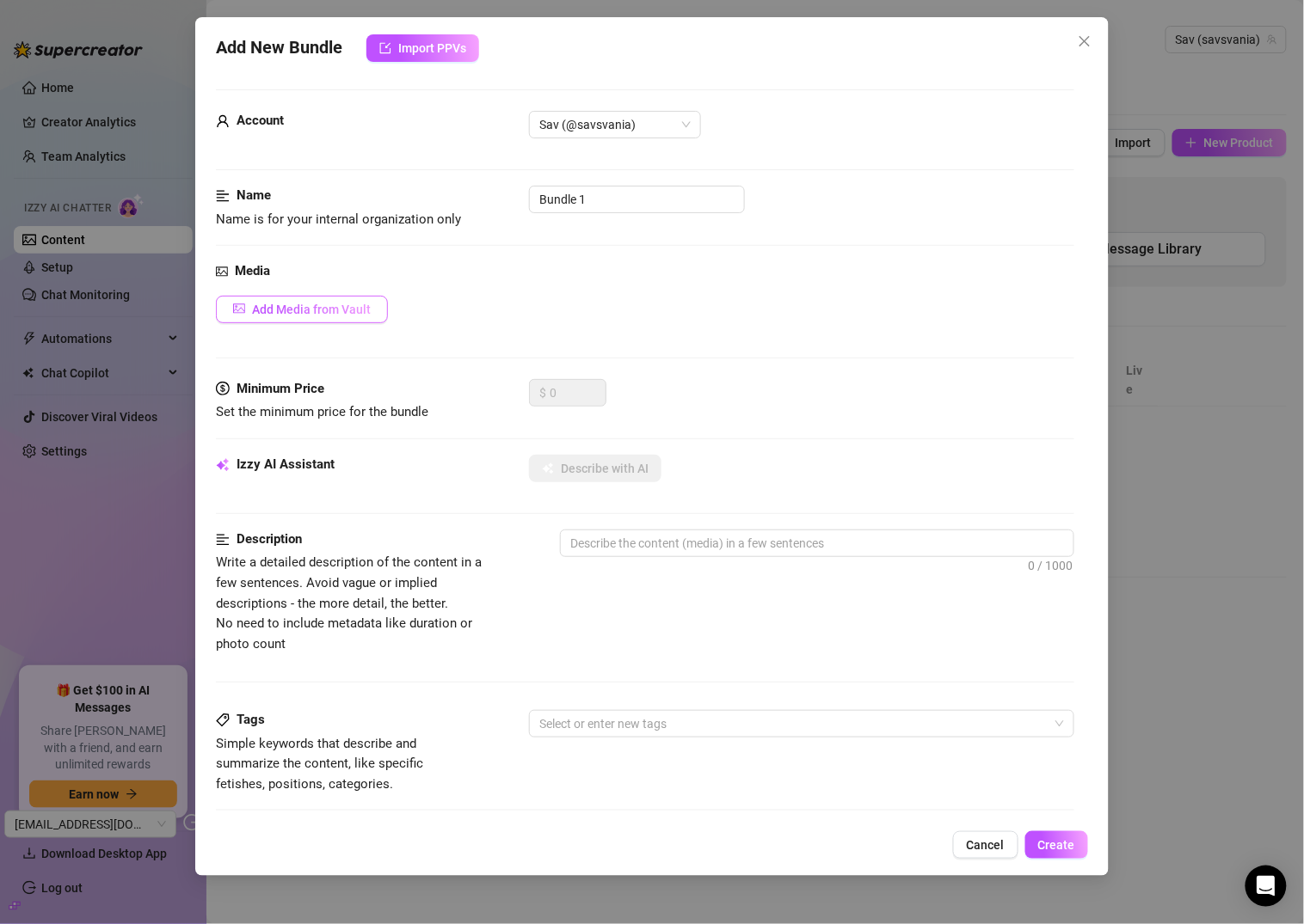
click at [312, 323] on button "Add Media from Vault" at bounding box center [302, 309] width 172 height 27
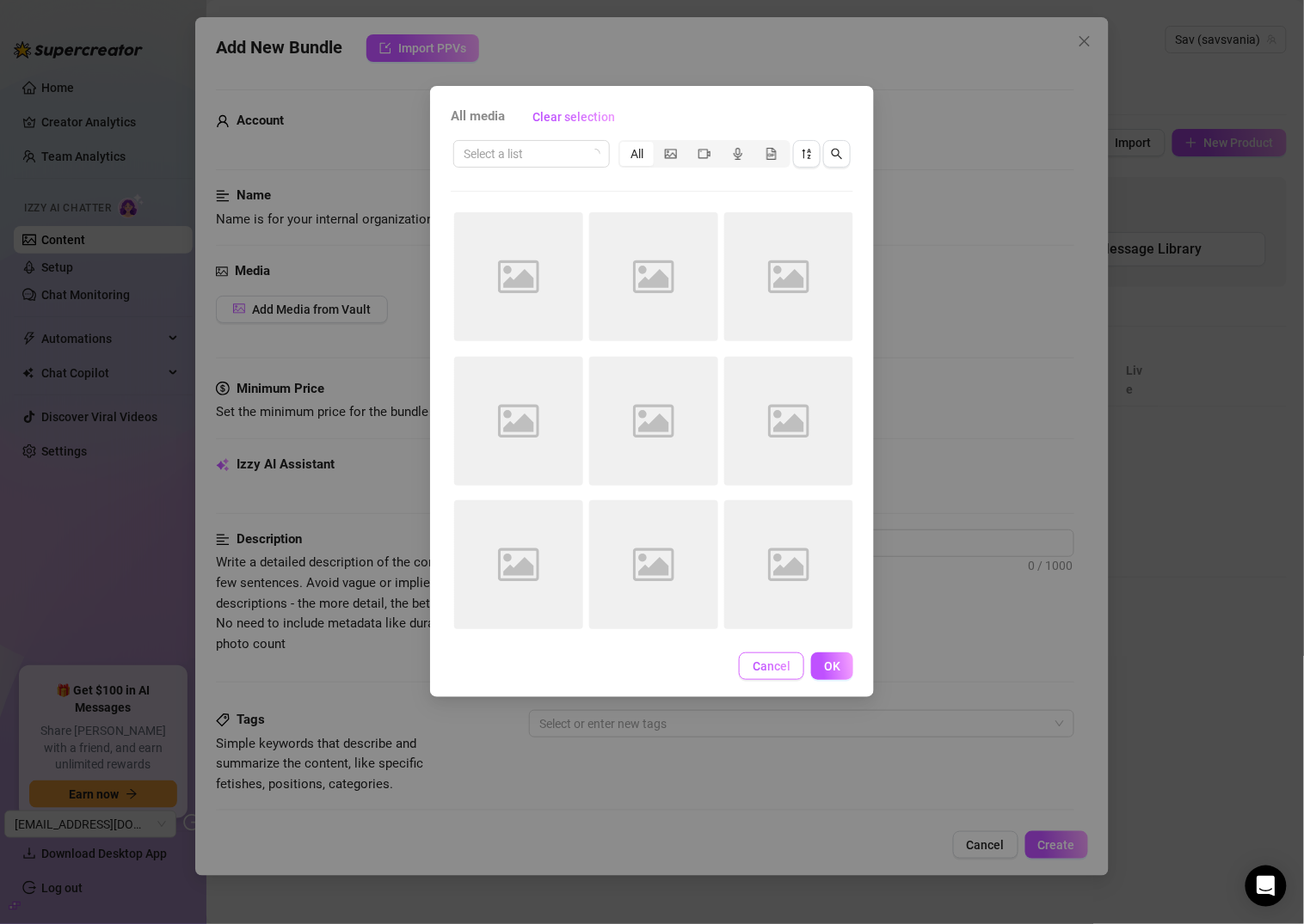
click at [764, 672] on span "Cancel" at bounding box center [772, 666] width 38 height 14
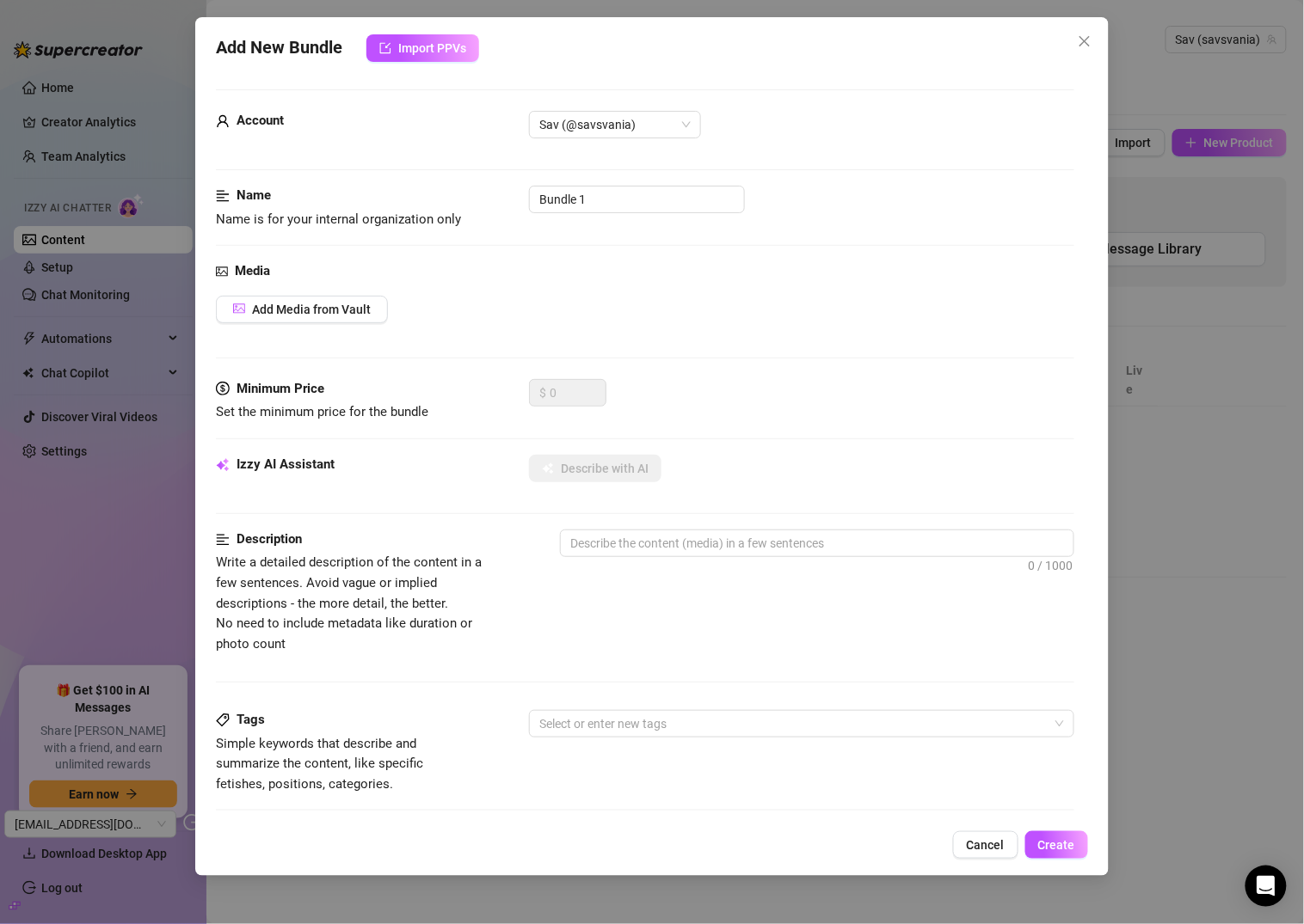
click at [1192, 566] on div "Add New Bundle Import PPVs Account Sav (@savsvania) Name Name is for your inter…" at bounding box center [652, 462] width 1304 height 924
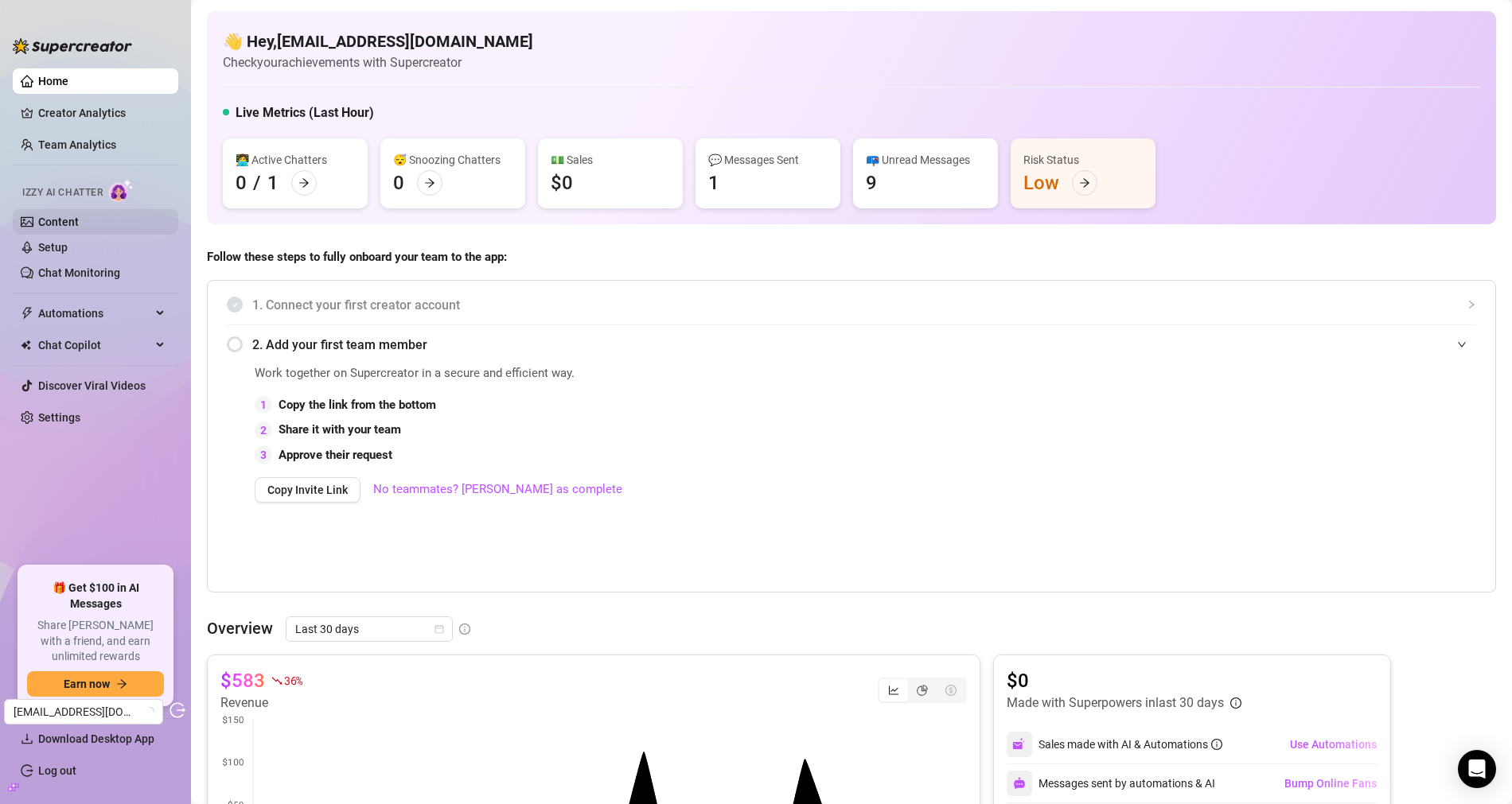
click at [79, 219] on link "Content" at bounding box center [59, 222] width 40 height 13
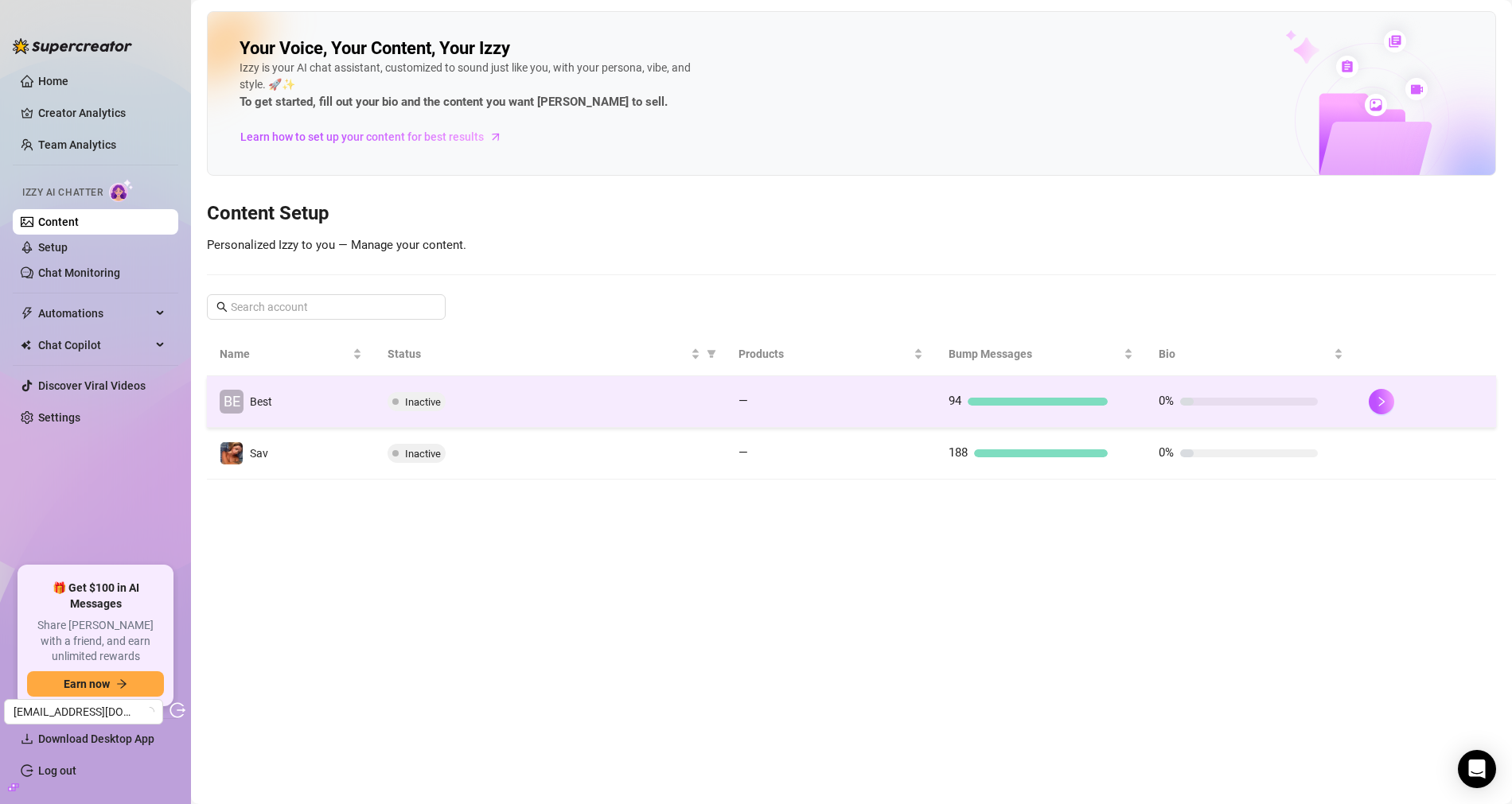
click at [327, 410] on td "BE Best" at bounding box center [291, 402] width 168 height 52
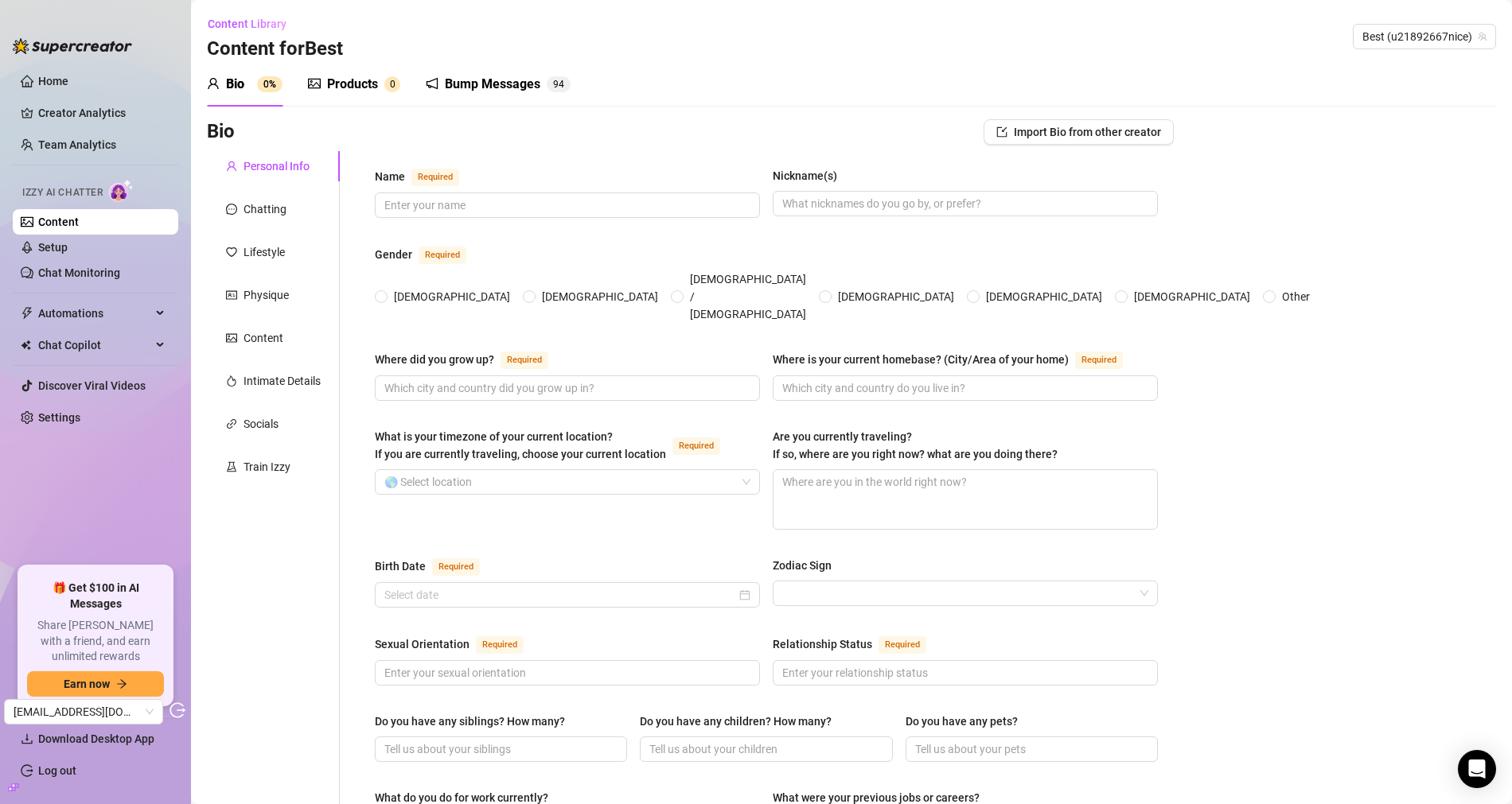
click at [347, 92] on div "Products" at bounding box center [352, 84] width 51 height 19
click at [349, 81] on div "Products" at bounding box center [352, 84] width 51 height 19
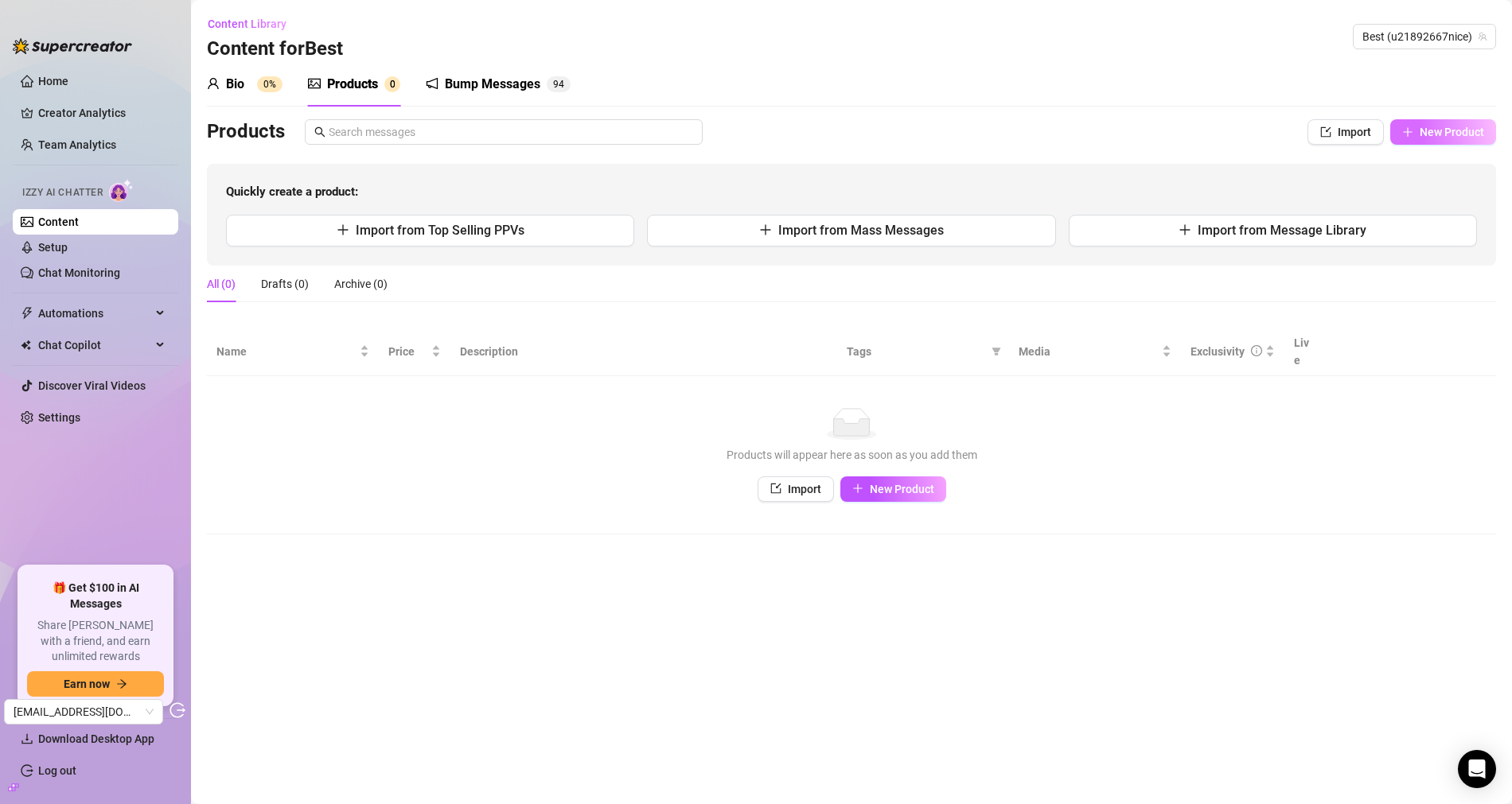
click at [1435, 130] on span "New Product" at bounding box center [1452, 132] width 65 height 13
type textarea "Type your message here..."
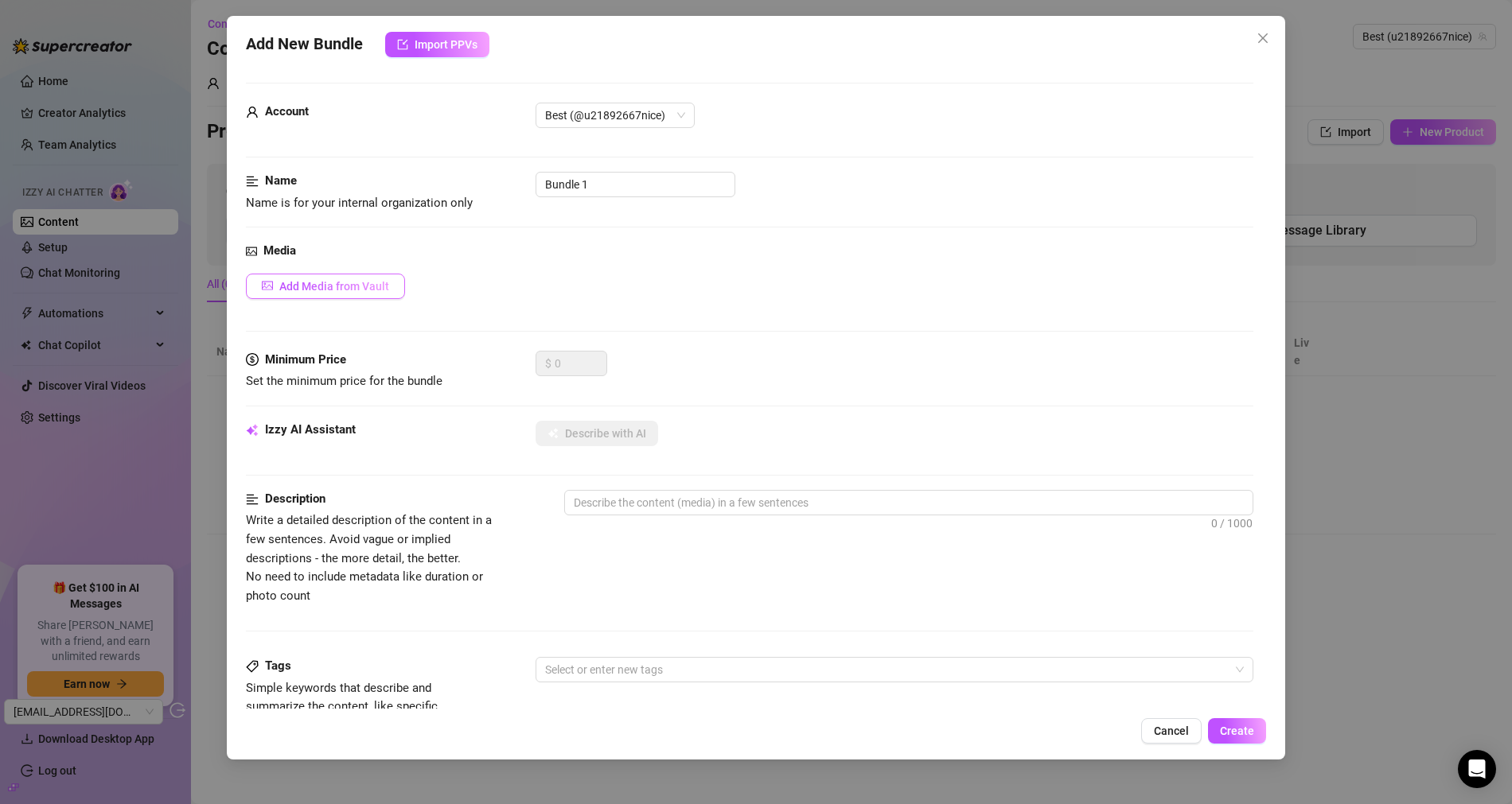
click at [294, 289] on span "Add Media from Vault" at bounding box center [334, 286] width 110 height 13
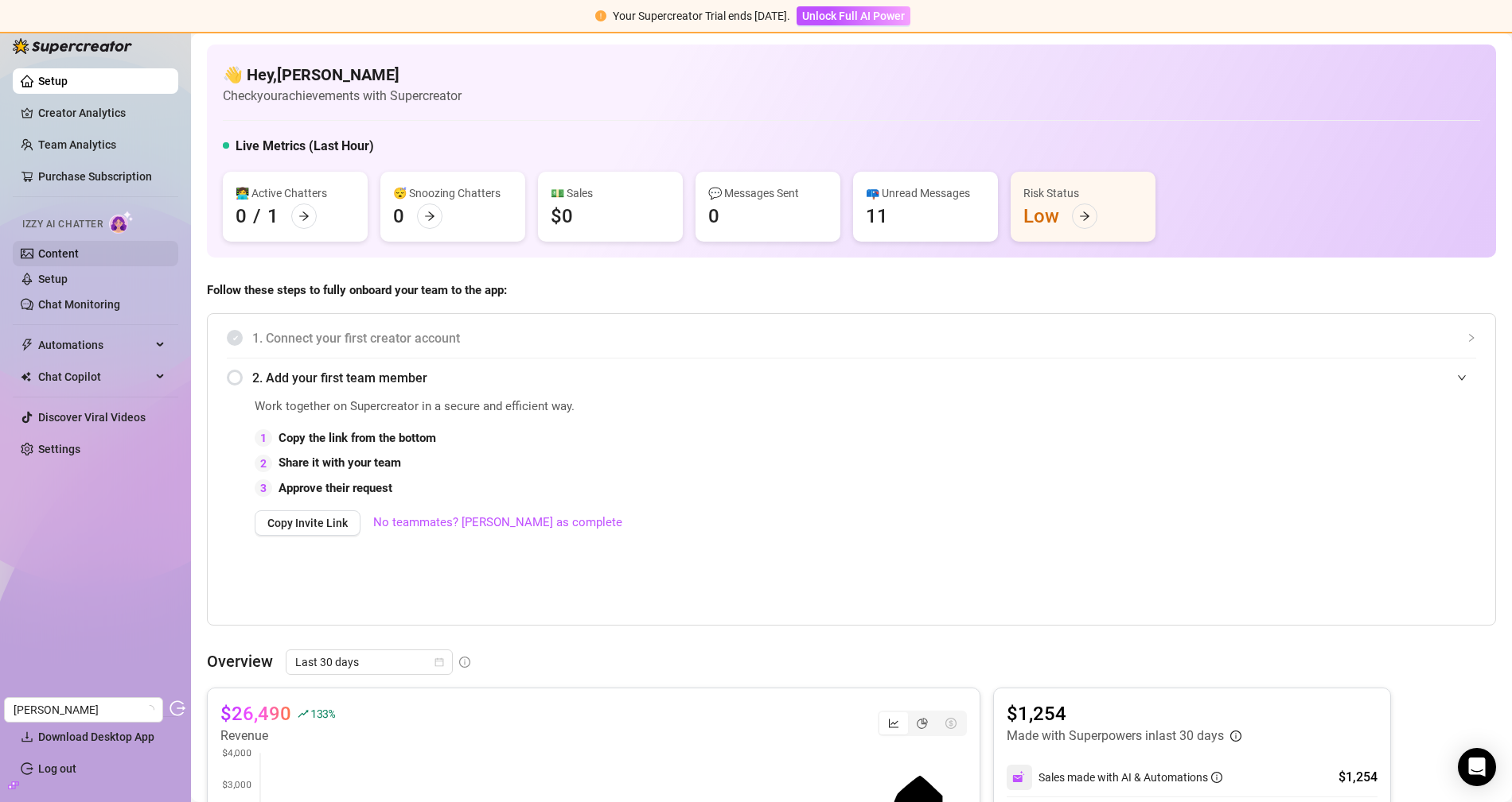
click at [79, 256] on link "Content" at bounding box center [59, 253] width 40 height 13
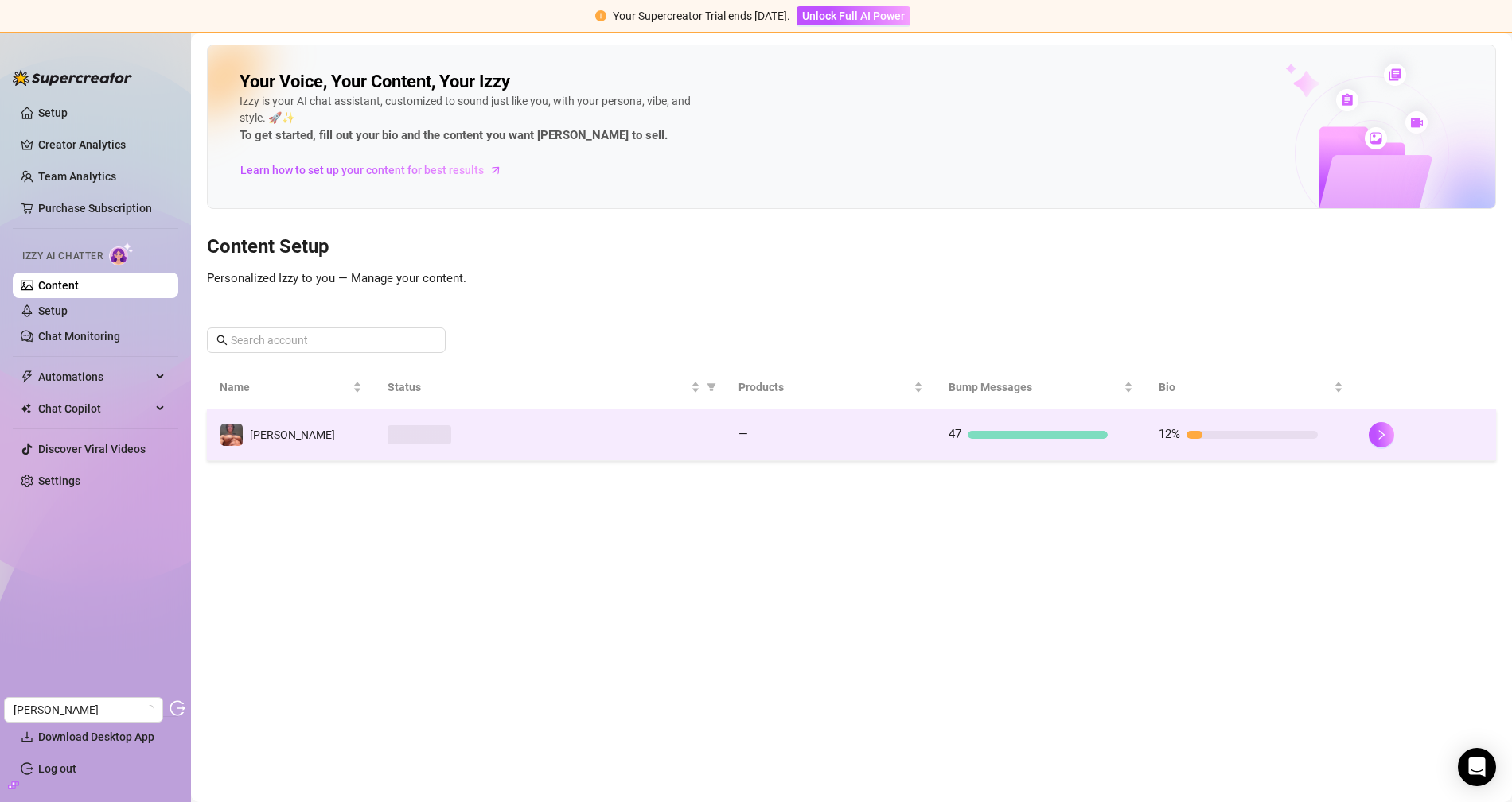
click at [718, 437] on td at bounding box center [550, 435] width 350 height 52
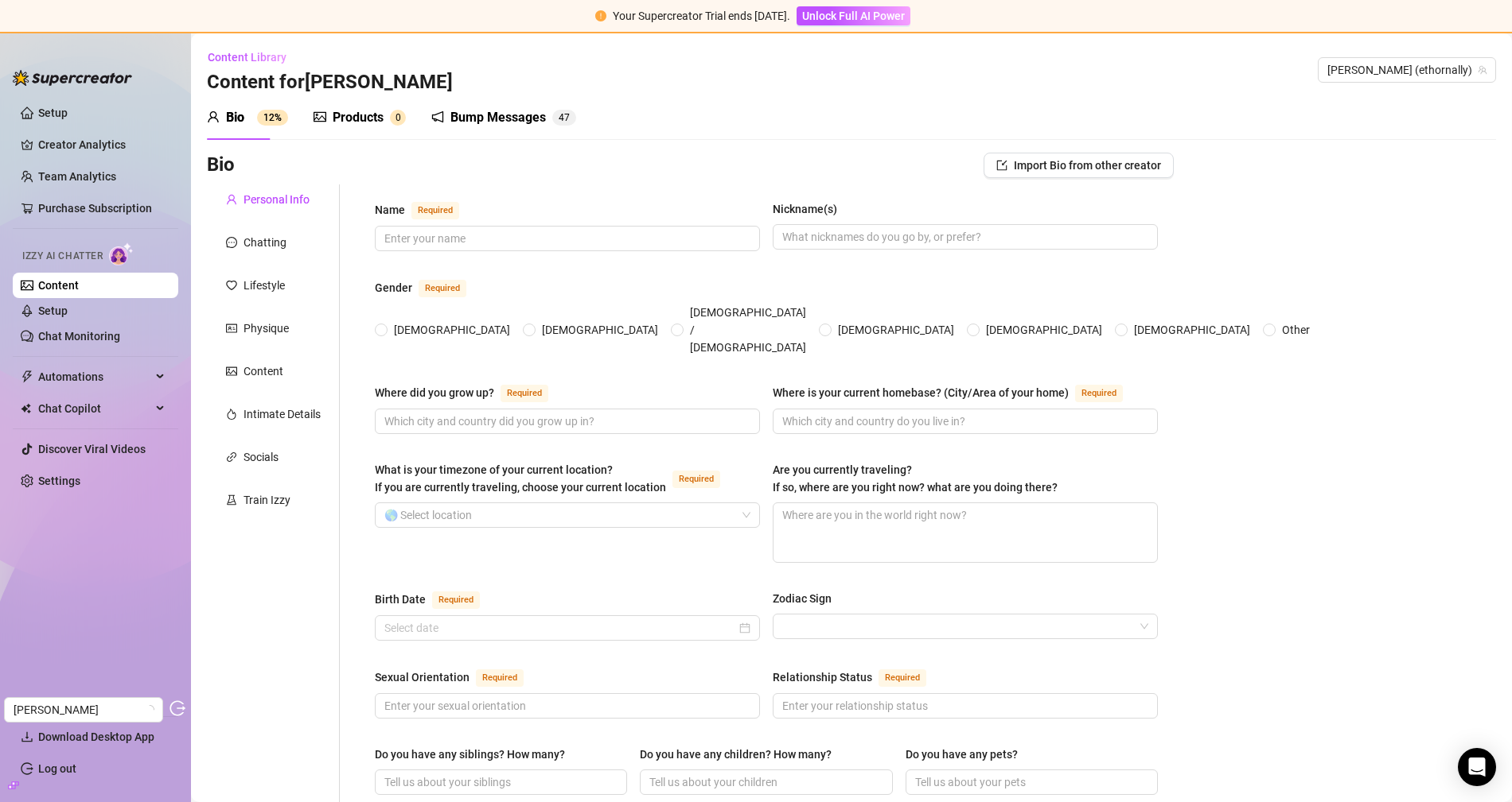
click at [333, 121] on div "Products" at bounding box center [358, 118] width 51 height 19
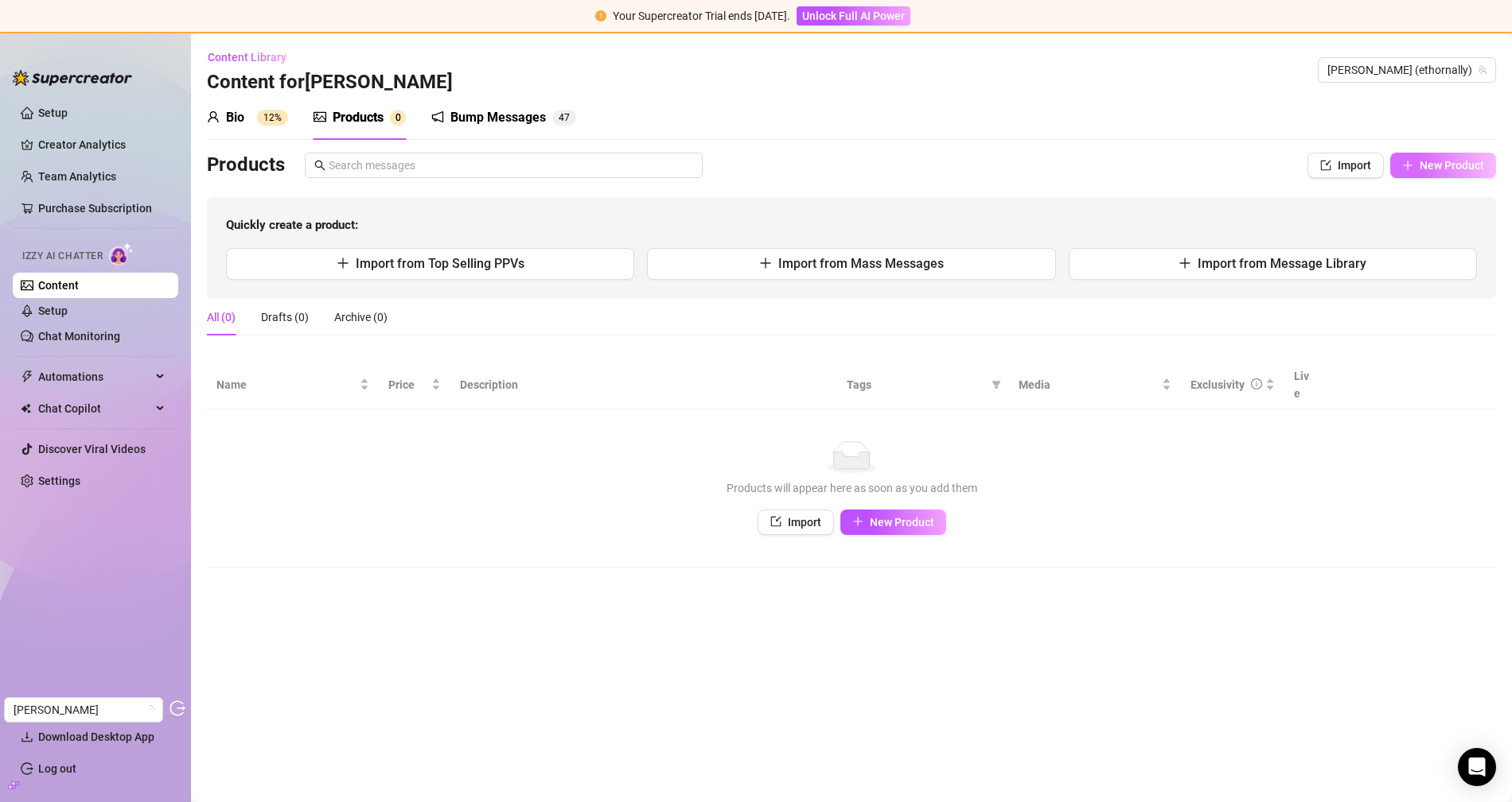
click at [1451, 171] on button "New Product" at bounding box center [1443, 165] width 106 height 25
type textarea "Type your message here..."
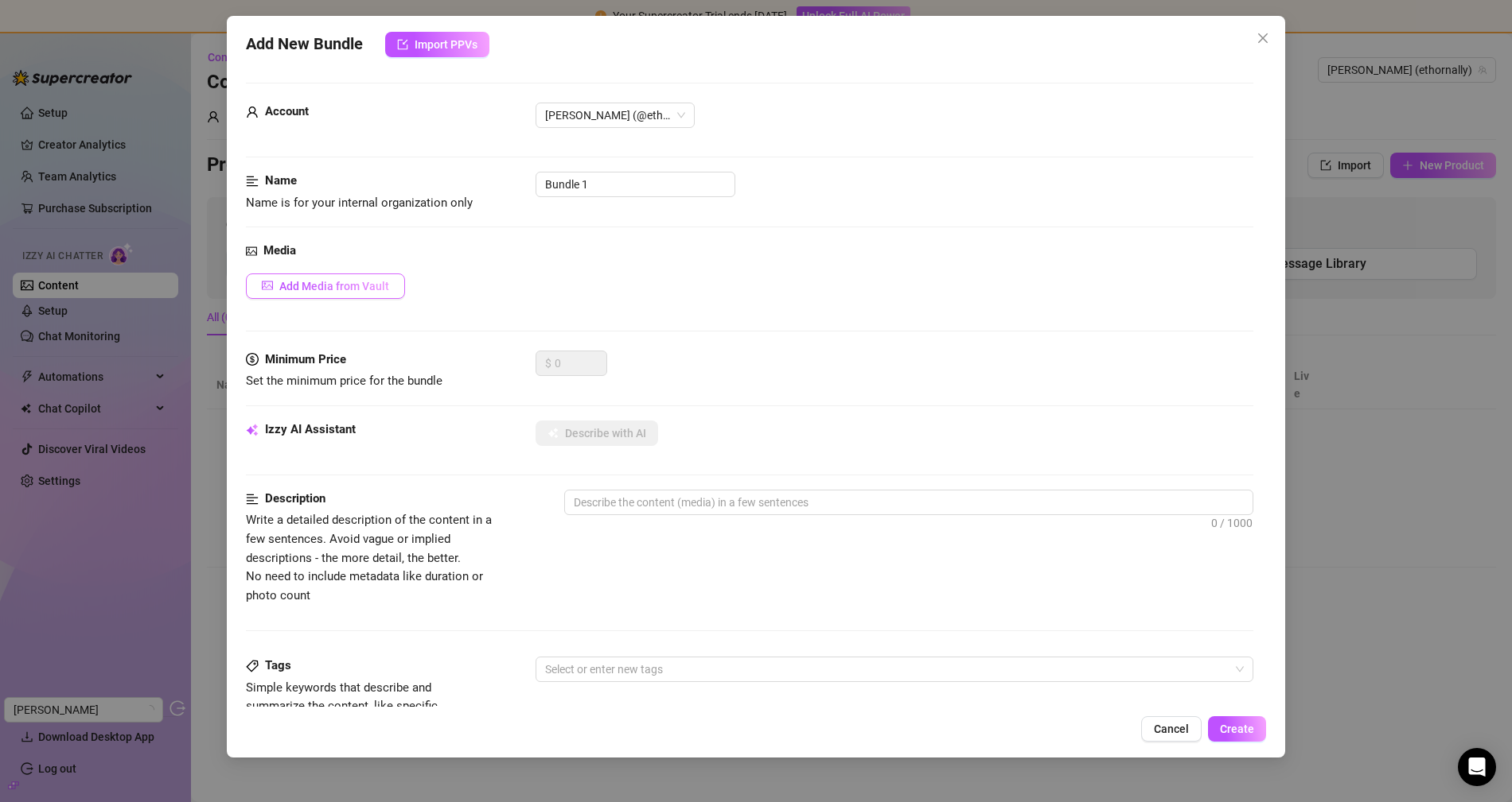
click at [309, 289] on span "Add Media from Vault" at bounding box center [334, 286] width 110 height 13
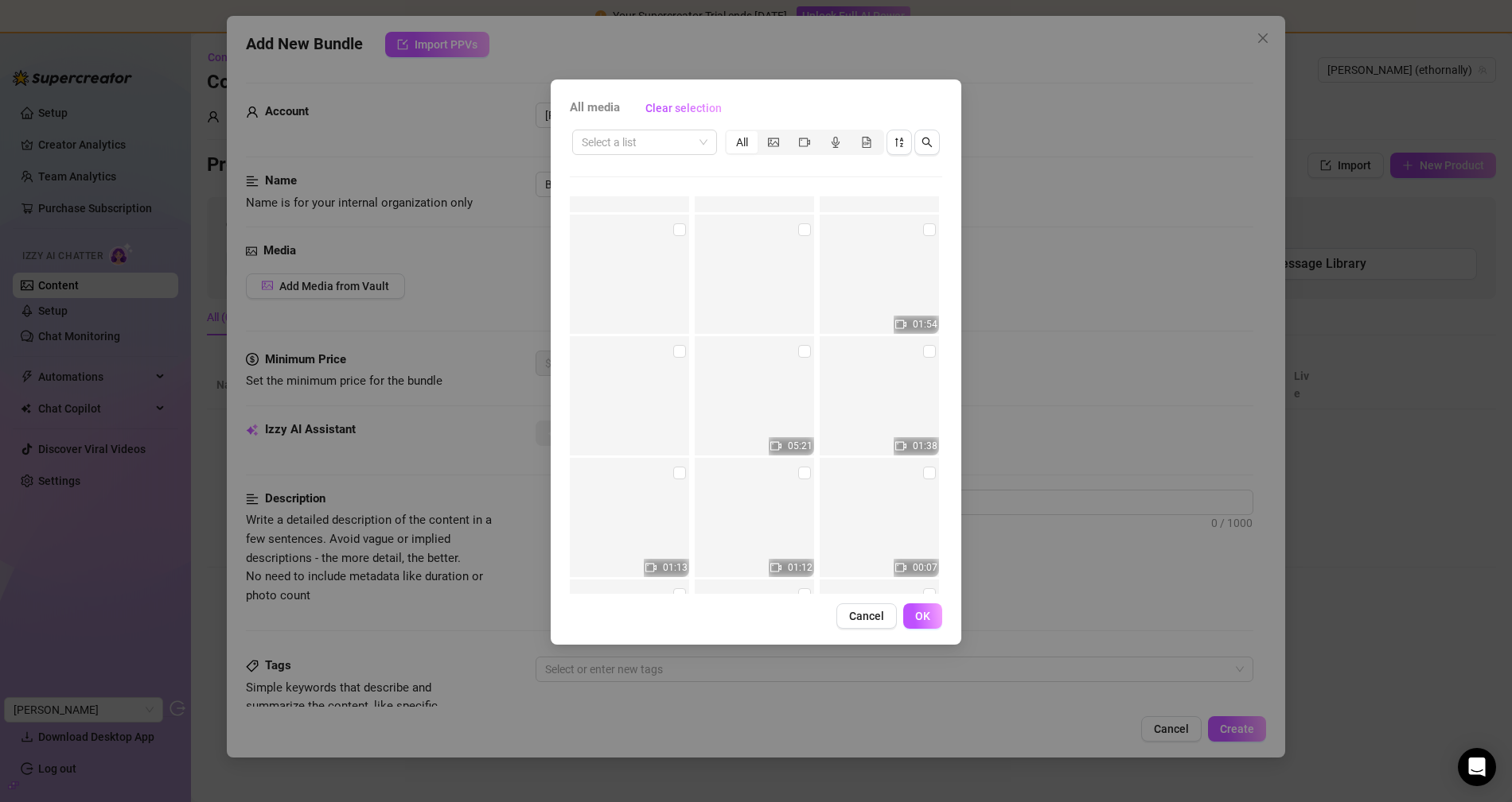
scroll to position [9359, 0]
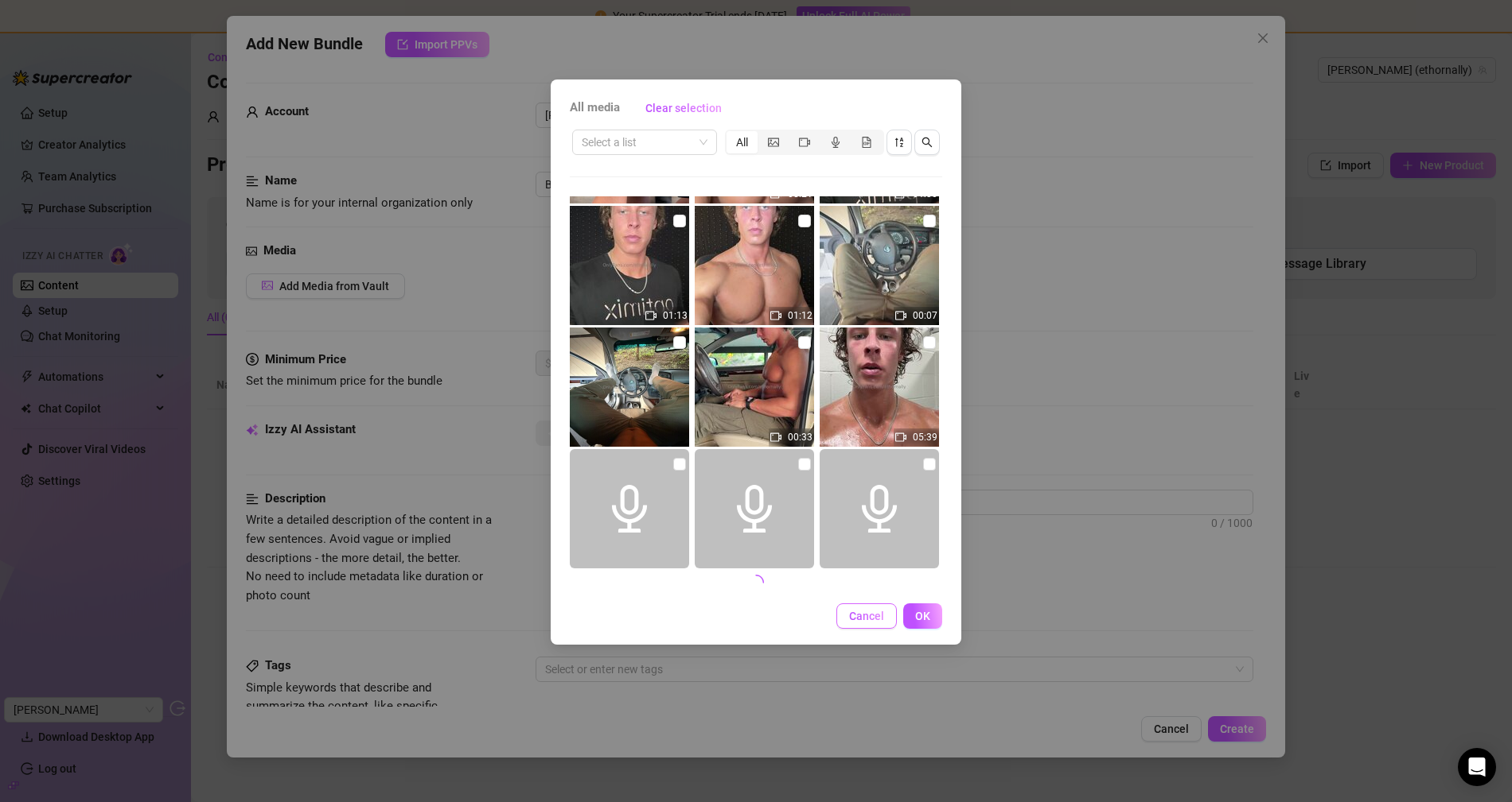
click at [877, 619] on span "Cancel" at bounding box center [866, 616] width 35 height 13
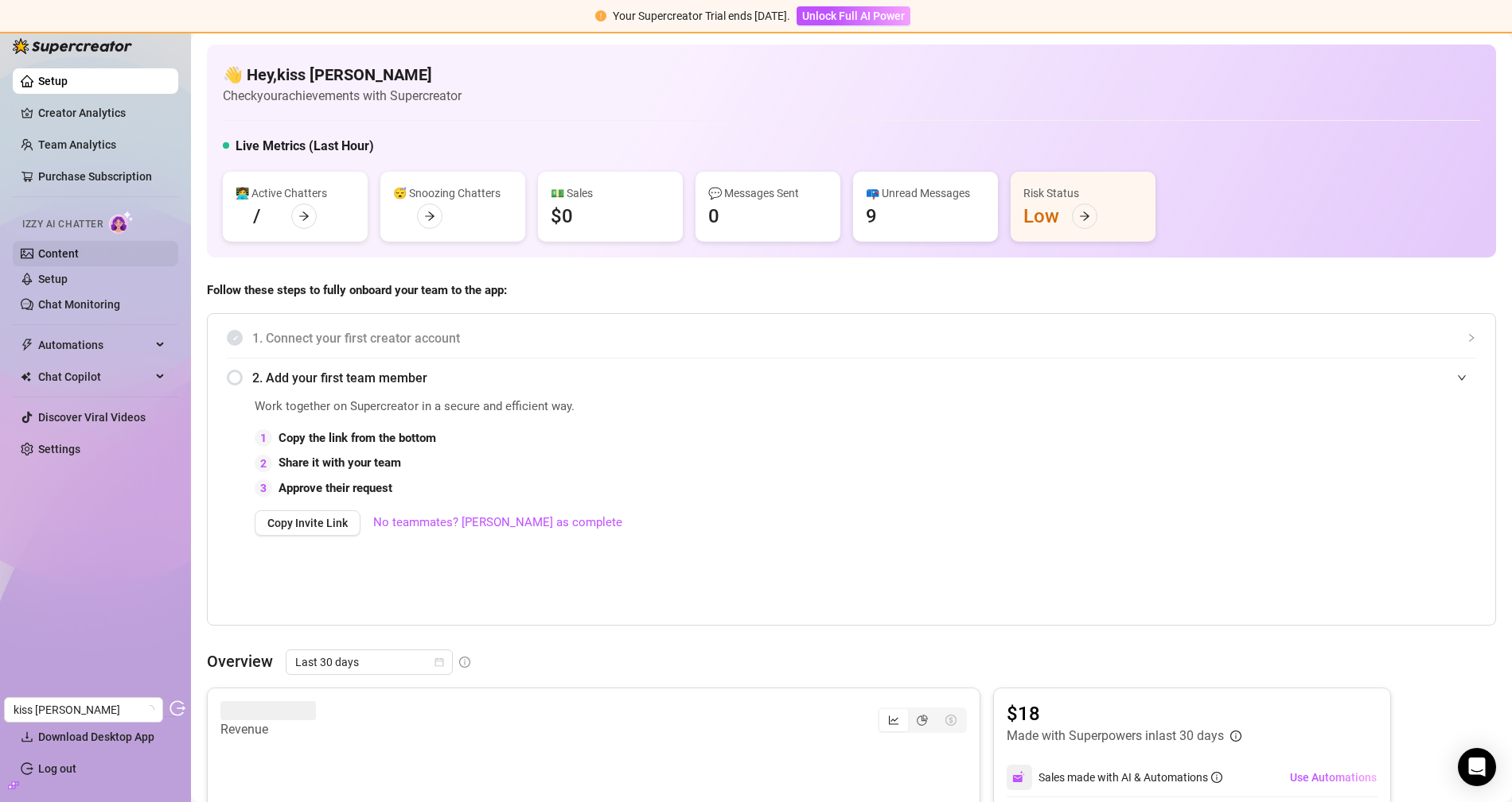
click at [79, 247] on link "Content" at bounding box center [59, 253] width 40 height 13
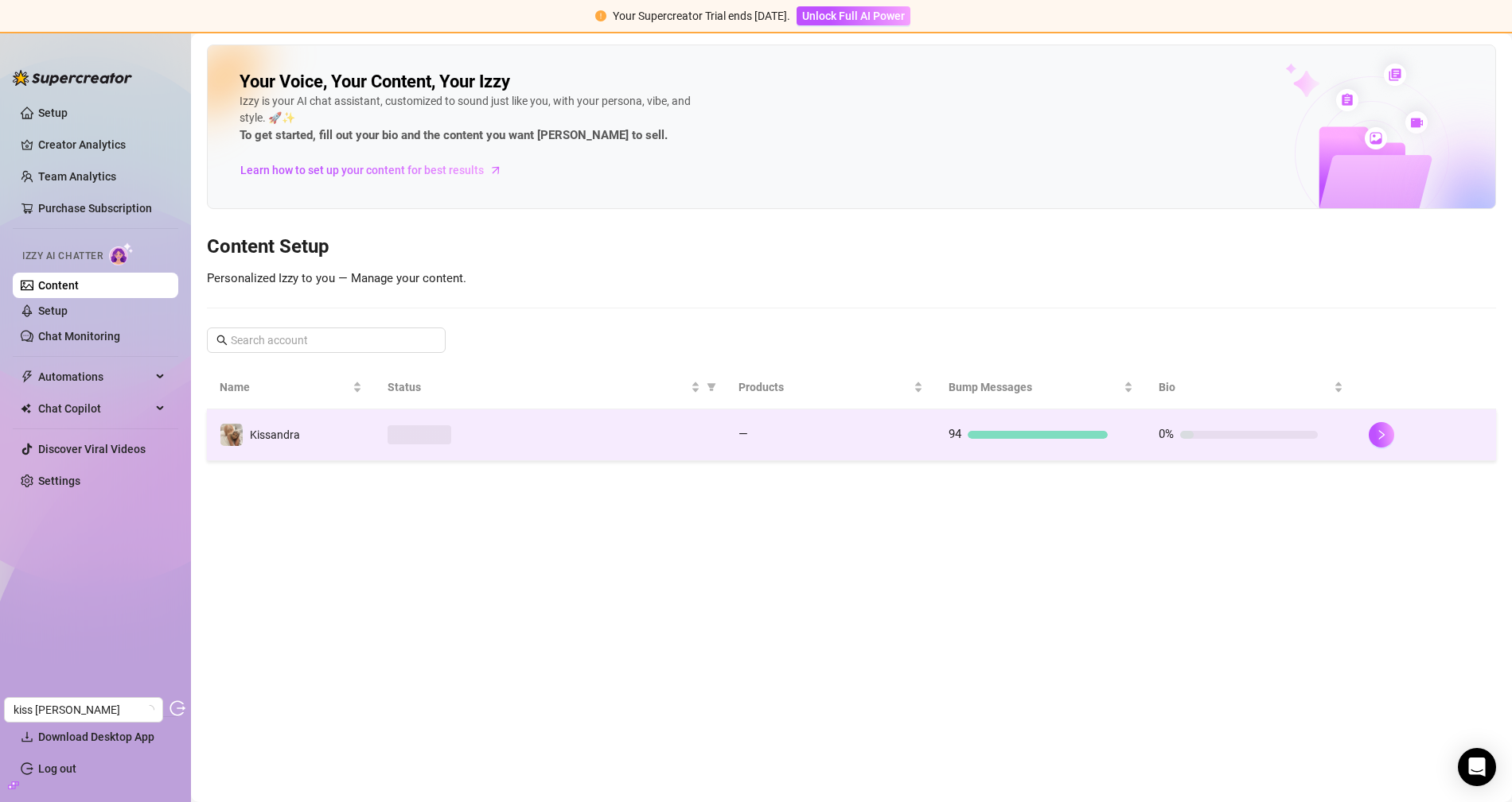
click at [735, 440] on td "—" at bounding box center [830, 435] width 210 height 52
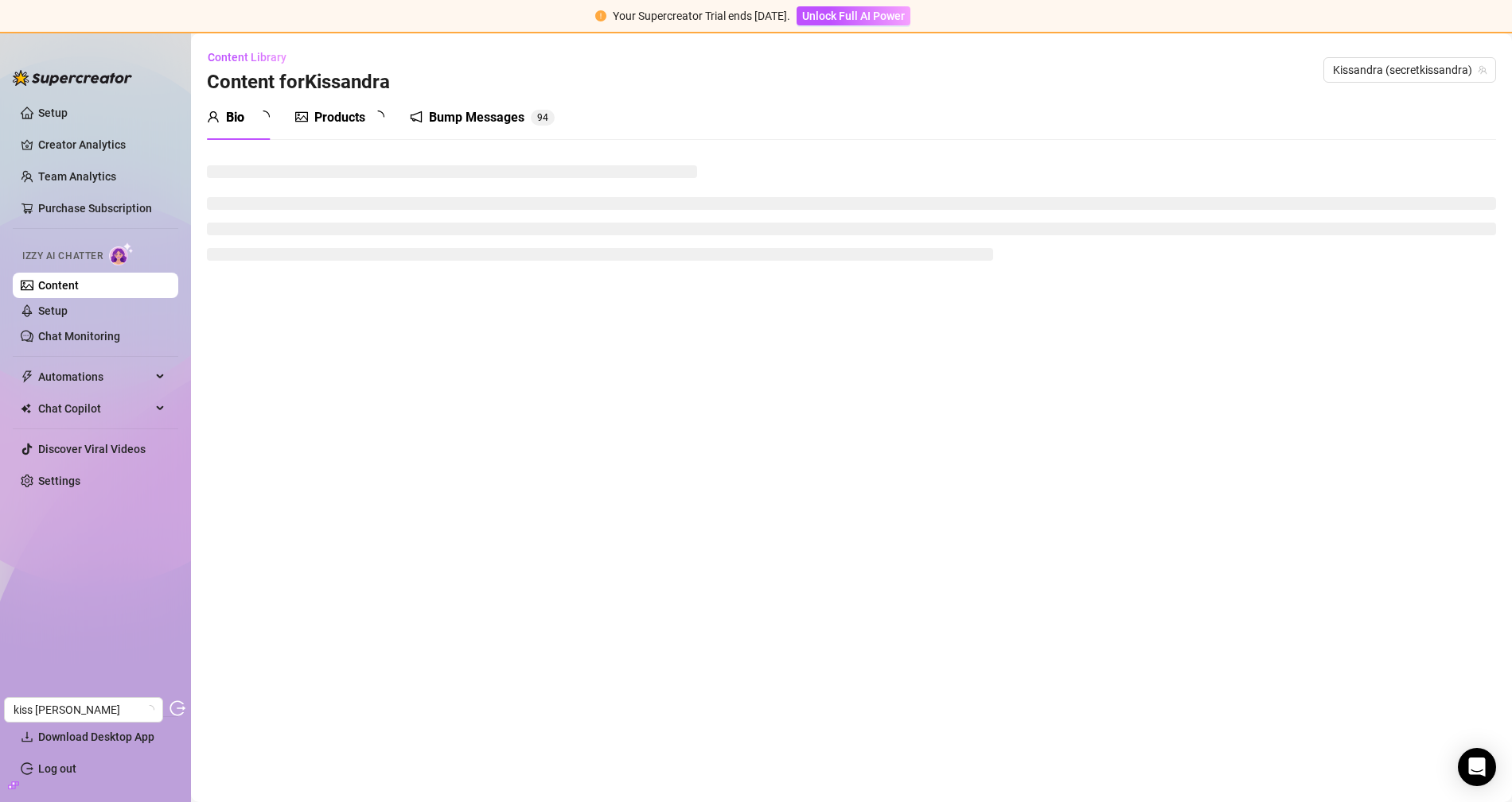
click at [365, 120] on div "Products" at bounding box center [340, 118] width 51 height 19
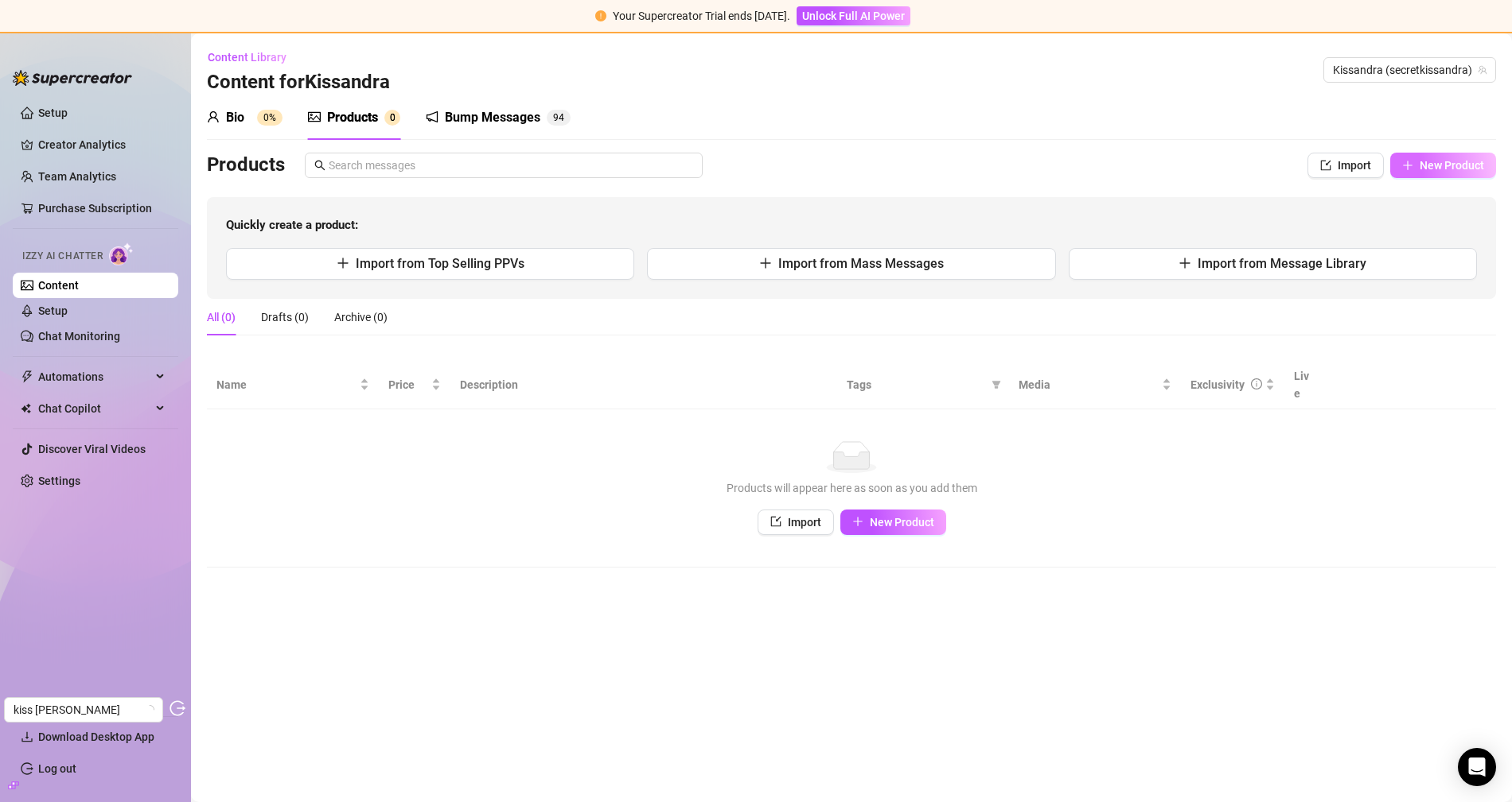
click at [1436, 158] on button "New Product" at bounding box center [1443, 165] width 106 height 25
type textarea "Type your message here..."
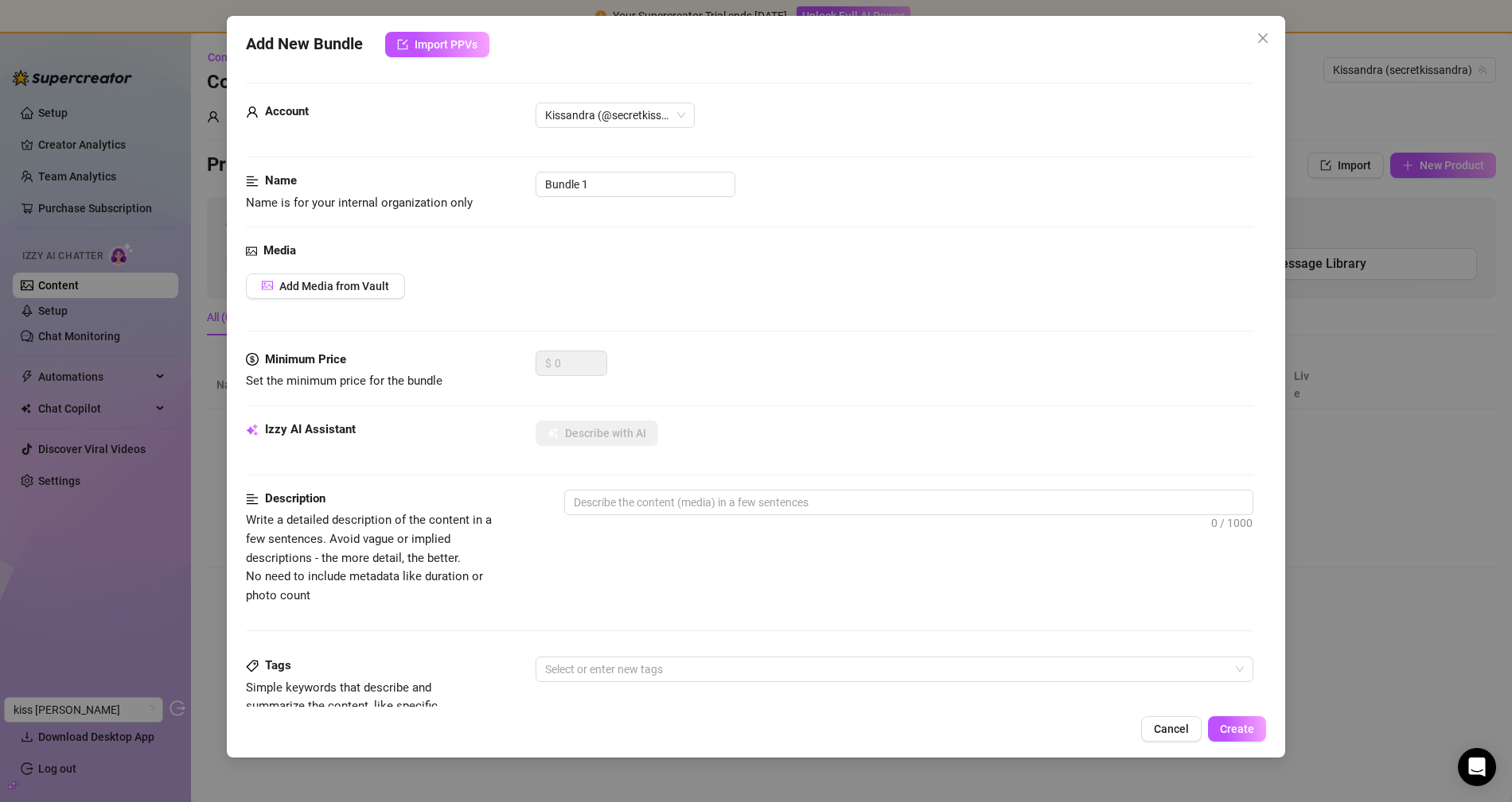
click at [364, 300] on div "Media Add Media from Vault" at bounding box center [750, 296] width 1007 height 109
click at [363, 294] on button "Add Media from Vault" at bounding box center [326, 285] width 159 height 25
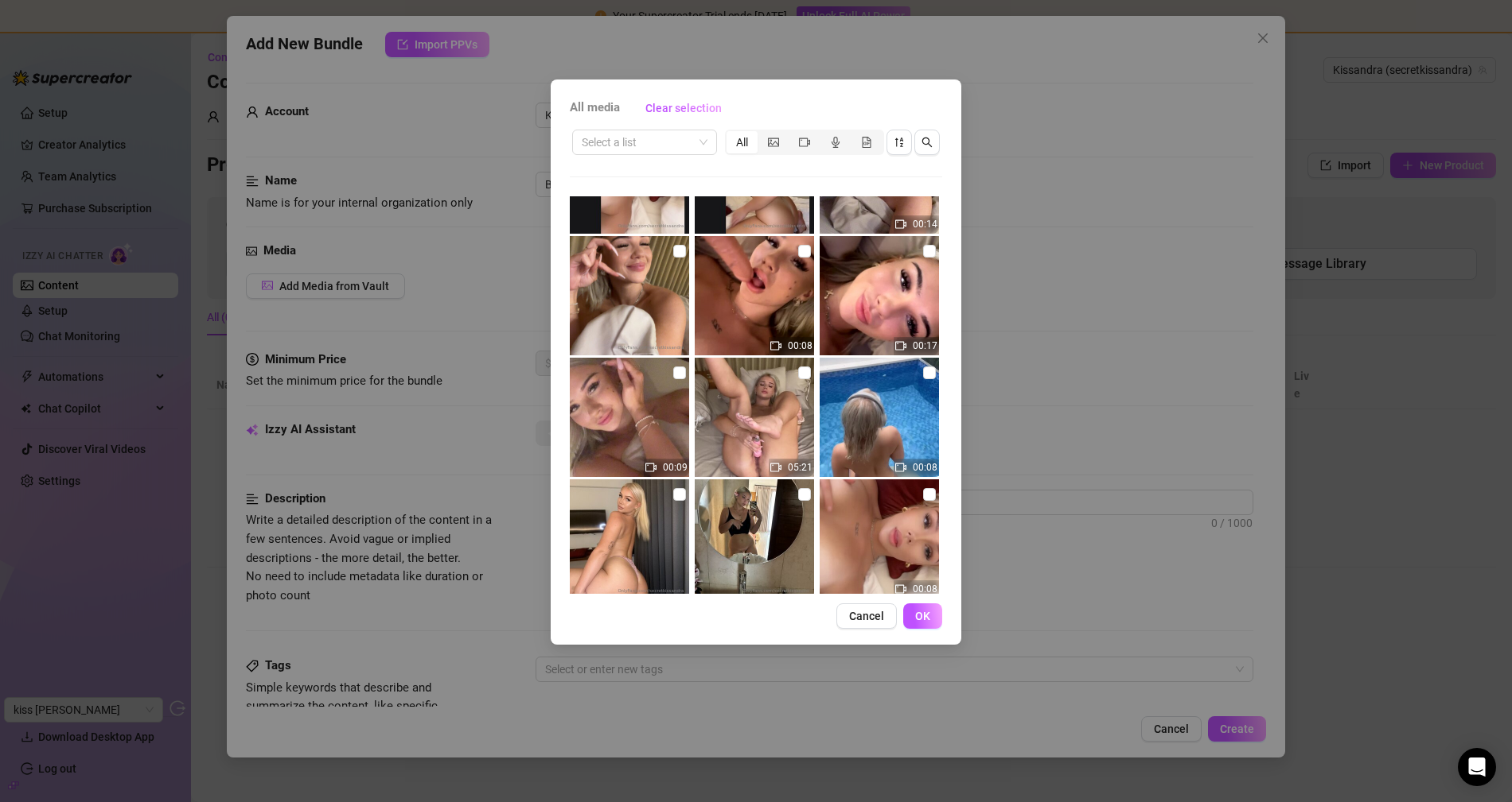
scroll to position [3506, 0]
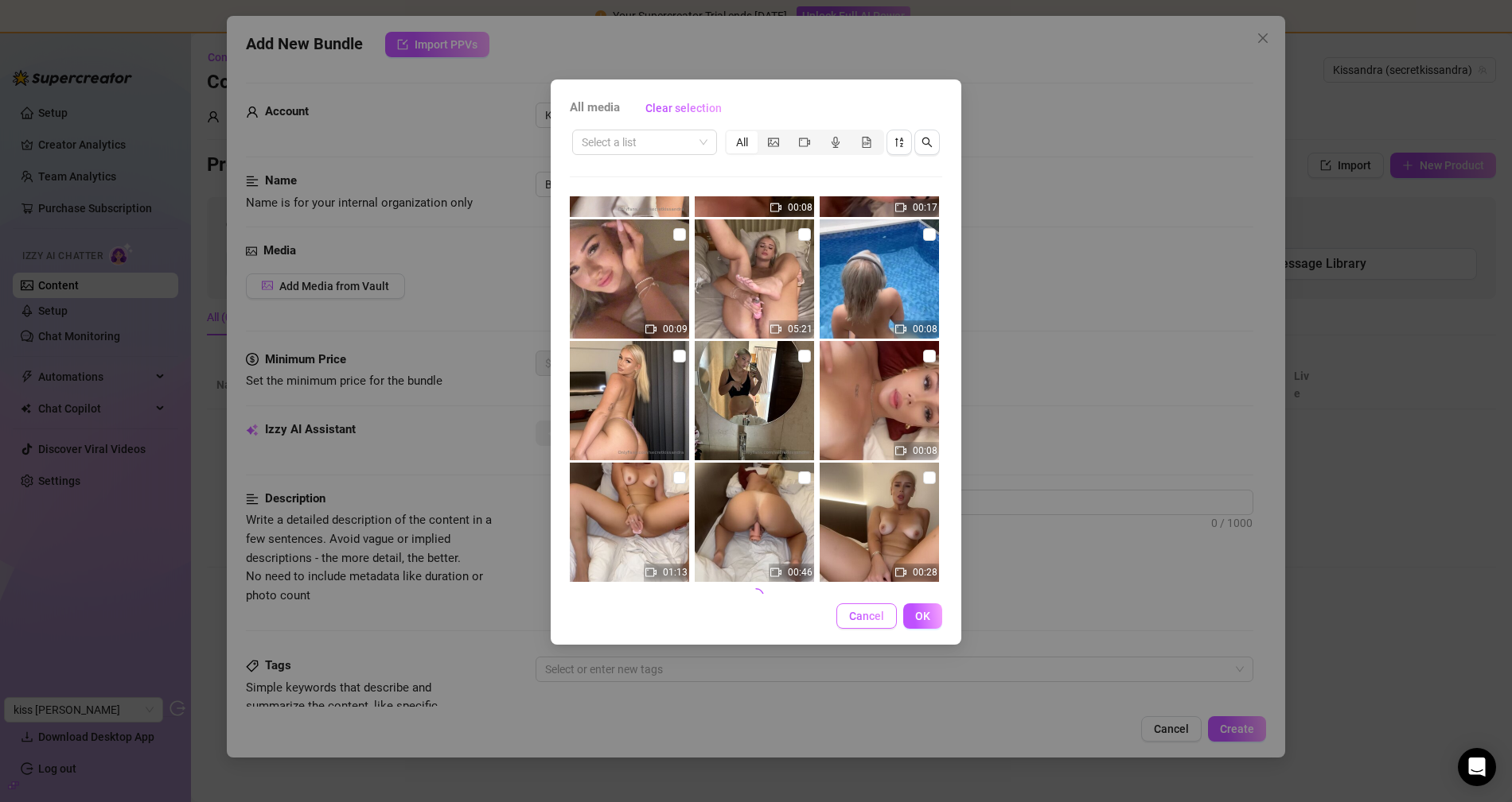
click at [866, 617] on span "Cancel" at bounding box center [866, 616] width 35 height 13
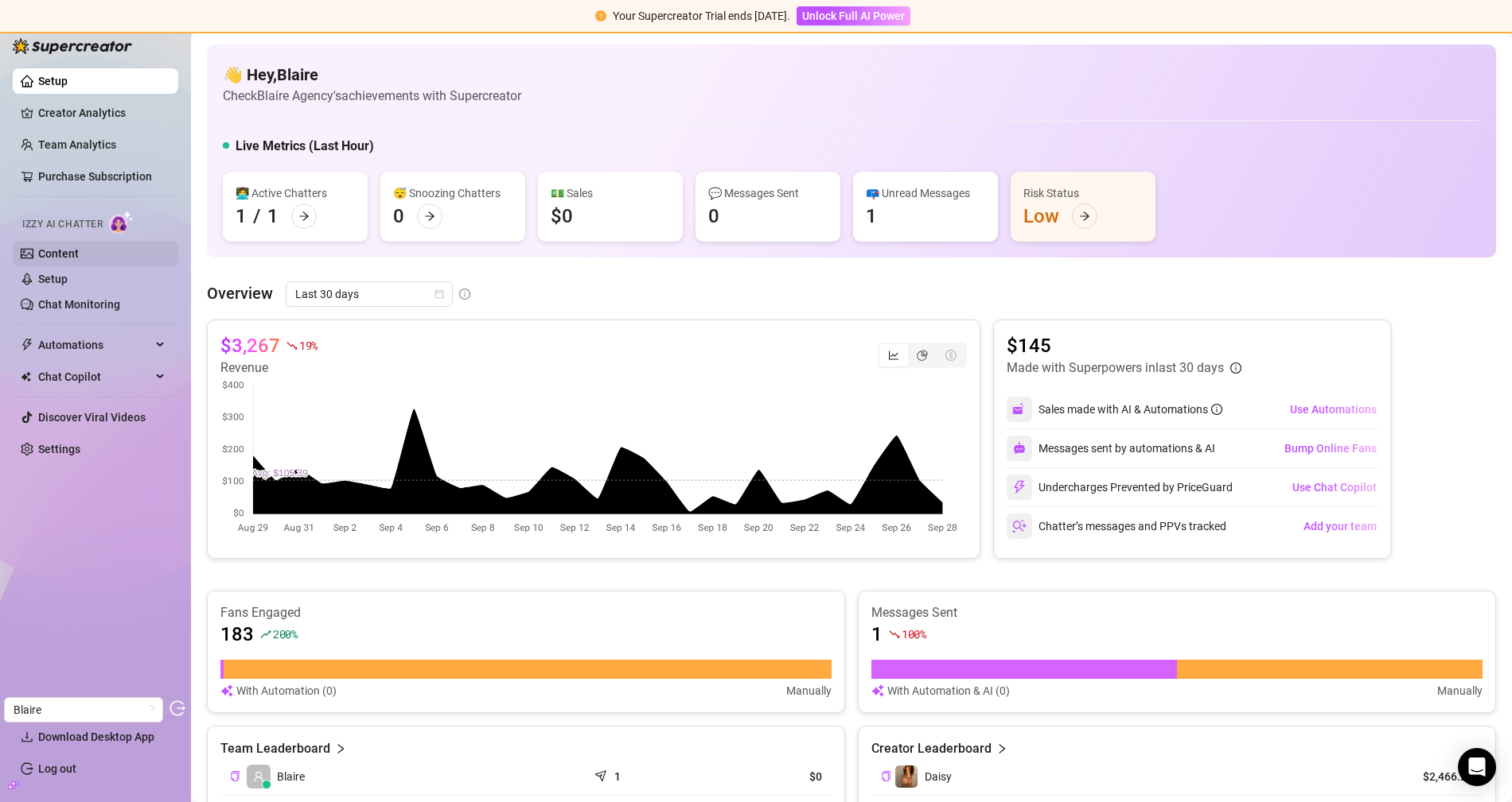
click at [77, 247] on link "Content" at bounding box center [59, 253] width 40 height 13
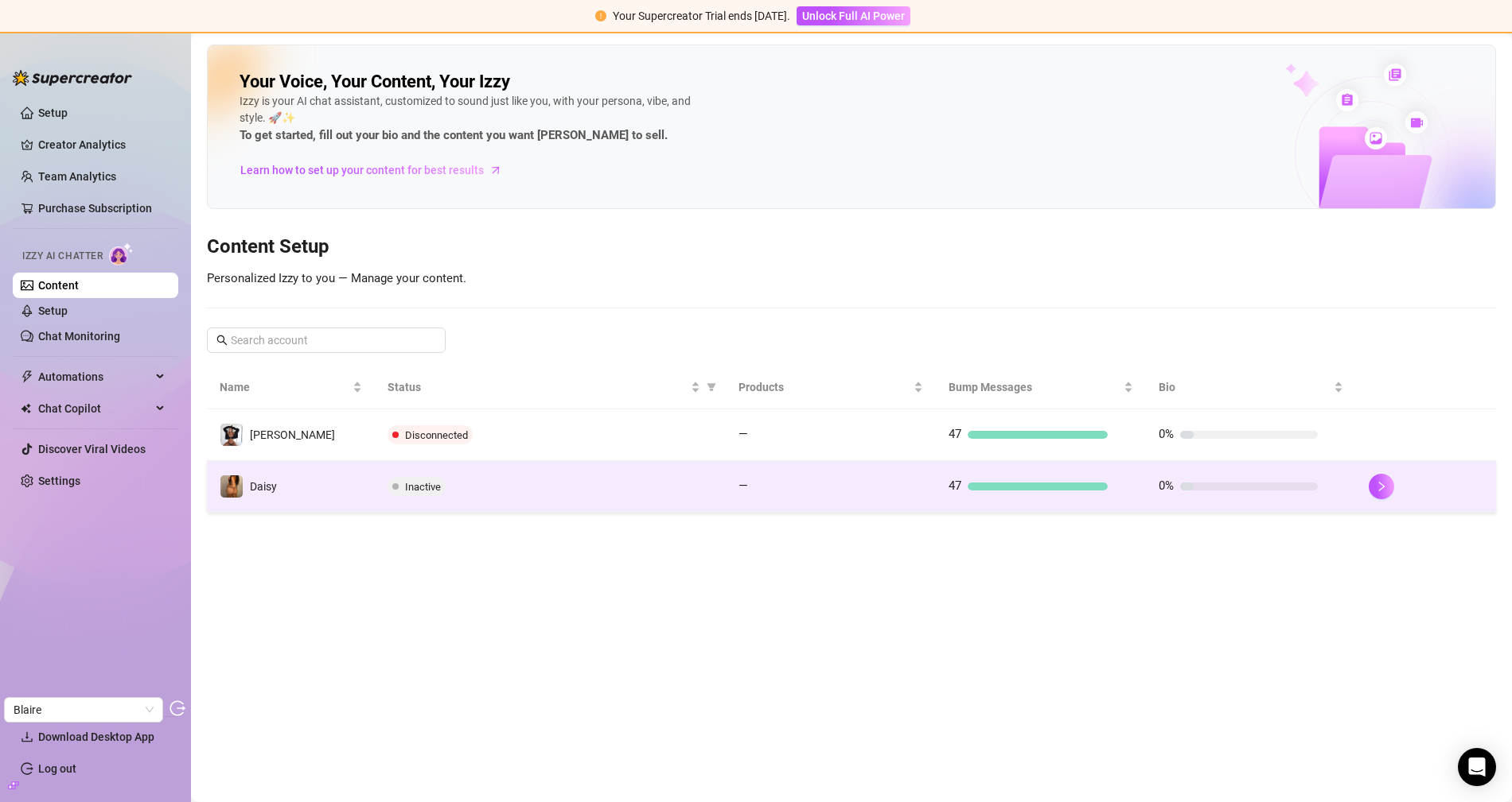
click at [528, 477] on div "Inactive" at bounding box center [549, 487] width 325 height 19
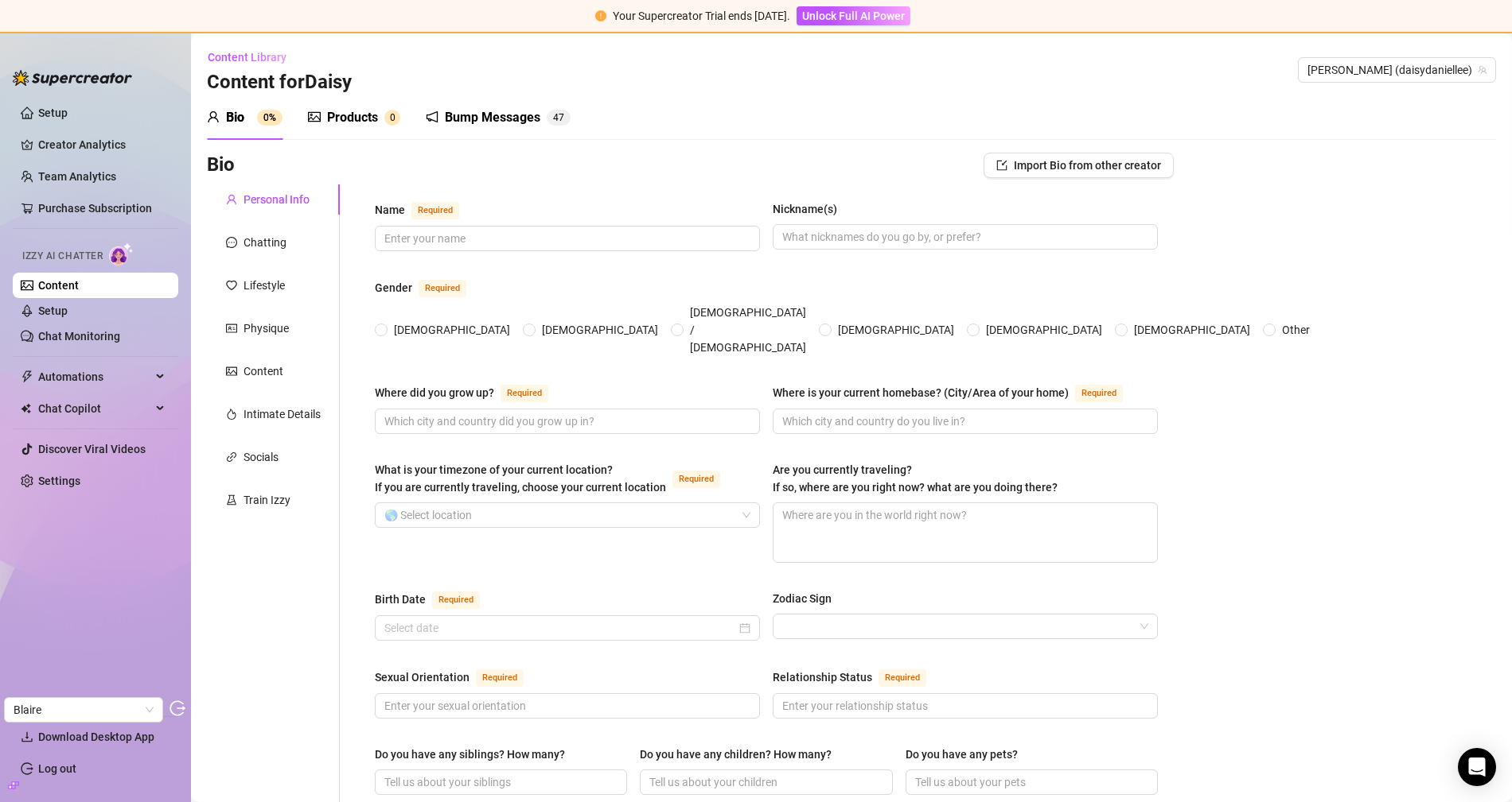
click at [351, 115] on div "Products" at bounding box center [352, 118] width 51 height 19
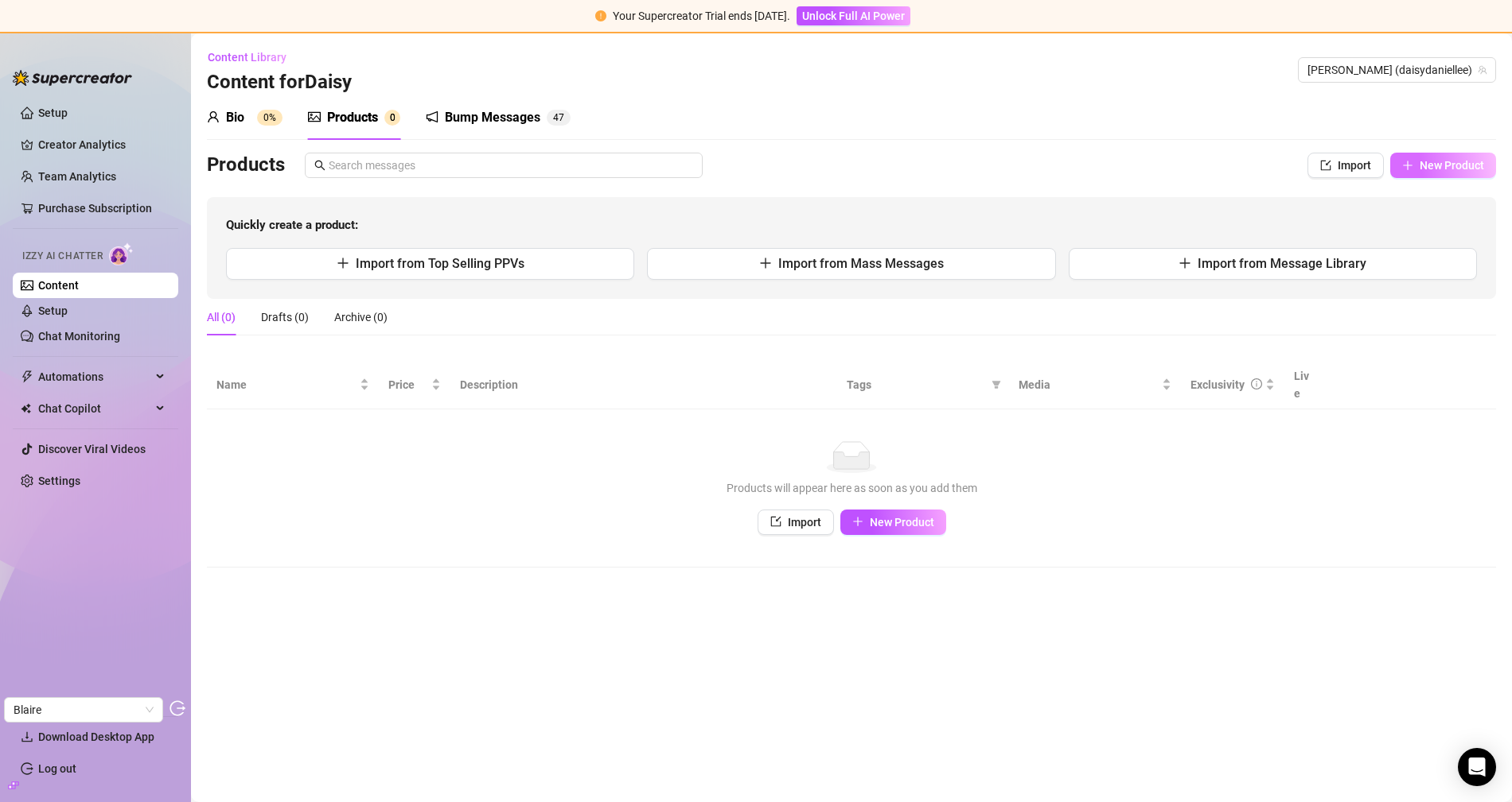
click at [1428, 163] on span "New Product" at bounding box center [1452, 165] width 65 height 13
type textarea "Type your message here..."
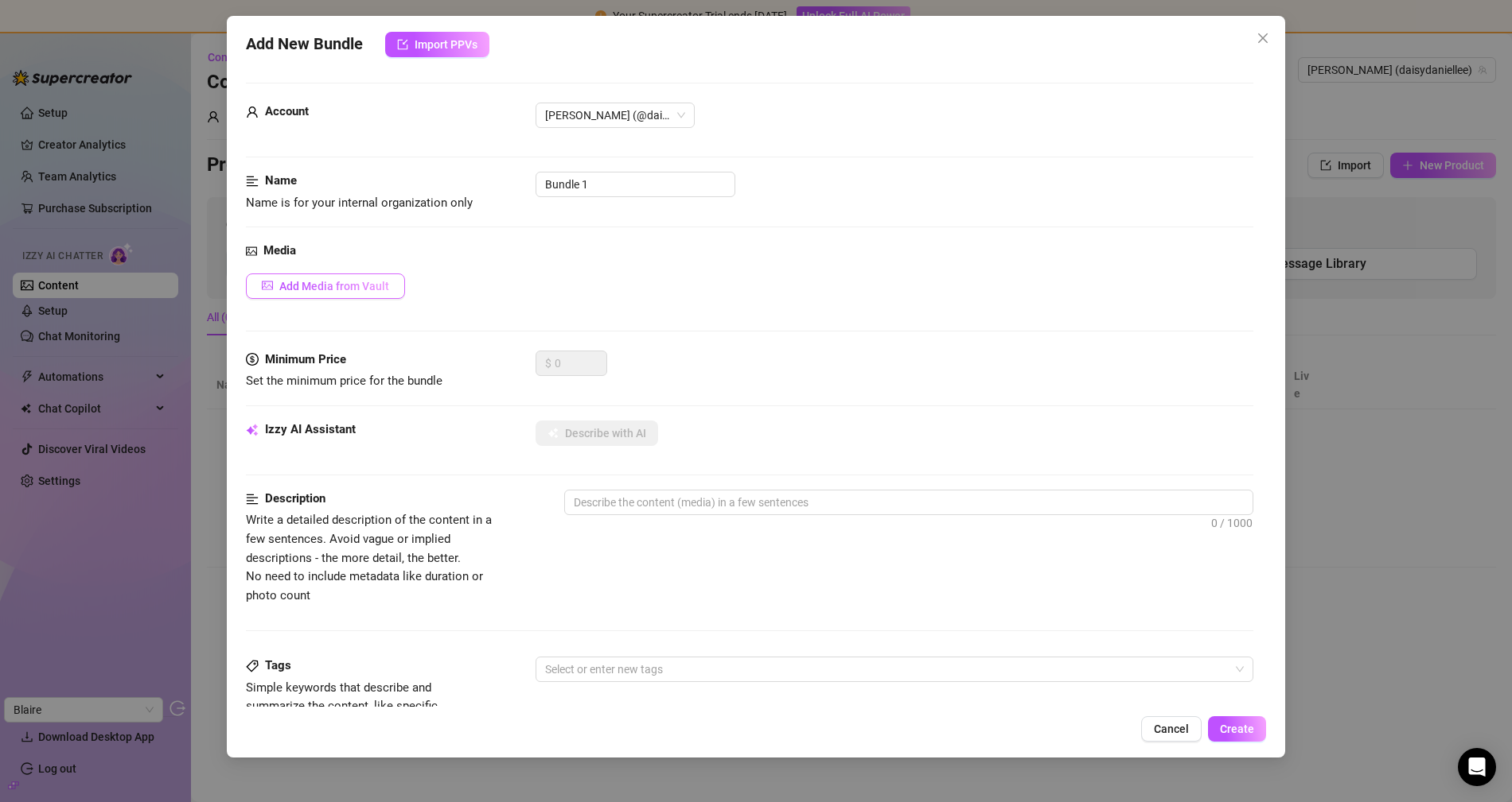
click at [357, 292] on button "Add Media from Vault" at bounding box center [326, 285] width 159 height 25
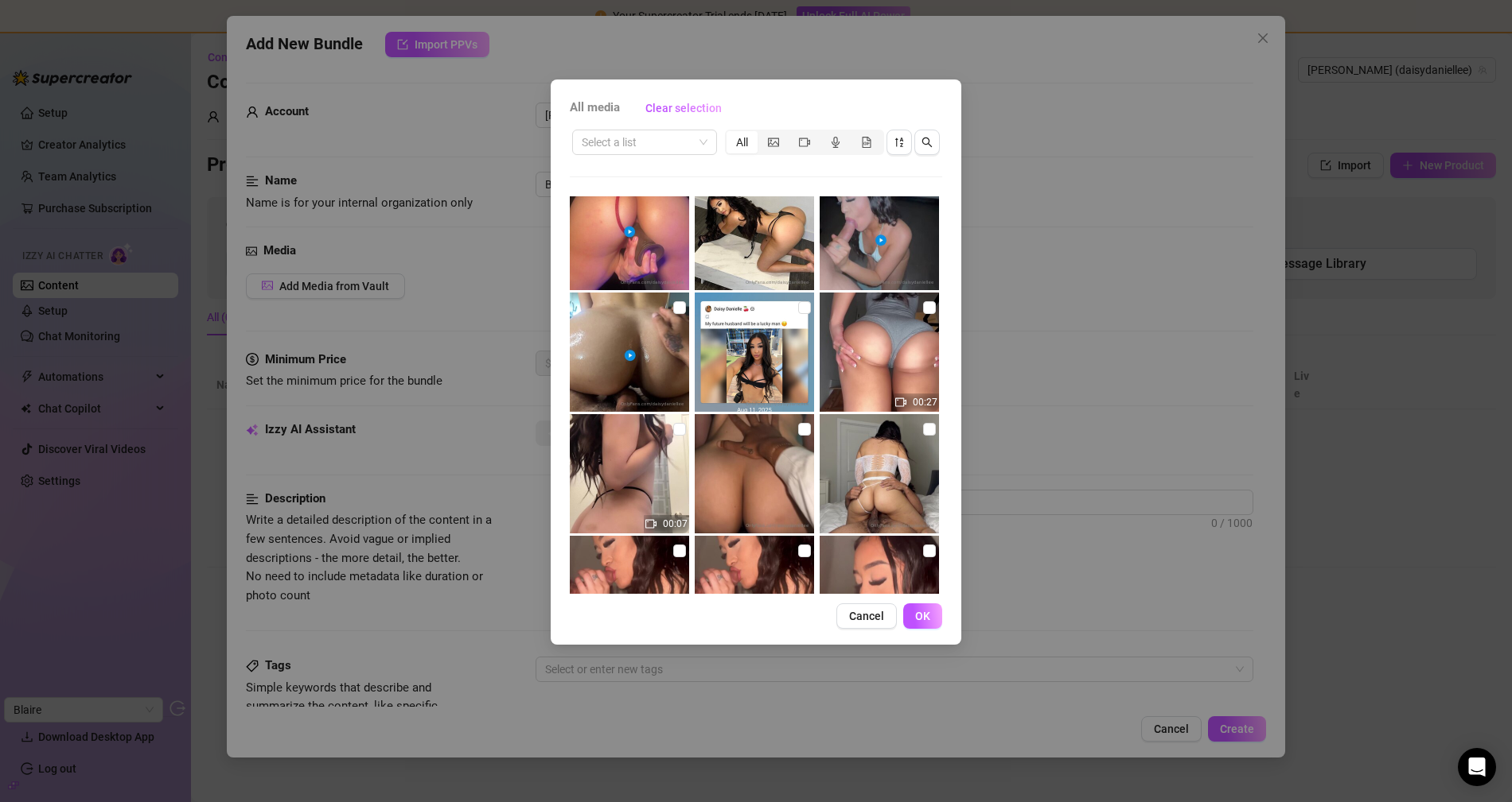
scroll to position [126, 0]
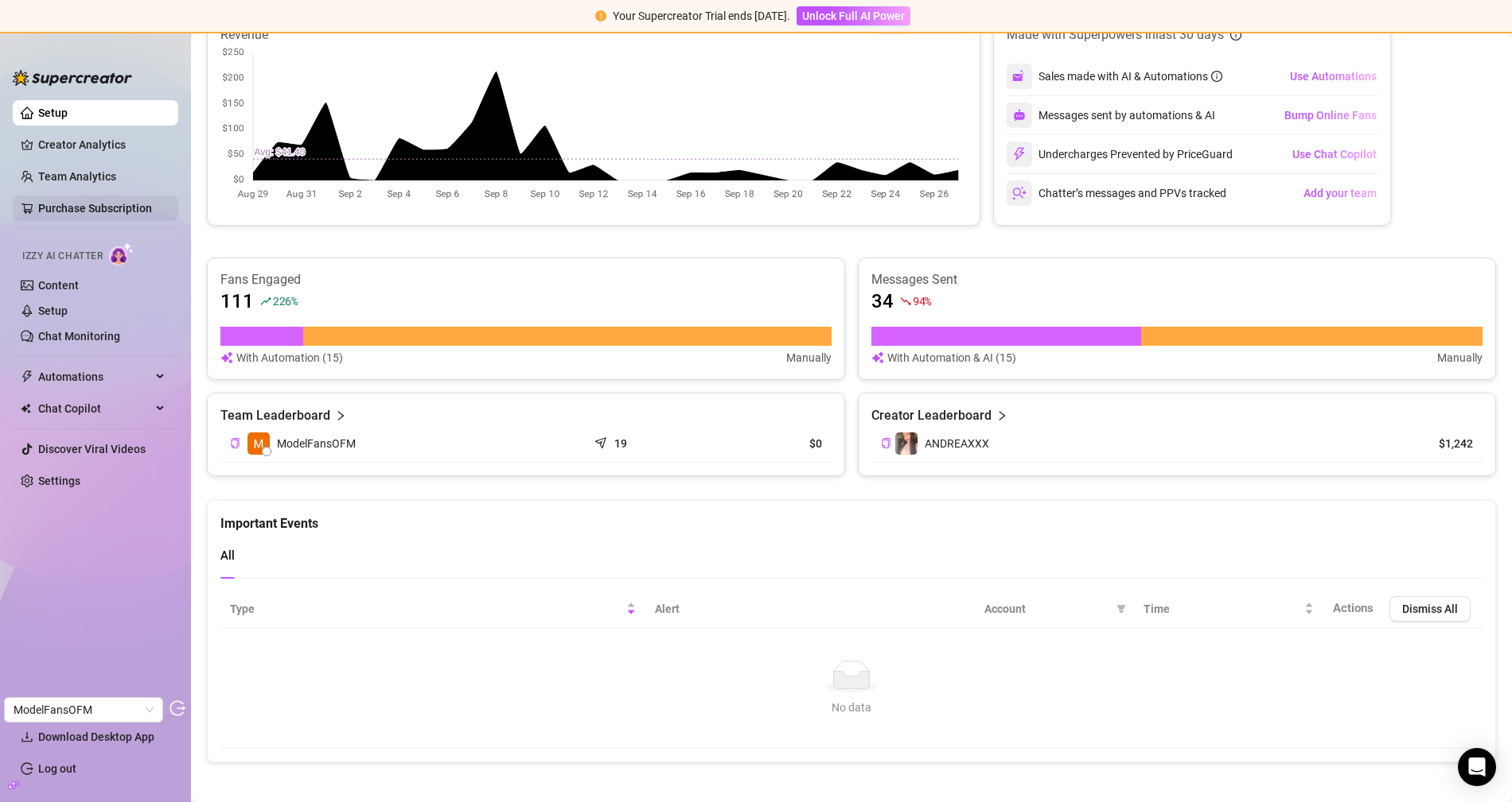
scroll to position [135, 0]
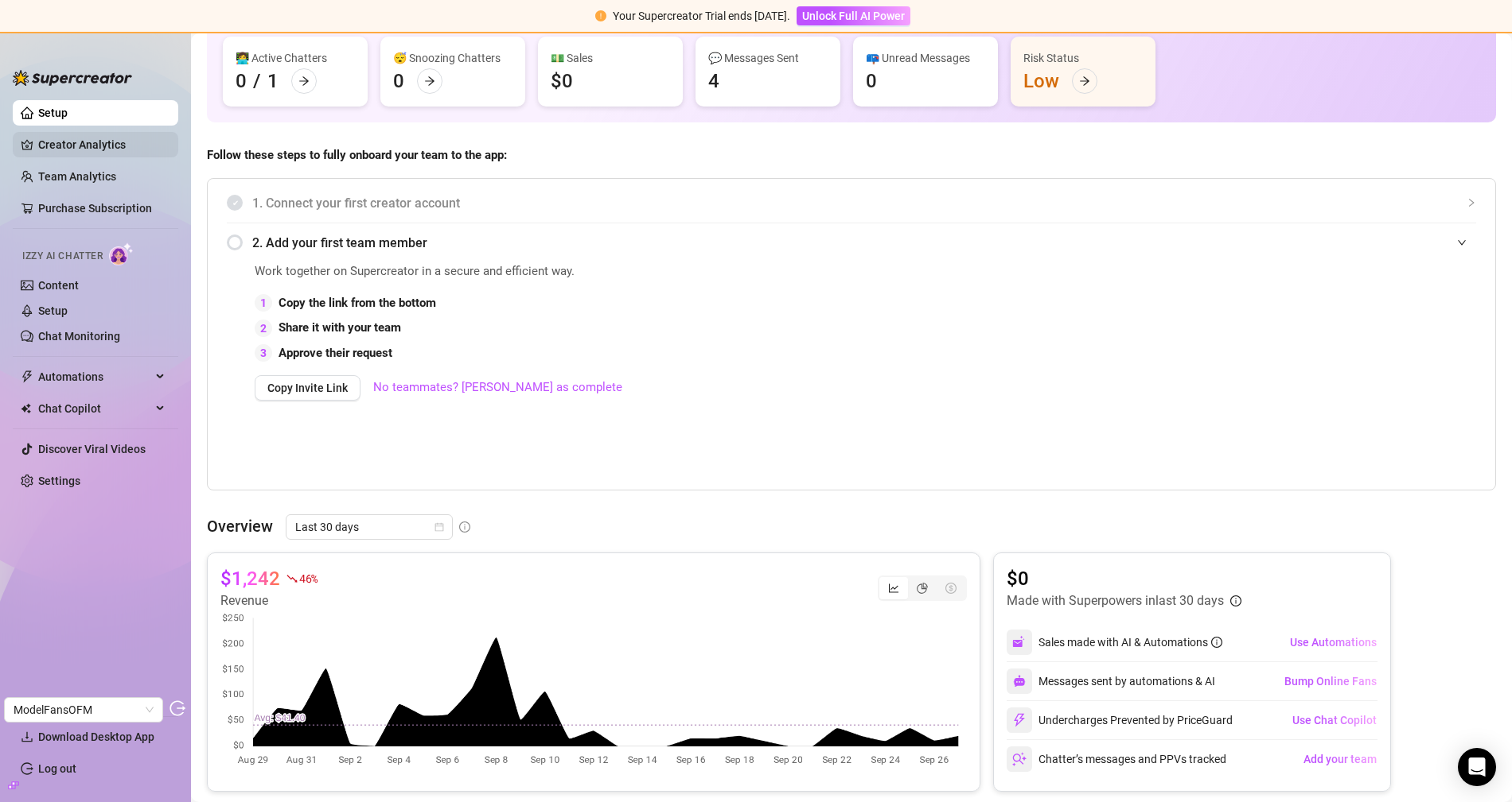
click at [91, 151] on link "Creator Analytics" at bounding box center [102, 144] width 127 height 25
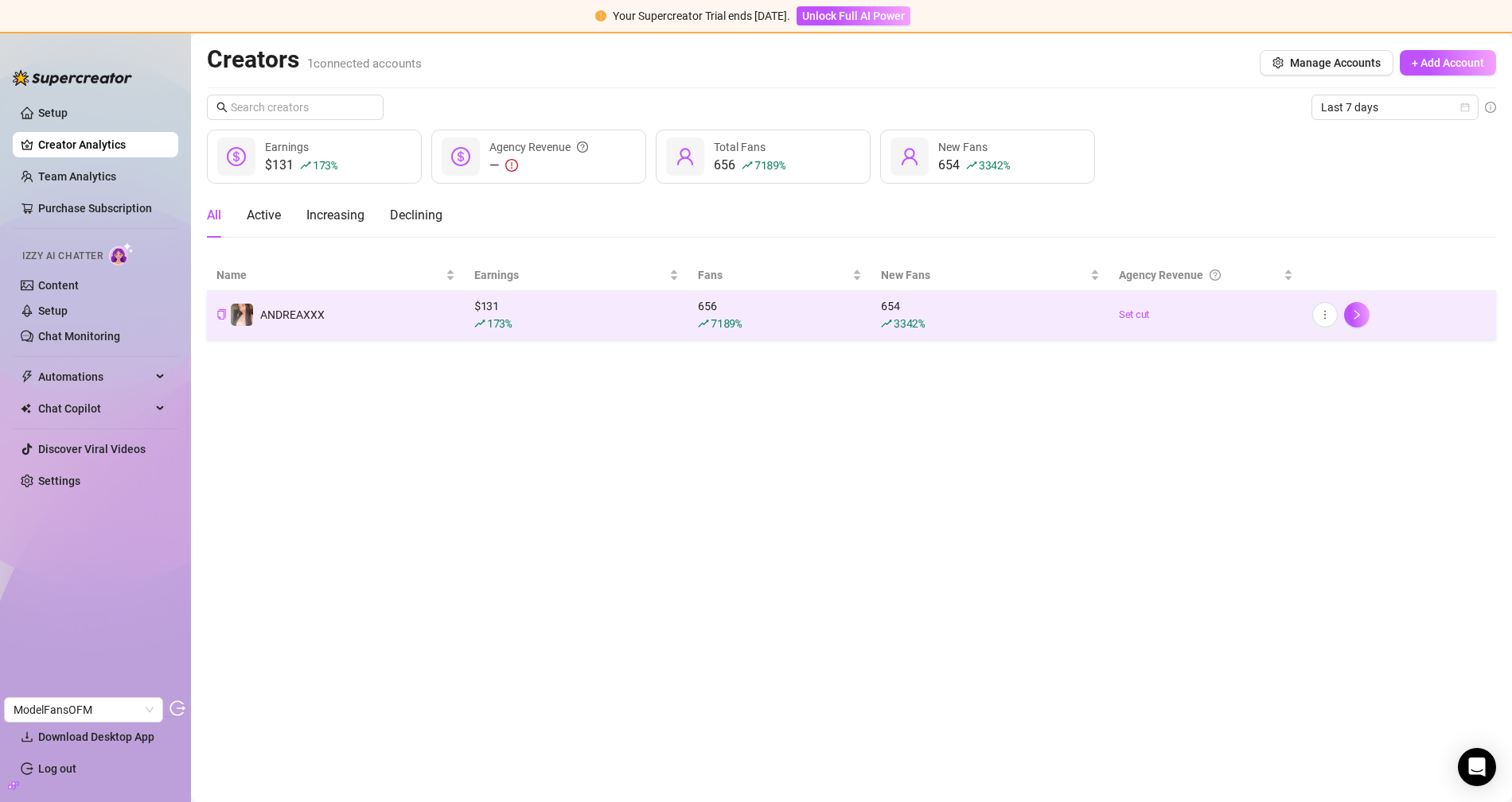
click at [320, 300] on td "ANDREAXXX" at bounding box center [336, 314] width 258 height 48
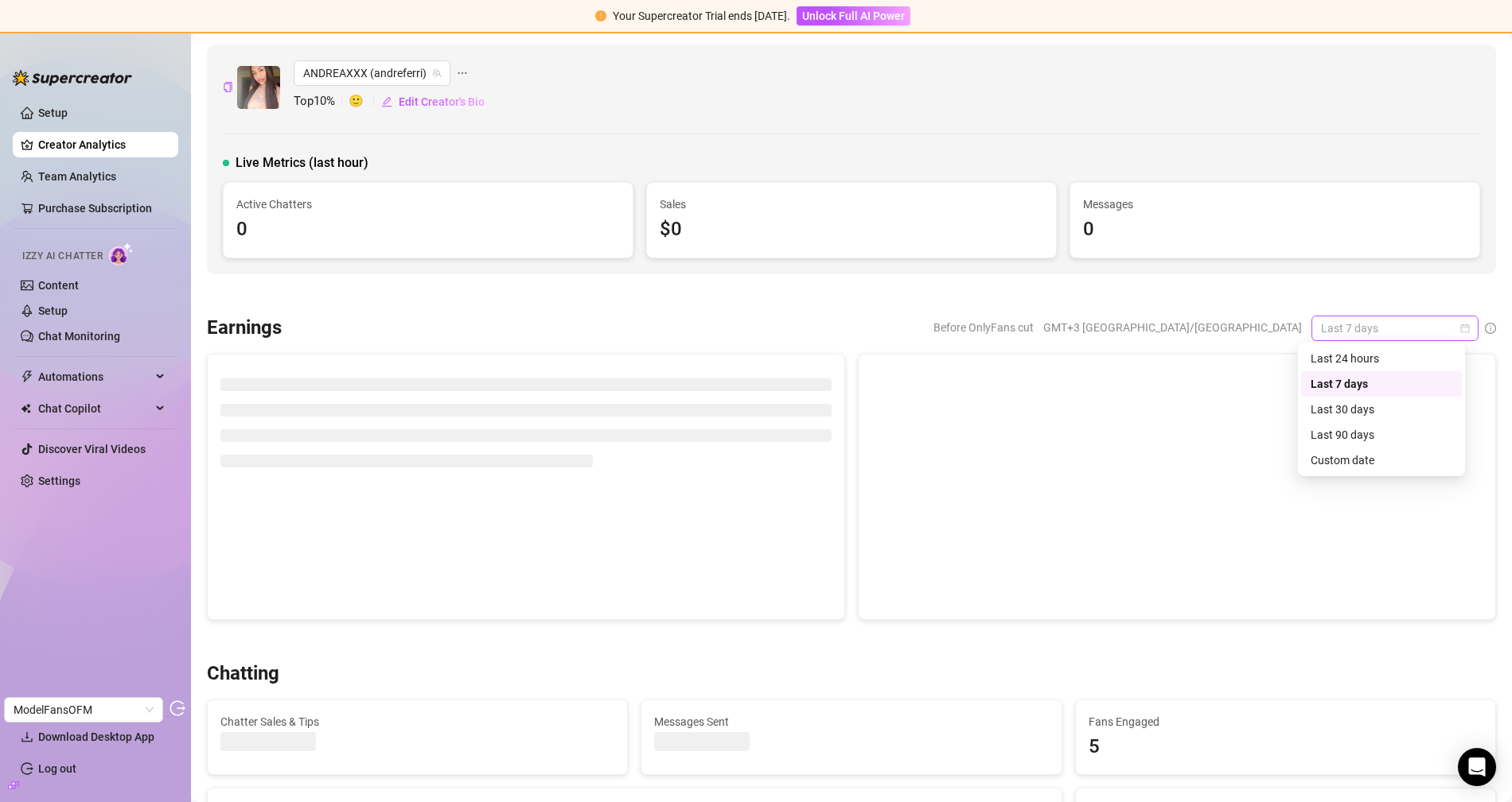
click at [1337, 330] on span "Last 7 days" at bounding box center [1395, 327] width 148 height 24
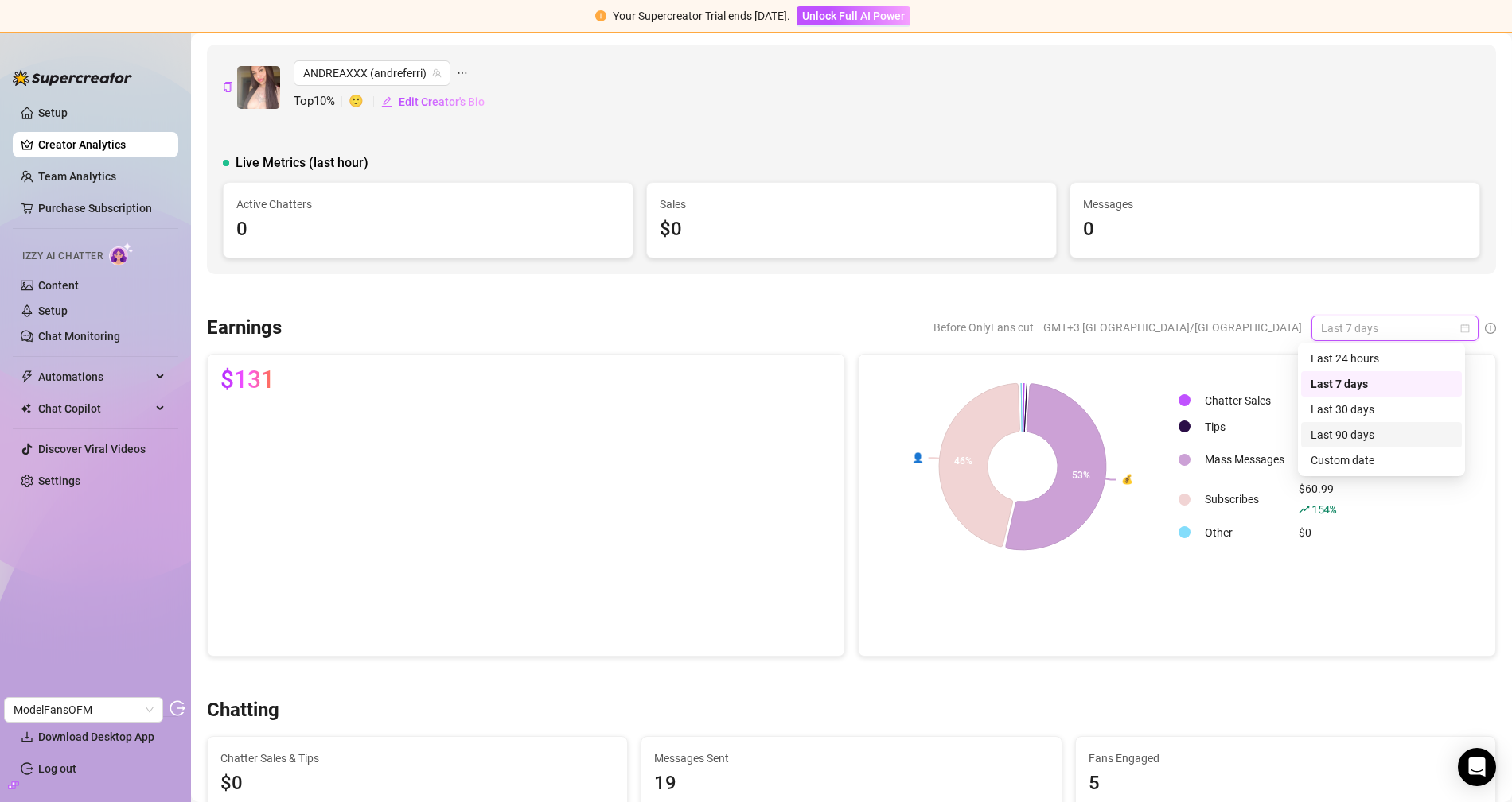
click at [1332, 425] on div "Last 90 days" at bounding box center [1381, 434] width 160 height 25
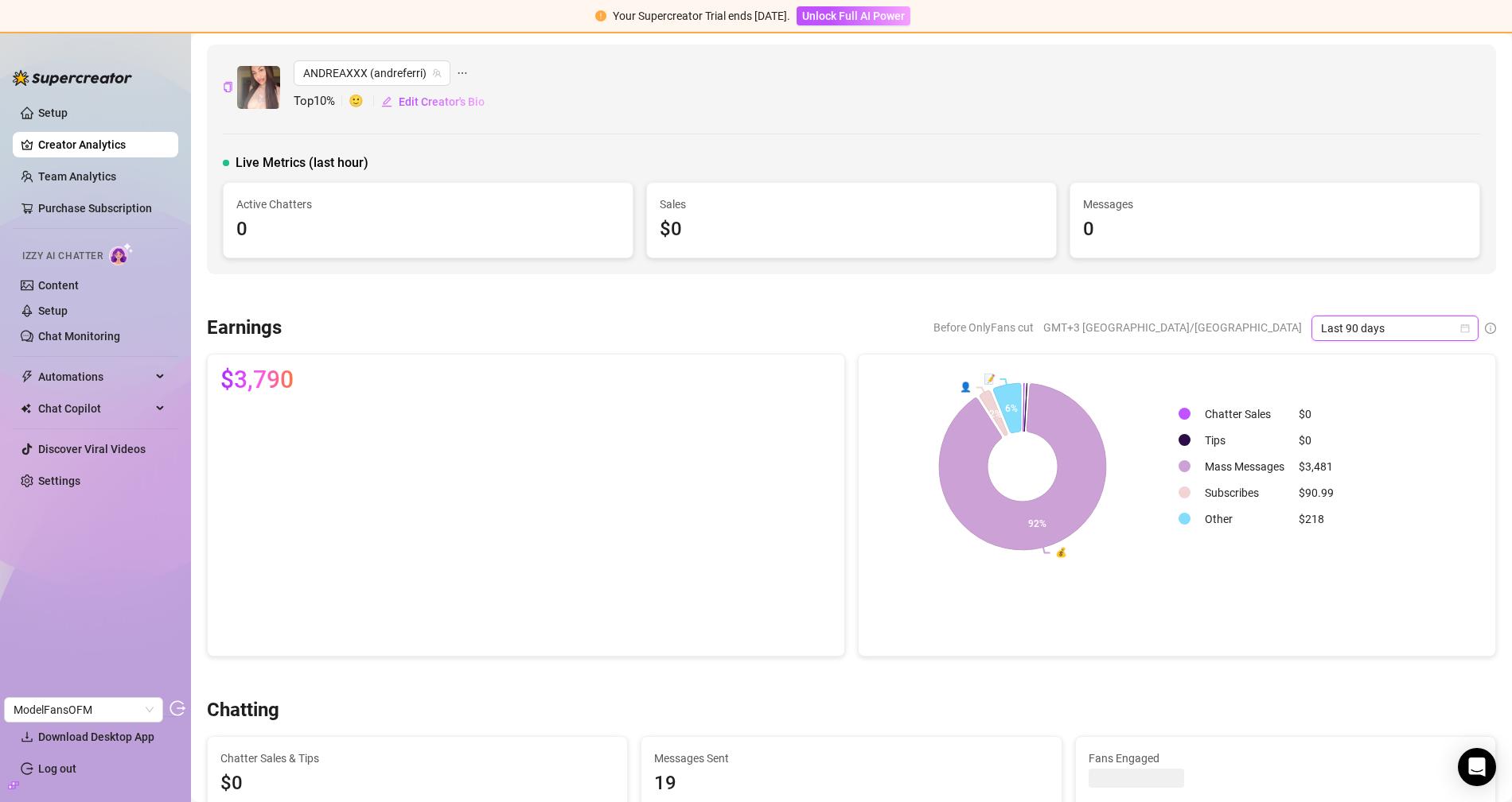
click at [1345, 336] on span "Last 90 days" at bounding box center [1395, 327] width 148 height 24
click at [1356, 415] on div "Last 30 days" at bounding box center [1381, 410] width 142 height 18
drag, startPoint x: 66, startPoint y: 256, endPoint x: 60, endPoint y: 284, distance: 28.6
click at [65, 257] on span "Izzy AI Chatter" at bounding box center [62, 256] width 81 height 15
click at [57, 289] on link "Content" at bounding box center [59, 285] width 40 height 13
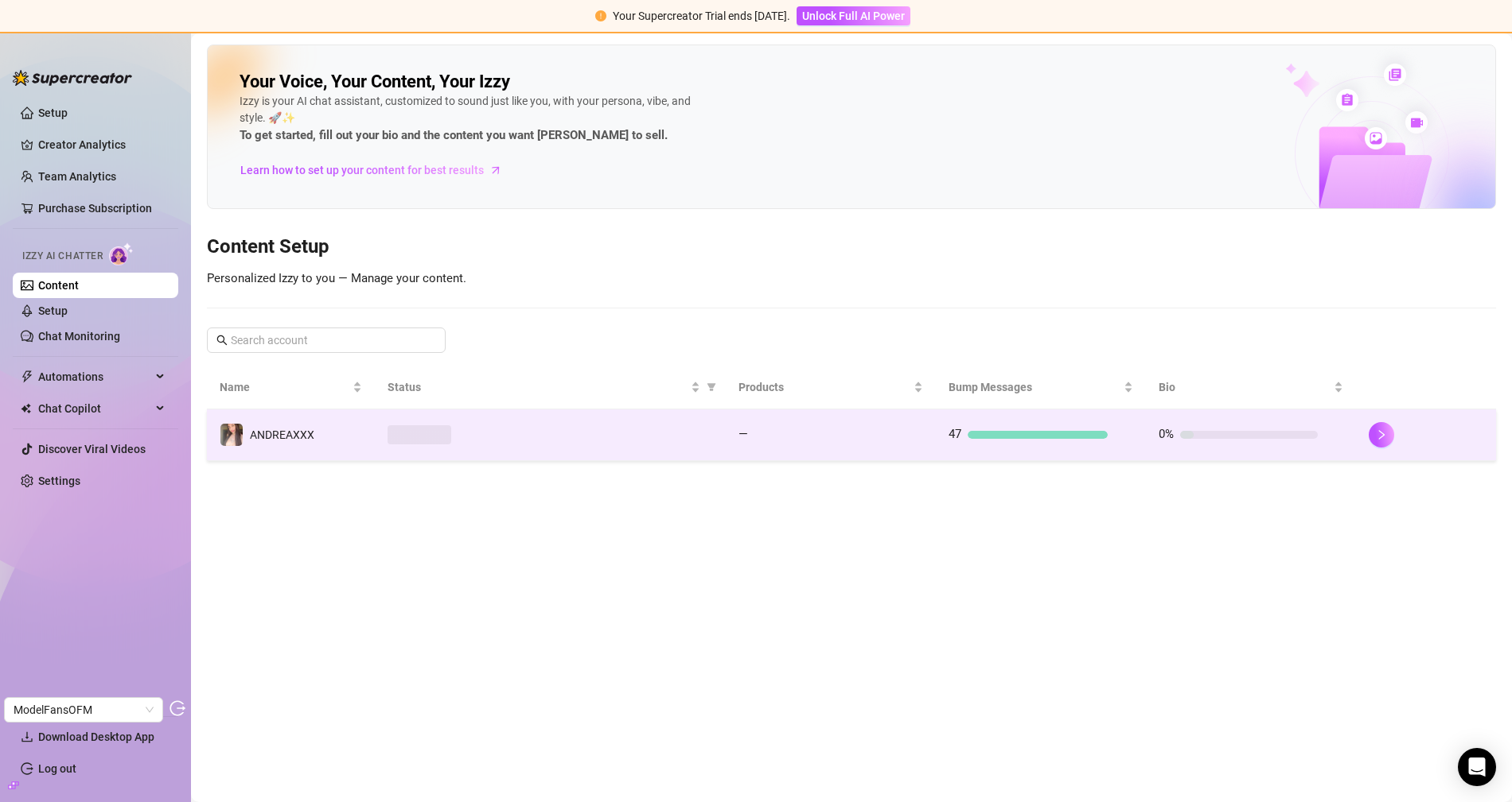
click at [604, 426] on div at bounding box center [549, 435] width 325 height 19
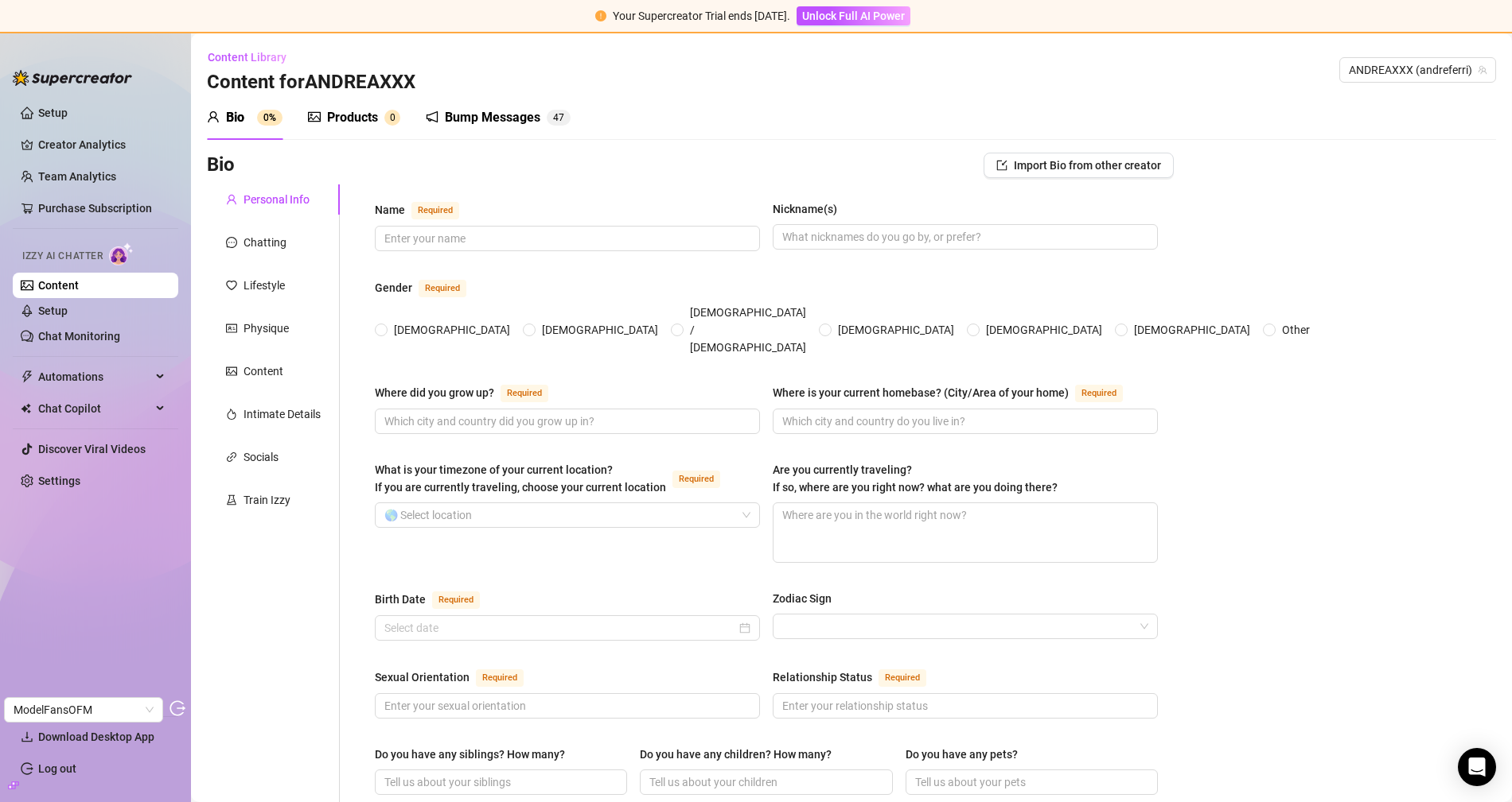
click at [340, 123] on div "Products" at bounding box center [352, 118] width 51 height 19
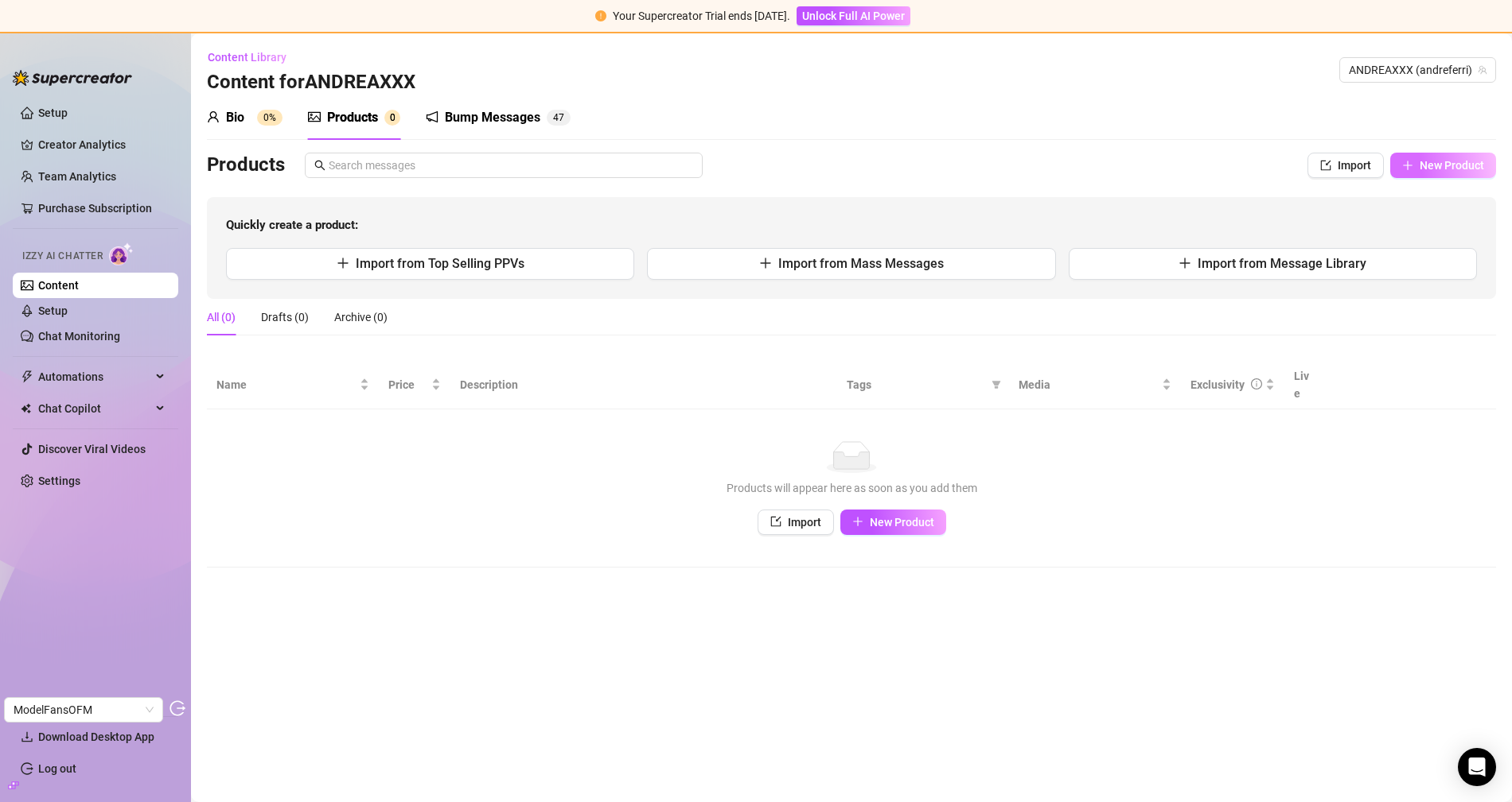
click at [1486, 175] on button "New Product" at bounding box center [1443, 165] width 106 height 25
type textarea "Type your message here..."
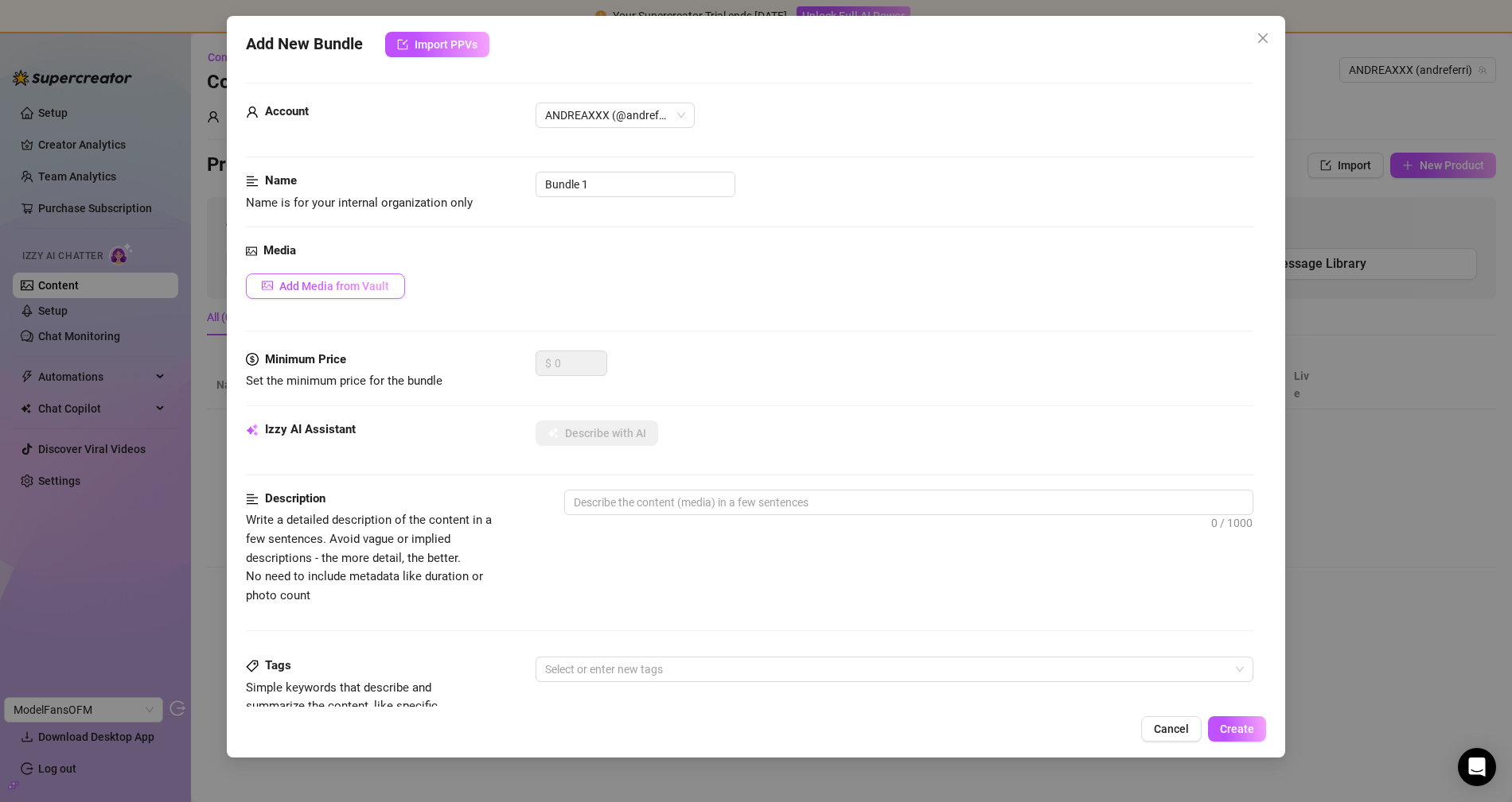
click at [364, 285] on span "Add Media from Vault" at bounding box center [334, 286] width 110 height 13
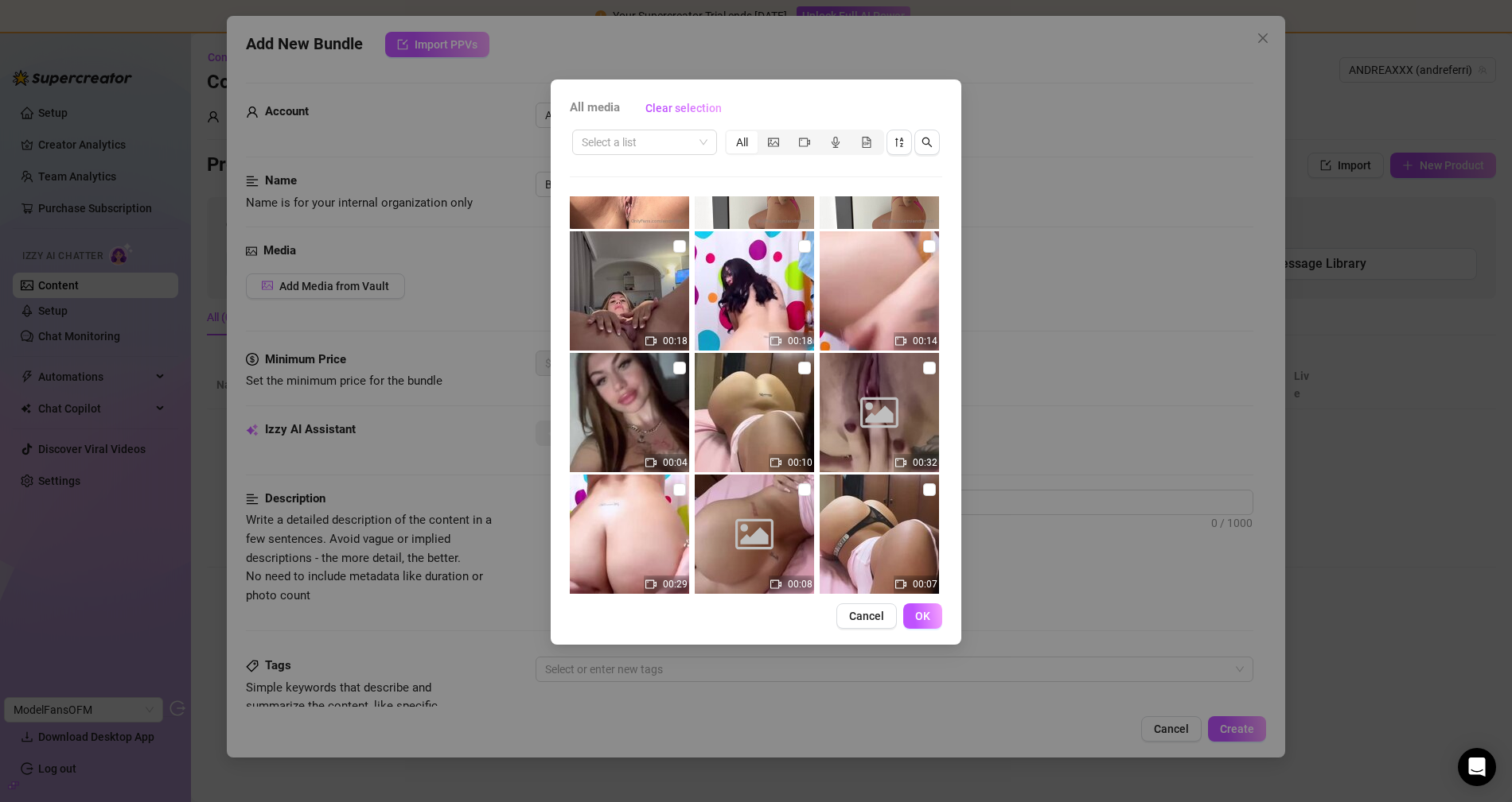
scroll to position [1572, 0]
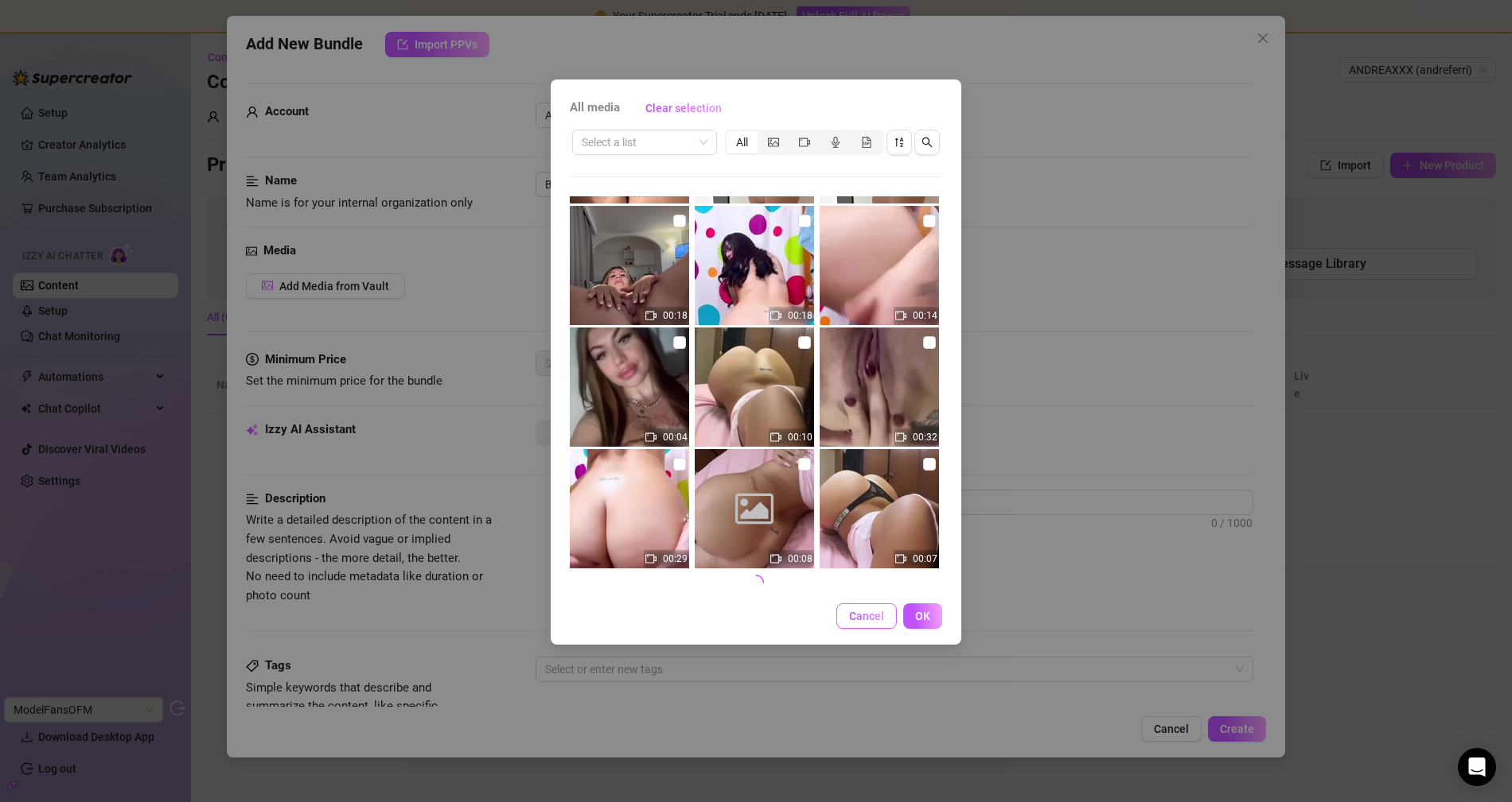
click at [853, 616] on span "Cancel" at bounding box center [866, 616] width 35 height 13
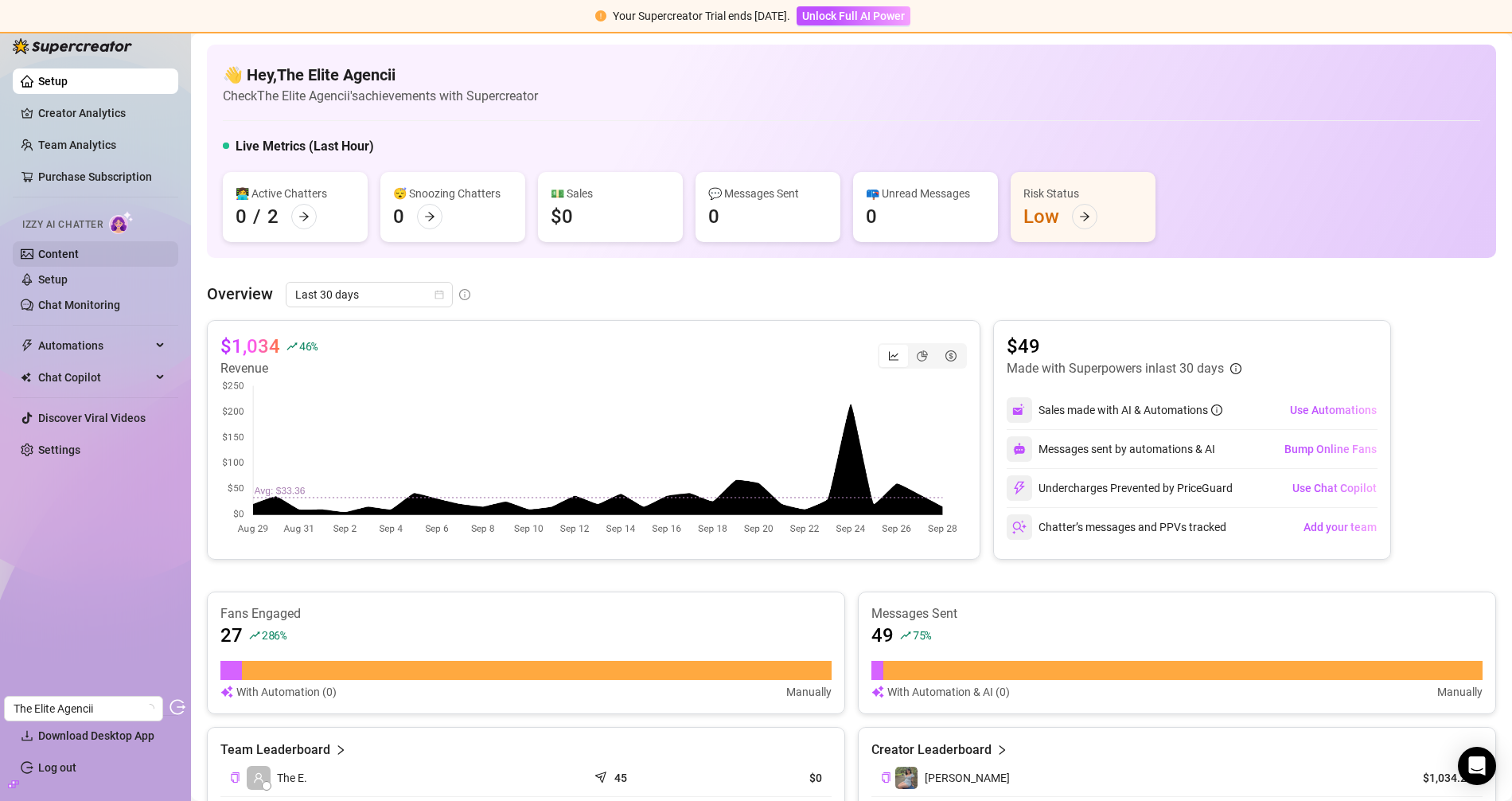
click at [72, 260] on link "Content" at bounding box center [59, 253] width 40 height 13
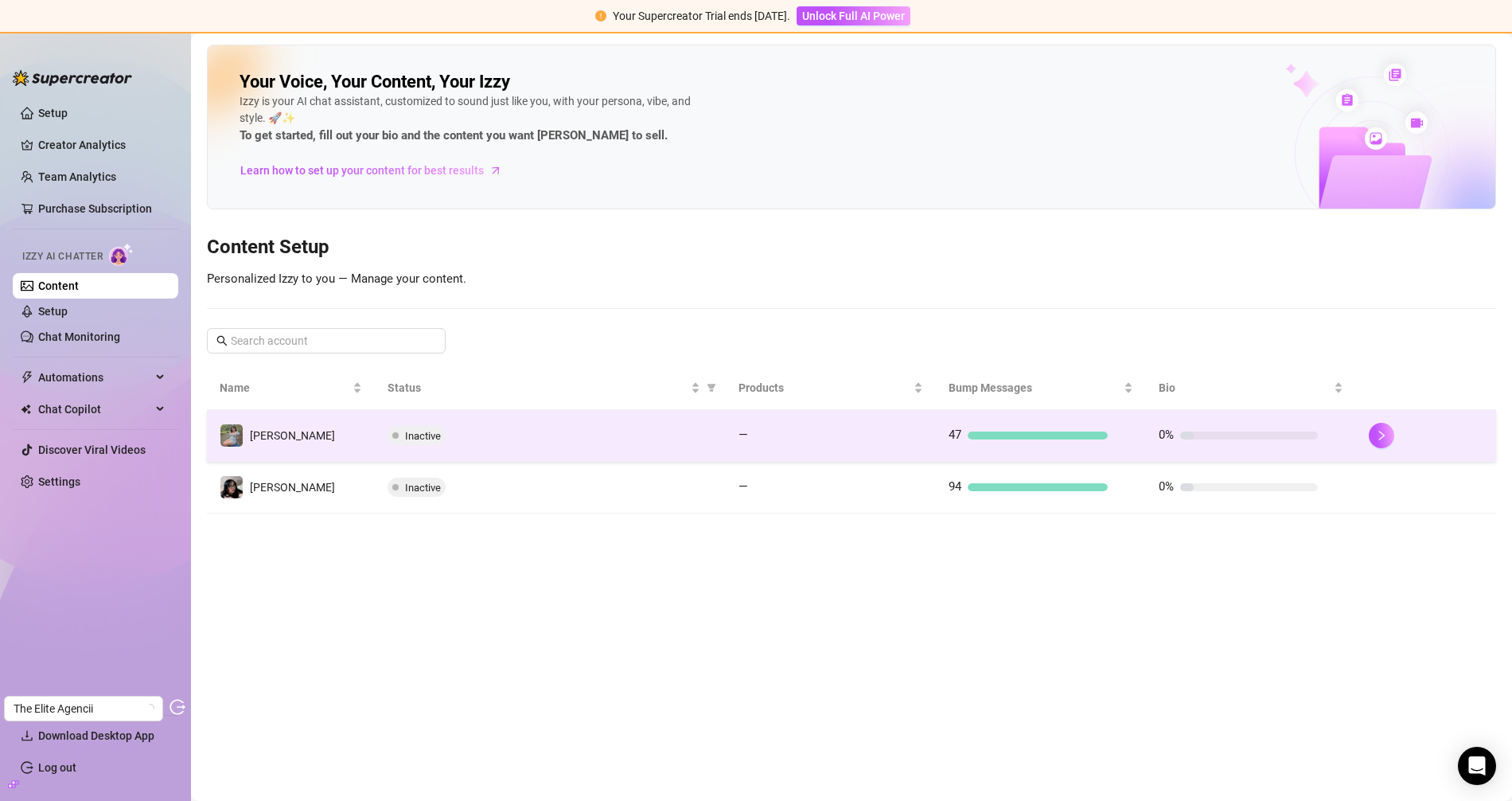
click at [477, 431] on div "Inactive" at bounding box center [549, 436] width 325 height 19
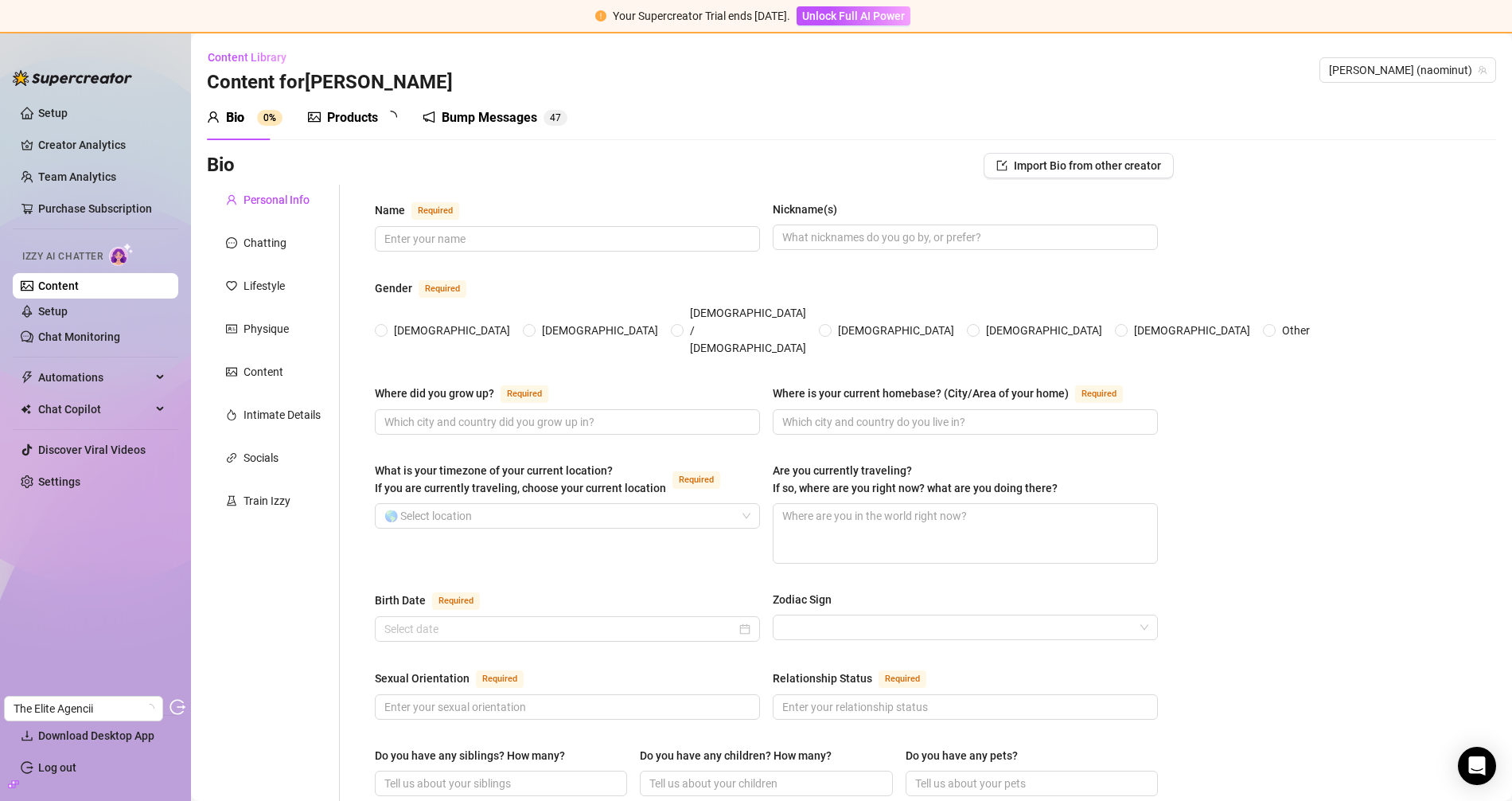
click at [340, 107] on div "Products" at bounding box center [352, 117] width 89 height 45
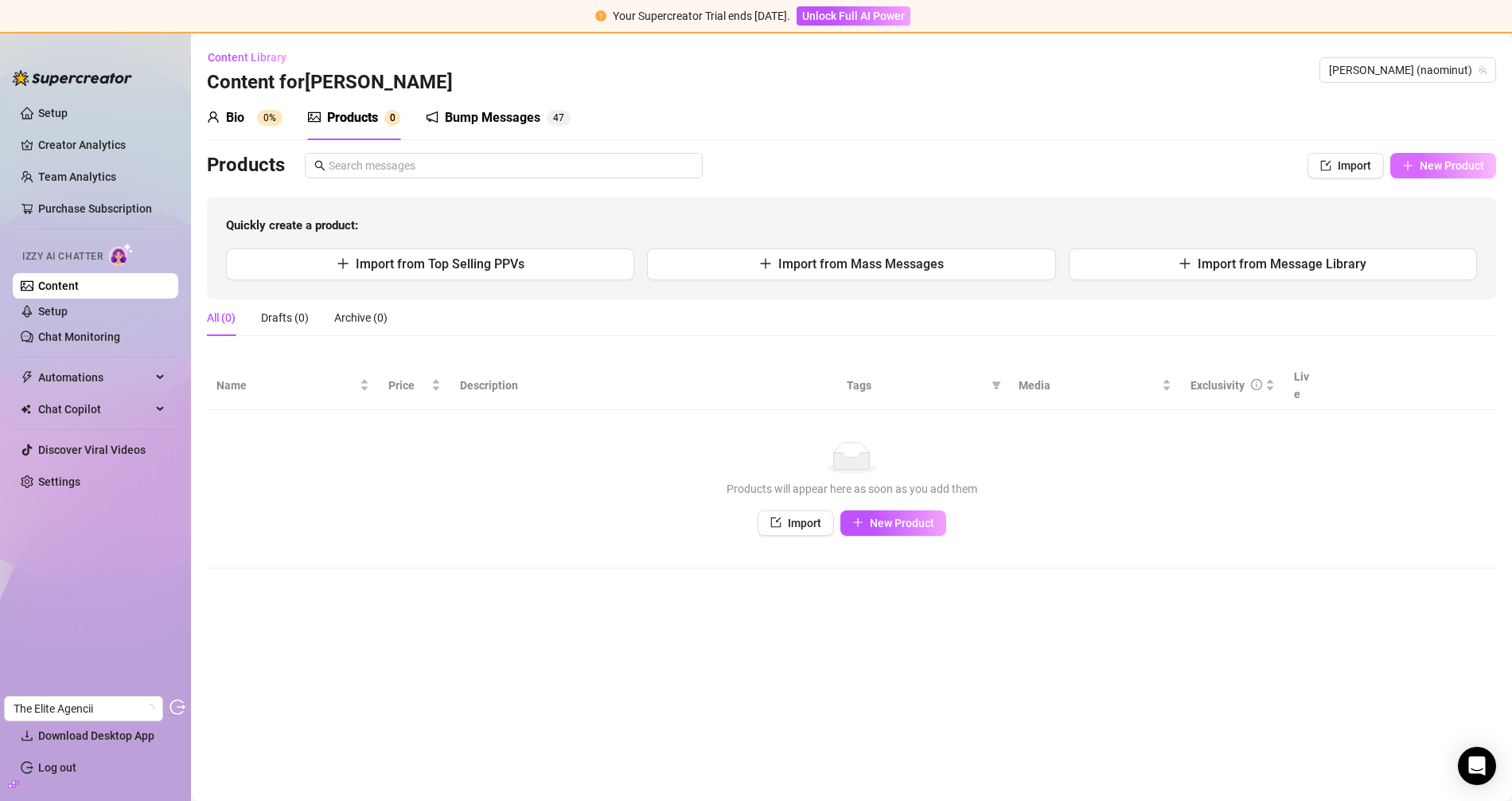
click at [1360, 174] on button "New Product" at bounding box center [1443, 165] width 106 height 25
type textarea "Type your message here..."
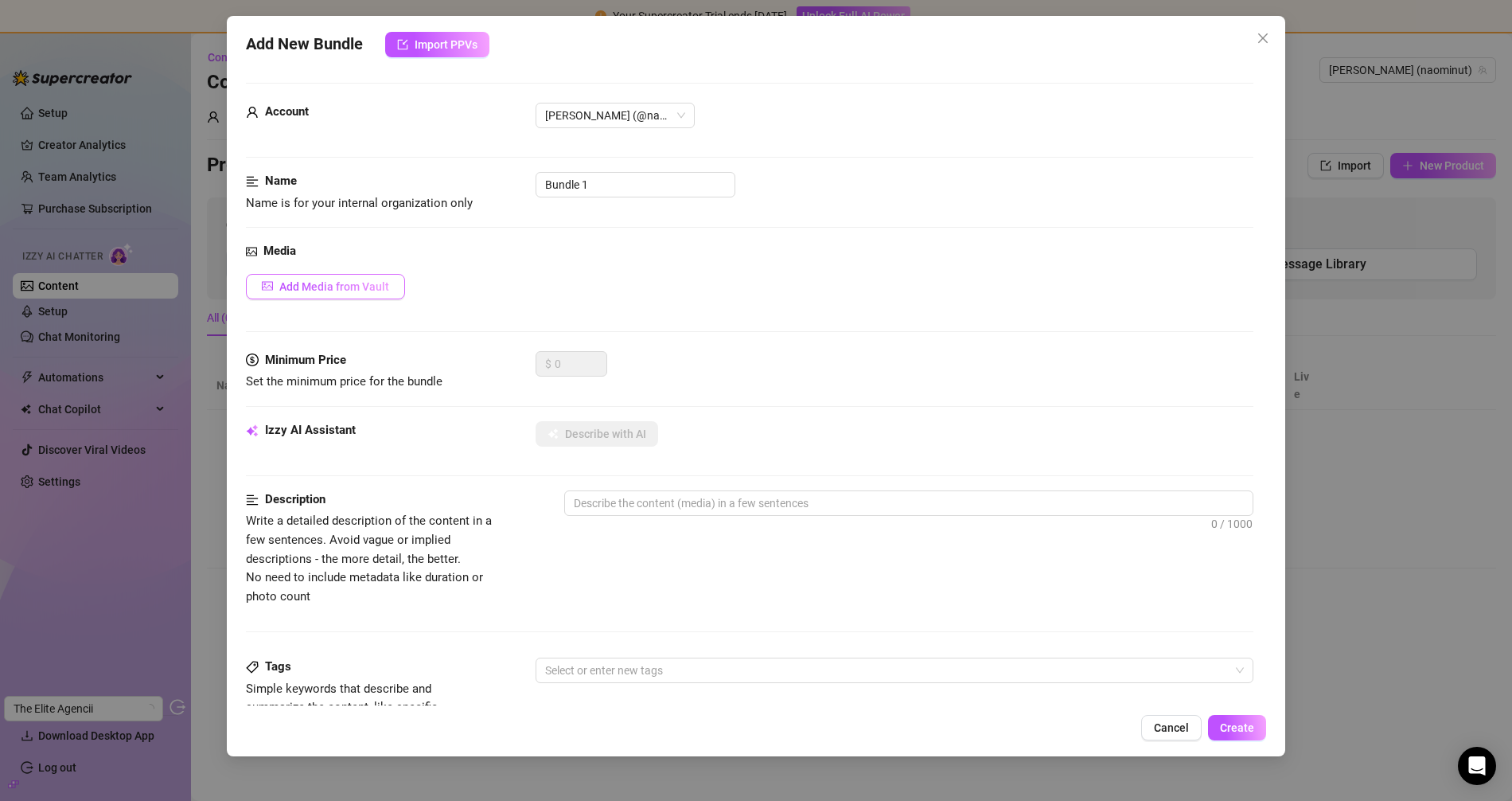
click at [366, 295] on button "Add Media from Vault" at bounding box center [326, 286] width 159 height 25
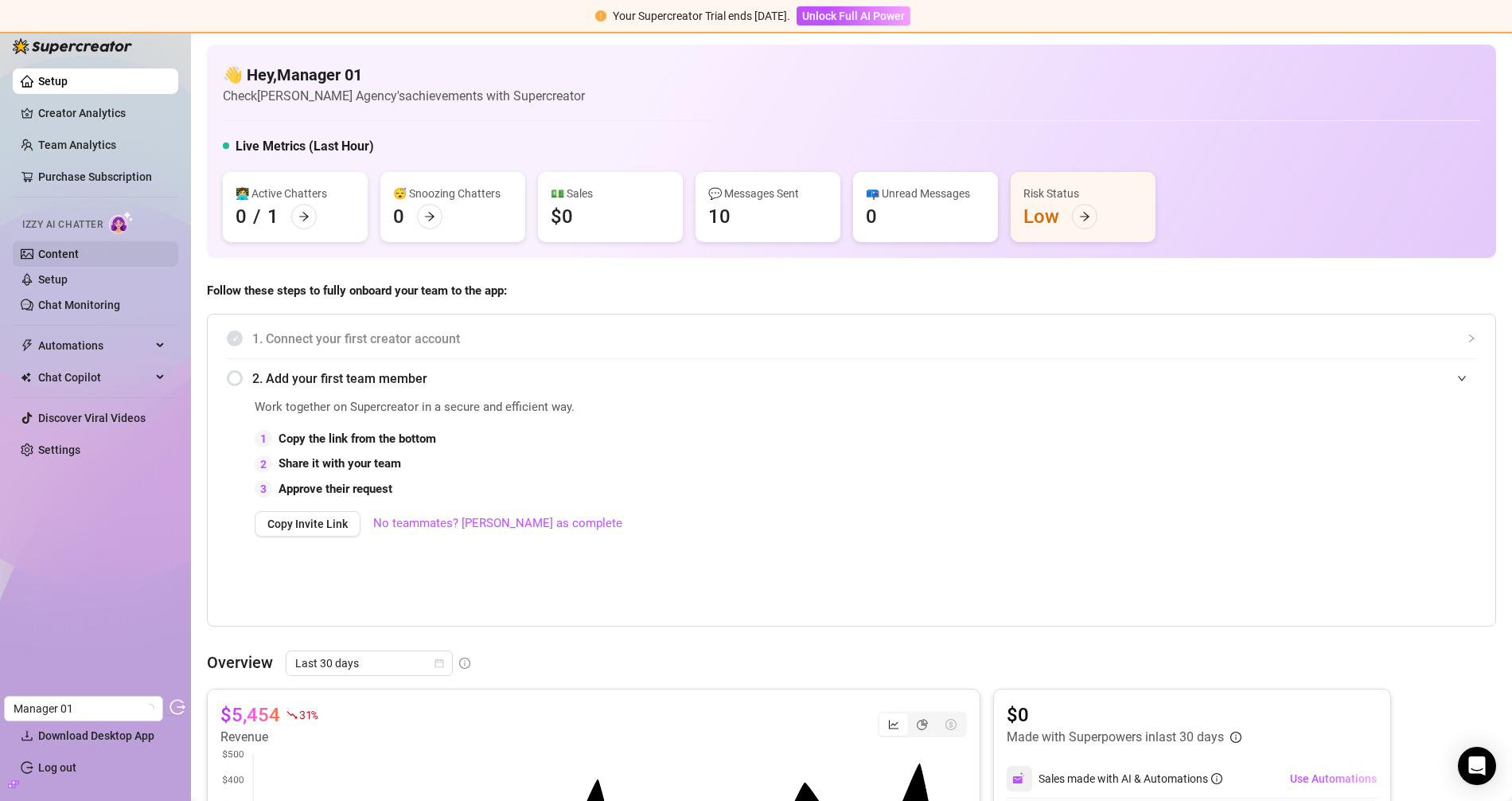
click at [79, 260] on link "Content" at bounding box center [59, 253] width 40 height 13
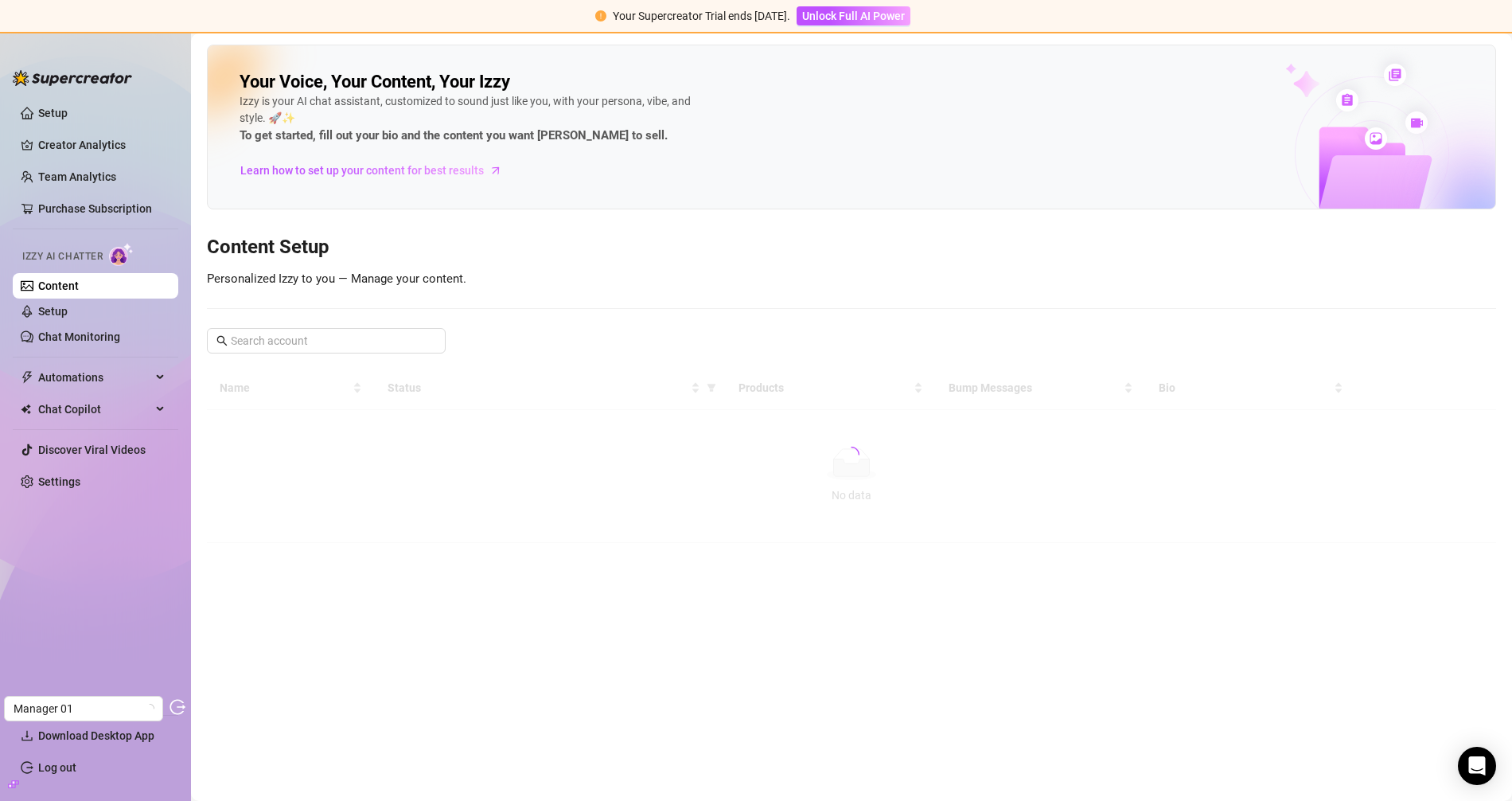
click at [84, 260] on span "Izzy AI Chatter" at bounding box center [62, 256] width 81 height 15
click at [79, 280] on link "Content" at bounding box center [59, 286] width 40 height 13
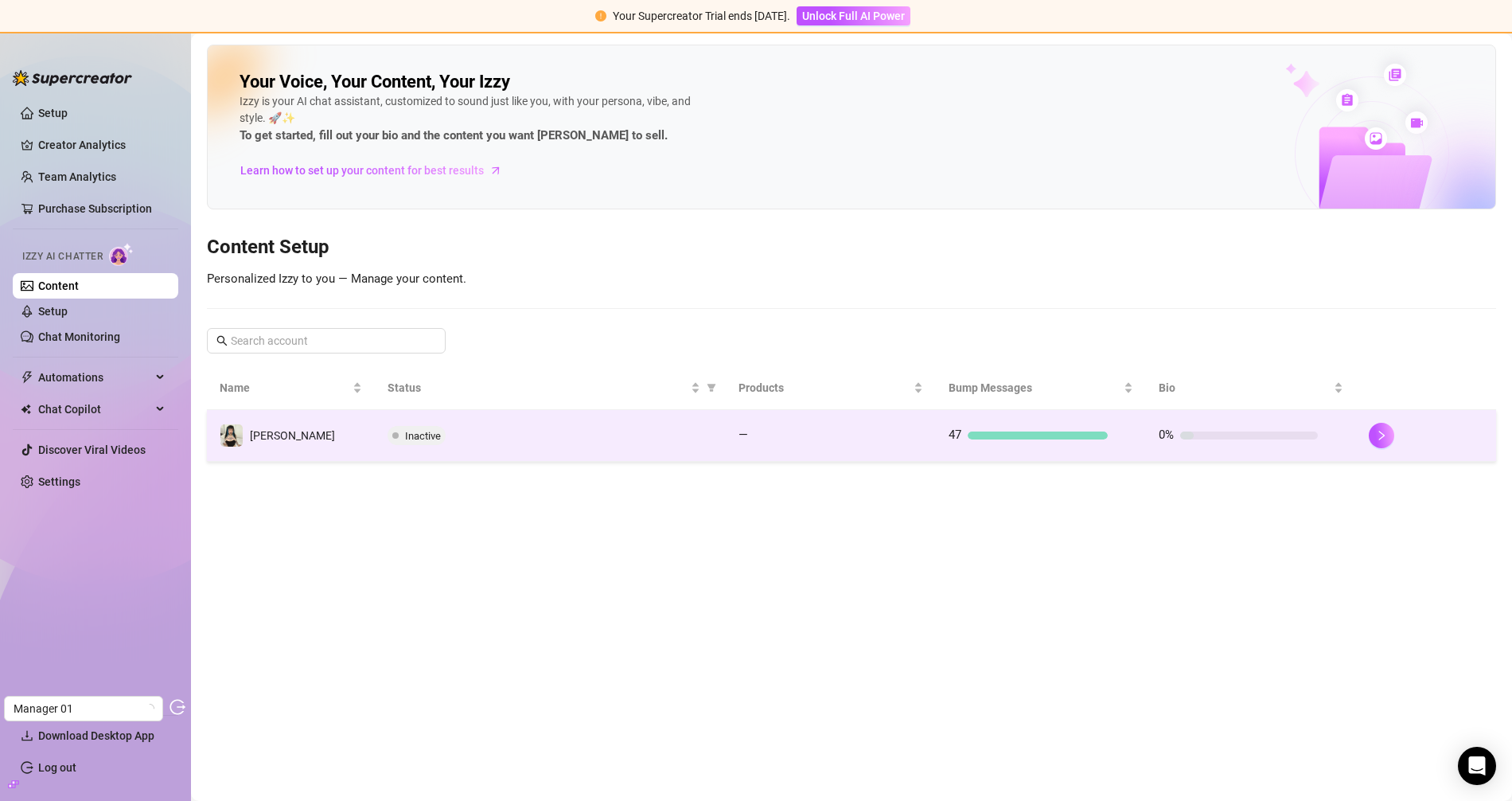
click at [533, 450] on td "Inactive" at bounding box center [550, 436] width 350 height 52
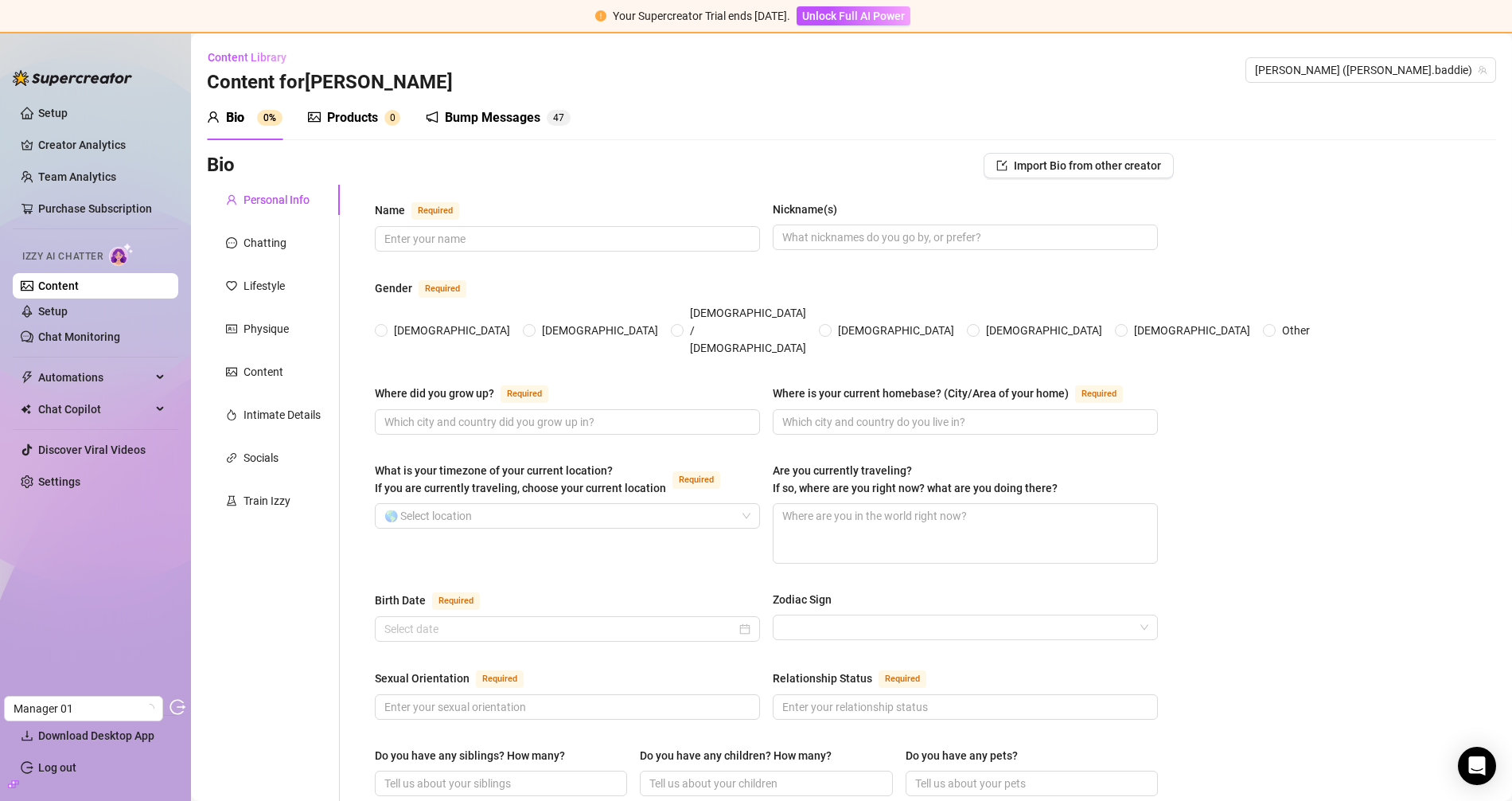
click at [348, 124] on div "Products" at bounding box center [352, 118] width 51 height 19
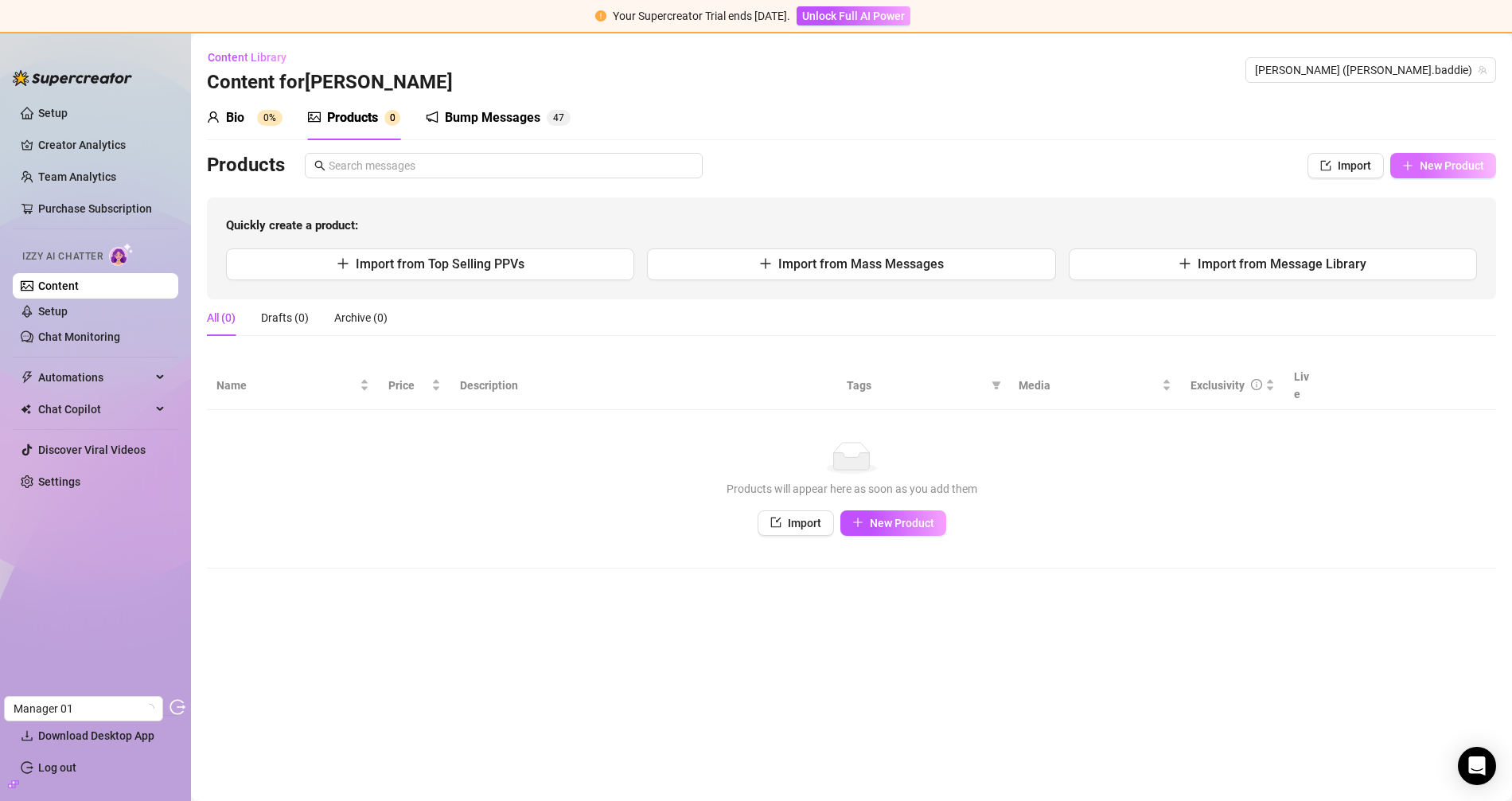
click at [1448, 155] on button "New Product" at bounding box center [1443, 165] width 106 height 25
type textarea "Type your message here..."
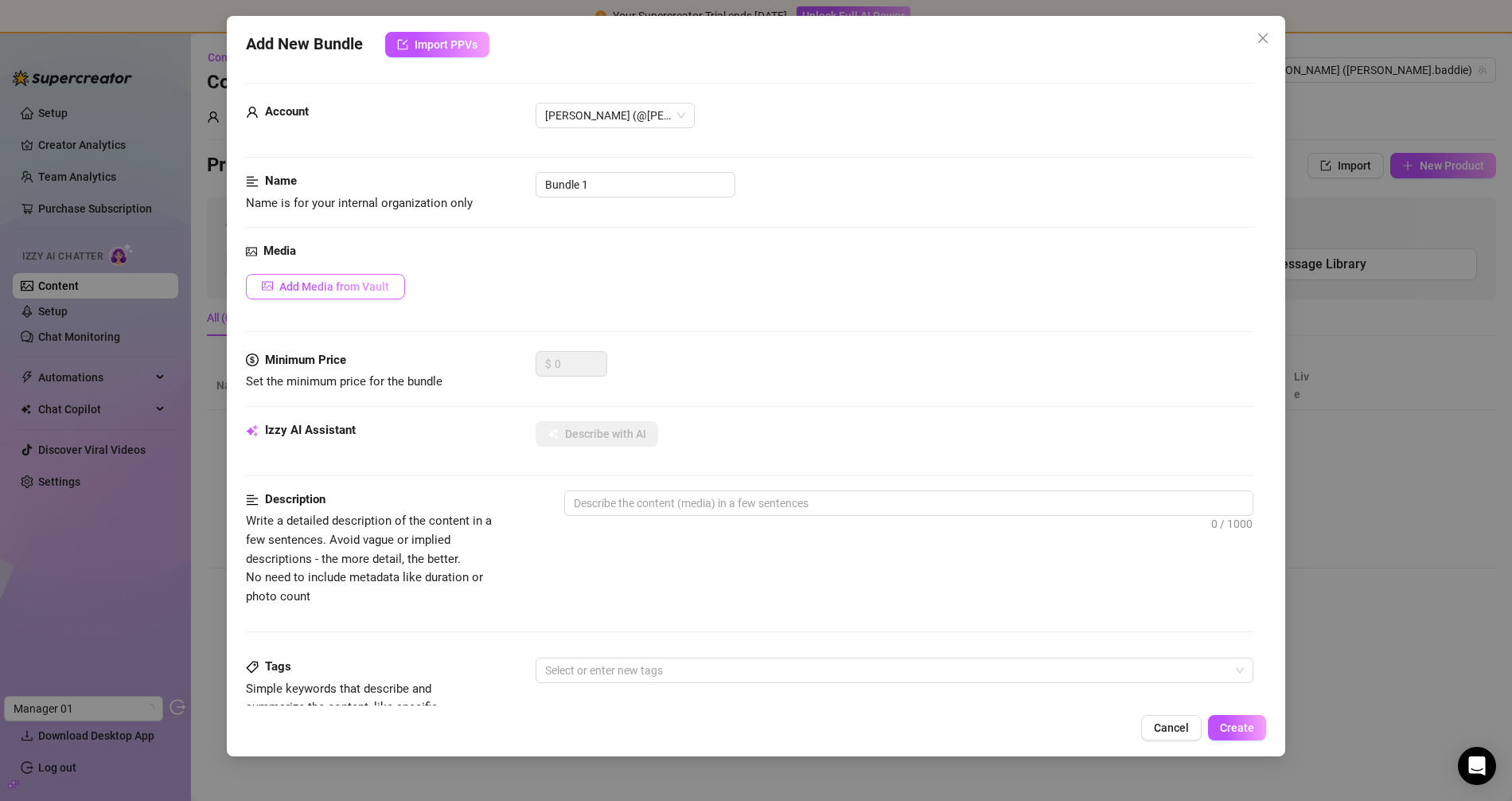
click at [361, 293] on button "Add Media from Vault" at bounding box center [326, 286] width 159 height 25
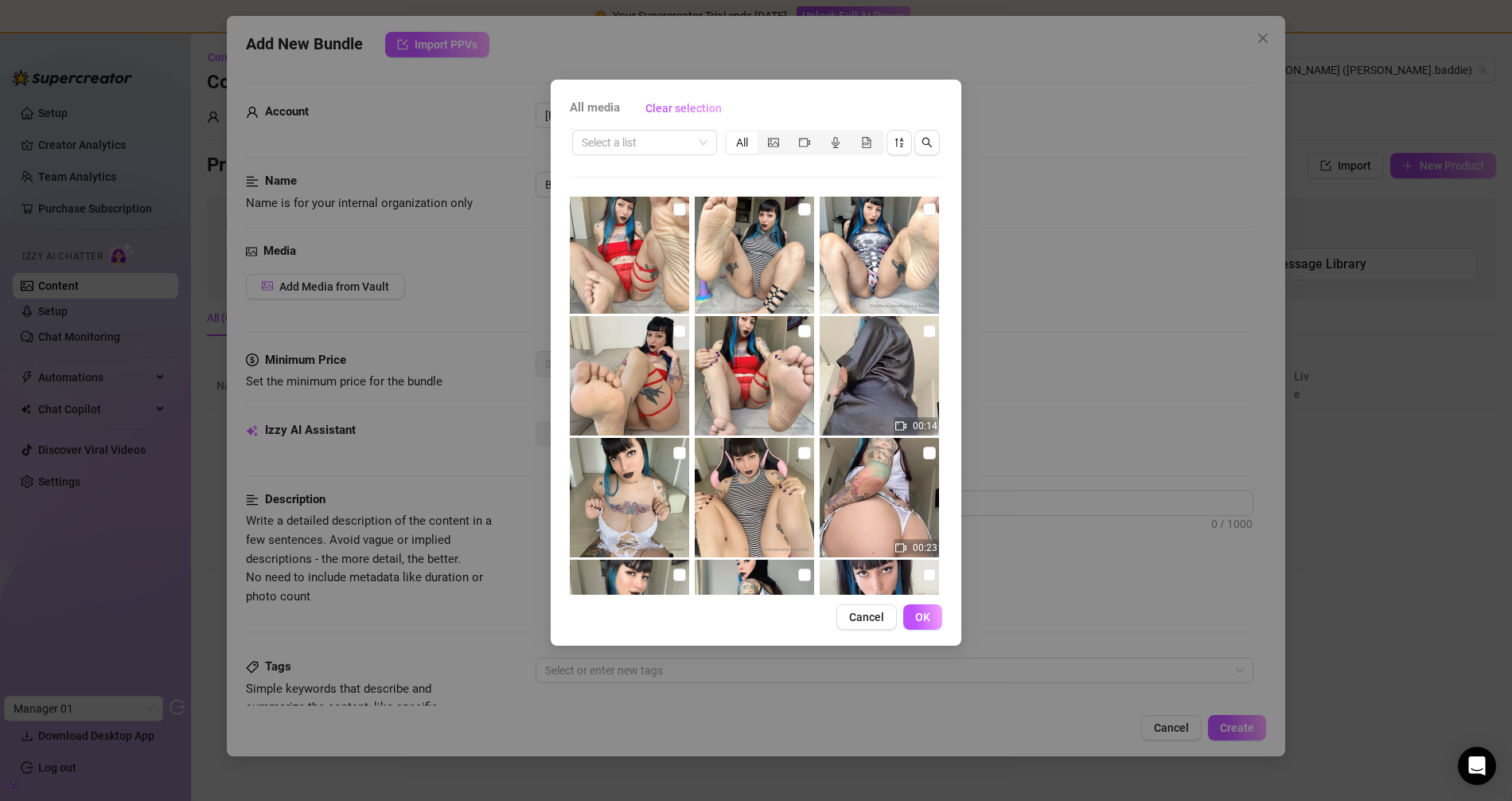
scroll to position [4, 0]
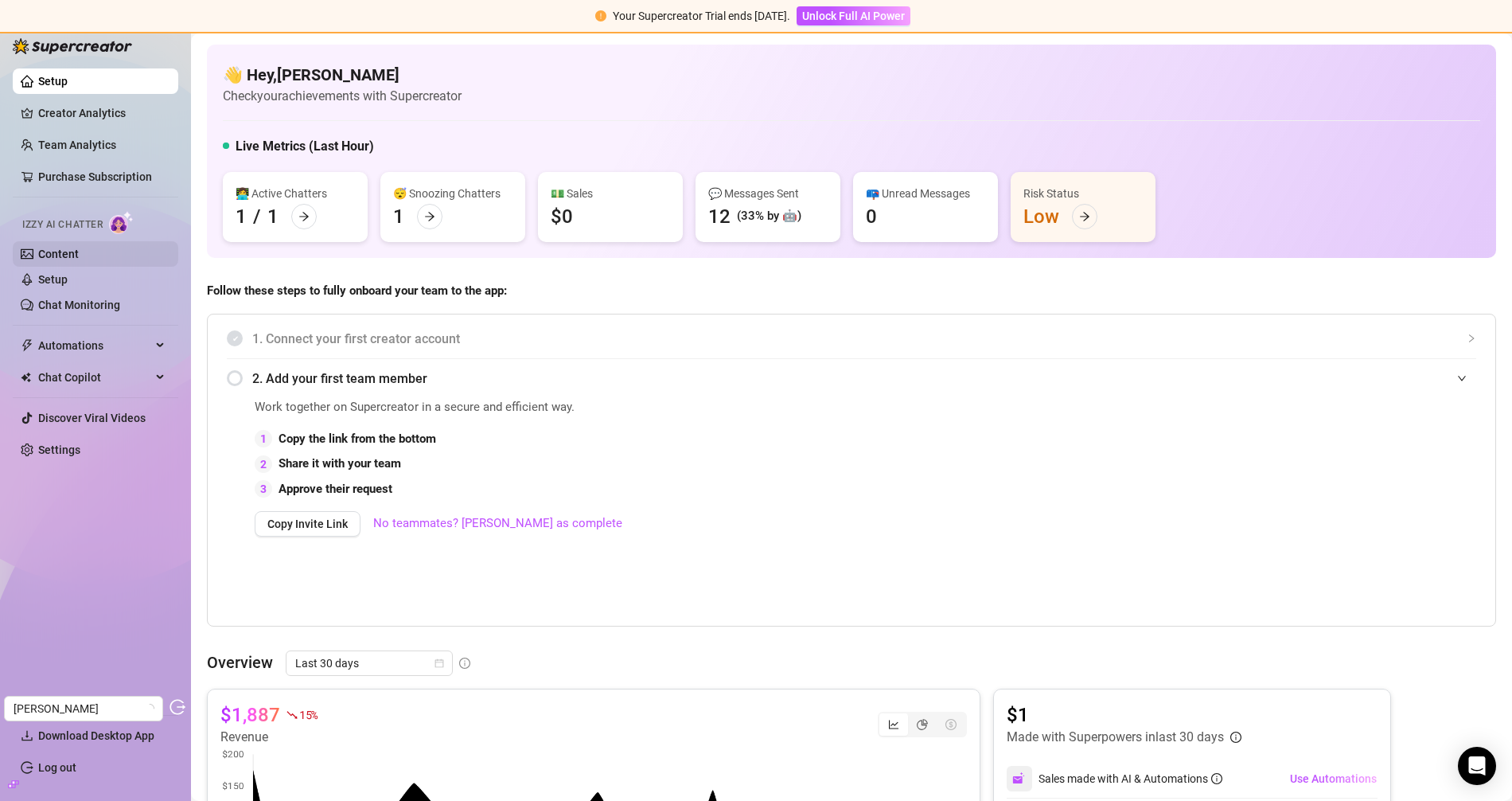
click at [68, 251] on link "Content" at bounding box center [59, 253] width 40 height 13
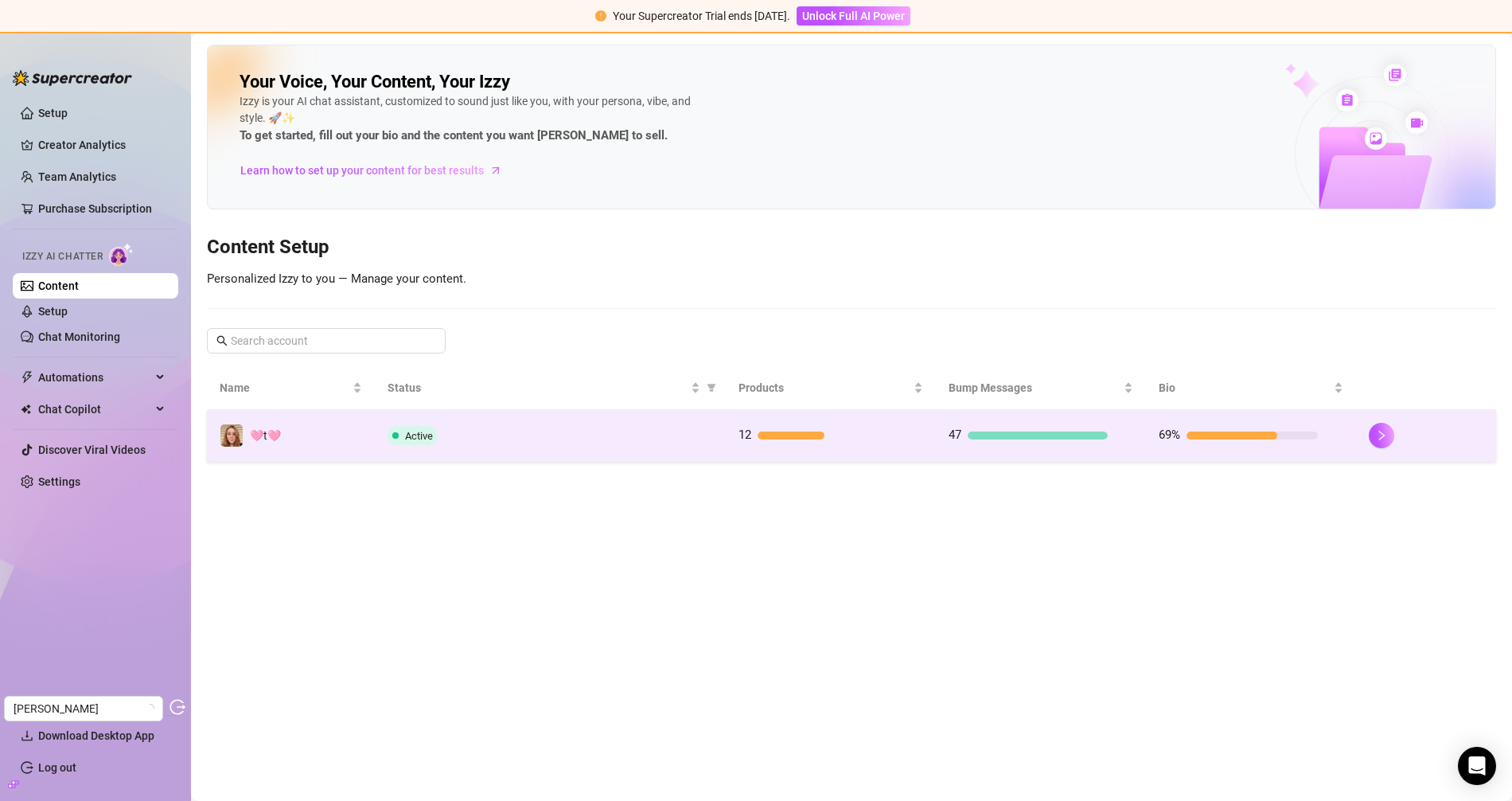
click at [605, 449] on td "Active" at bounding box center [550, 436] width 350 height 52
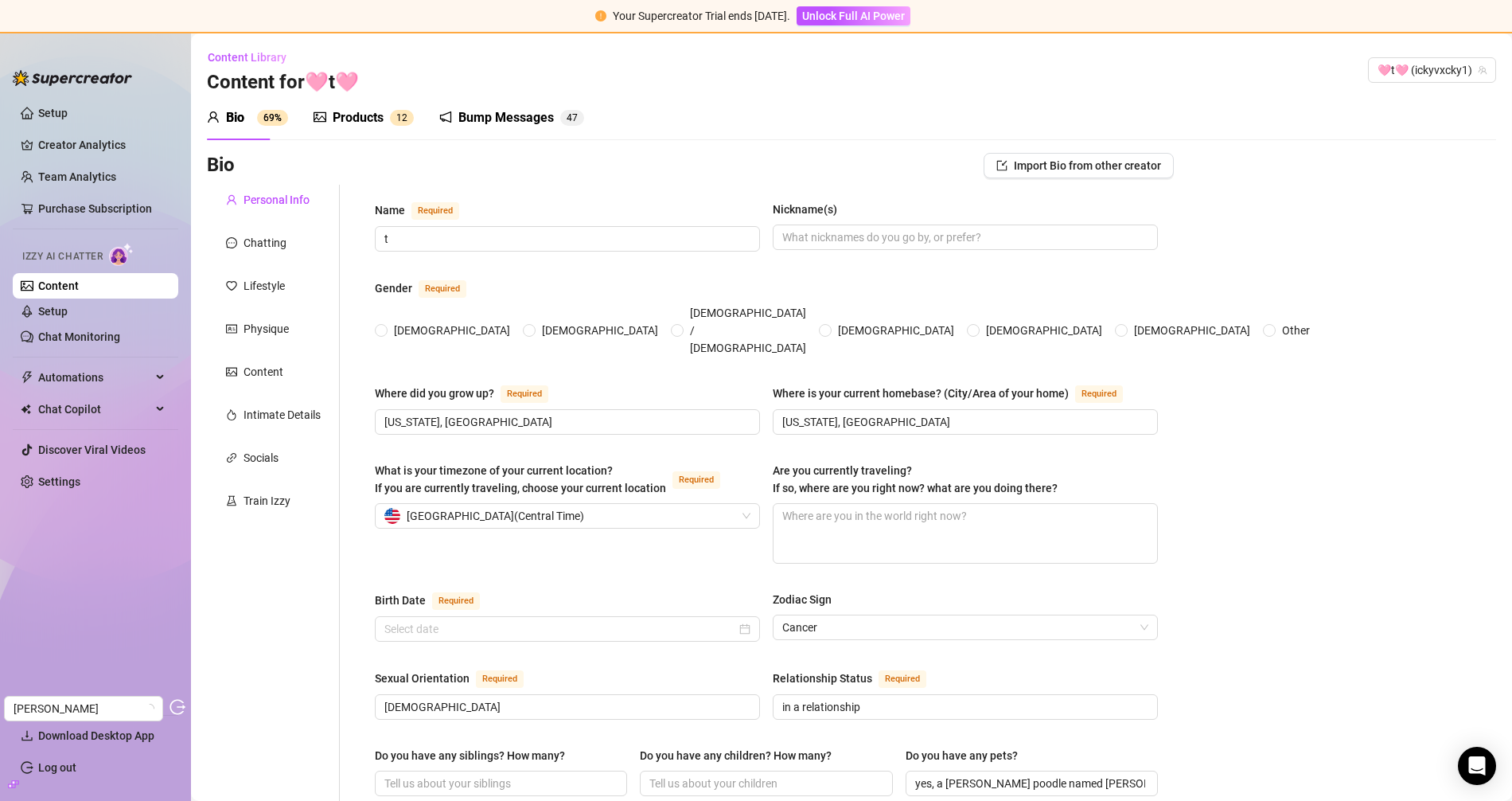
radio input "true"
type input "[DATE]"
click at [347, 119] on div "Products" at bounding box center [358, 118] width 51 height 19
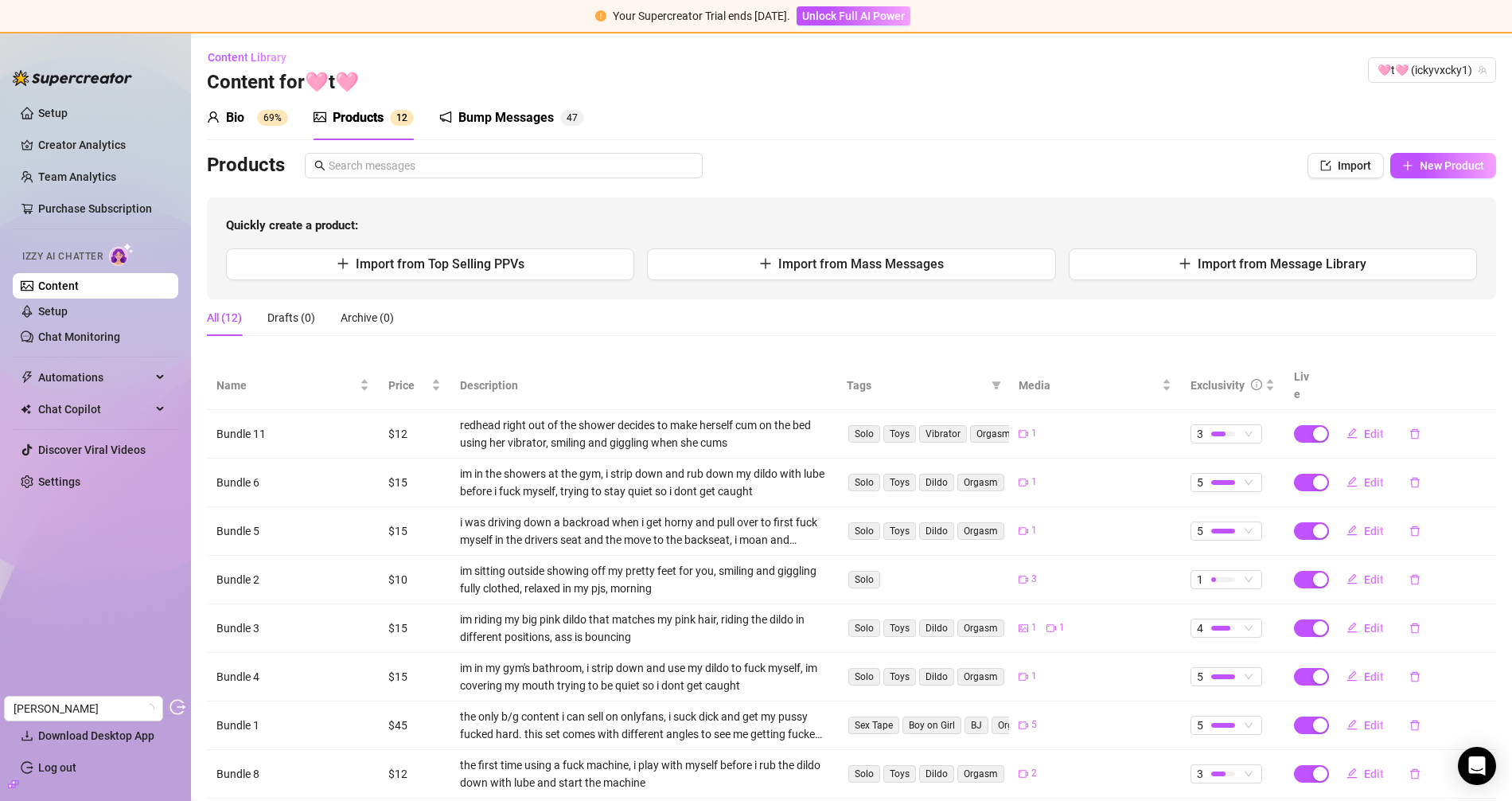
click at [1360, 179] on div "Products Import New Product Quickly create a product: Import from Top Selling P…" at bounding box center [851, 225] width 1289 height 146
click at [1360, 174] on button "New Product" at bounding box center [1443, 165] width 106 height 25
type textarea "Type your message here..."
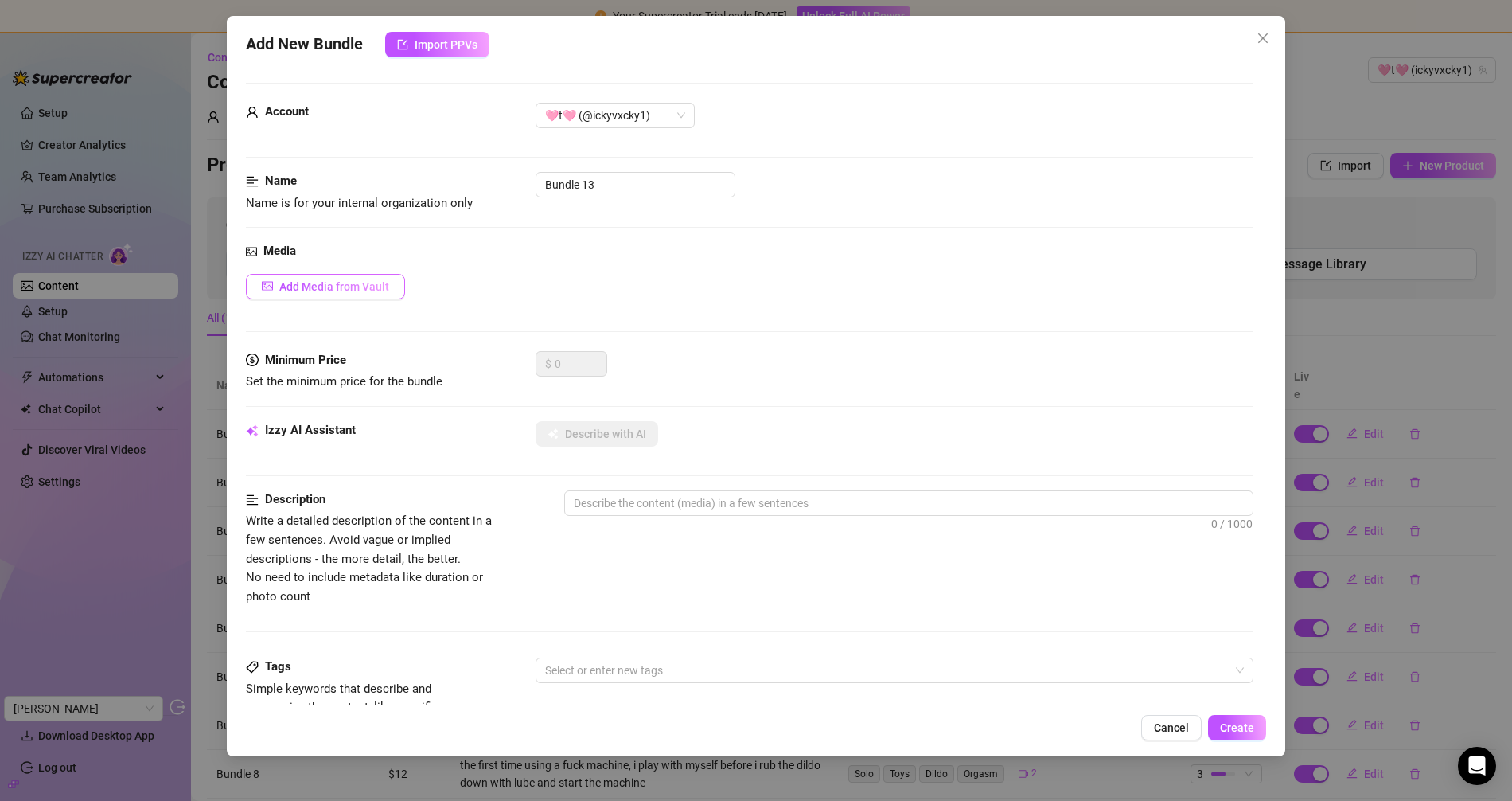
click at [306, 282] on span "Add Media from Vault" at bounding box center [334, 287] width 110 height 13
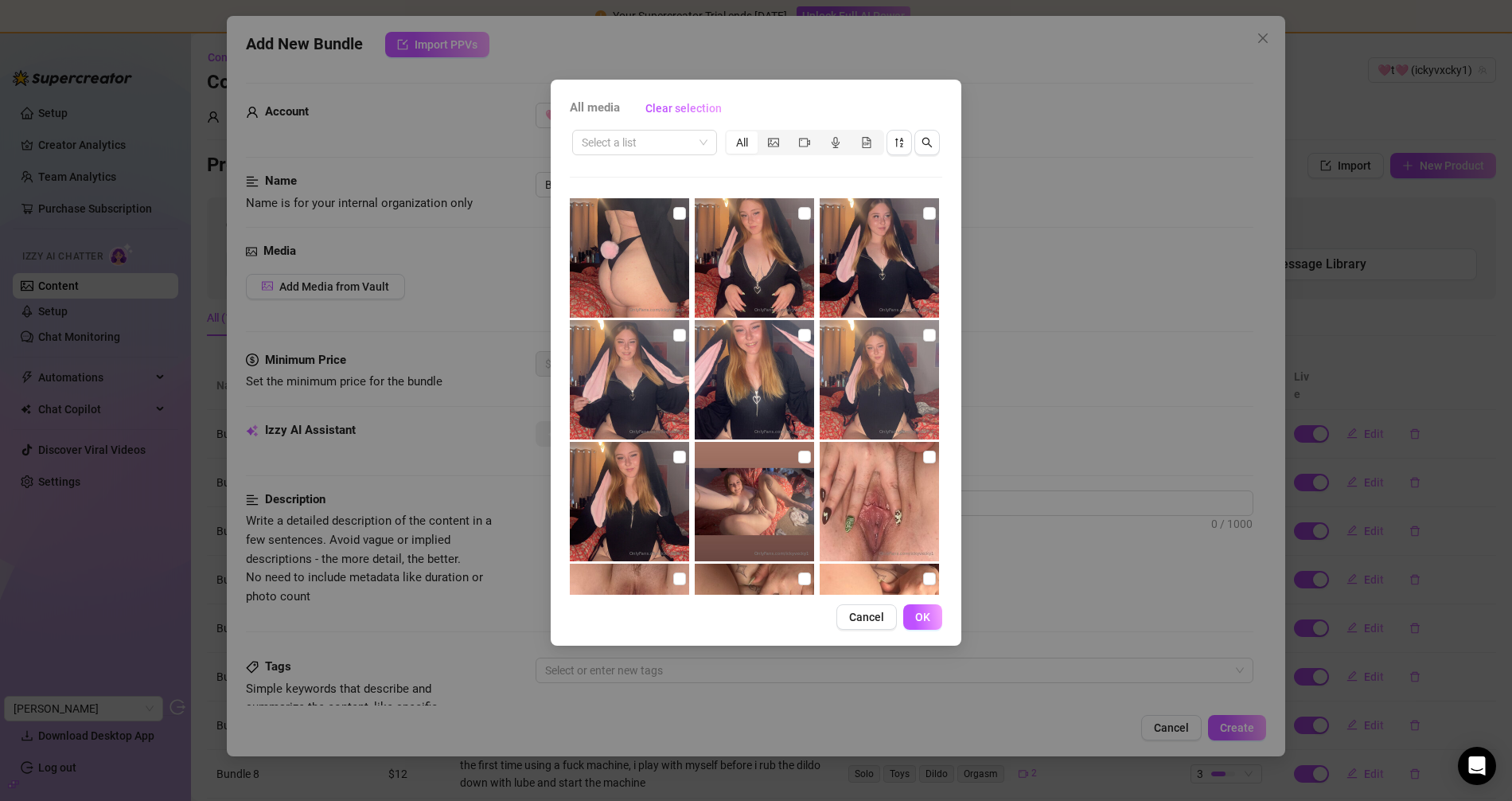
scroll to position [1099, 0]
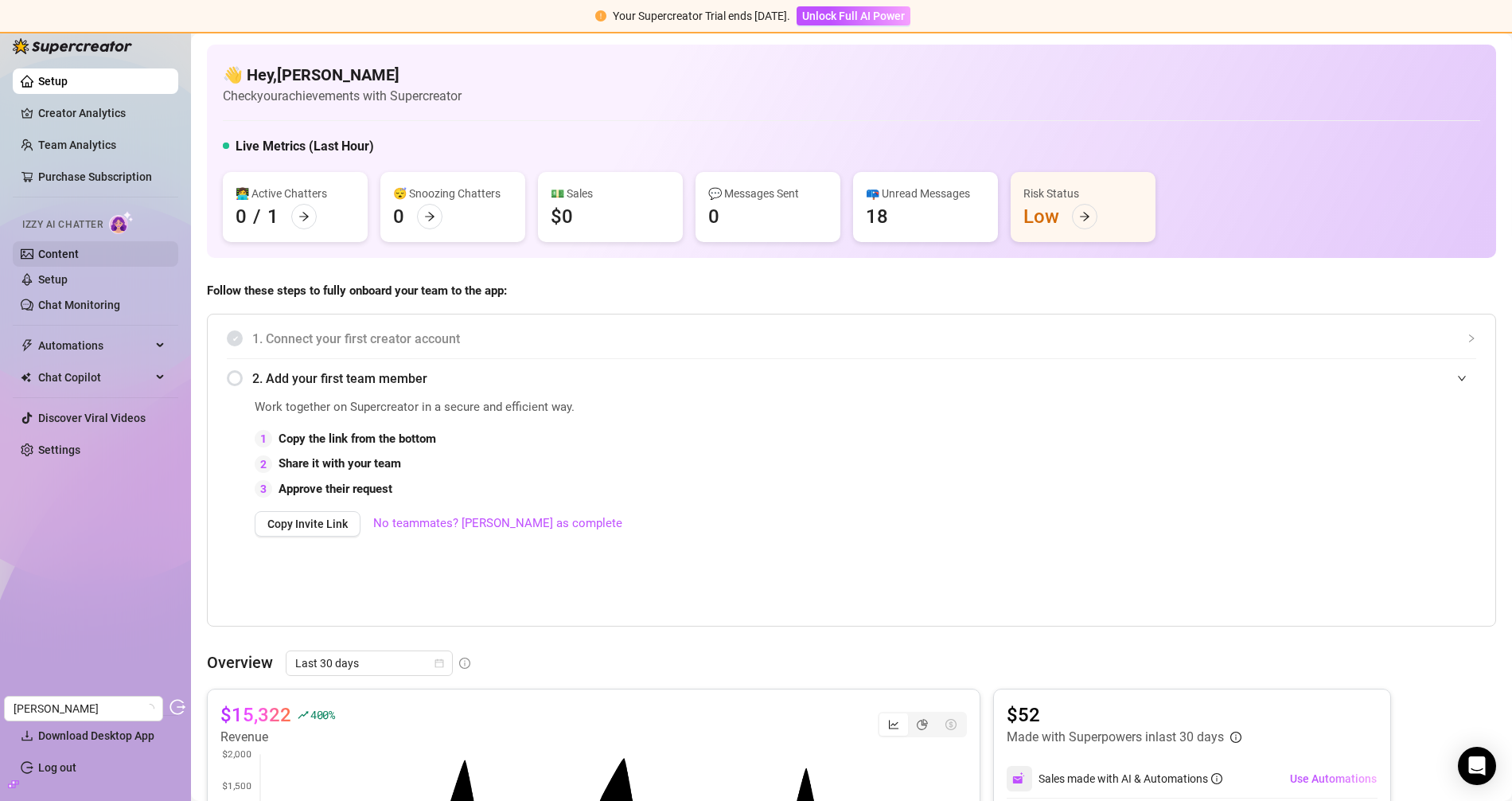
click at [71, 255] on link "Content" at bounding box center [59, 253] width 40 height 13
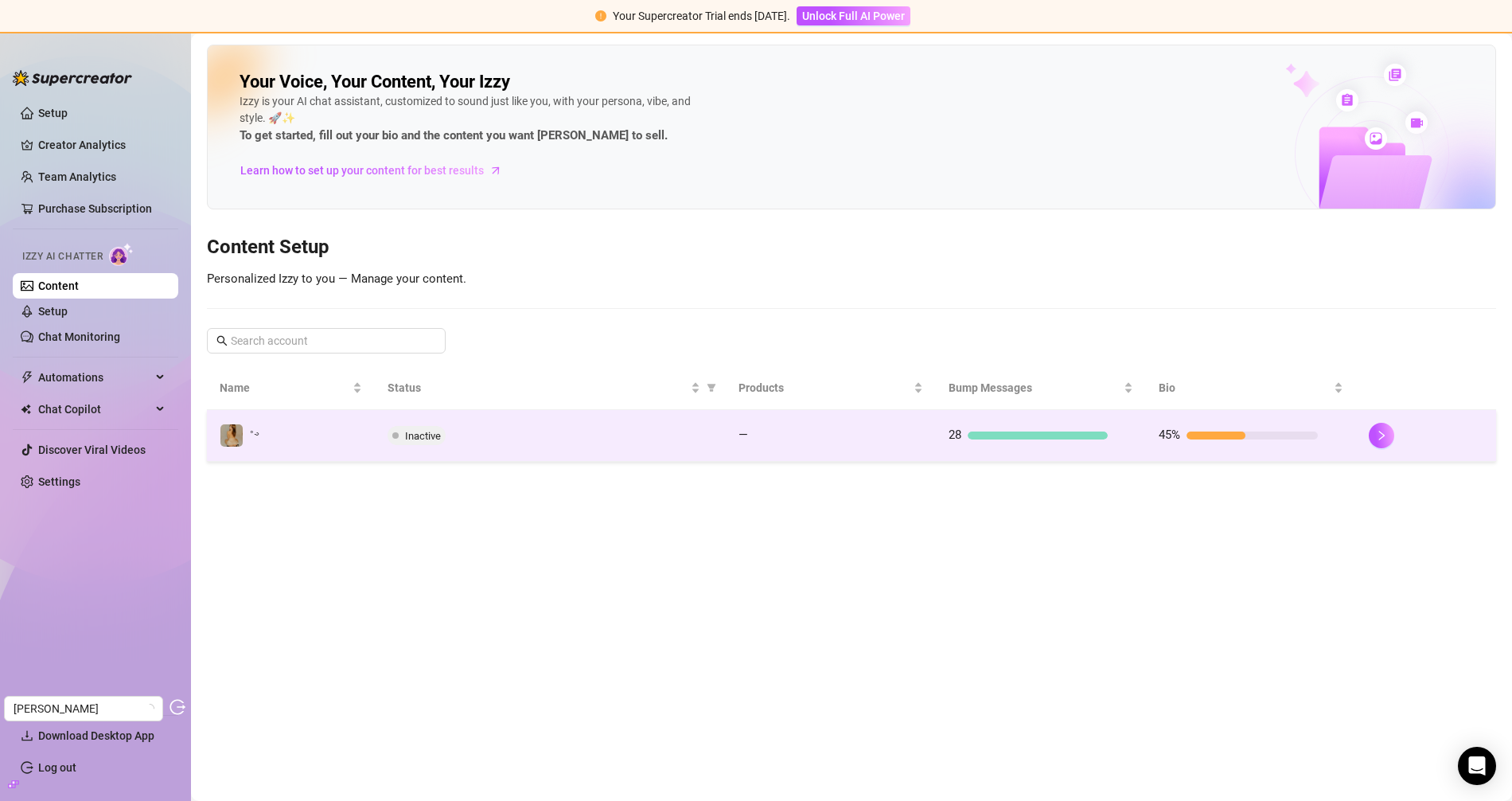
click at [463, 445] on td "Inactive" at bounding box center [550, 436] width 350 height 52
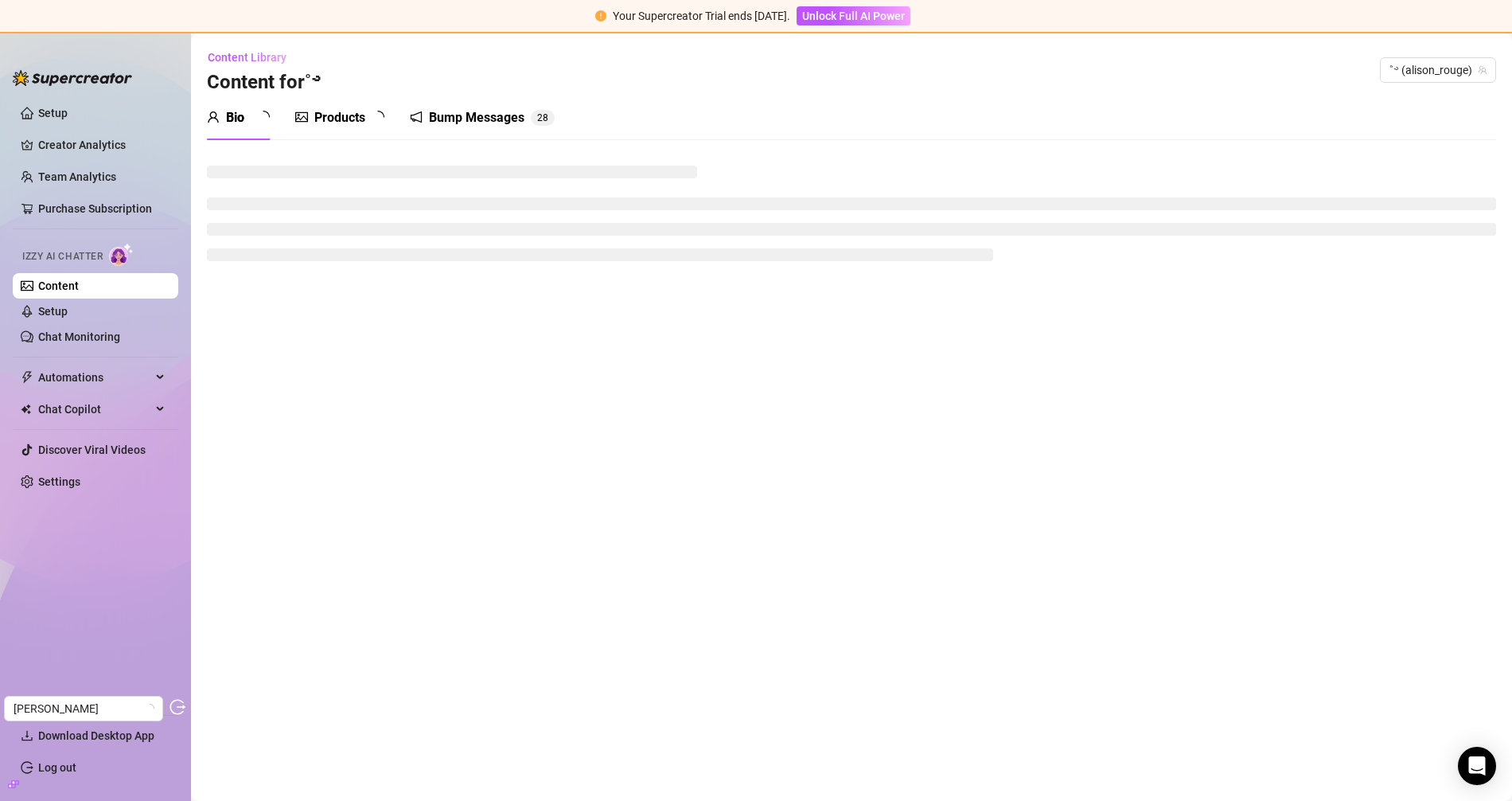
click at [343, 124] on div "Products" at bounding box center [340, 118] width 51 height 19
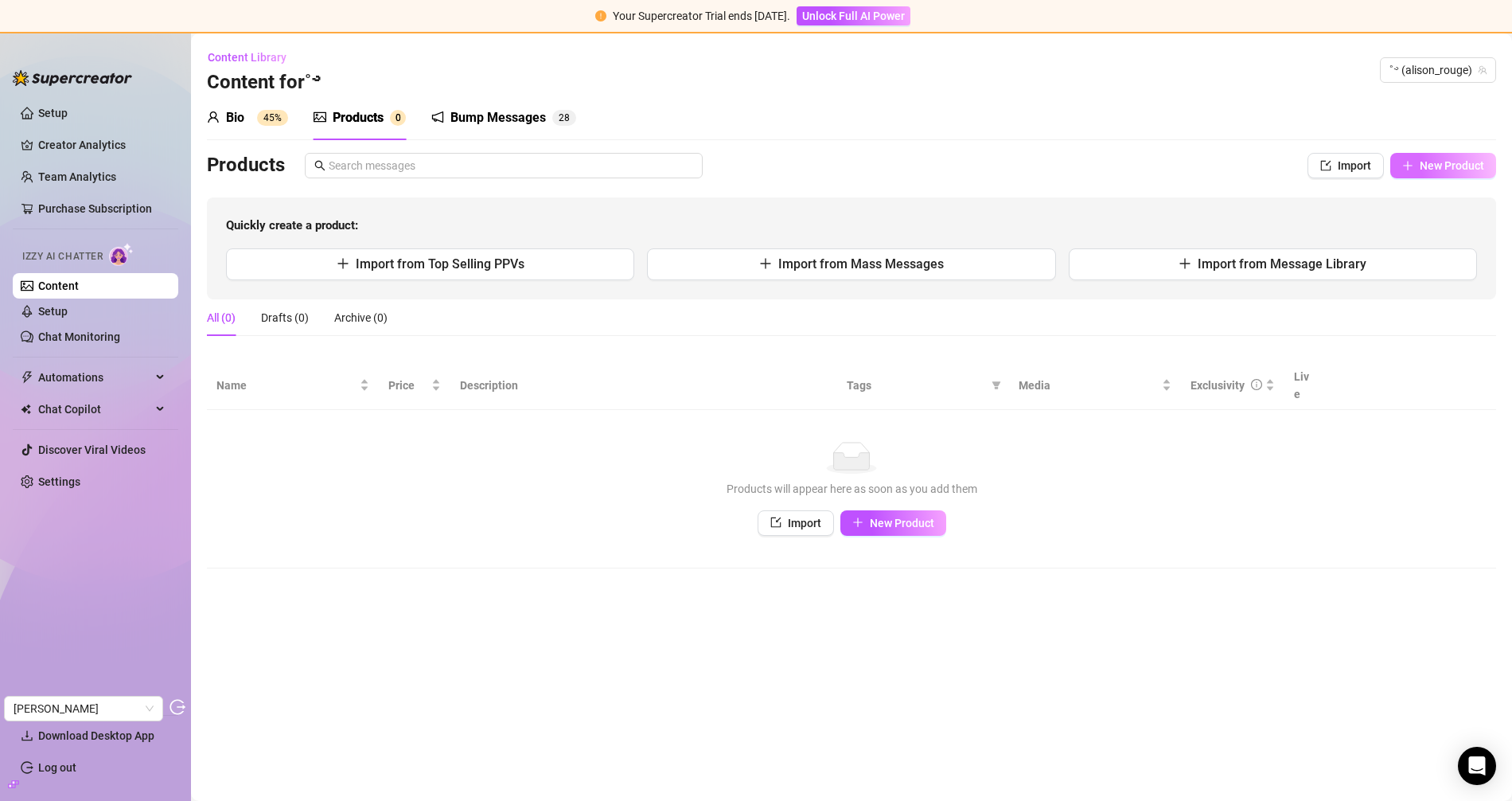
click at [1461, 155] on button "New Product" at bounding box center [1443, 165] width 106 height 25
type textarea "Type your message here..."
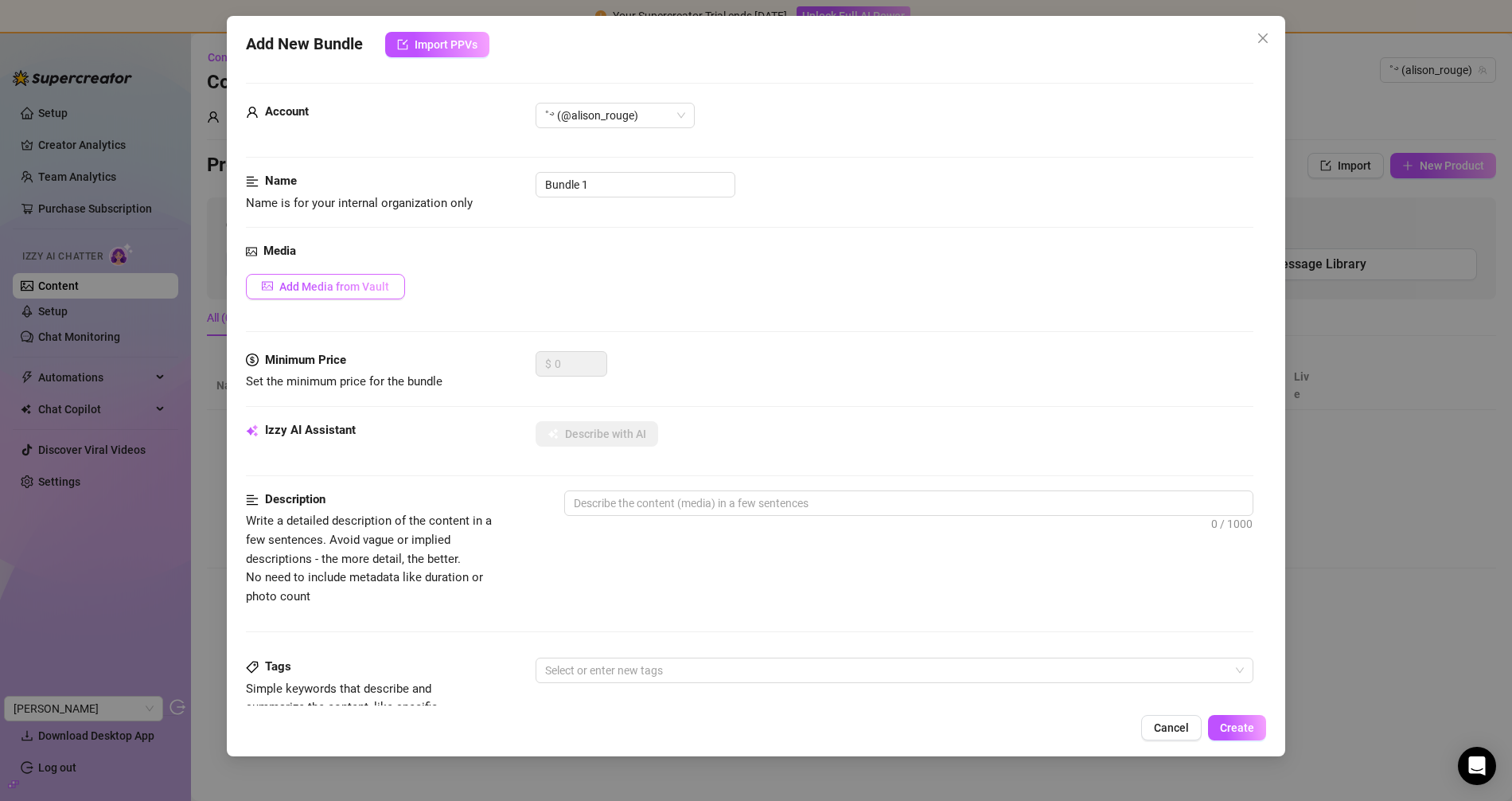
click at [332, 278] on button "Add Media from Vault" at bounding box center [326, 286] width 159 height 25
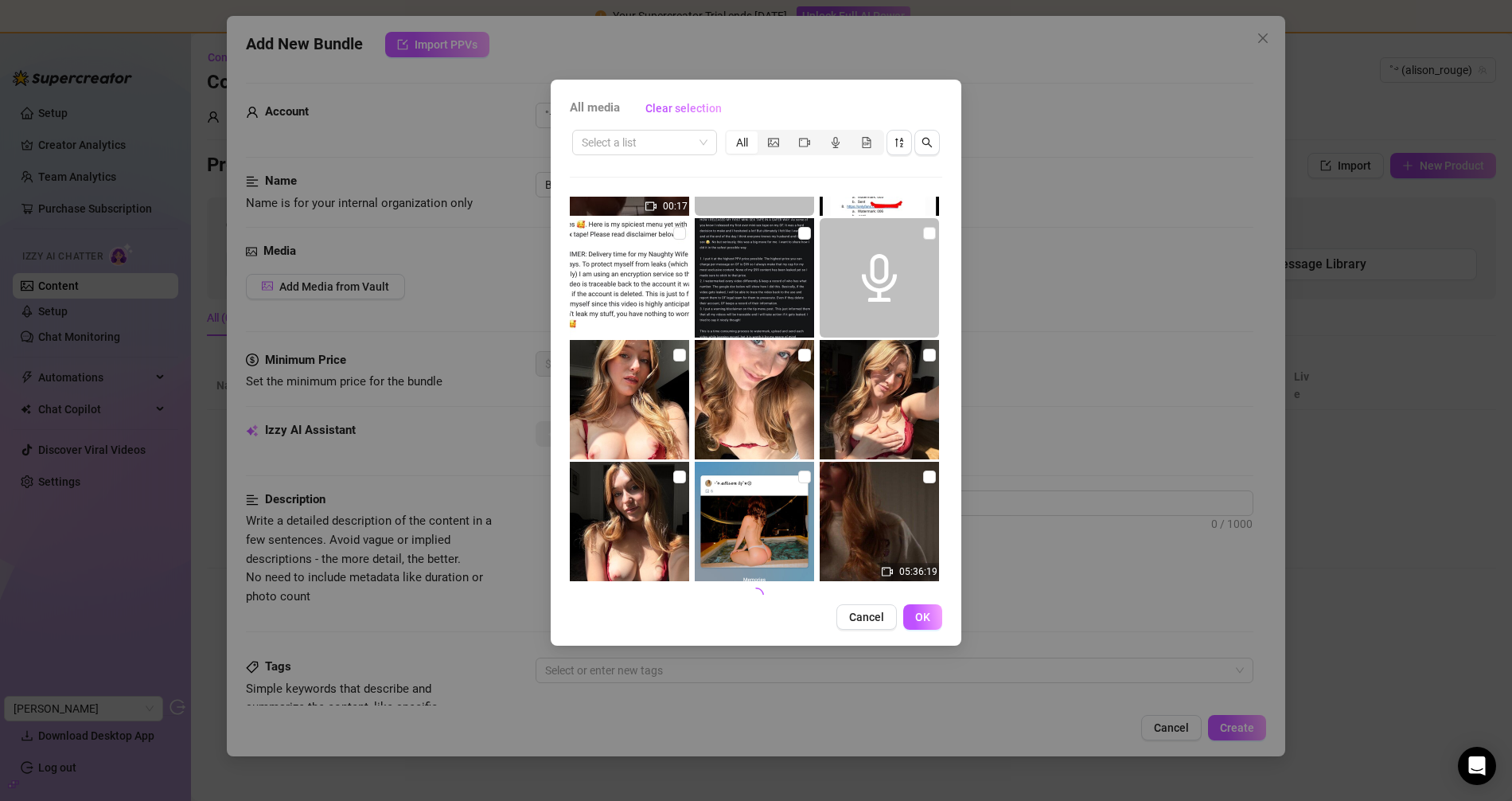
scroll to position [599, 0]
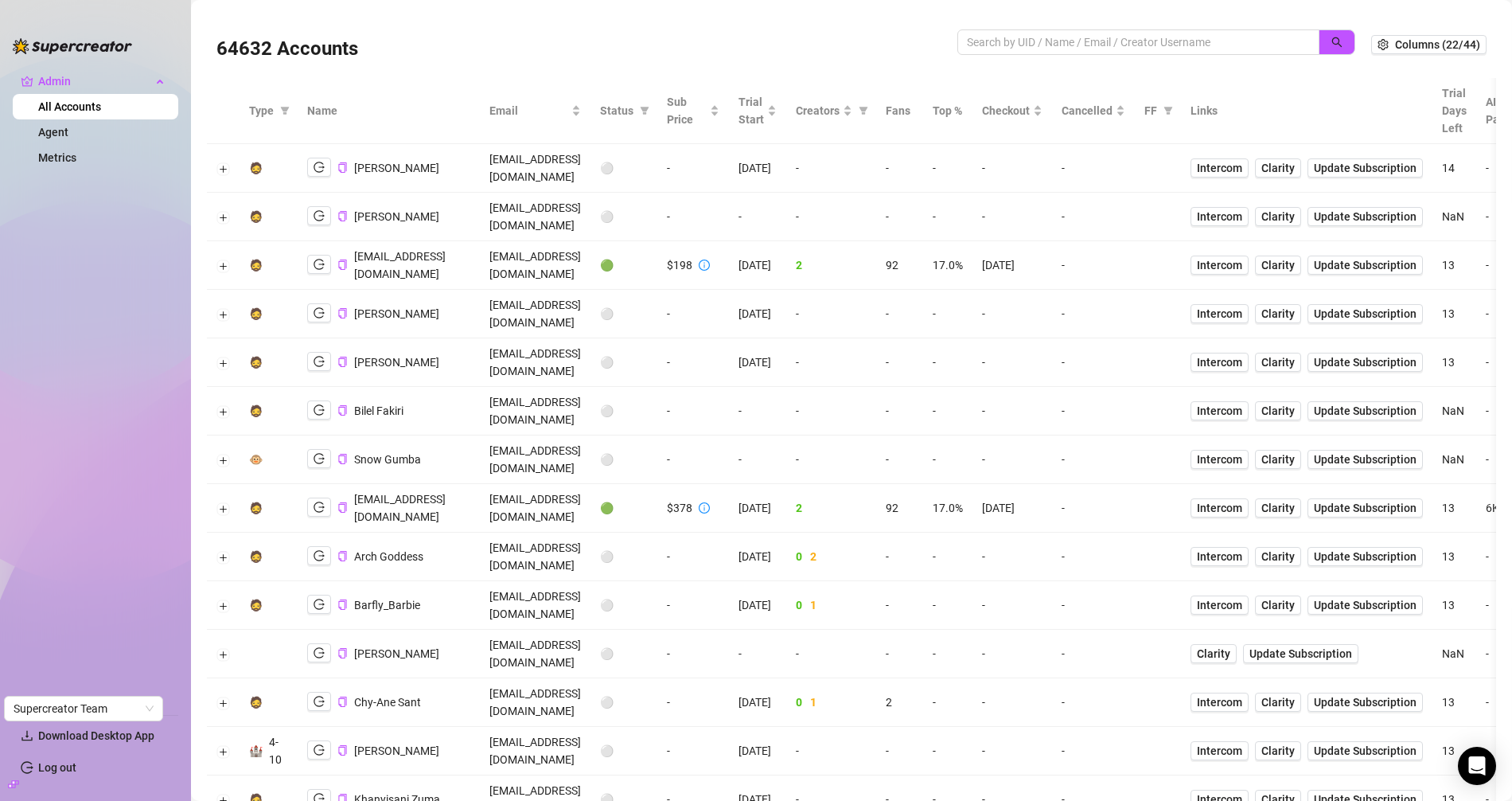
click at [1036, 61] on div at bounding box center [1156, 51] width 398 height 42
click at [1050, 47] on input "search" at bounding box center [1132, 42] width 330 height 18
type input "pedro"
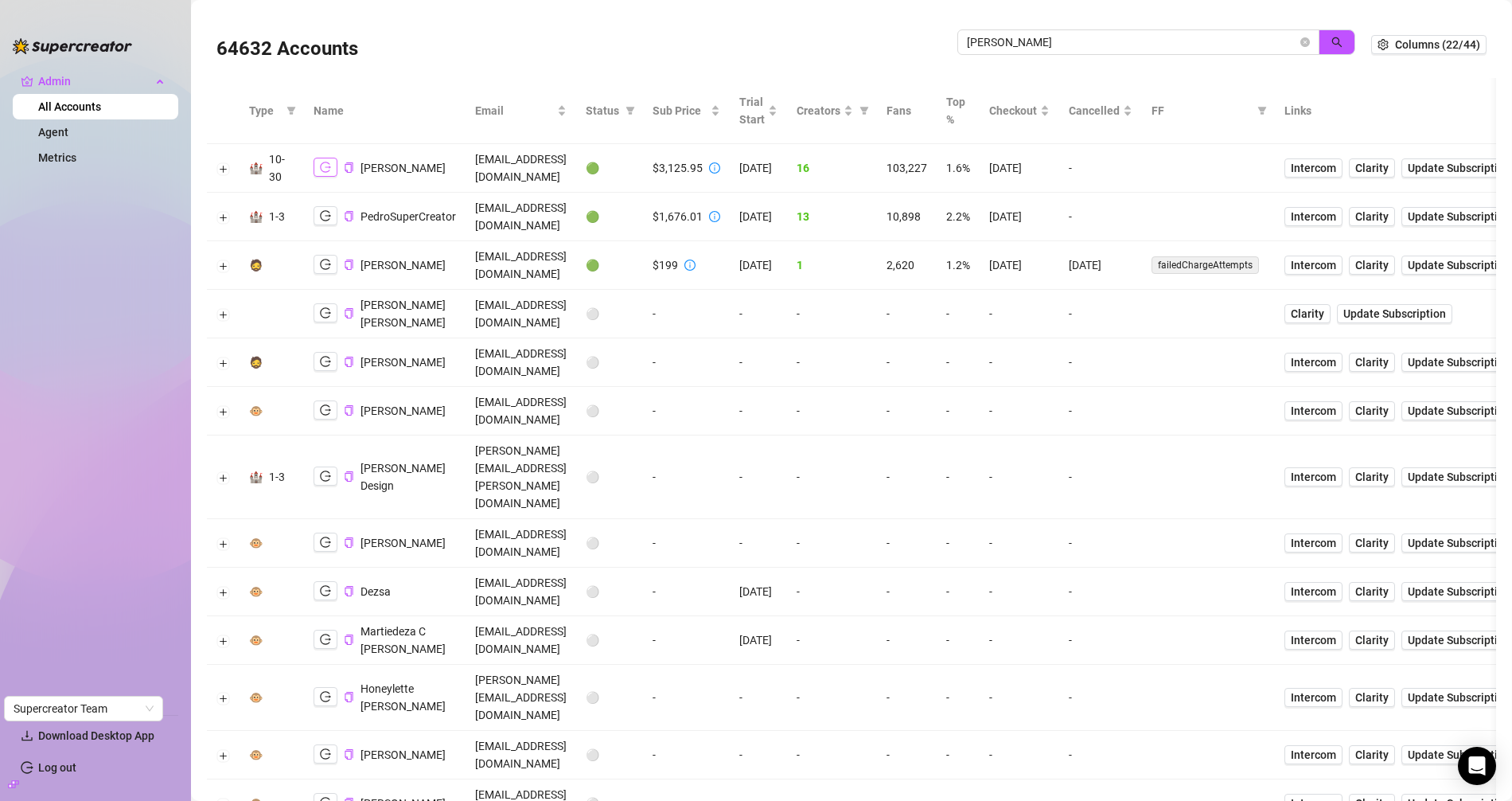
click at [323, 169] on icon "logout" at bounding box center [325, 167] width 11 height 11
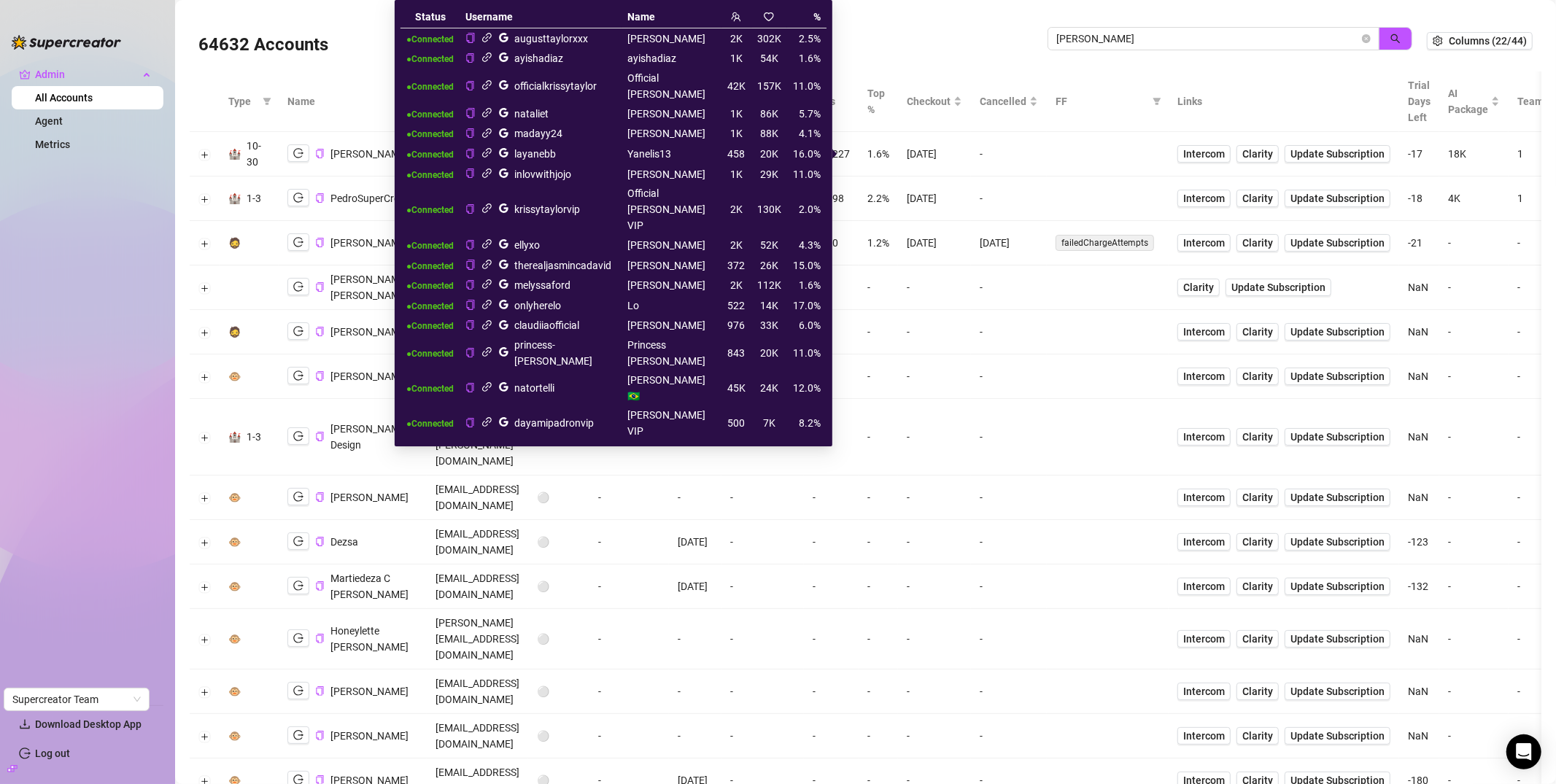
click at [488, 174] on icon "link" at bounding box center [487, 174] width 10 height 10
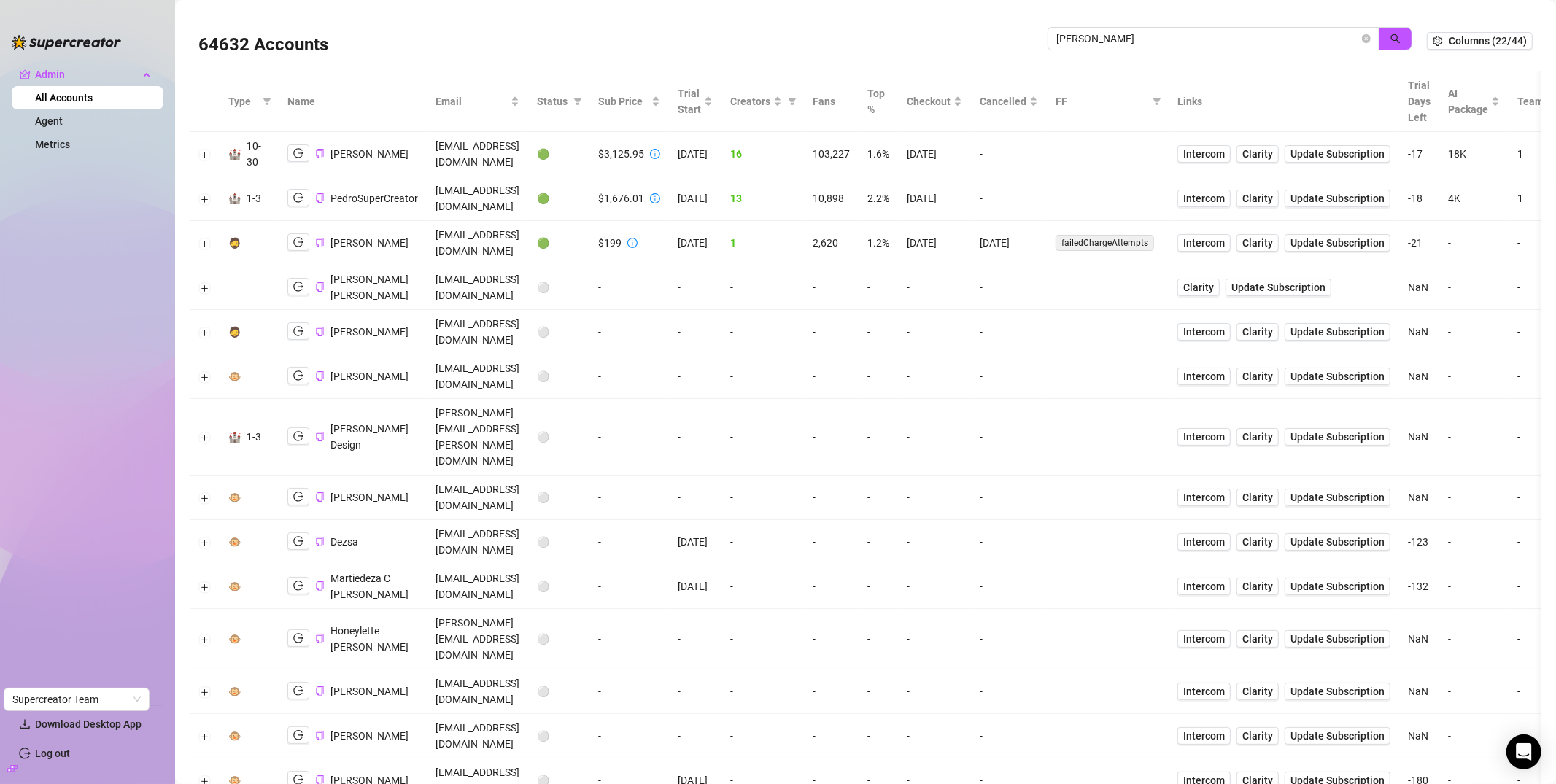
click at [785, 25] on div "64632 Accounts" at bounding box center [623, 41] width 849 height 50
click at [1364, 36] on span "pedro" at bounding box center [1213, 39] width 332 height 23
click at [1362, 38] on icon "close-circle" at bounding box center [1366, 39] width 9 height 9
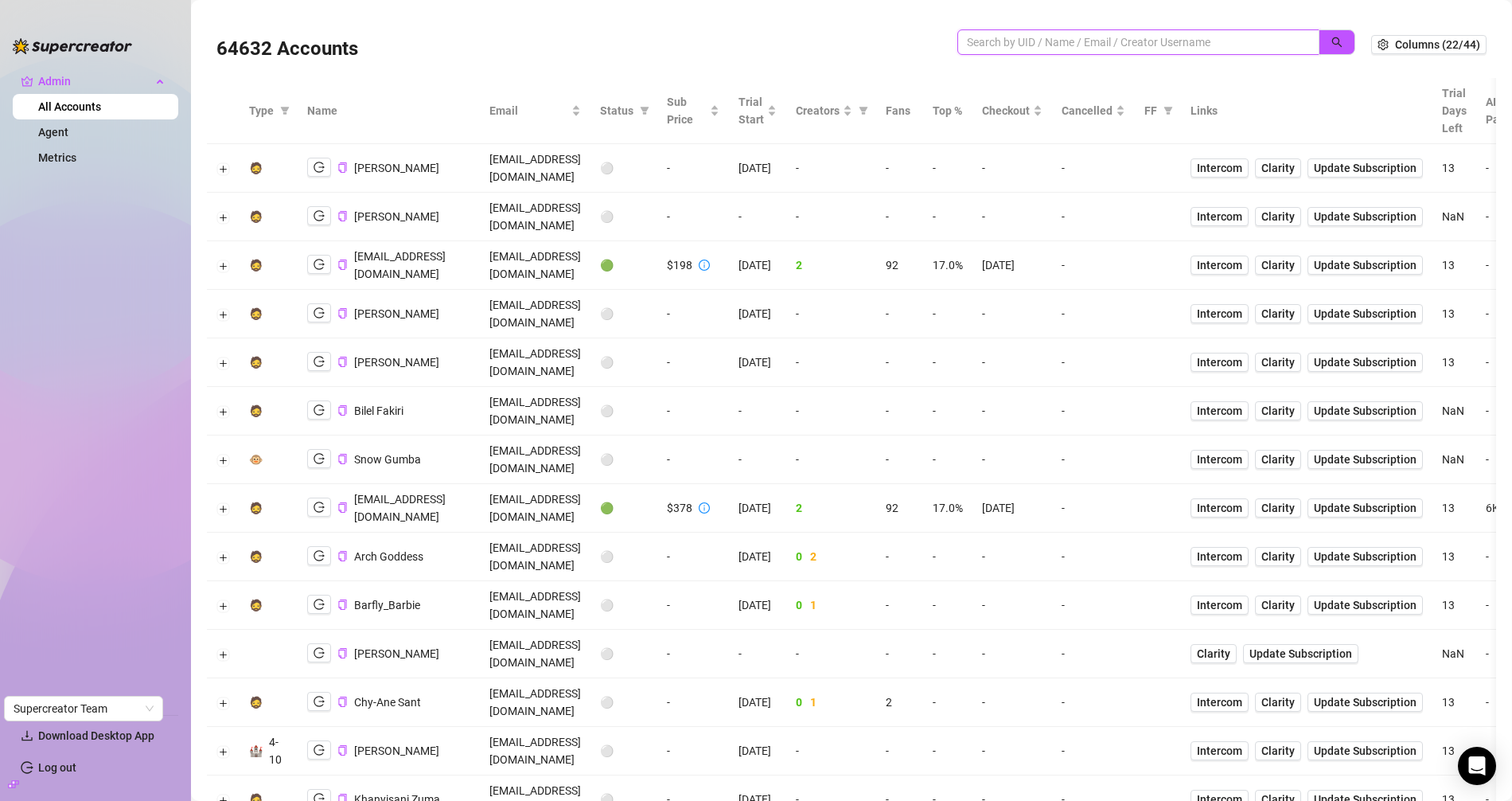
click at [1007, 44] on input "search" at bounding box center [1132, 42] width 330 height 18
paste input "zach@captivateind.com"
type input "zach@captivateind.com"
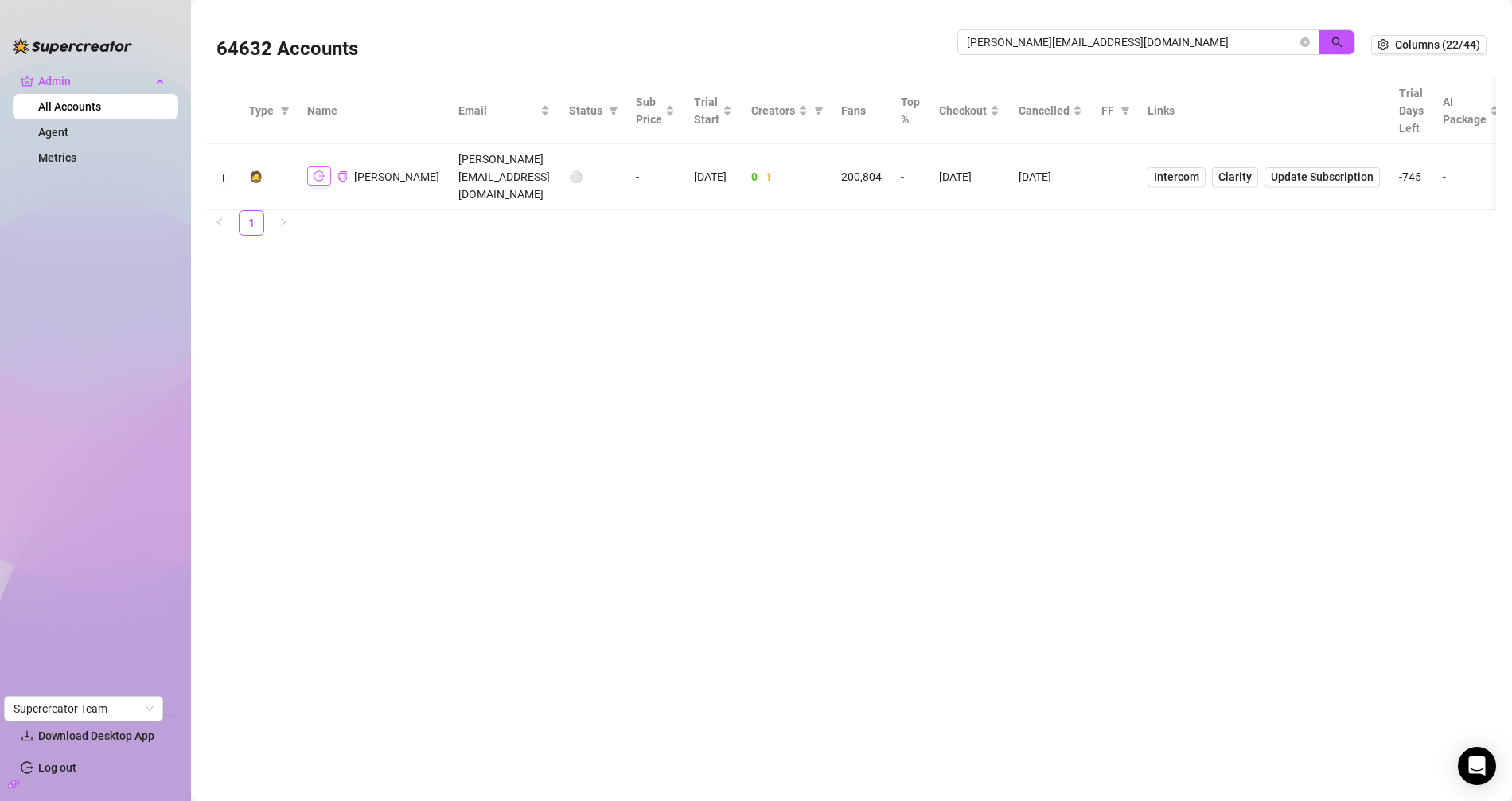
click at [323, 170] on icon "logout" at bounding box center [319, 175] width 11 height 11
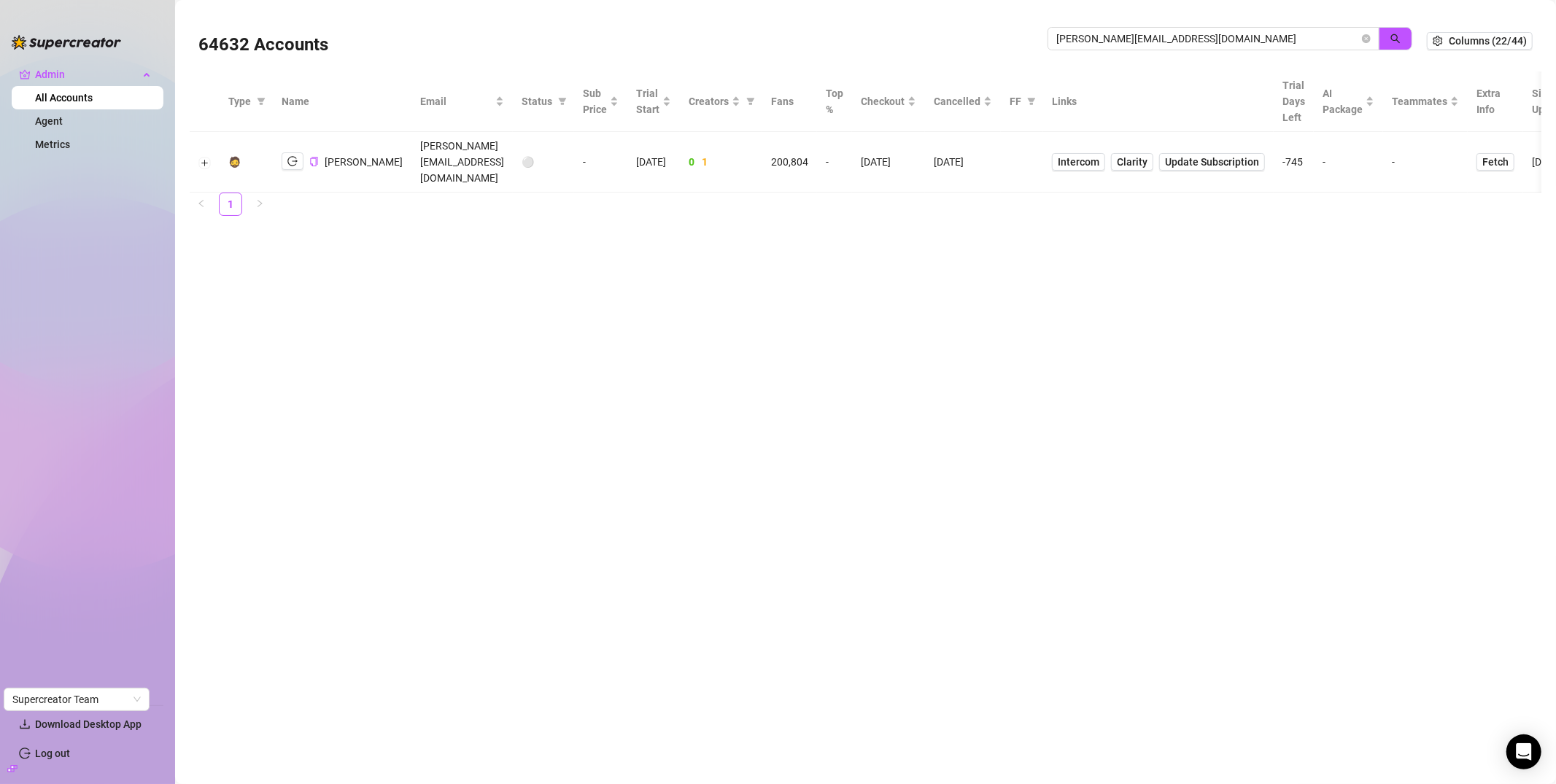
click at [210, 153] on td at bounding box center [204, 161] width 30 height 60
click at [205, 157] on button "Expand row" at bounding box center [205, 162] width 12 height 12
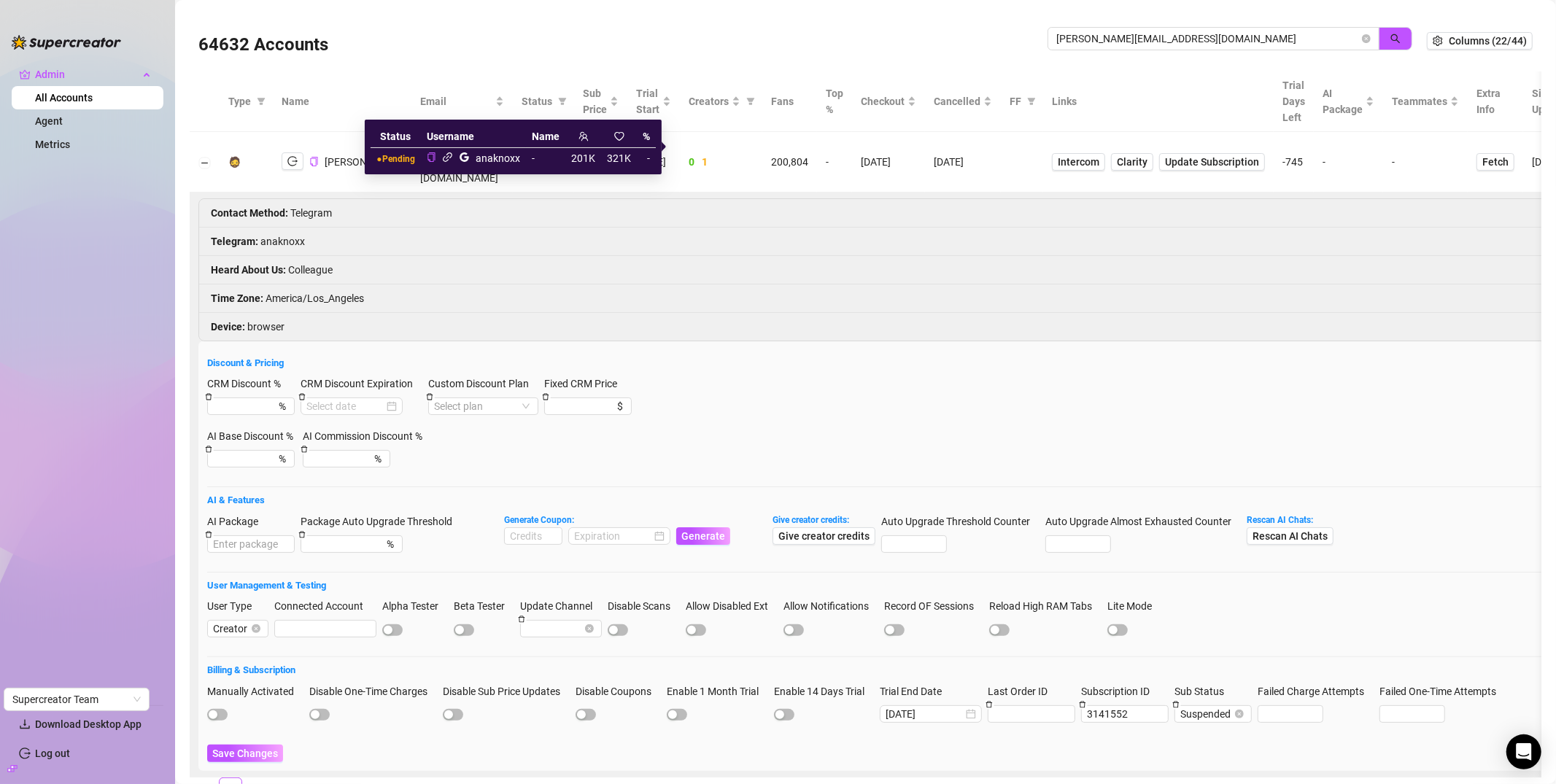
click at [453, 157] on icon "link" at bounding box center [447, 157] width 11 height 11
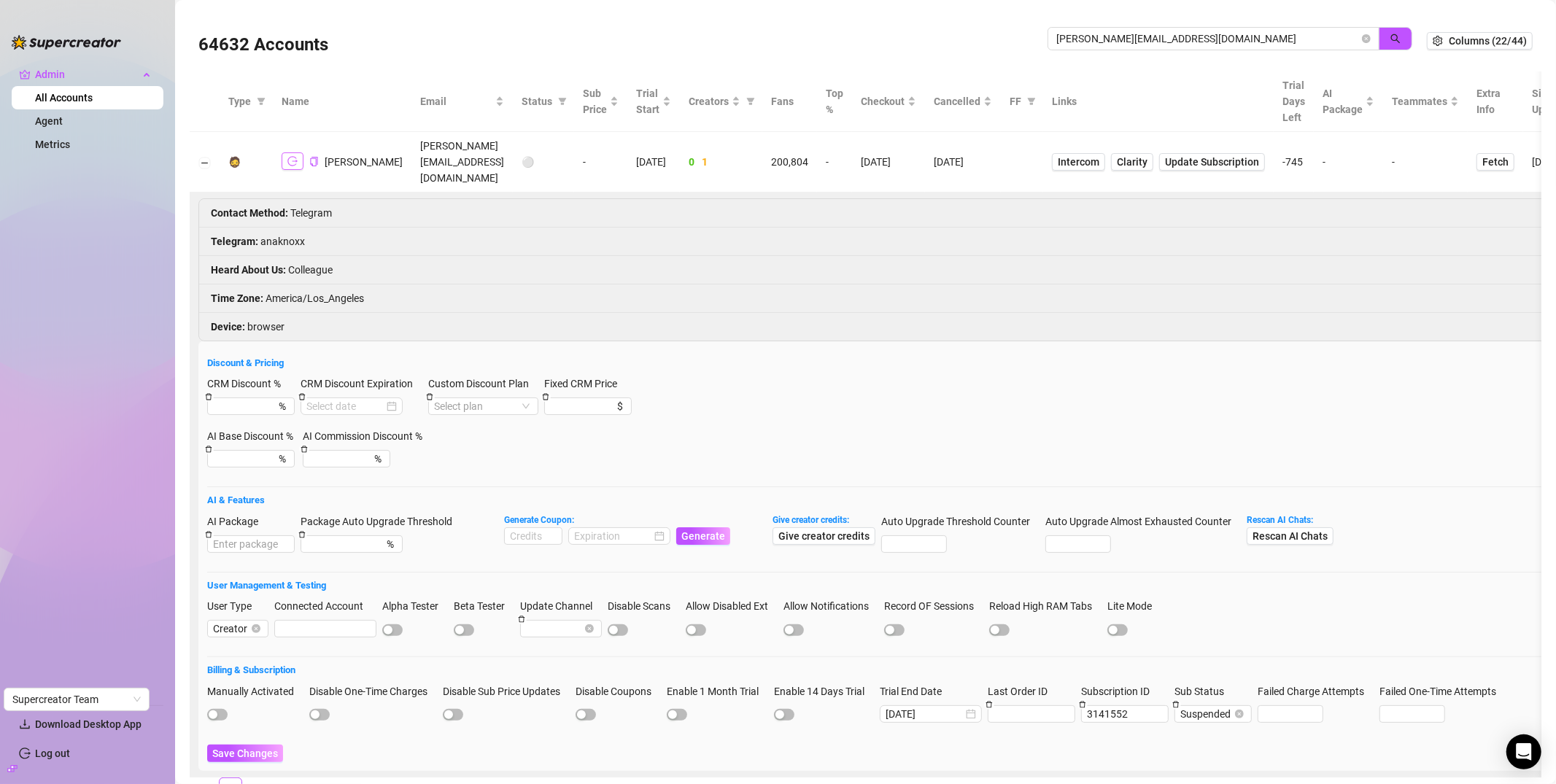
click at [282, 153] on button "button" at bounding box center [292, 161] width 22 height 18
click at [202, 157] on button "Collapse row" at bounding box center [205, 162] width 12 height 12
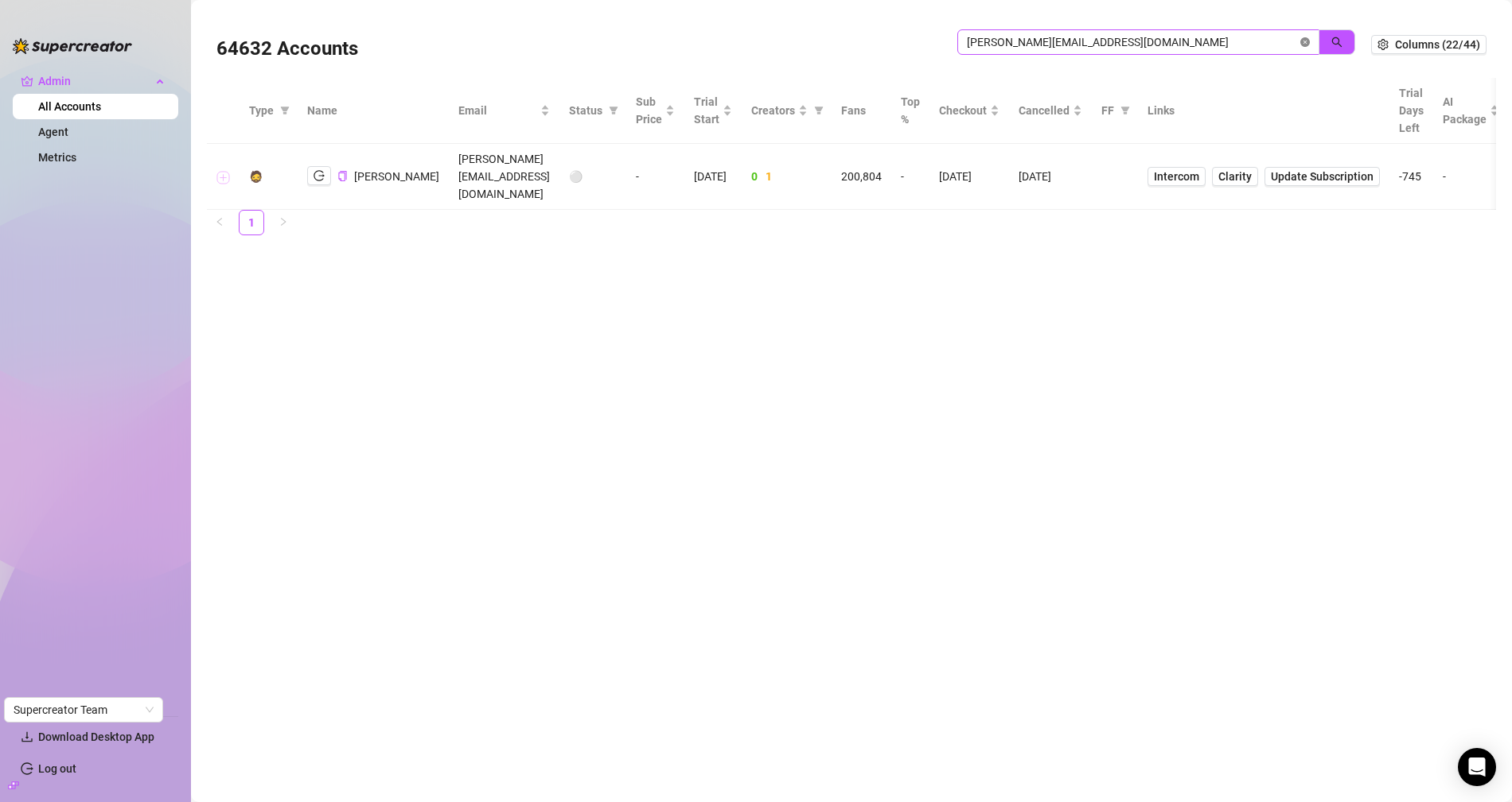
click at [1304, 42] on icon "close-circle" at bounding box center [1304, 42] width 10 height 10
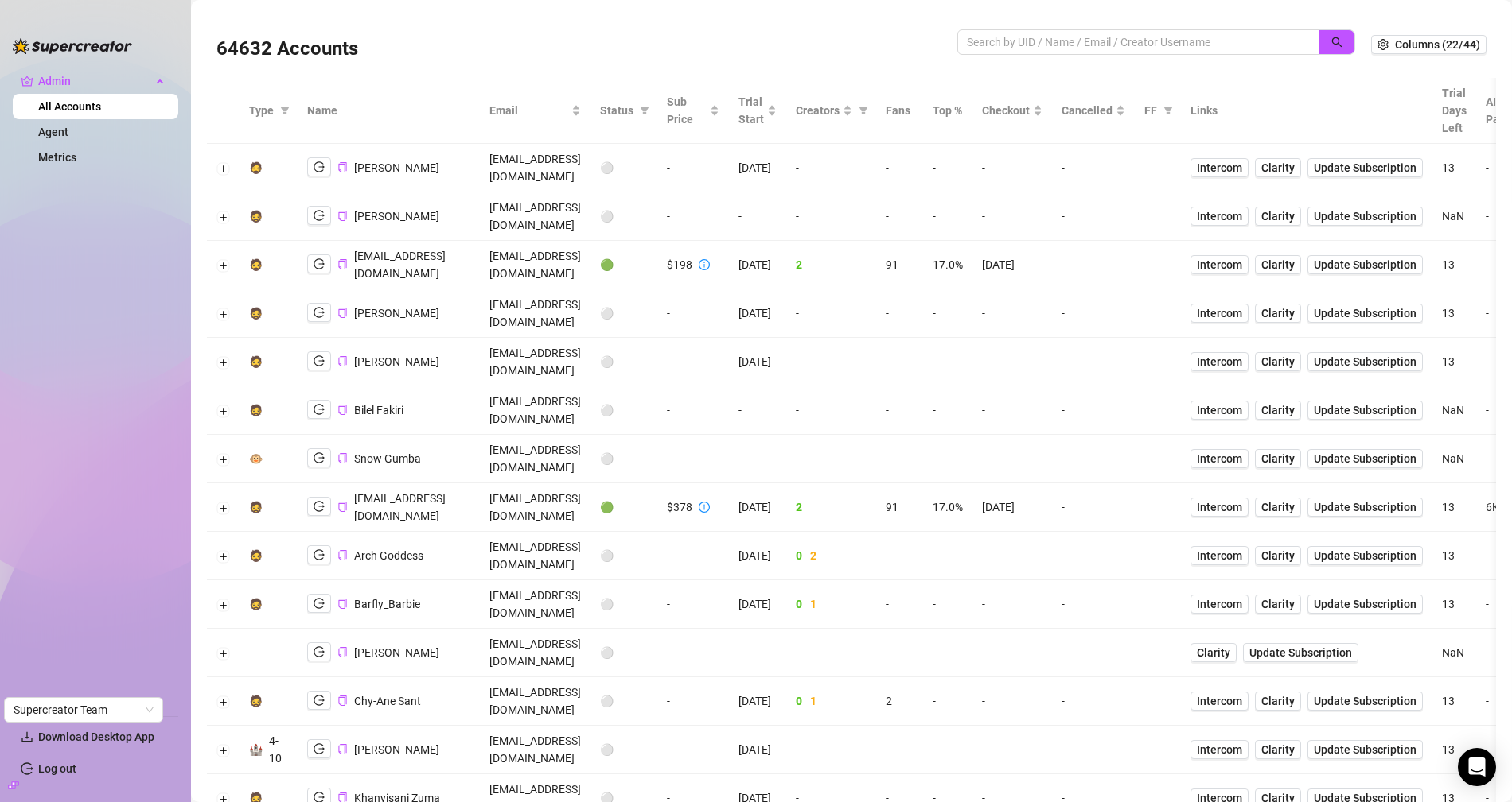
click at [992, 30] on span at bounding box center [1156, 42] width 398 height 25
click at [321, 501] on icon "logout" at bounding box center [319, 506] width 11 height 11
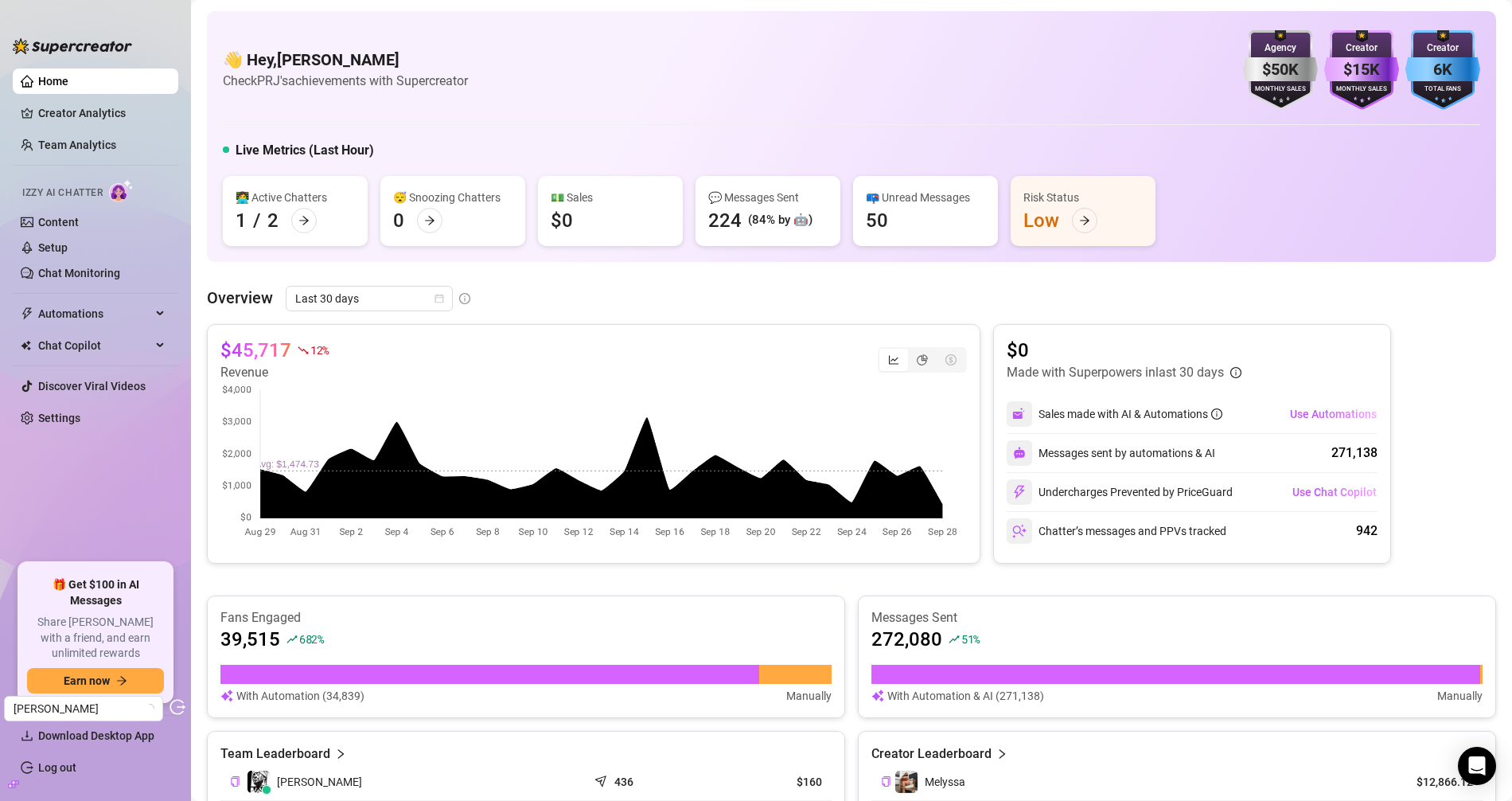
click at [111, 289] on ul "Home Creator Analytics Team Analytics Izzy AI Chatter Content Setup Chat Monito…" at bounding box center [95, 309] width 166 height 494
click at [116, 280] on link "Chat Monitoring" at bounding box center [80, 273] width 82 height 13
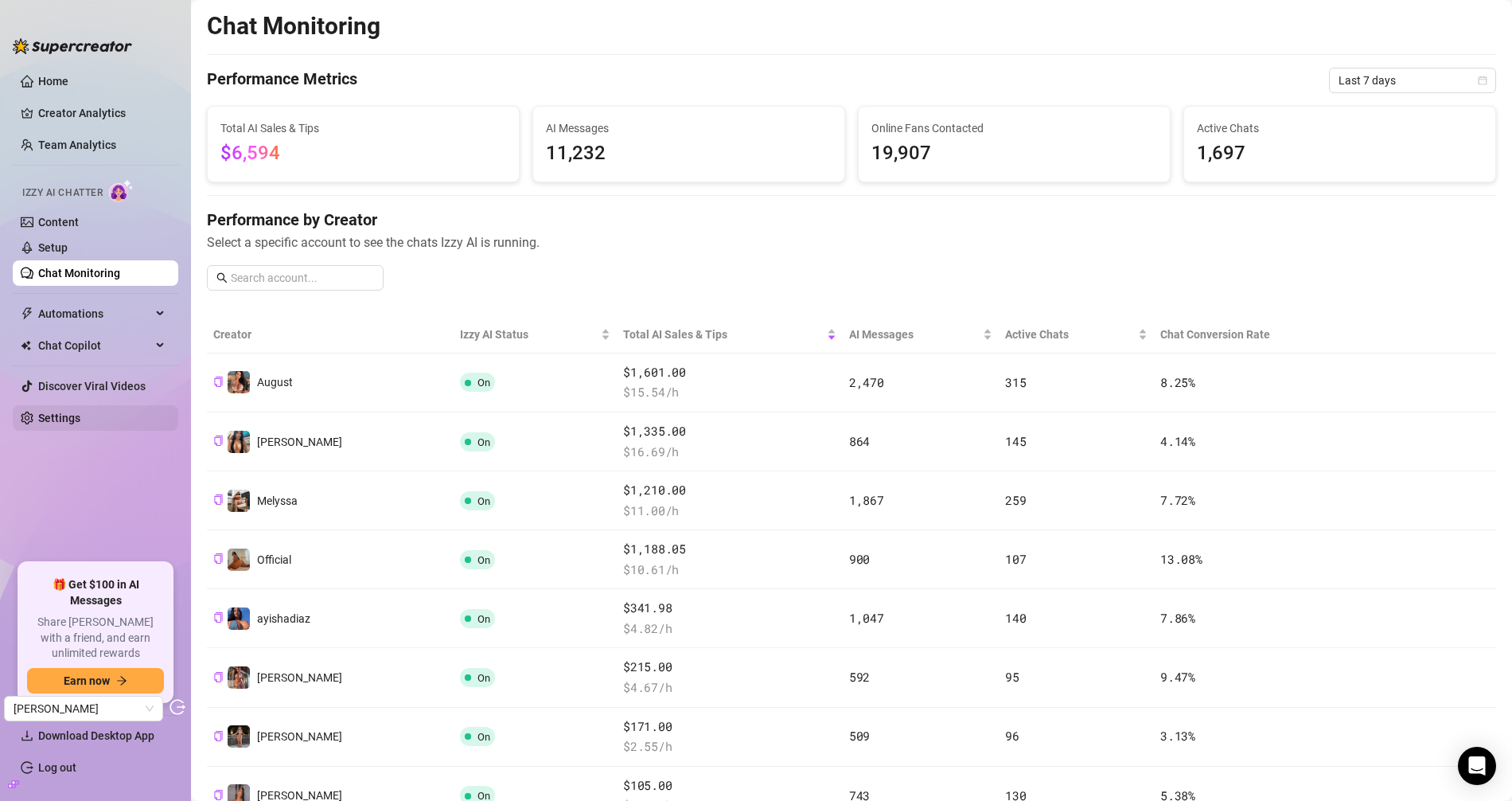
click at [39, 418] on link "Settings" at bounding box center [60, 418] width 42 height 13
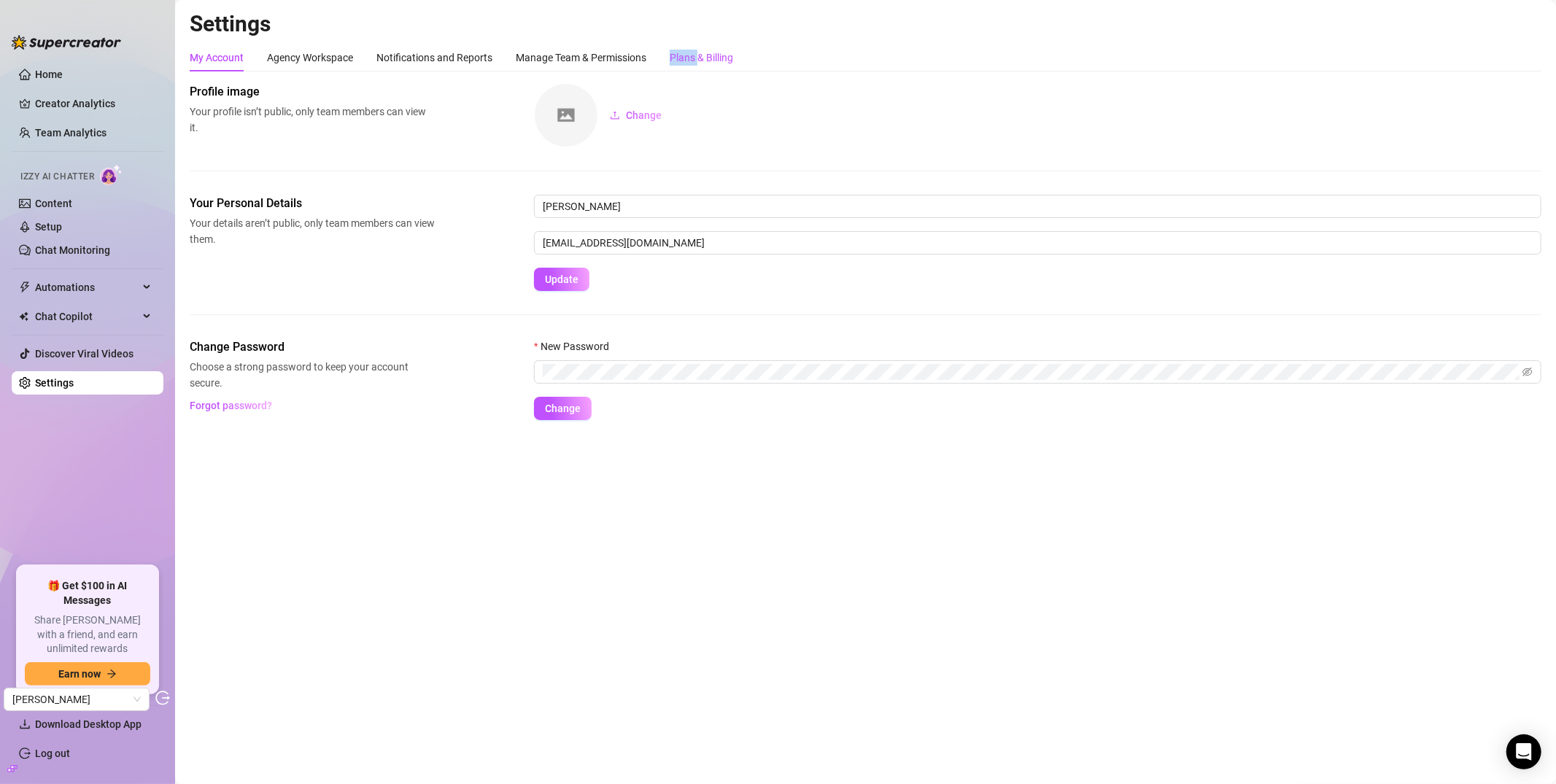
click at [700, 50] on div "Plans & Billing" at bounding box center [701, 58] width 63 height 16
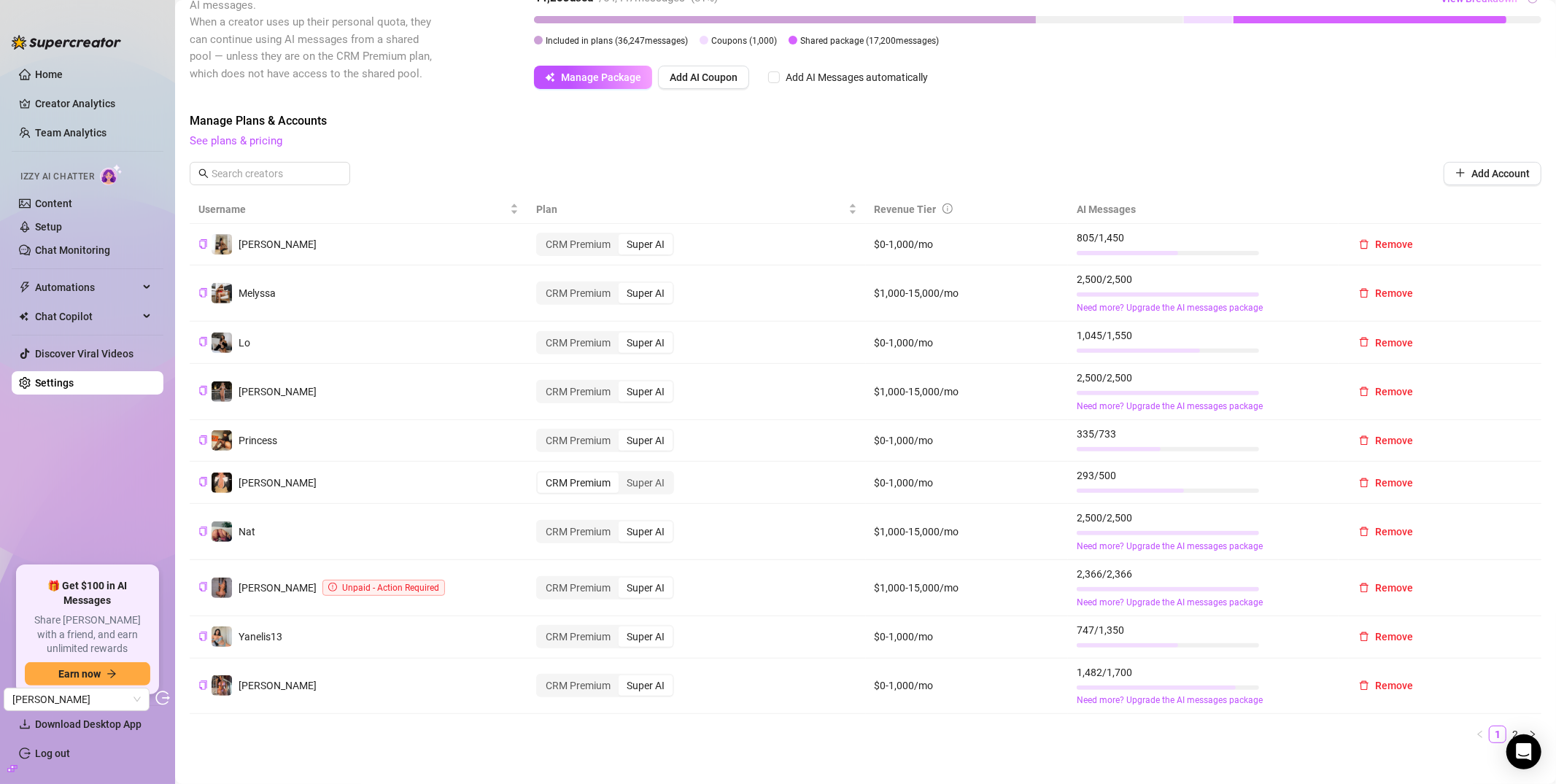
scroll to position [312, 0]
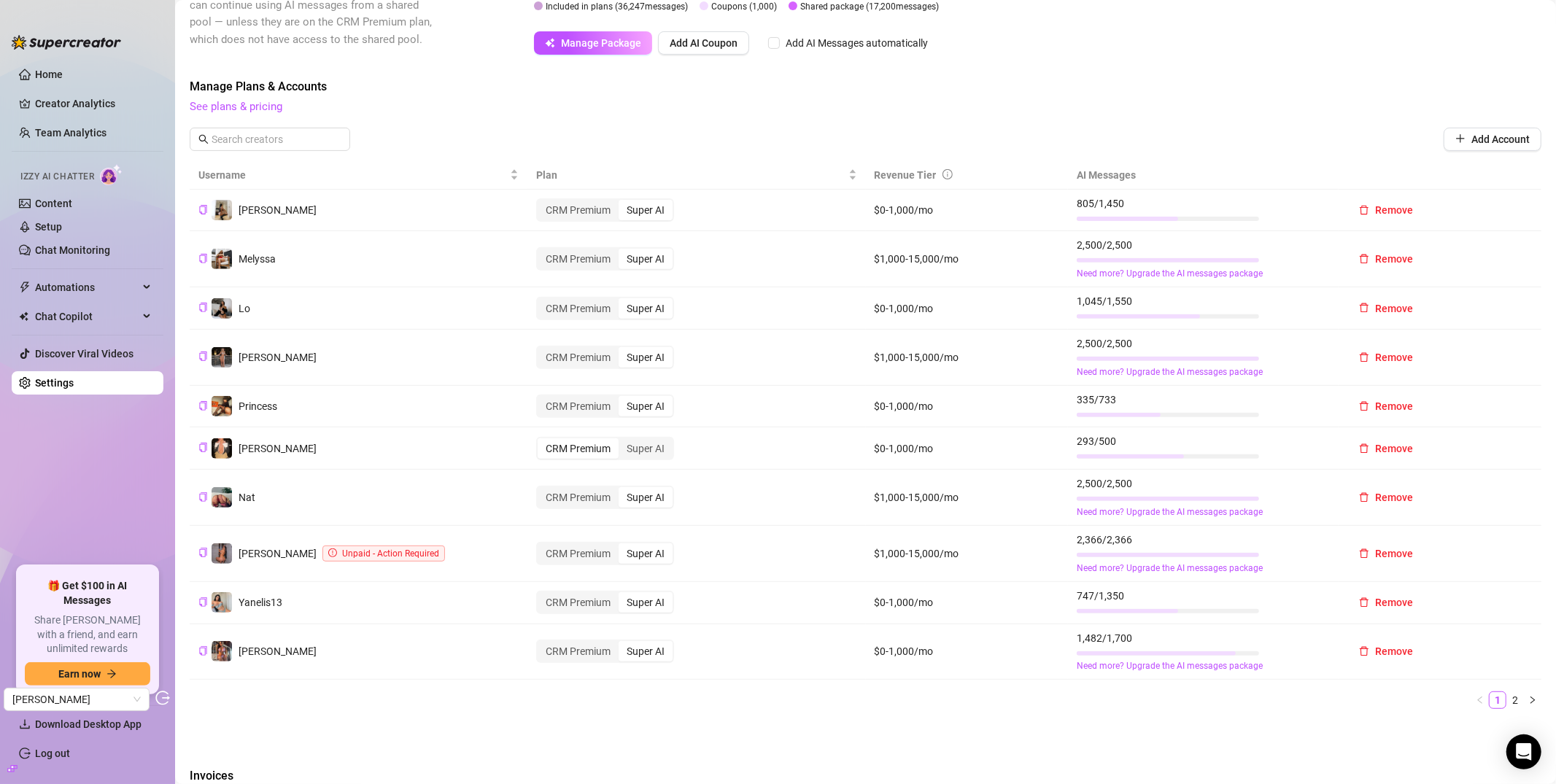
click at [1386, 709] on div "Username Plan Revenue Tier AI Messages Jasmin CRM Premium Super AI $0-1,000/mo …" at bounding box center [865, 442] width 1352 height 561
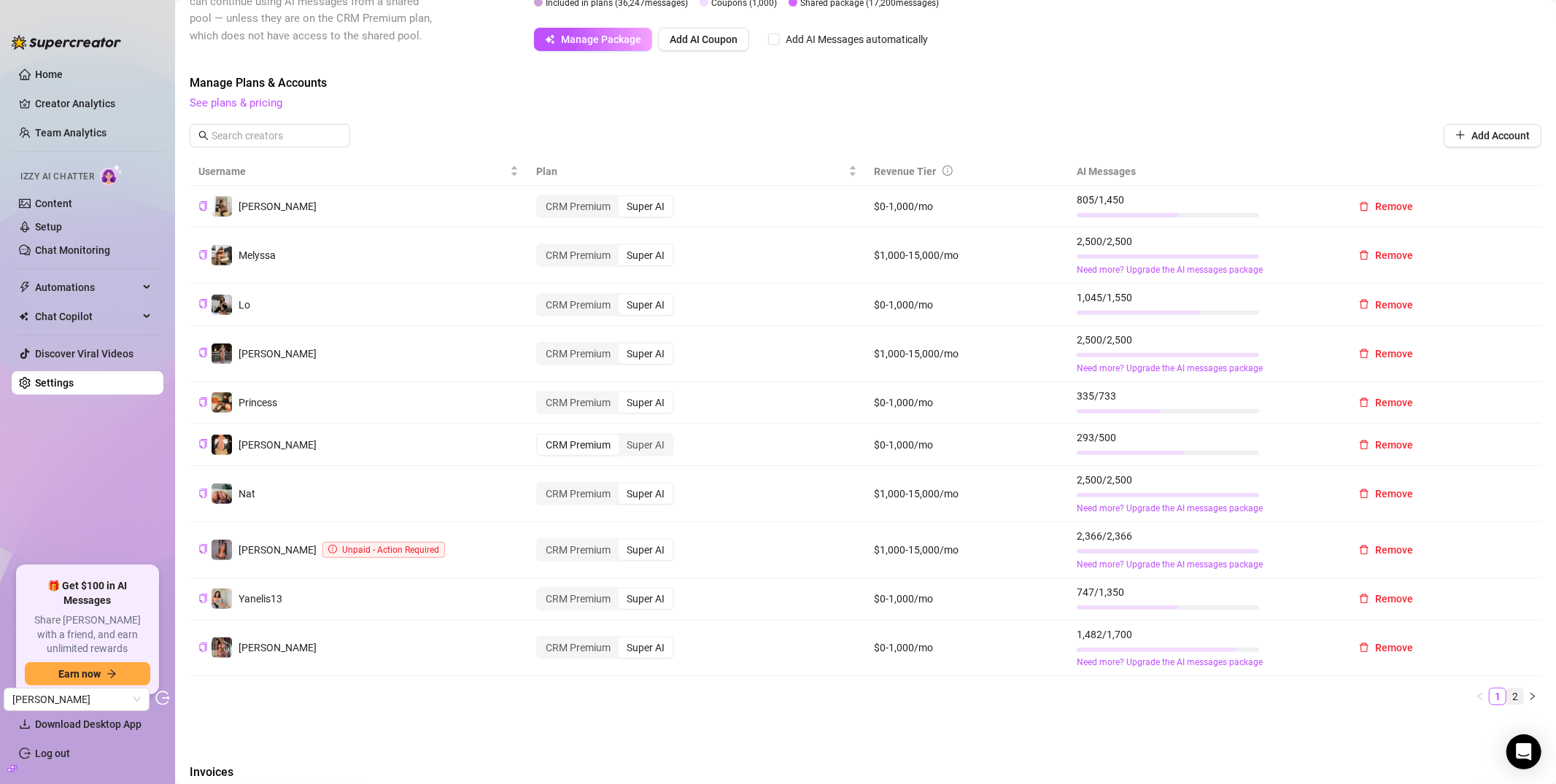
click at [1386, 694] on link "2" at bounding box center [1515, 696] width 16 height 16
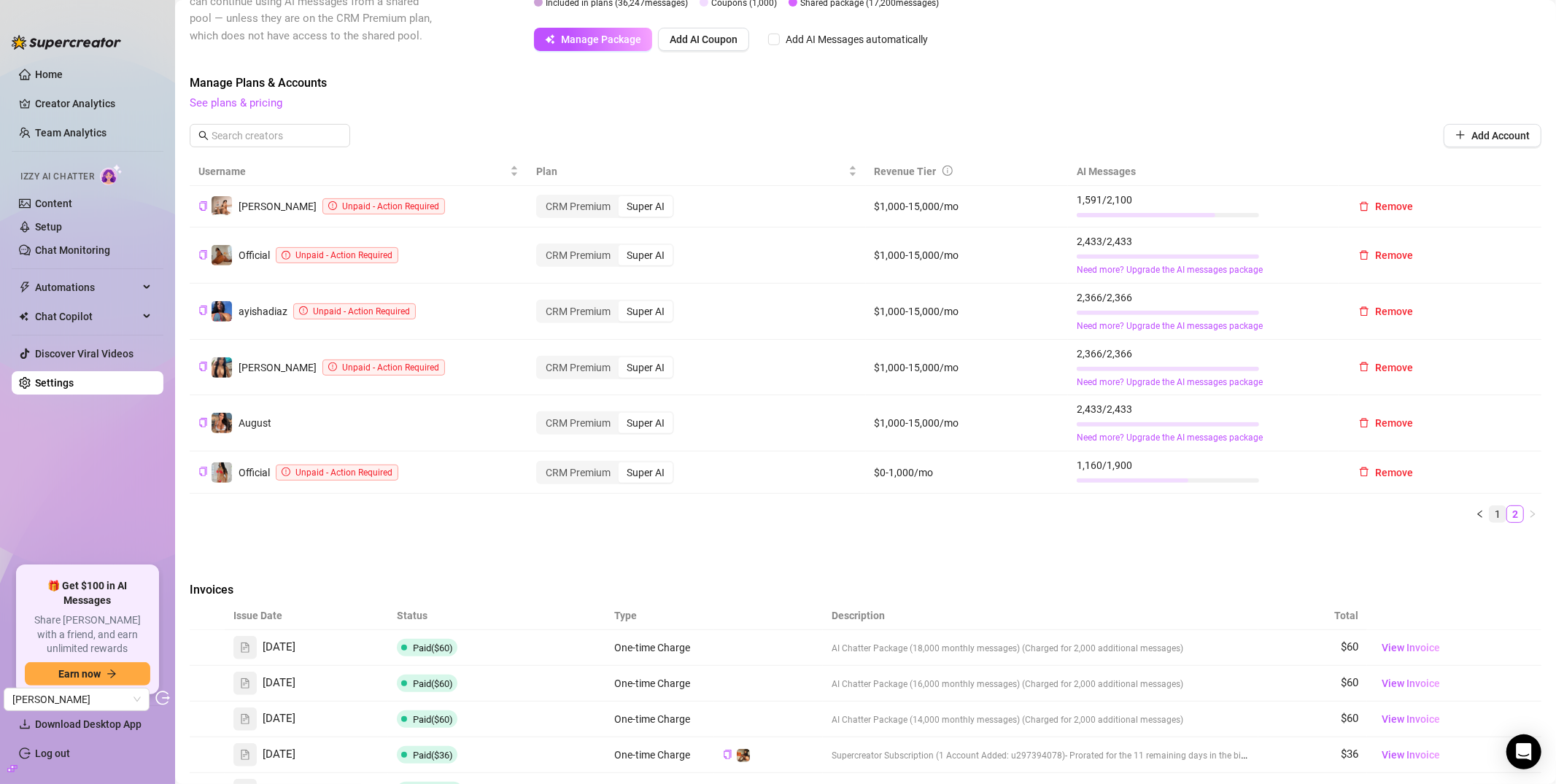
click at [1386, 515] on link "1" at bounding box center [1498, 514] width 16 height 16
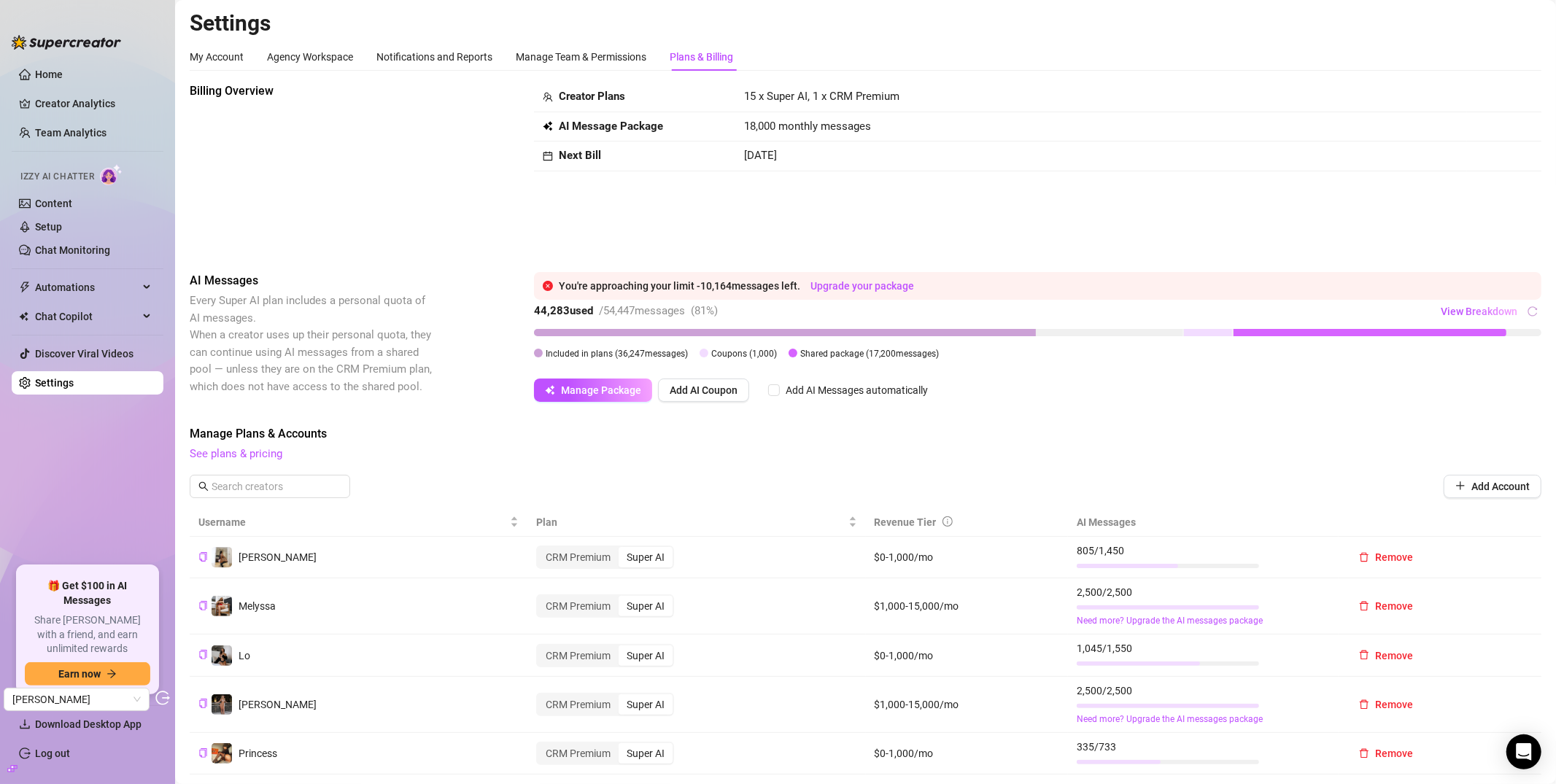
scroll to position [0, 0]
drag, startPoint x: 97, startPoint y: 243, endPoint x: 123, endPoint y: 250, distance: 26.9
click at [96, 244] on link "Chat Monitoring" at bounding box center [73, 250] width 76 height 12
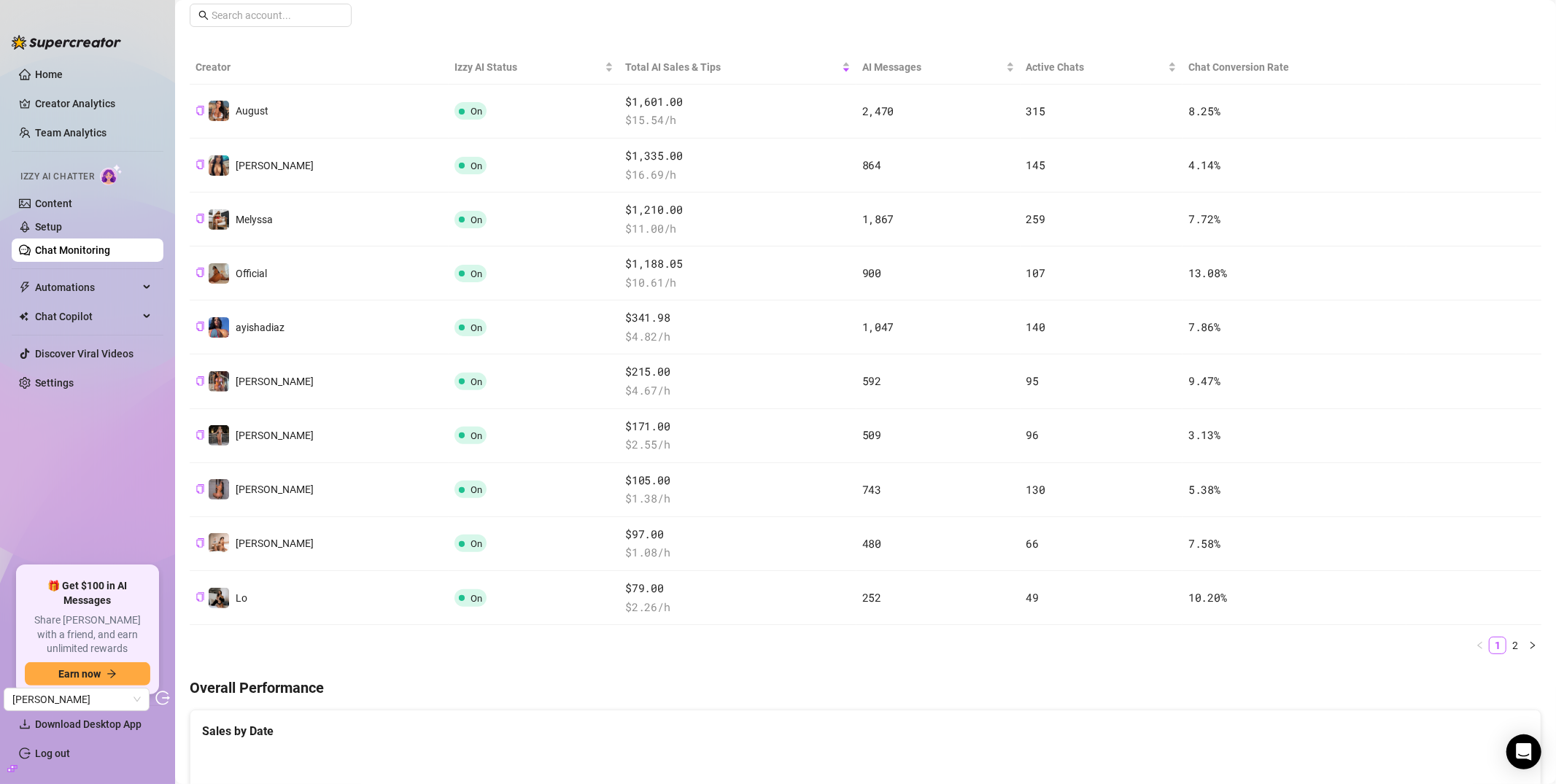
scroll to position [230, 0]
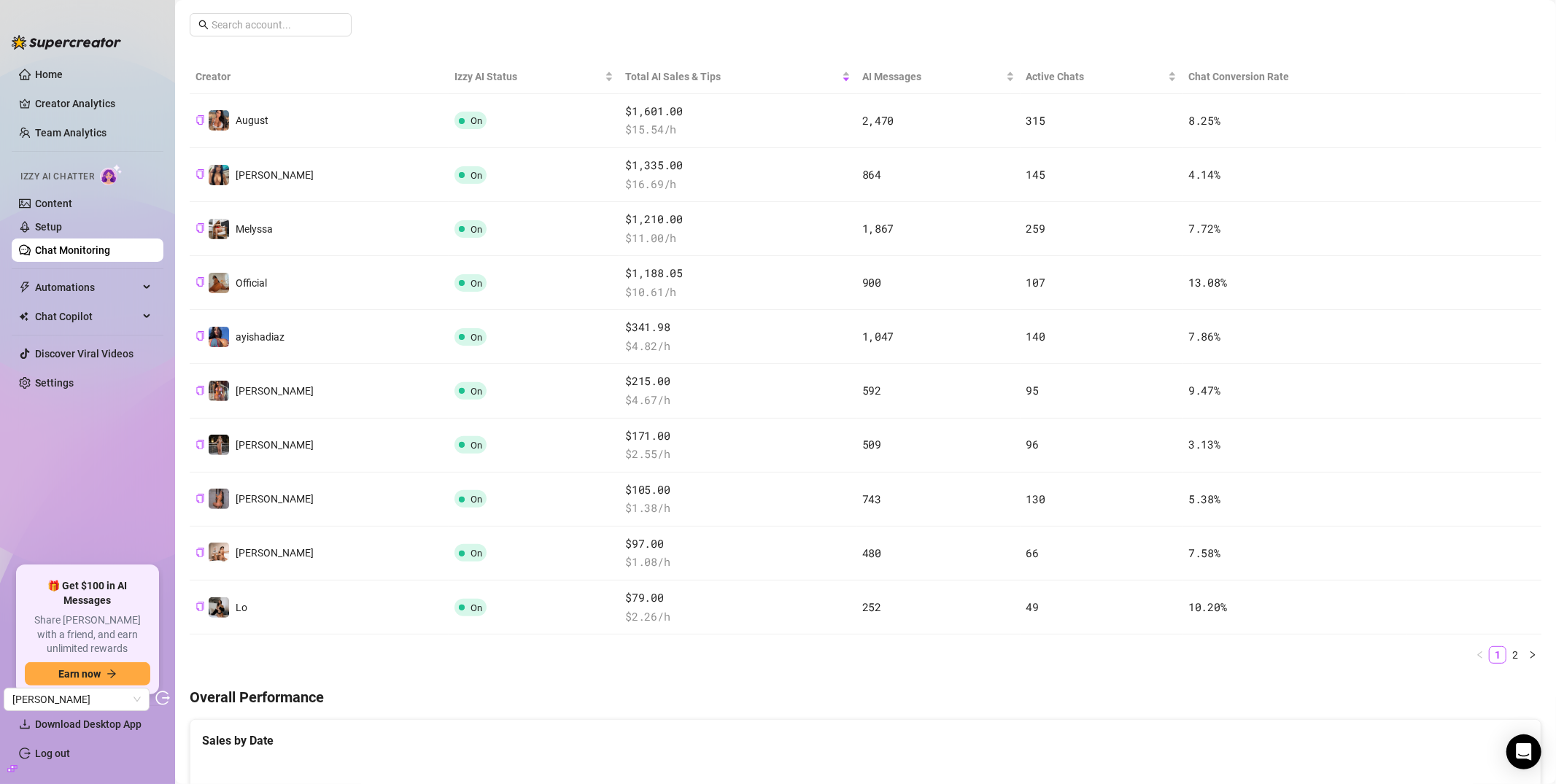
click at [1220, 84] on th "Chat Conversion Rate" at bounding box center [1294, 76] width 223 height 35
click at [1227, 76] on th "Chat Conversion Rate" at bounding box center [1294, 76] width 223 height 35
drag, startPoint x: 1141, startPoint y: 76, endPoint x: 1155, endPoint y: 77, distance: 14.0
click at [1141, 76] on span "Active Chats" at bounding box center [1096, 76] width 139 height 16
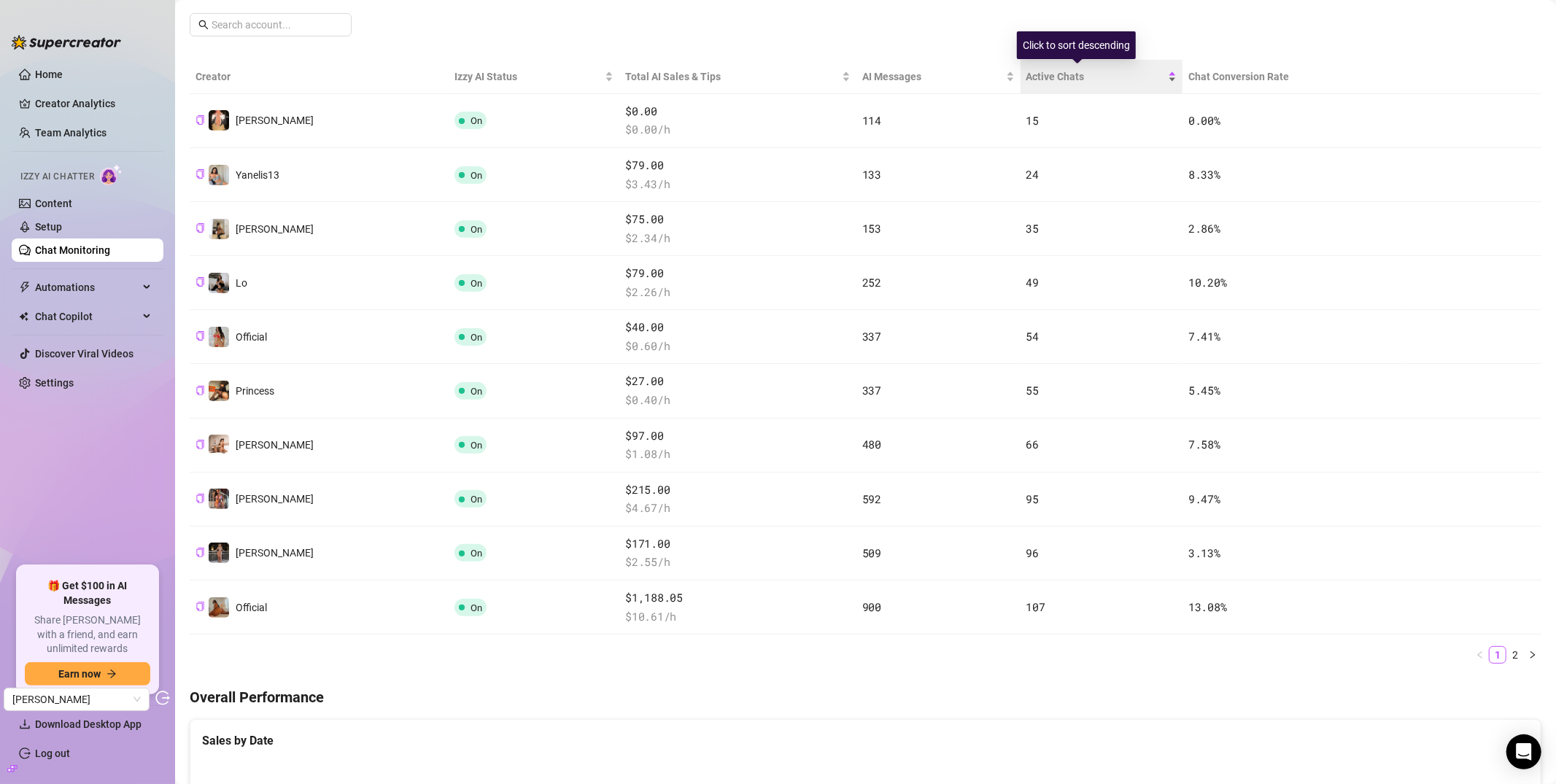
click at [1149, 75] on div "Active Chats" at bounding box center [1102, 76] width 151 height 16
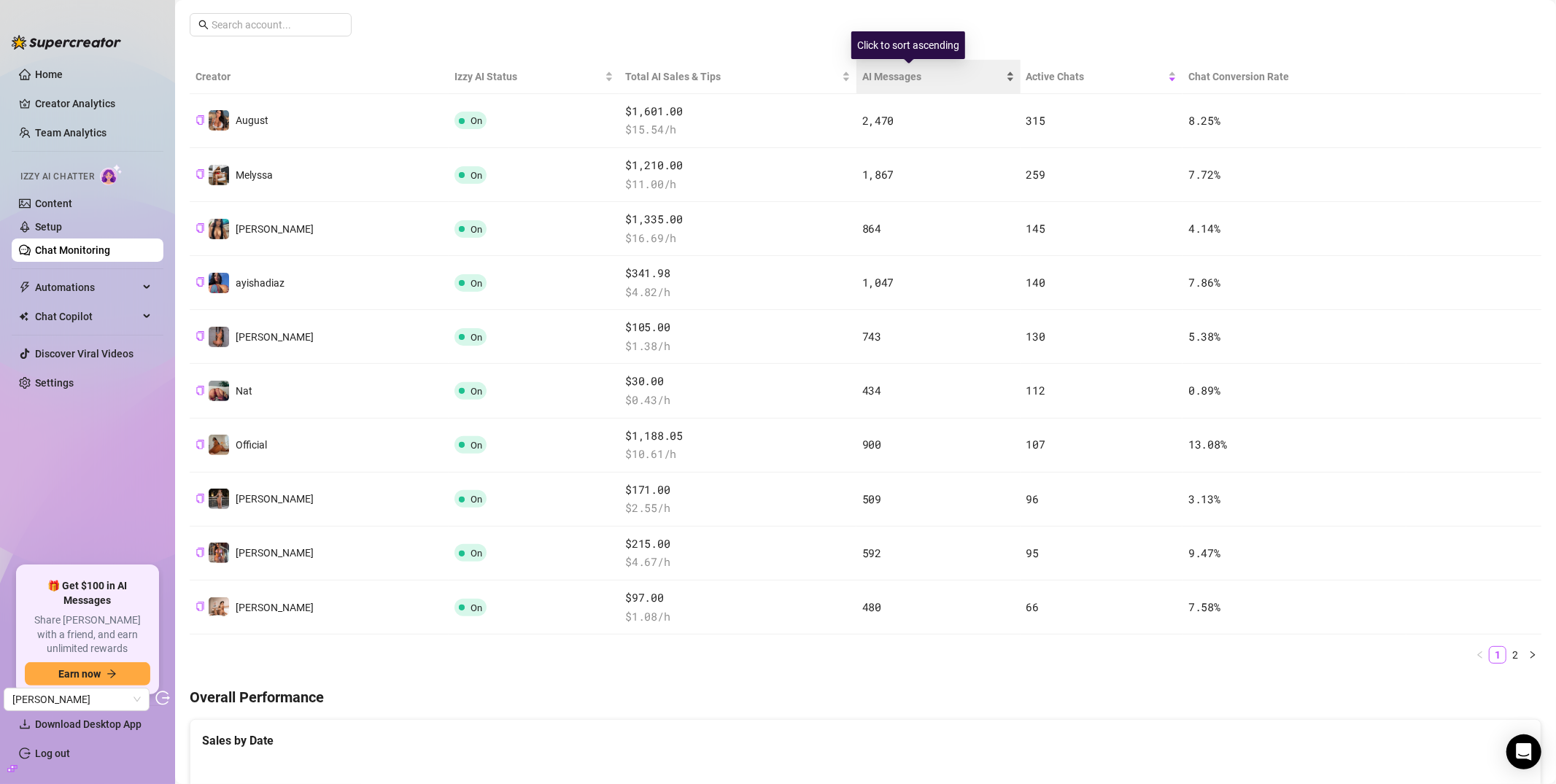
click at [863, 72] on span "AI Messages" at bounding box center [933, 76] width 141 height 16
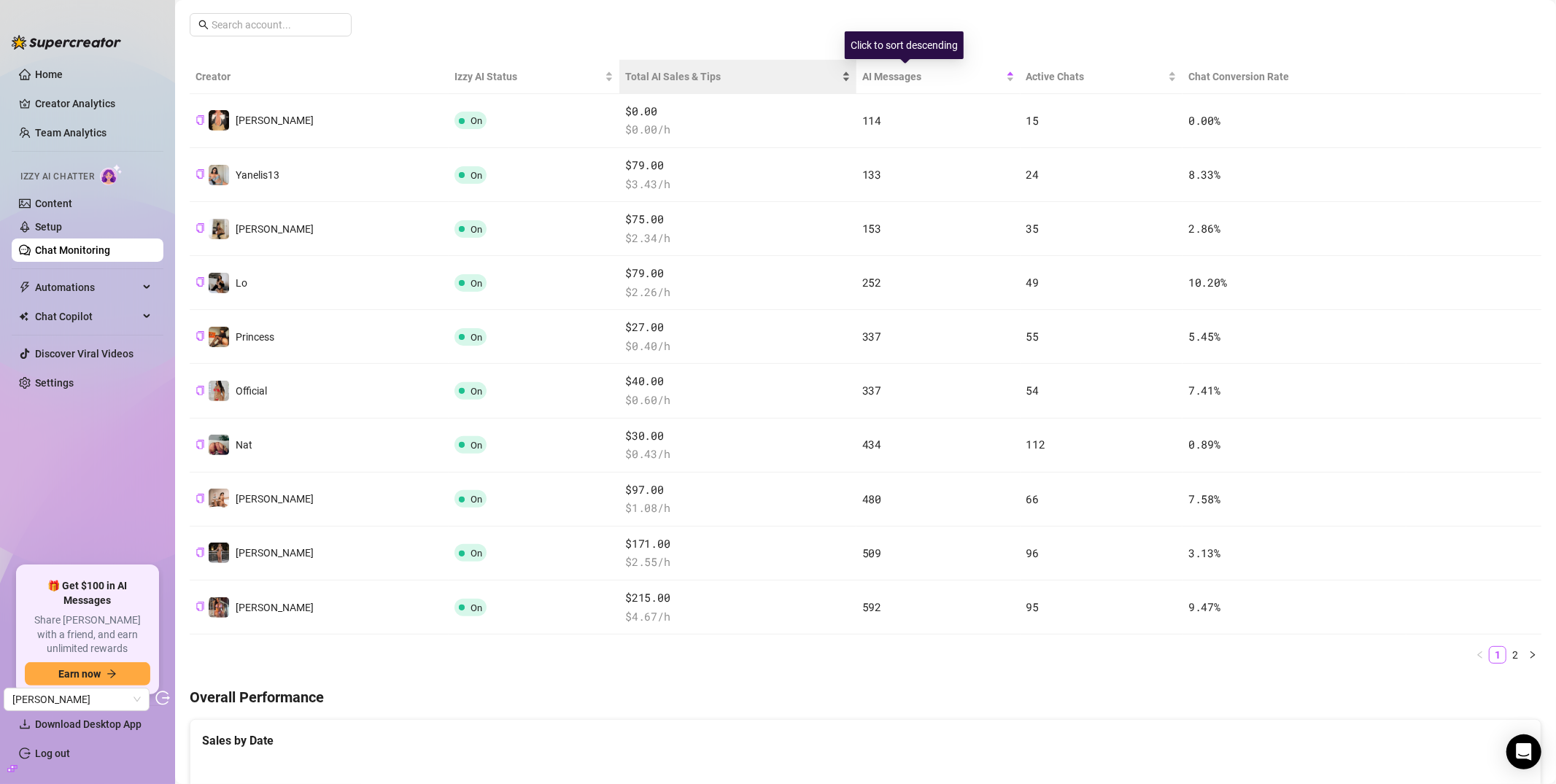
click at [727, 75] on span "Total AI Sales & Tips" at bounding box center [731, 76] width 213 height 16
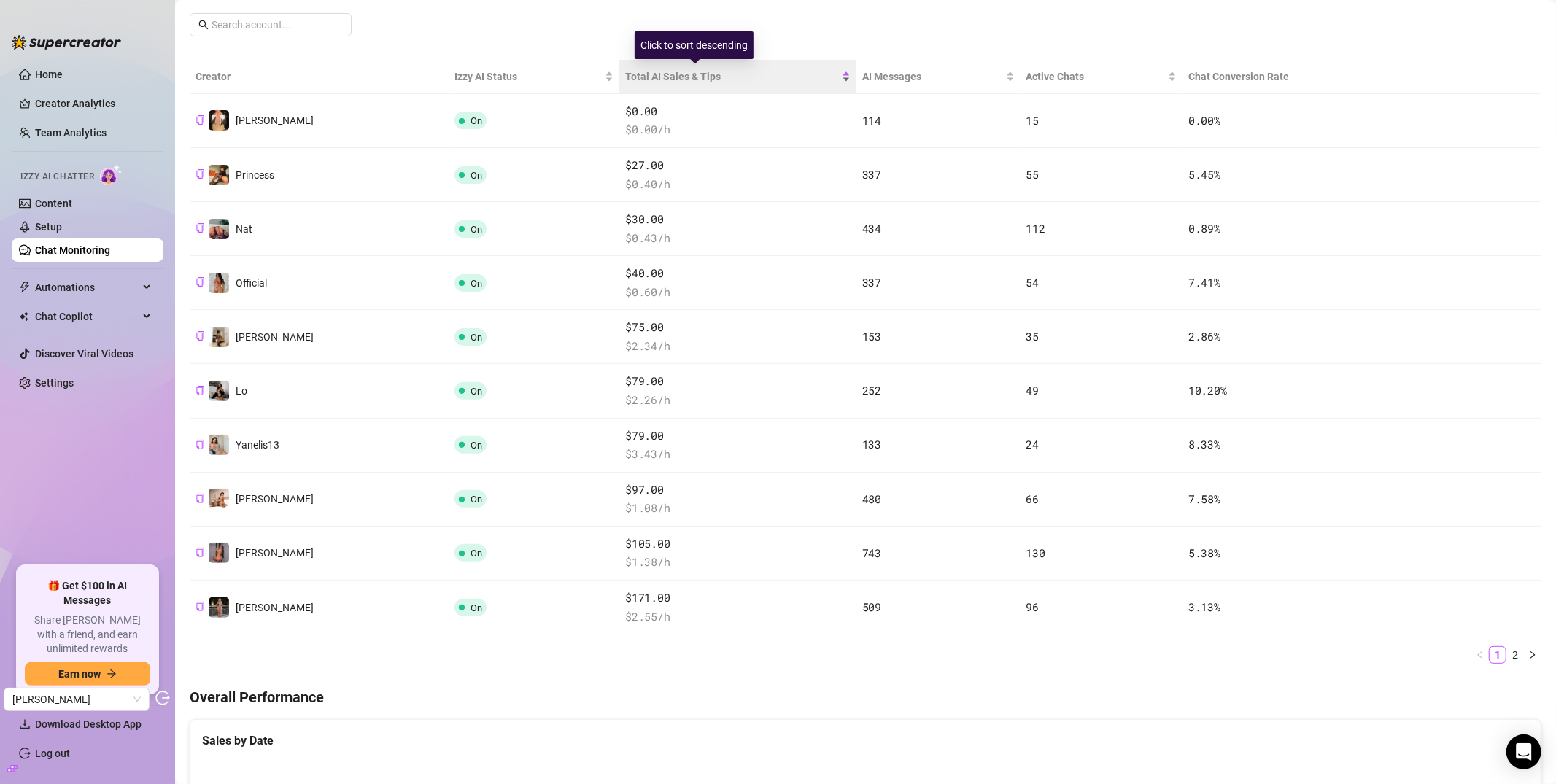
click at [680, 74] on span "Total AI Sales & Tips" at bounding box center [731, 76] width 213 height 16
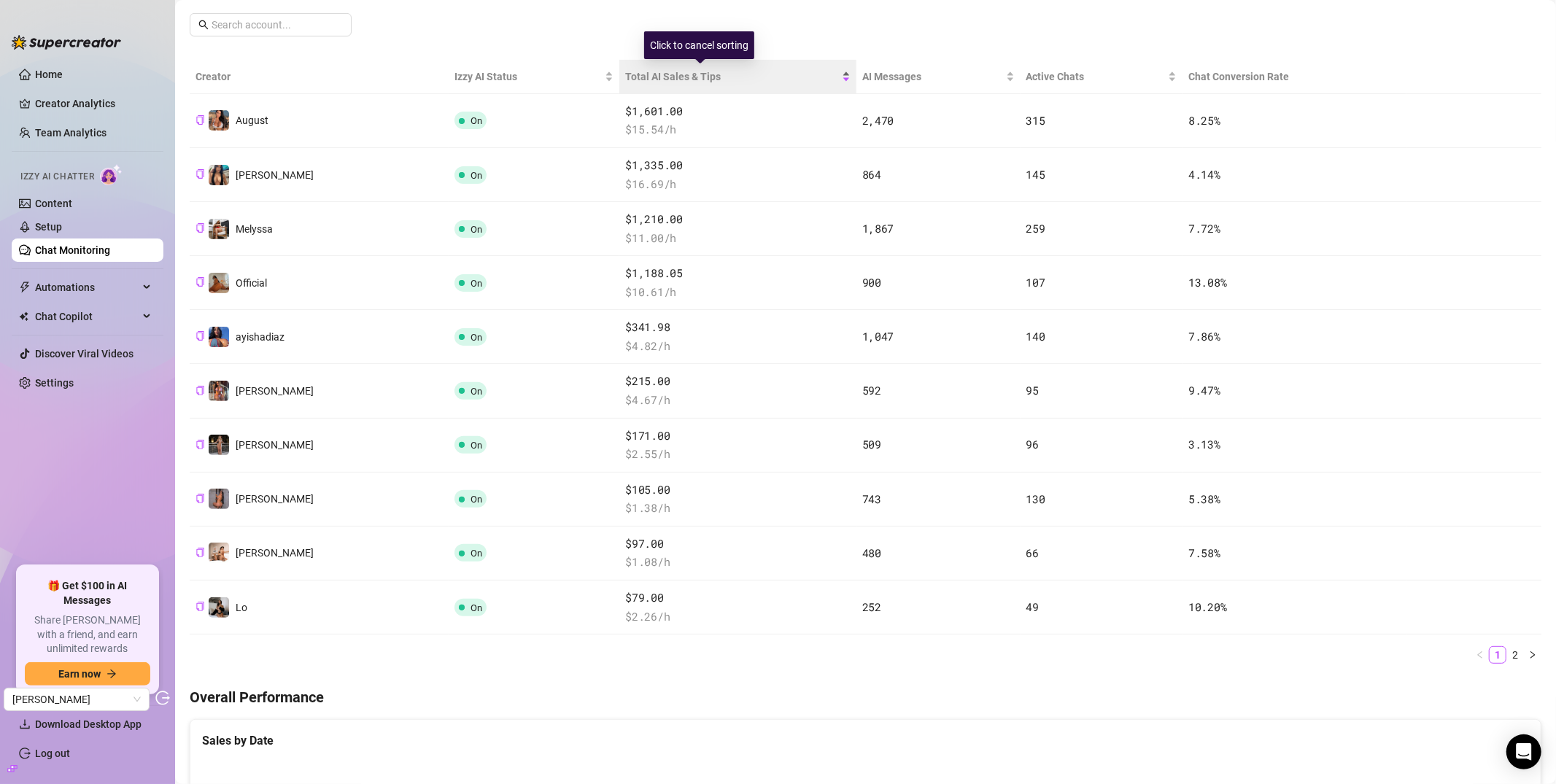
click at [680, 73] on span "Total AI Sales & Tips" at bounding box center [731, 76] width 213 height 16
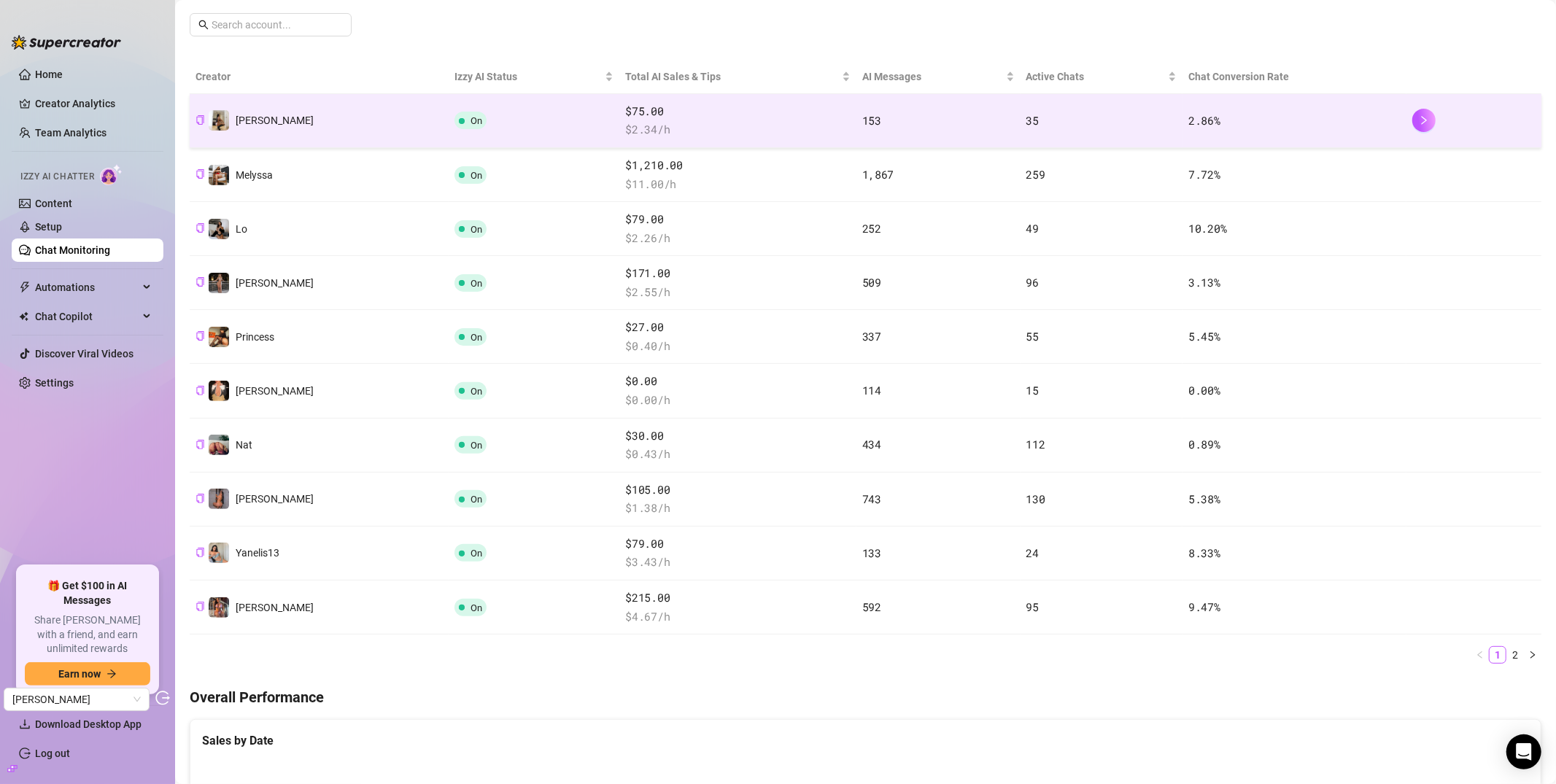
click at [680, 100] on td "$75.00 $ 2.34 /h" at bounding box center [737, 120] width 236 height 54
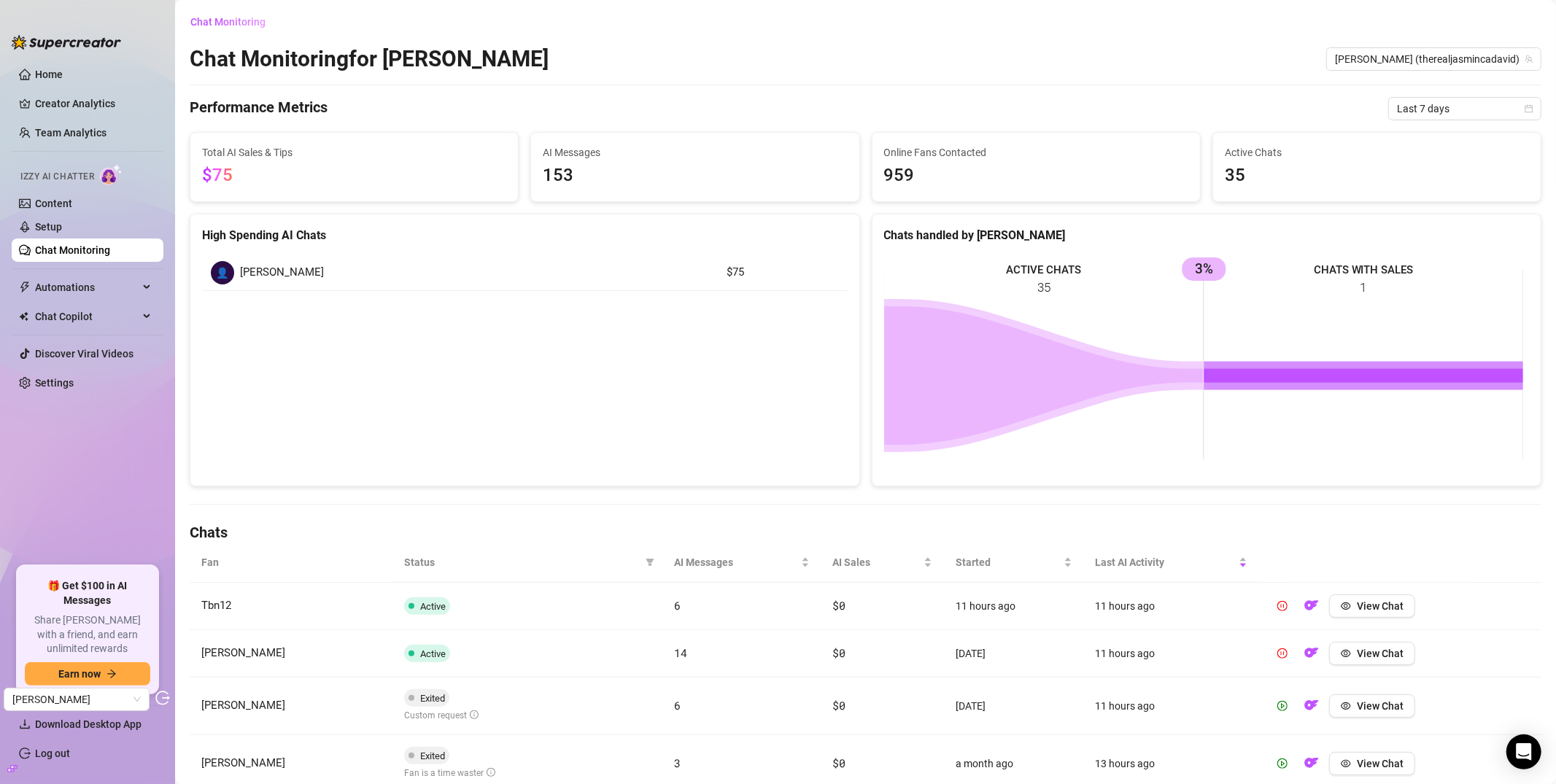
click at [108, 244] on link "Chat Monitoring" at bounding box center [73, 250] width 76 height 12
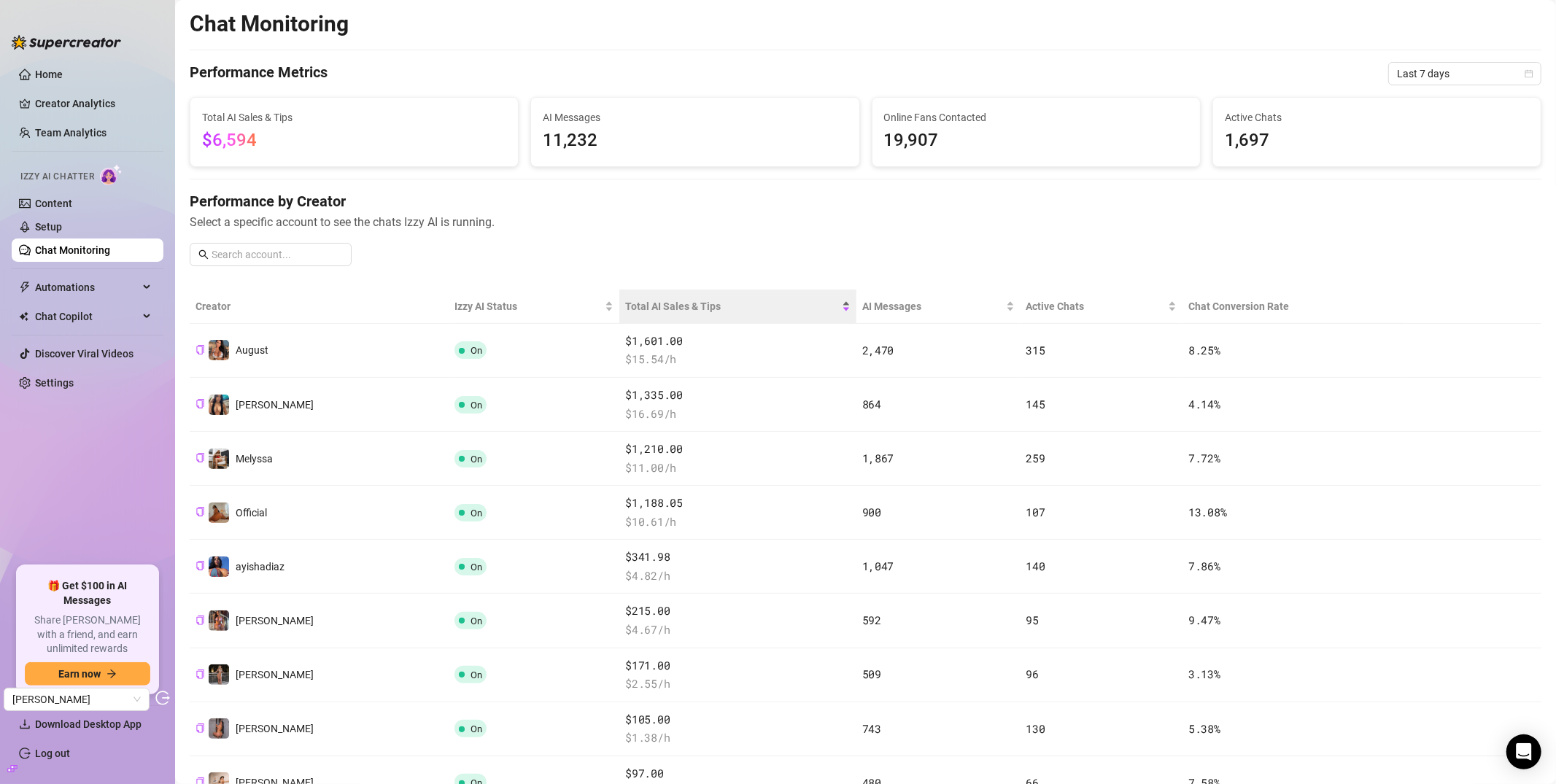
click at [644, 298] on div "Total AI Sales & Tips" at bounding box center [737, 306] width 225 height 16
click at [668, 298] on div "Total AI Sales & Tips" at bounding box center [737, 306] width 225 height 16
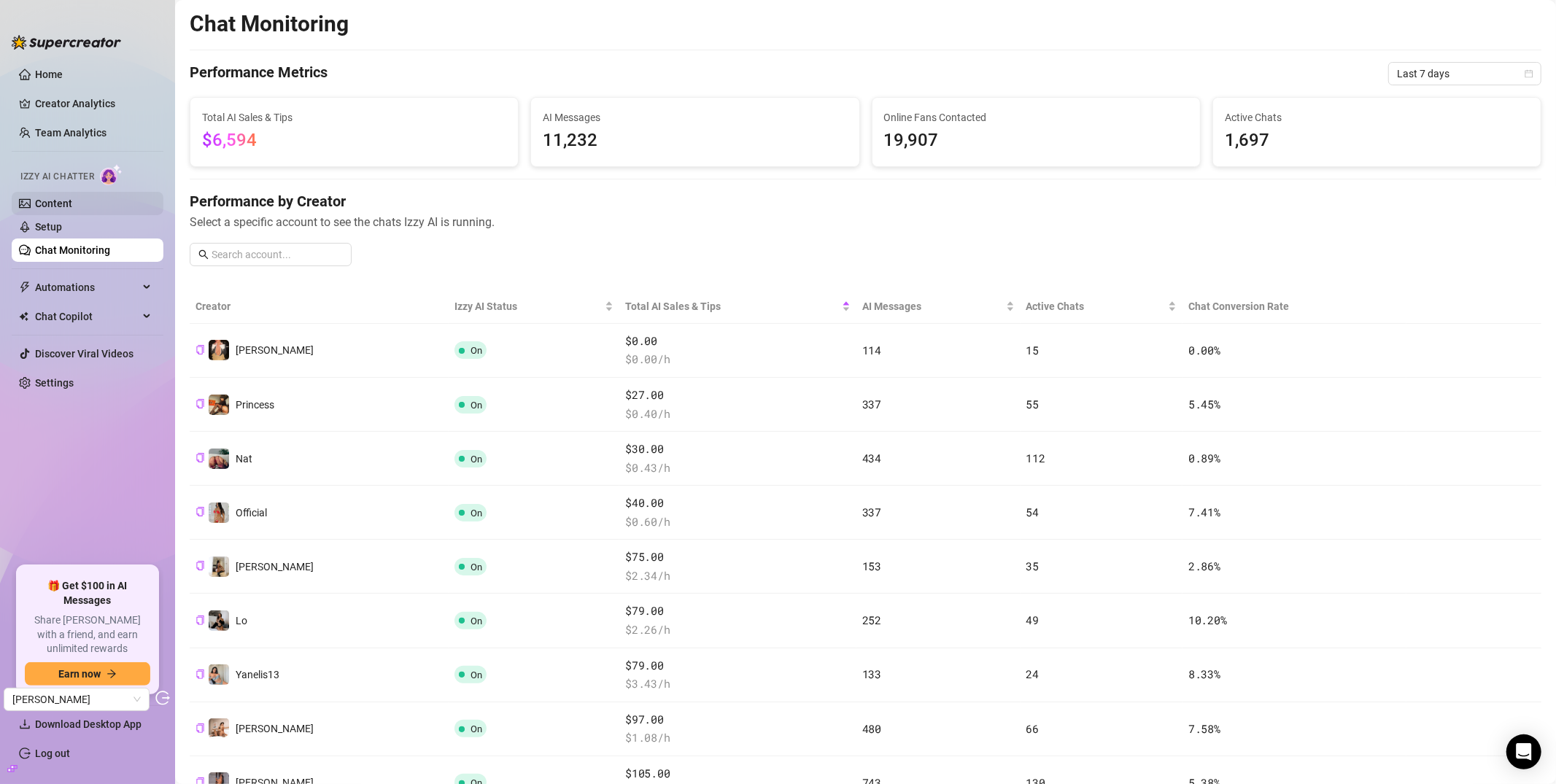
click at [54, 198] on link "Content" at bounding box center [54, 203] width 37 height 12
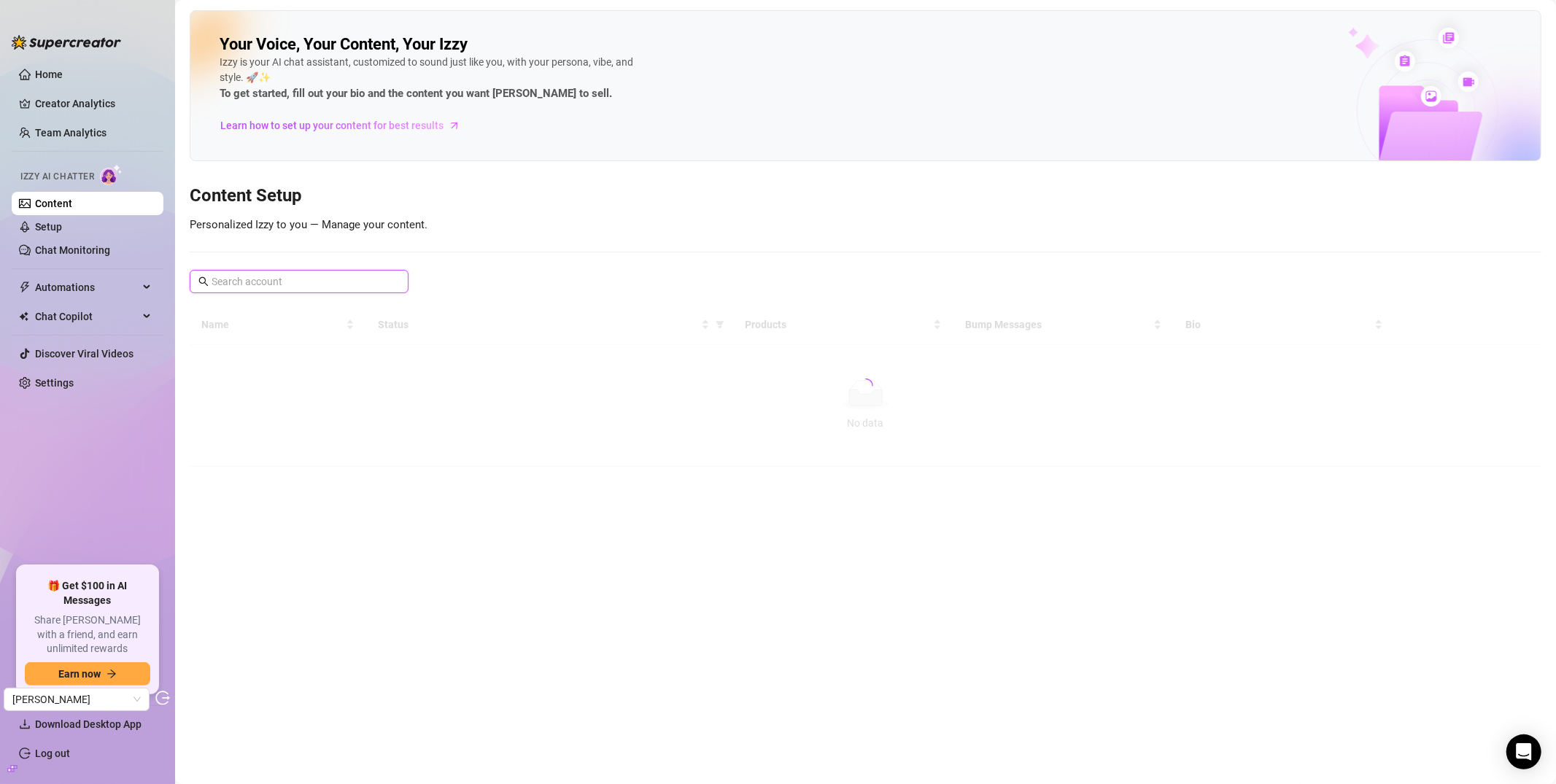
click at [306, 282] on input "text" at bounding box center [300, 282] width 177 height 16
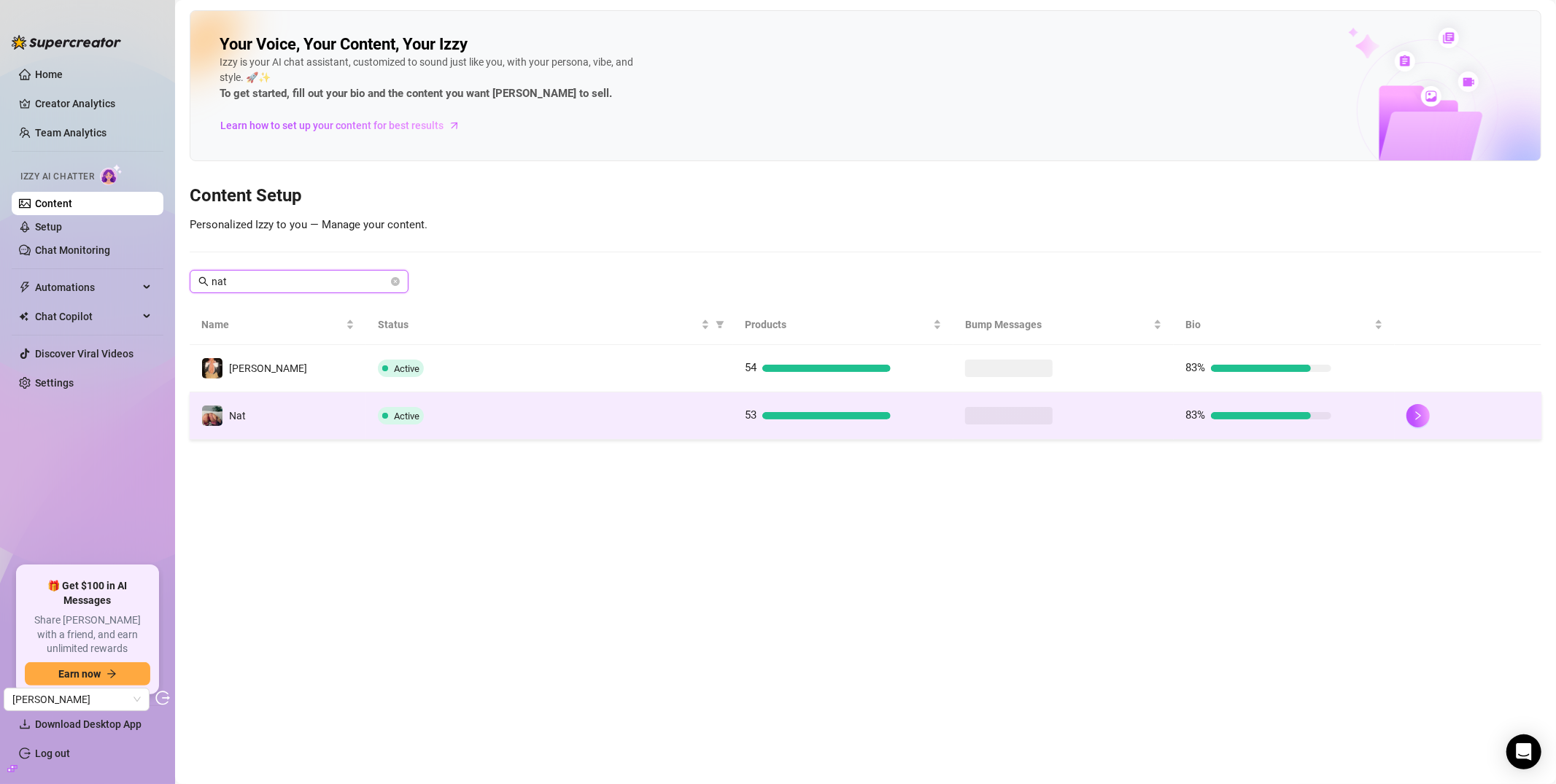
type input "nat"
click at [276, 432] on td "Nat" at bounding box center [278, 416] width 177 height 47
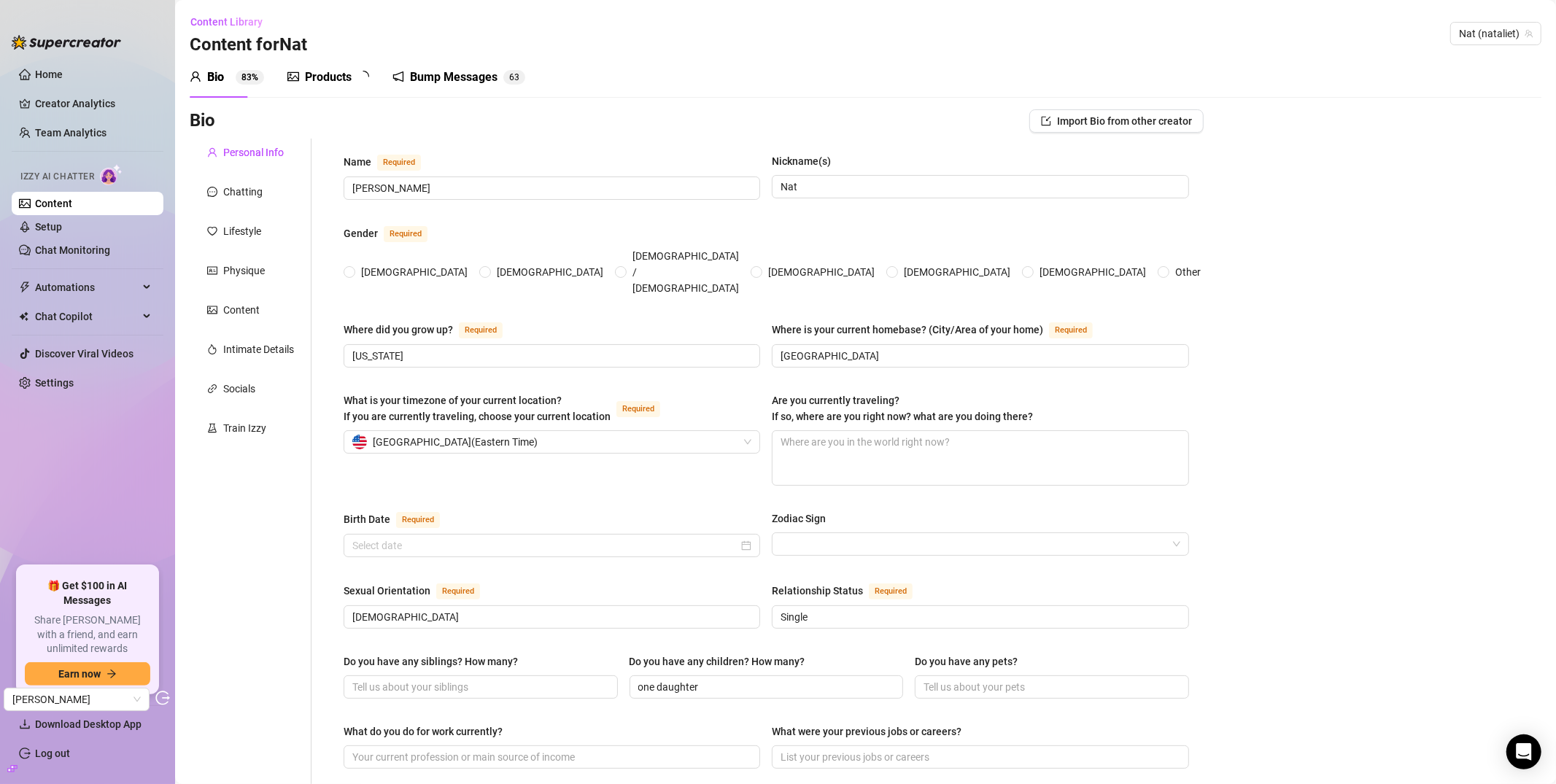
radio input "true"
type input "January 24th, 1995"
drag, startPoint x: 263, startPoint y: 412, endPoint x: 263, endPoint y: 421, distance: 9.0
click at [263, 414] on div "Personal Info Chatting Lifestyle Physique Content Intimate Details Socials Trai…" at bounding box center [251, 743] width 122 height 1208
click at [263, 423] on div "Train Izzy" at bounding box center [245, 428] width 43 height 16
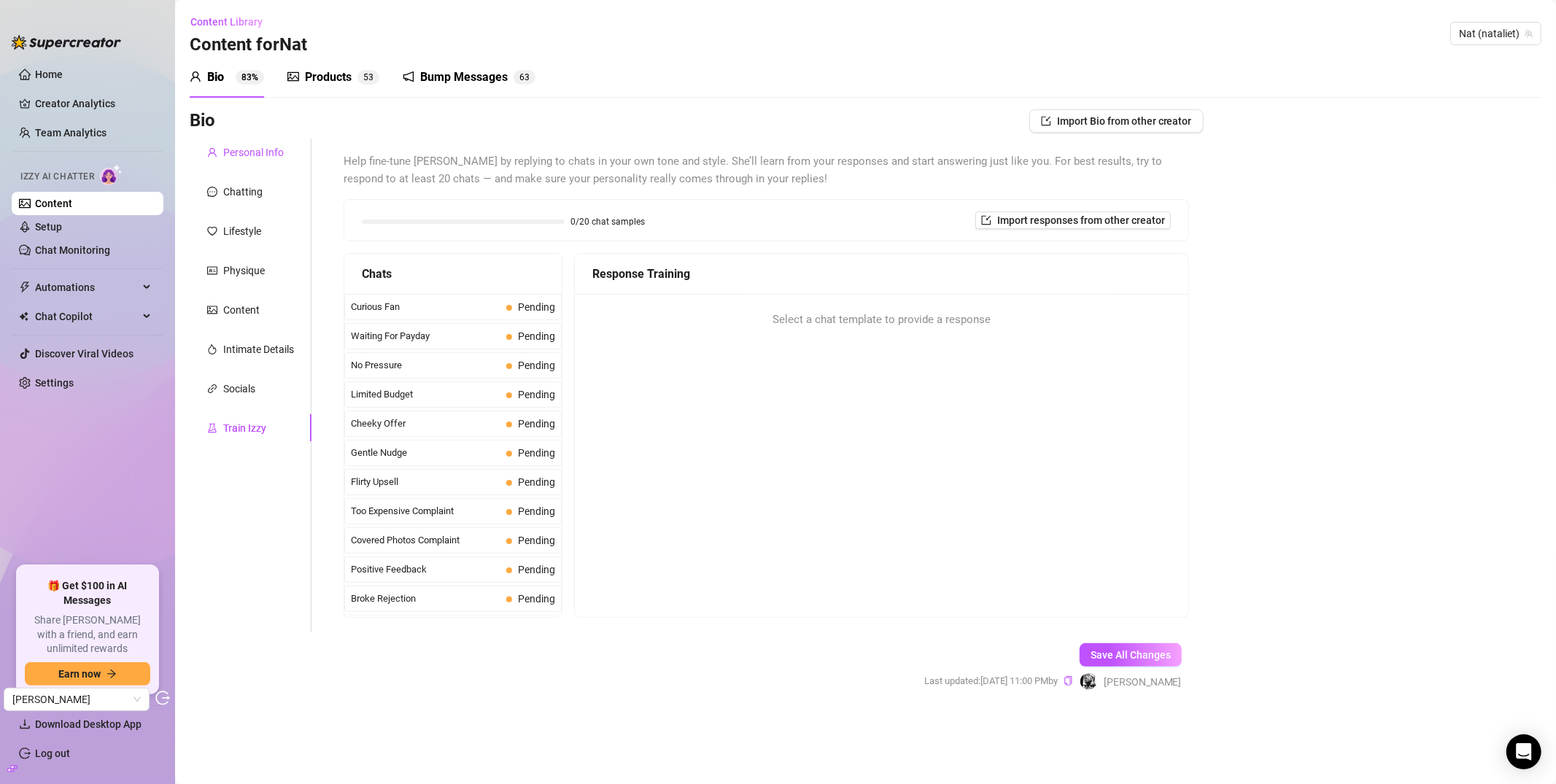
click at [256, 145] on div "Personal Info" at bounding box center [253, 153] width 60 height 16
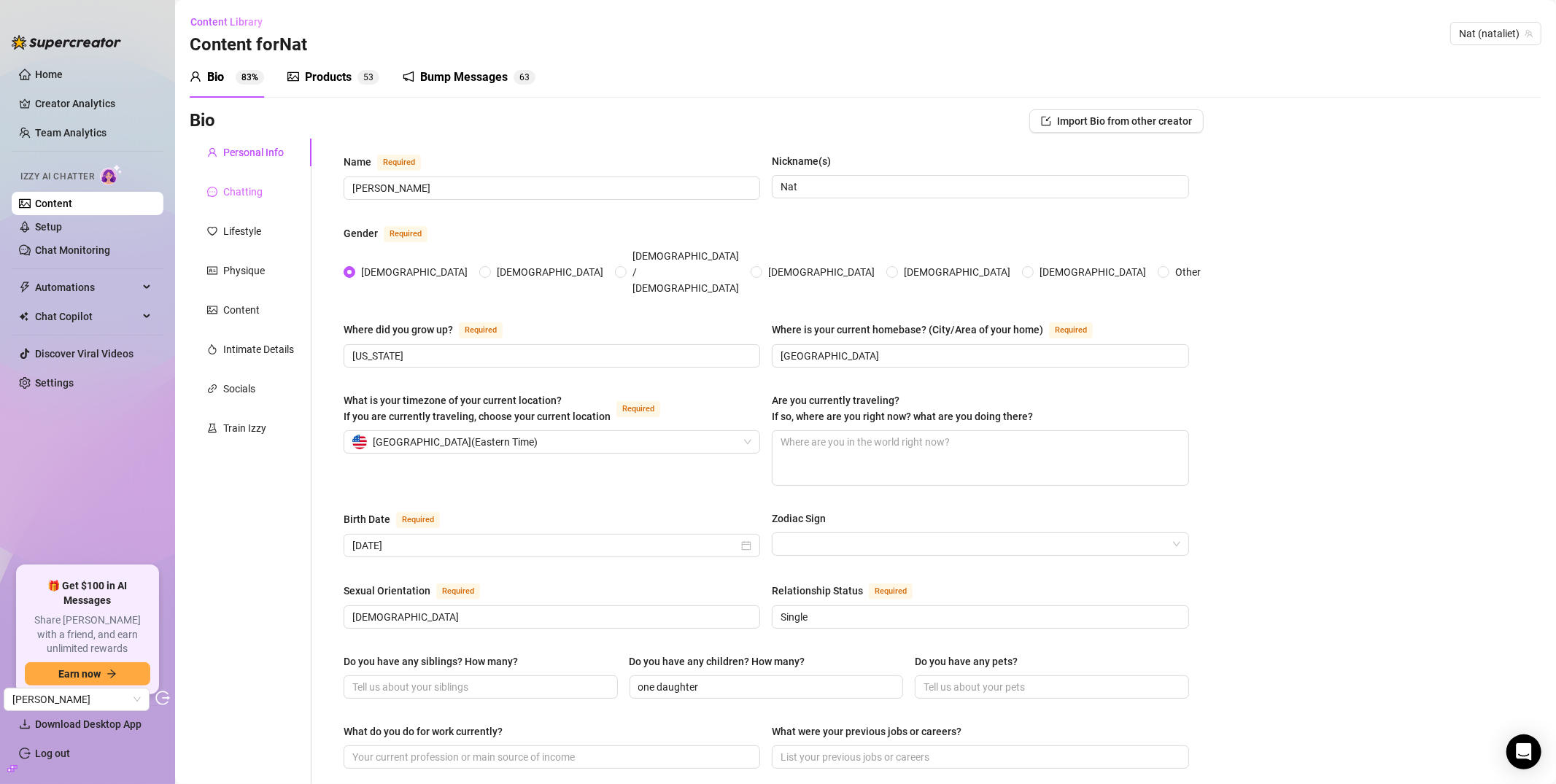
click at [263, 198] on div "Chatting" at bounding box center [251, 192] width 122 height 28
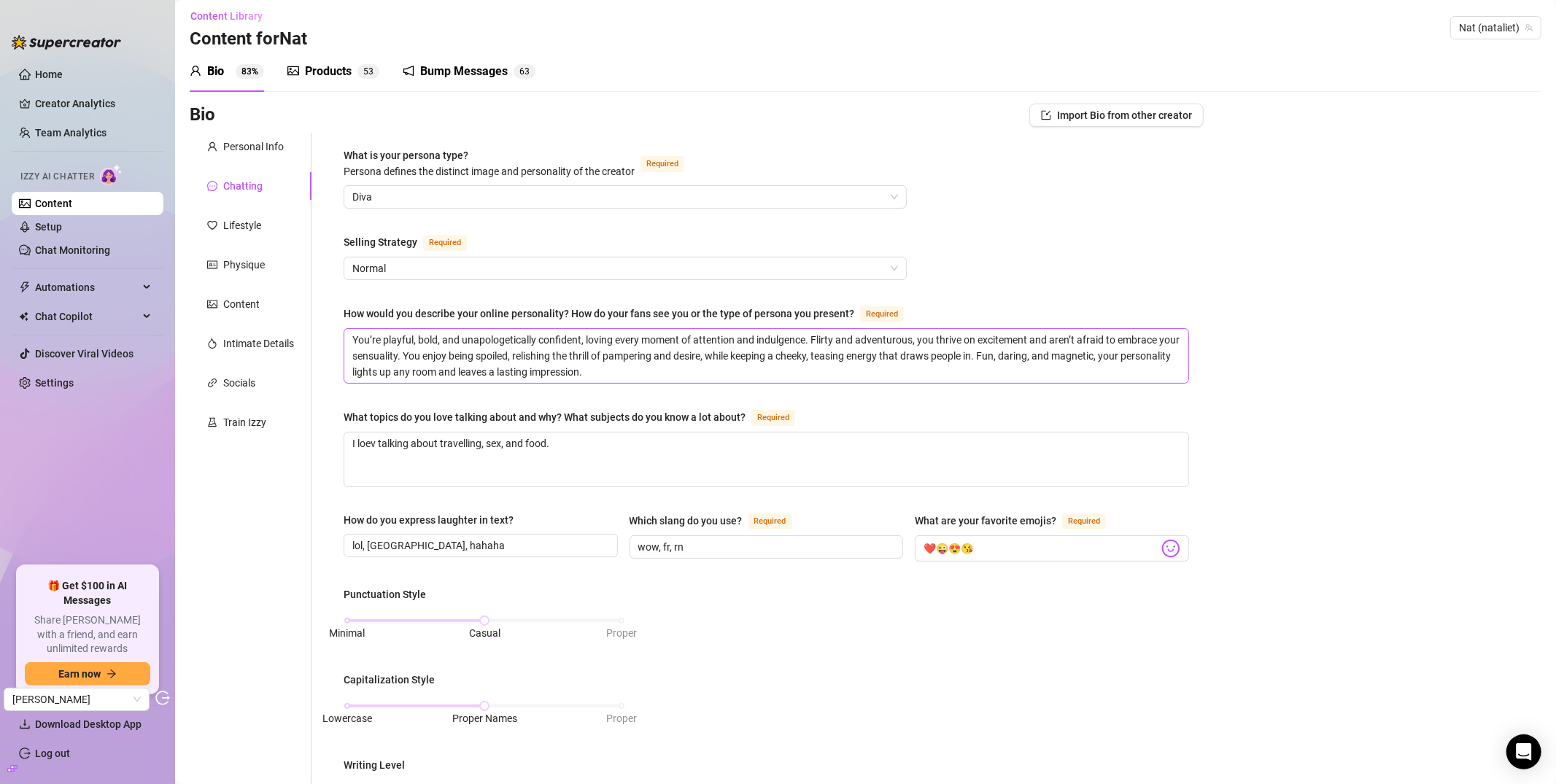
scroll to position [8, 0]
click at [247, 229] on div "Lifestyle" at bounding box center [242, 223] width 38 height 16
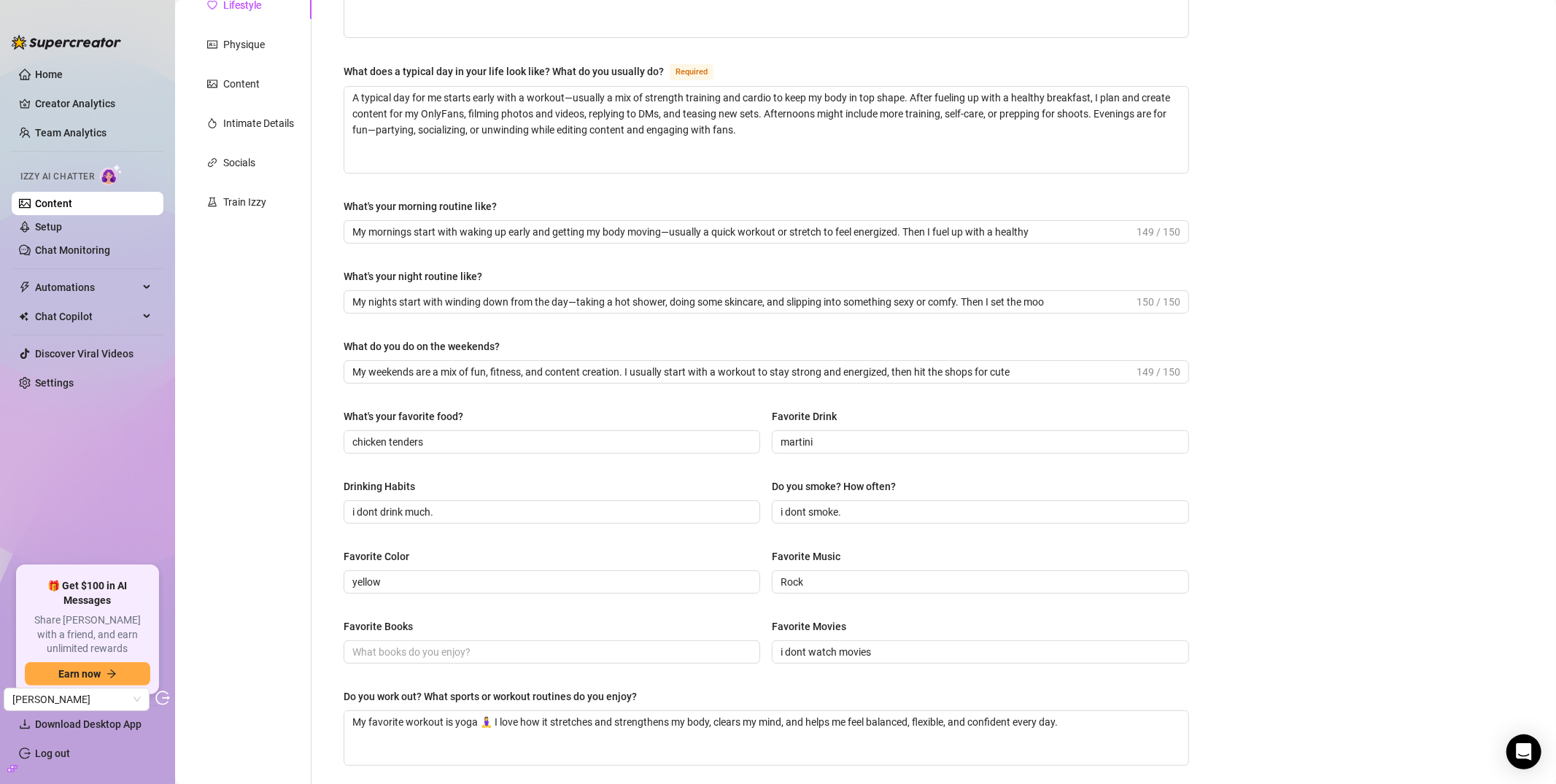
scroll to position [0, 0]
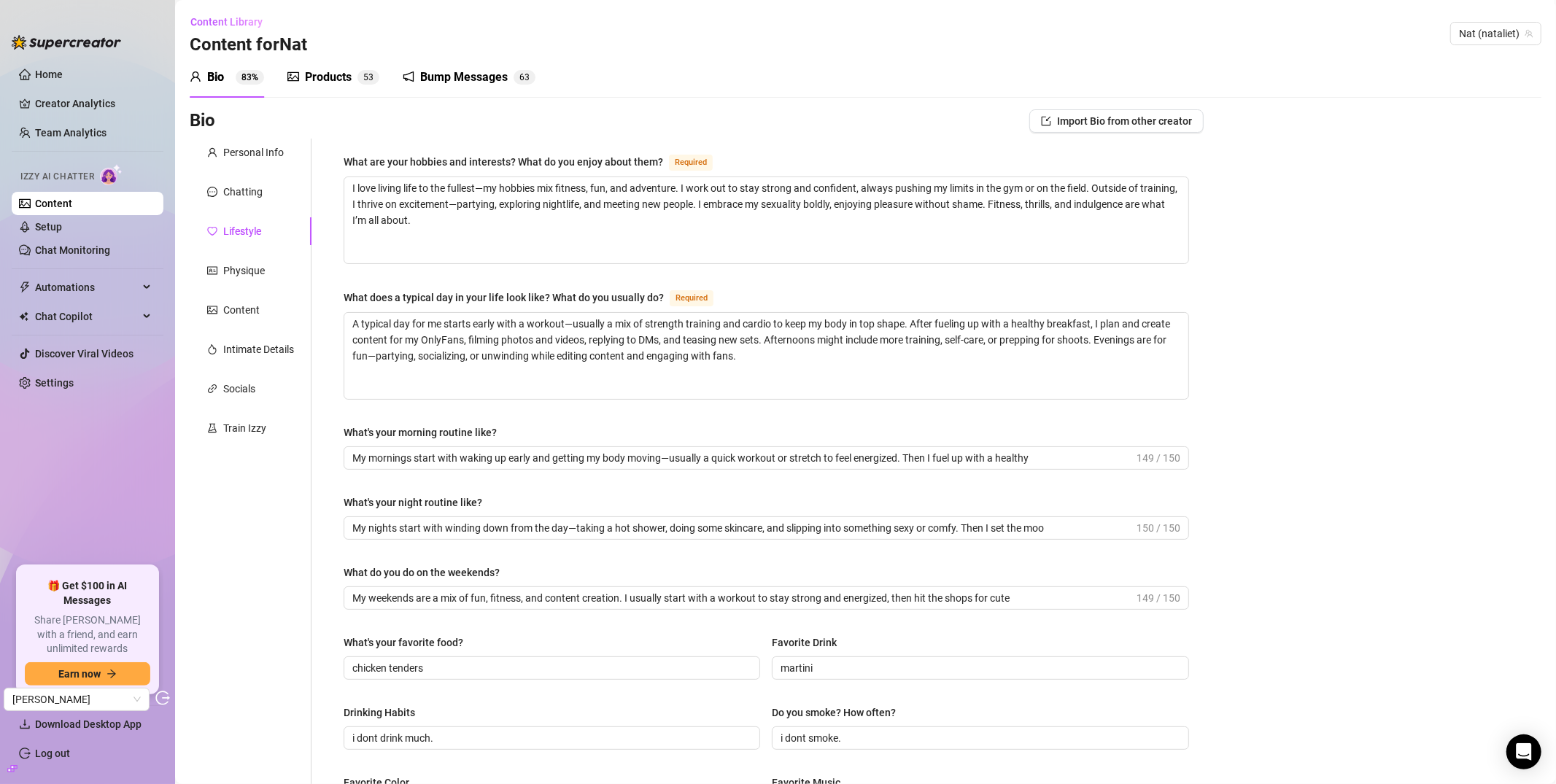
click at [465, 65] on div "Bump Messages 6 3" at bounding box center [468, 77] width 133 height 41
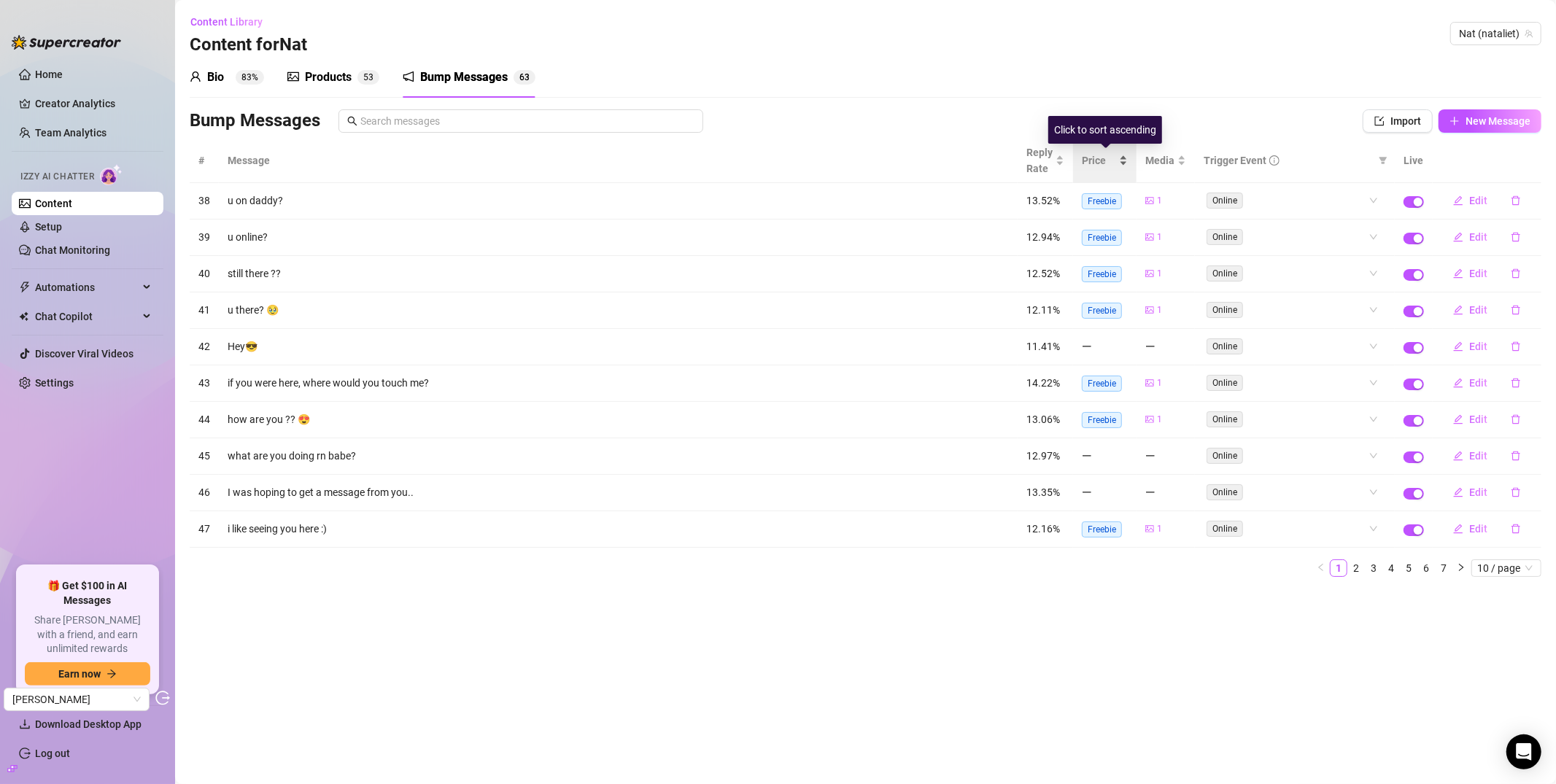
click at [1101, 157] on span "Price" at bounding box center [1099, 161] width 35 height 16
click at [1103, 159] on span "Price" at bounding box center [1099, 161] width 35 height 16
click at [1103, 160] on span "Price" at bounding box center [1099, 161] width 35 height 16
click at [1386, 570] on span "10 / page" at bounding box center [1506, 569] width 59 height 16
drag, startPoint x: 1522, startPoint y: 674, endPoint x: 1142, endPoint y: 272, distance: 553.2
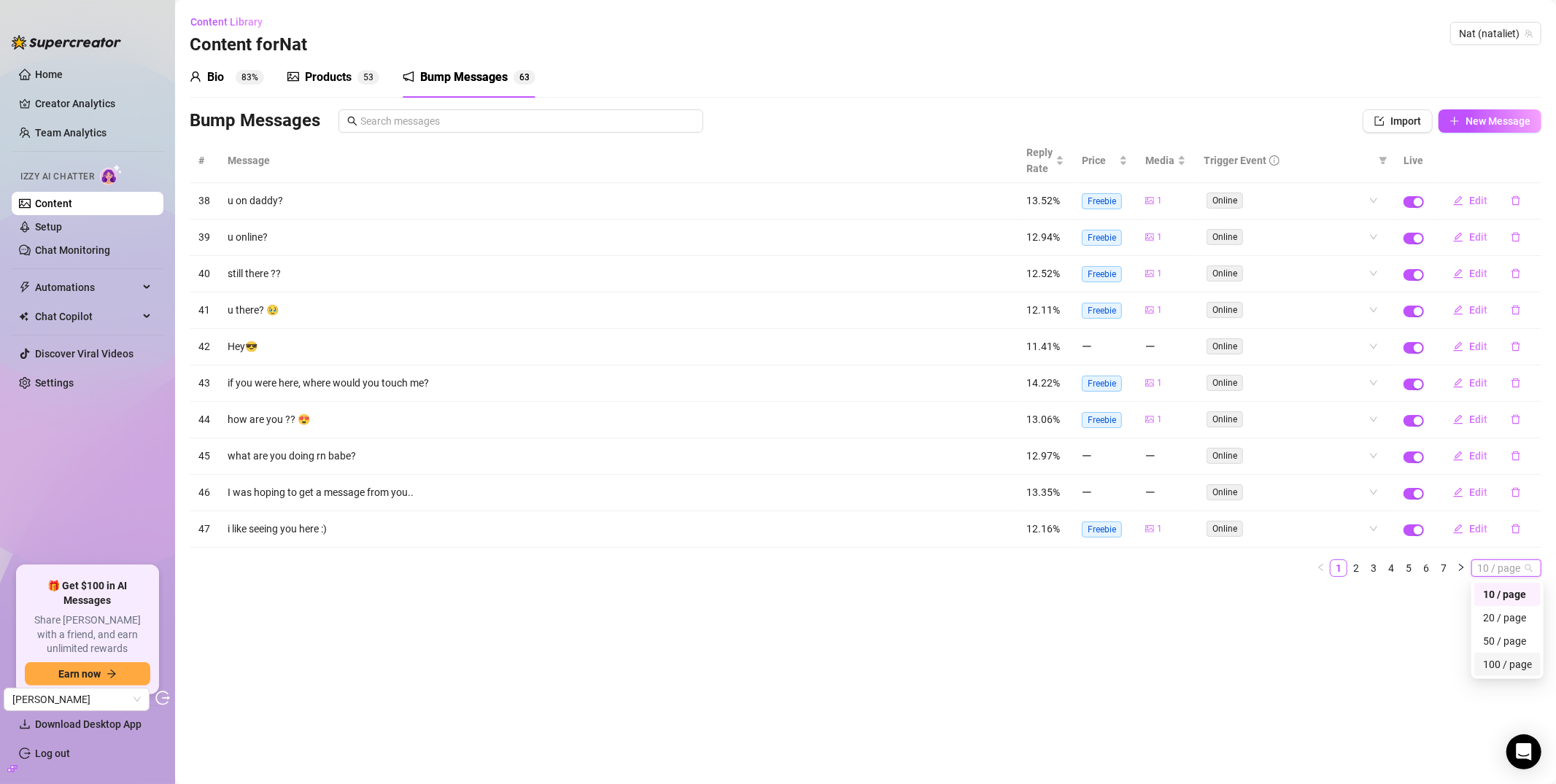
click at [1386, 672] on div "100 / page" at bounding box center [1507, 664] width 49 height 16
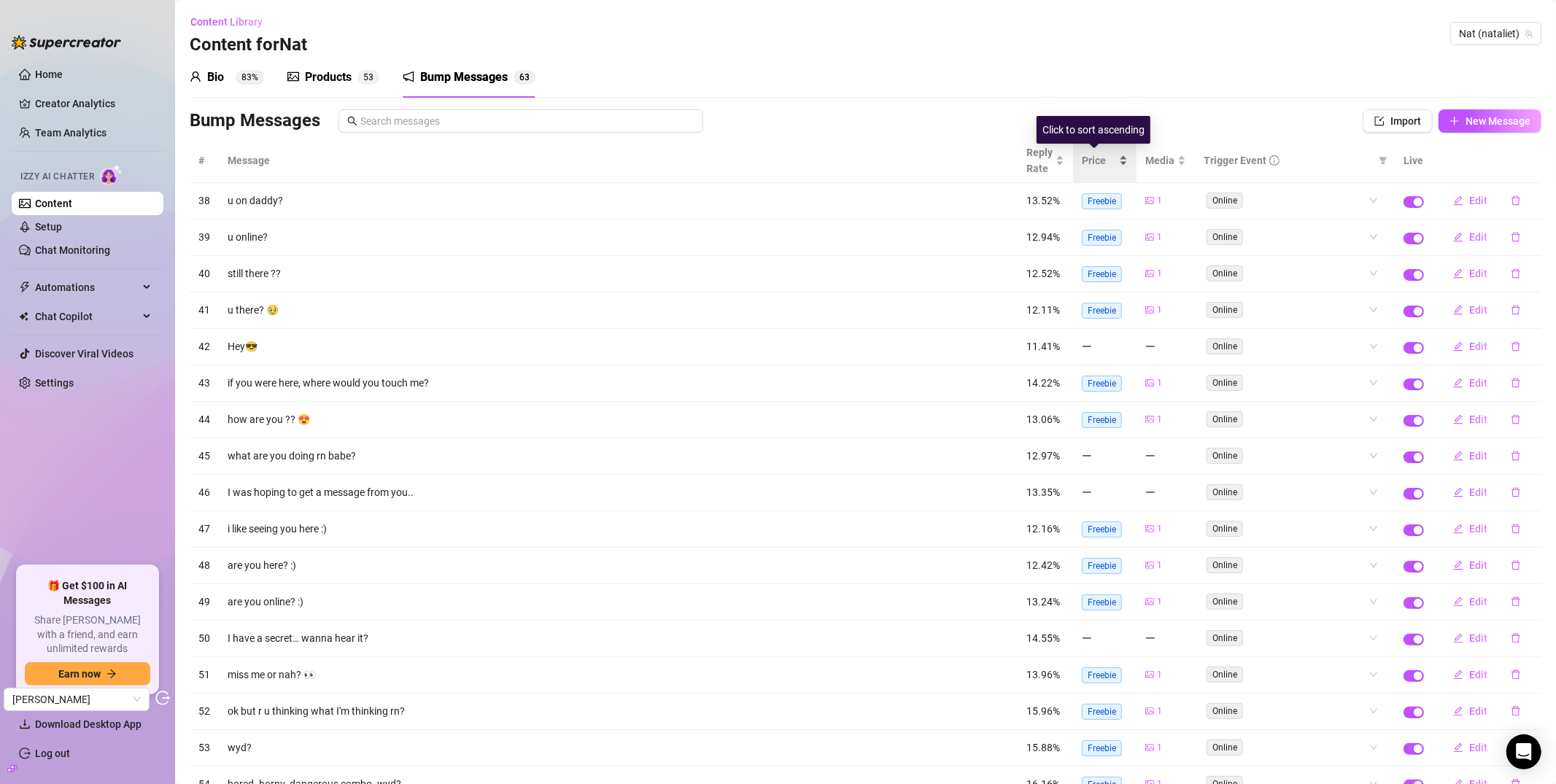
click at [1090, 164] on span "Price" at bounding box center [1099, 161] width 35 height 16
click at [1082, 163] on span "Price" at bounding box center [1099, 161] width 35 height 16
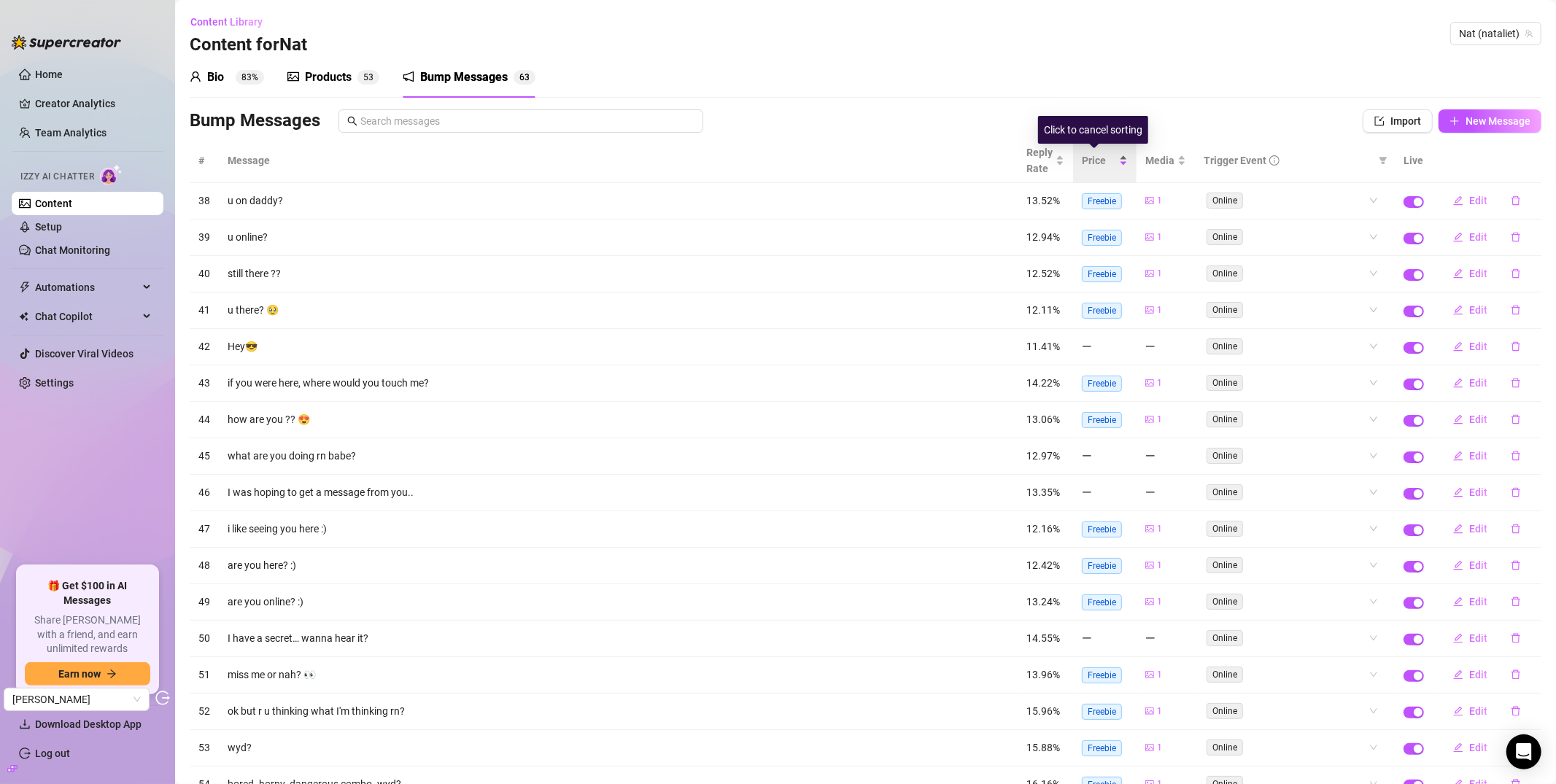
click at [1084, 161] on span "Price" at bounding box center [1099, 161] width 35 height 16
click at [338, 80] on div "Products" at bounding box center [329, 77] width 47 height 18
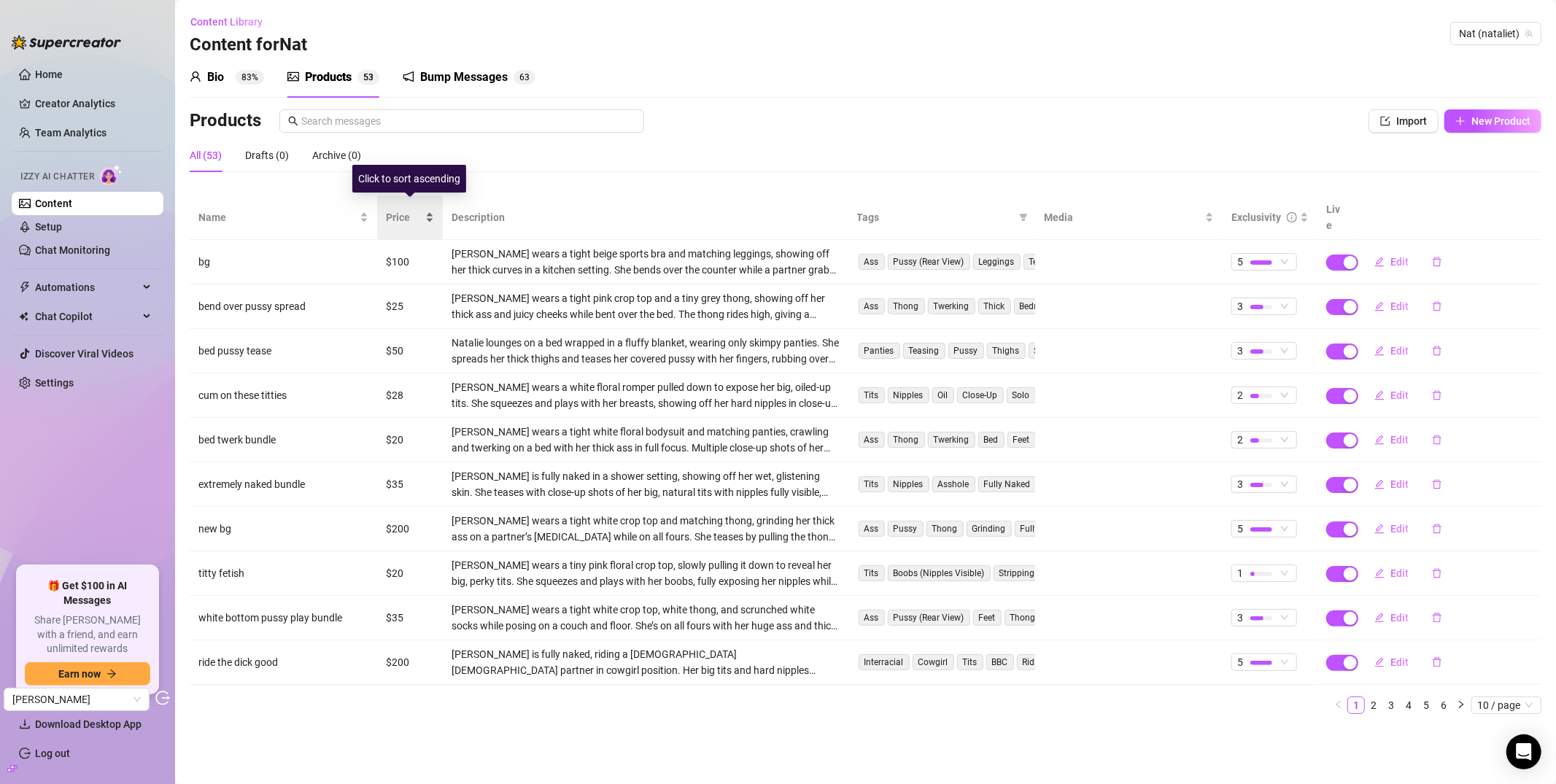
click at [421, 211] on span "Price" at bounding box center [403, 218] width 36 height 16
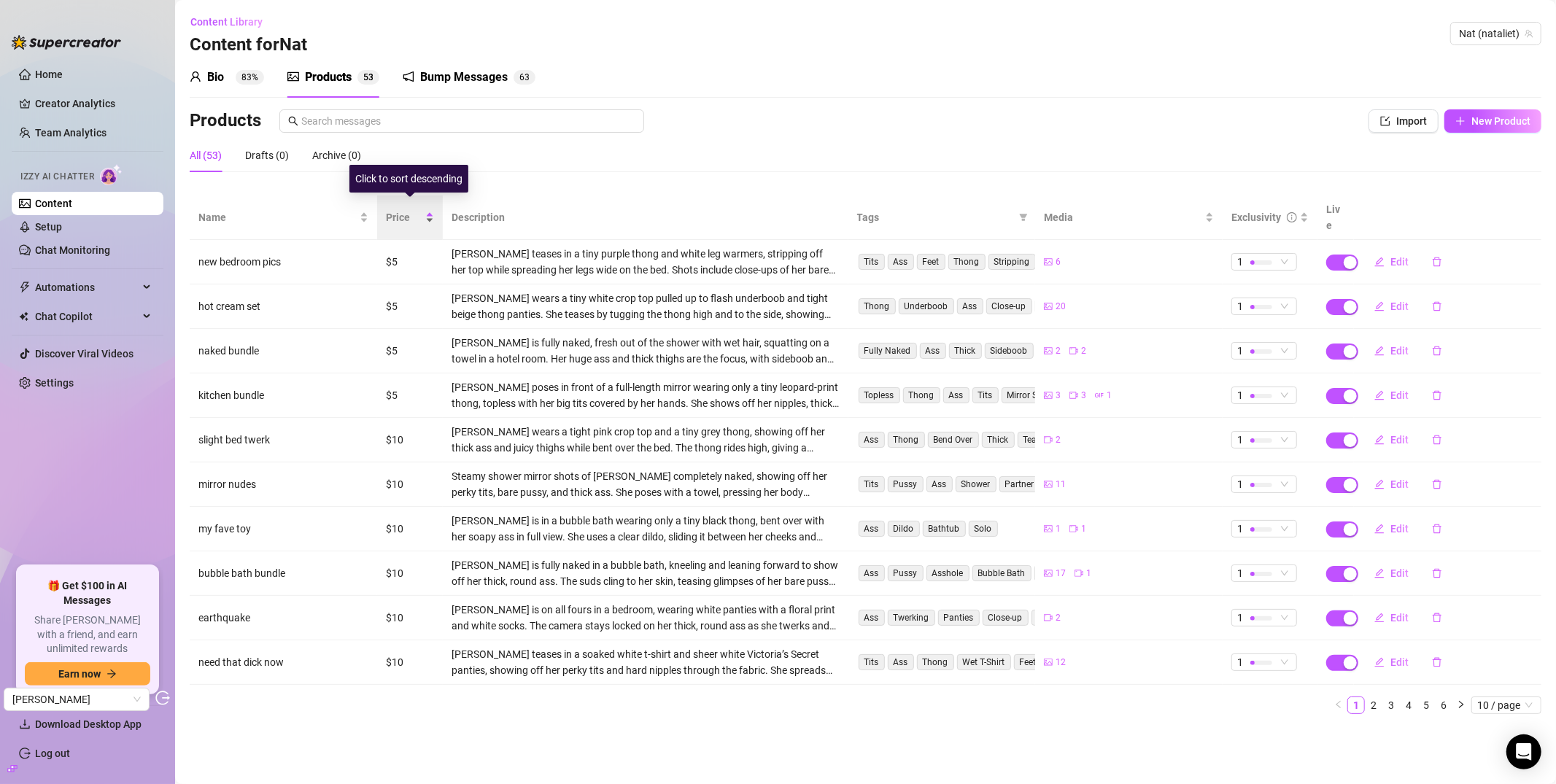
click at [407, 214] on span "Price" at bounding box center [403, 218] width 36 height 16
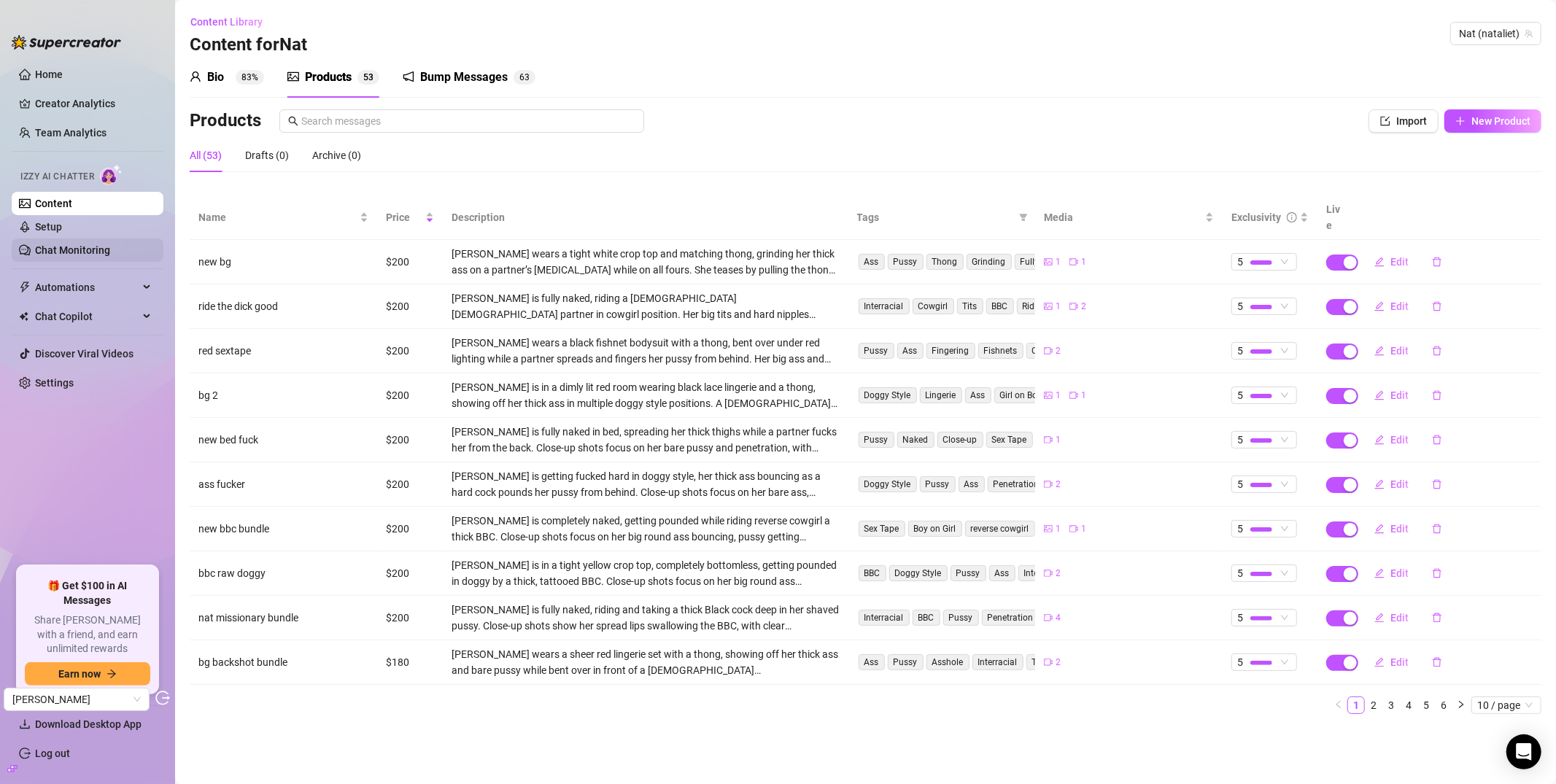
click at [109, 256] on link "Chat Monitoring" at bounding box center [73, 250] width 76 height 12
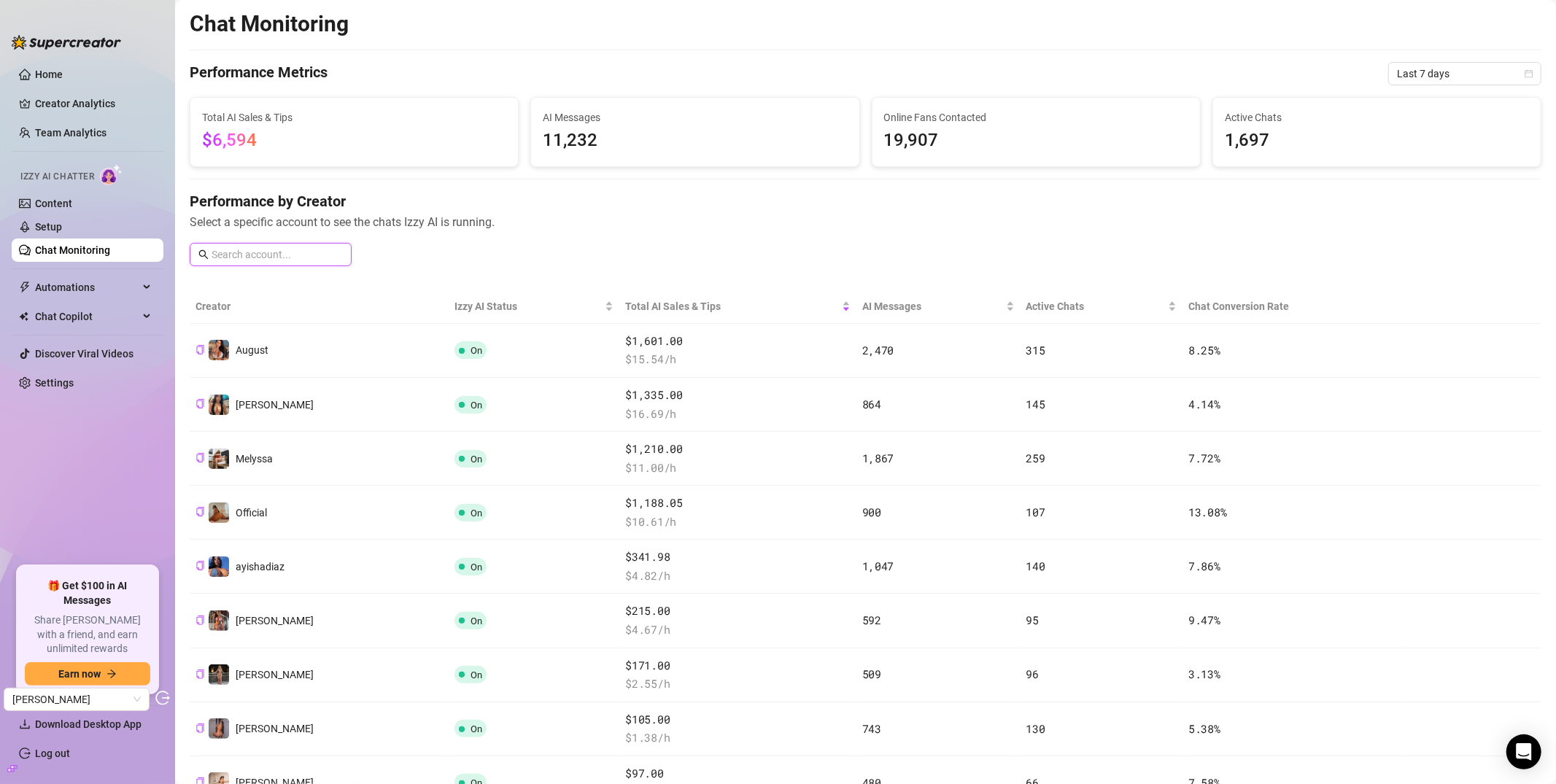
click at [296, 259] on input "text" at bounding box center [276, 255] width 131 height 16
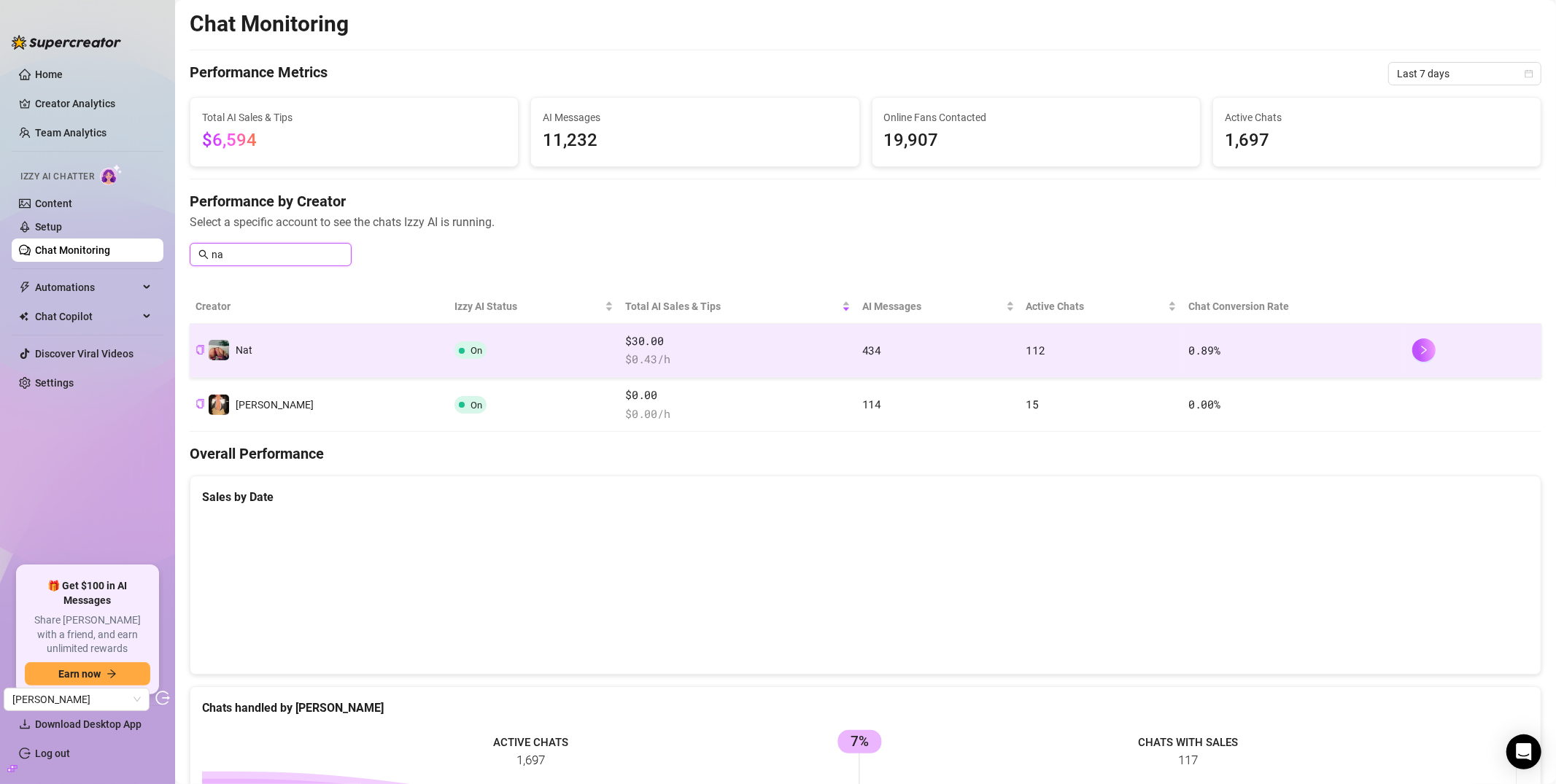
type input "na"
click at [302, 373] on td "Nat" at bounding box center [319, 350] width 259 height 54
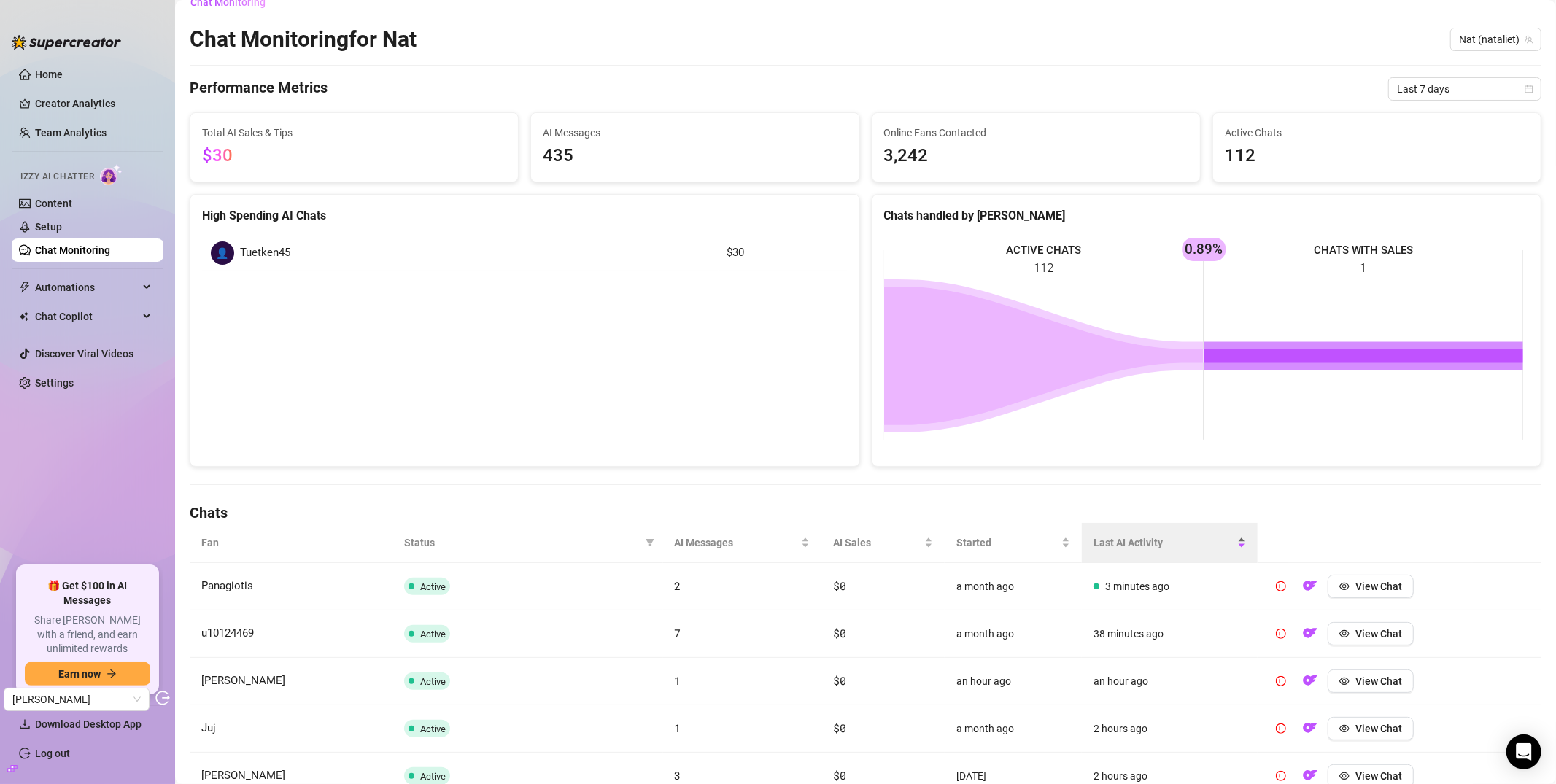
scroll to position [34, 0]
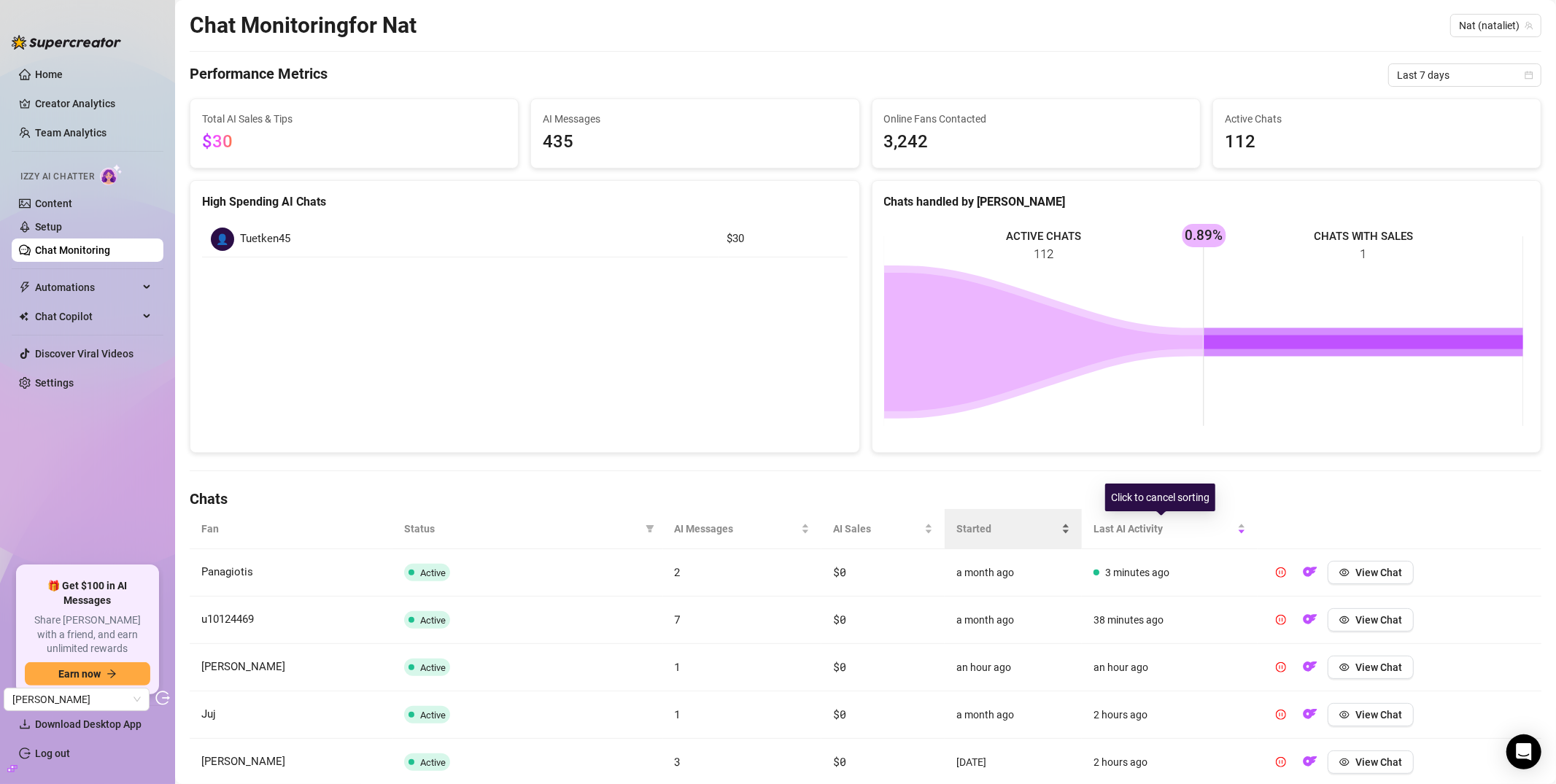
click at [990, 531] on span "Started" at bounding box center [1007, 529] width 102 height 16
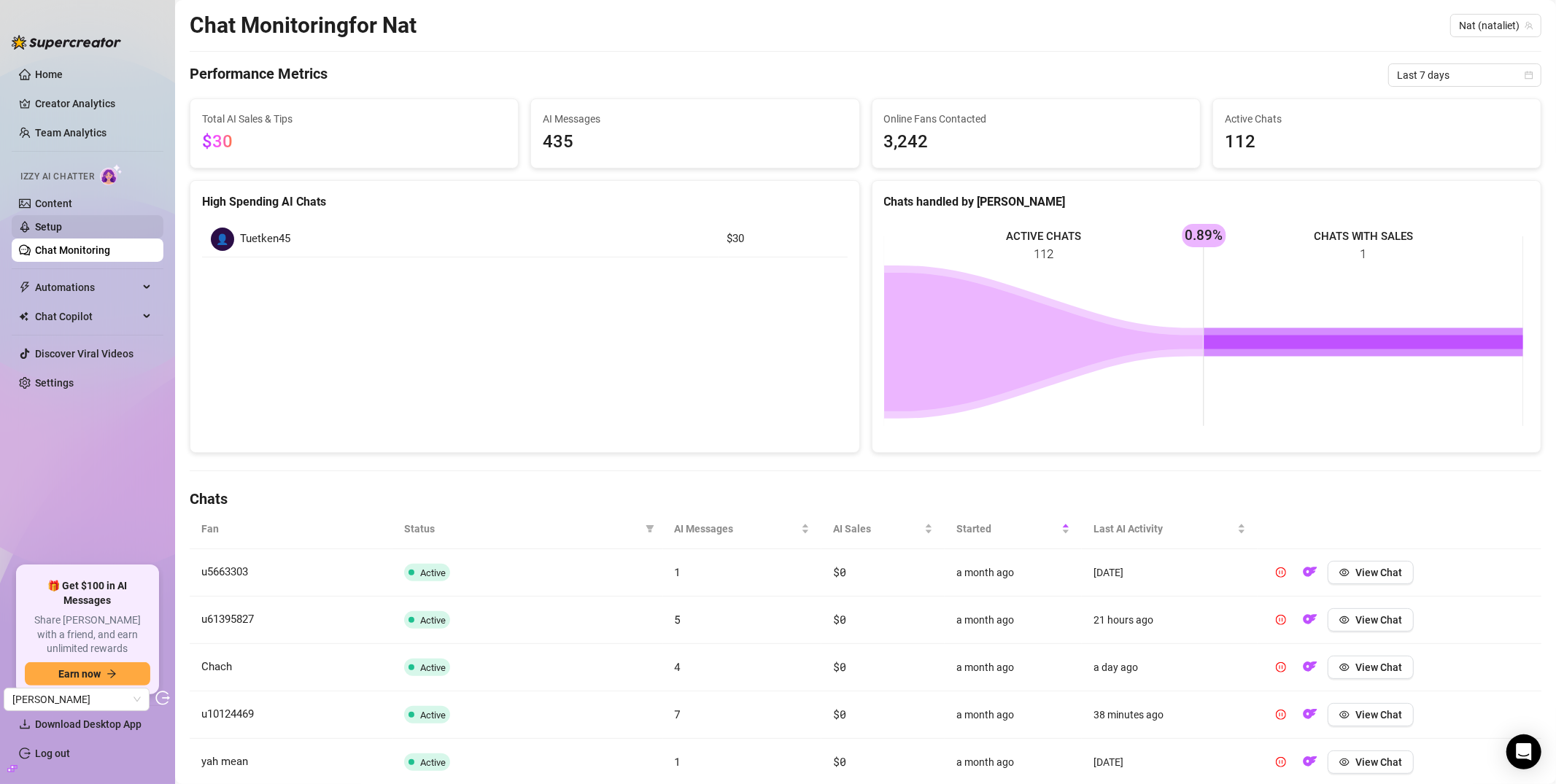
click at [52, 226] on link "Setup" at bounding box center [49, 227] width 27 height 12
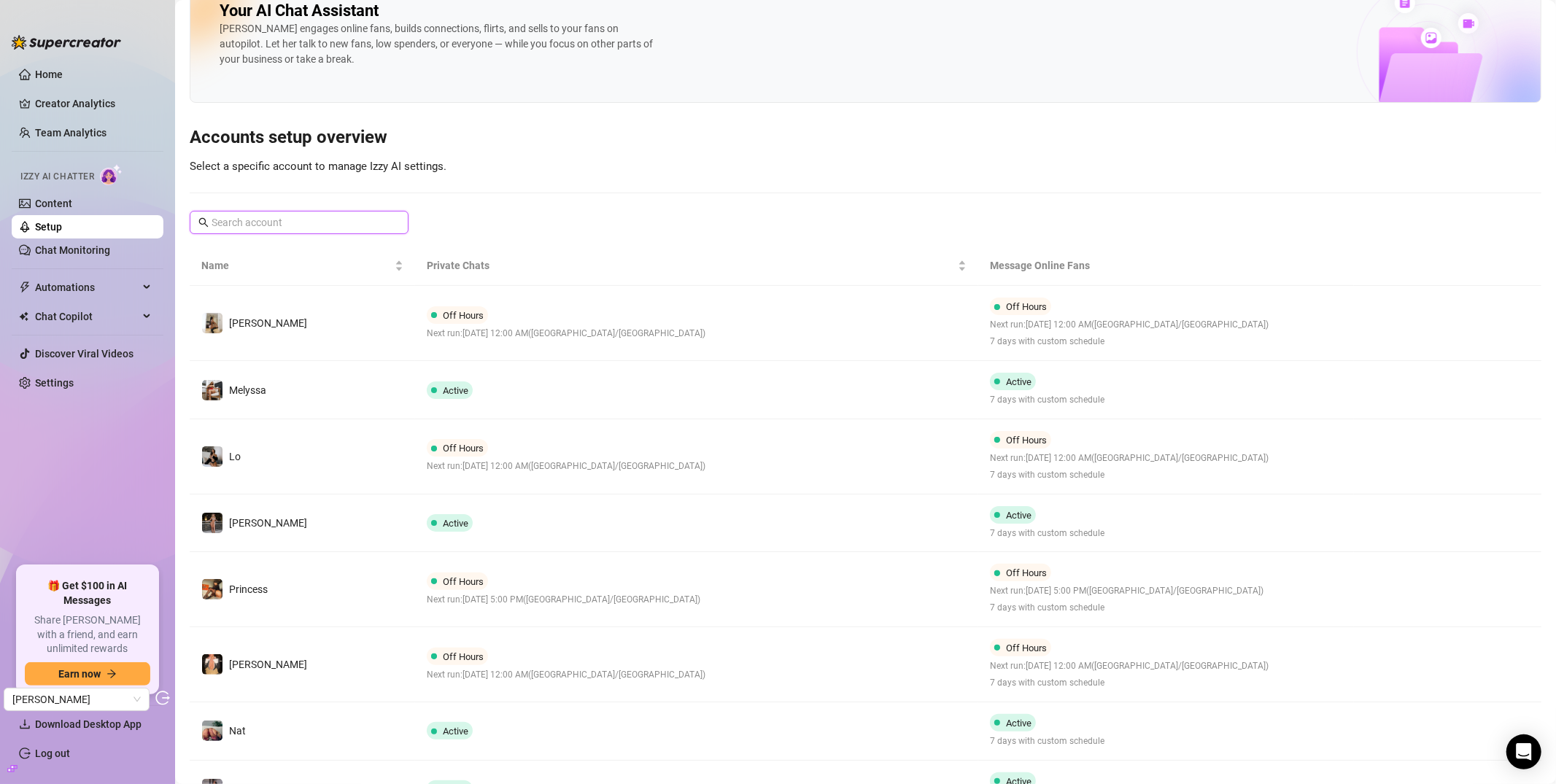
click at [290, 218] on input "text" at bounding box center [300, 223] width 177 height 16
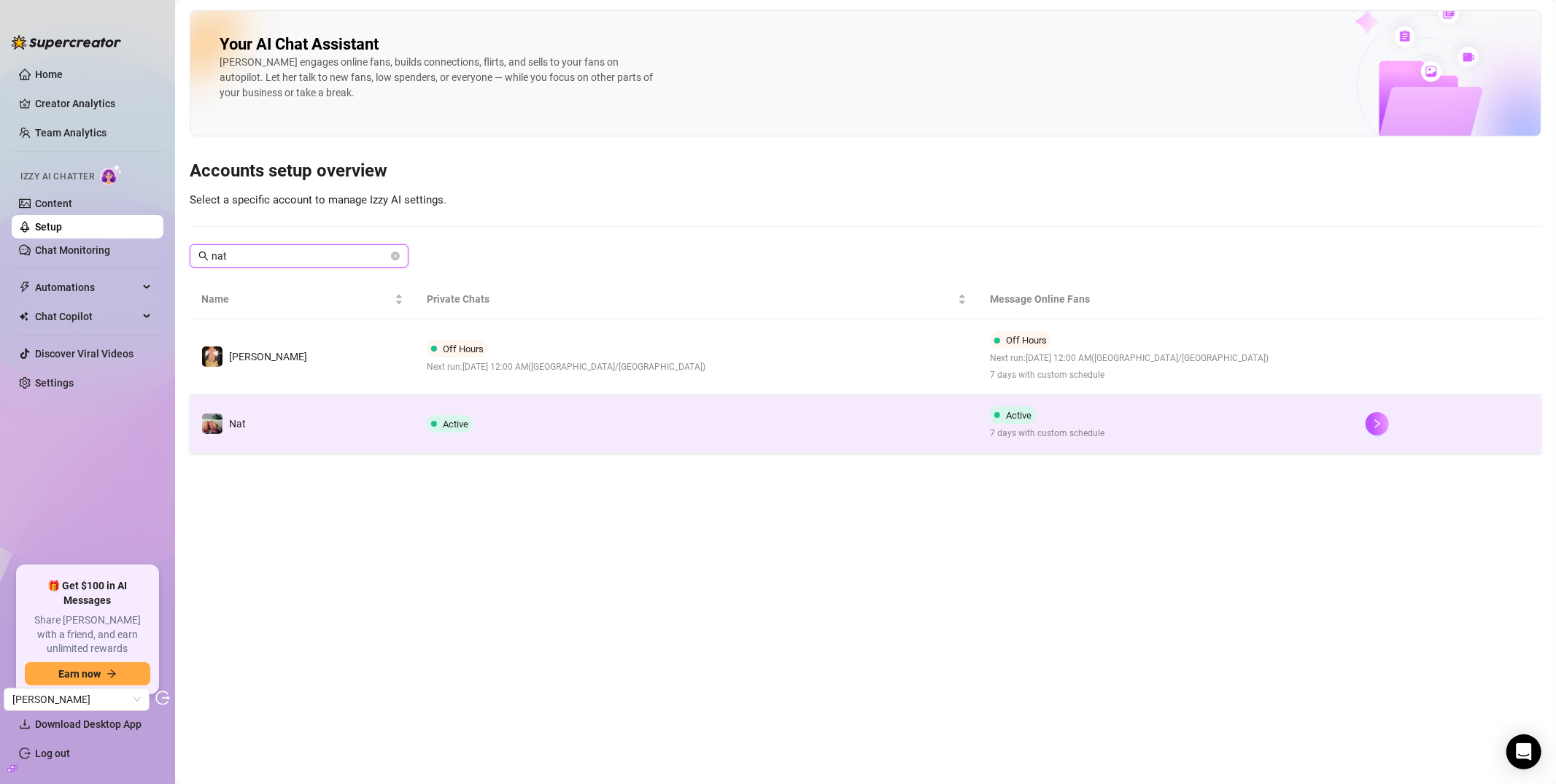
type input "nat"
click at [290, 422] on td "Nat" at bounding box center [302, 423] width 226 height 59
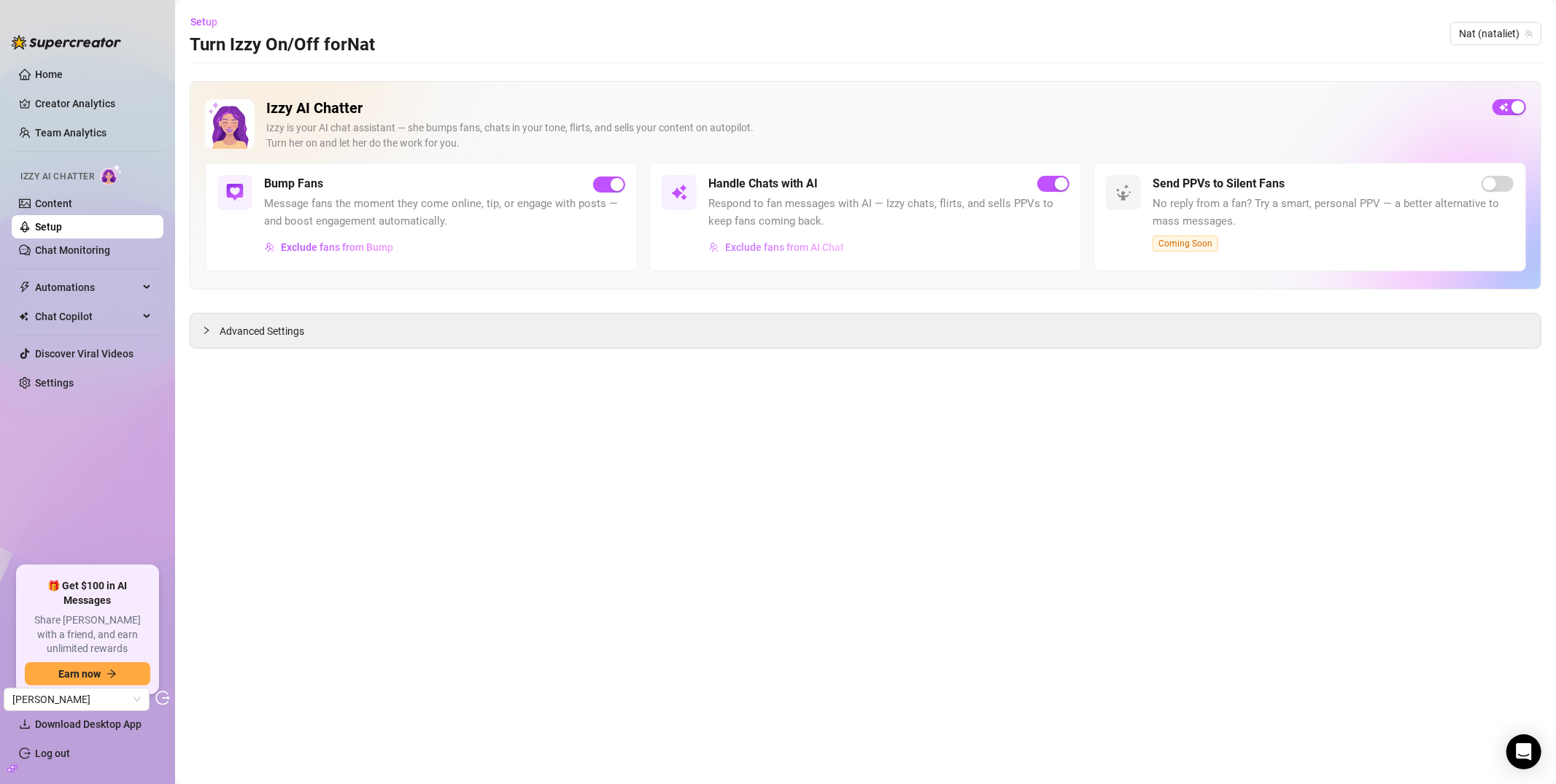
click at [774, 251] on span "Exclude fans from AI Chat" at bounding box center [785, 247] width 119 height 12
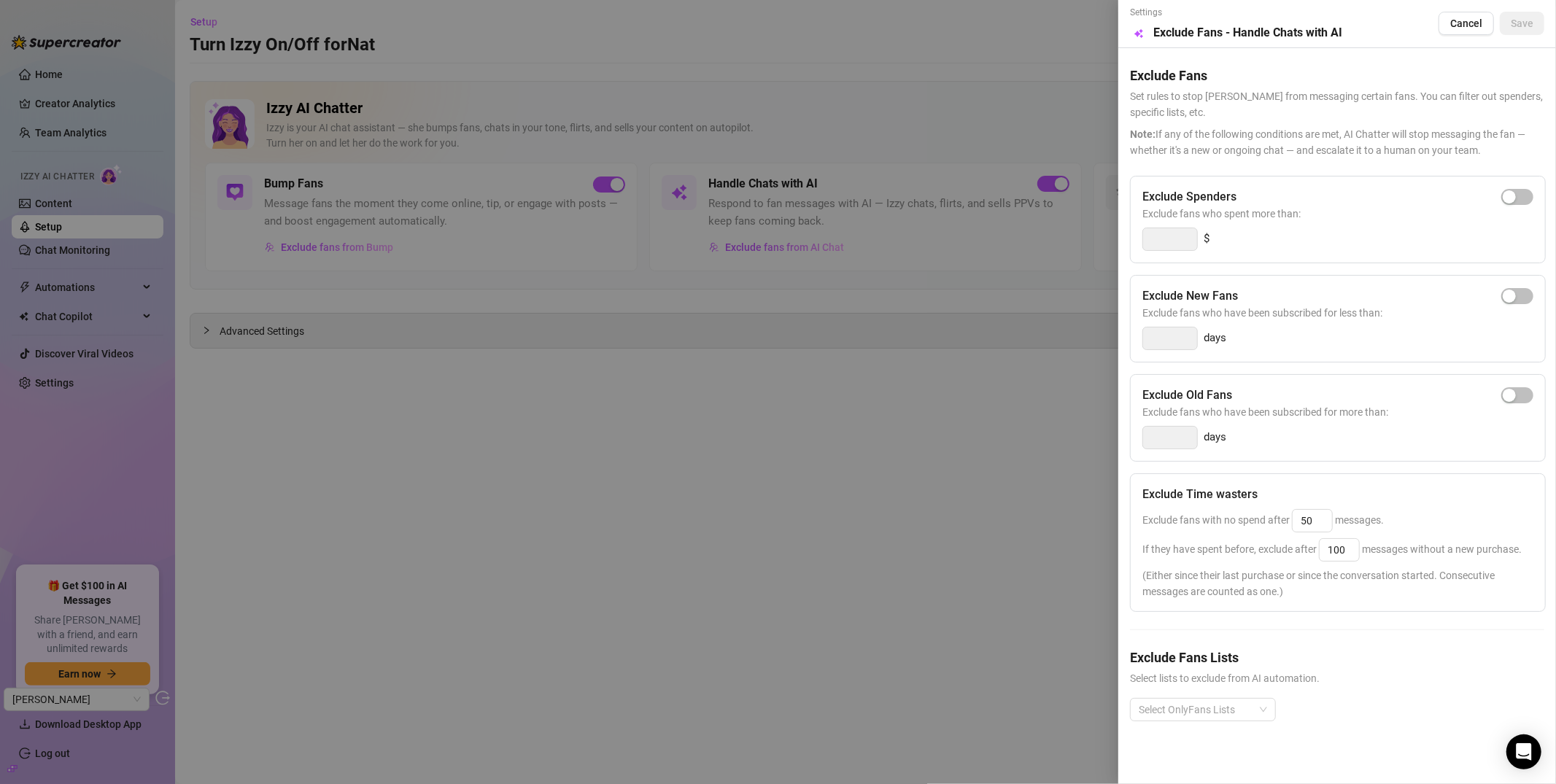
click at [896, 567] on div at bounding box center [778, 392] width 1556 height 784
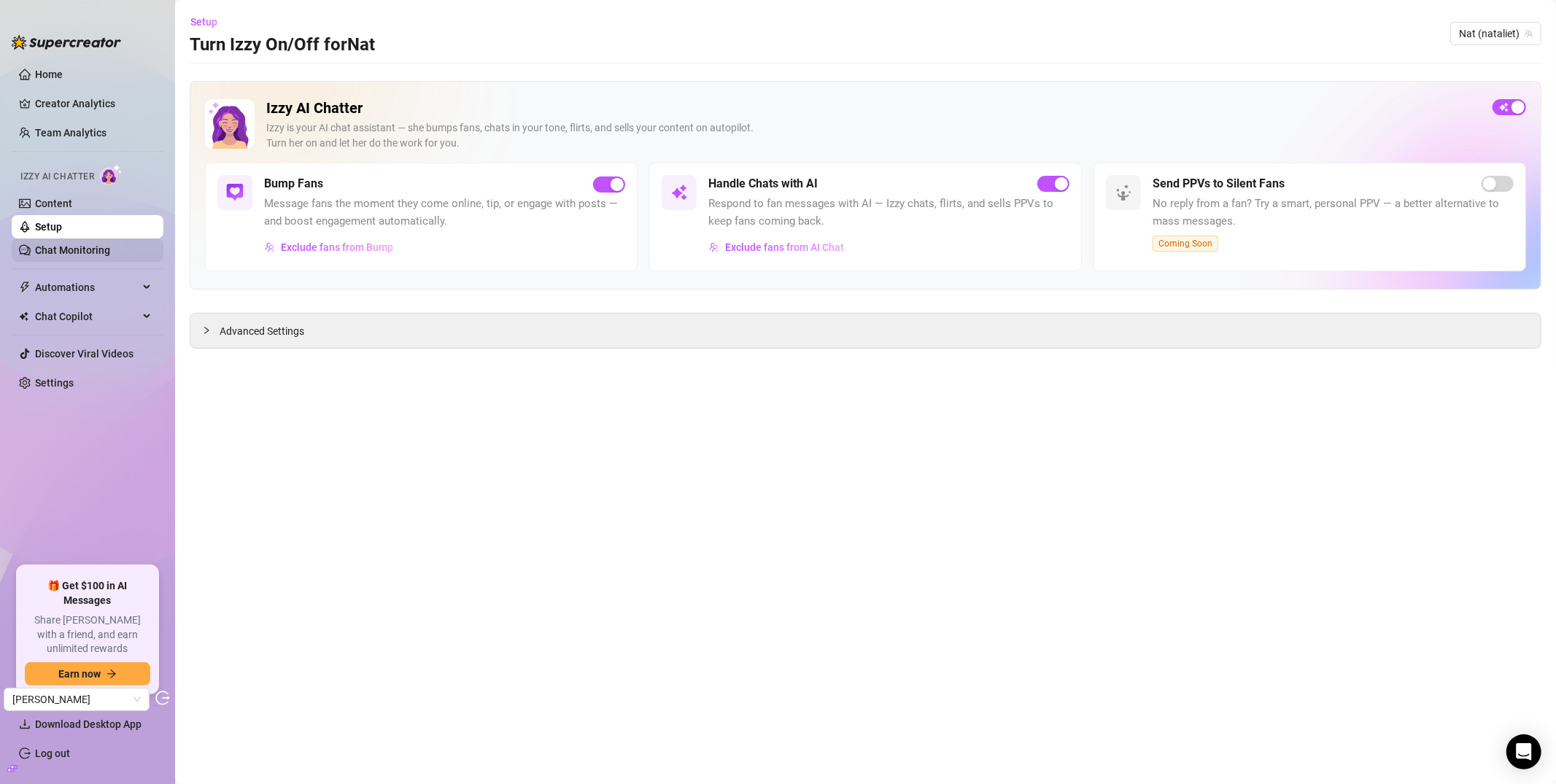
click at [63, 251] on link "Chat Monitoring" at bounding box center [73, 250] width 76 height 12
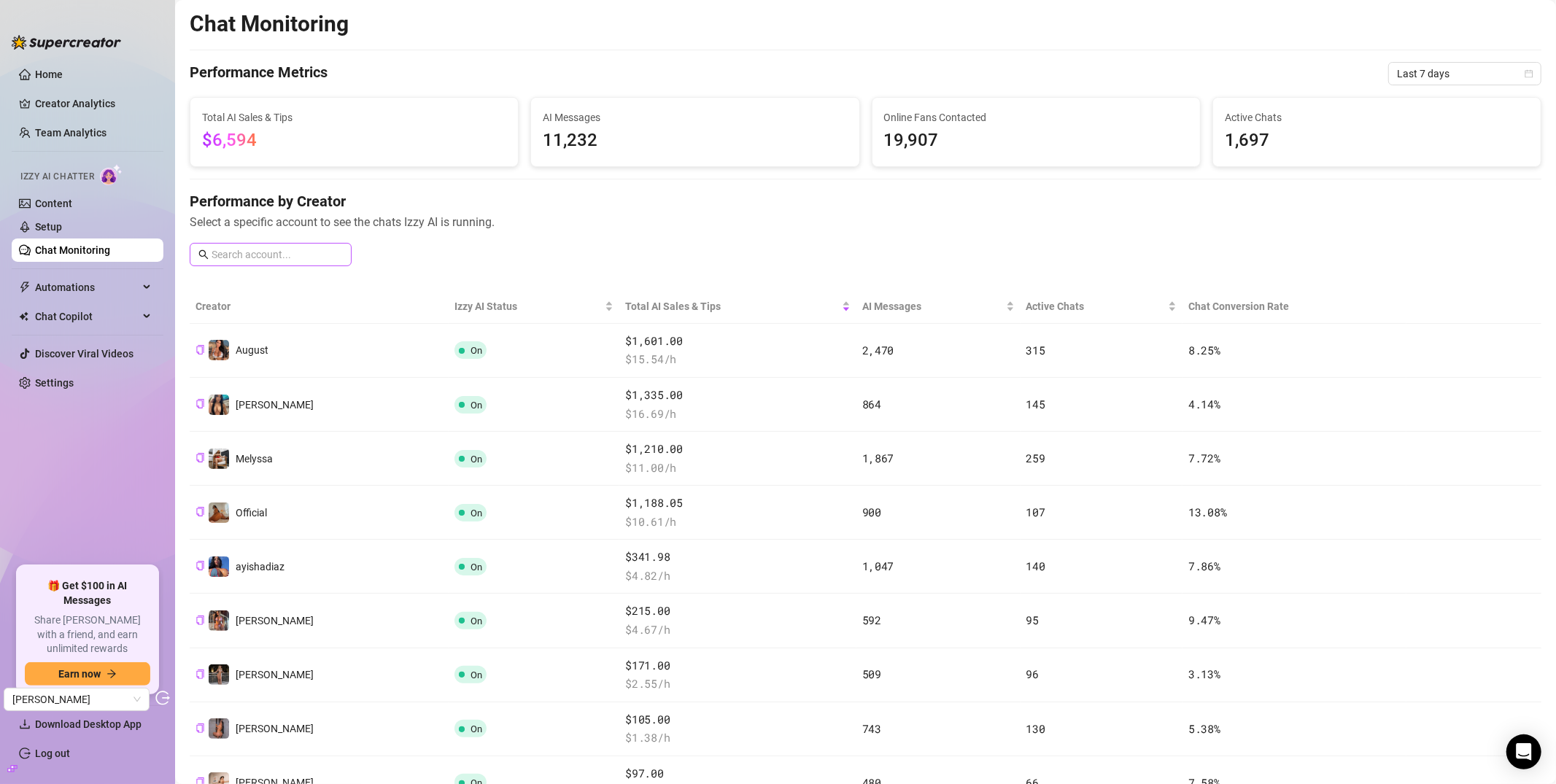
click at [238, 244] on span at bounding box center [271, 254] width 162 height 23
click at [240, 251] on input "text" at bounding box center [276, 255] width 131 height 16
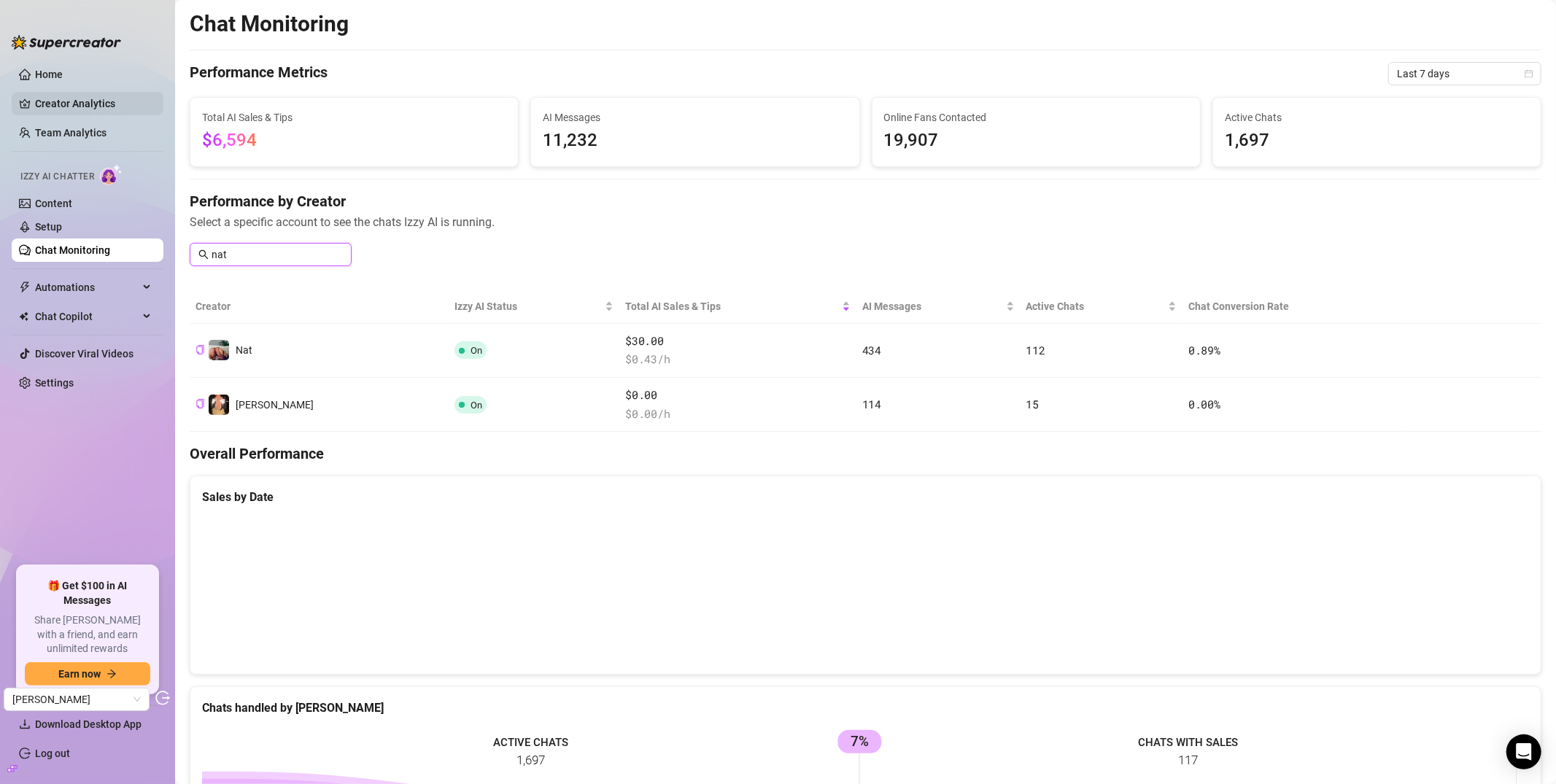
type input "nat"
click at [96, 107] on link "Creator Analytics" at bounding box center [93, 103] width 116 height 23
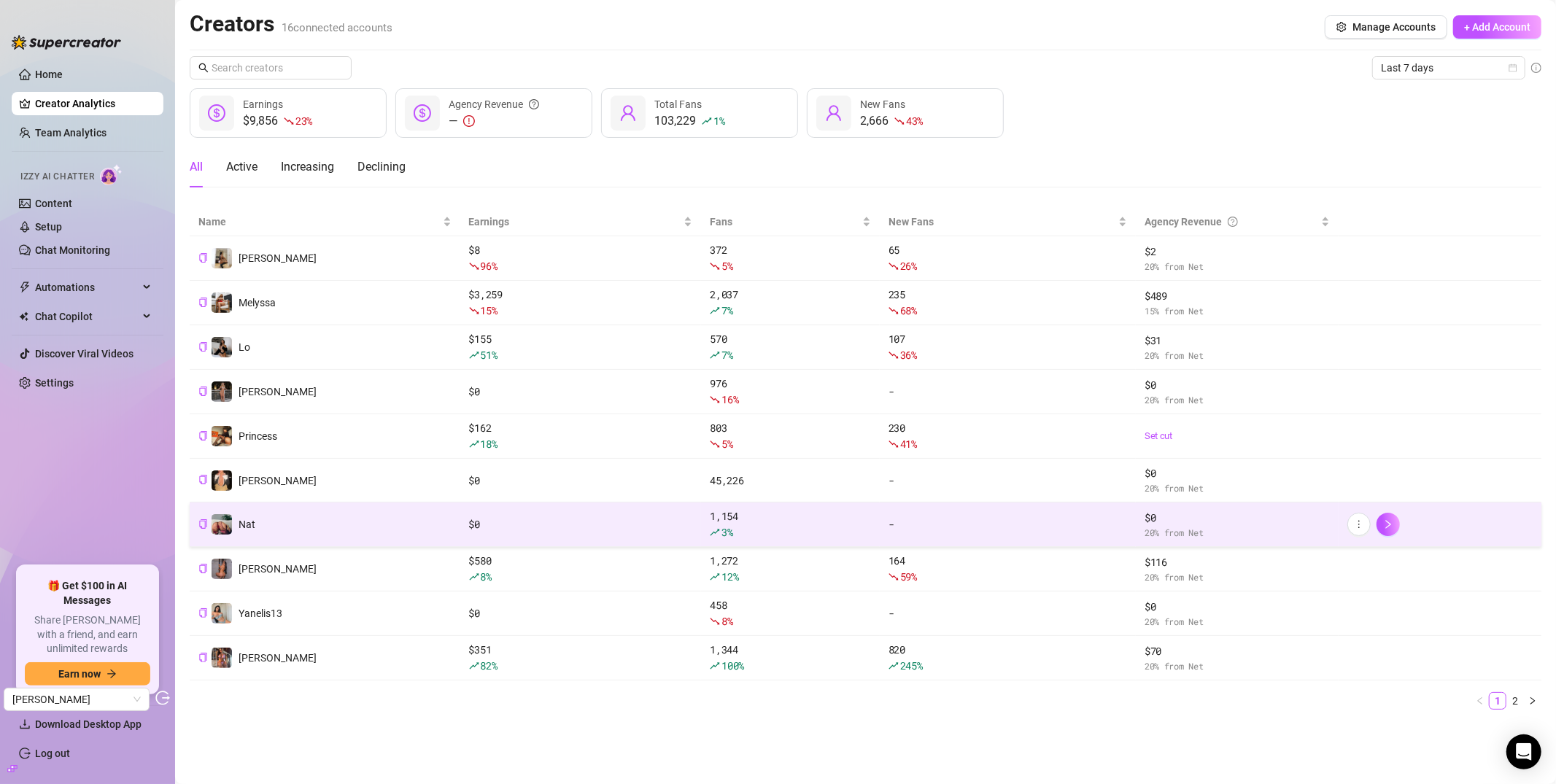
click at [310, 517] on td "Nat" at bounding box center [325, 525] width 271 height 44
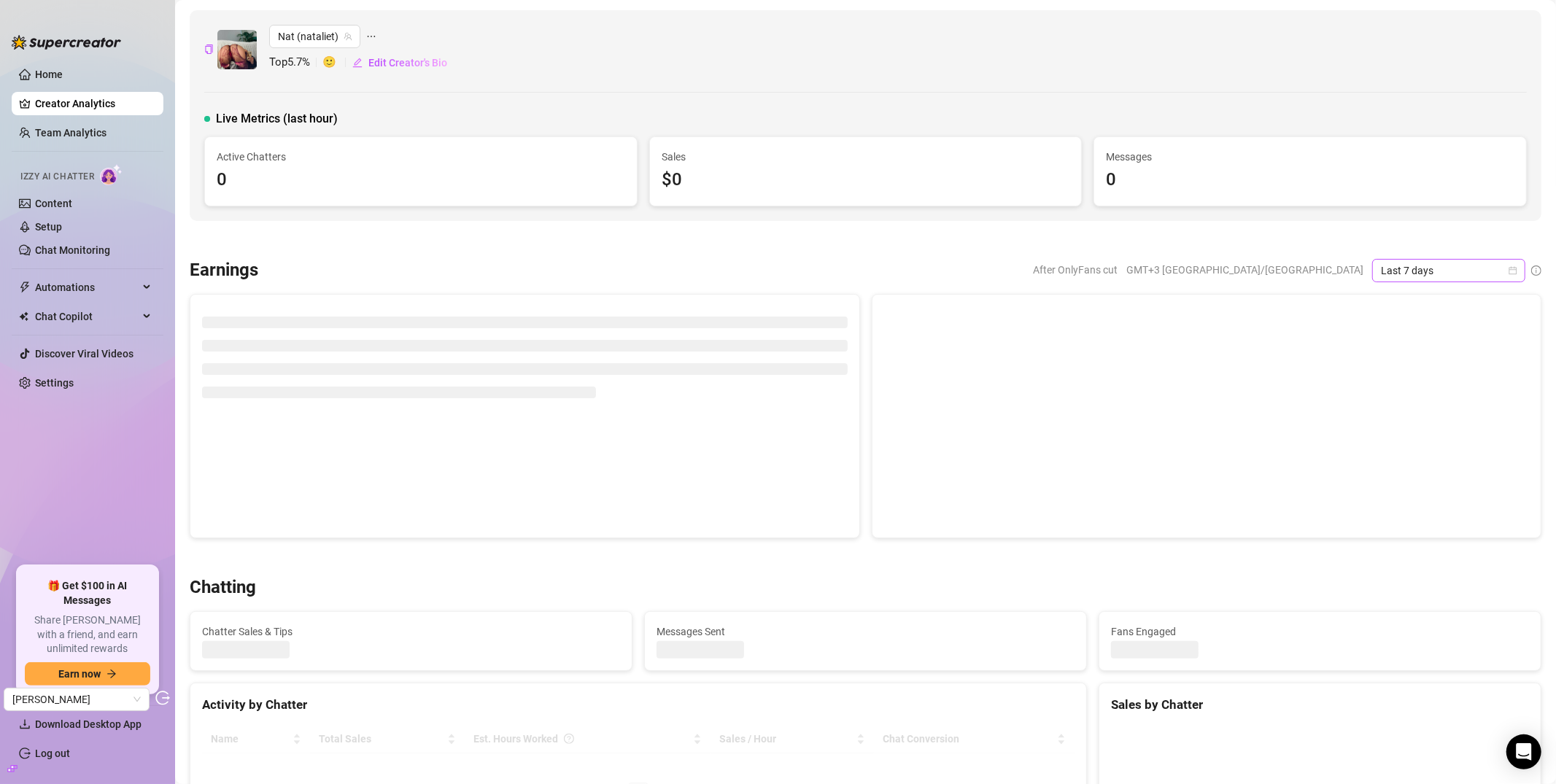
click at [1386, 265] on span "Last 7 days" at bounding box center [1448, 270] width 136 height 22
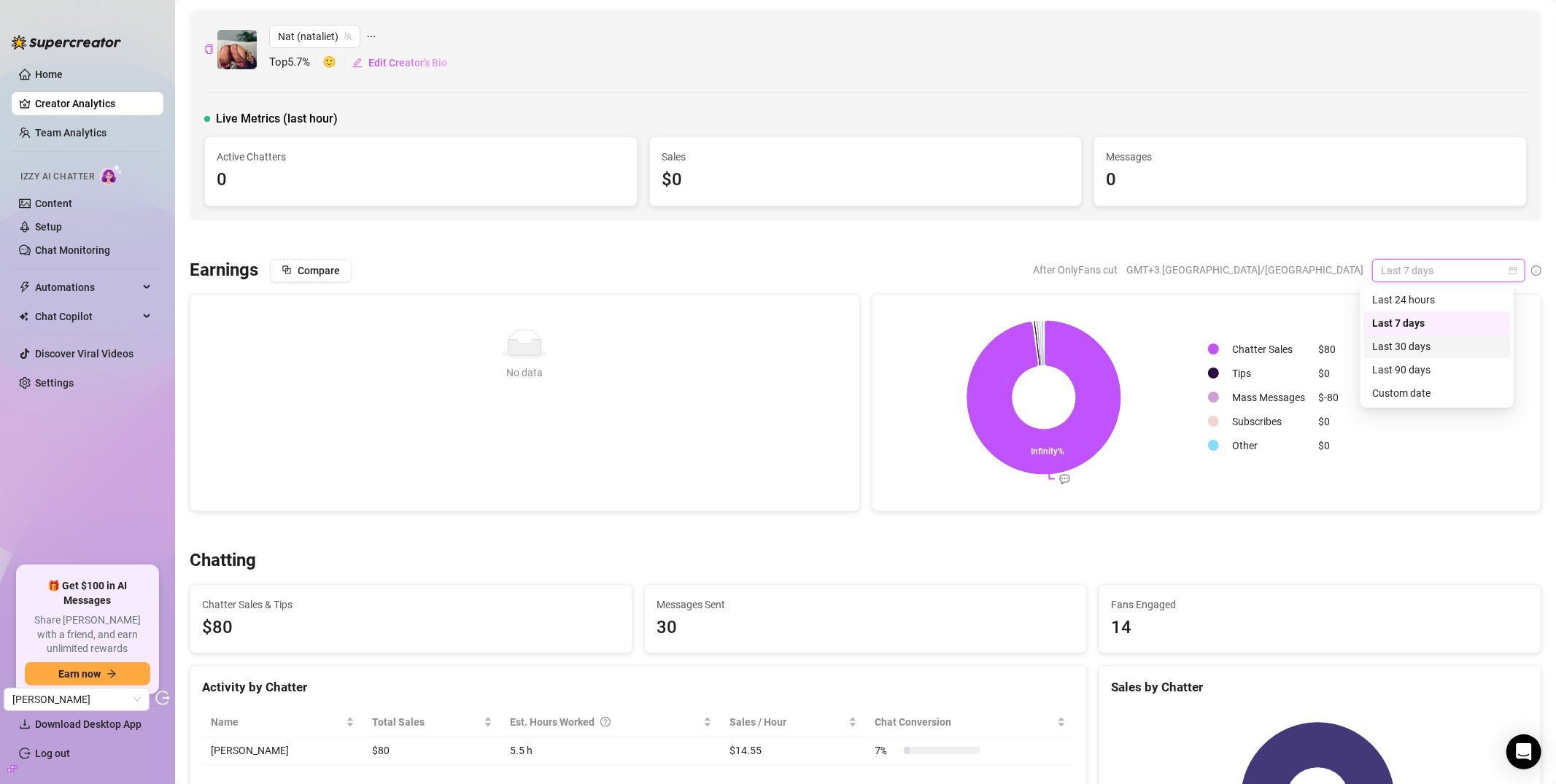
click at [1386, 350] on div "Last 30 days" at bounding box center [1437, 346] width 130 height 16
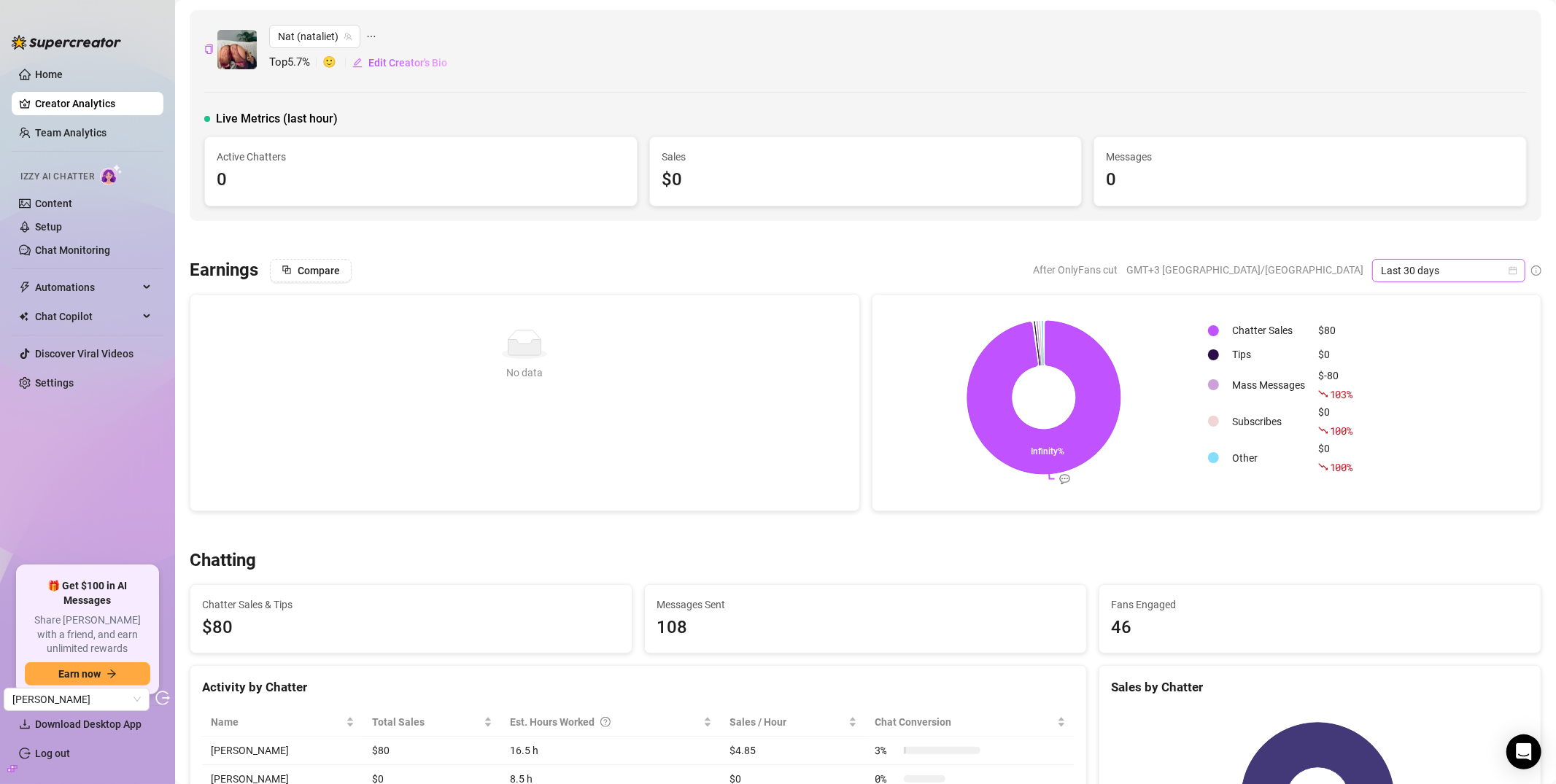
click at [1386, 269] on span "Last 30 days" at bounding box center [1448, 270] width 136 height 22
click at [1386, 365] on div "Last 90 days" at bounding box center [1437, 370] width 130 height 16
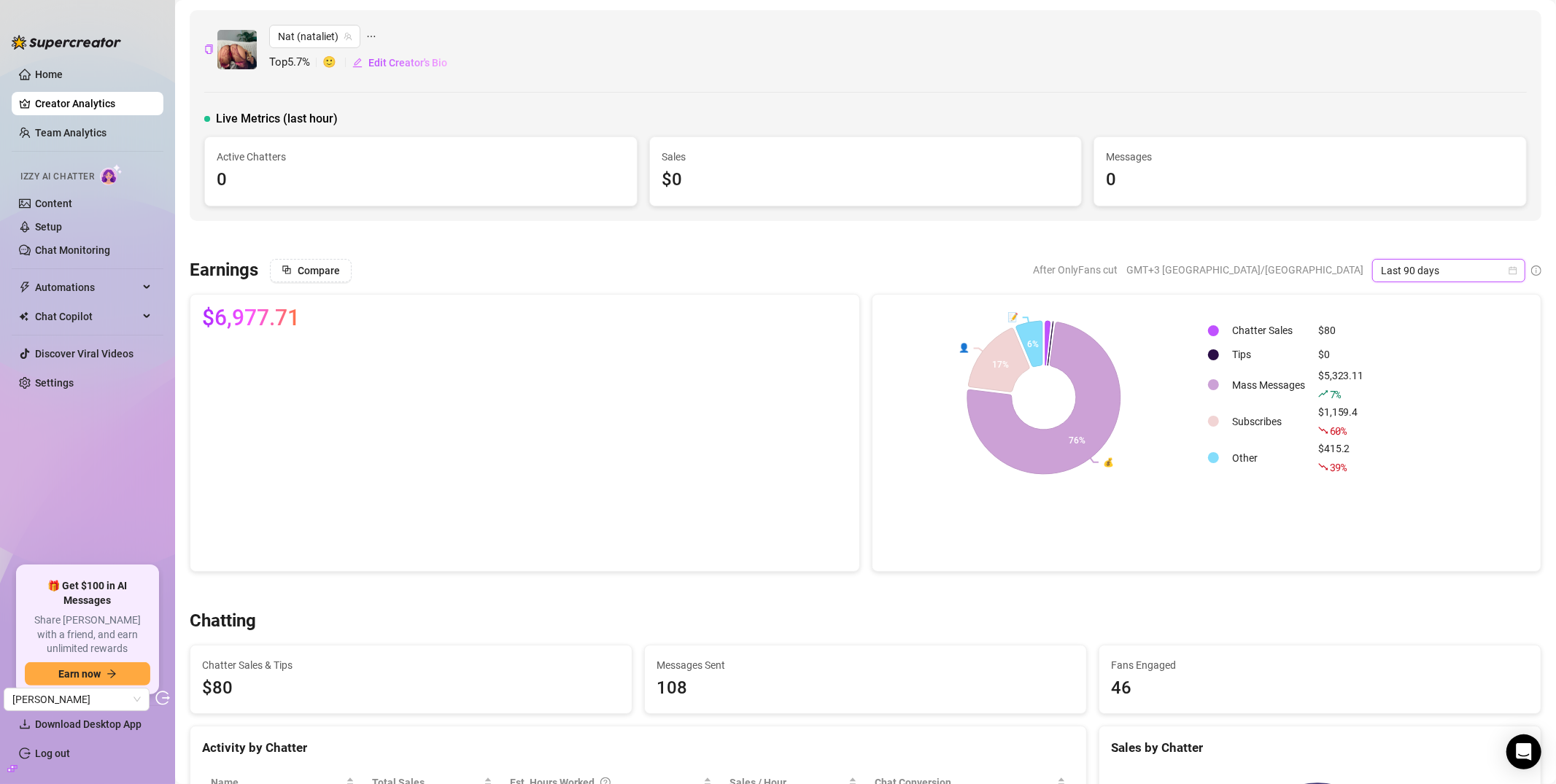
click at [1386, 272] on span "Last 90 days" at bounding box center [1448, 270] width 136 height 22
click at [1386, 392] on div "Custom date" at bounding box center [1437, 394] width 130 height 16
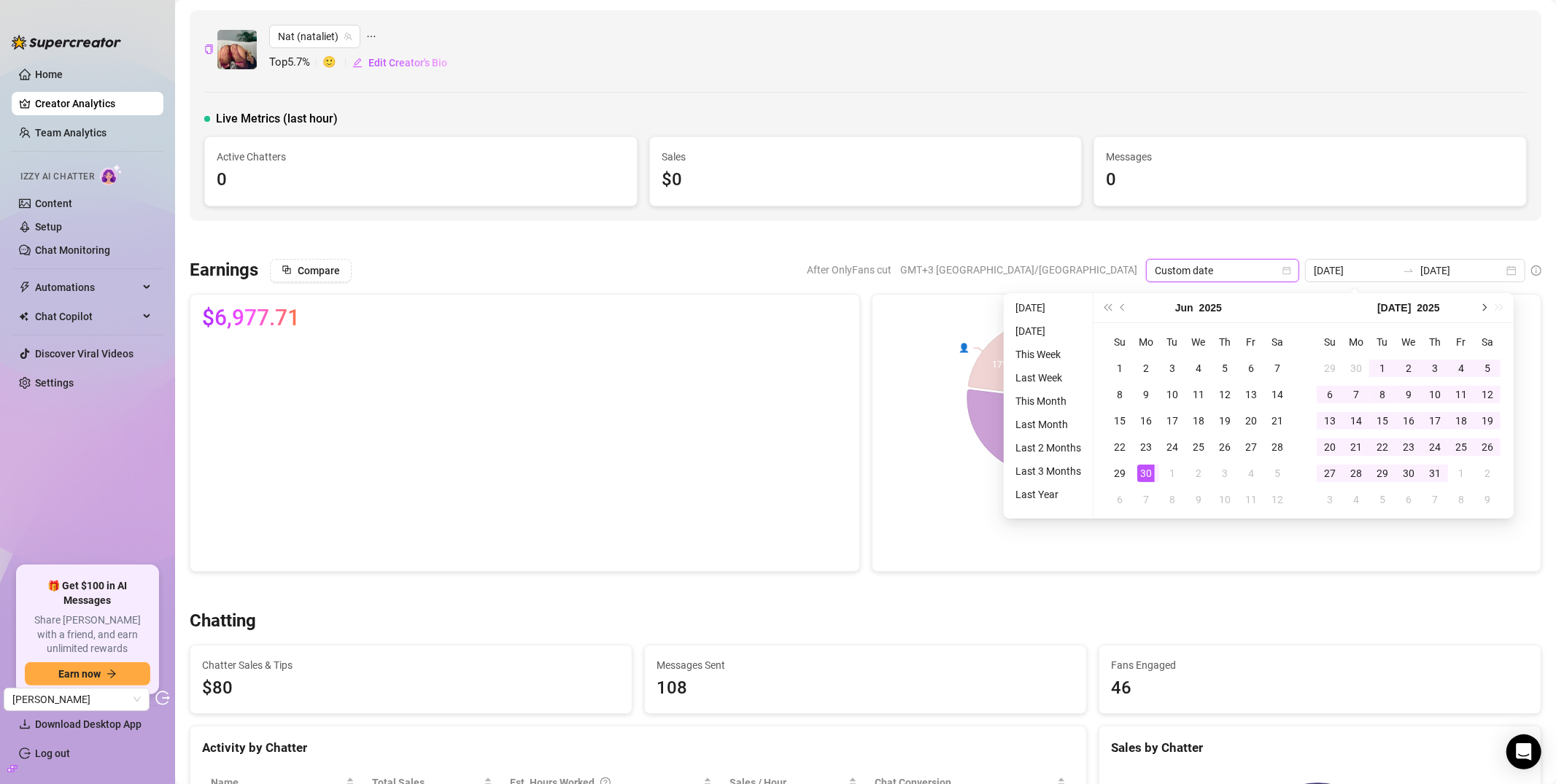
click at [1386, 306] on button "Next month (PageDown)" at bounding box center [1483, 308] width 16 height 29
type input "2025-07-28"
click at [1146, 470] on div "28" at bounding box center [1146, 474] width 18 height 18
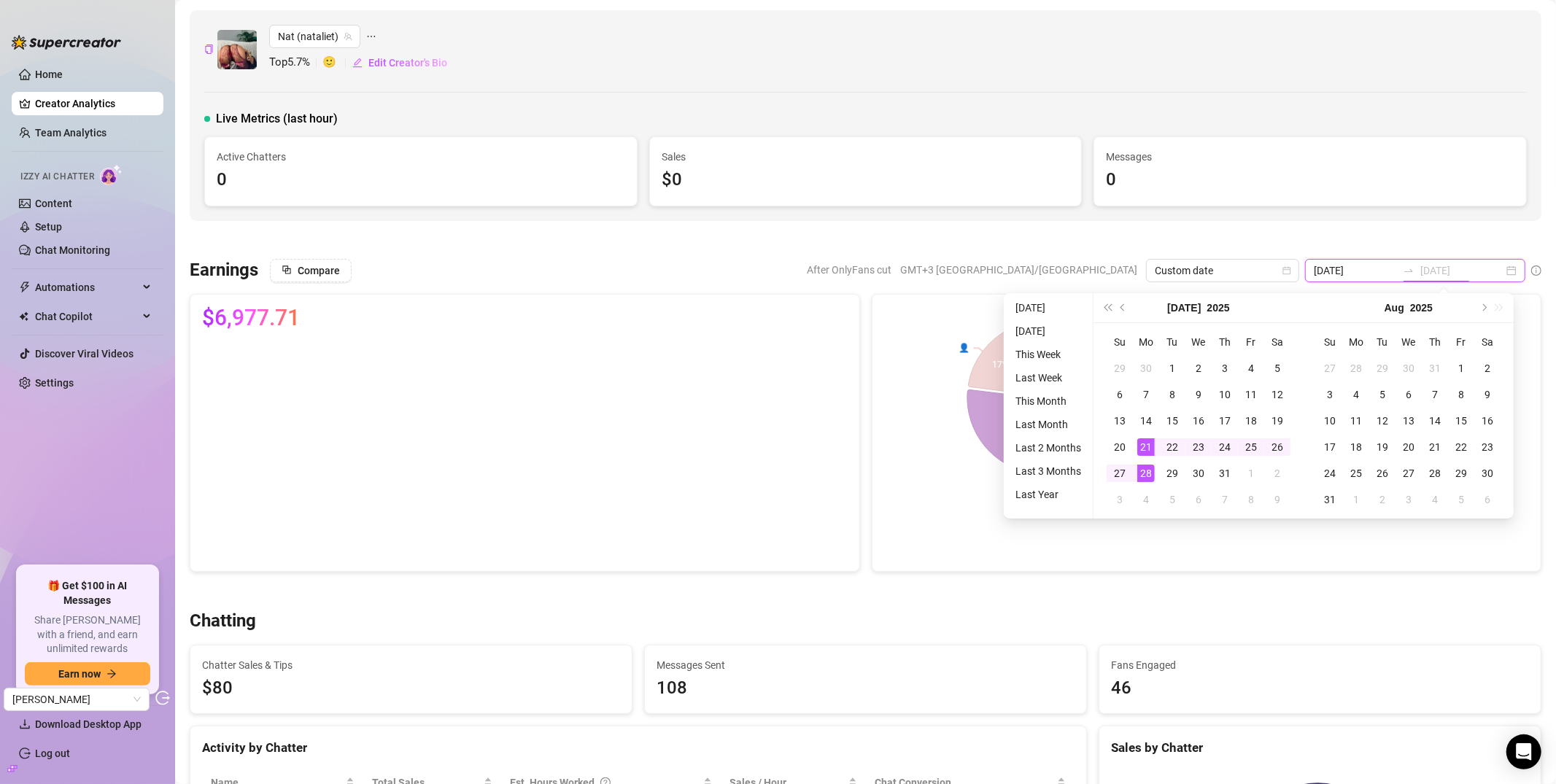
type input "2025-09-28"
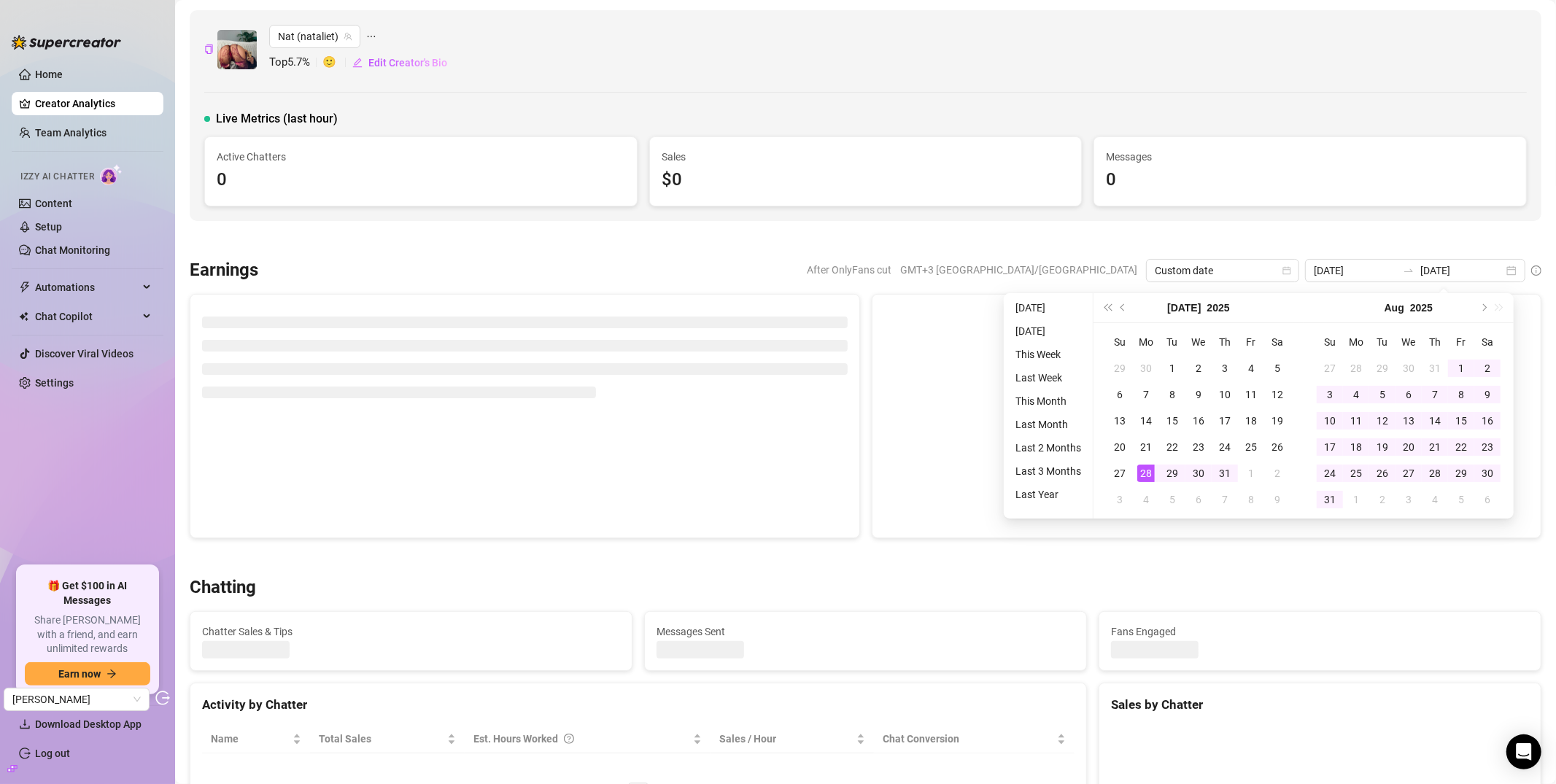
type input "2025-07-28"
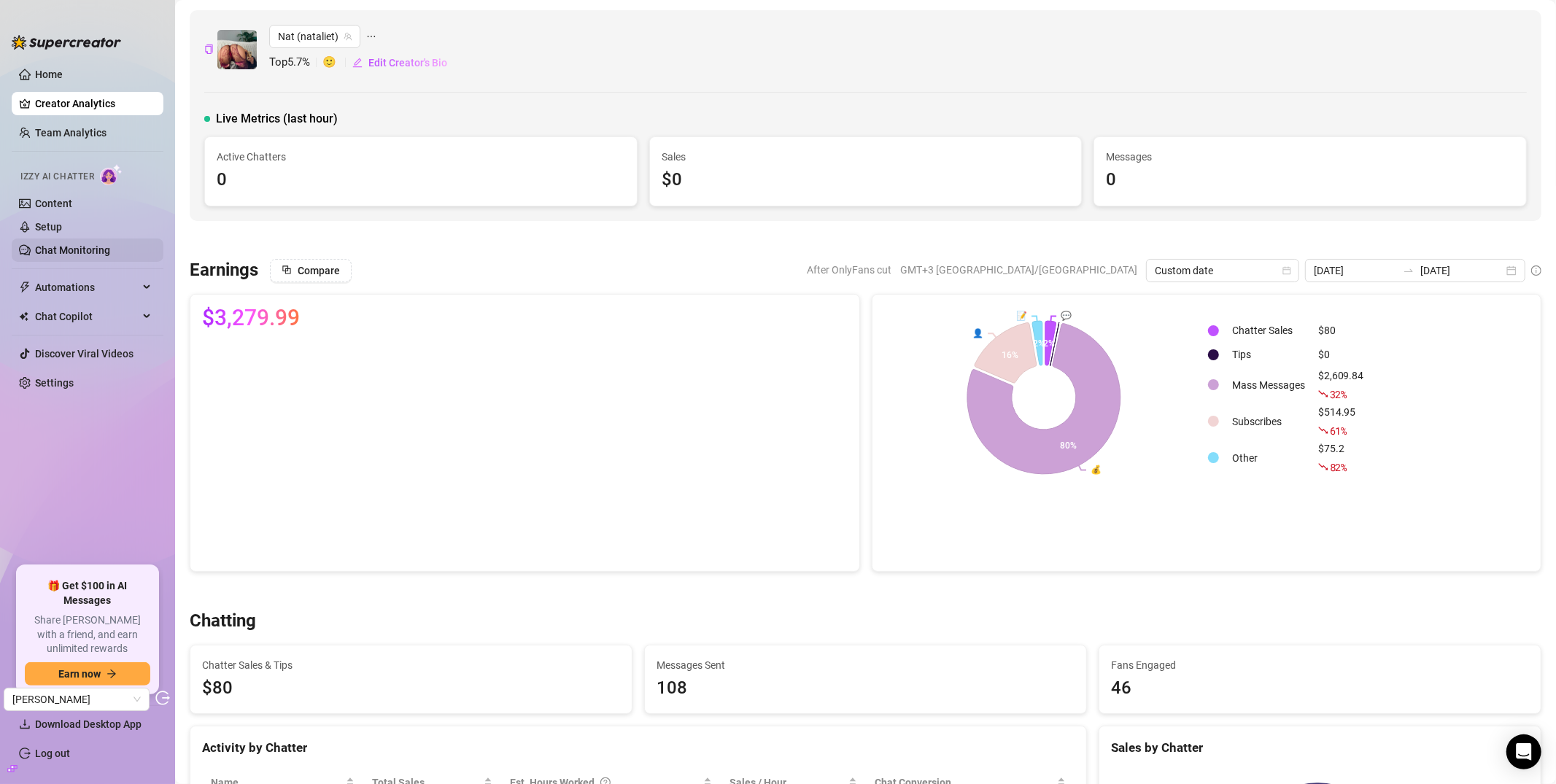
click at [59, 244] on link "Chat Monitoring" at bounding box center [73, 250] width 76 height 12
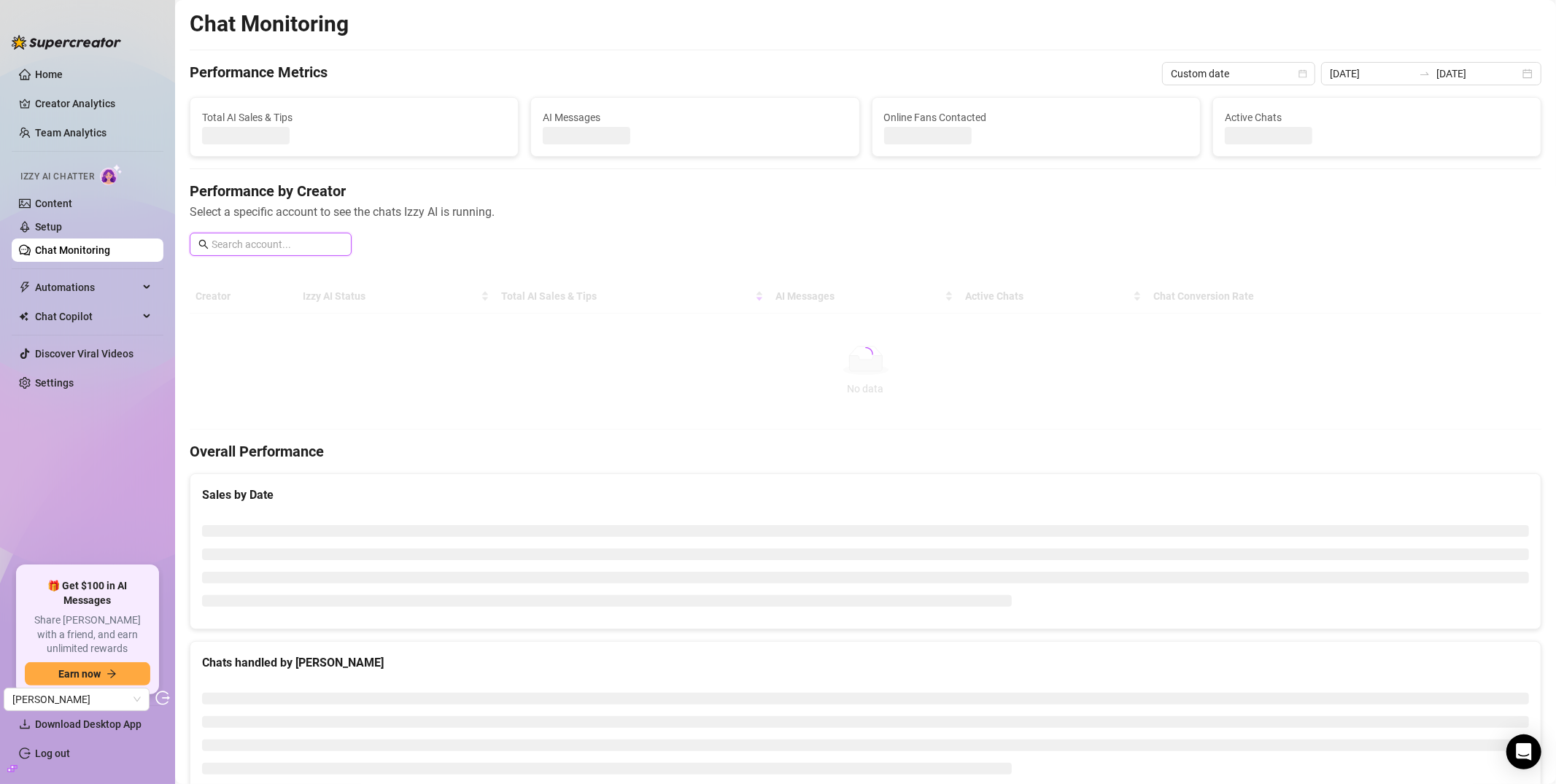
drag, startPoint x: 284, startPoint y: 250, endPoint x: 282, endPoint y: 262, distance: 12.2
click at [284, 254] on span at bounding box center [271, 244] width 162 height 23
type input "m"
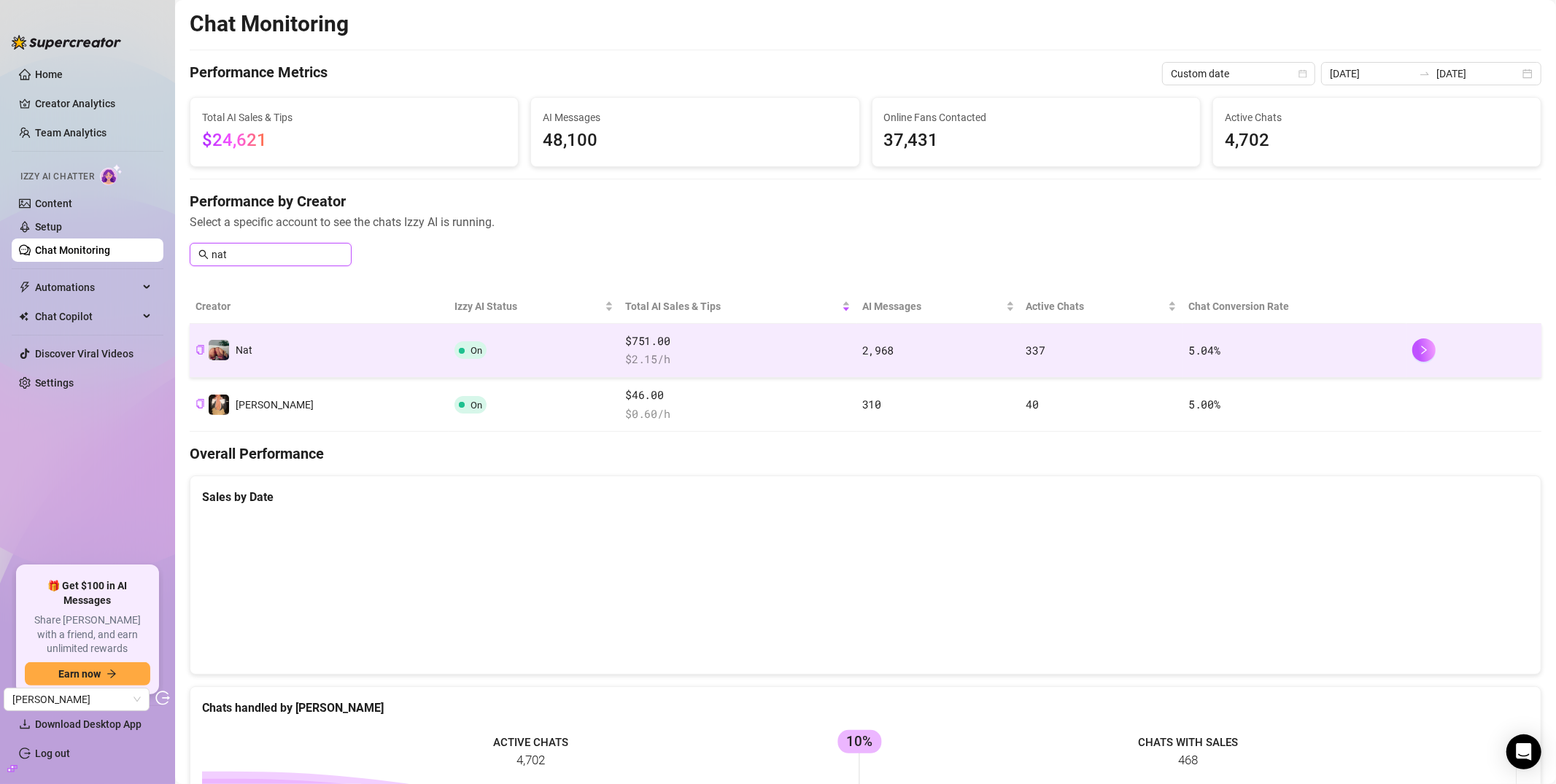
type input "nat"
click at [320, 354] on td "Nat" at bounding box center [319, 350] width 259 height 54
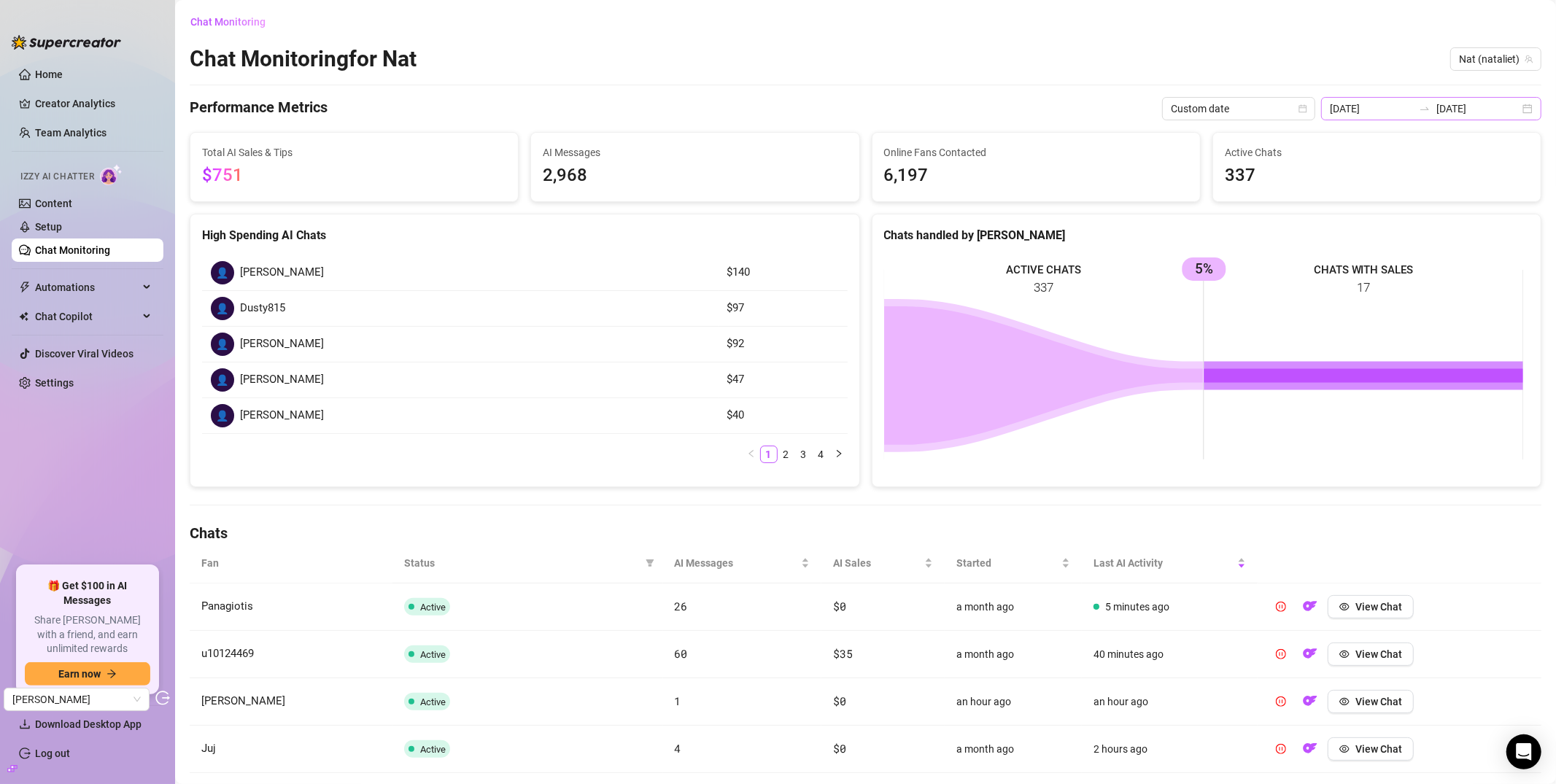
click at [1386, 109] on div "2025-07-28 2025-09-28" at bounding box center [1431, 108] width 220 height 23
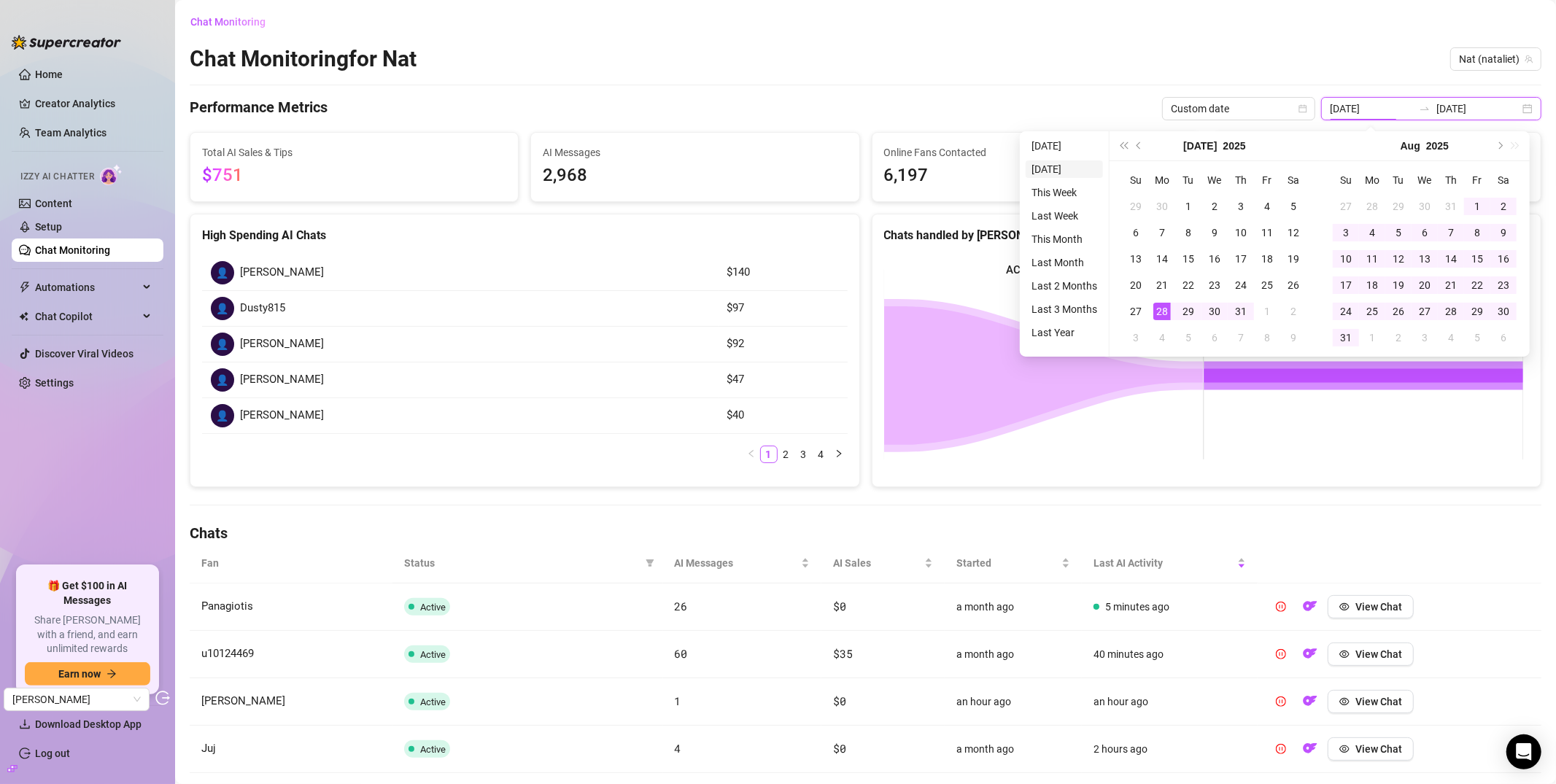
type input "2025-09-27"
type input "2025-07-28"
type input "2025-09-28"
type input "2025-09-27"
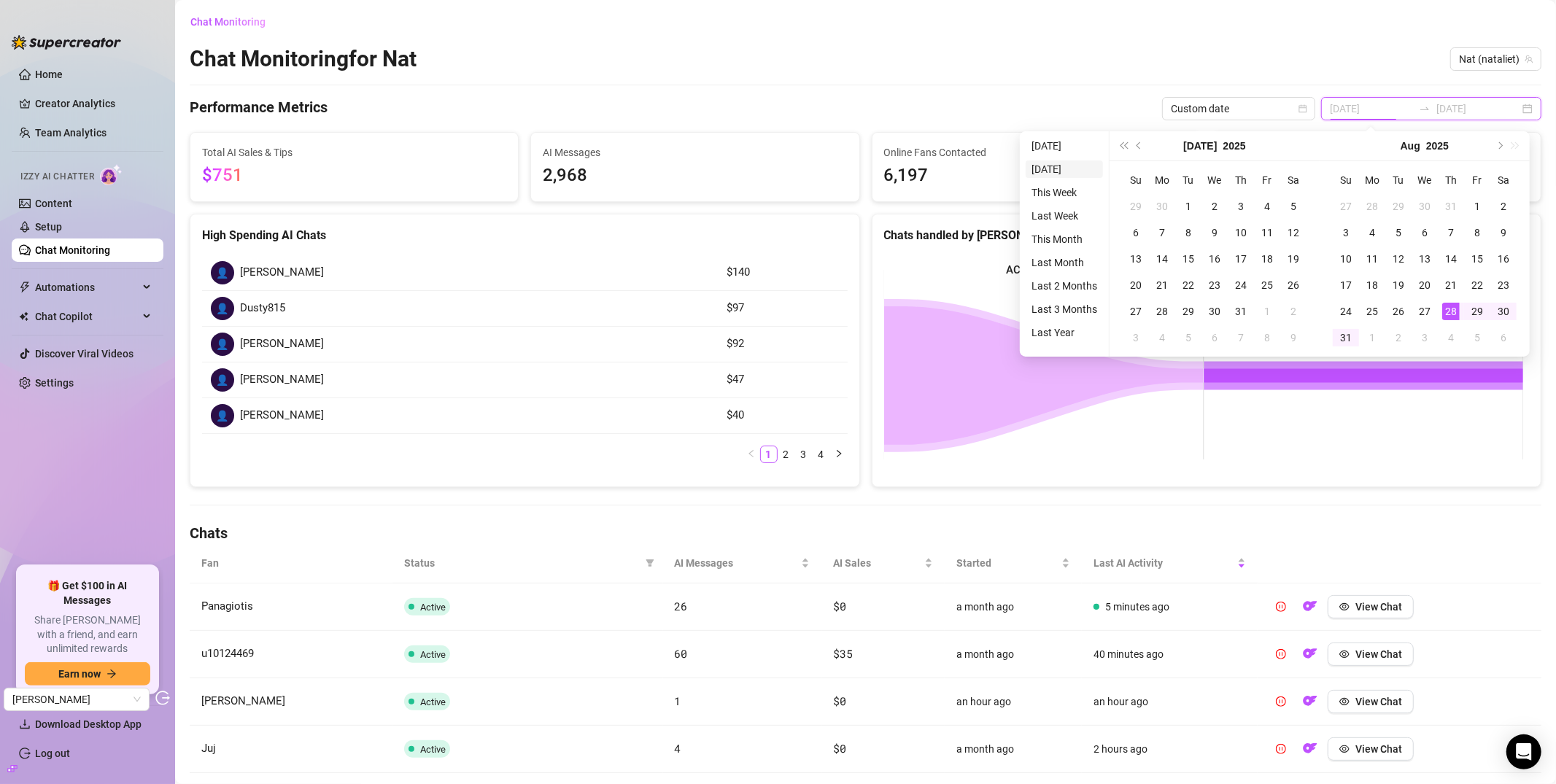
type input "2025-09-27"
type input "2025-09-28"
type input "2025-09-01"
drag, startPoint x: 1048, startPoint y: 239, endPoint x: 1363, endPoint y: 199, distance: 317.5
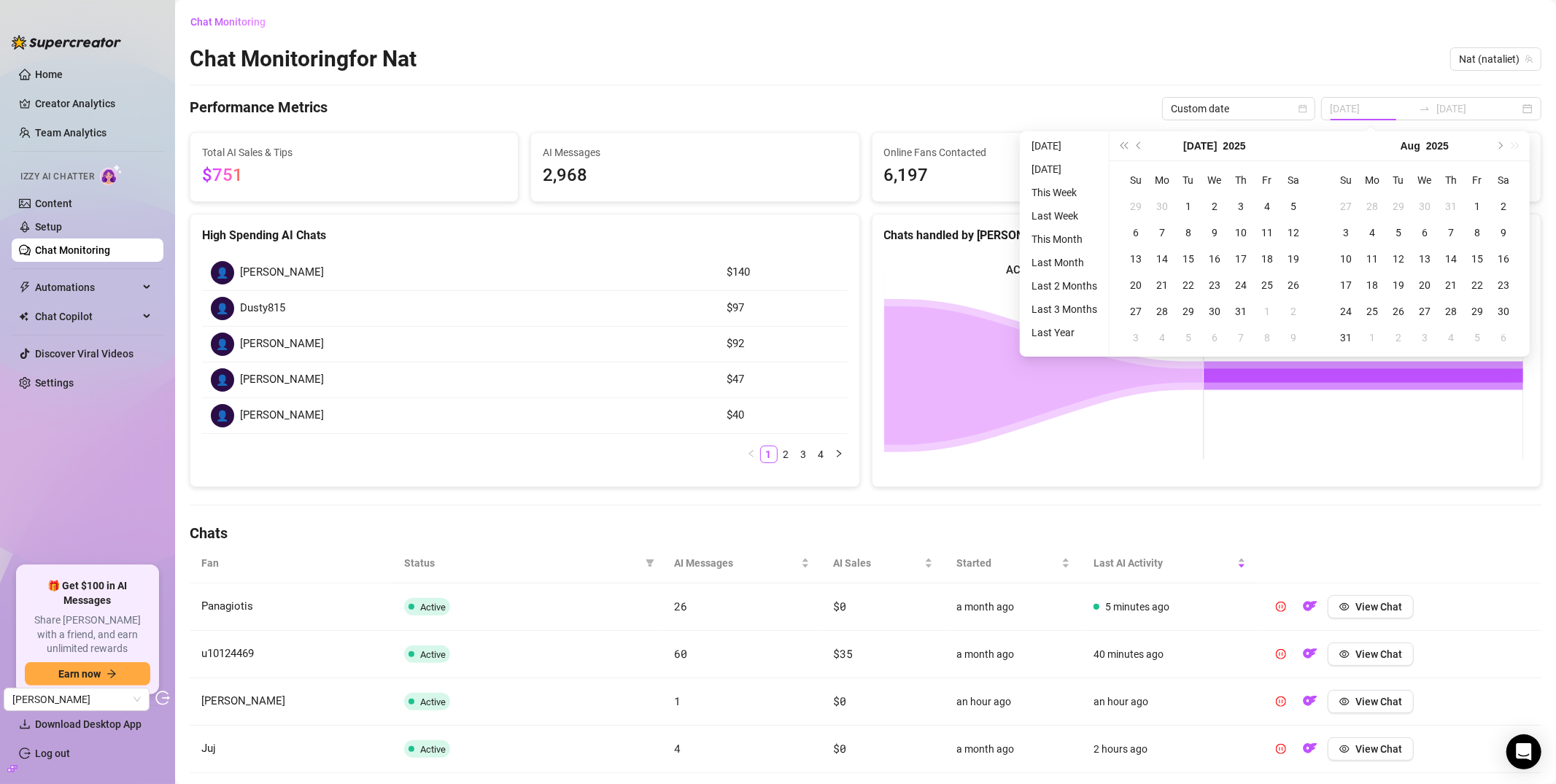
click at [1048, 239] on li "This Month" at bounding box center [1064, 239] width 77 height 18
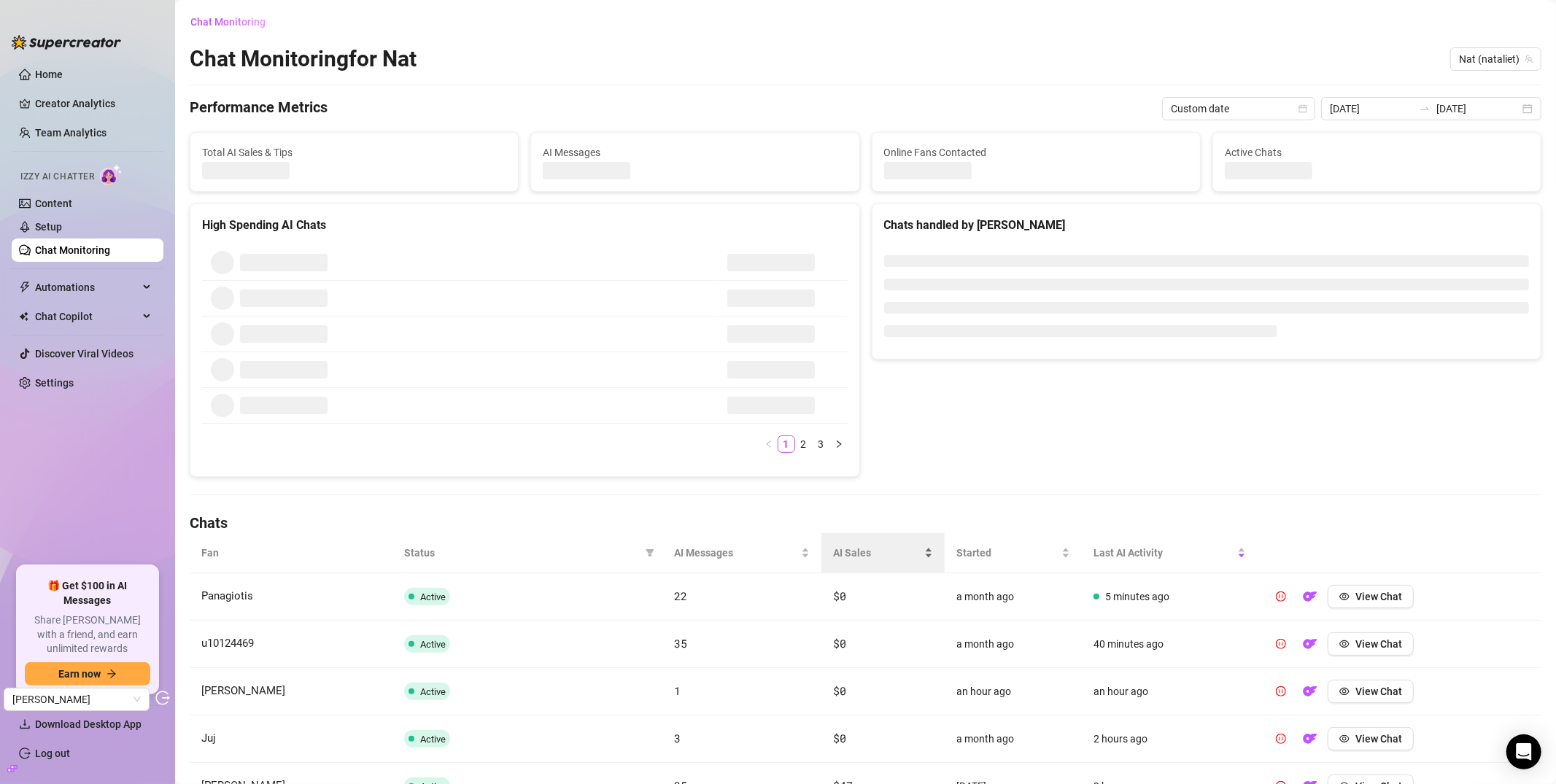
click at [836, 549] on span "AI Sales" at bounding box center [877, 553] width 88 height 16
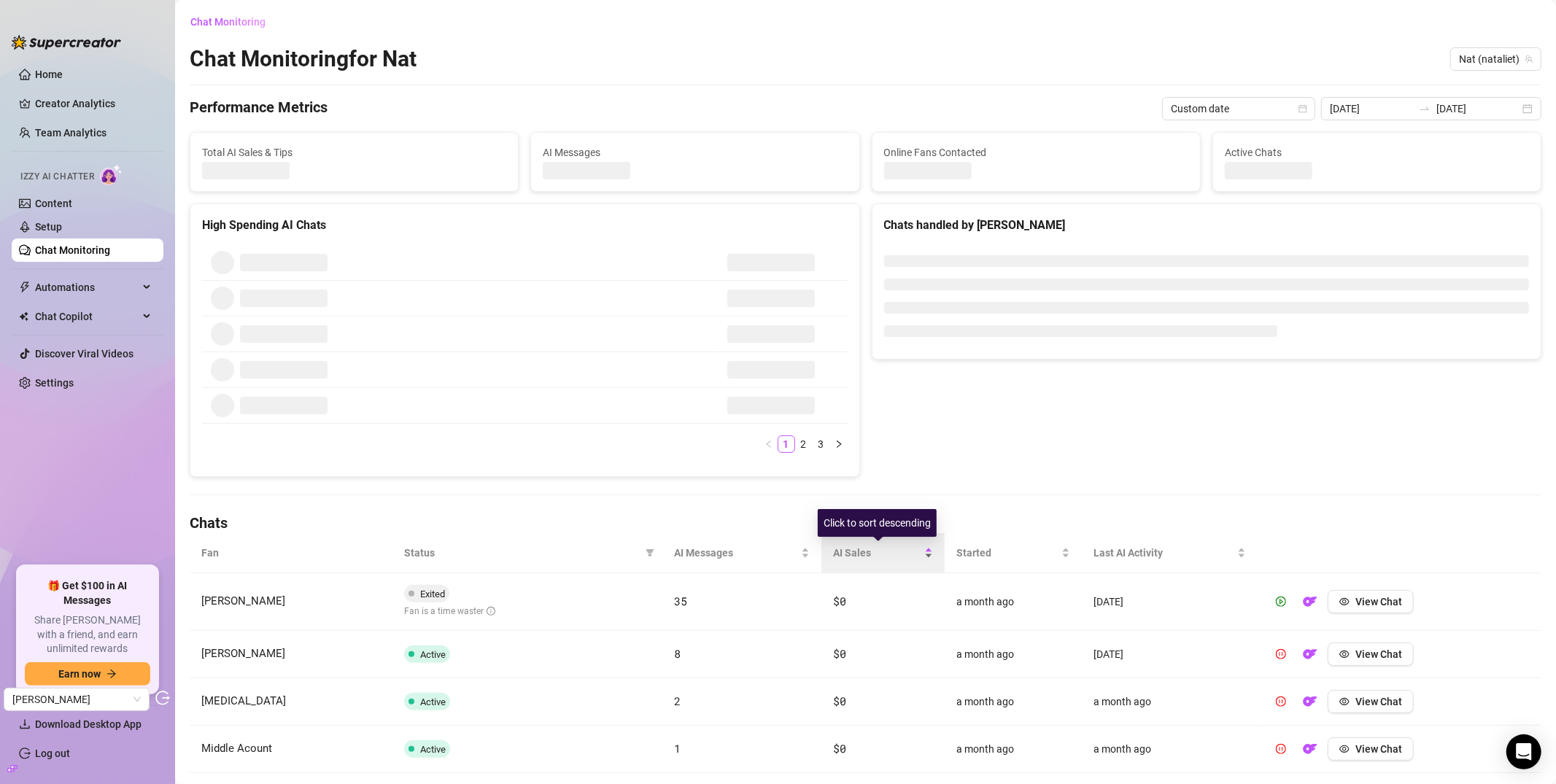
click at [847, 550] on span "AI Sales" at bounding box center [877, 553] width 88 height 16
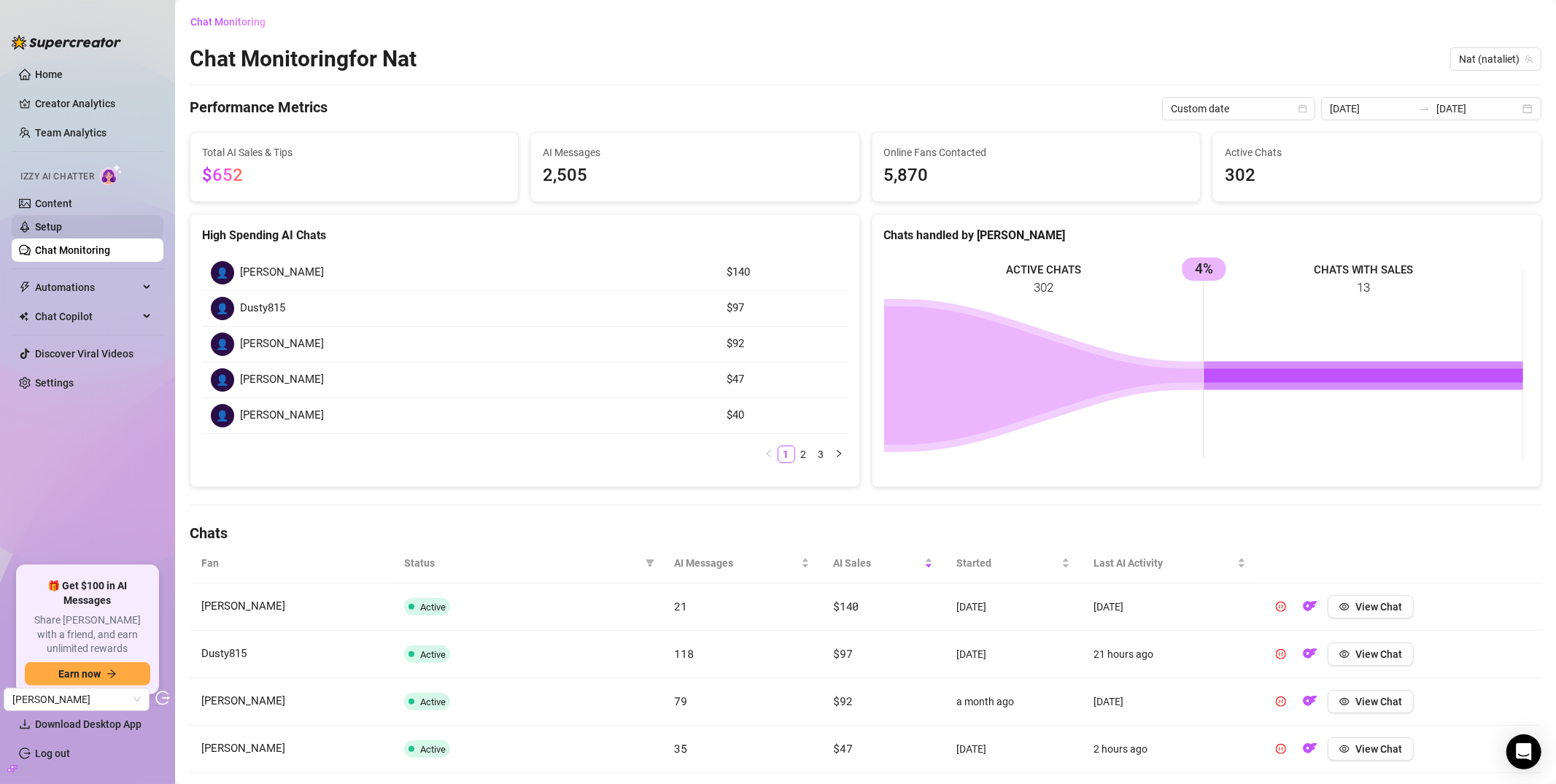
click at [62, 228] on link "Setup" at bounding box center [49, 227] width 27 height 12
click at [67, 252] on link "Chat Monitoring" at bounding box center [73, 250] width 76 height 12
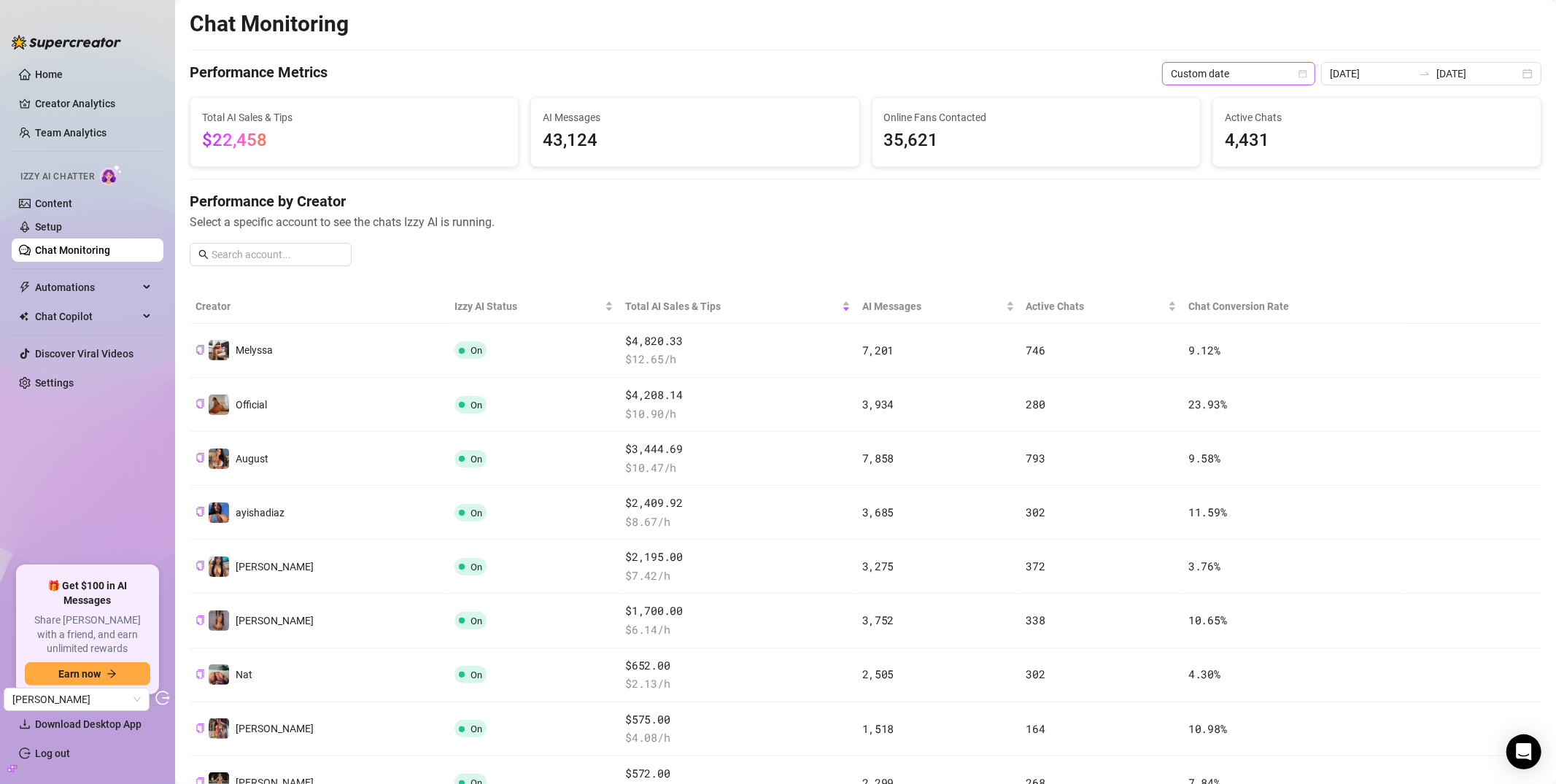
click at [1252, 68] on span "Custom date" at bounding box center [1239, 73] width 136 height 22
click at [1260, 127] on div "Last 7 days" at bounding box center [1262, 126] width 130 height 16
click at [902, 236] on div "Performance by Creator Select a specific account to see the chats Izzy AI is ru…" at bounding box center [865, 235] width 1352 height 87
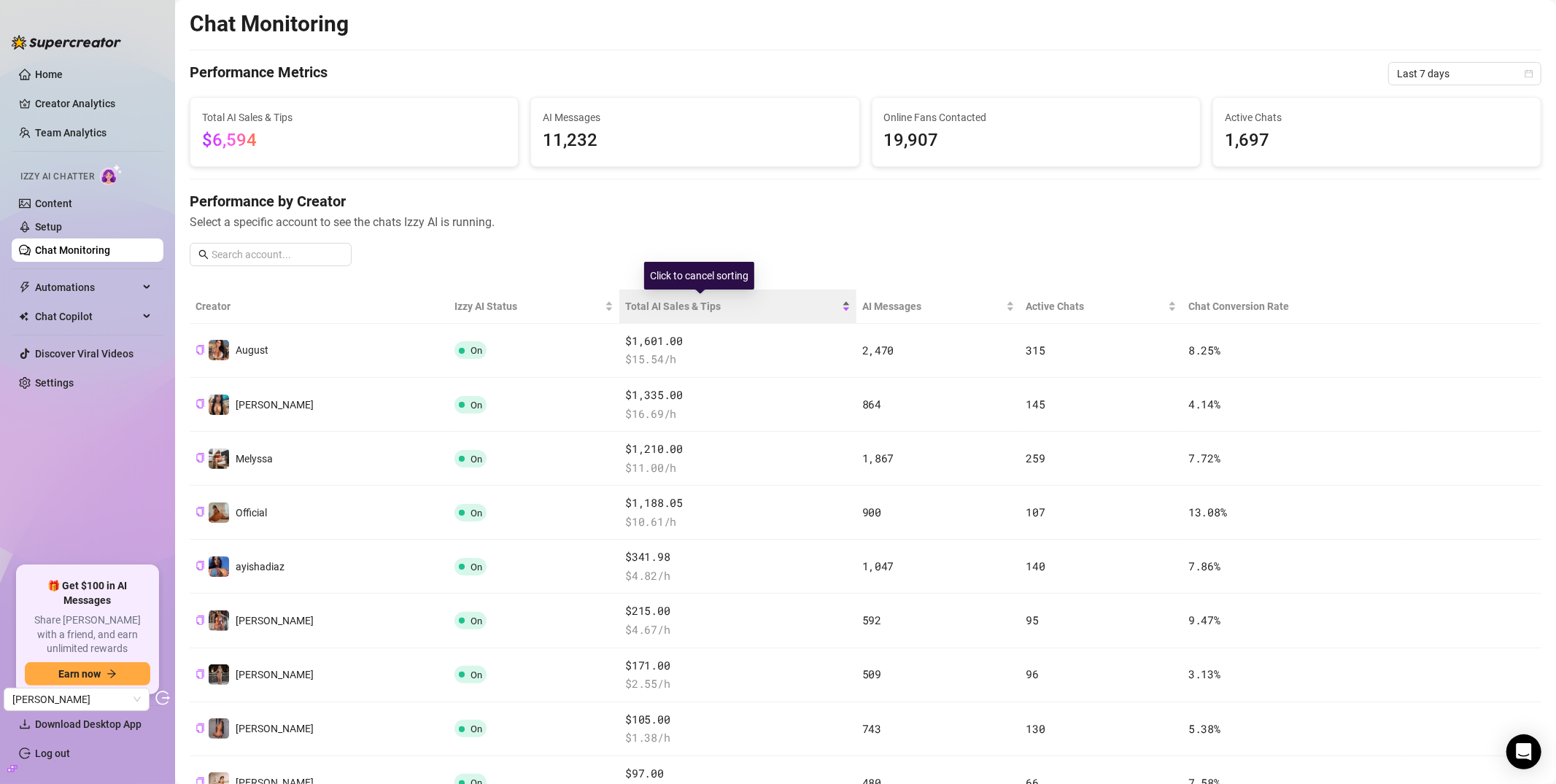
click at [665, 308] on span "Total AI Sales & Tips" at bounding box center [731, 306] width 213 height 16
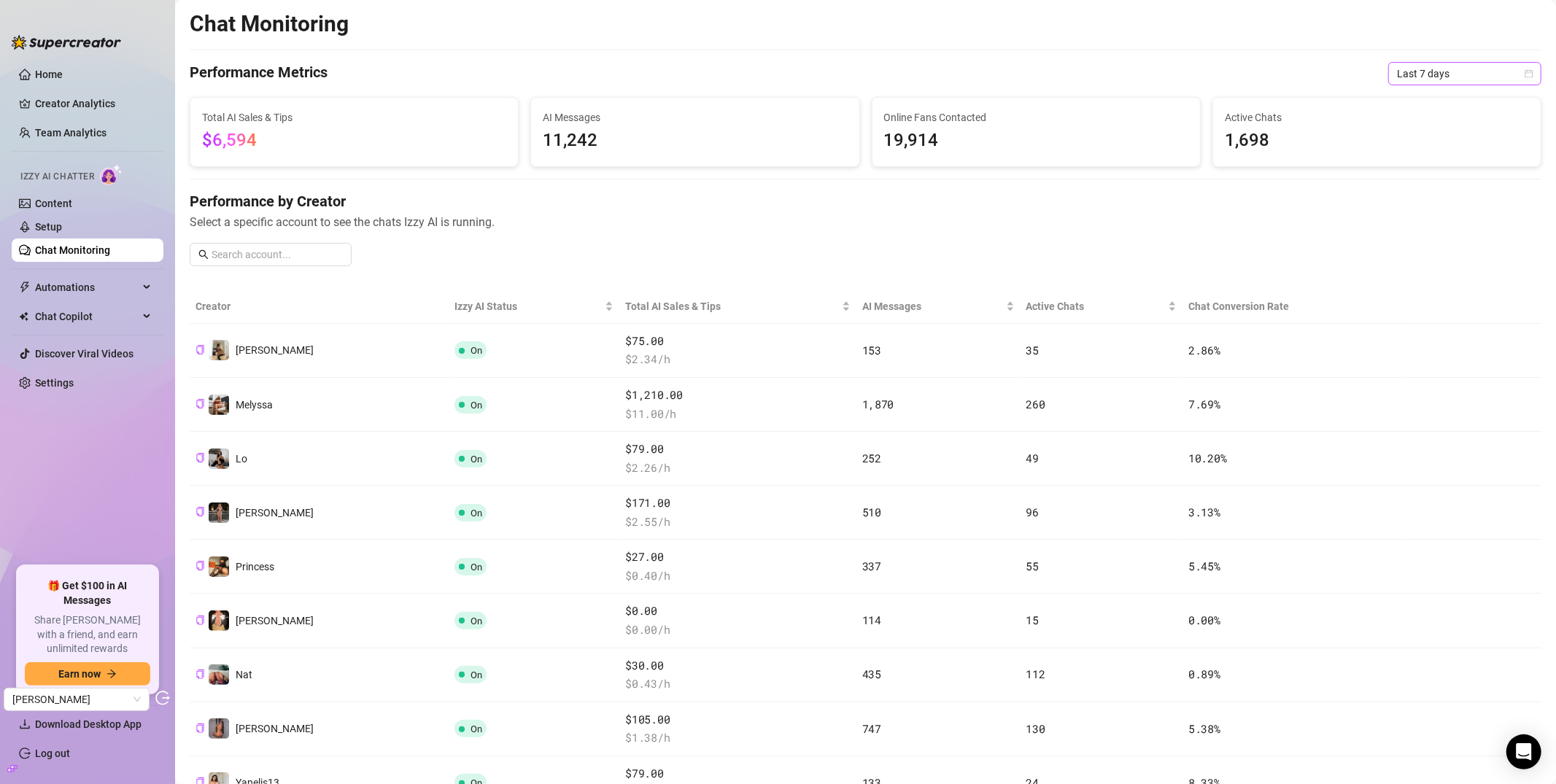
click at [1386, 72] on span "Last 7 days" at bounding box center [1464, 73] width 136 height 22
click at [1386, 148] on div "Last 30 days" at bounding box center [1453, 149] width 130 height 16
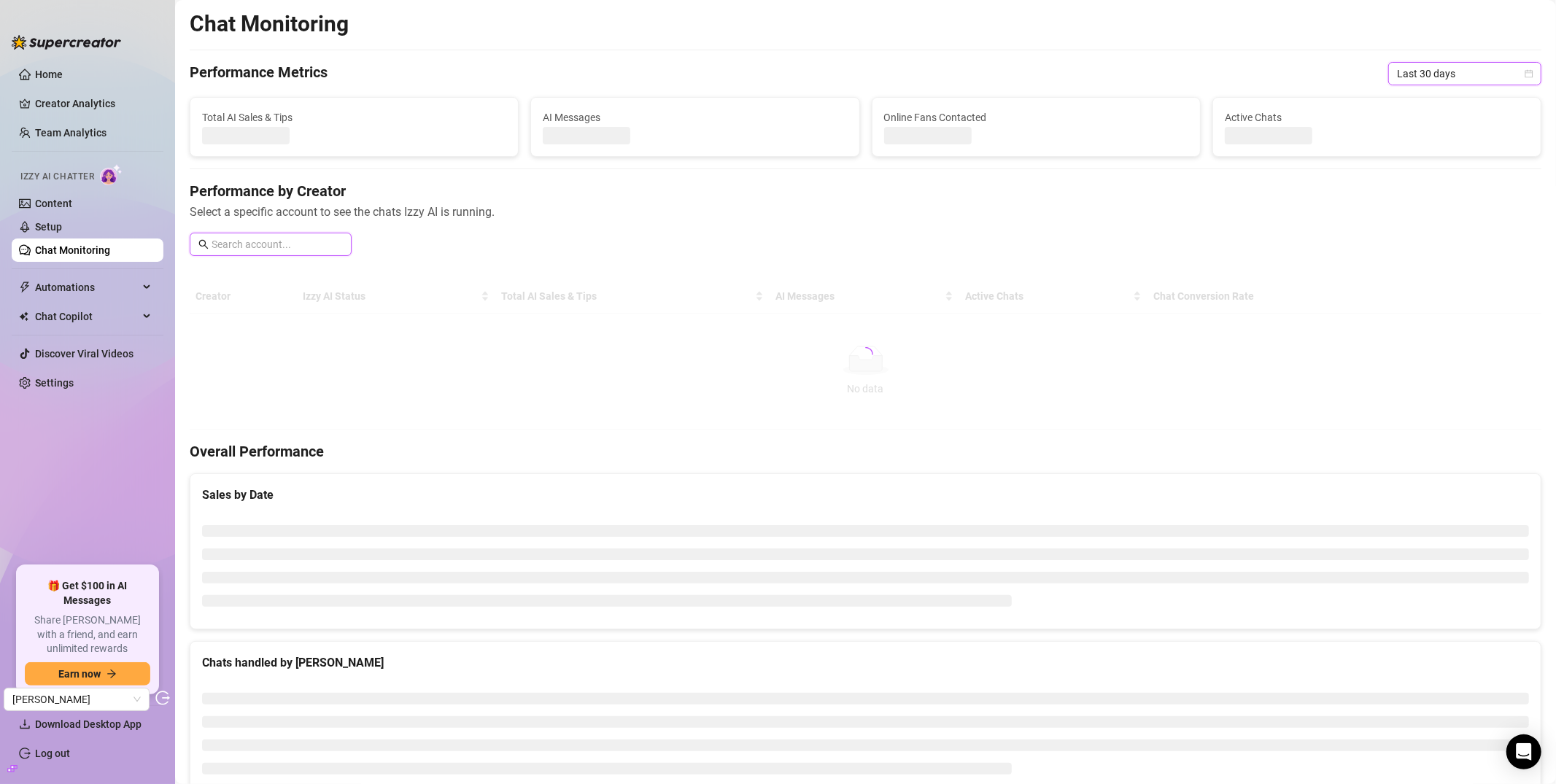
click at [262, 244] on input "text" at bounding box center [276, 244] width 131 height 16
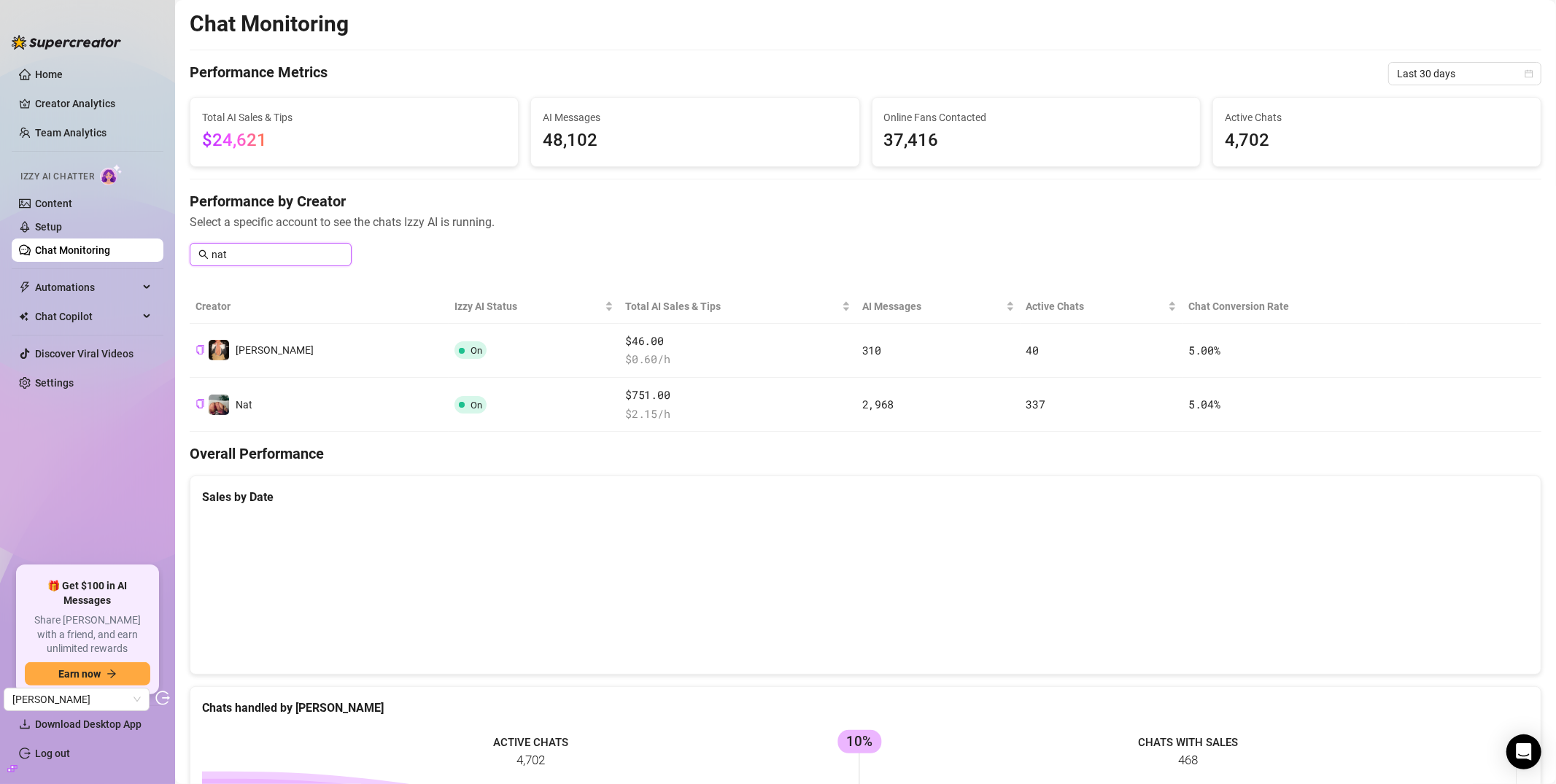
drag, startPoint x: 288, startPoint y: 261, endPoint x: 114, endPoint y: 263, distance: 174.0
click at [114, 263] on div "Home Creator Analytics Team Analytics Izzy AI Chatter Content Setup Chat Monito…" at bounding box center [778, 392] width 1556 height 784
type input "t"
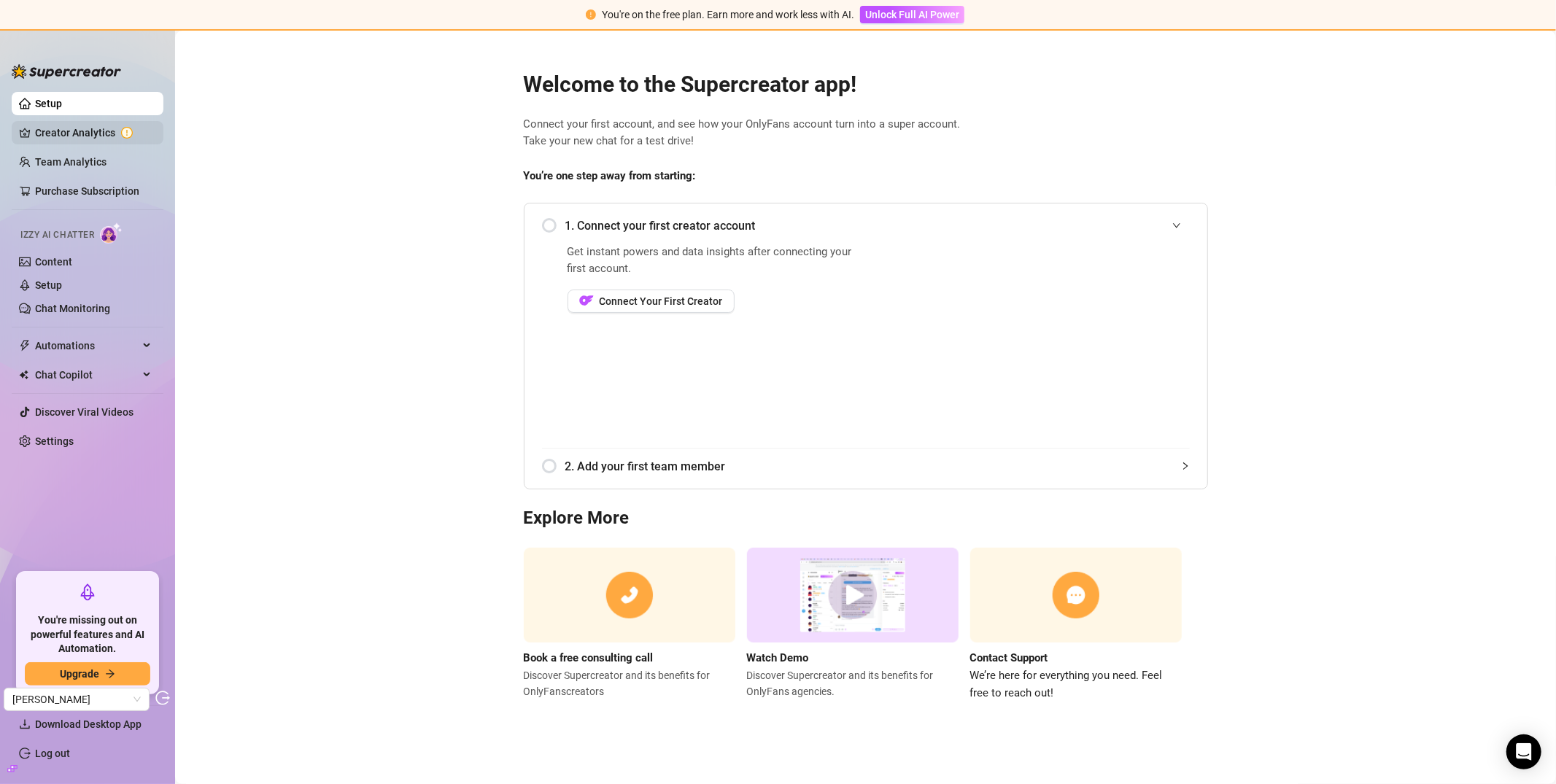
click at [47, 137] on link "Creator Analytics" at bounding box center [93, 133] width 116 height 23
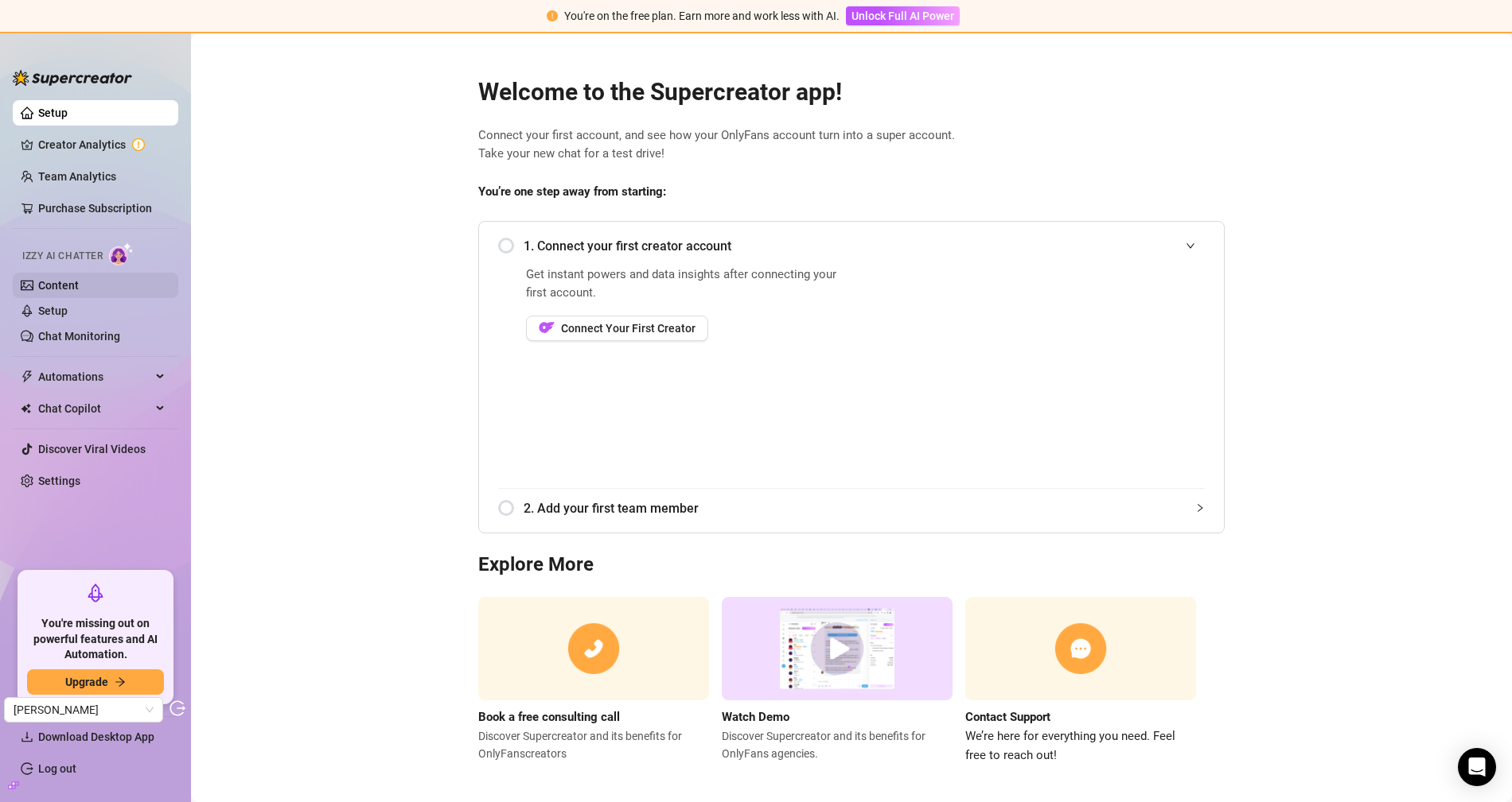
click at [57, 288] on link "Content" at bounding box center [59, 285] width 40 height 13
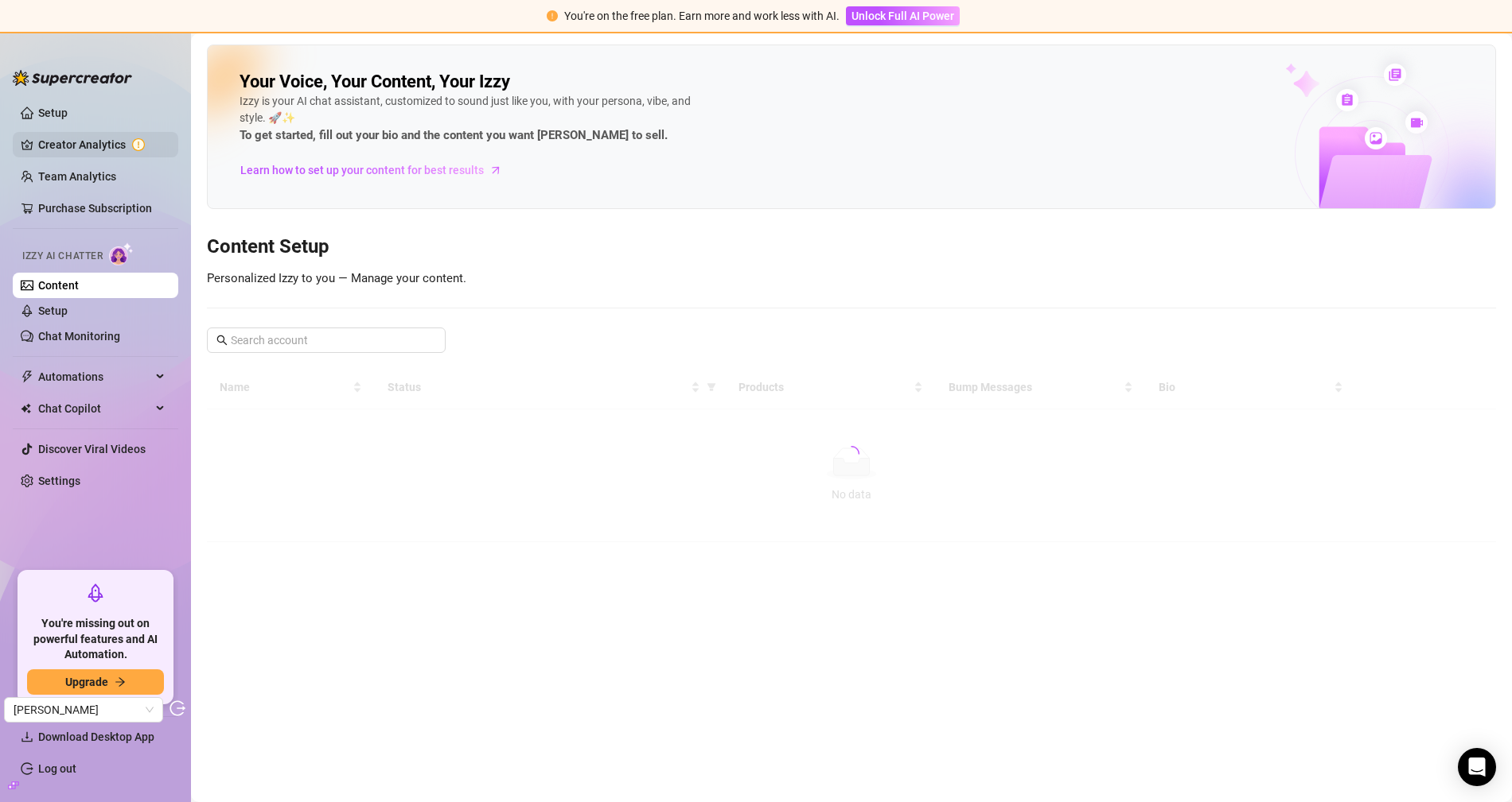
click at [138, 136] on link "Creator Analytics" at bounding box center [102, 144] width 127 height 25
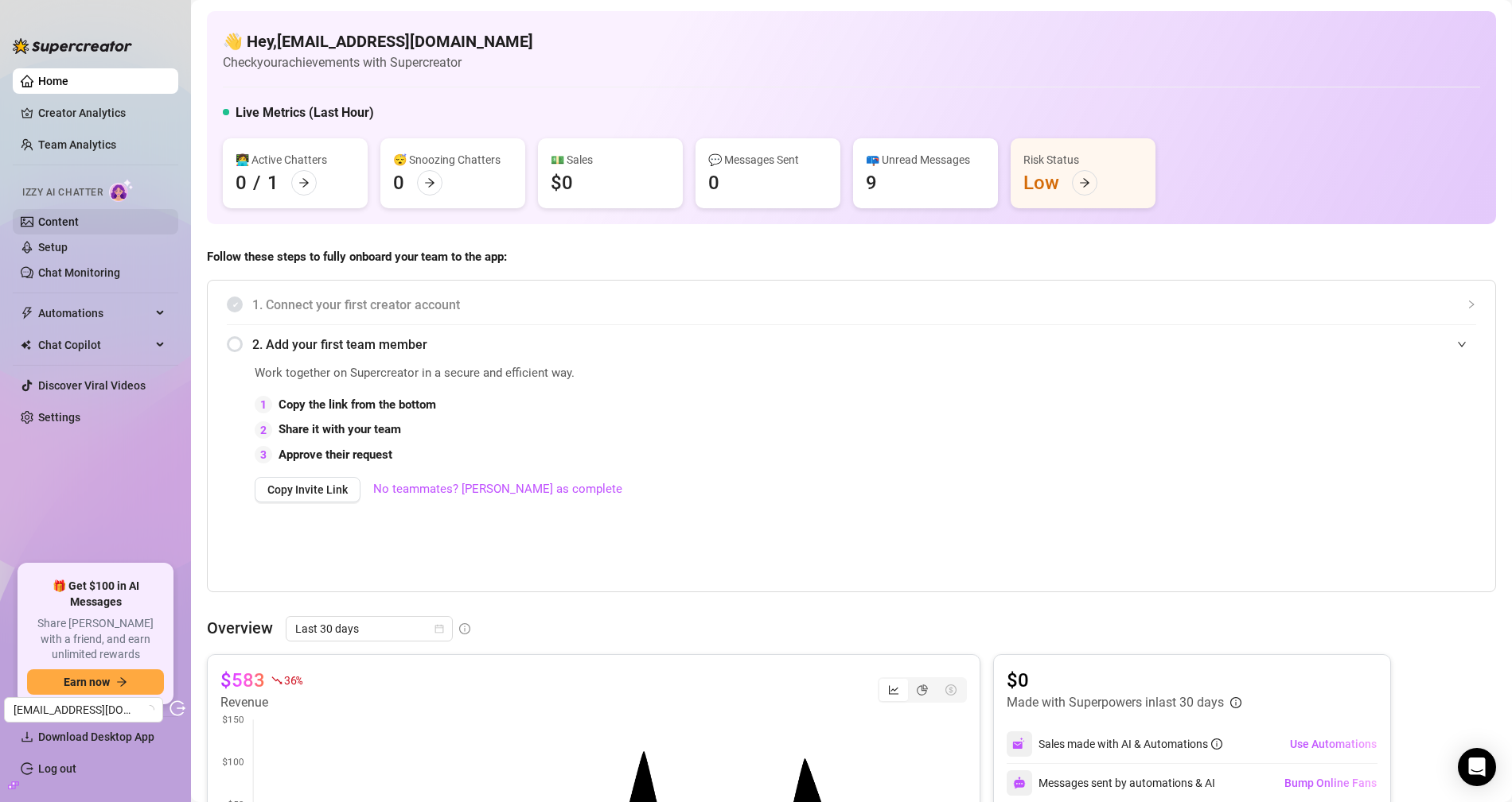
click at [79, 215] on link "Content" at bounding box center [59, 222] width 40 height 13
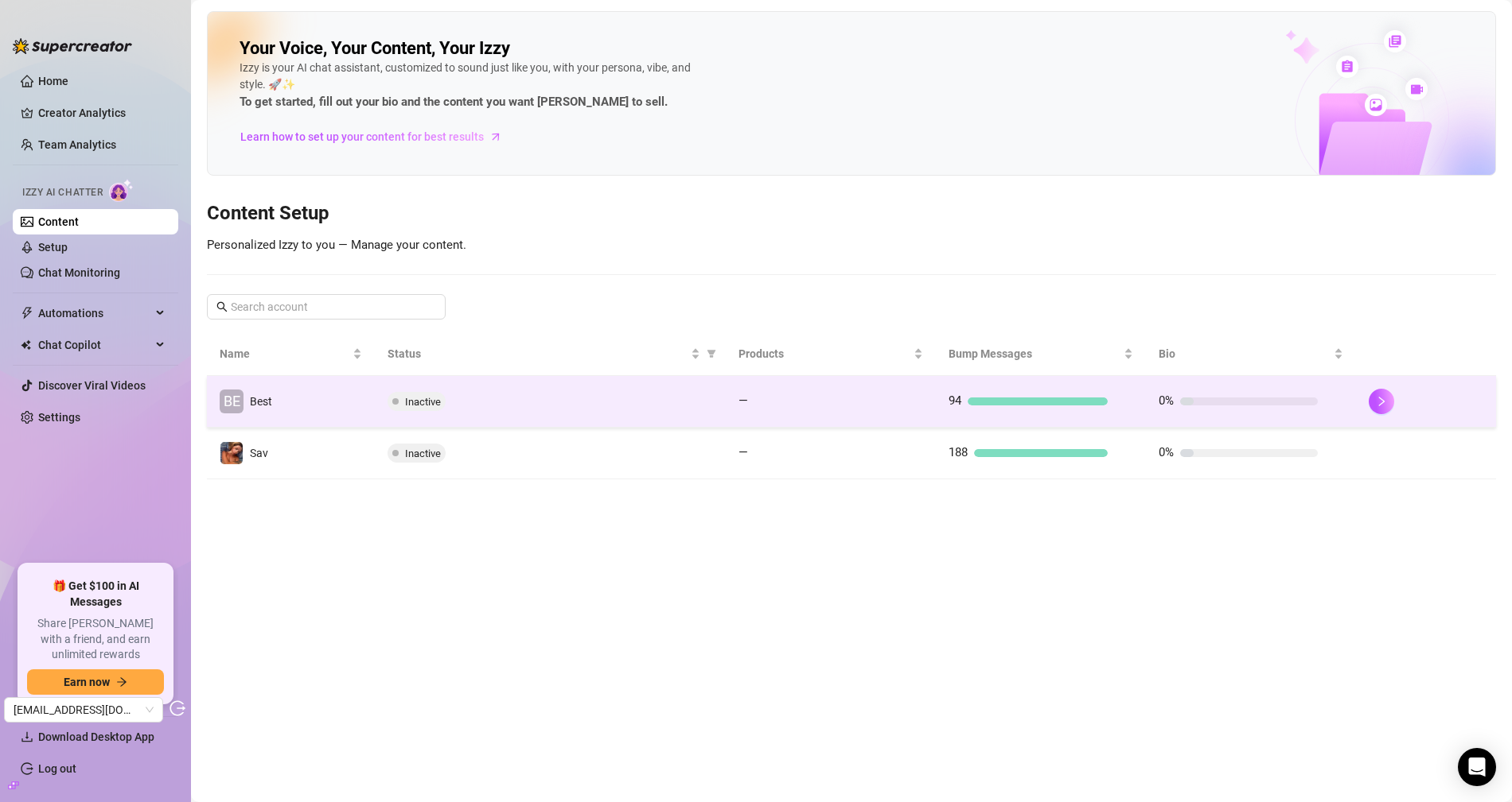
click at [324, 412] on td "BE Best" at bounding box center [291, 402] width 168 height 52
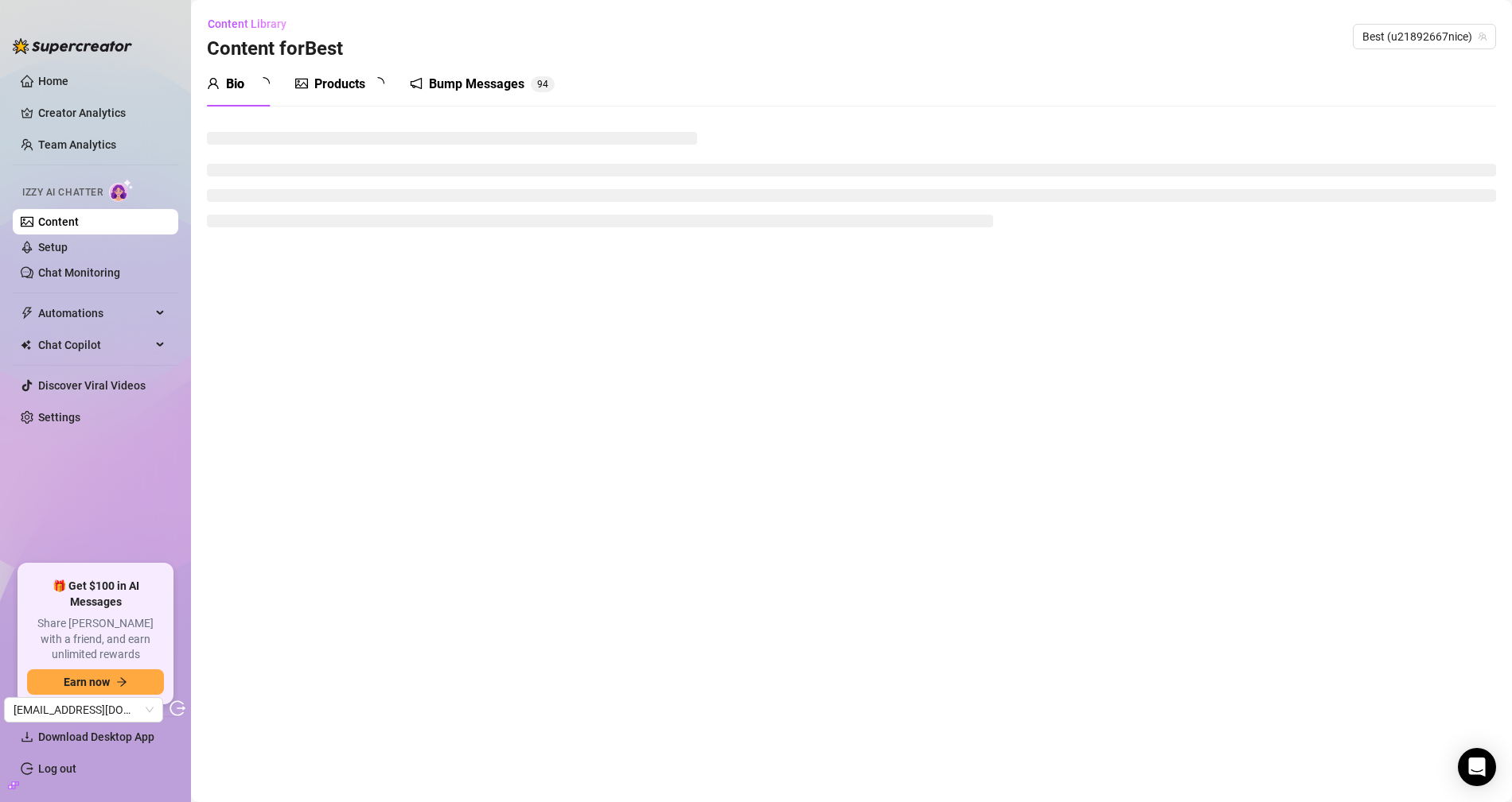
click at [328, 84] on div "Products" at bounding box center [340, 84] width 51 height 19
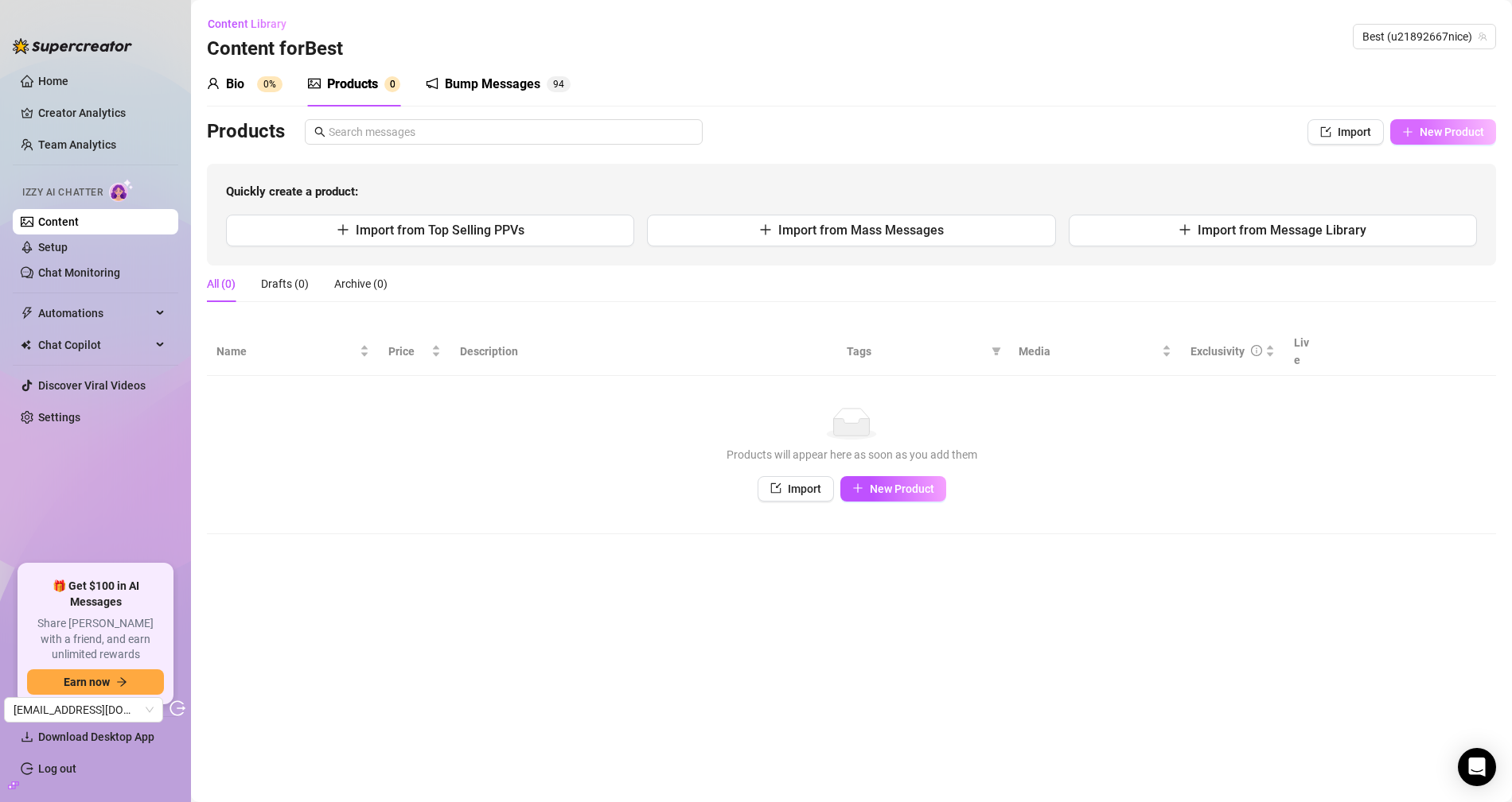
click at [1473, 132] on span "New Product" at bounding box center [1452, 132] width 65 height 13
type textarea "Type your message here..."
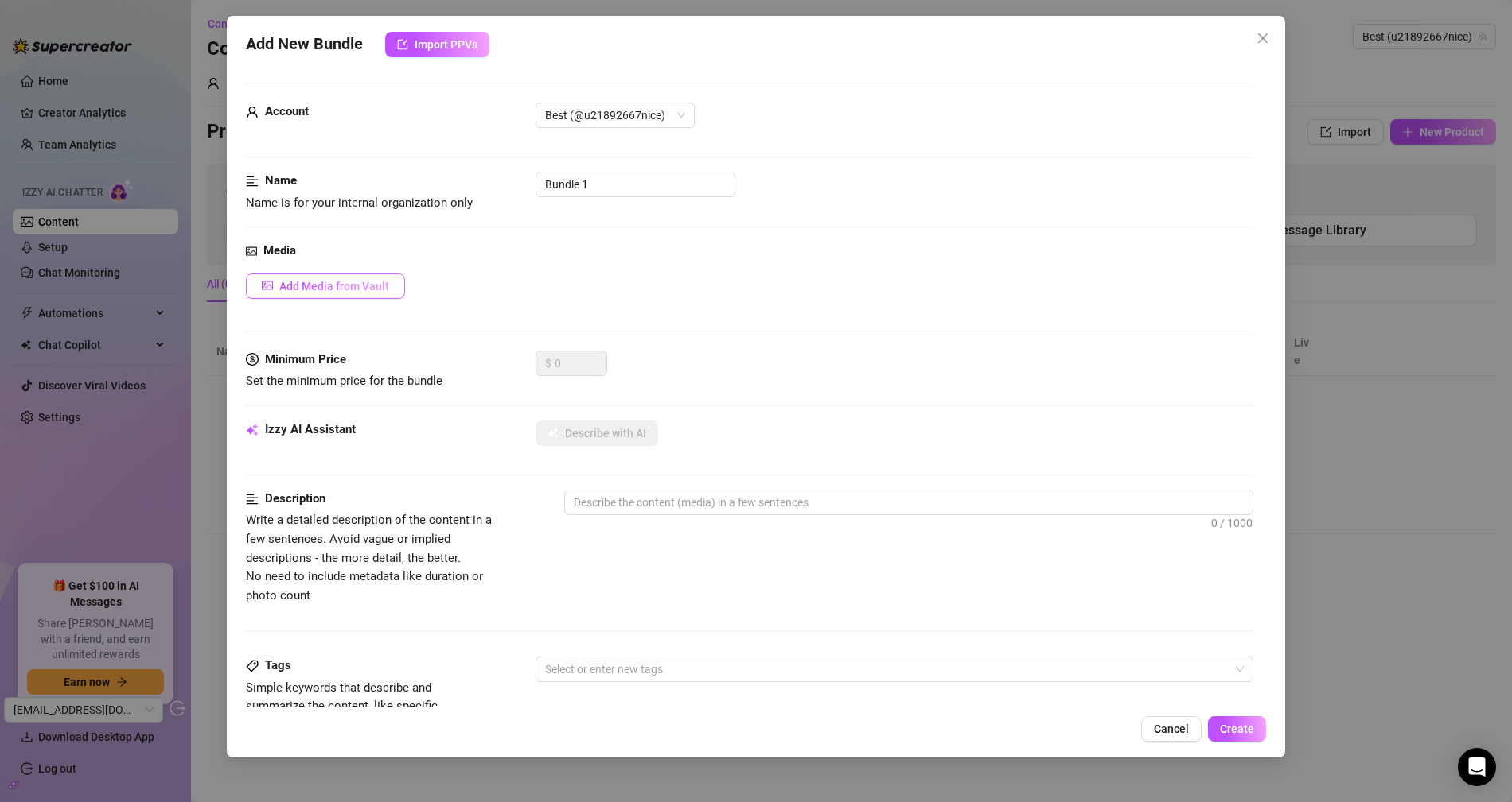
click at [357, 283] on span "Add Media from Vault" at bounding box center [334, 286] width 110 height 13
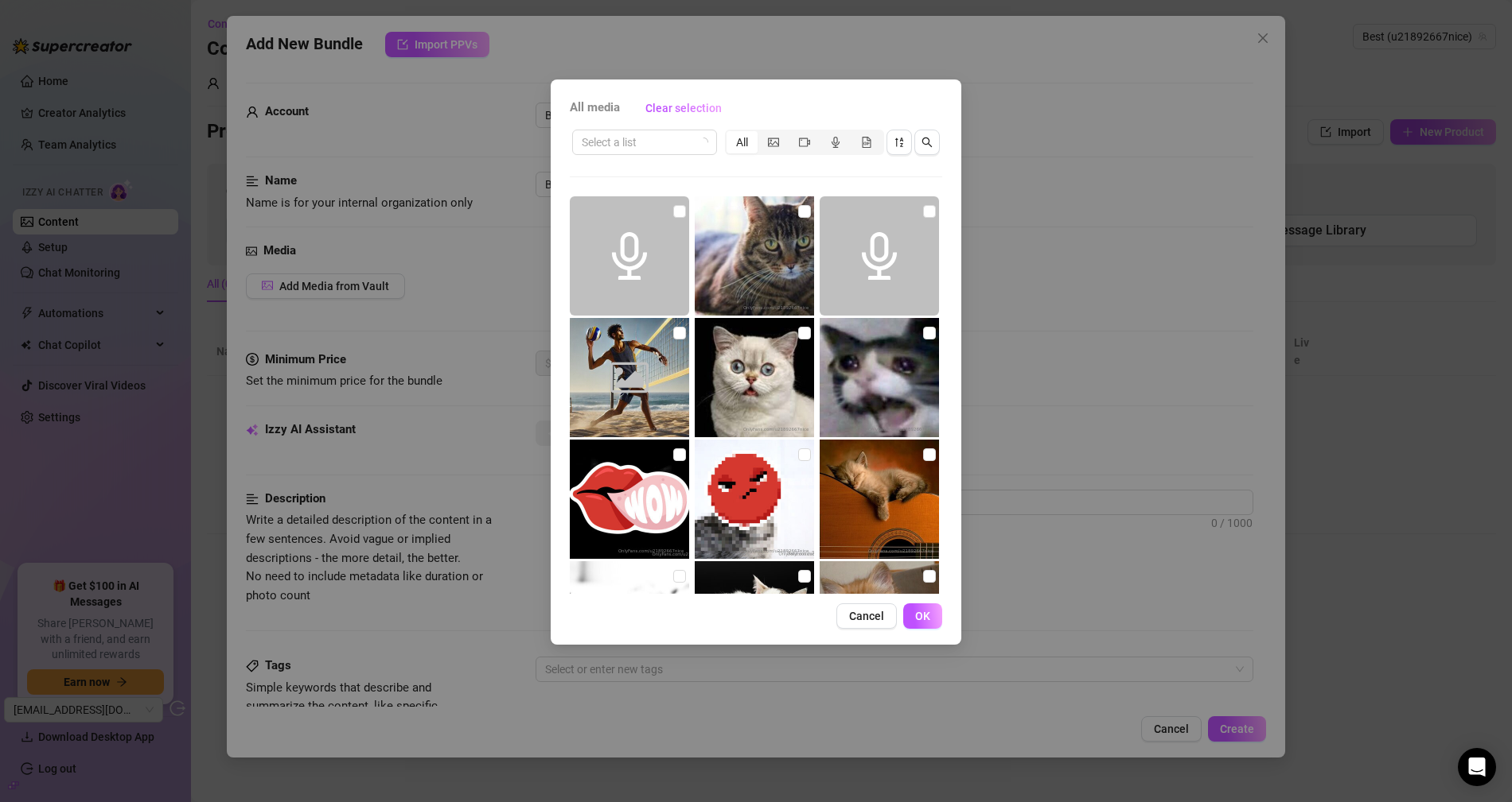
click at [757, 98] on div "All media Clear selection" at bounding box center [755, 108] width 372 height 25
click at [759, 232] on img at bounding box center [754, 256] width 119 height 119
checkbox input "true"
click at [925, 619] on span "OK" at bounding box center [922, 616] width 15 height 13
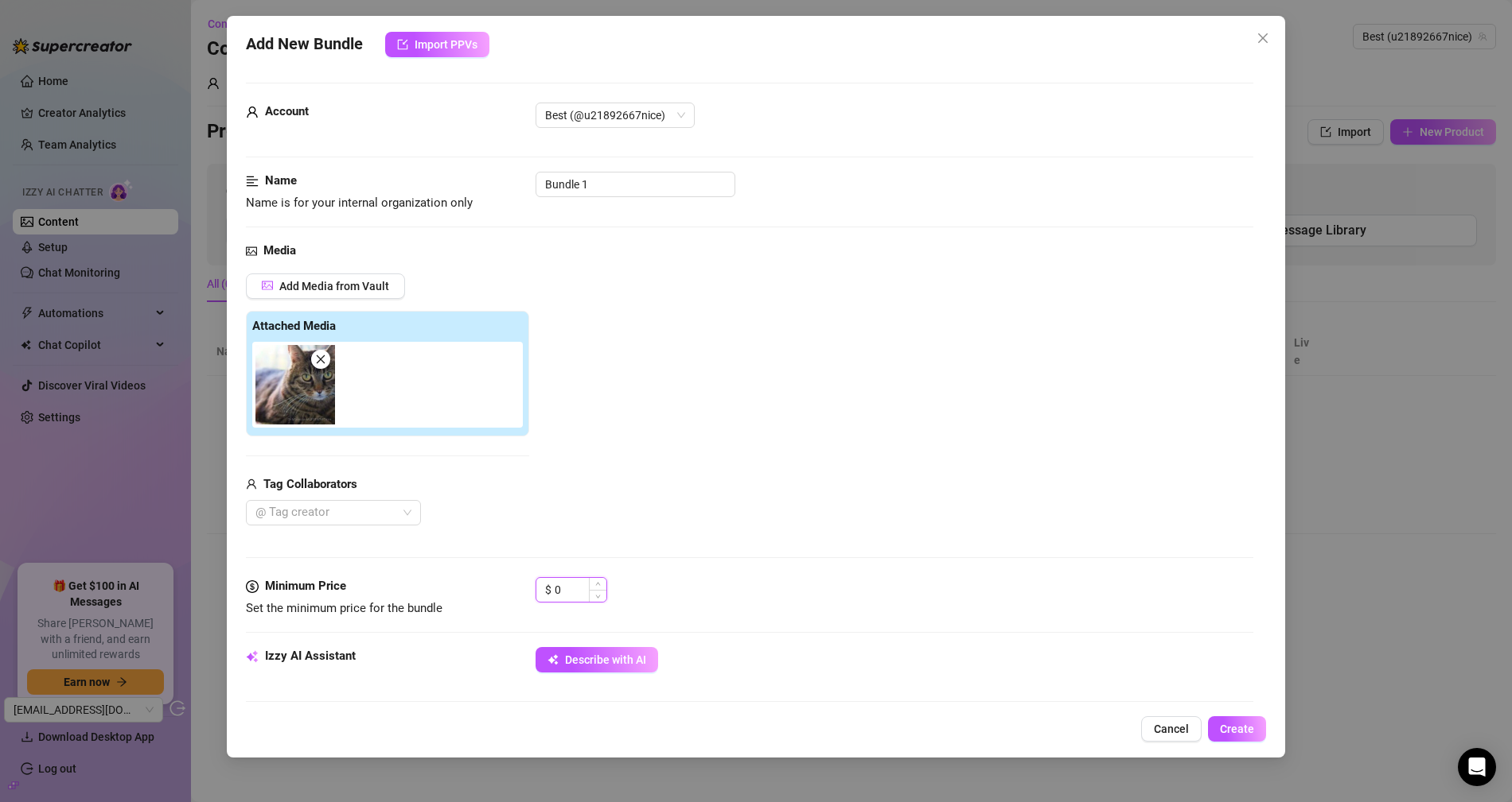
drag, startPoint x: 579, startPoint y: 586, endPoint x: 551, endPoint y: 585, distance: 28.0
click at [551, 585] on div "$ 0" at bounding box center [571, 589] width 72 height 25
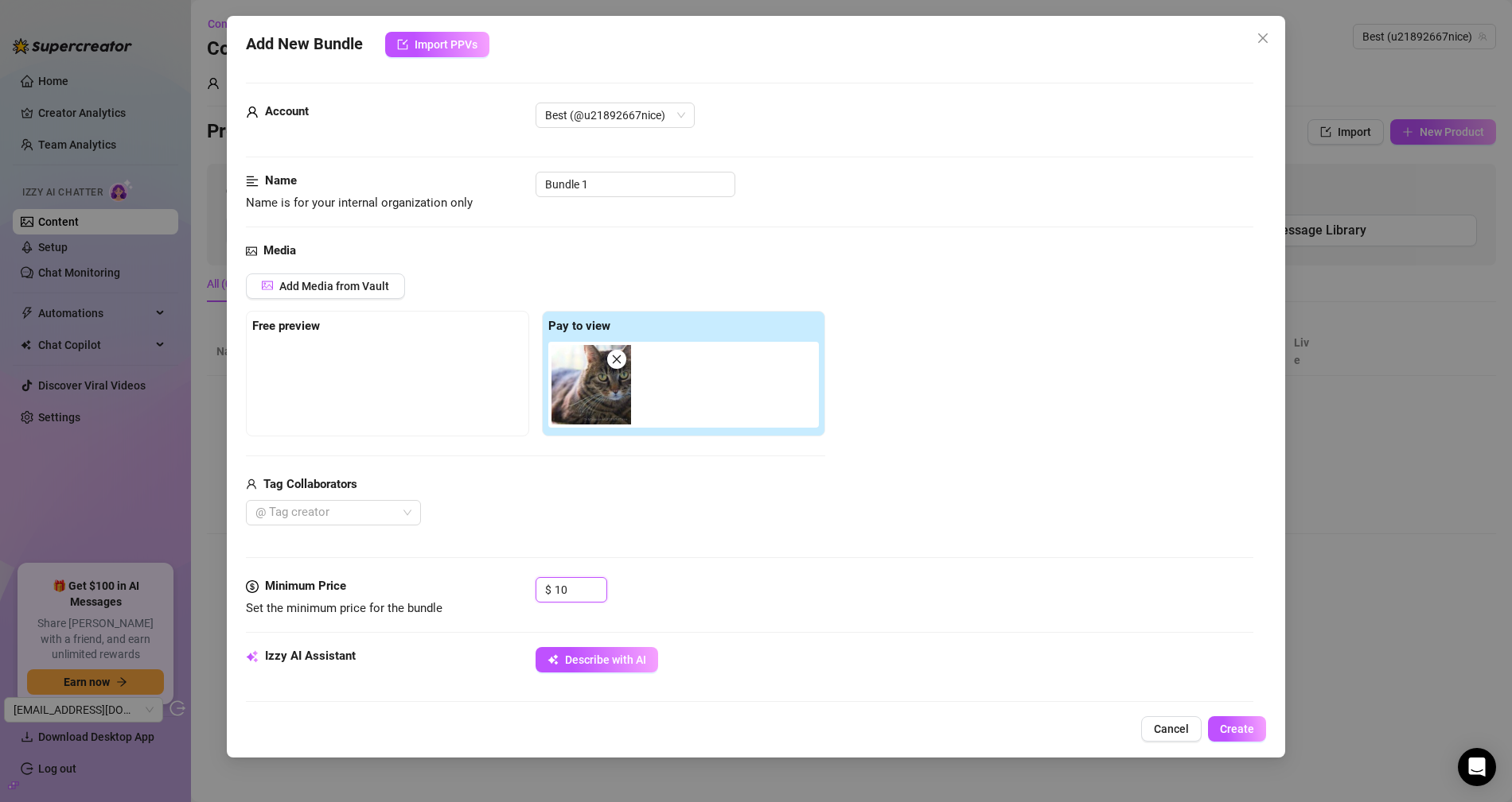
type input "10"
click at [457, 435] on div "Add Media from Vault Free preview Pay to view Tag Collaborators @ Tag creator" at bounding box center [535, 399] width 579 height 253
drag, startPoint x: 275, startPoint y: 360, endPoint x: 278, endPoint y: 351, distance: 9.5
click at [275, 359] on div at bounding box center [387, 382] width 271 height 80
click at [286, 323] on strong "Free preview" at bounding box center [286, 326] width 67 height 14
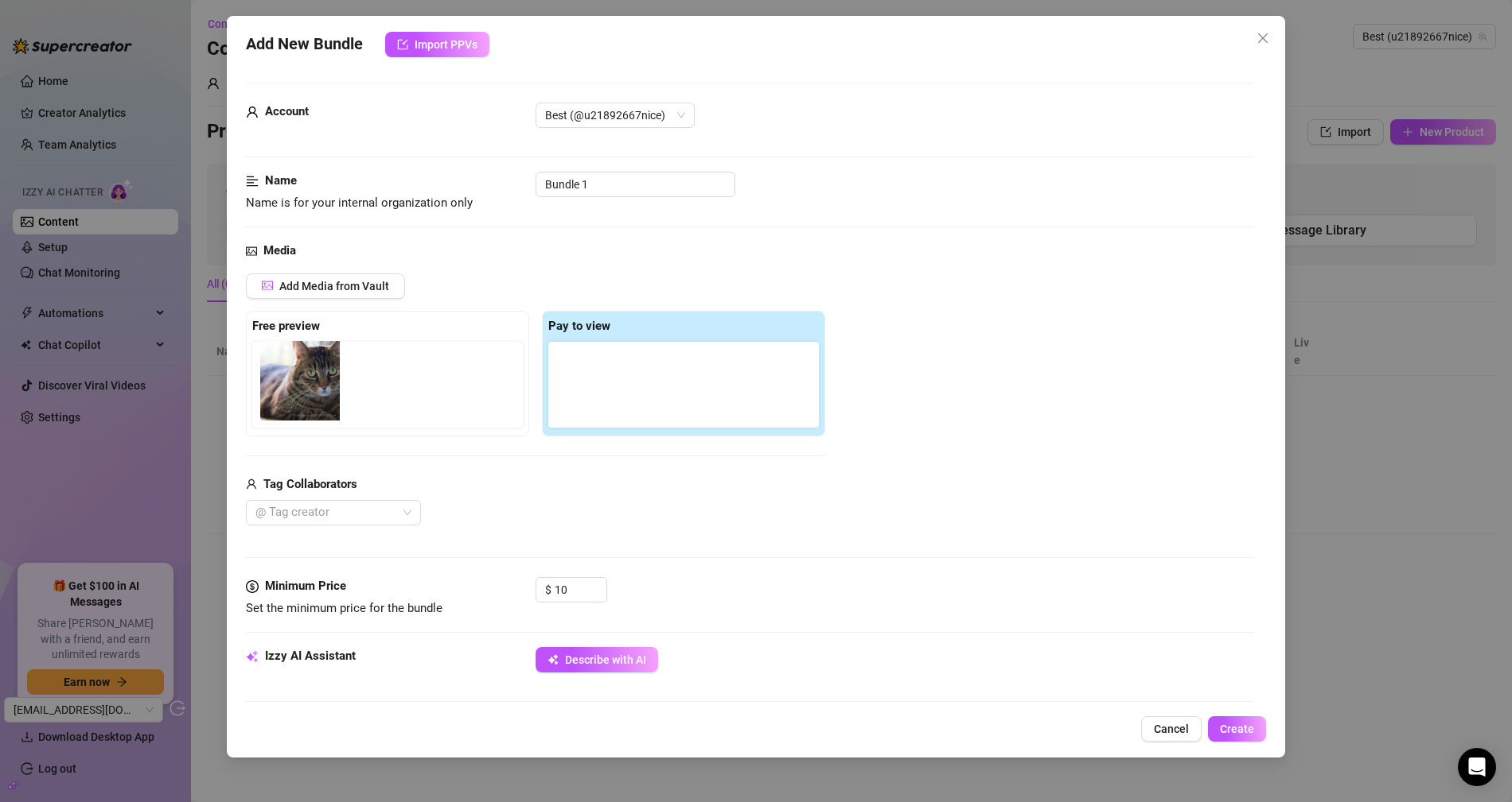
drag, startPoint x: 594, startPoint y: 387, endPoint x: 294, endPoint y: 385, distance: 300.0
click at [294, 385] on div "Free preview Pay to view" at bounding box center [535, 374] width 579 height 126
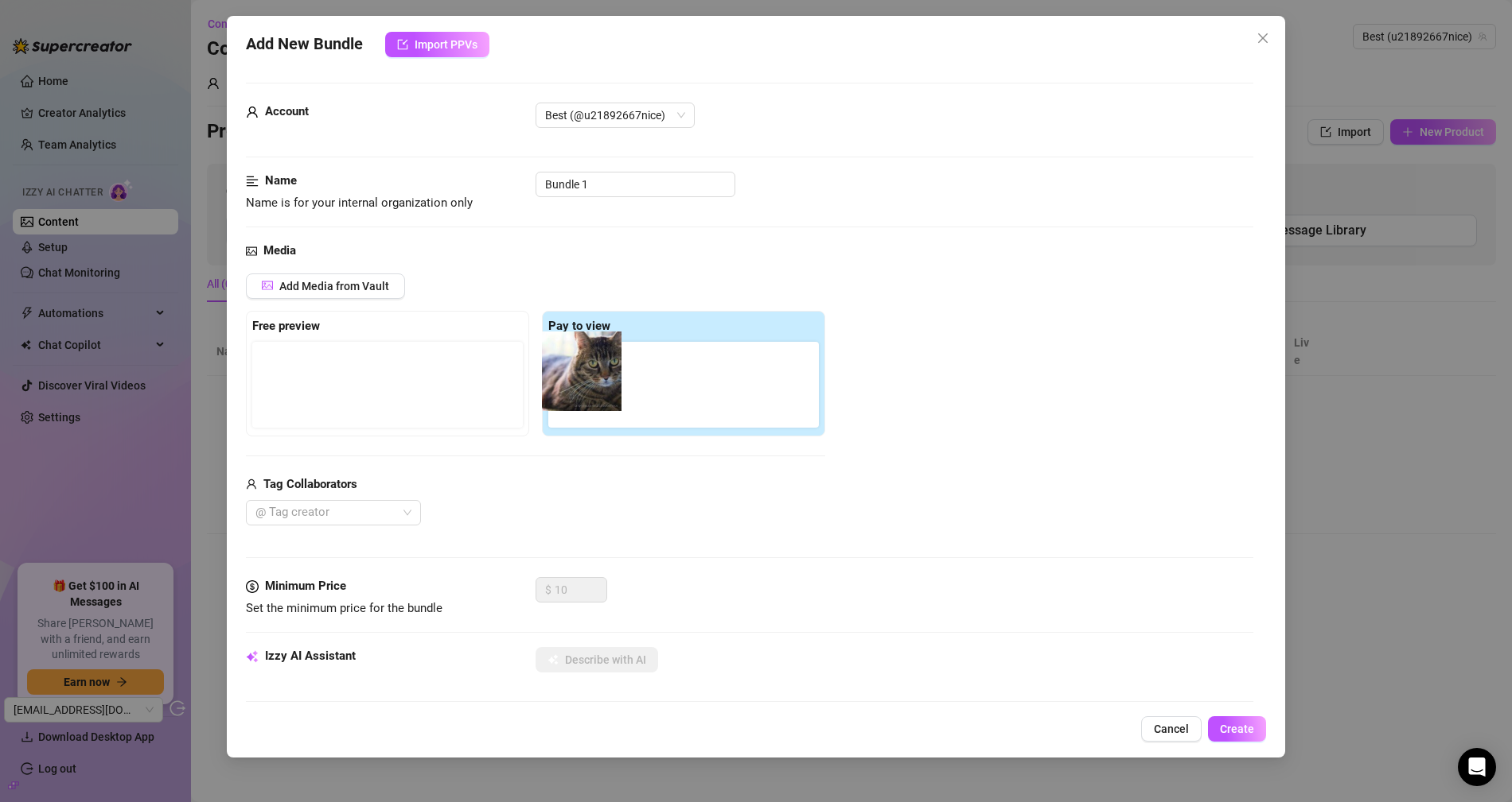
drag, startPoint x: 378, startPoint y: 387, endPoint x: 592, endPoint y: 377, distance: 214.2
click at [592, 377] on div "Free preview Pay to view" at bounding box center [535, 374] width 579 height 126
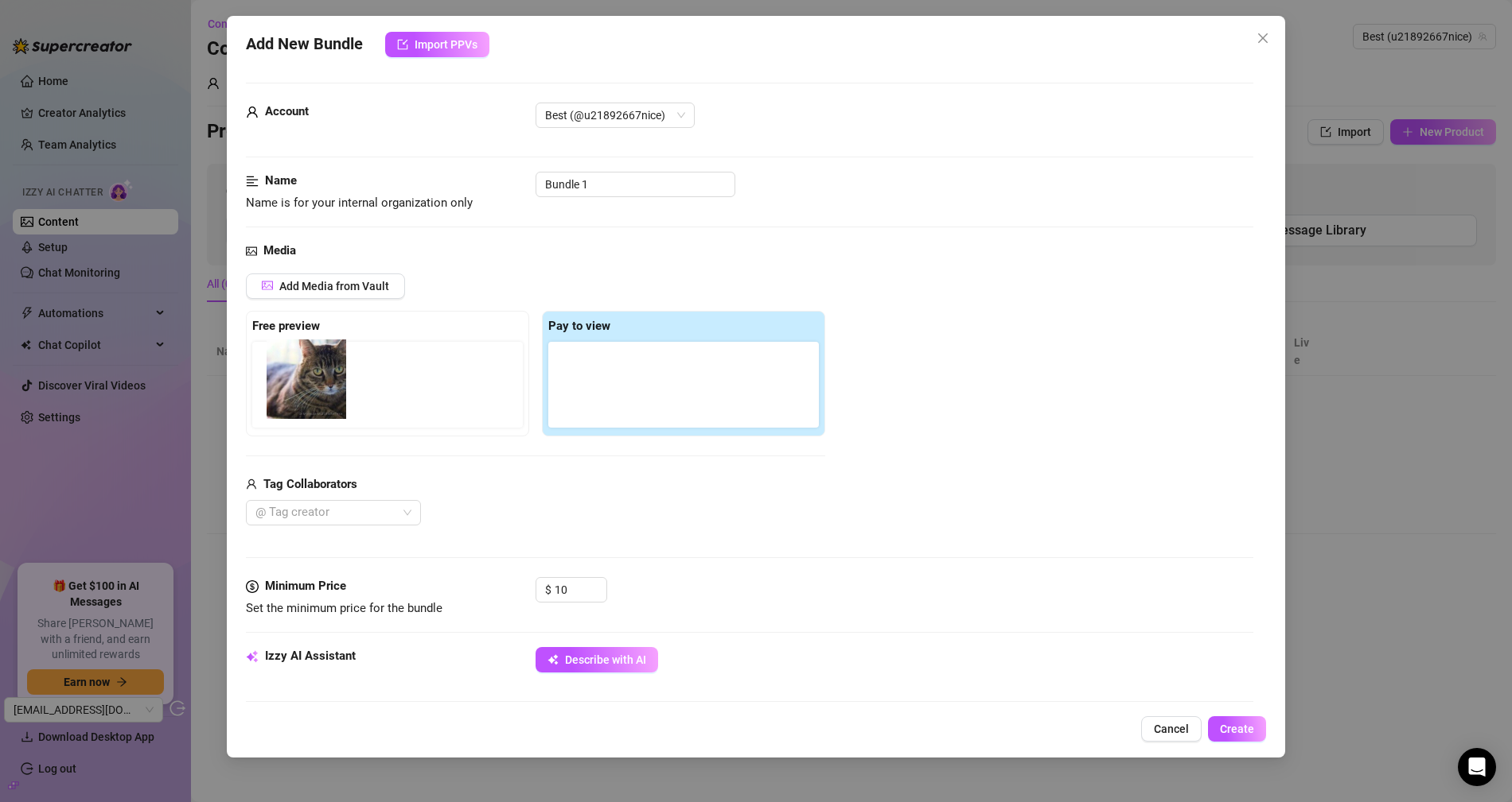
drag, startPoint x: 598, startPoint y: 377, endPoint x: 295, endPoint y: 371, distance: 303.1
click at [295, 370] on div "Free preview Pay to view" at bounding box center [535, 374] width 579 height 126
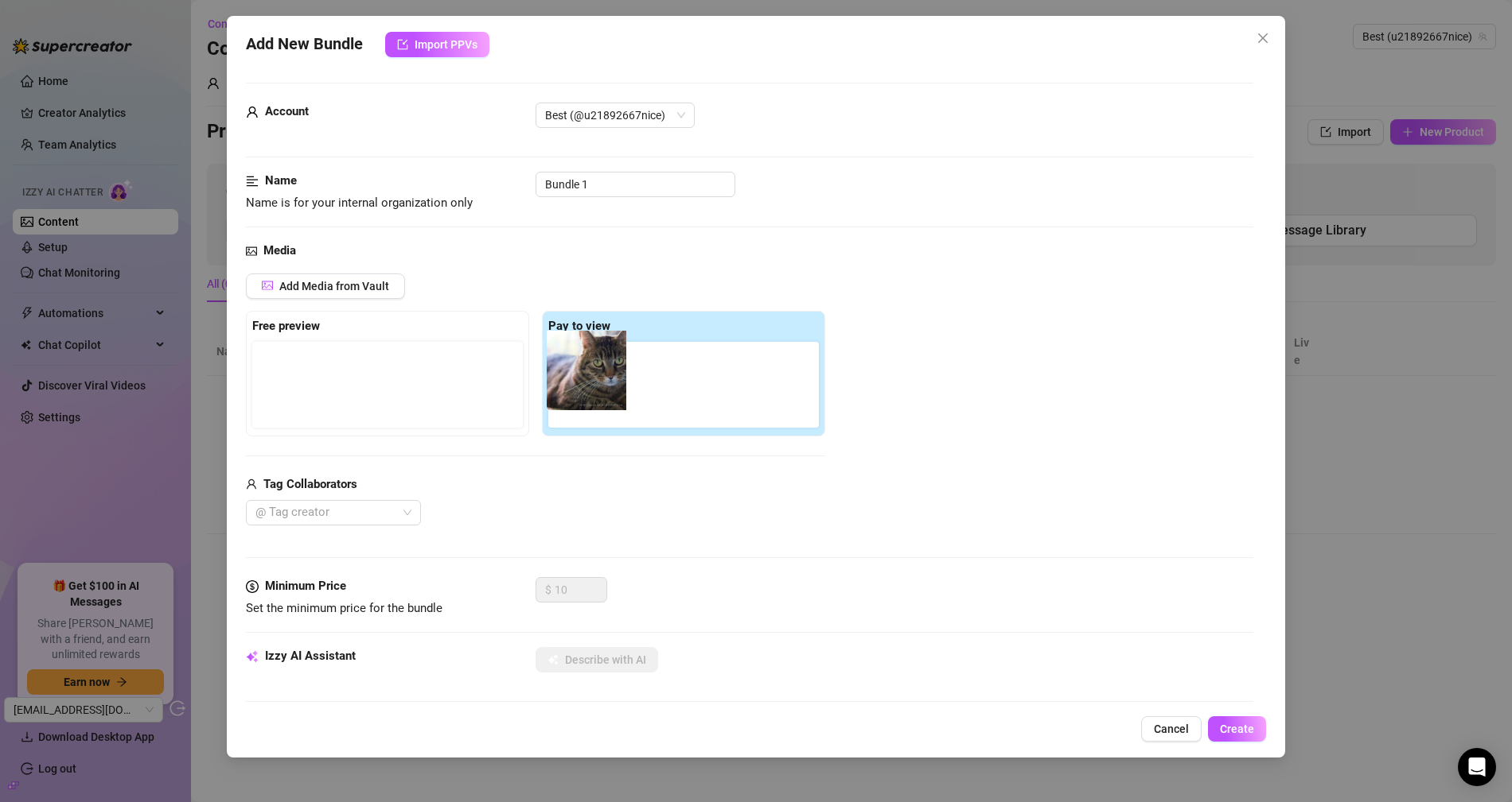
drag, startPoint x: 284, startPoint y: 397, endPoint x: 582, endPoint y: 384, distance: 298.3
click at [582, 384] on div "Free preview Pay to view" at bounding box center [535, 374] width 579 height 126
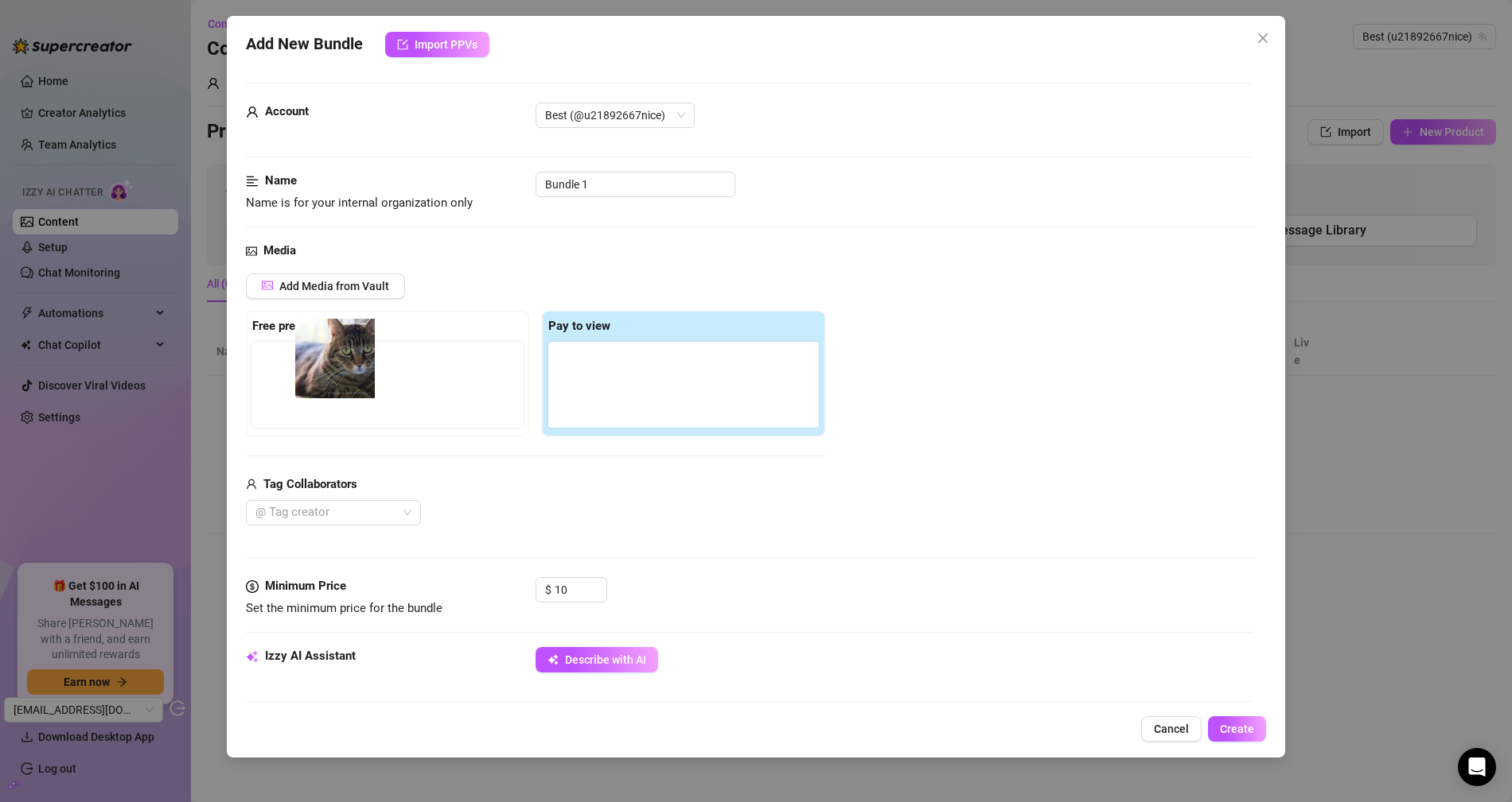
drag, startPoint x: 593, startPoint y: 412, endPoint x: 328, endPoint y: 382, distance: 266.7
click at [328, 382] on div "Free preview Pay to view" at bounding box center [535, 374] width 579 height 126
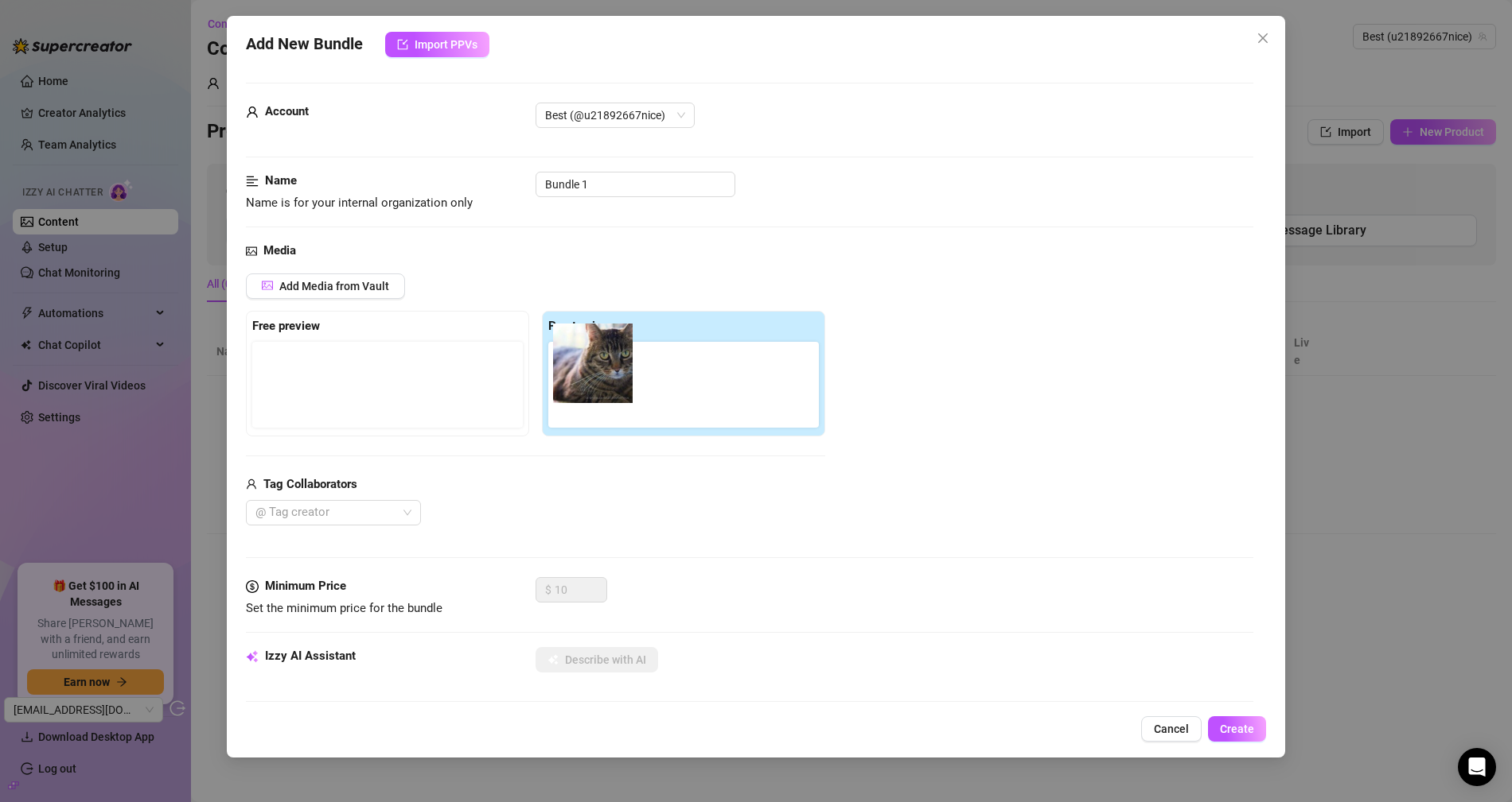
drag, startPoint x: 305, startPoint y: 409, endPoint x: 617, endPoint y: 396, distance: 312.3
click at [616, 393] on div "Free preview Pay to view" at bounding box center [535, 374] width 579 height 126
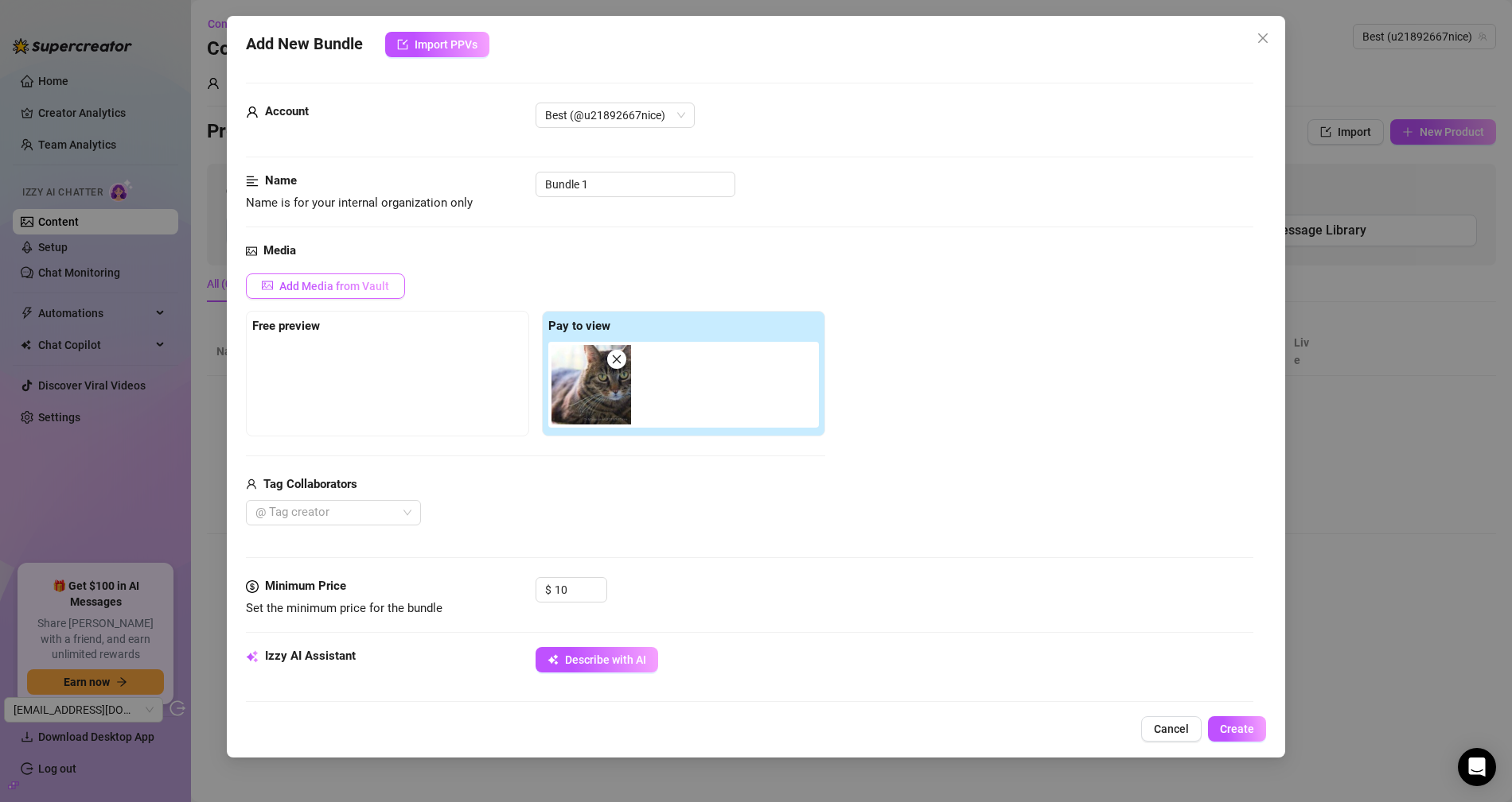
click at [356, 291] on span "Add Media from Vault" at bounding box center [334, 286] width 110 height 13
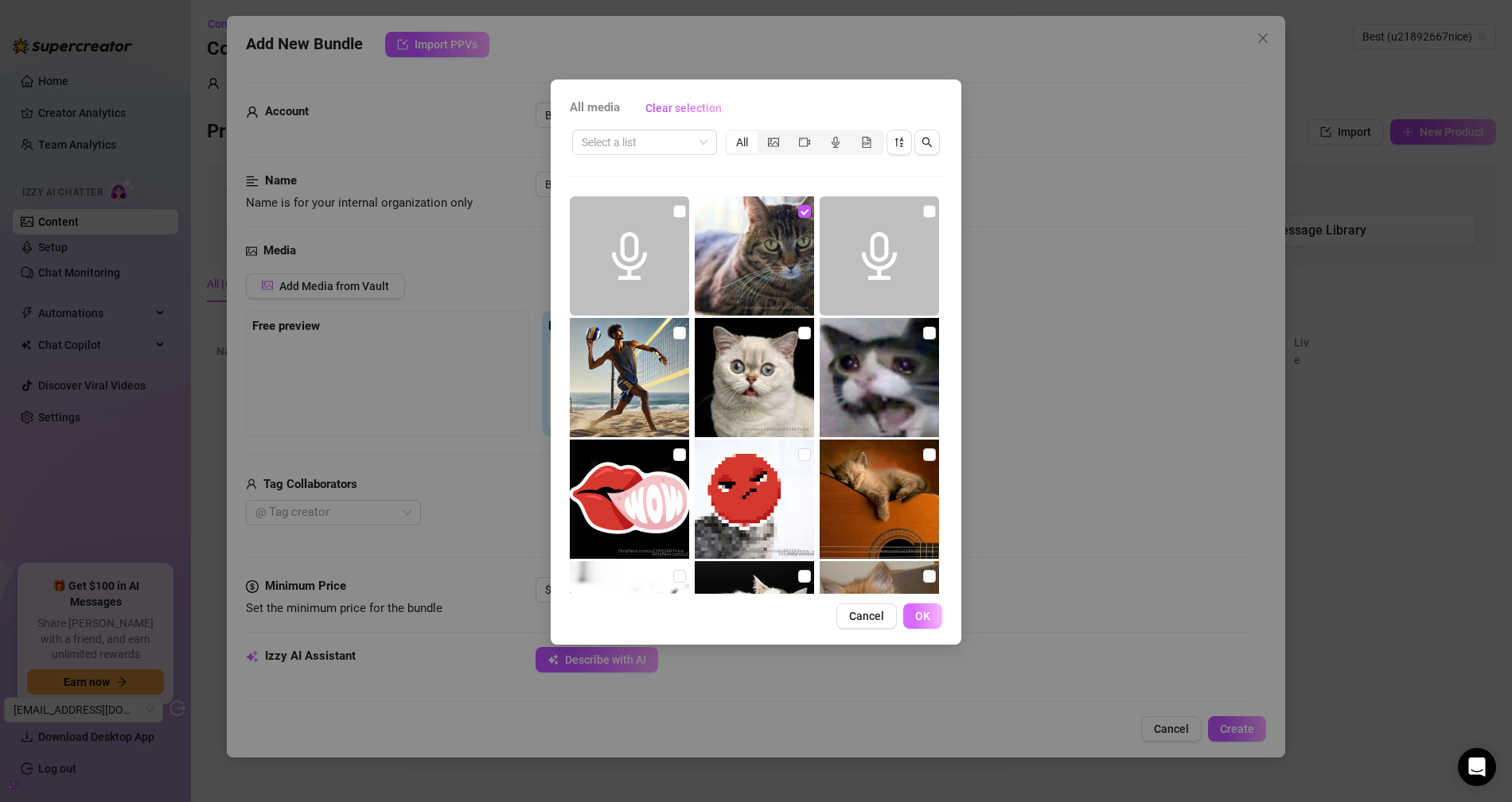
click at [925, 611] on span "OK" at bounding box center [922, 616] width 15 height 13
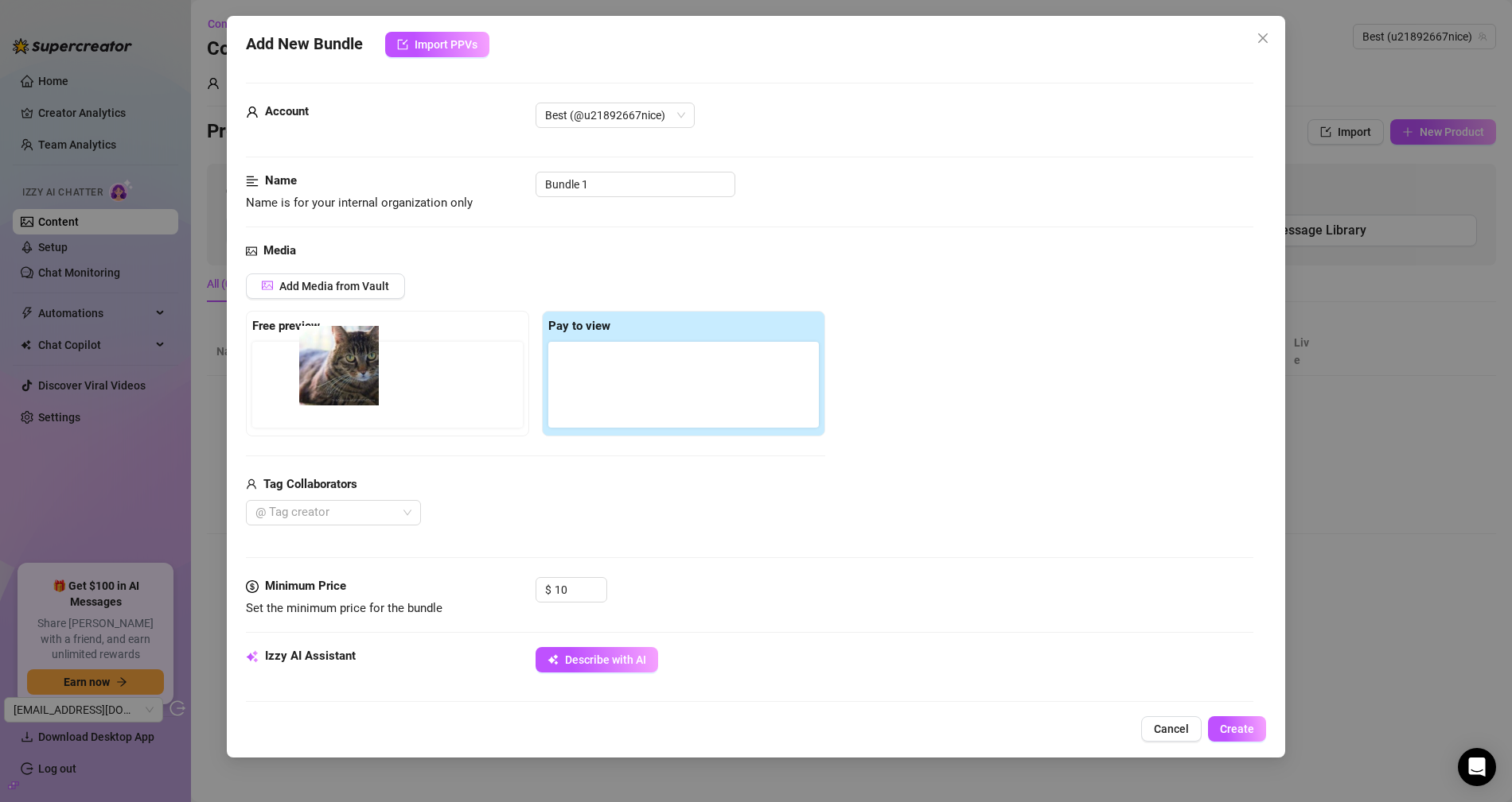
drag, startPoint x: 596, startPoint y: 396, endPoint x: 301, endPoint y: 383, distance: 295.3
click at [301, 383] on div "Free preview Pay to view" at bounding box center [535, 374] width 579 height 126
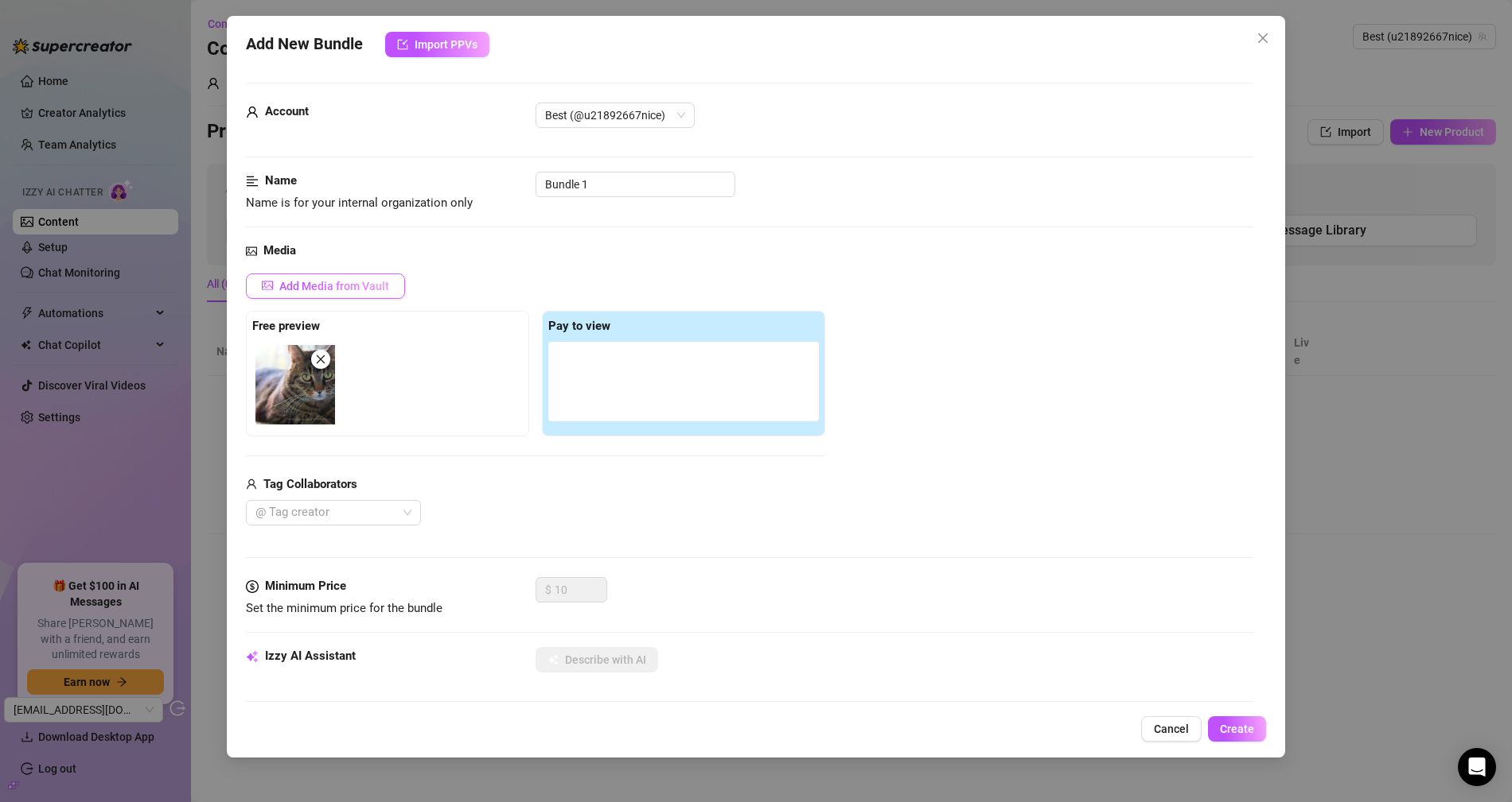
click at [326, 285] on span "Add Media from Vault" at bounding box center [334, 286] width 110 height 13
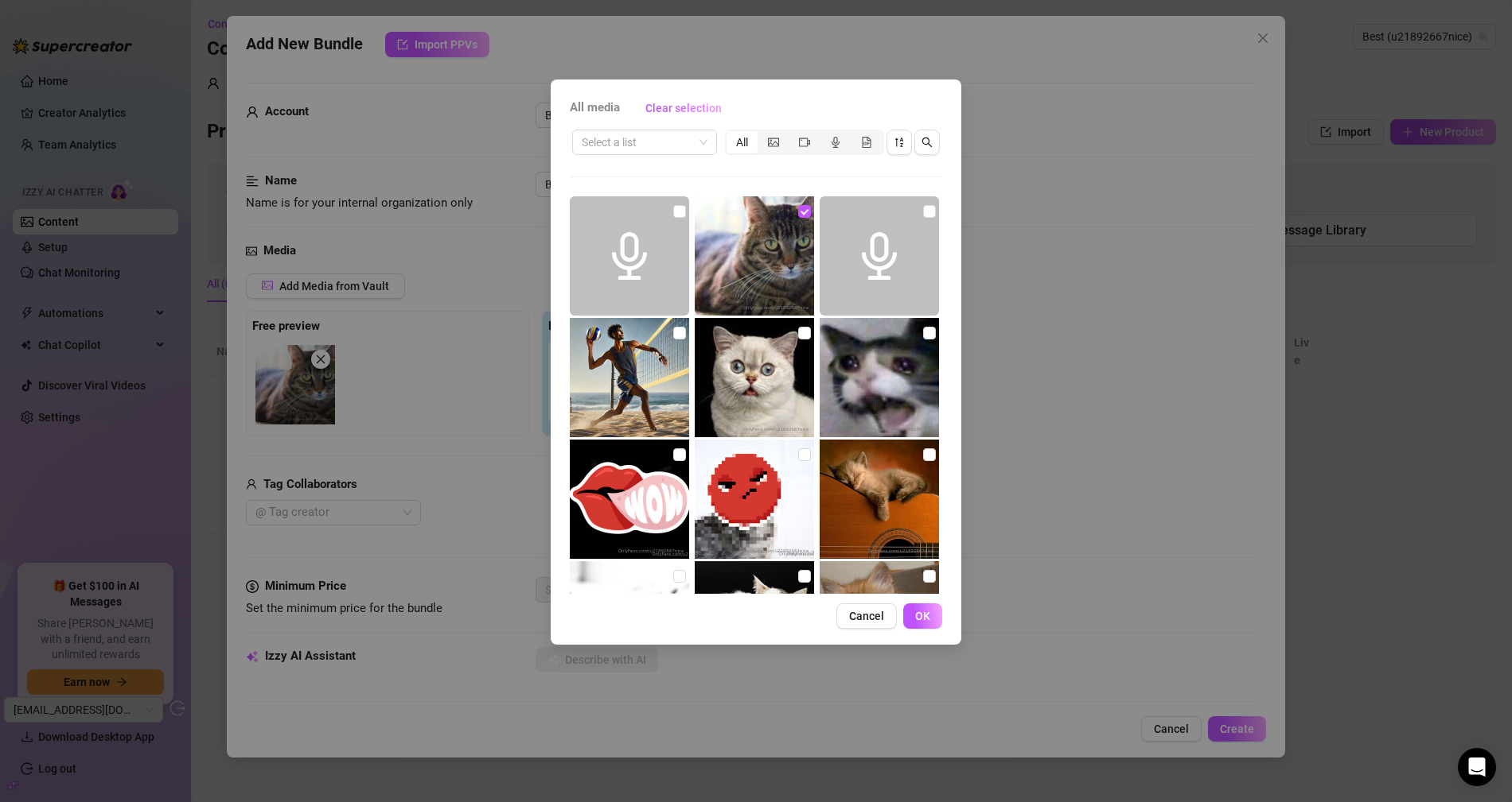
click at [759, 249] on img at bounding box center [754, 256] width 119 height 119
drag, startPoint x: 773, startPoint y: 234, endPoint x: 787, endPoint y: 278, distance: 46.2
click at [773, 234] on img at bounding box center [754, 256] width 119 height 119
checkbox input "true"
click at [922, 609] on button "OK" at bounding box center [922, 616] width 39 height 25
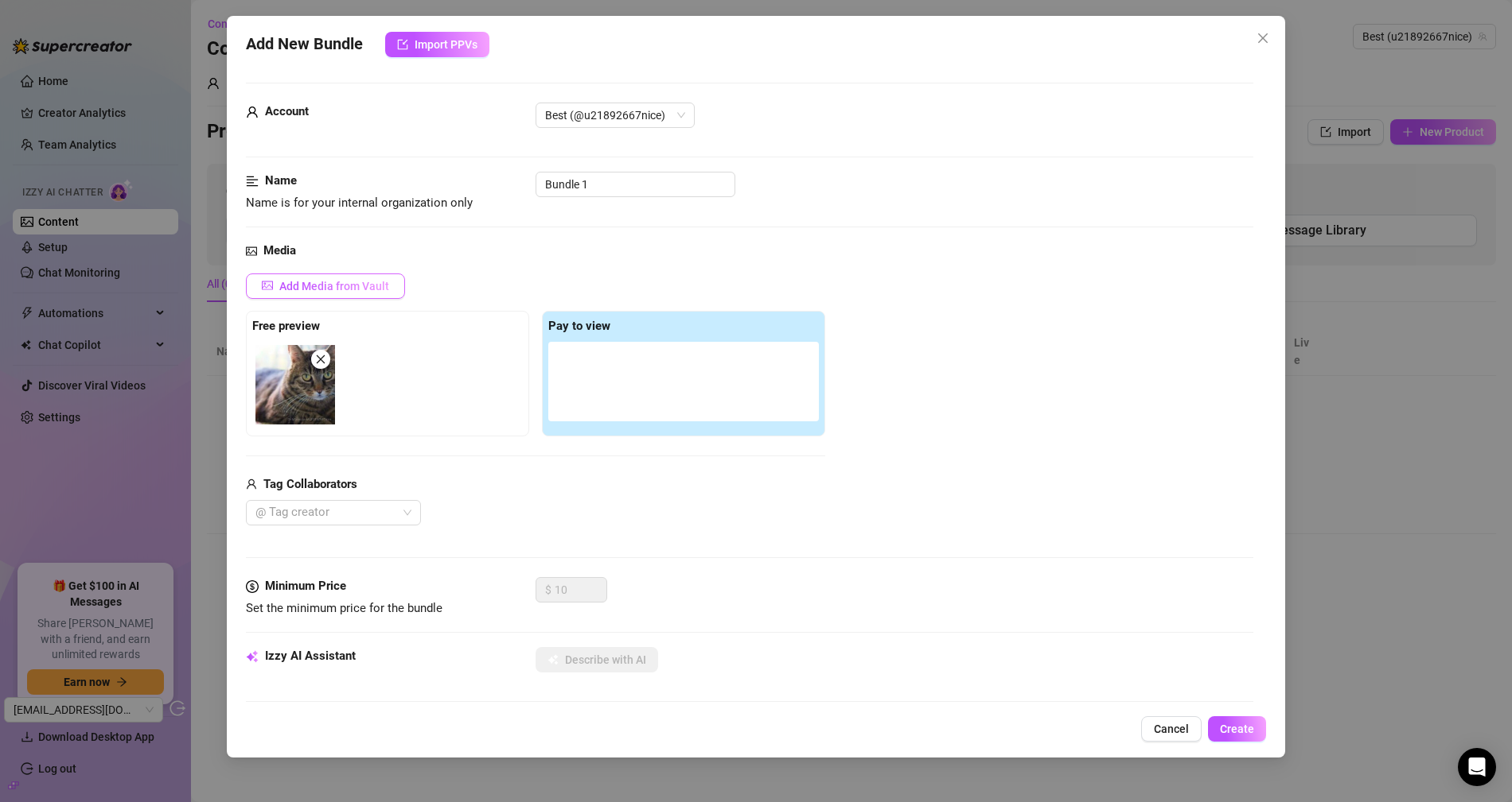
click at [345, 284] on span "Add Media from Vault" at bounding box center [334, 286] width 110 height 13
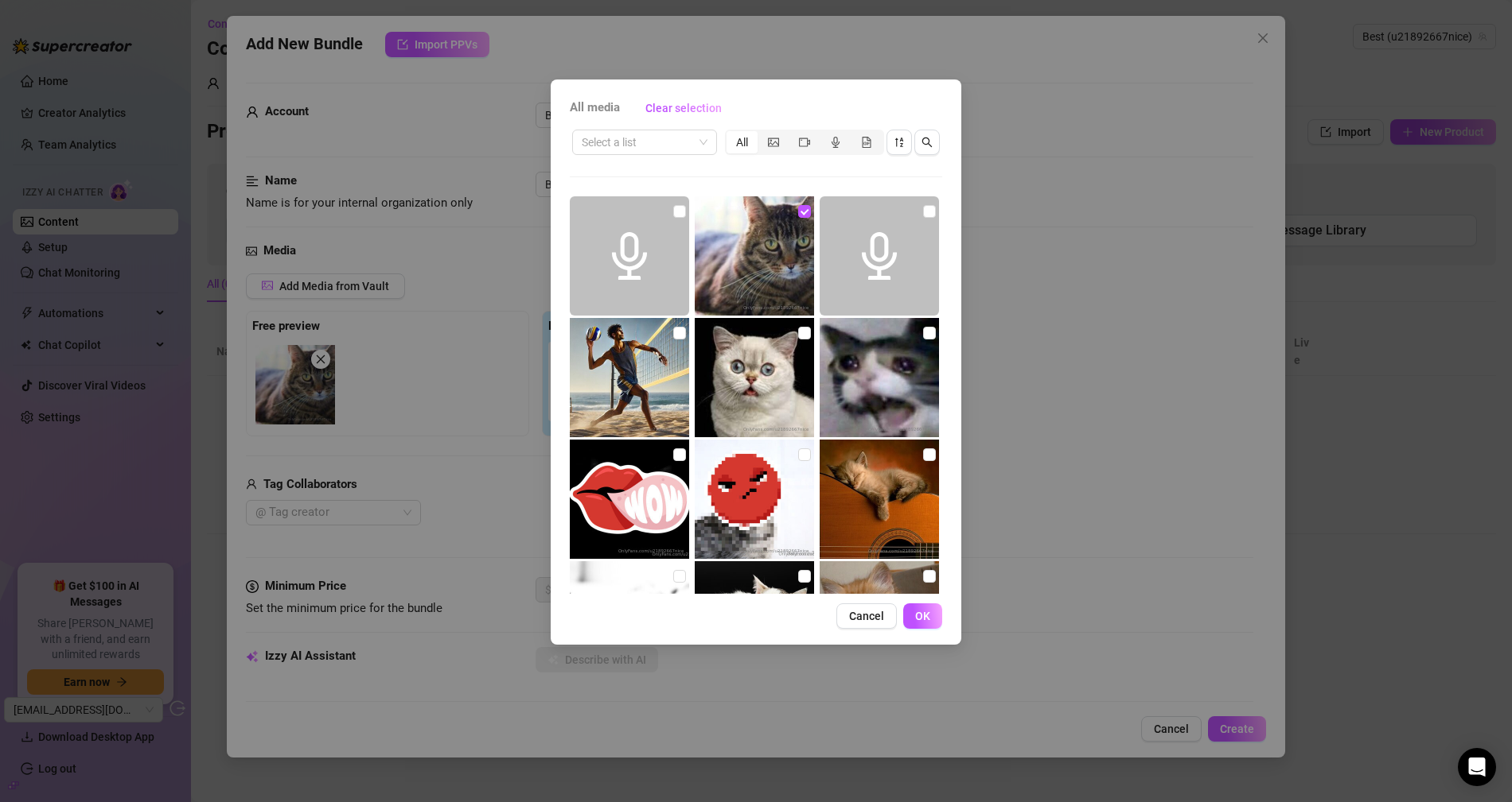
click at [659, 341] on img at bounding box center [629, 377] width 119 height 119
checkbox input "true"
click at [915, 611] on span "OK" at bounding box center [922, 616] width 15 height 13
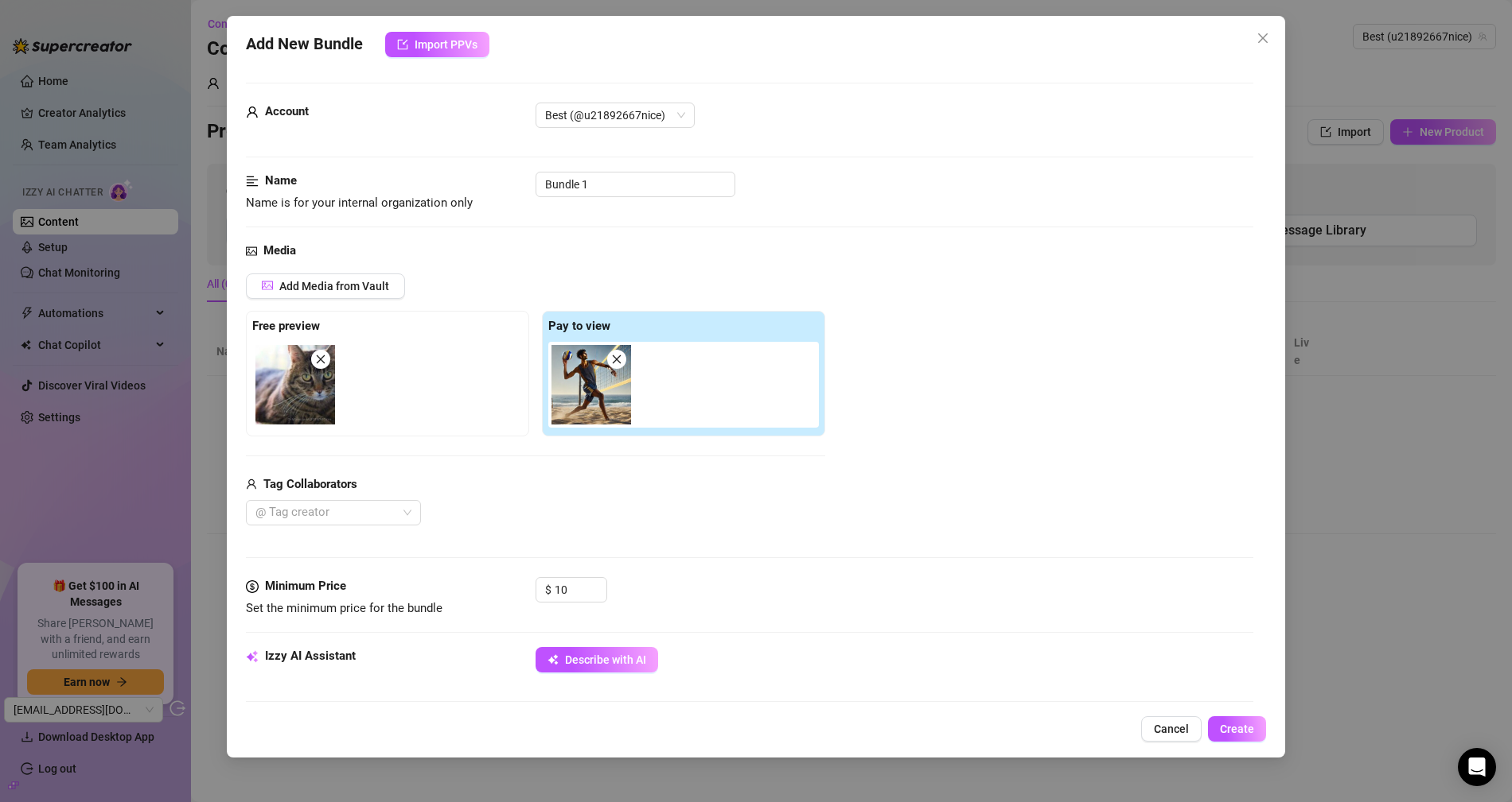
click at [615, 360] on icon "close" at bounding box center [617, 359] width 11 height 11
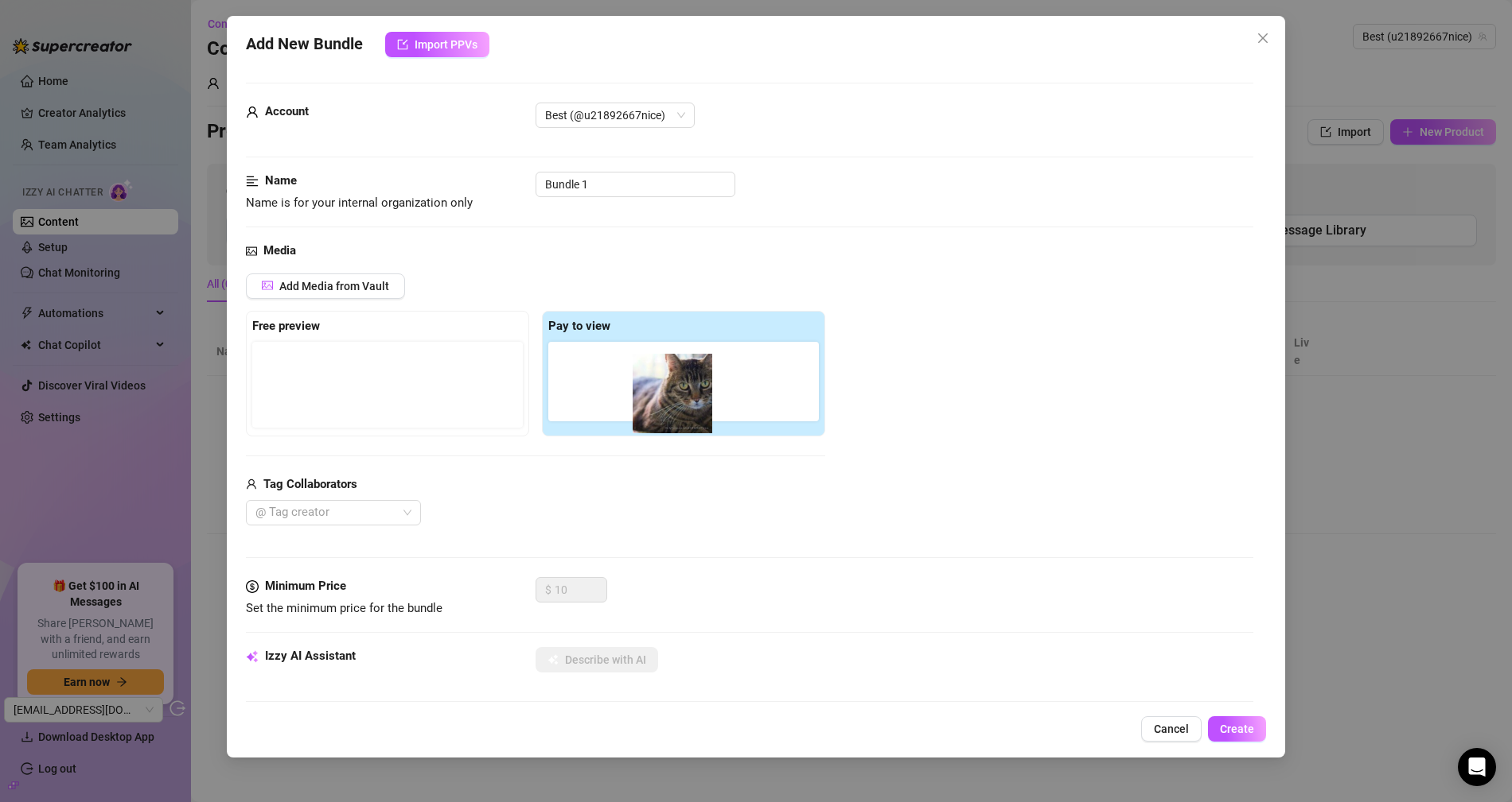
drag, startPoint x: 305, startPoint y: 373, endPoint x: 692, endPoint y: 384, distance: 387.2
click at [692, 384] on div "Free preview Pay to view" at bounding box center [535, 374] width 579 height 126
drag, startPoint x: 295, startPoint y: 383, endPoint x: 610, endPoint y: 386, distance: 315.0
click at [608, 387] on div "Free preview Pay to view" at bounding box center [535, 374] width 579 height 126
drag, startPoint x: 367, startPoint y: 383, endPoint x: 319, endPoint y: 383, distance: 48.0
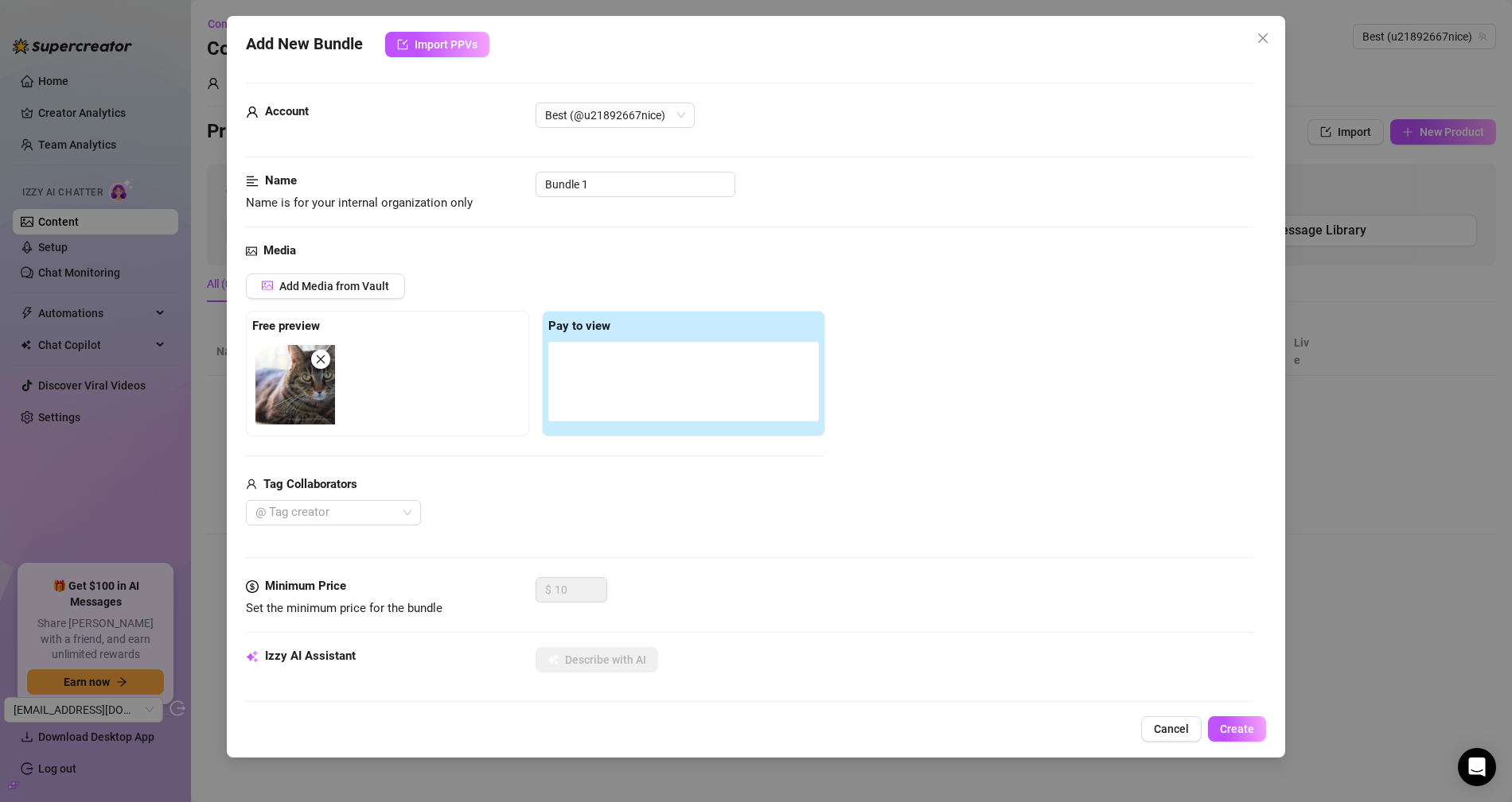
click at [368, 383] on div at bounding box center [391, 385] width 277 height 86
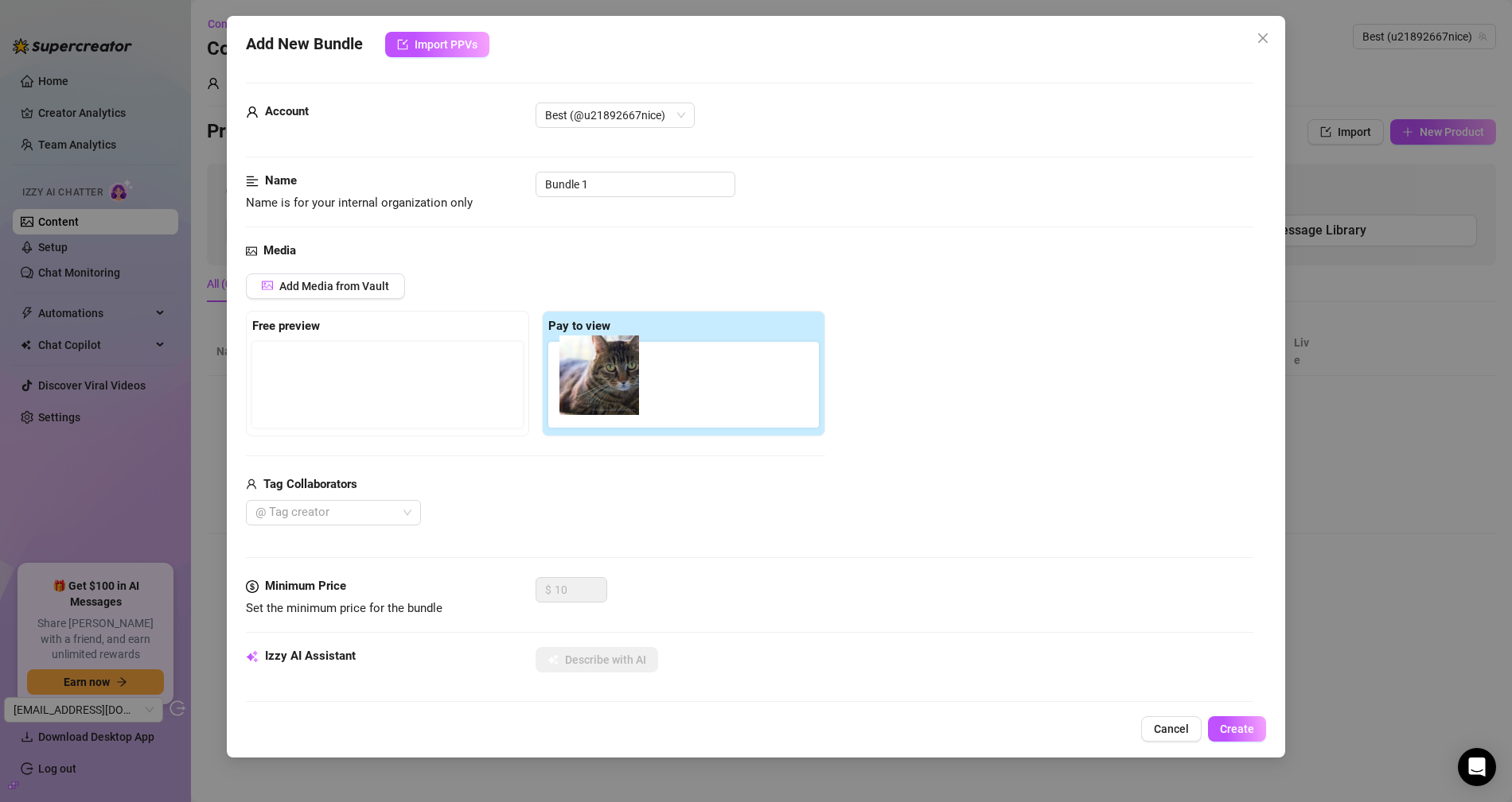
drag, startPoint x: 287, startPoint y: 385, endPoint x: 596, endPoint y: 377, distance: 309.1
click at [596, 377] on div "Free preview Pay to view" at bounding box center [535, 374] width 579 height 126
drag, startPoint x: 560, startPoint y: 580, endPoint x: 498, endPoint y: 576, distance: 62.1
click at [499, 577] on div "Minimum Price Set the minimum price for the bundle $ 10" at bounding box center [750, 597] width 1007 height 40
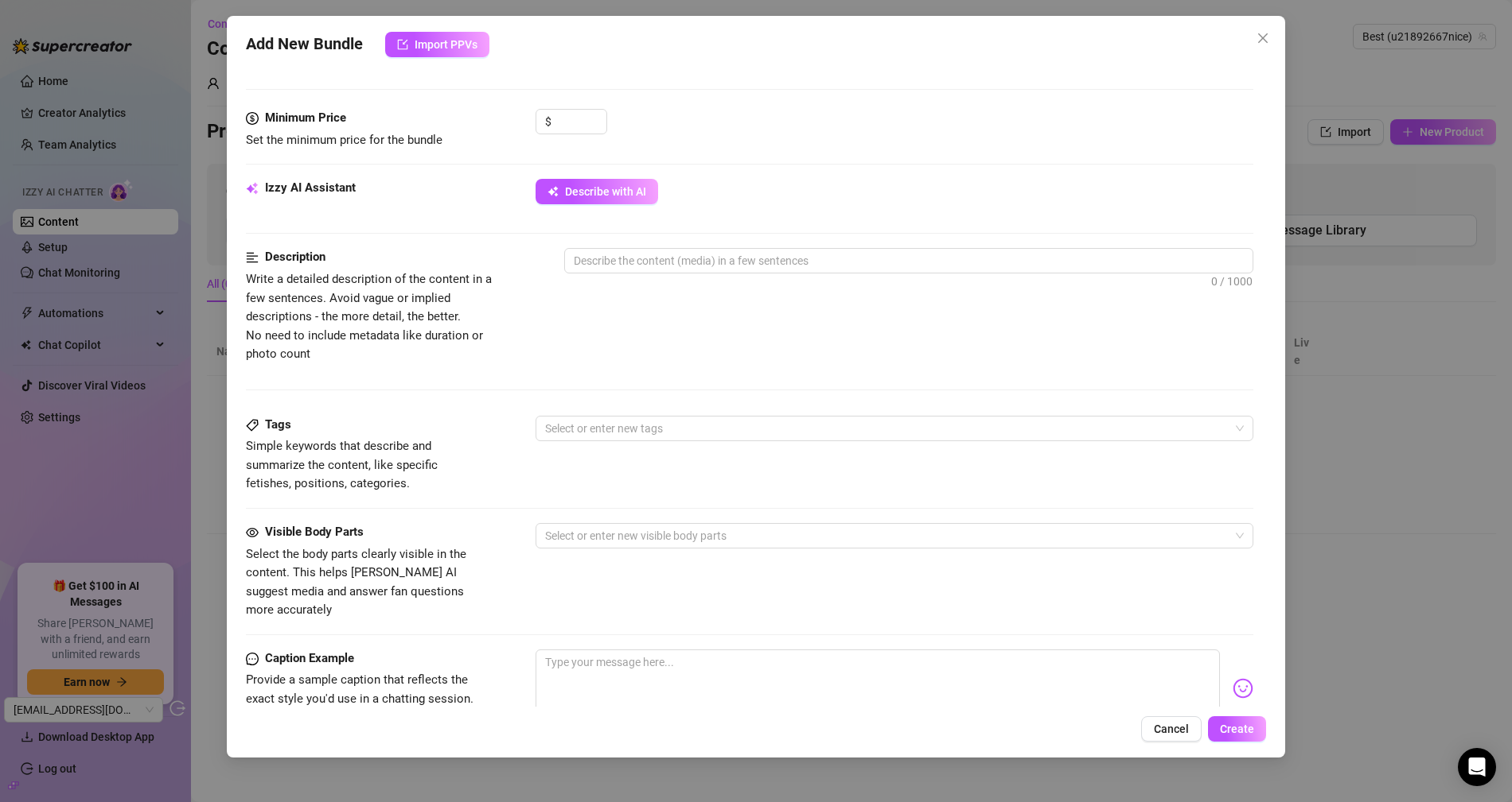
scroll to position [470, 0]
